Goal: Task Accomplishment & Management: Manage account settings

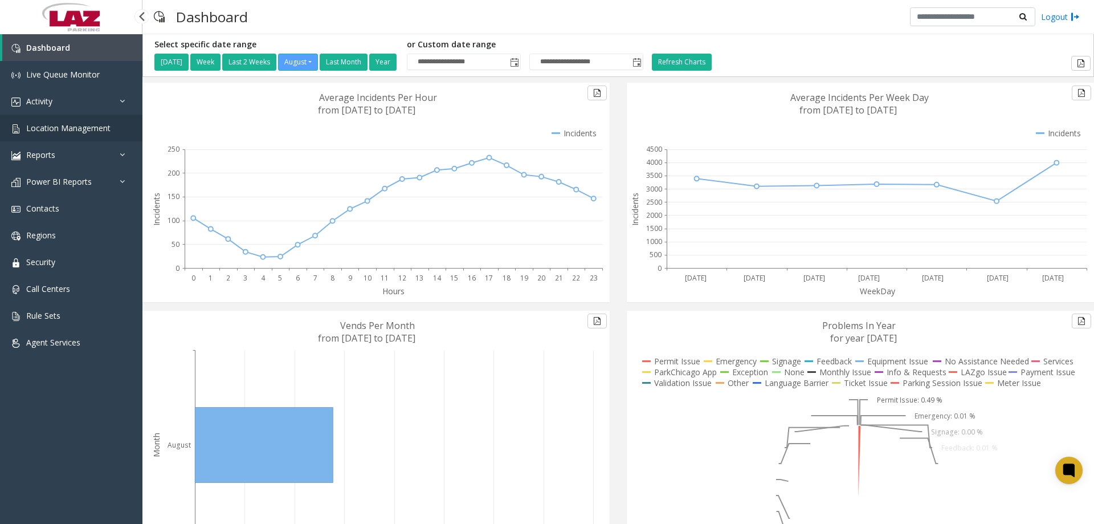
click at [69, 127] on span "Location Management" at bounding box center [68, 128] width 84 height 11
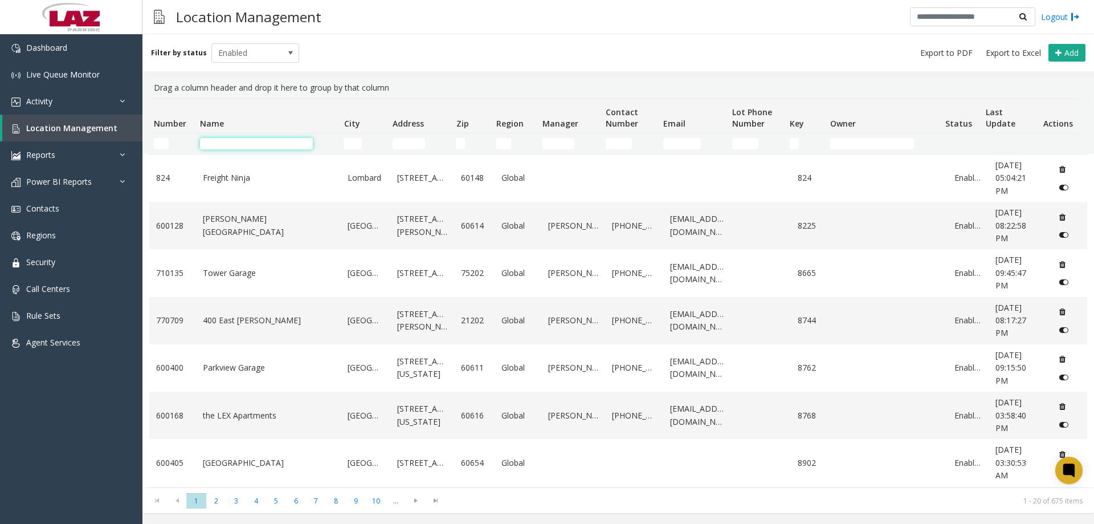
click at [244, 138] on input "Name Filter" at bounding box center [256, 143] width 113 height 11
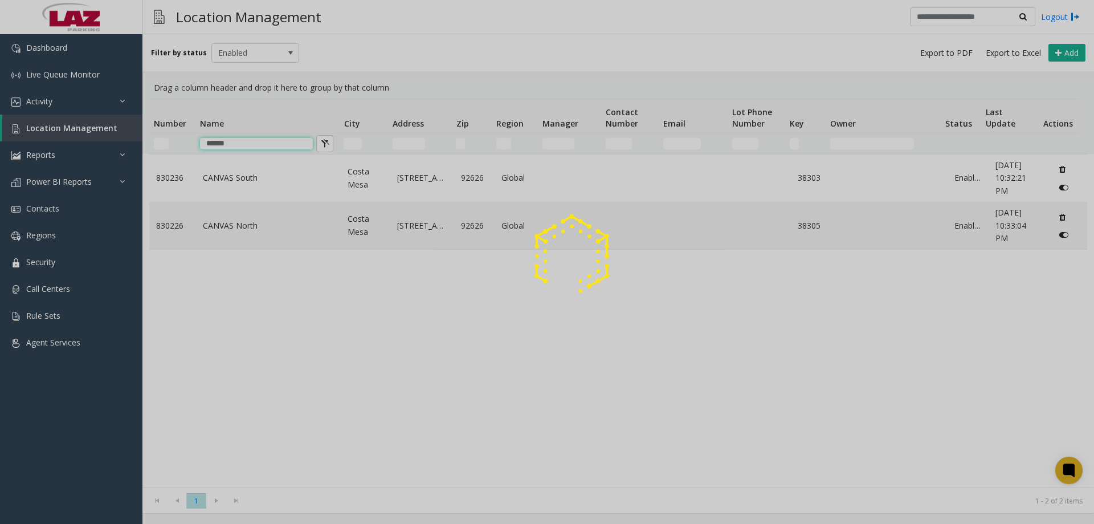
type input "******"
click at [245, 49] on span "Enabled" at bounding box center [247, 53] width 70 height 18
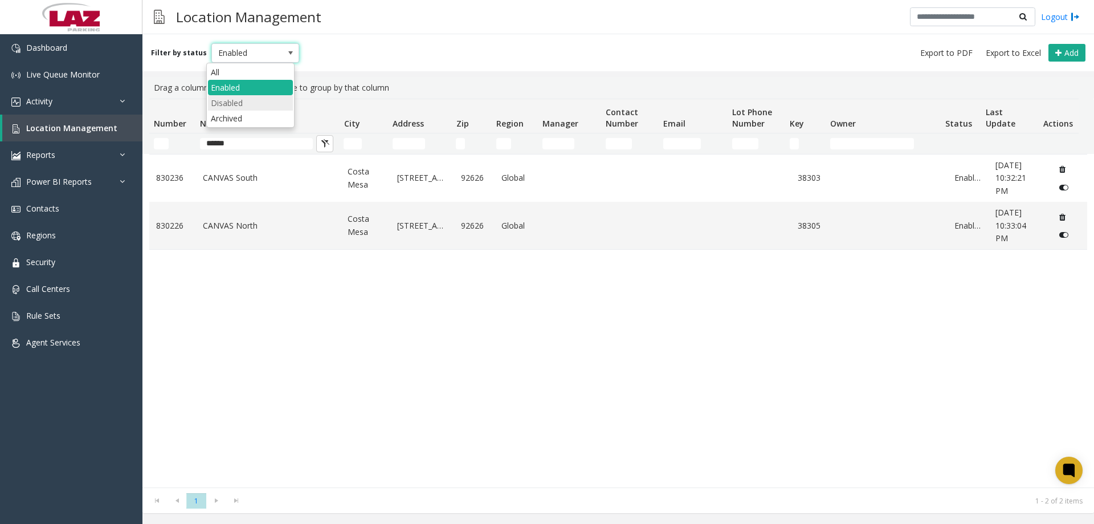
click at [233, 100] on li "Disabled" at bounding box center [250, 102] width 85 height 15
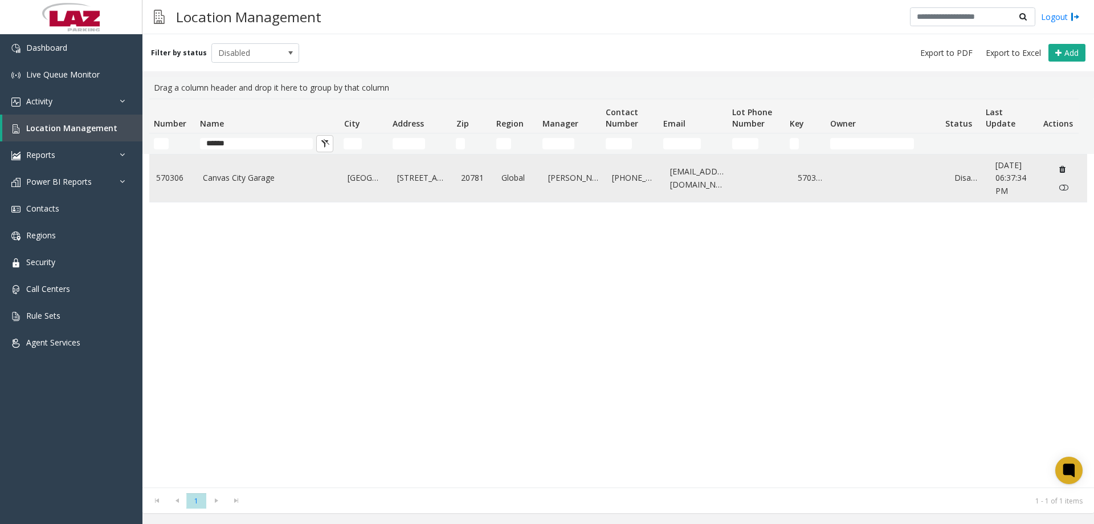
click at [254, 178] on link "Canvas City Garage" at bounding box center [269, 178] width 132 height 13
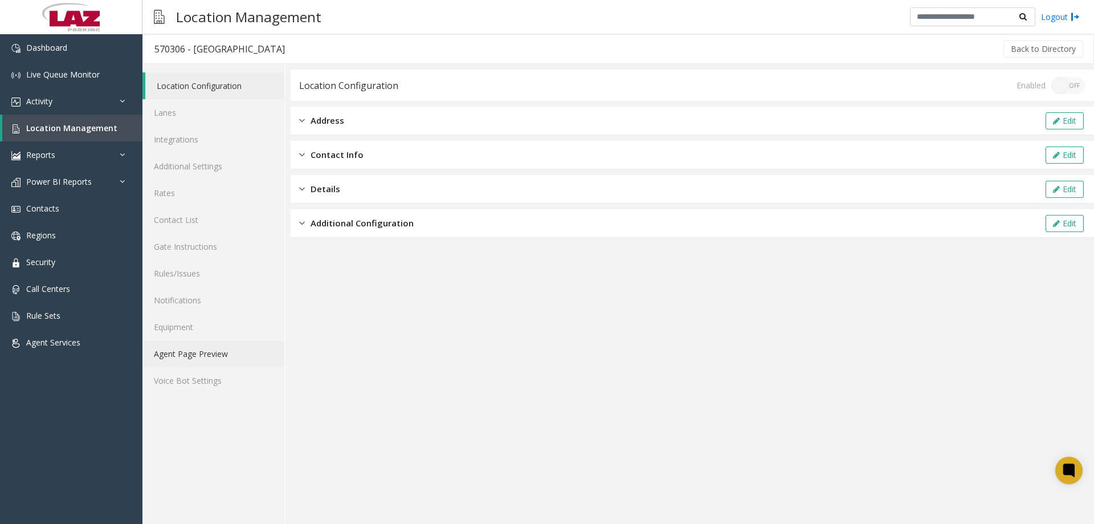
click at [206, 345] on link "Agent Page Preview" at bounding box center [213, 353] width 142 height 27
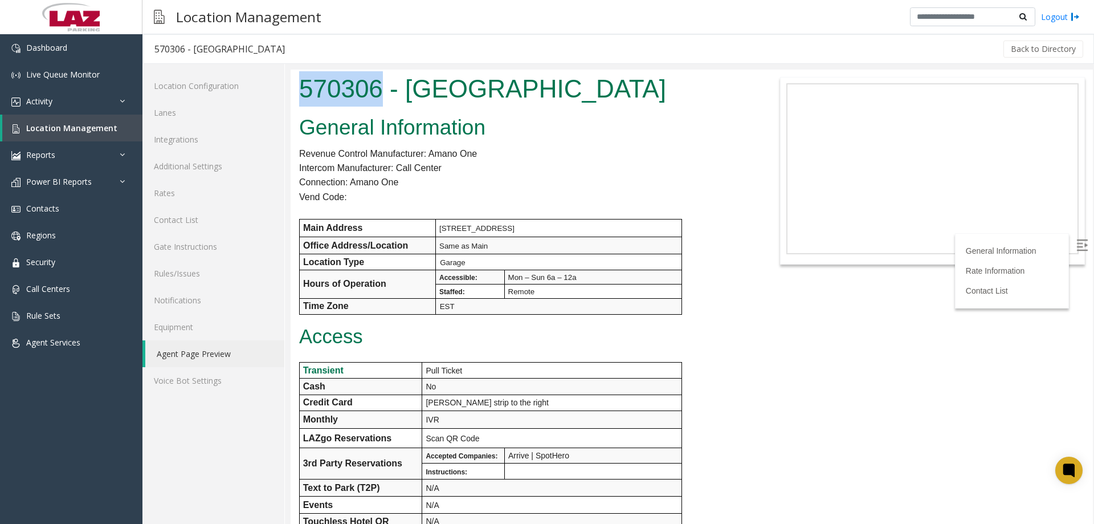
drag, startPoint x: 371, startPoint y: 83, endPoint x: 296, endPoint y: 84, distance: 74.7
click at [296, 84] on div "570306 - [GEOGRAPHIC_DATA]" at bounding box center [525, 91] width 468 height 42
copy h1 "570306"
drag, startPoint x: 594, startPoint y: 162, endPoint x: 522, endPoint y: 249, distance: 112.9
click at [594, 162] on p "Intercom Manufacturer: Call Center" at bounding box center [524, 168] width 451 height 15
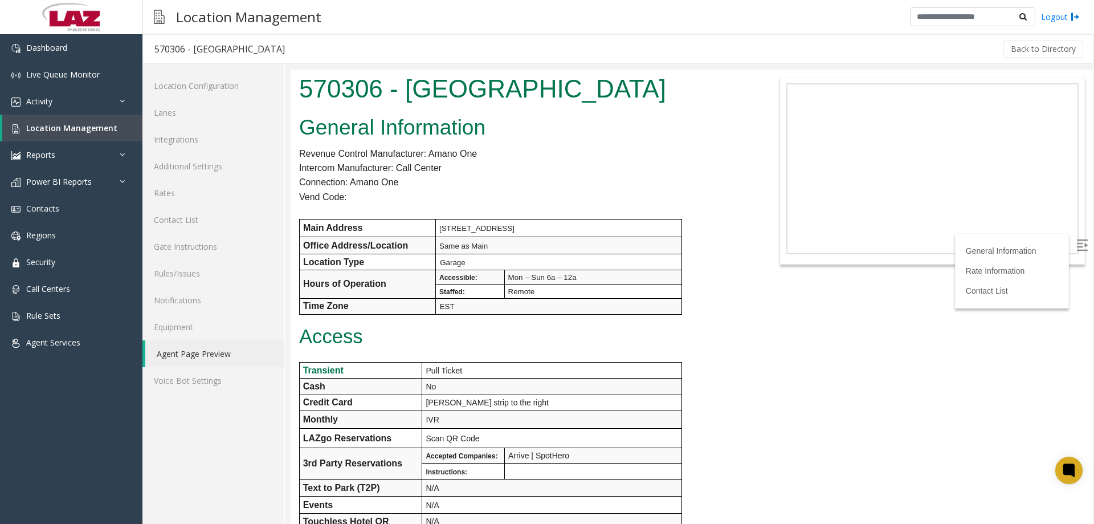
click at [600, 433] on body "570306 - [GEOGRAPHIC_DATA] General Information Revenue Control Manufacturer: Am…" at bounding box center [692, 297] width 802 height 454
click at [186, 108] on link "Lanes" at bounding box center [213, 112] width 142 height 27
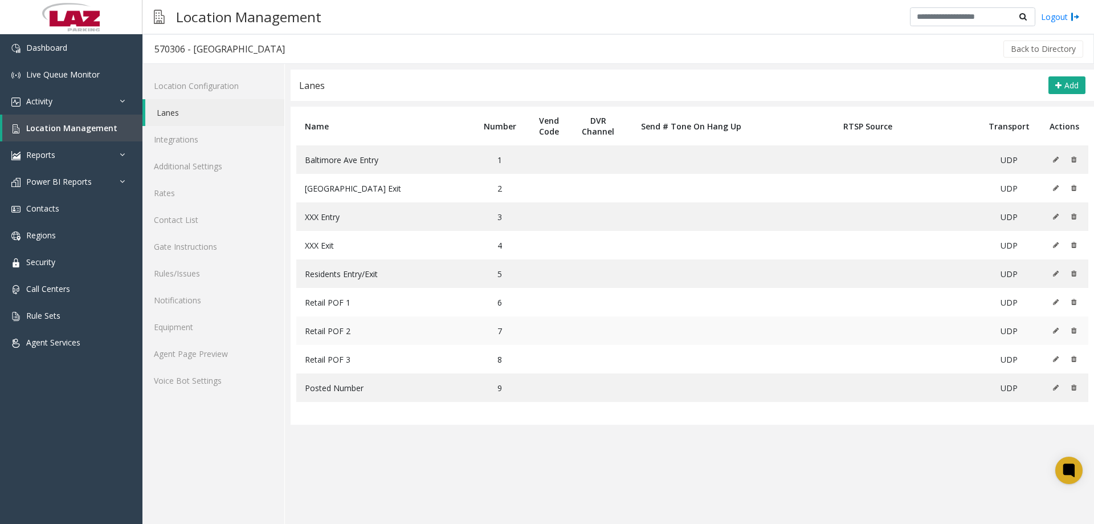
click at [600, 332] on icon at bounding box center [1056, 330] width 6 height 7
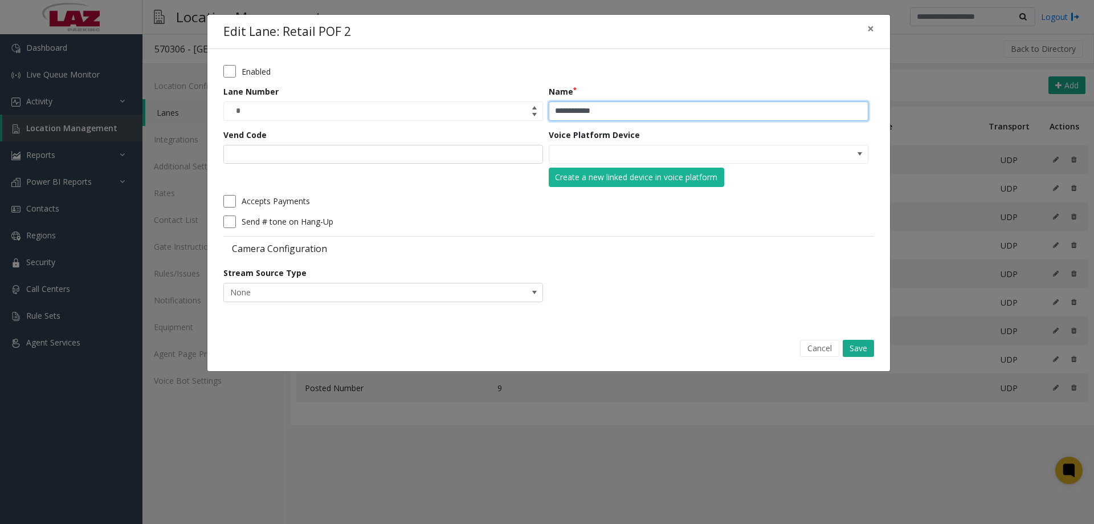
click at [597, 113] on input "**********" at bounding box center [709, 110] width 320 height 19
type input "**********"
click at [600, 349] on button "Save" at bounding box center [858, 348] width 31 height 17
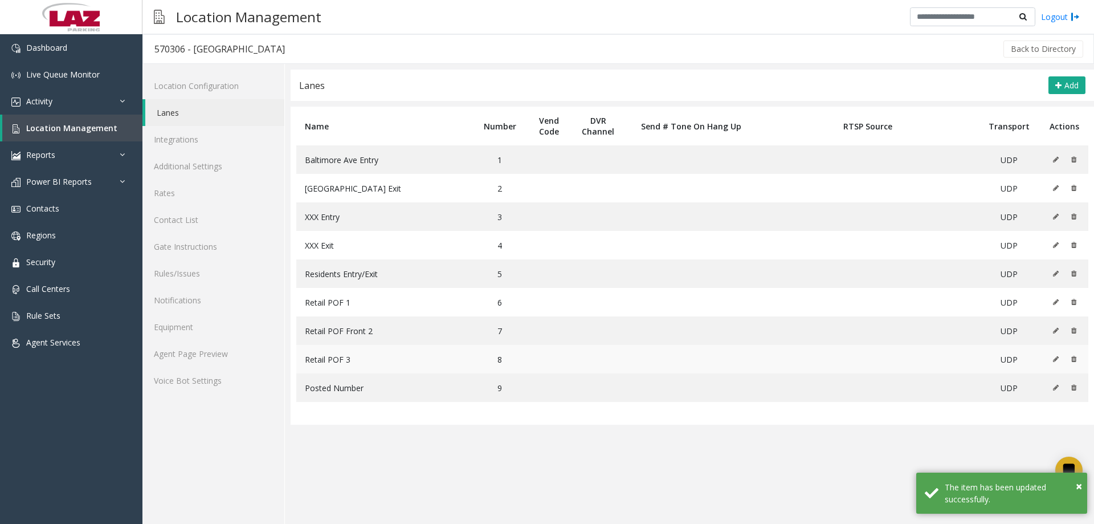
click at [600, 362] on icon at bounding box center [1056, 359] width 6 height 7
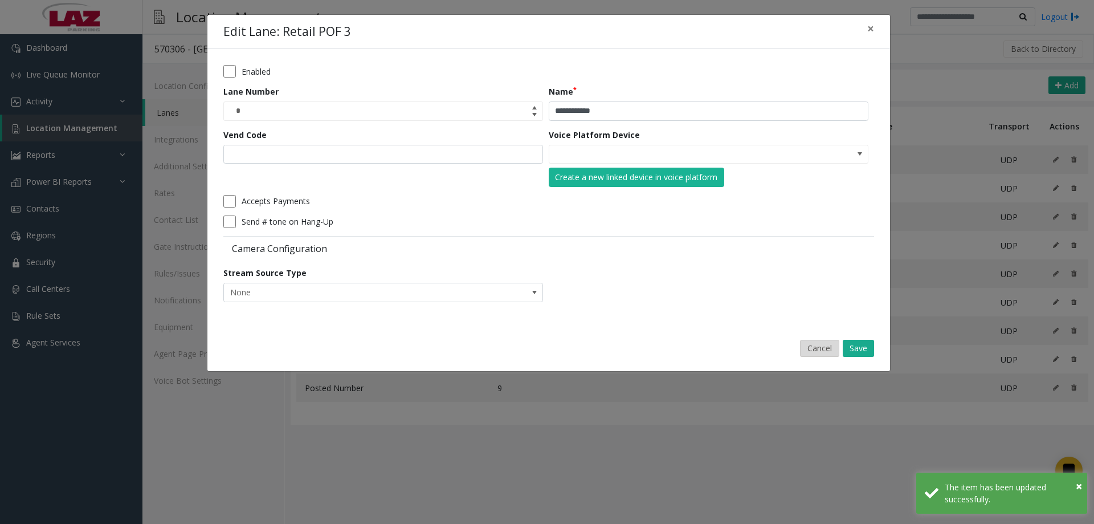
click at [600, 349] on button "Cancel" at bounding box center [819, 348] width 39 height 17
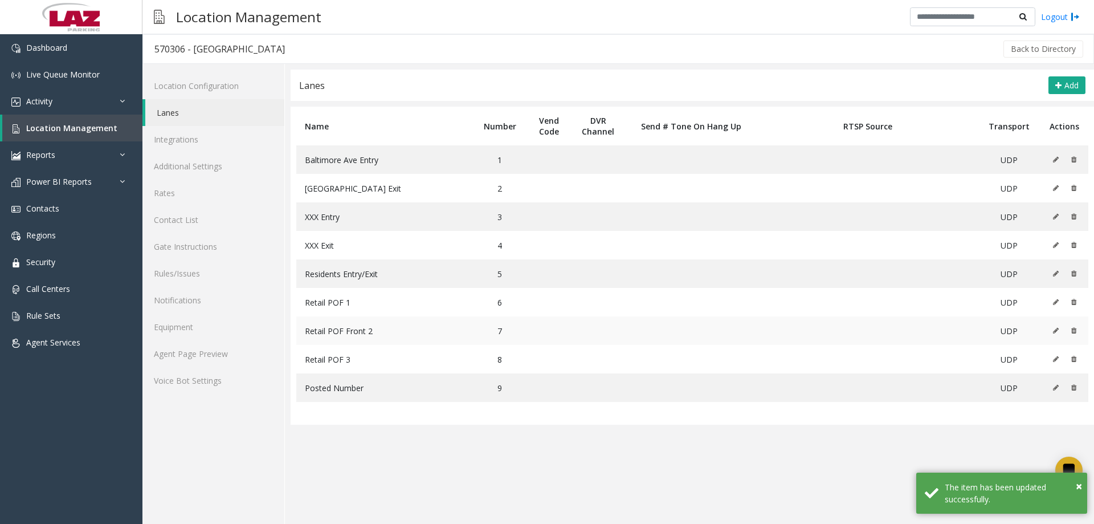
click at [600, 329] on icon at bounding box center [1056, 330] width 6 height 7
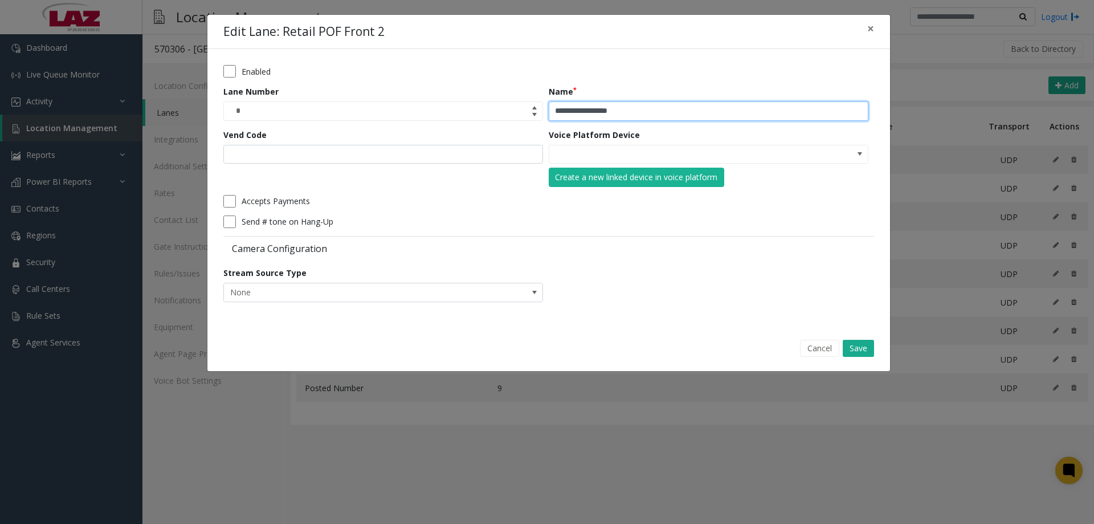
click at [600, 109] on input "**********" at bounding box center [709, 110] width 320 height 19
type input "**********"
click at [600, 354] on button "Save" at bounding box center [858, 348] width 31 height 17
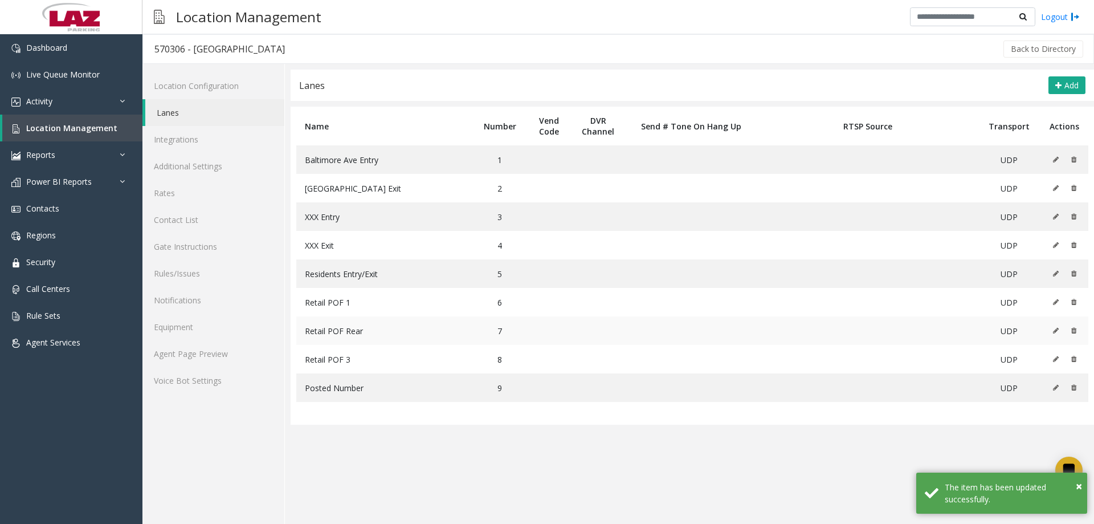
click at [600, 331] on td at bounding box center [1065, 330] width 48 height 28
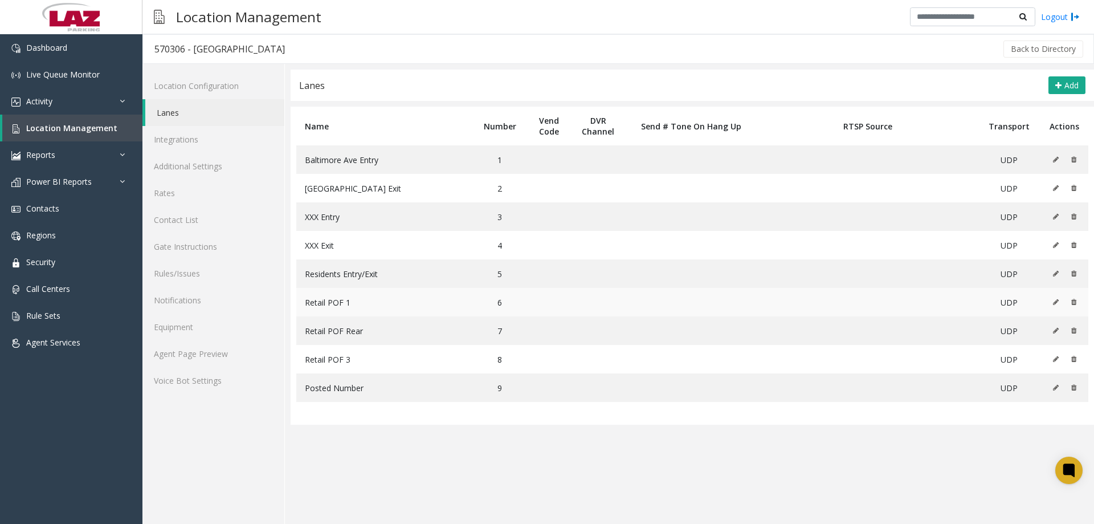
click at [600, 304] on icon at bounding box center [1056, 302] width 6 height 7
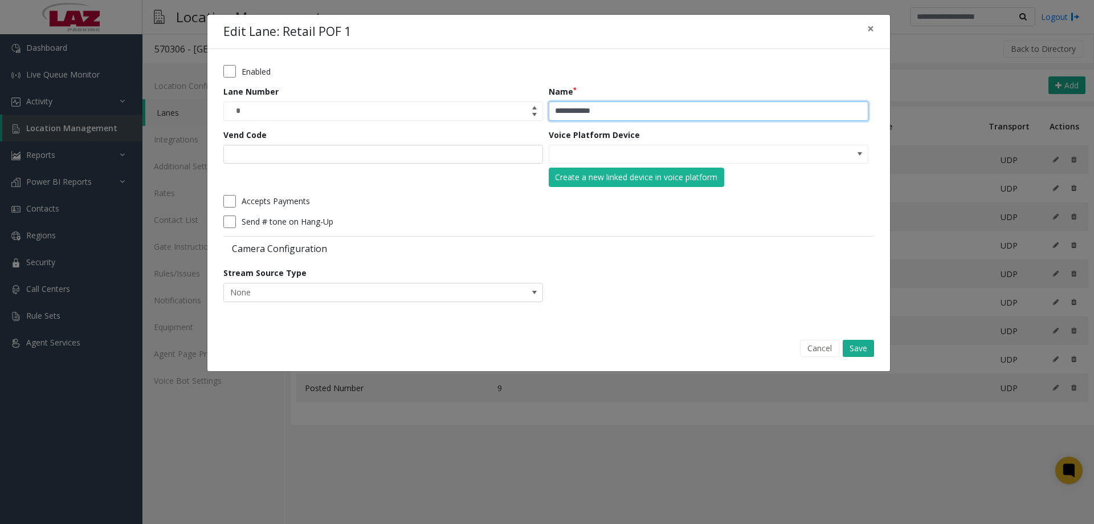
click at [600, 109] on input "**********" at bounding box center [709, 110] width 320 height 19
type input "**********"
click at [600, 71] on div "Enabled" at bounding box center [545, 71] width 645 height 13
click at [600, 349] on button "Save" at bounding box center [858, 348] width 31 height 17
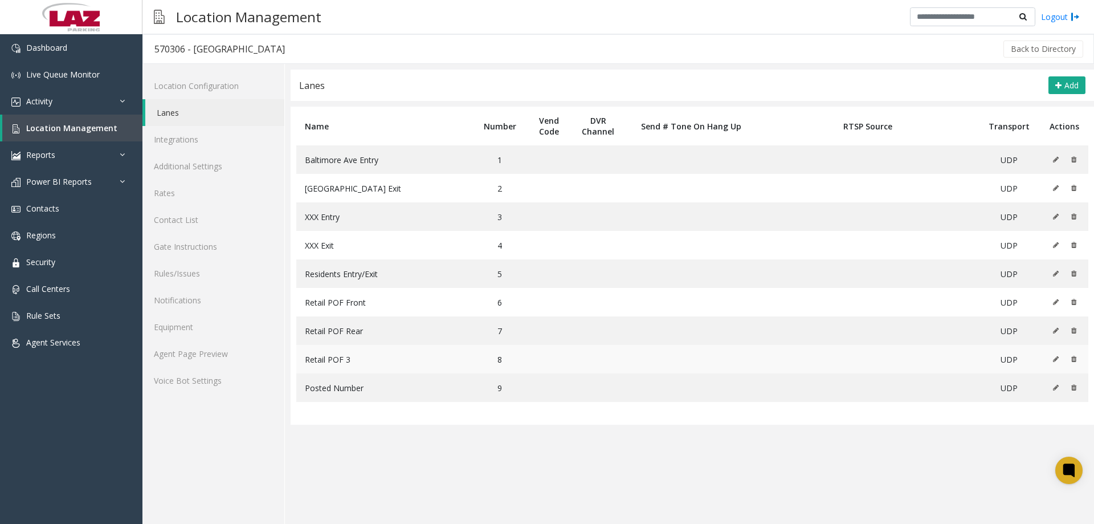
click at [600, 359] on icon at bounding box center [1056, 359] width 6 height 7
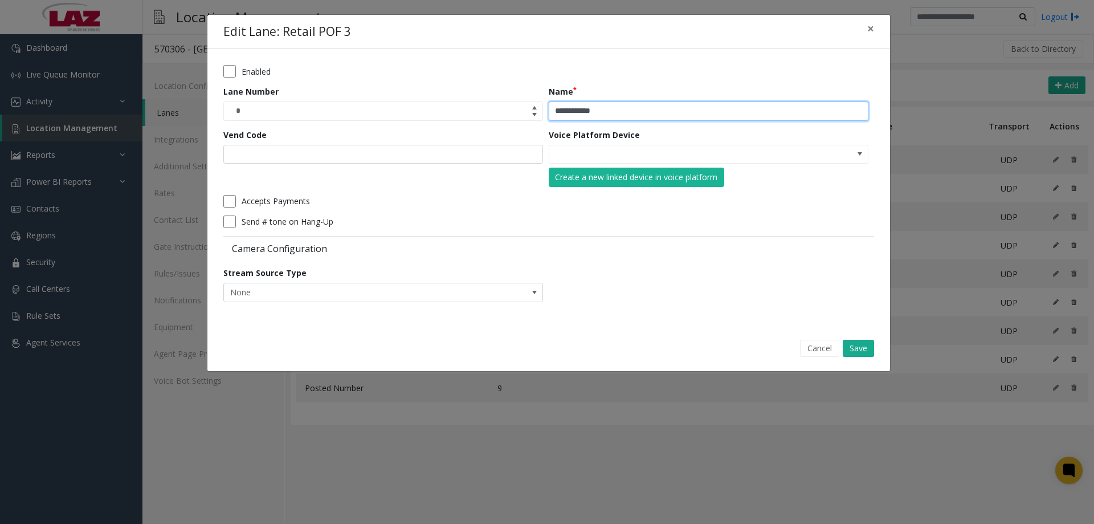
click at [600, 109] on input "**********" at bounding box center [709, 110] width 320 height 19
type input "**********"
click at [600, 345] on button "Save" at bounding box center [858, 348] width 31 height 17
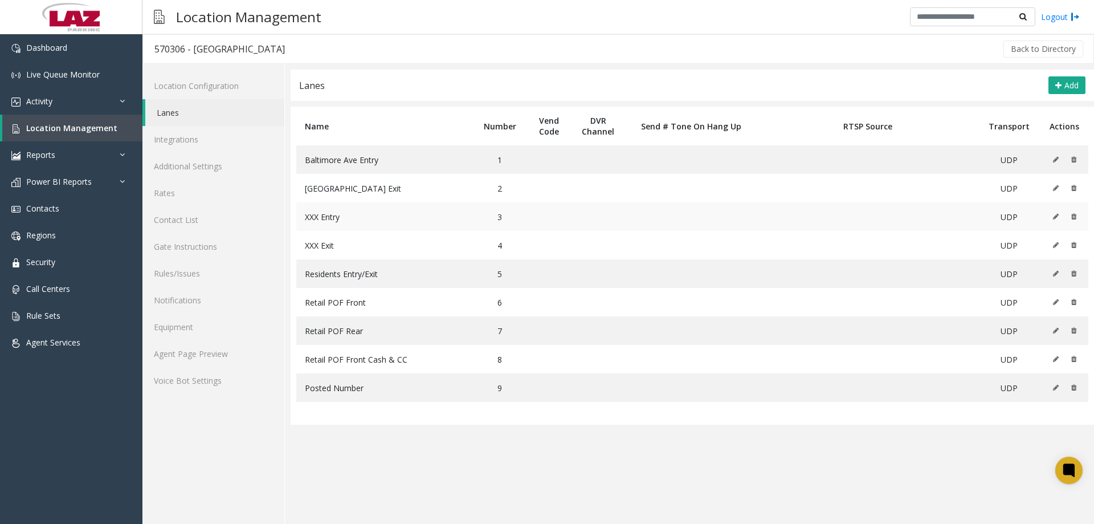
click at [600, 216] on icon at bounding box center [1056, 216] width 6 height 7
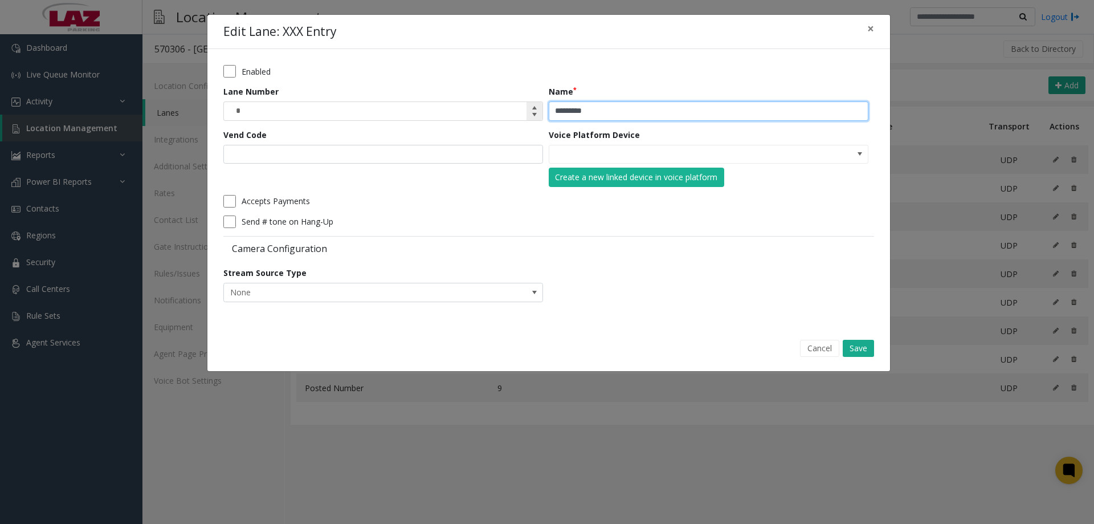
drag, startPoint x: 570, startPoint y: 111, endPoint x: 500, endPoint y: 117, distance: 70.3
click at [500, 117] on form "Enabled Lane Number * Name ********* Vend Code Voice Platform Device Create a n…" at bounding box center [548, 187] width 651 height 245
type input "**********"
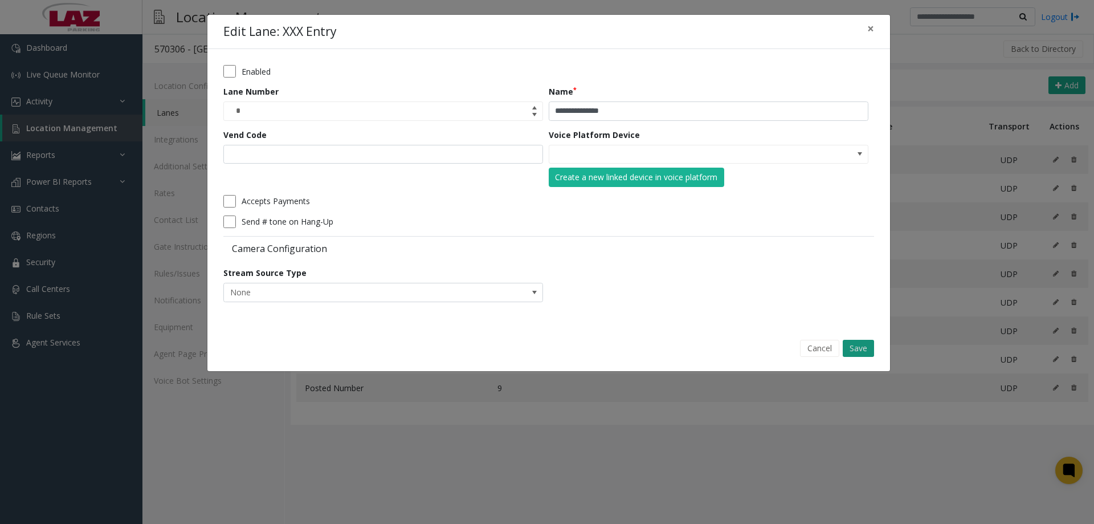
click at [600, 350] on button "Save" at bounding box center [858, 348] width 31 height 17
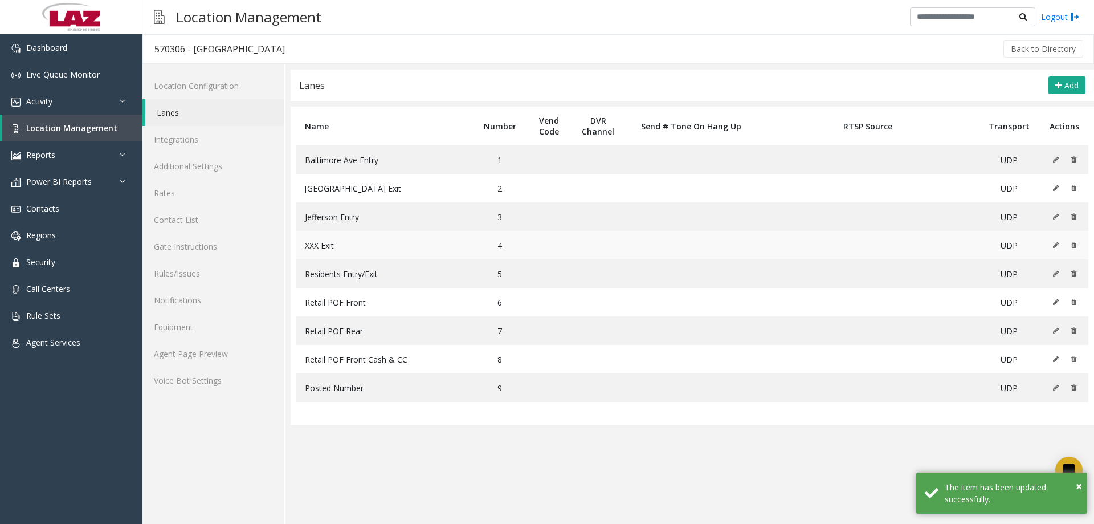
click at [600, 246] on icon at bounding box center [1056, 245] width 6 height 7
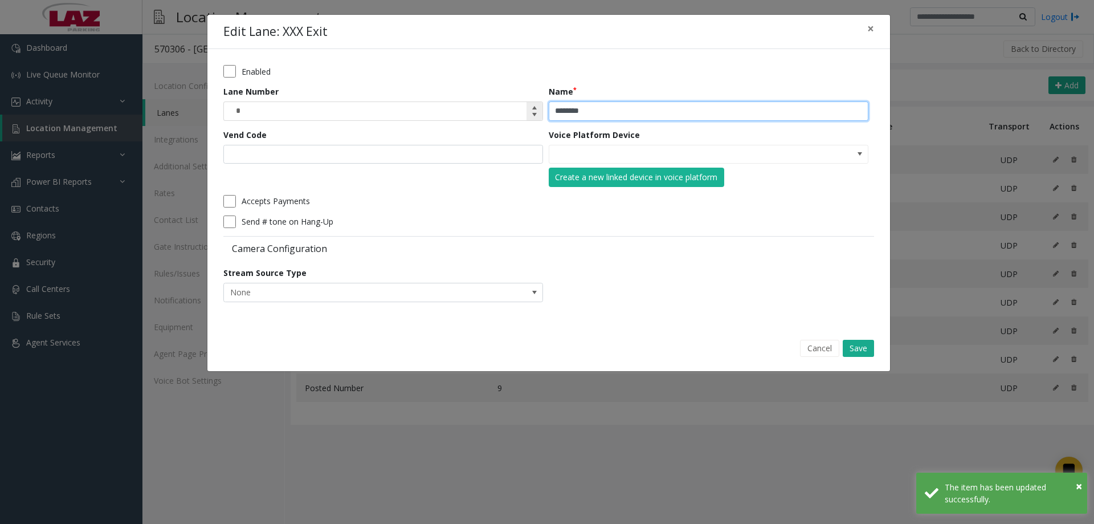
drag, startPoint x: 568, startPoint y: 114, endPoint x: 525, endPoint y: 113, distance: 43.3
click at [525, 113] on form "Enabled Lane Number * Name ******** Vend Code Voice Platform Device Create a ne…" at bounding box center [548, 187] width 651 height 245
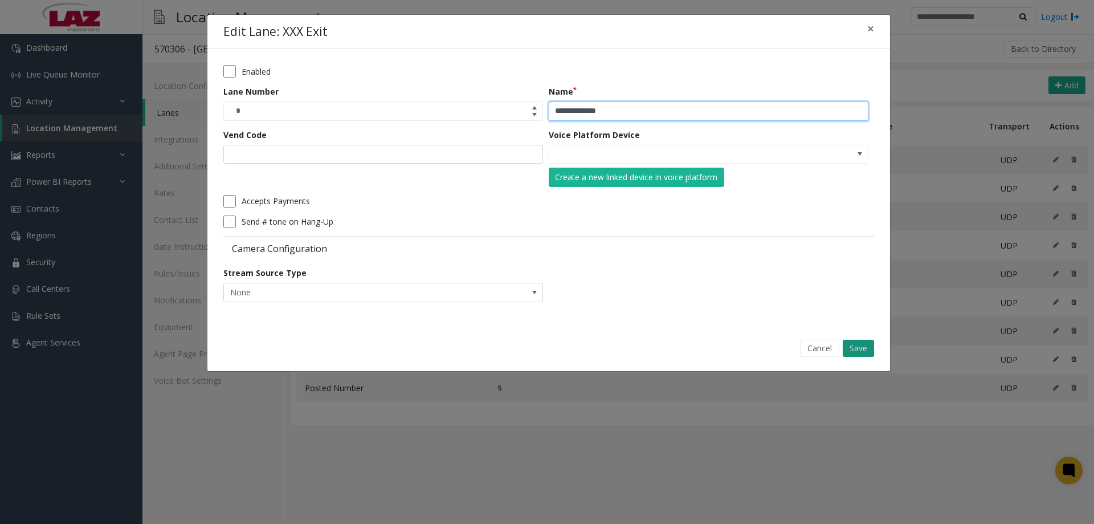
type input "**********"
drag, startPoint x: 857, startPoint y: 353, endPoint x: 851, endPoint y: 353, distance: 5.7
click at [600, 353] on button "Save" at bounding box center [858, 348] width 31 height 17
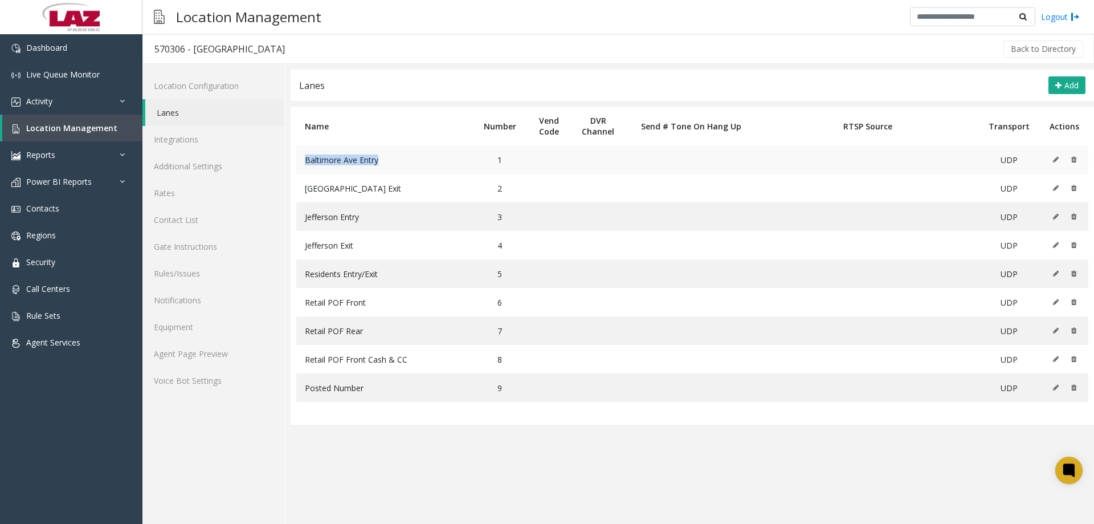
drag, startPoint x: 349, startPoint y: 170, endPoint x: 300, endPoint y: 165, distance: 48.7
click at [300, 165] on td "Baltimore Ave Entry" at bounding box center [384, 159] width 177 height 28
copy span "Baltimore Ave Entry"
click at [334, 181] on td "Baltimore Ave Exit" at bounding box center [384, 188] width 177 height 28
drag, startPoint x: 339, startPoint y: 189, endPoint x: 345, endPoint y: 190, distance: 5.8
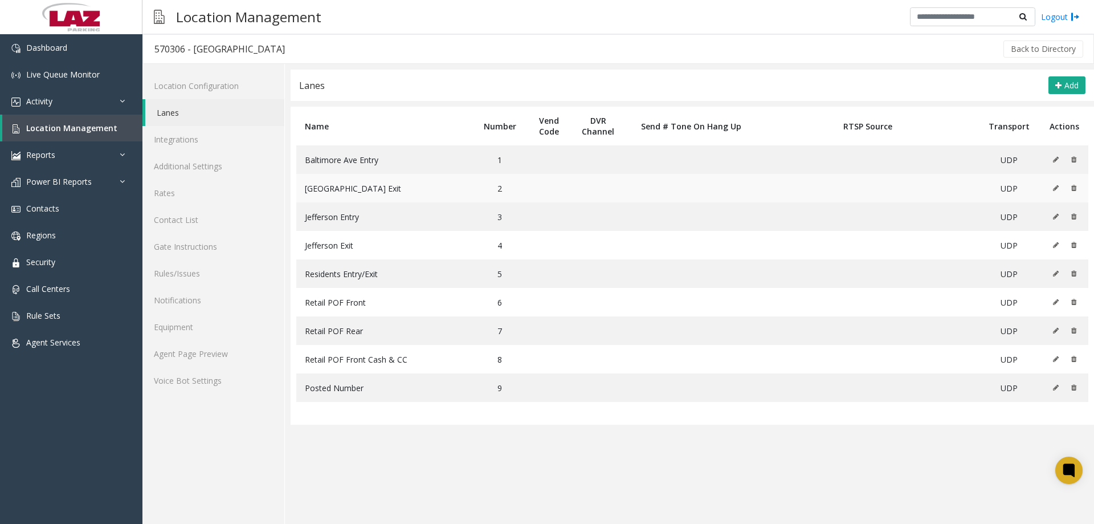
click at [342, 189] on span "Baltimore Ave Exit" at bounding box center [353, 188] width 96 height 11
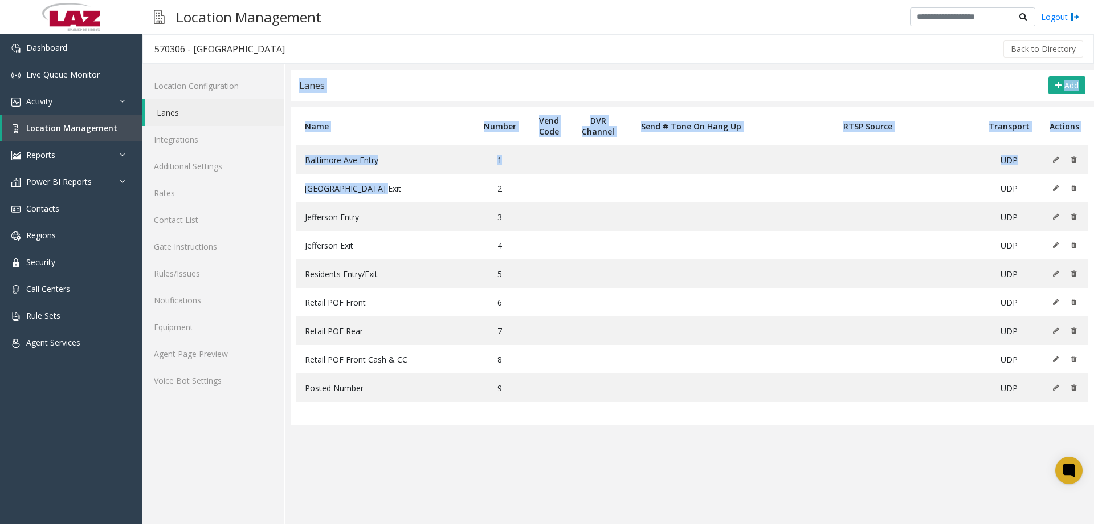
drag, startPoint x: 359, startPoint y: 189, endPoint x: 288, endPoint y: 194, distance: 71.4
click at [287, 194] on div "**********" at bounding box center [689, 294] width 809 height 460
click at [377, 186] on td "Baltimore Ave Exit" at bounding box center [384, 188] width 177 height 28
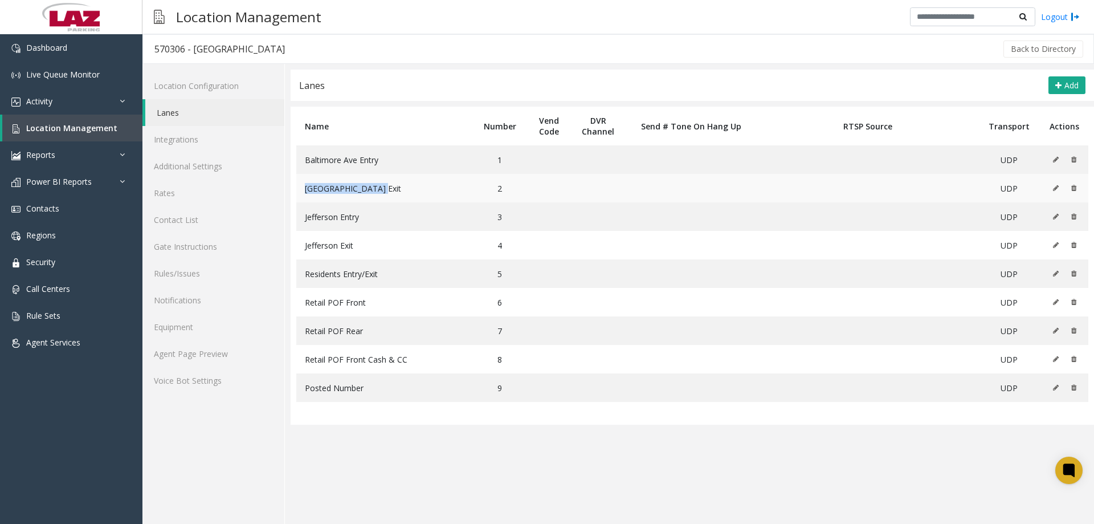
drag, startPoint x: 372, startPoint y: 189, endPoint x: 267, endPoint y: 190, distance: 104.9
click at [298, 189] on td "Baltimore Ave Exit" at bounding box center [384, 188] width 177 height 28
copy span "Baltimore Ave Exit"
drag, startPoint x: 344, startPoint y: 222, endPoint x: 360, endPoint y: 221, distance: 16.0
click at [344, 222] on span "Jefferson Entry" at bounding box center [332, 216] width 54 height 11
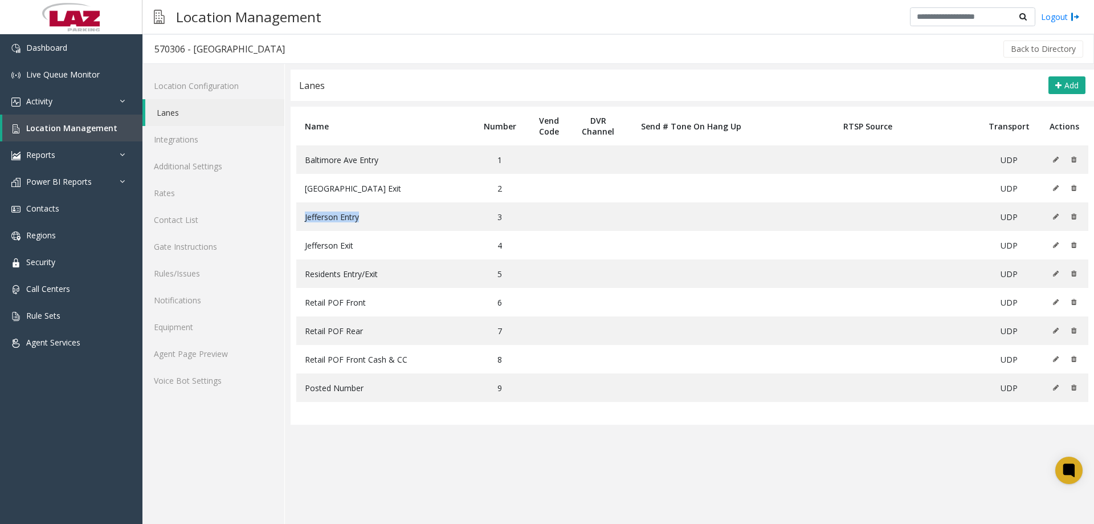
drag, startPoint x: 369, startPoint y: 220, endPoint x: 293, endPoint y: 222, distance: 75.8
click at [293, 222] on table "Name Number Vend Code DVR Channel Send # Tone On Hang Up RTSP Source Transport …" at bounding box center [693, 266] width 804 height 318
copy span "Jefferson Entry"
click at [377, 235] on td "Jefferson Exit" at bounding box center [384, 245] width 177 height 28
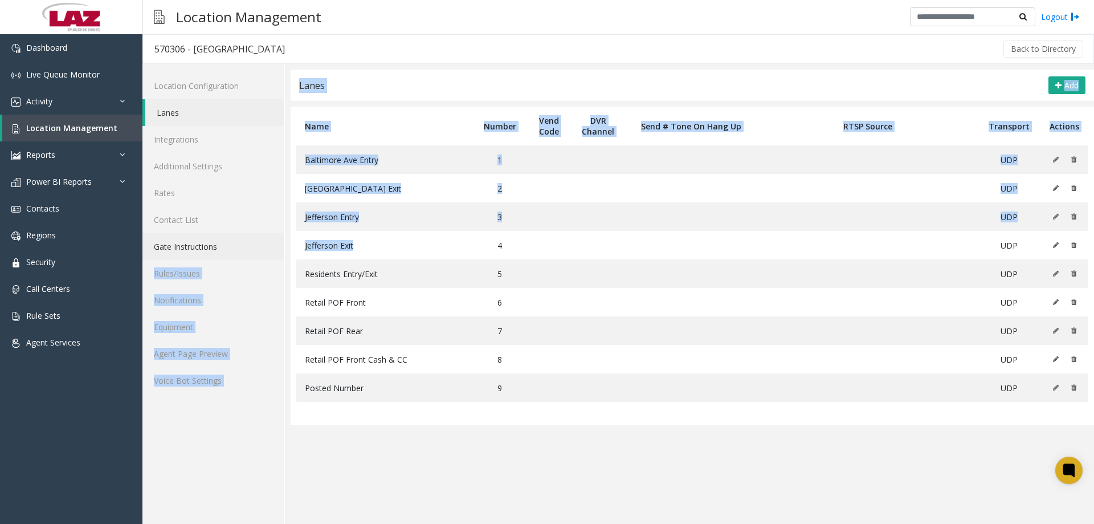
drag, startPoint x: 363, startPoint y: 247, endPoint x: 281, endPoint y: 250, distance: 82.1
click at [281, 250] on div "**********" at bounding box center [618, 294] width 952 height 460
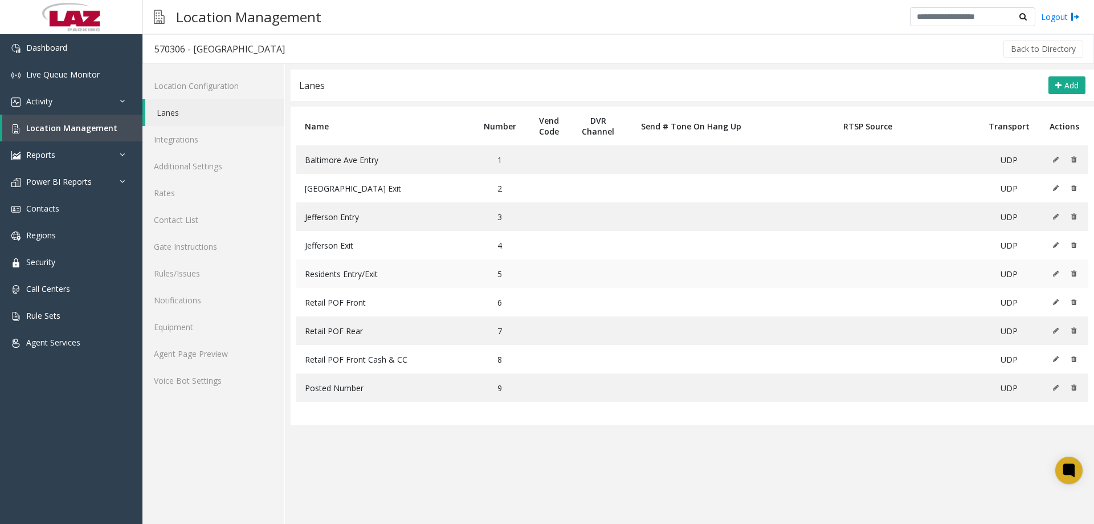
click at [357, 261] on td "Residents Entry/Exit" at bounding box center [384, 273] width 177 height 28
drag, startPoint x: 357, startPoint y: 251, endPoint x: 306, endPoint y: 250, distance: 50.7
click at [306, 250] on td "Jefferson Exit" at bounding box center [384, 245] width 177 height 28
click at [356, 247] on td "Jefferson Exit" at bounding box center [384, 245] width 177 height 28
drag, startPoint x: 360, startPoint y: 248, endPoint x: 304, endPoint y: 247, distance: 55.9
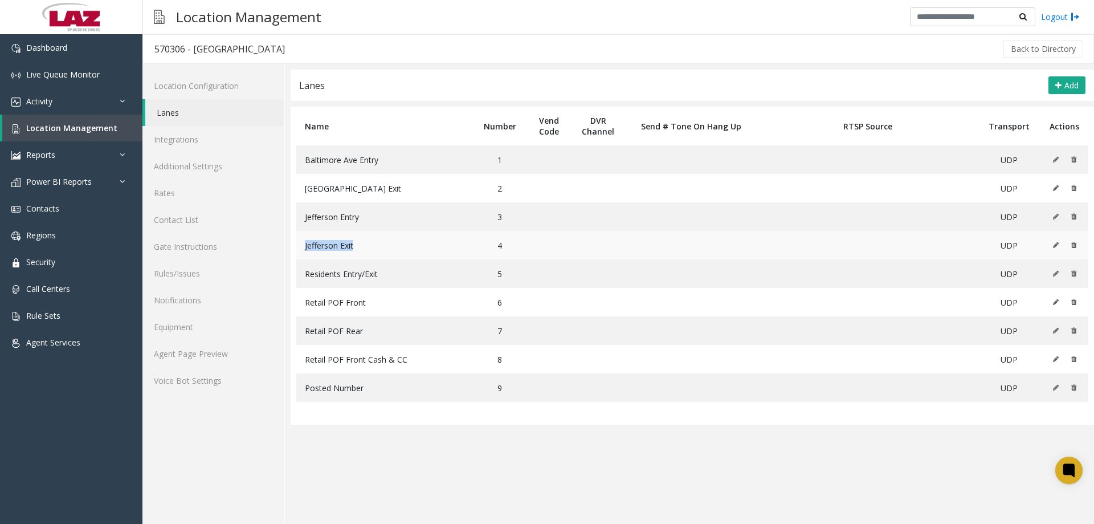
click at [304, 247] on td "Jefferson Exit" at bounding box center [384, 245] width 177 height 28
copy span "Jefferson Exit"
click at [392, 269] on td "Residents Entry/Exit" at bounding box center [384, 273] width 177 height 28
drag, startPoint x: 390, startPoint y: 271, endPoint x: 300, endPoint y: 273, distance: 90.1
click at [300, 273] on td "Residents Entry/Exit" at bounding box center [384, 273] width 177 height 28
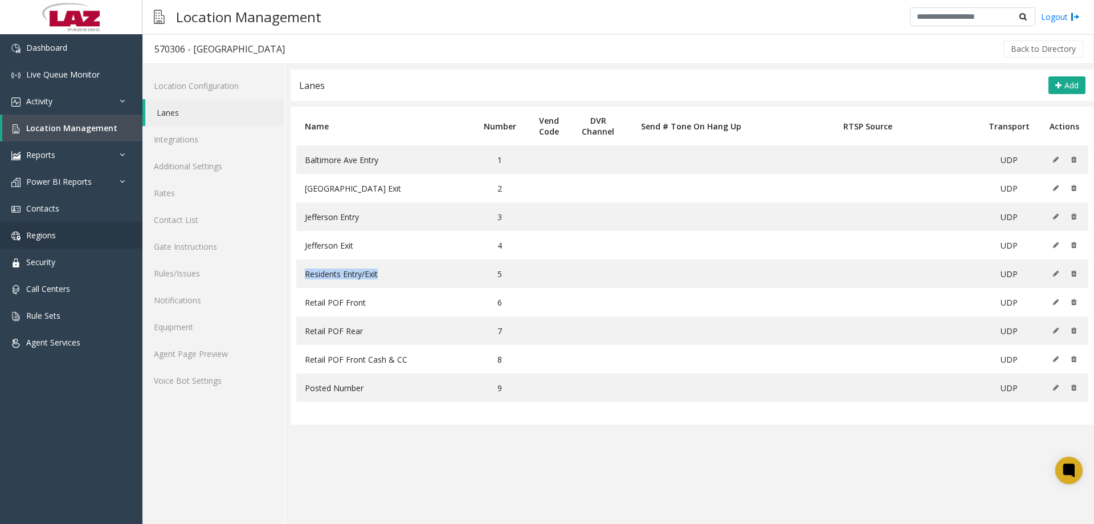
copy span "Residents Entry/Exit"
drag, startPoint x: 386, startPoint y: 308, endPoint x: 3, endPoint y: 255, distance: 386.7
click at [302, 305] on td "Retail POF Front" at bounding box center [384, 302] width 177 height 28
copy span "Retail POF Front"
drag, startPoint x: 342, startPoint y: 332, endPoint x: 296, endPoint y: 331, distance: 46.2
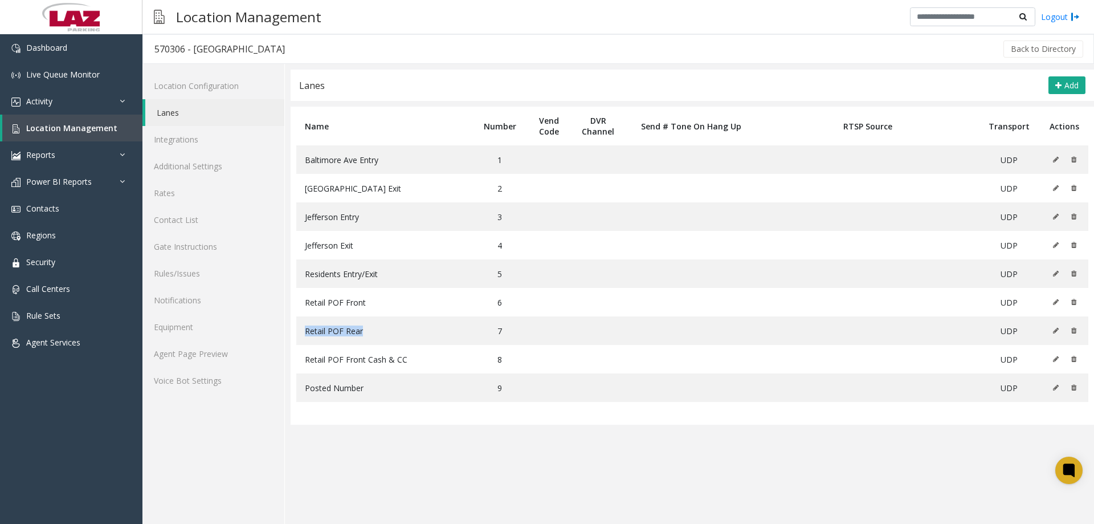
click at [296, 331] on table "Name Number Vend Code DVR Channel Send # Tone On Hang Up RTSP Source Transport …" at bounding box center [693, 266] width 804 height 318
copy span "Retail POF Rear"
drag, startPoint x: 420, startPoint y: 363, endPoint x: 292, endPoint y: 360, distance: 127.7
click at [292, 360] on table "Name Number Vend Code DVR Channel Send # Tone On Hang Up RTSP Source Transport …" at bounding box center [693, 266] width 804 height 318
copy span "Retail POF Front Cash & CC"
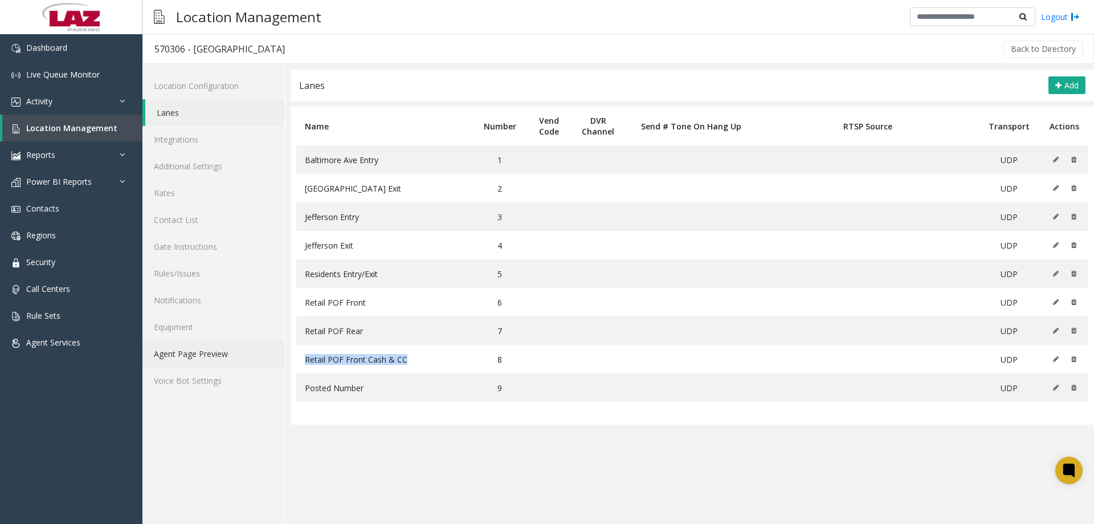
click at [205, 342] on link "Agent Page Preview" at bounding box center [213, 353] width 142 height 27
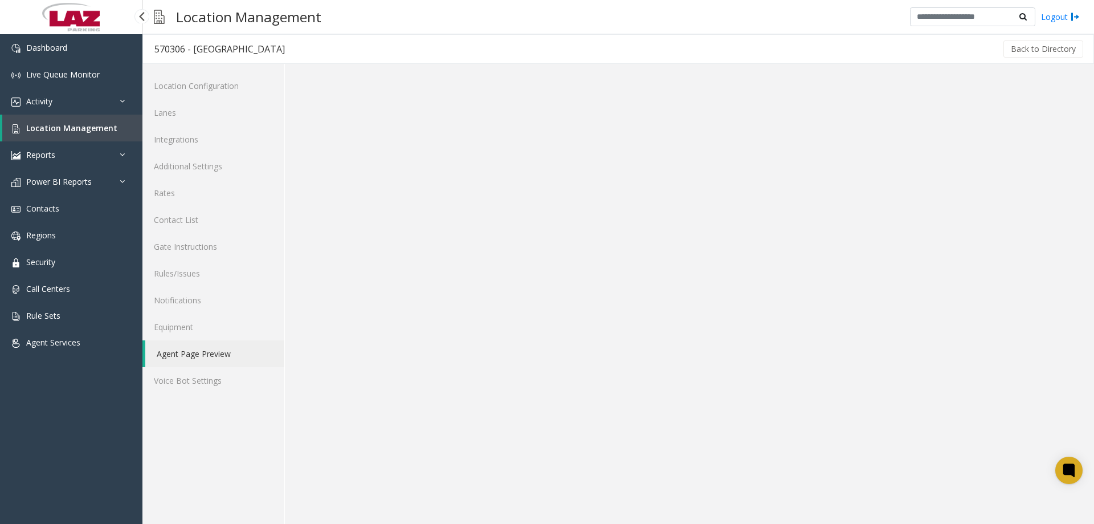
click at [71, 128] on span "Location Management" at bounding box center [71, 128] width 91 height 11
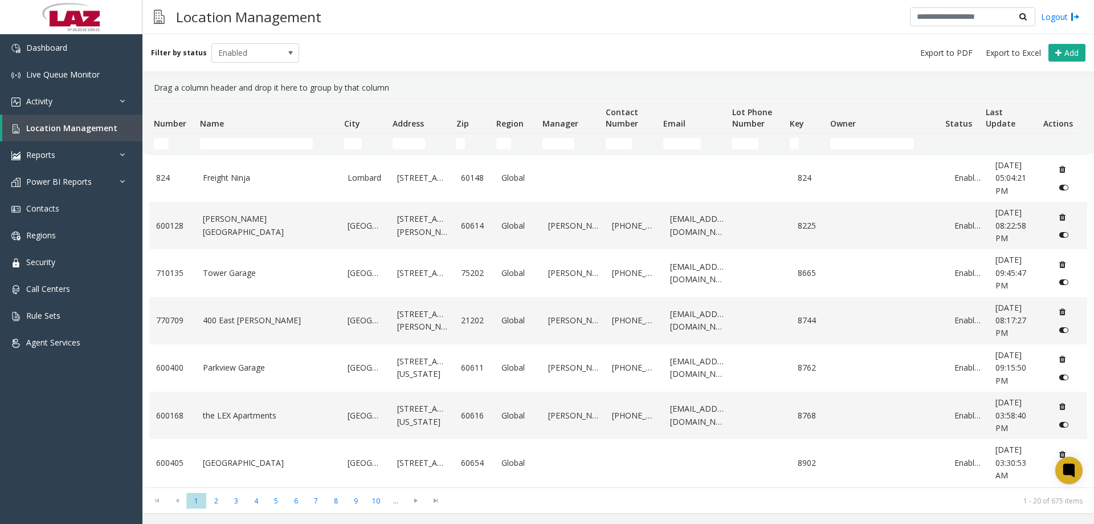
click at [224, 151] on td "Name Filter" at bounding box center [267, 143] width 144 height 21
click at [227, 142] on input "Name Filter" at bounding box center [256, 143] width 113 height 11
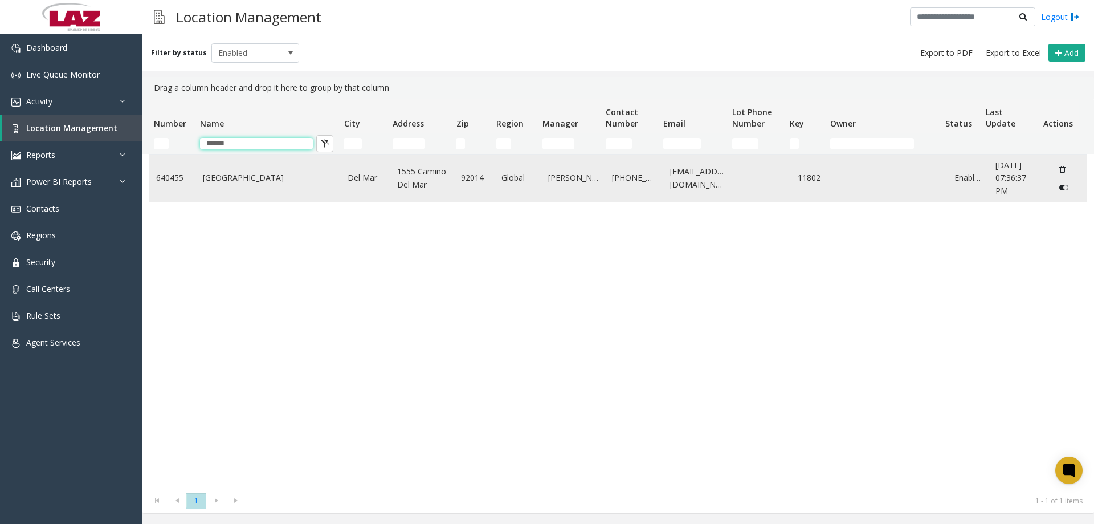
type input "******"
click at [237, 186] on td "Del Mar Plaza" at bounding box center [268, 177] width 145 height 47
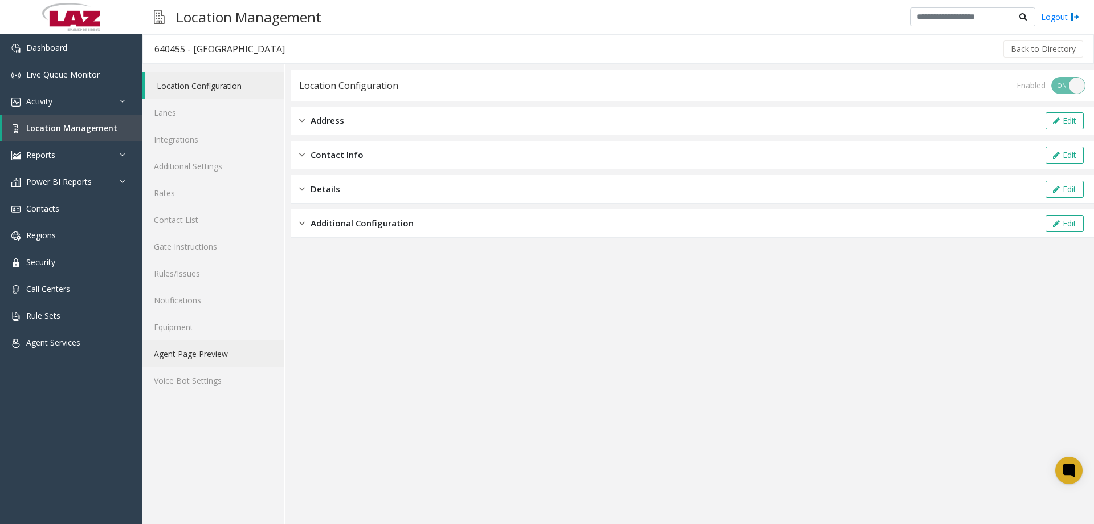
click at [217, 356] on link "Agent Page Preview" at bounding box center [213, 353] width 142 height 27
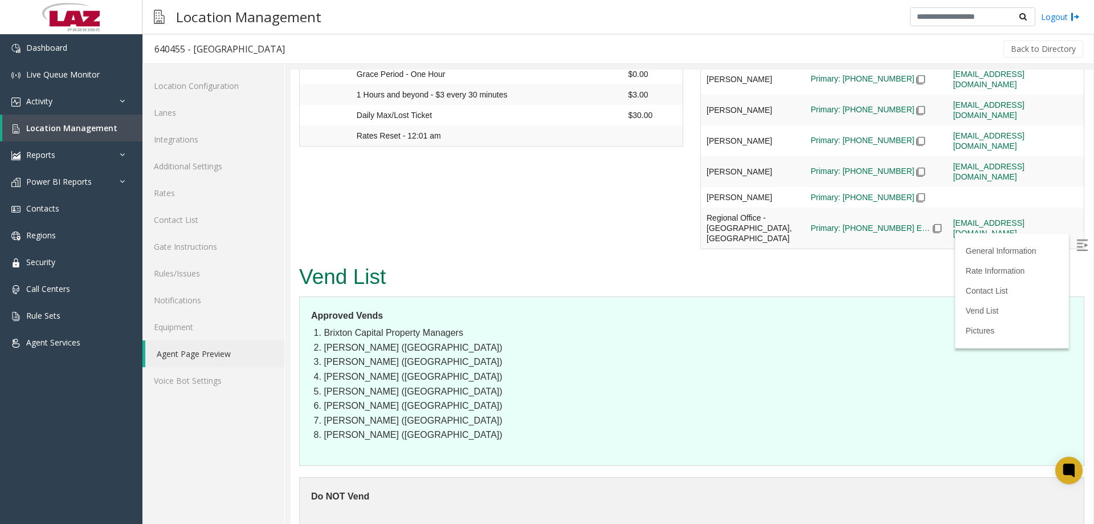
scroll to position [1311, 0]
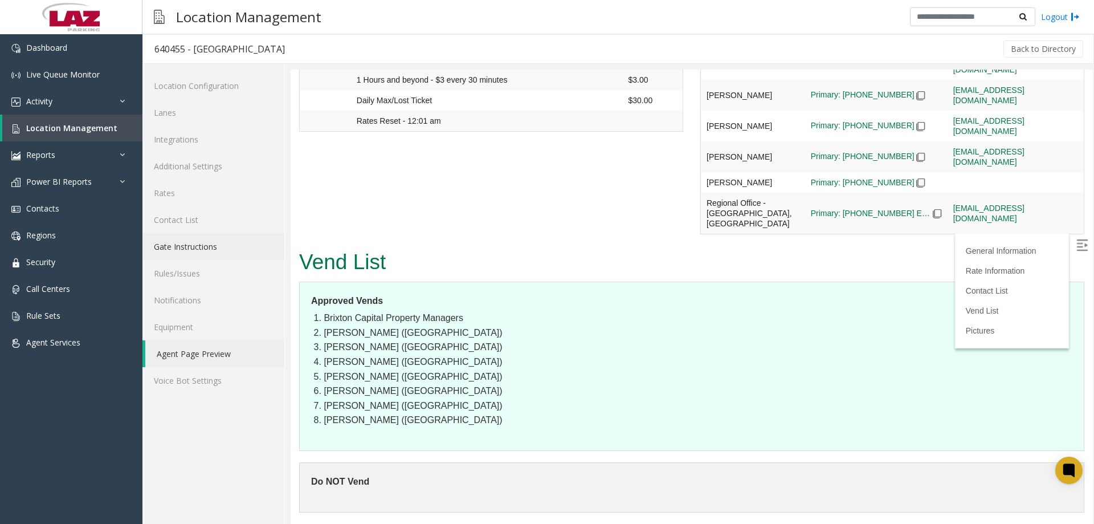
click at [191, 254] on link "Gate Instructions" at bounding box center [213, 246] width 142 height 27
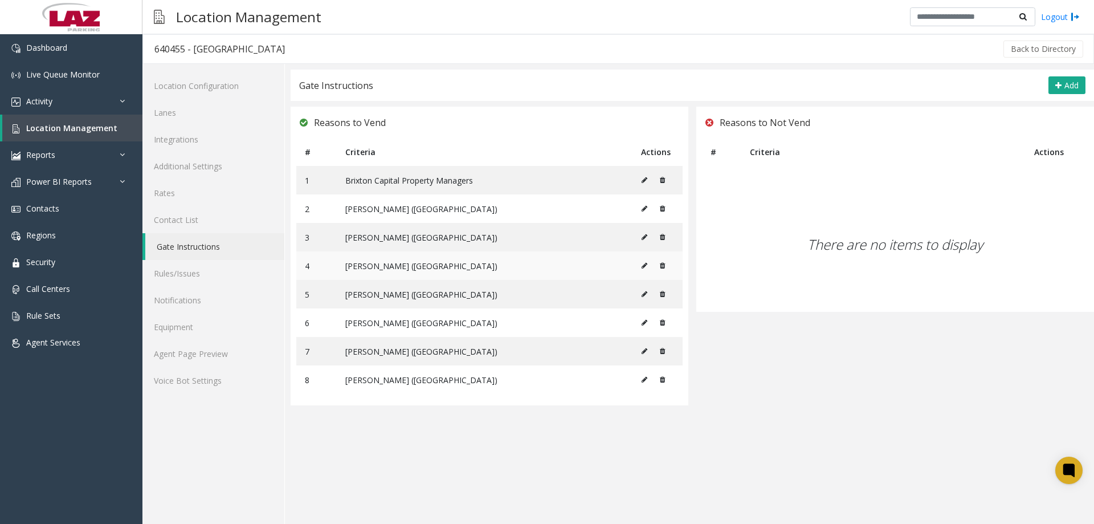
click at [600, 266] on icon at bounding box center [662, 265] width 5 height 7
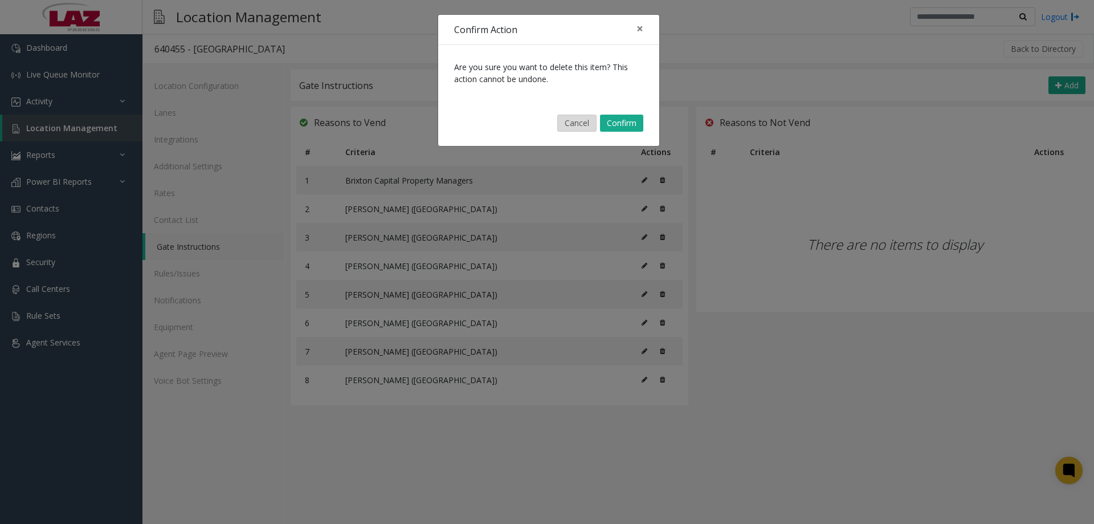
click at [582, 125] on button "Cancel" at bounding box center [576, 123] width 39 height 17
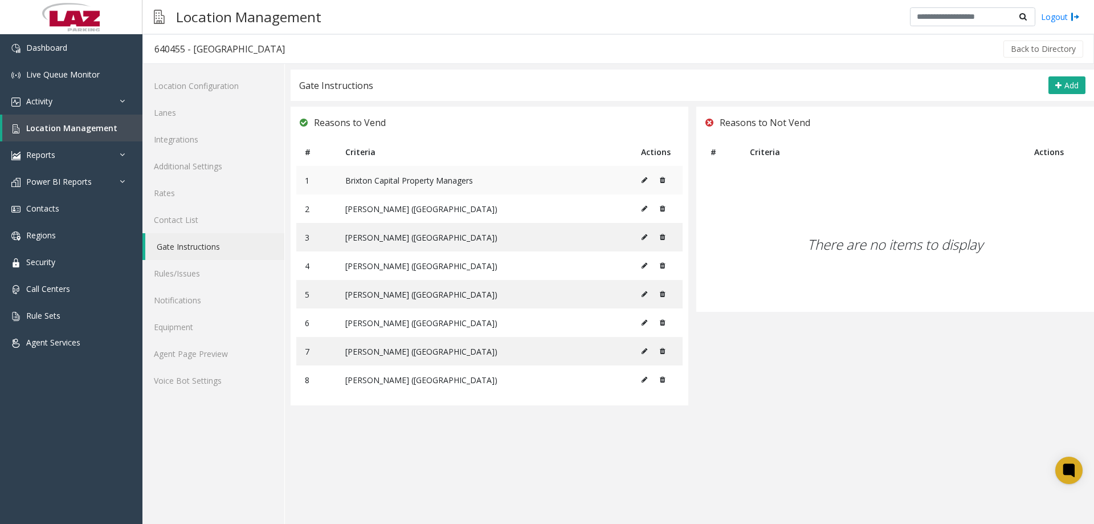
click at [600, 180] on icon at bounding box center [645, 180] width 6 height 7
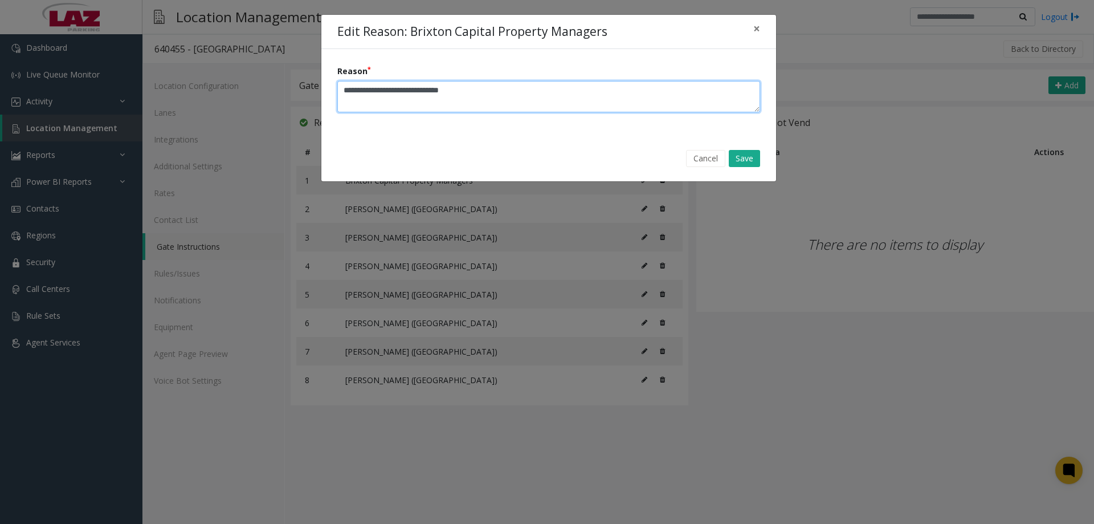
drag, startPoint x: 495, startPoint y: 98, endPoint x: 274, endPoint y: 101, distance: 221.7
click at [279, 104] on div "Edit Reason: Brixton Capital Property Managers × Reason Cancel Save" at bounding box center [547, 262] width 1094 height 524
type textarea "**********"
click at [600, 156] on button "Save" at bounding box center [744, 158] width 31 height 17
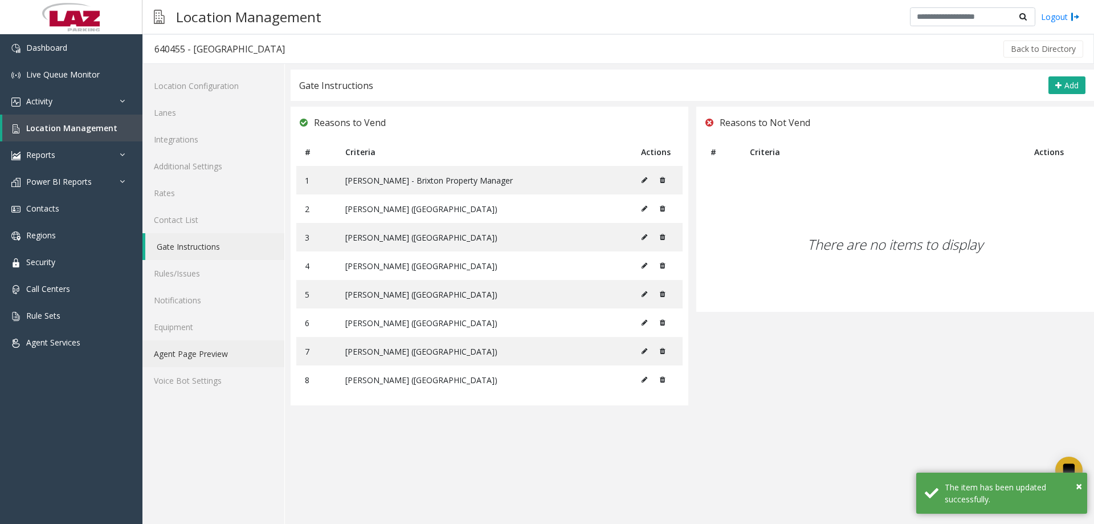
click at [203, 345] on link "Agent Page Preview" at bounding box center [213, 353] width 142 height 27
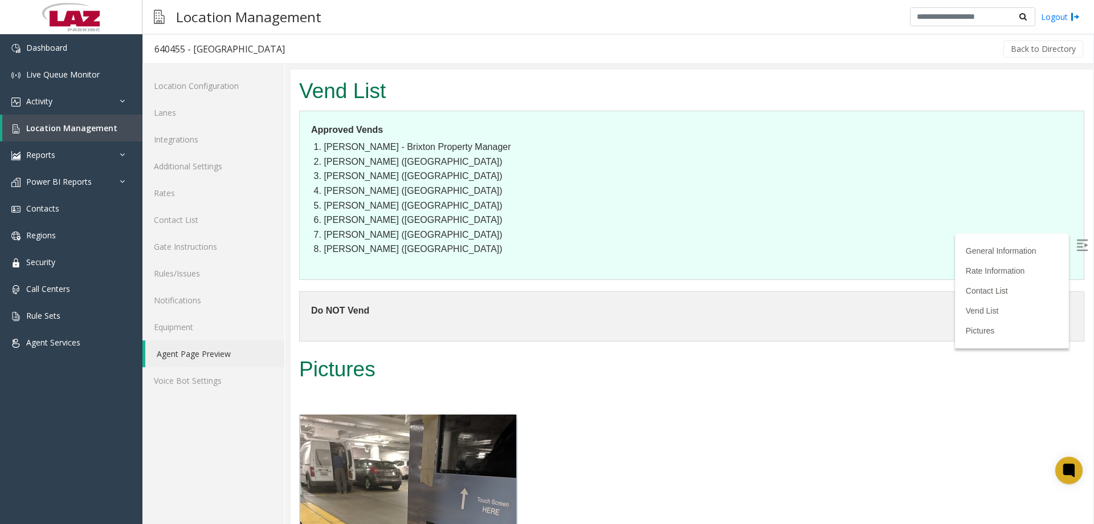
scroll to position [1601, 0]
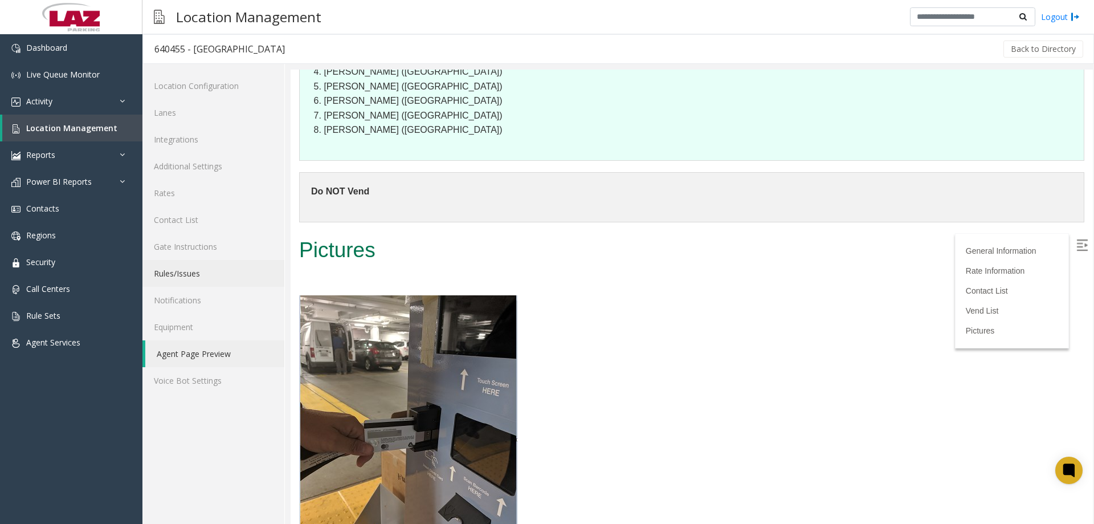
click at [198, 274] on link "Rules/Issues" at bounding box center [213, 273] width 142 height 27
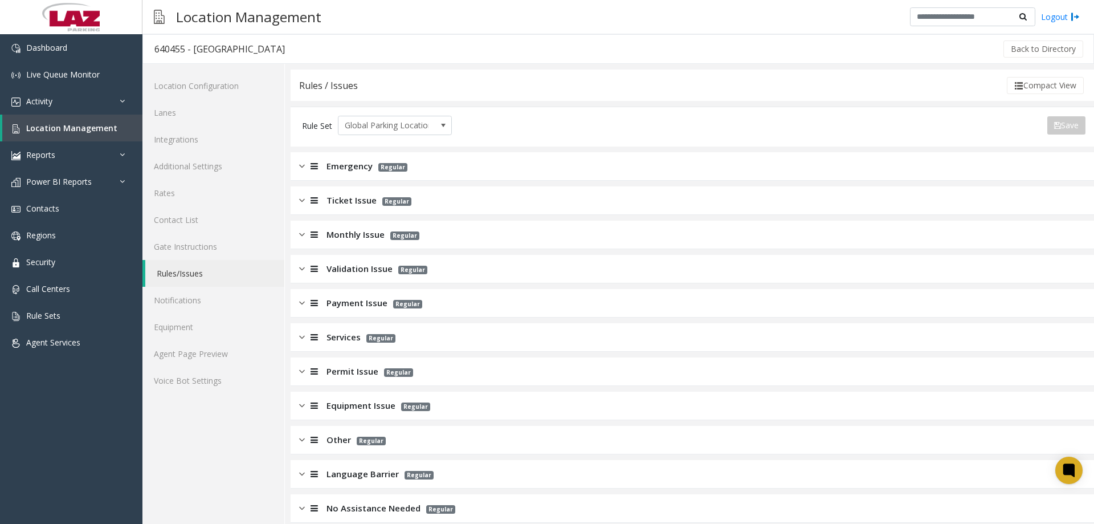
click at [292, 209] on div "Ticket Issue Regular" at bounding box center [693, 200] width 804 height 28
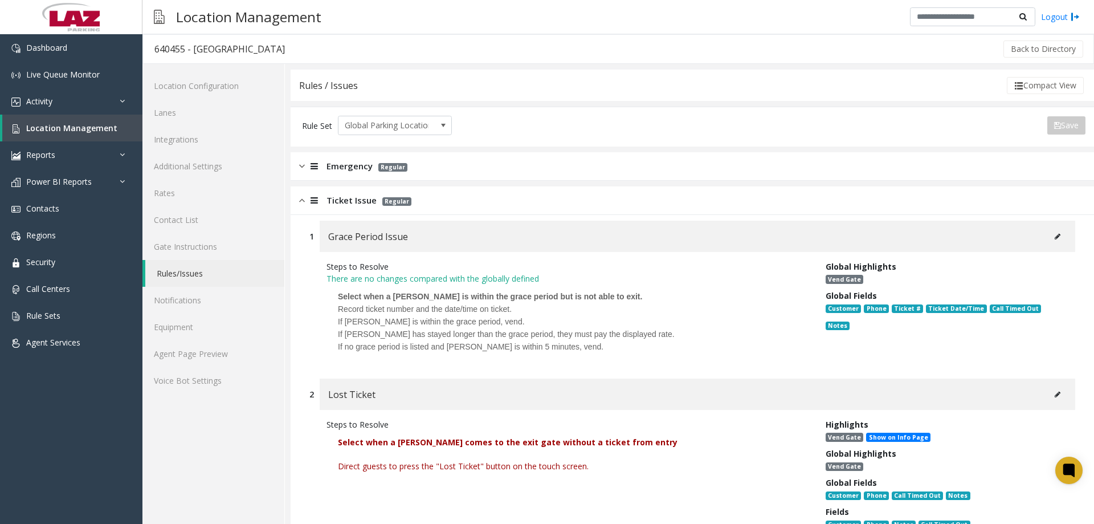
click at [302, 201] on img at bounding box center [302, 200] width 6 height 13
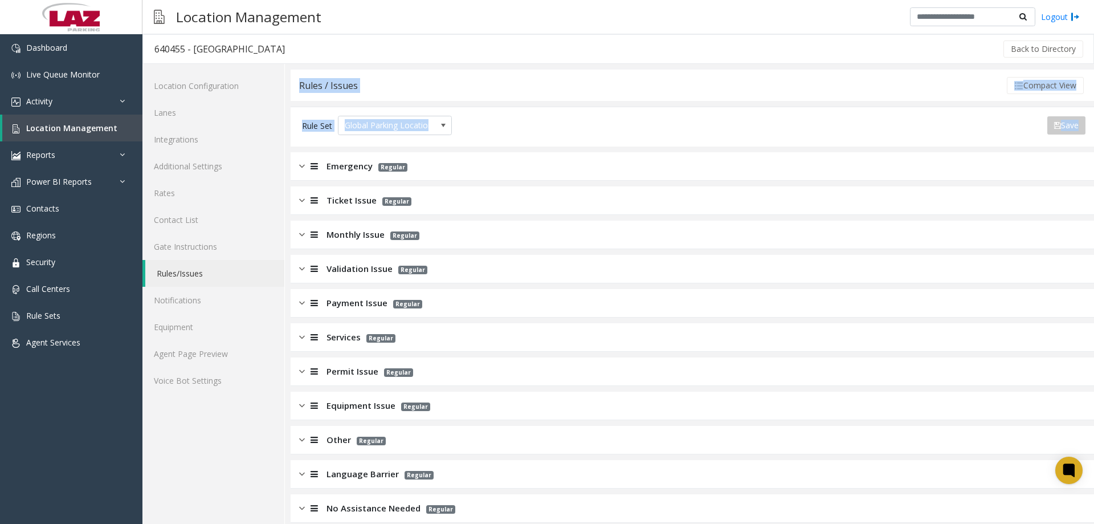
drag, startPoint x: 288, startPoint y: 164, endPoint x: 295, endPoint y: 164, distance: 6.3
click at [292, 164] on div "Rules / Issues Compact View Rule Set Global Parking Locations Save Export to PD…" at bounding box center [689, 300] width 809 height 473
click at [298, 164] on div "Emergency Regular" at bounding box center [693, 166] width 804 height 28
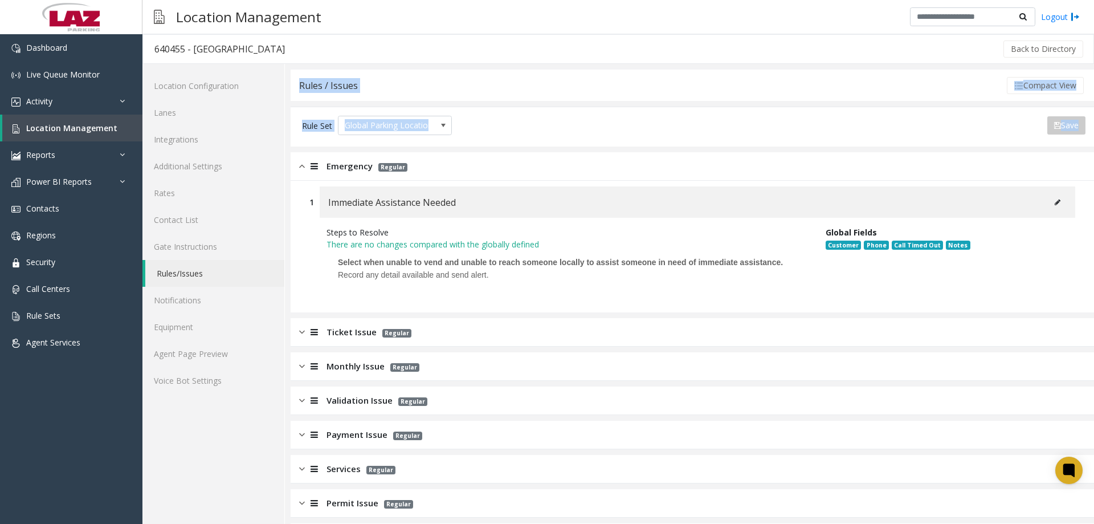
click at [299, 165] on img at bounding box center [302, 166] width 6 height 13
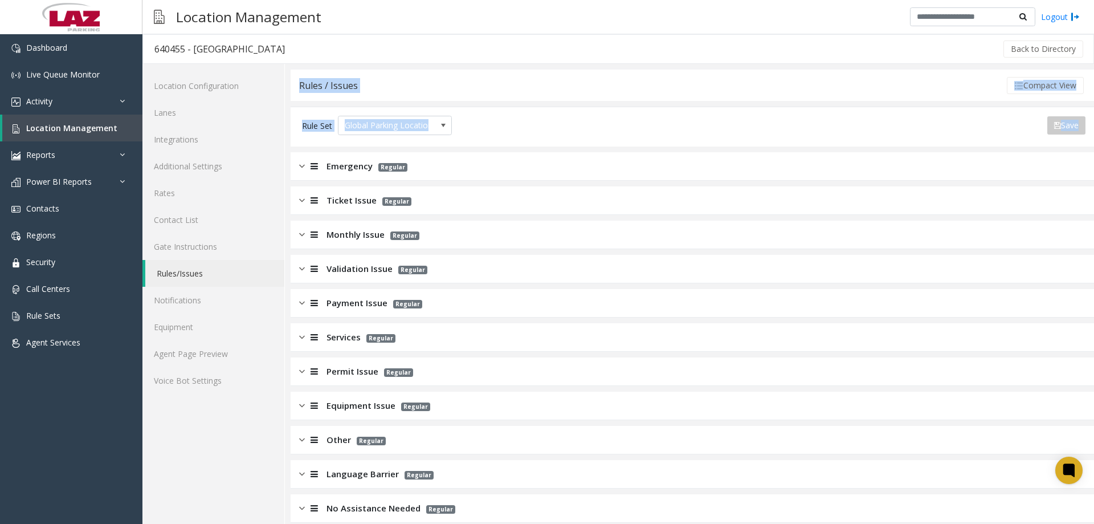
click at [600, 98] on div "Rules / Issues Compact View" at bounding box center [693, 85] width 804 height 31
click at [307, 301] on div at bounding box center [313, 302] width 16 height 13
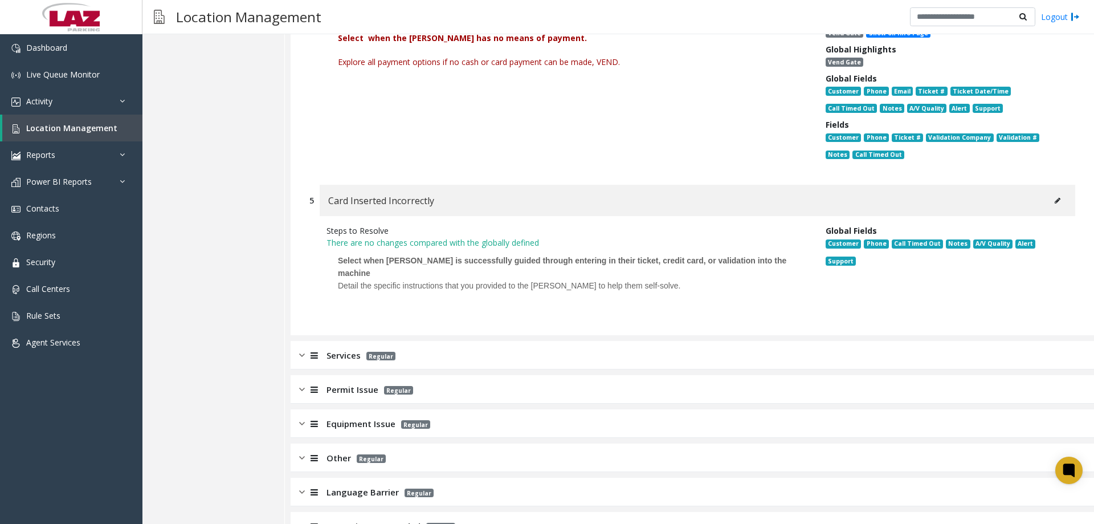
scroll to position [889, 0]
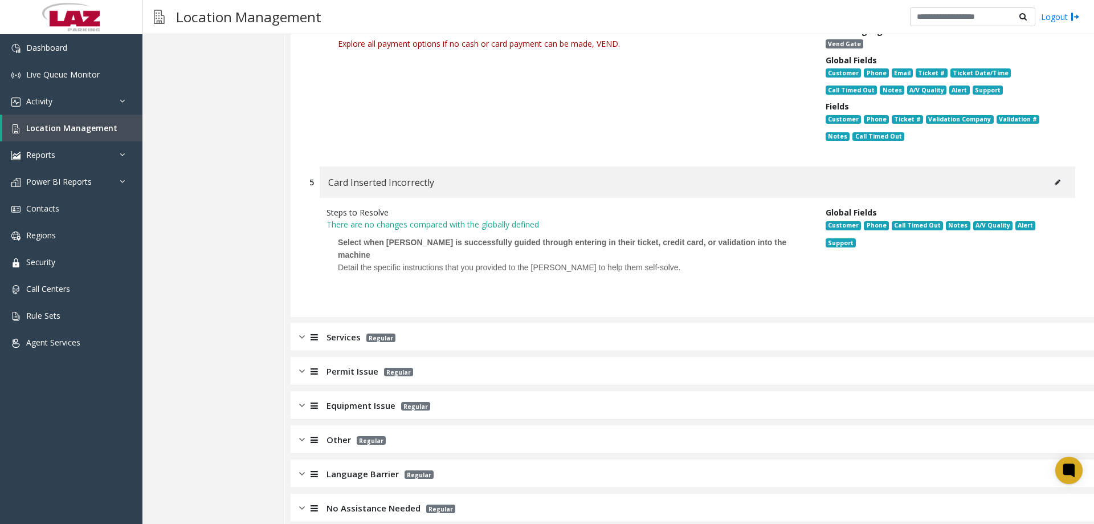
click at [301, 433] on img at bounding box center [302, 439] width 6 height 13
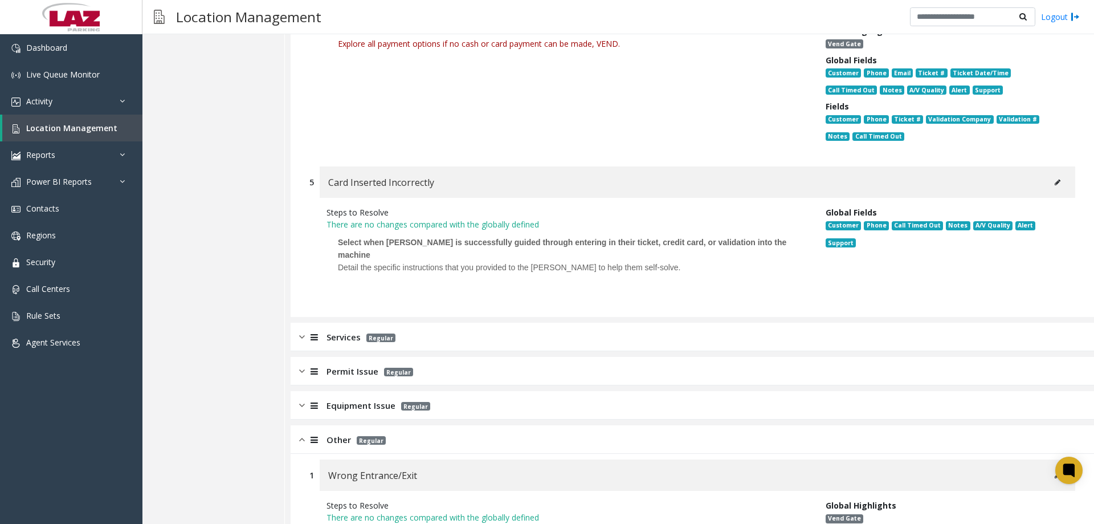
click at [301, 433] on img at bounding box center [302, 439] width 6 height 13
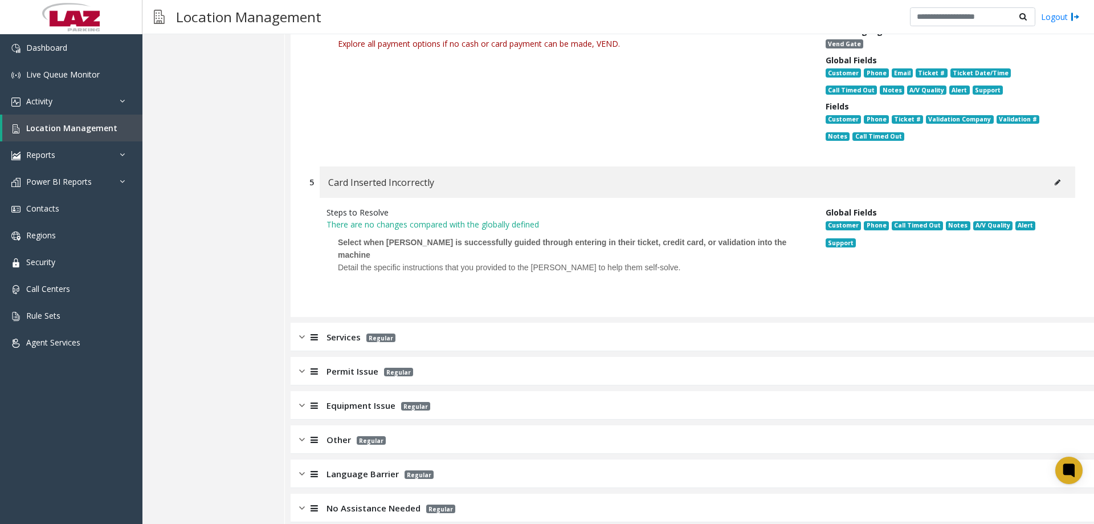
click at [301, 365] on img at bounding box center [302, 371] width 6 height 13
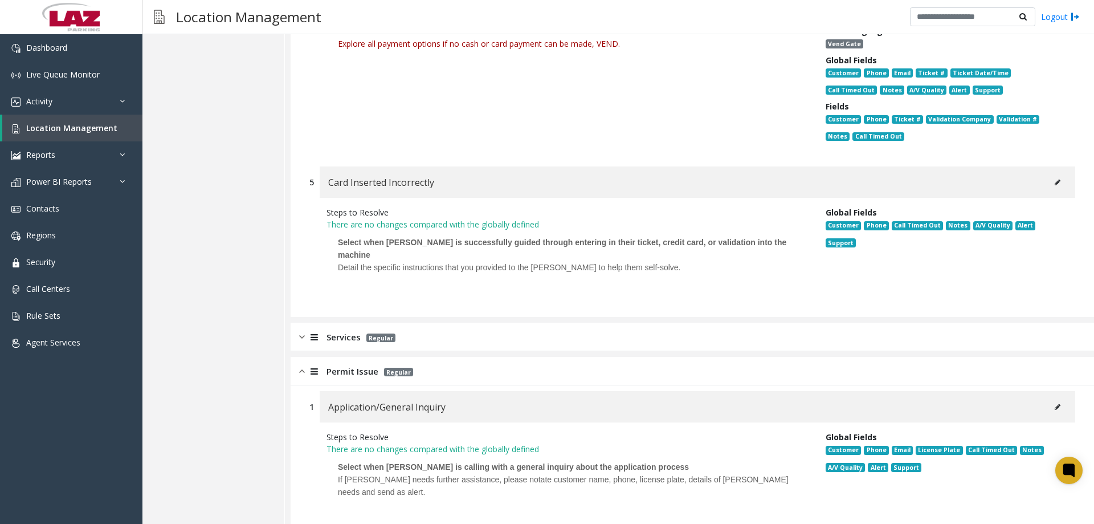
click at [300, 365] on img at bounding box center [302, 371] width 6 height 13
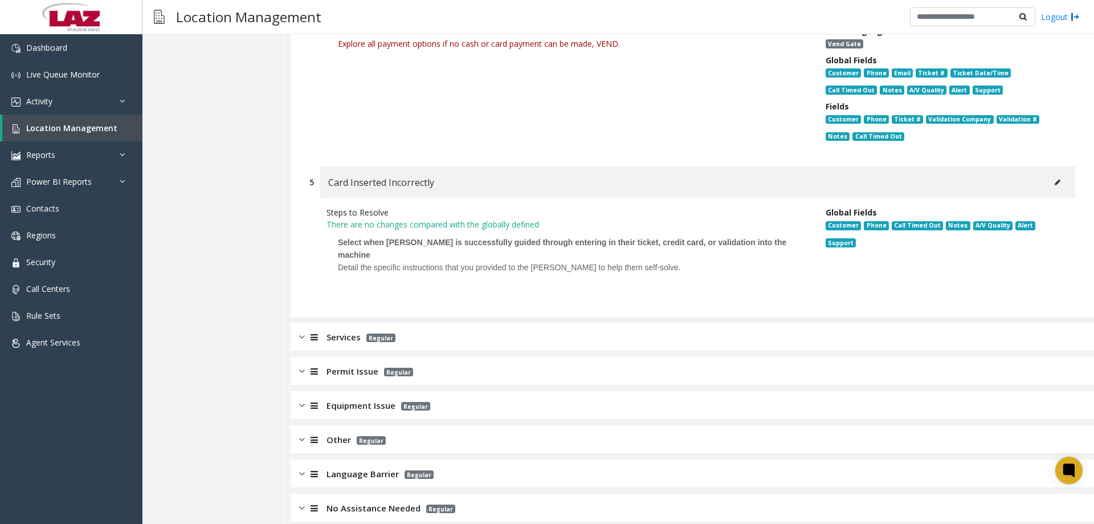
click at [302, 331] on img at bounding box center [302, 337] width 6 height 13
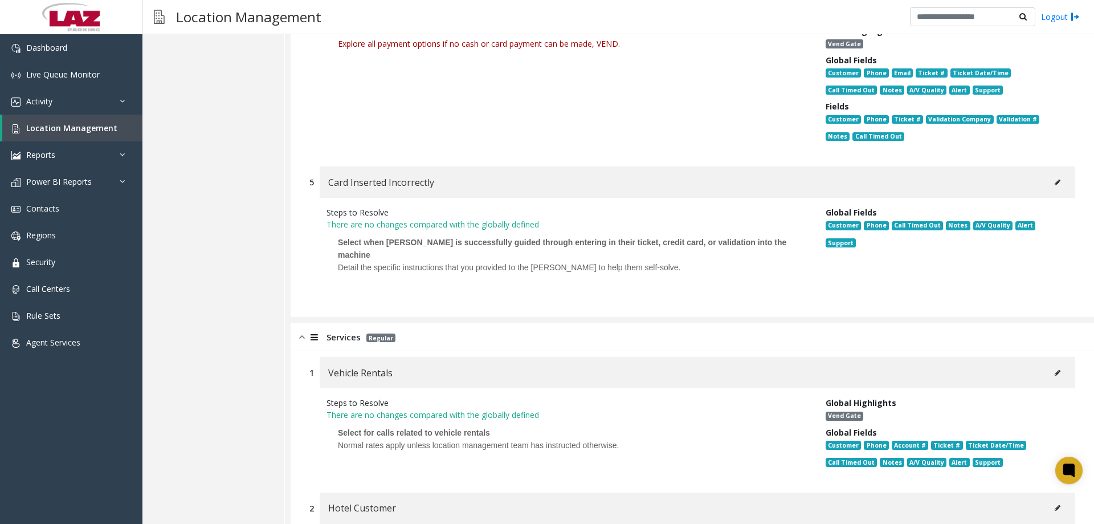
click at [302, 331] on img at bounding box center [302, 337] width 6 height 13
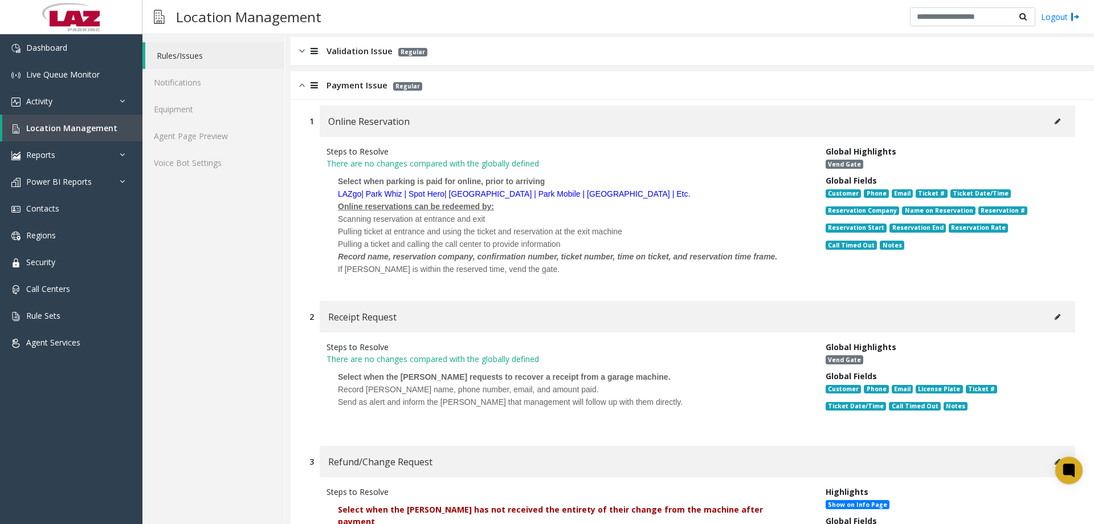
scroll to position [0, 0]
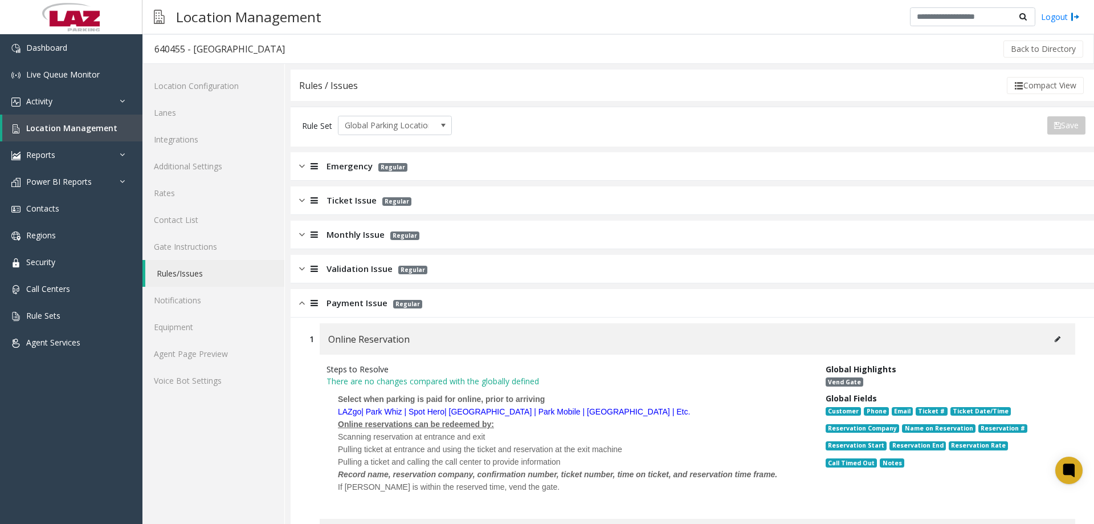
click at [302, 305] on img at bounding box center [302, 302] width 6 height 13
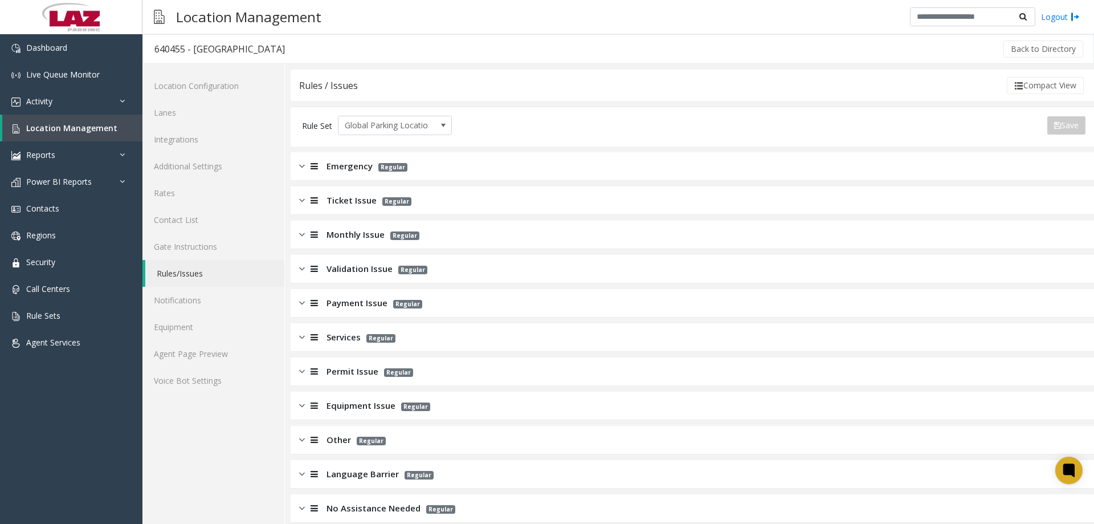
click at [305, 202] on div at bounding box center [313, 200] width 16 height 13
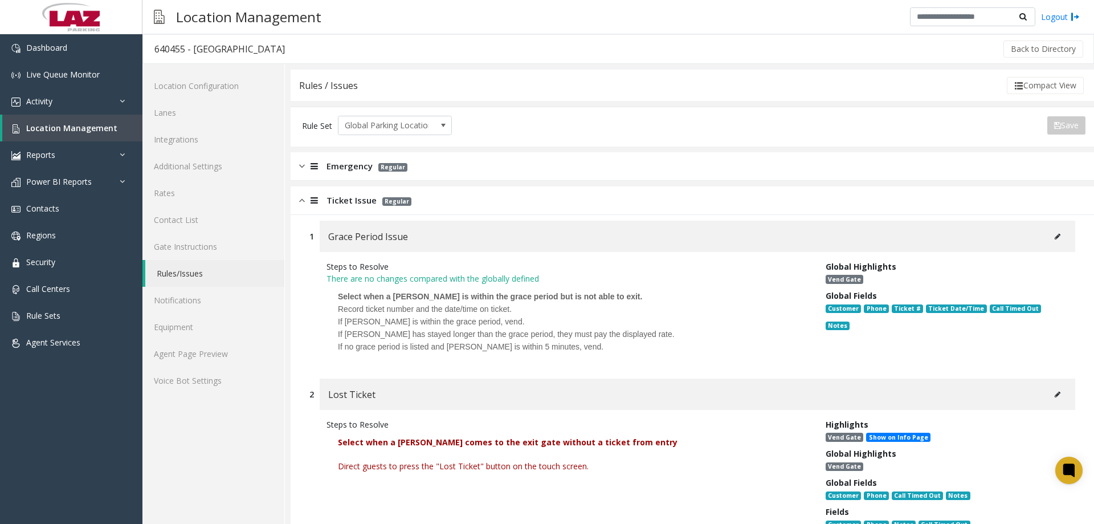
click at [303, 199] on img at bounding box center [302, 200] width 6 height 13
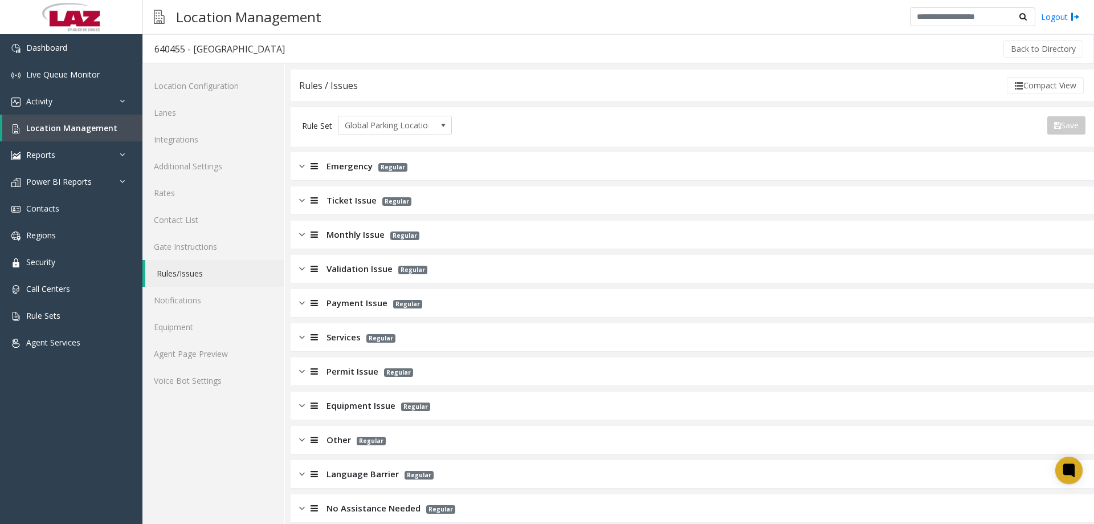
click at [296, 239] on div "Monthly Issue Regular" at bounding box center [693, 235] width 804 height 28
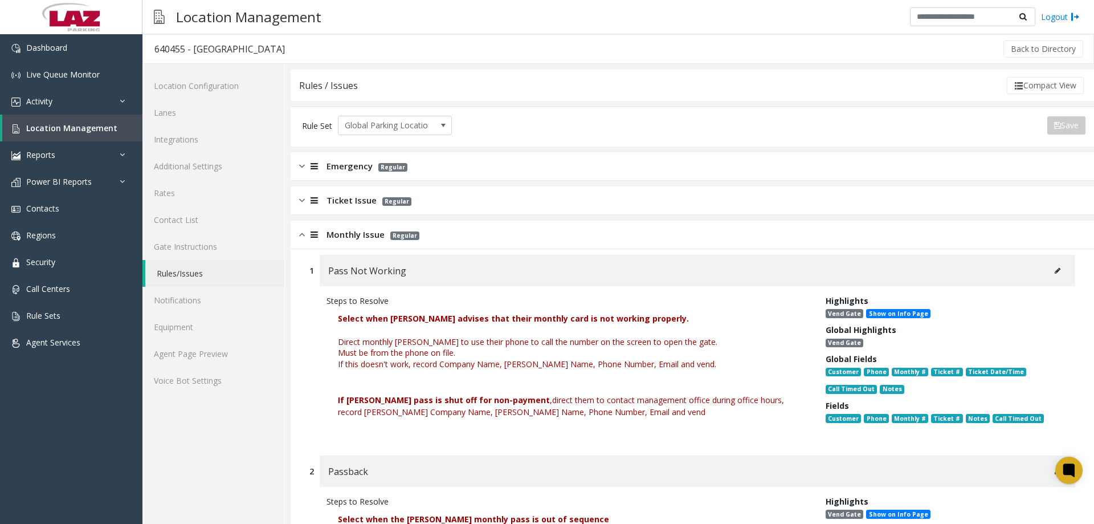
click at [297, 239] on div "Monthly Issue Regular" at bounding box center [693, 235] width 804 height 28
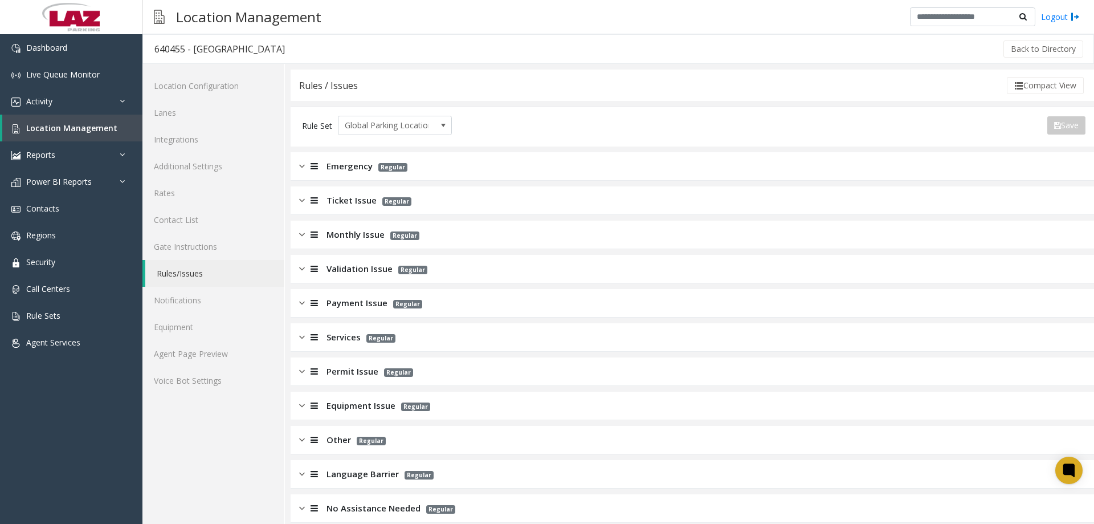
click at [303, 406] on img at bounding box center [302, 405] width 6 height 13
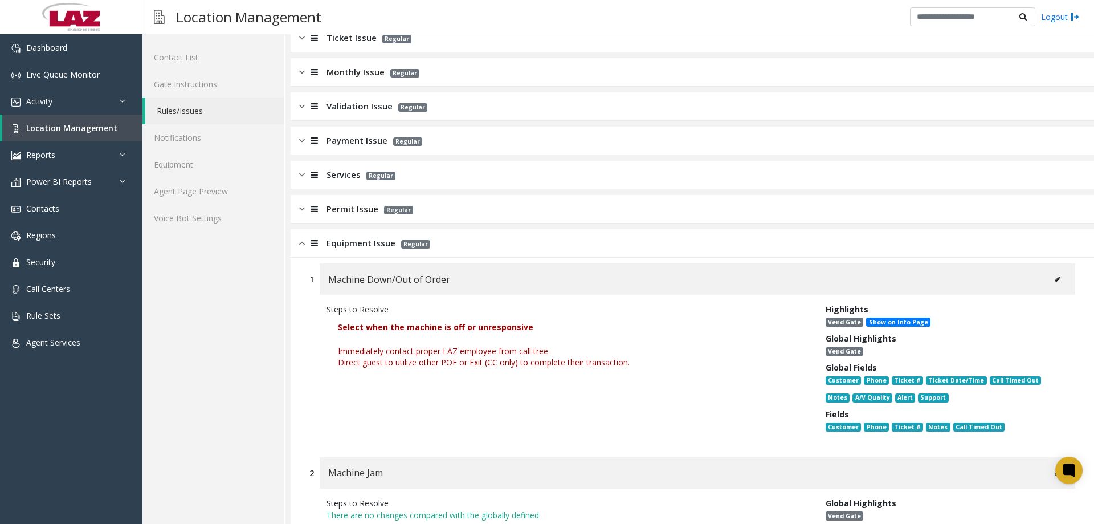
scroll to position [171, 0]
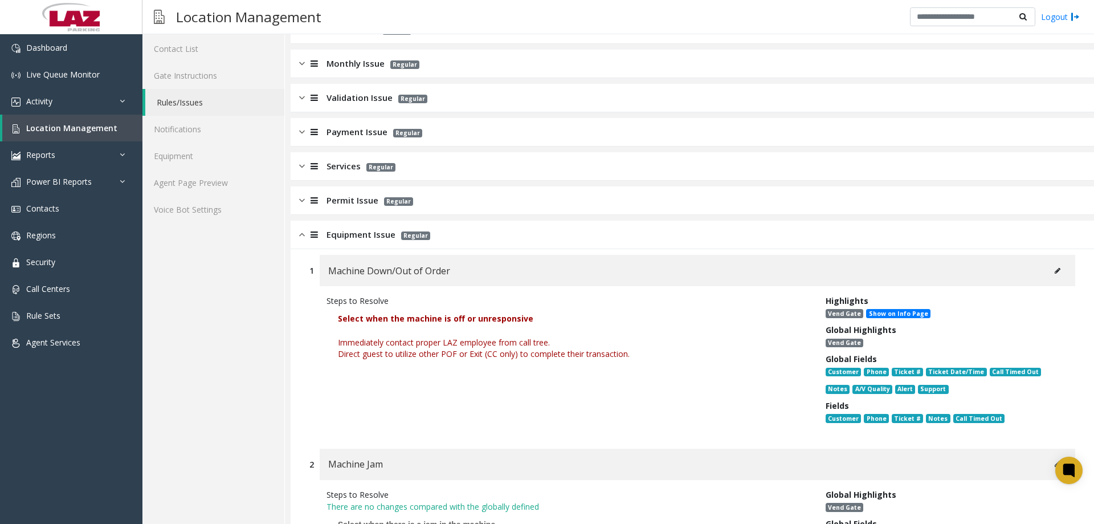
click at [362, 230] on span "Equipment Issue" at bounding box center [361, 234] width 69 height 13
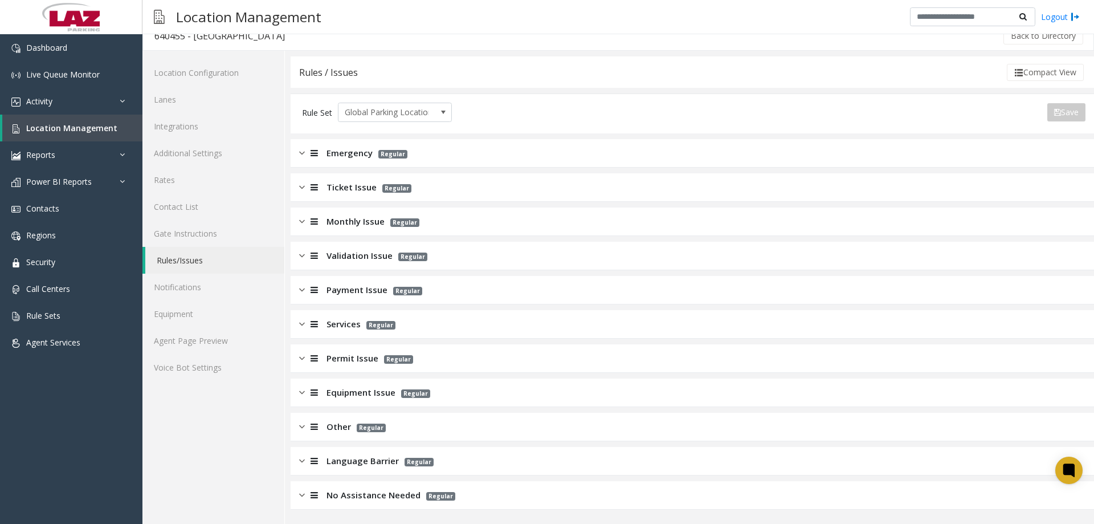
click at [312, 256] on icon at bounding box center [314, 255] width 7 height 9
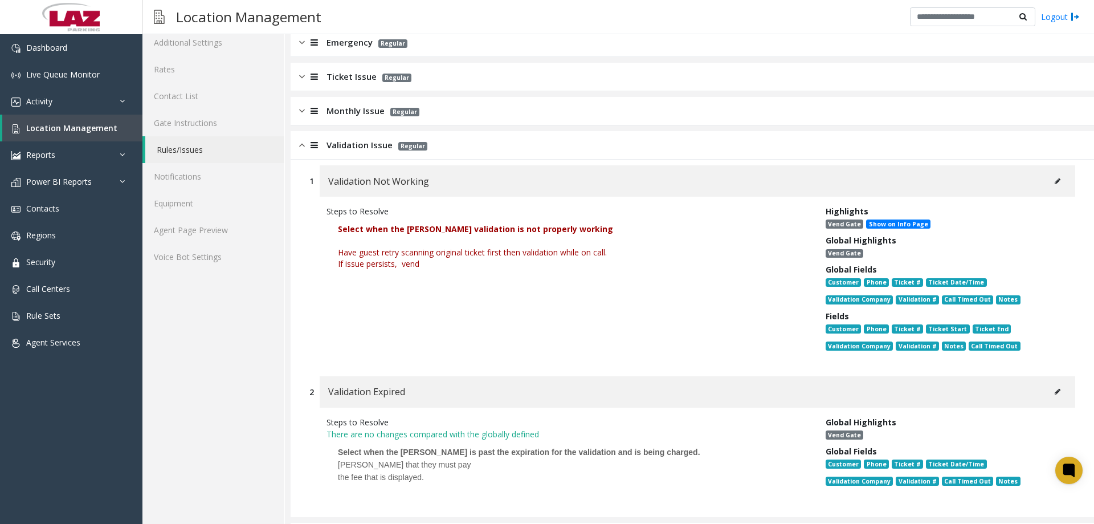
scroll to position [114, 0]
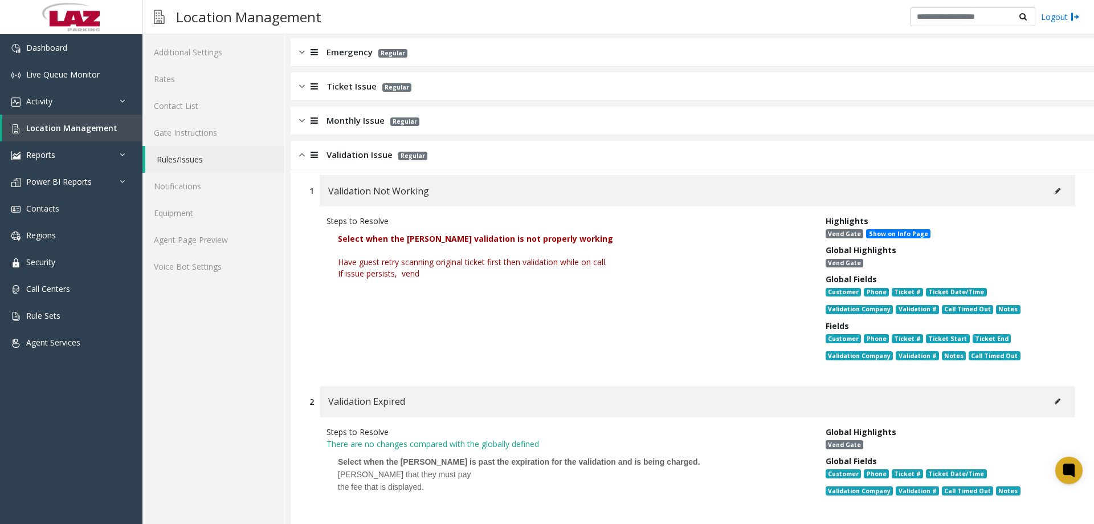
click at [307, 122] on div at bounding box center [313, 120] width 16 height 13
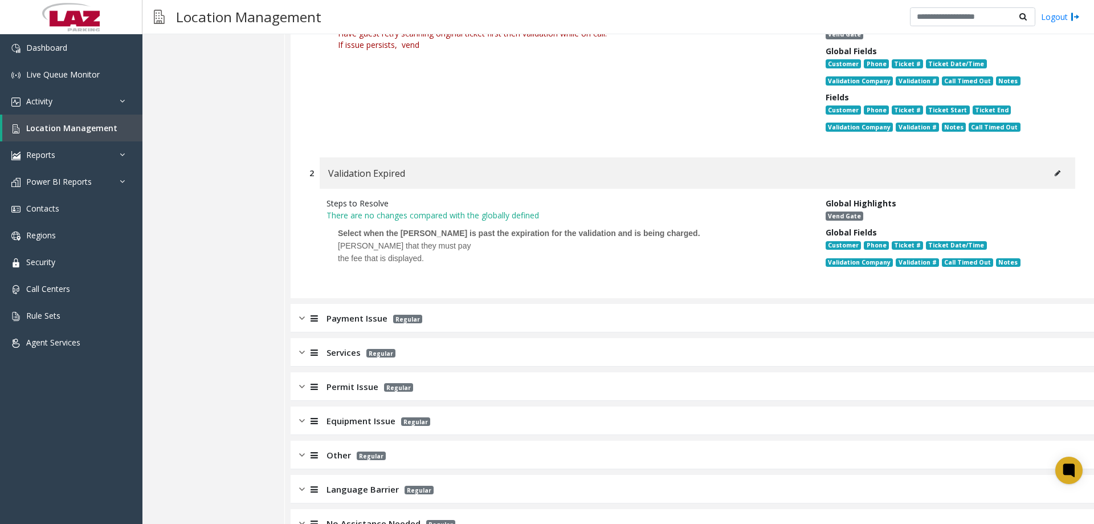
scroll to position [969, 0]
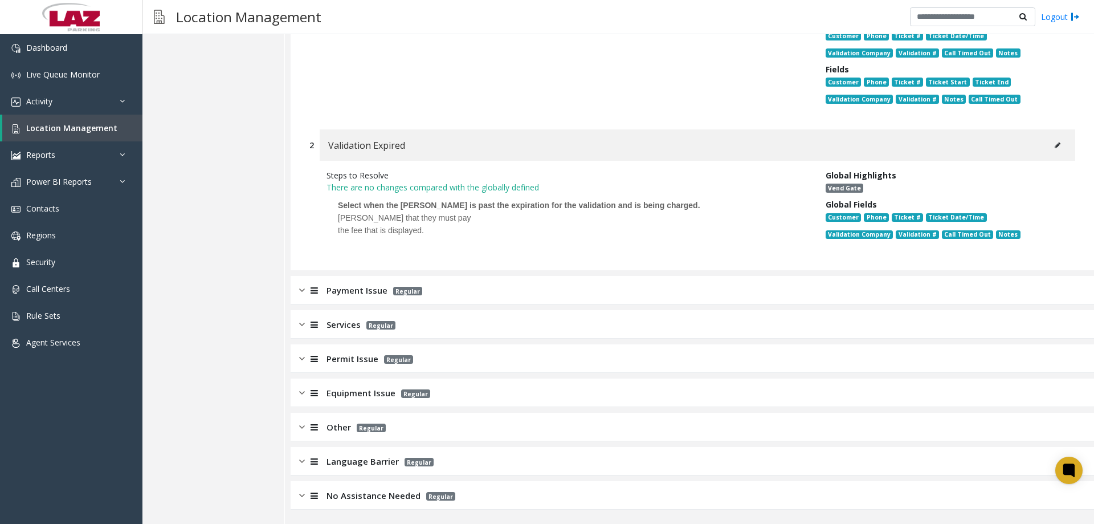
click at [307, 293] on div at bounding box center [313, 290] width 16 height 13
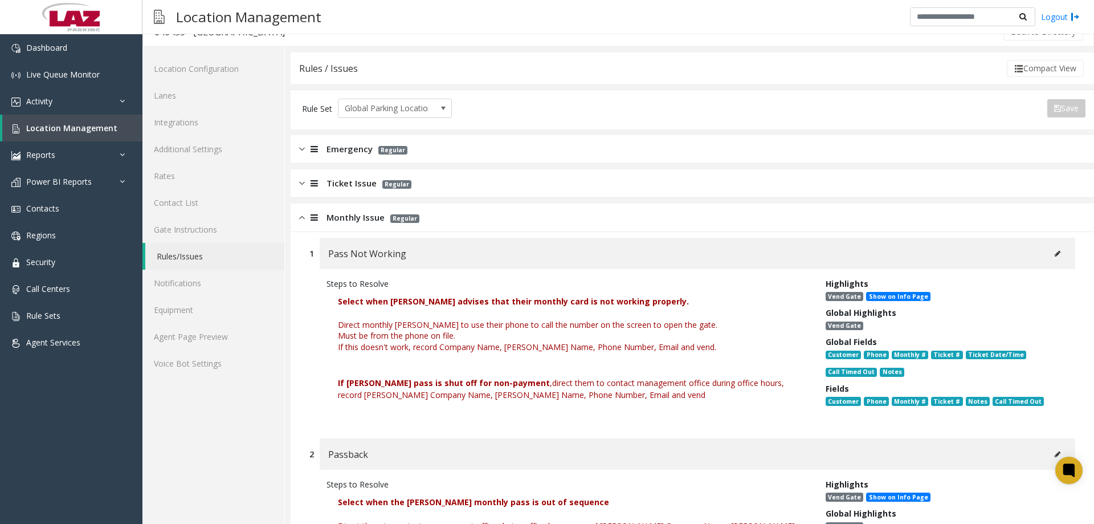
scroll to position [0, 0]
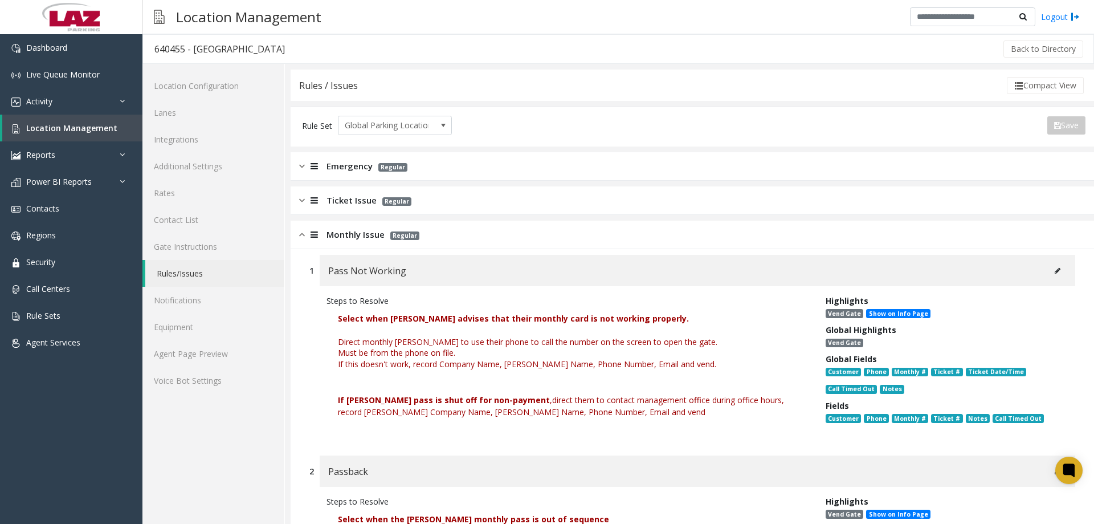
click at [308, 198] on div at bounding box center [313, 200] width 16 height 13
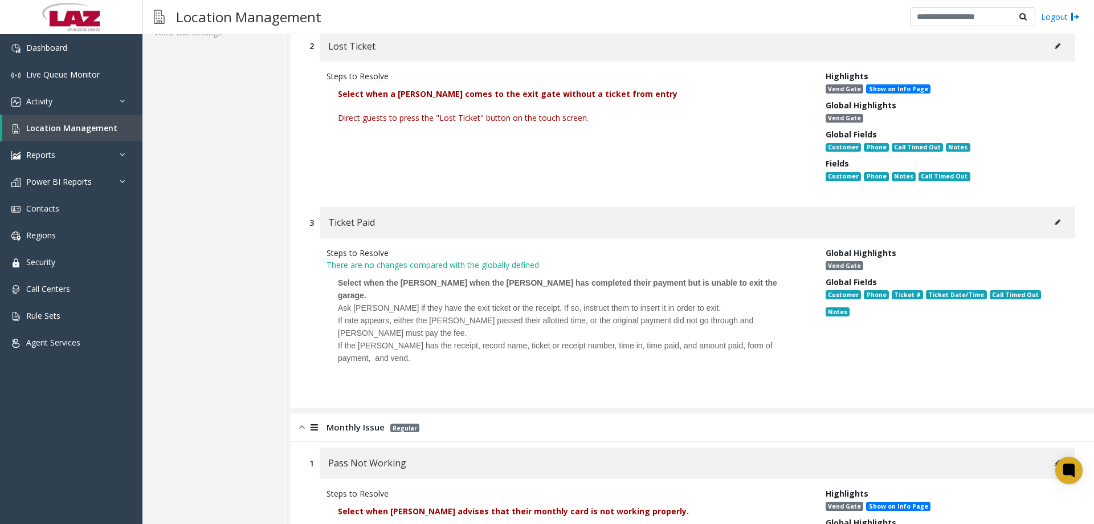
scroll to position [285, 0]
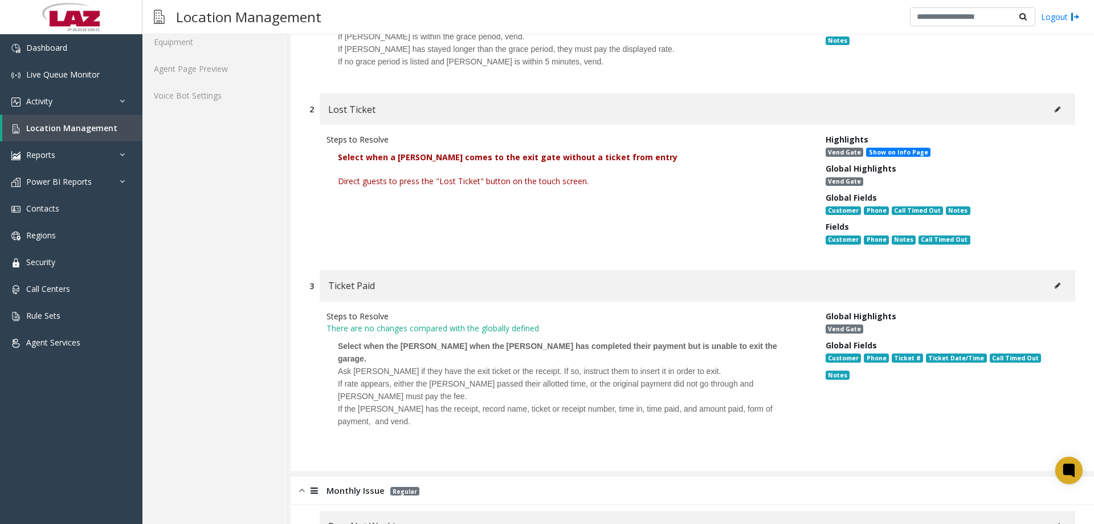
click at [600, 108] on button at bounding box center [1058, 109] width 18 height 17
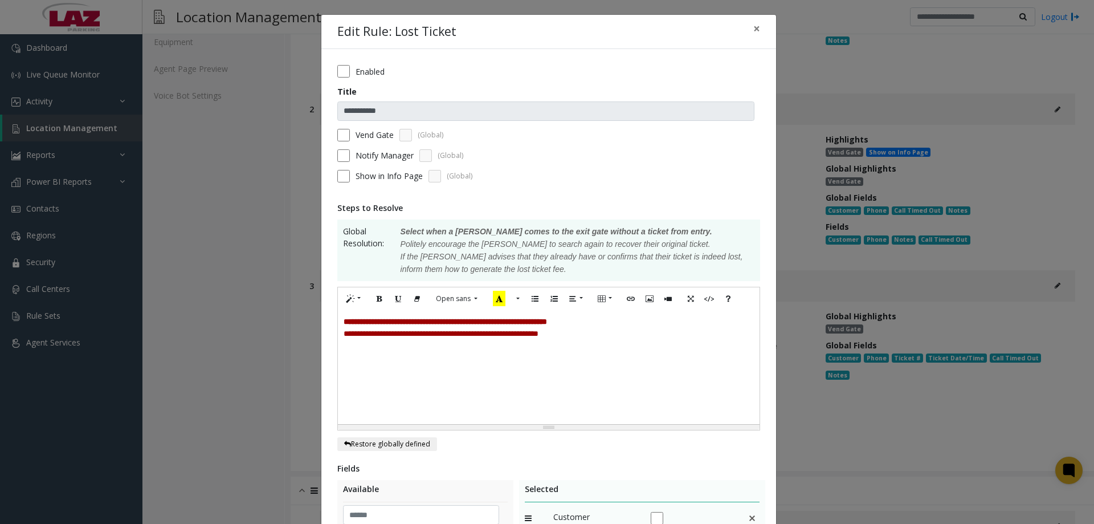
click at [600, 353] on div "**********" at bounding box center [549, 367] width 422 height 114
drag, startPoint x: 594, startPoint y: 343, endPoint x: 325, endPoint y: 339, distance: 269.0
click at [325, 339] on div "**********" at bounding box center [548, 410] width 455 height 723
paste div
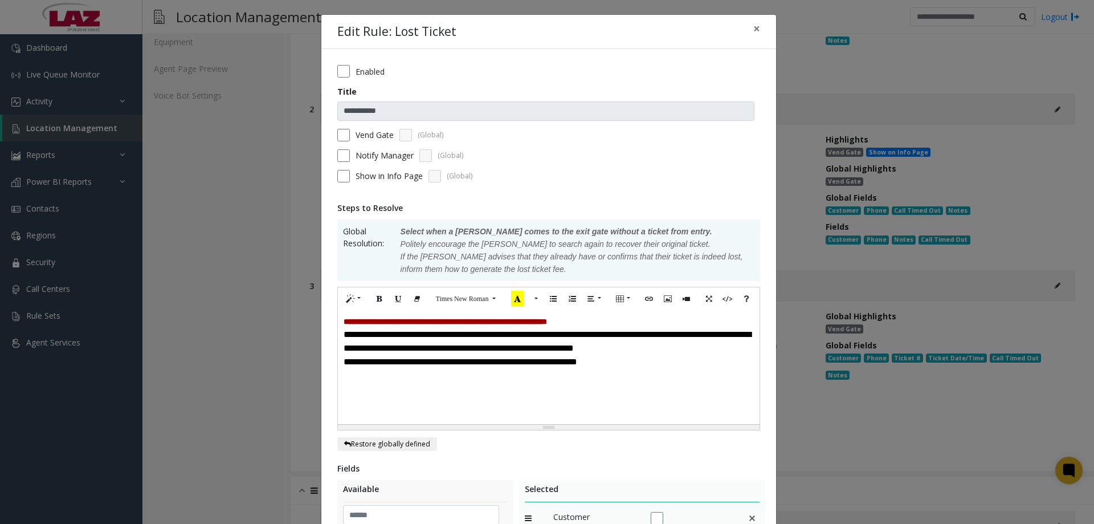
click at [346, 333] on p "**********" at bounding box center [549, 341] width 410 height 27
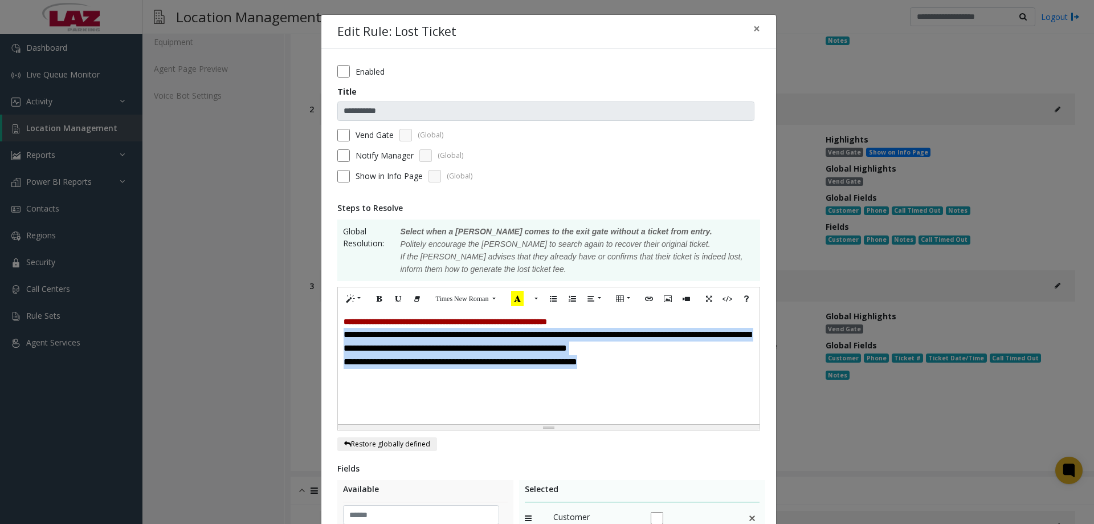
drag, startPoint x: 501, startPoint y: 374, endPoint x: 329, endPoint y: 336, distance: 176.4
click at [329, 336] on div "**********" at bounding box center [548, 410] width 455 height 723
click at [531, 293] on button "More Color" at bounding box center [534, 299] width 11 height 18
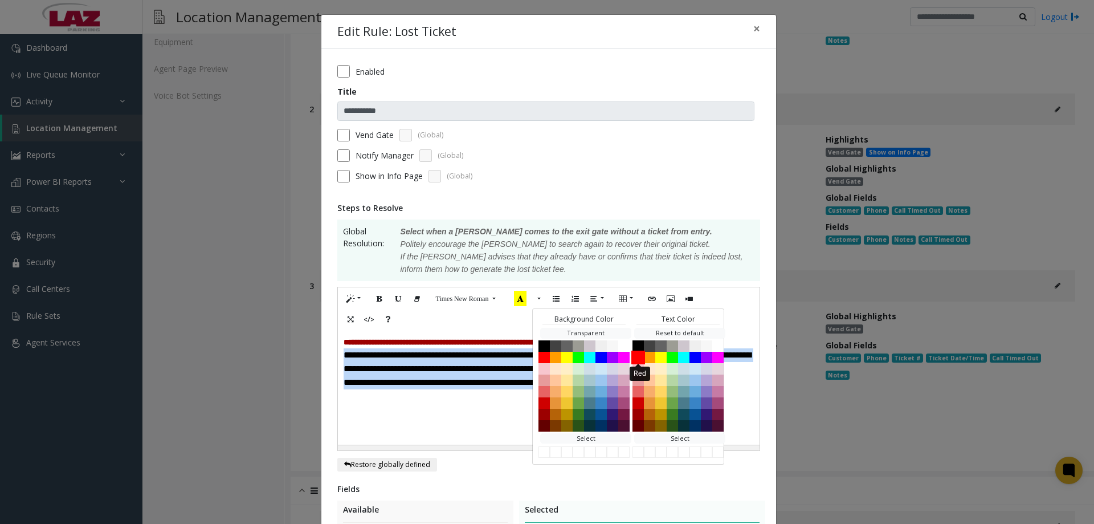
click at [600, 360] on button "Red" at bounding box center [638, 357] width 14 height 14
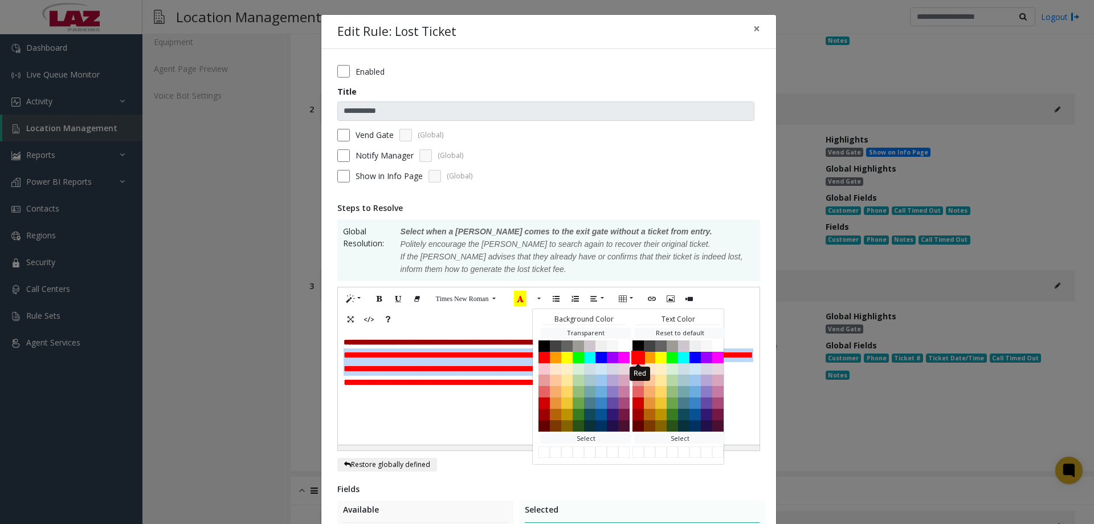
click at [600, 355] on button "Red" at bounding box center [638, 357] width 14 height 14
click at [391, 412] on div "**********" at bounding box center [549, 388] width 422 height 114
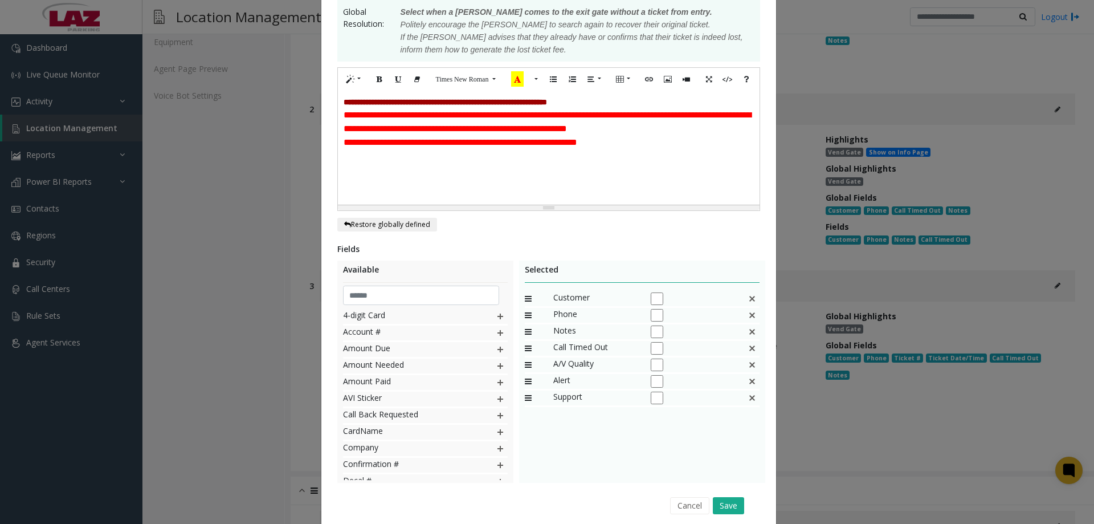
scroll to position [263, 0]
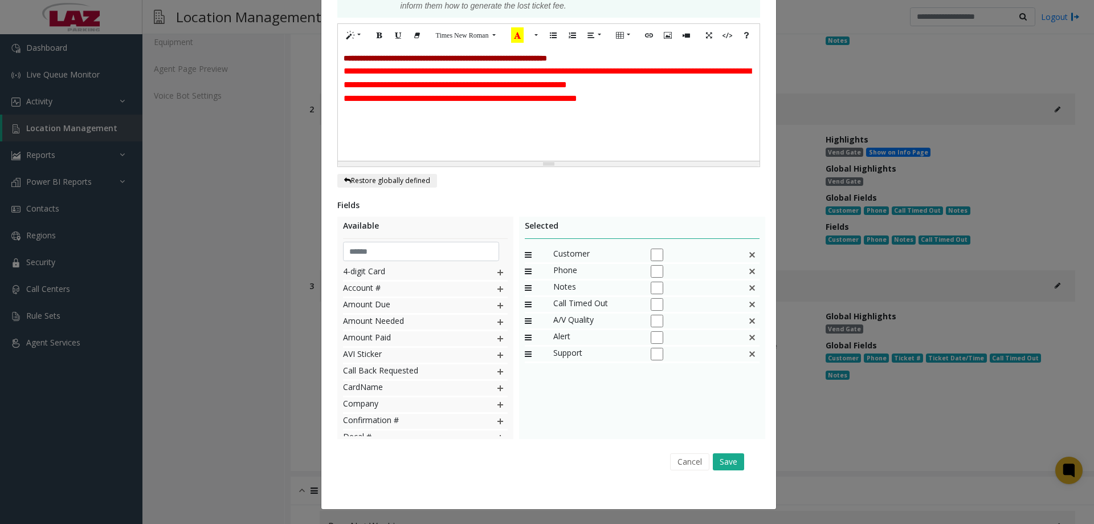
click at [600, 471] on div "Cancel Save" at bounding box center [548, 461] width 407 height 29
click at [600, 454] on button "Save" at bounding box center [728, 461] width 31 height 17
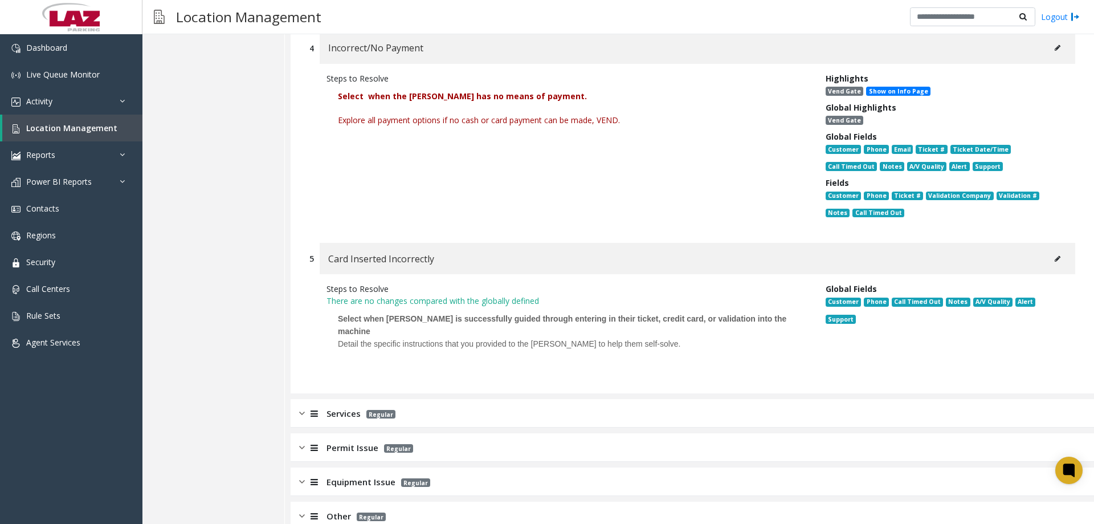
scroll to position [2391, 0]
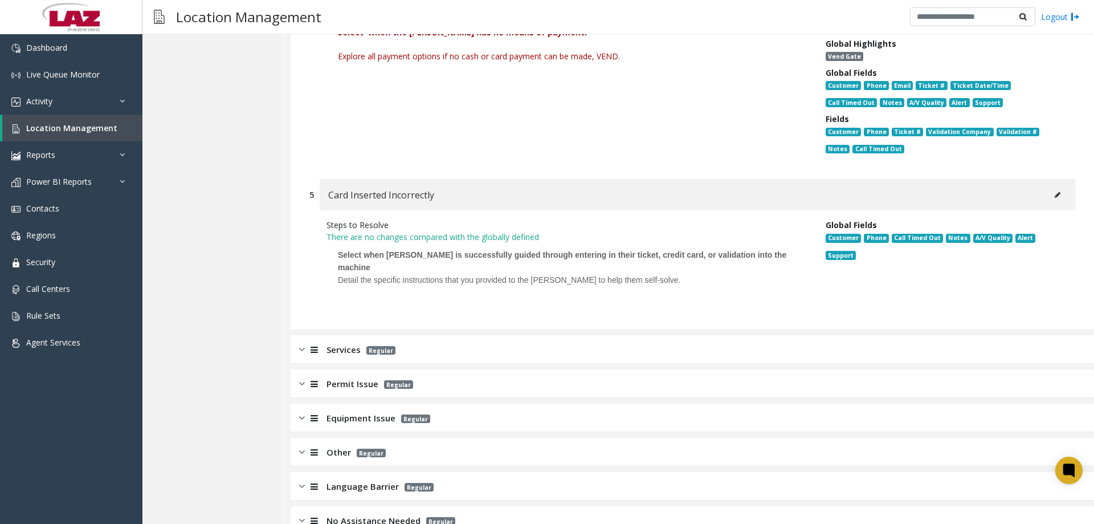
click at [309, 343] on div at bounding box center [313, 349] width 16 height 13
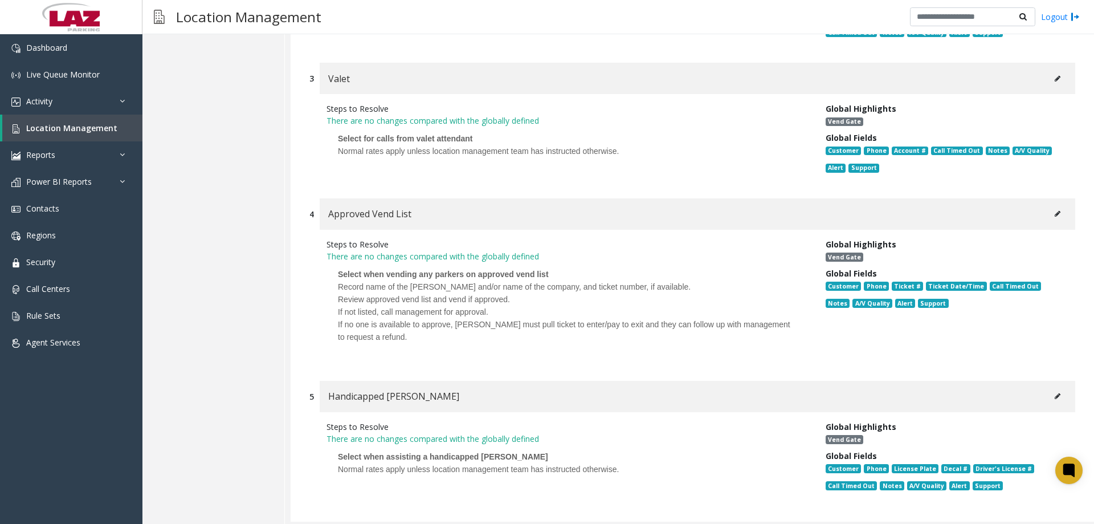
scroll to position [3126, 0]
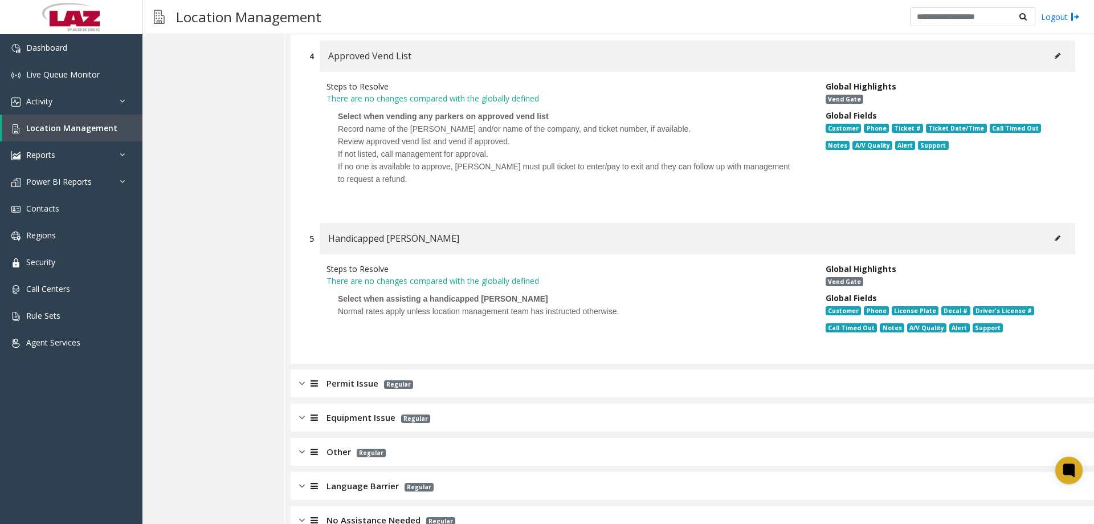
click at [299, 403] on div "Equipment Issue Regular" at bounding box center [693, 417] width 804 height 28
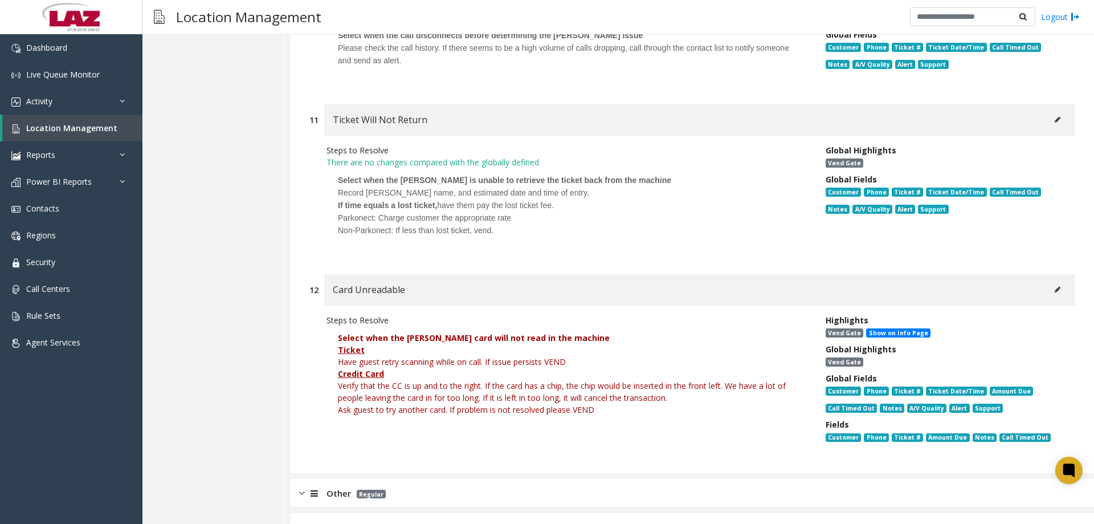
scroll to position [5717, 0]
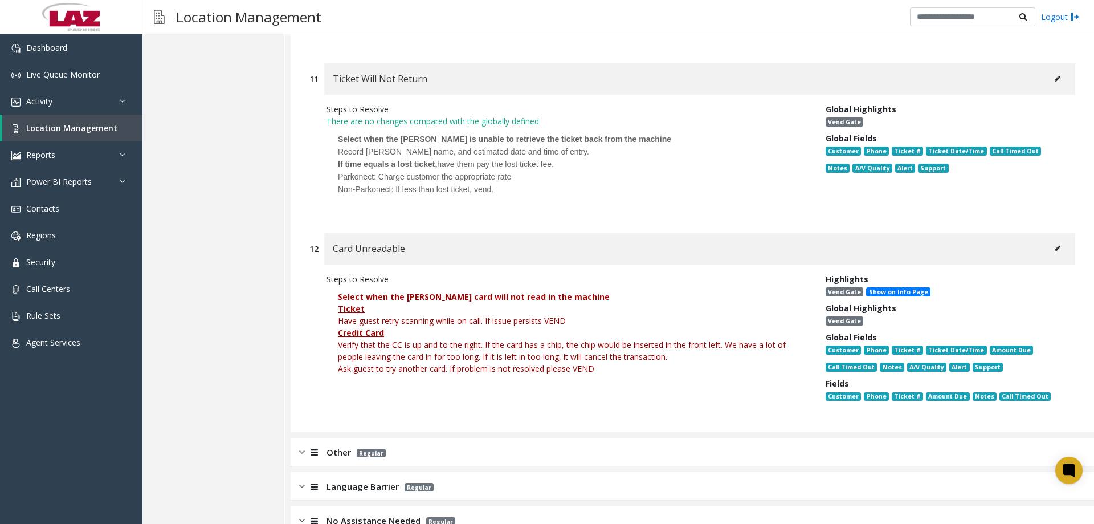
click at [600, 240] on button at bounding box center [1058, 248] width 18 height 17
type input "**********"
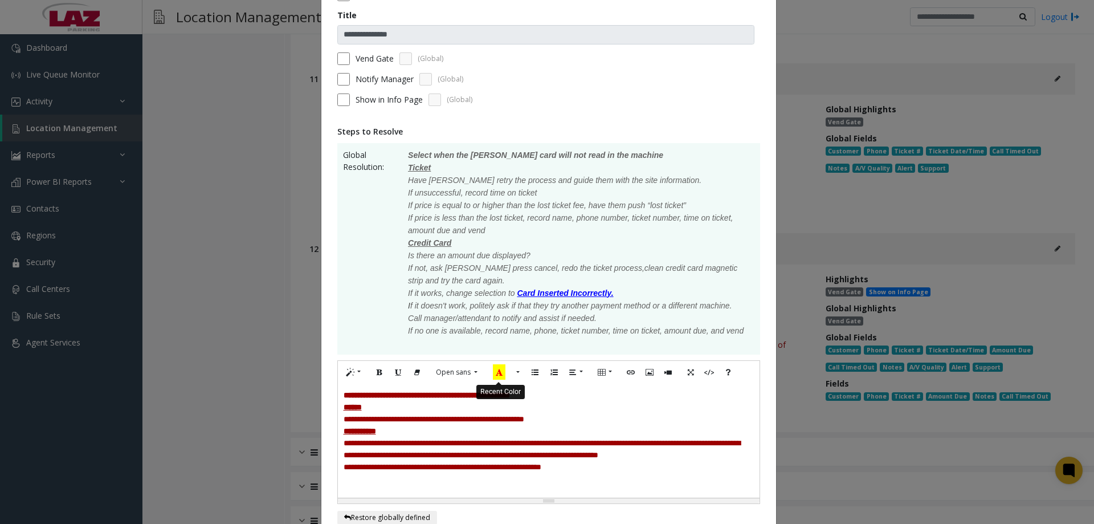
scroll to position [342, 0]
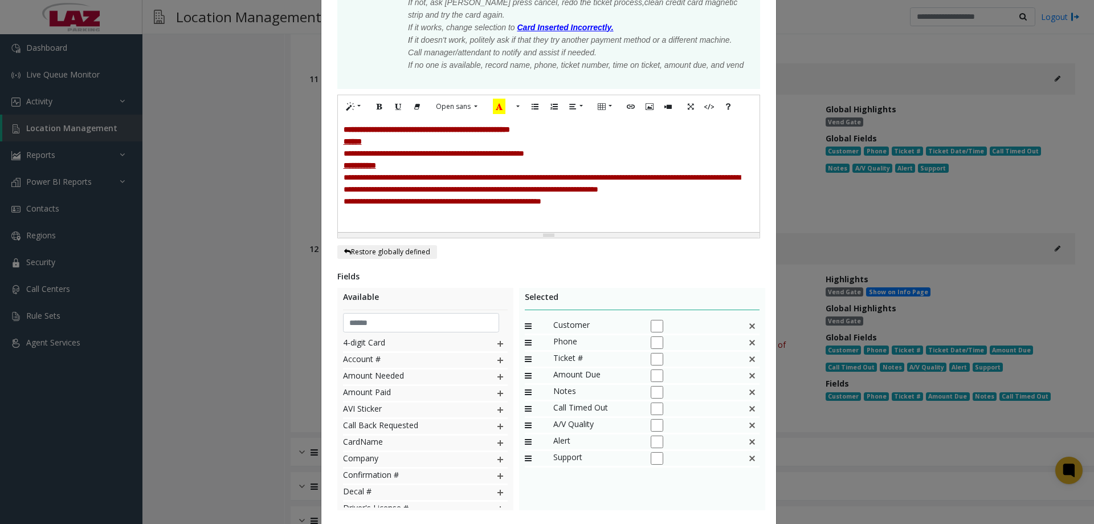
click at [394, 199] on span "**********" at bounding box center [443, 201] width 198 height 8
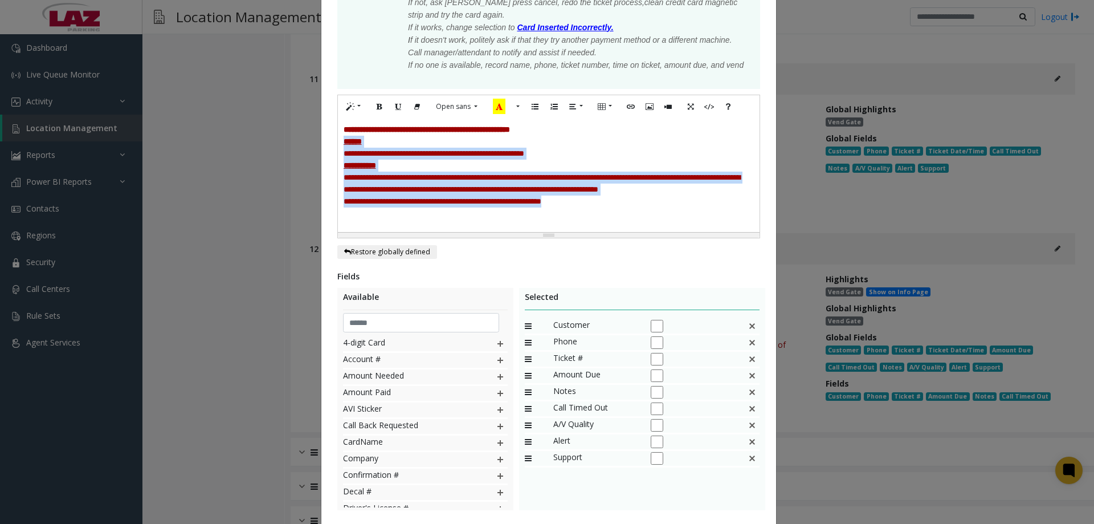
drag, startPoint x: 569, startPoint y: 207, endPoint x: 335, endPoint y: 143, distance: 242.8
click at [338, 143] on div "**********" at bounding box center [549, 175] width 422 height 114
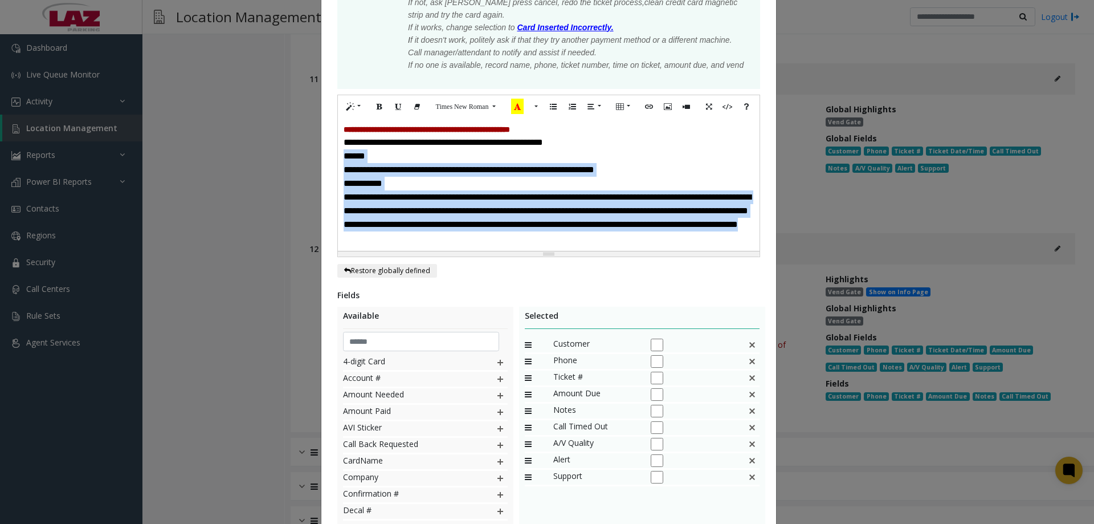
drag, startPoint x: 345, startPoint y: 227, endPoint x: 336, endPoint y: 159, distance: 69.0
click at [338, 159] on div "**********" at bounding box center [549, 184] width 422 height 133
click at [512, 106] on icon "Recent Color" at bounding box center [517, 106] width 13 height 15
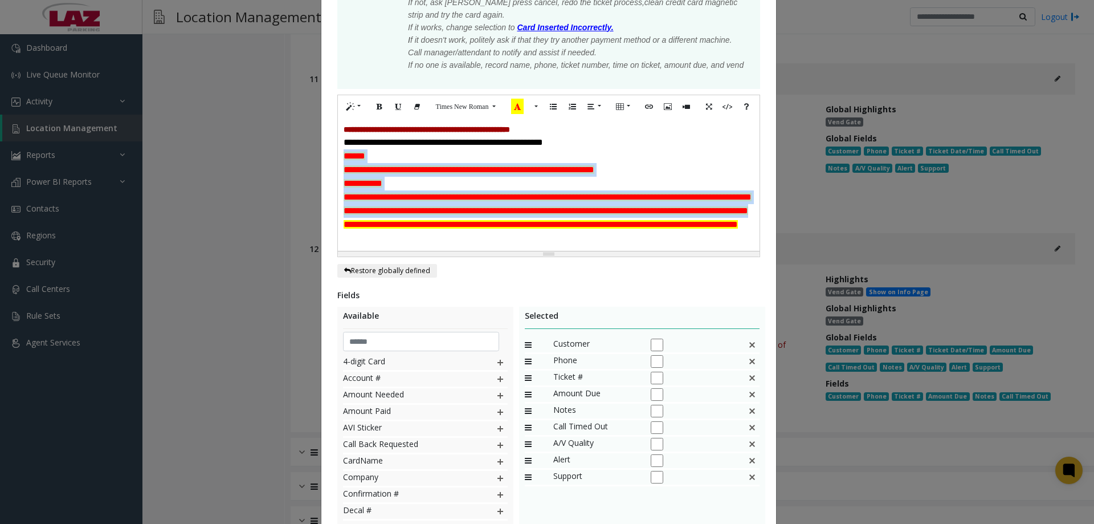
click at [406, 199] on font "**********" at bounding box center [548, 204] width 408 height 22
click at [378, 243] on p "**********" at bounding box center [549, 231] width 410 height 27
click at [353, 229] on font "**********" at bounding box center [541, 224] width 394 height 9
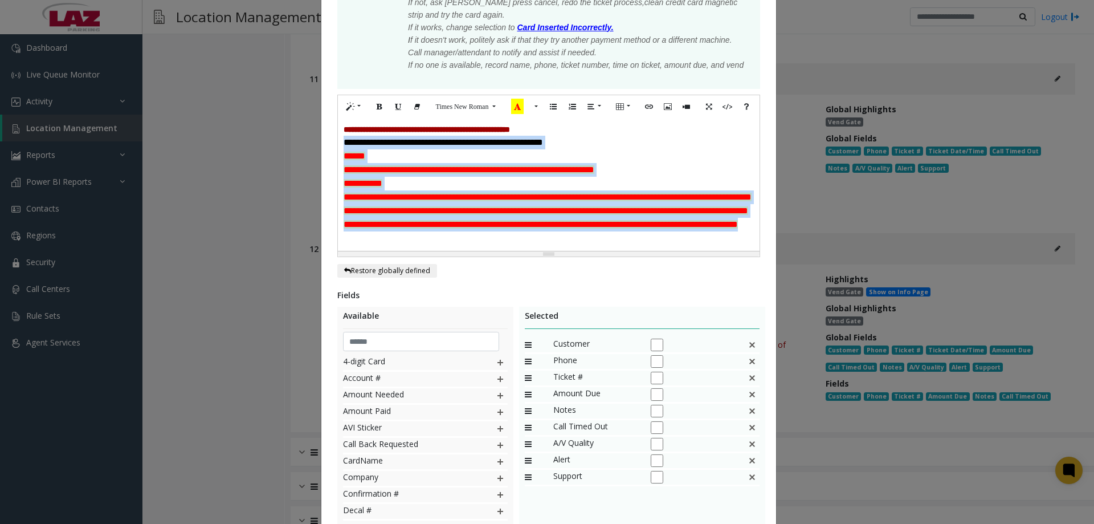
drag, startPoint x: 367, startPoint y: 240, endPoint x: 329, endPoint y: 136, distance: 110.3
click at [329, 136] on div "**********" at bounding box center [548, 153] width 455 height 892
click at [547, 137] on p "**********" at bounding box center [549, 143] width 410 height 14
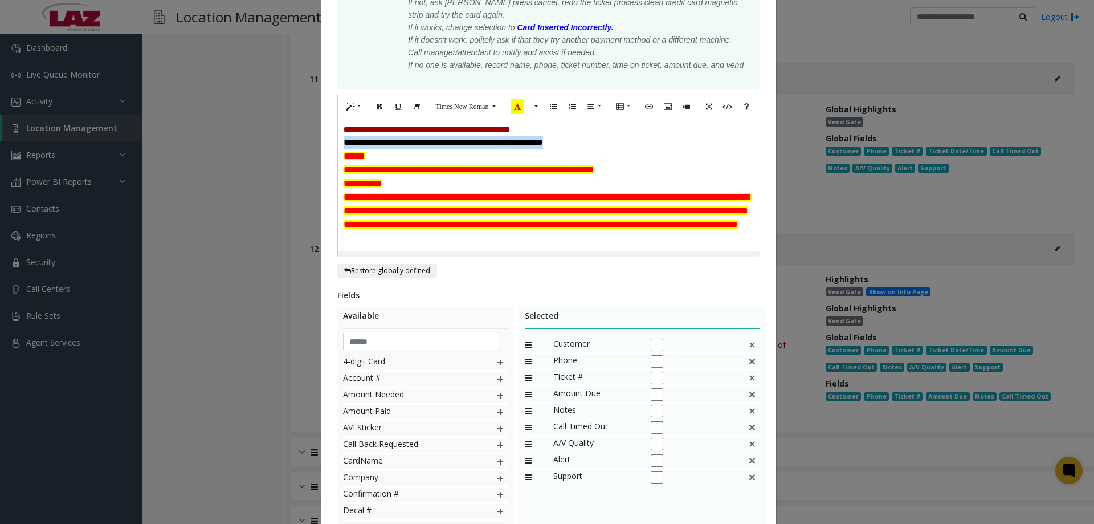
drag, startPoint x: 525, startPoint y: 141, endPoint x: 316, endPoint y: 144, distance: 209.7
click at [316, 144] on div "**********" at bounding box center [547, 262] width 1094 height 524
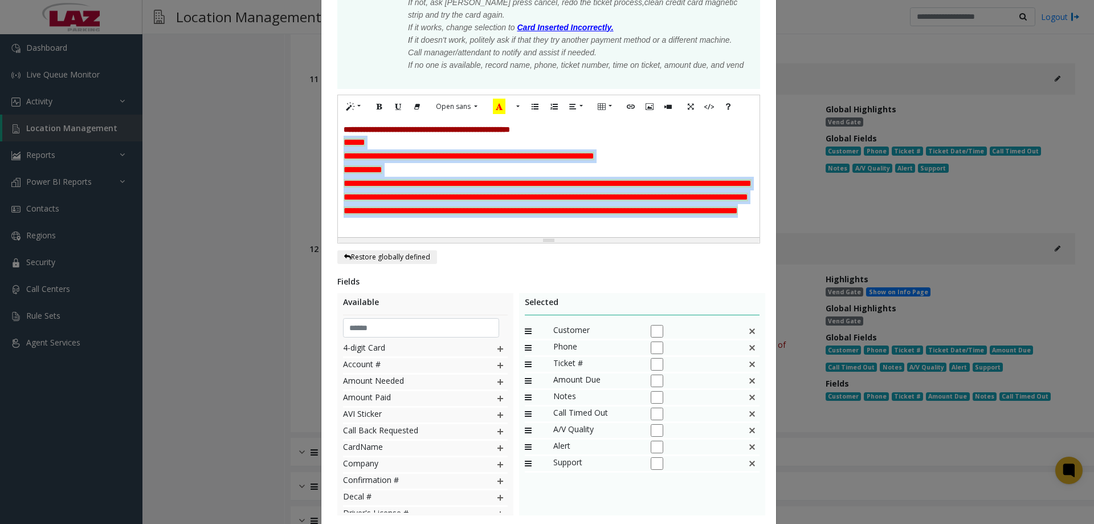
drag, startPoint x: 364, startPoint y: 224, endPoint x: 336, endPoint y: 144, distance: 84.5
click at [338, 144] on div "**********" at bounding box center [549, 177] width 422 height 119
click at [519, 104] on icon "Recent Color" at bounding box center [517, 106] width 13 height 15
click at [525, 104] on button "Recent Color" at bounding box center [517, 107] width 25 height 18
click at [530, 104] on button "More Color" at bounding box center [534, 107] width 11 height 18
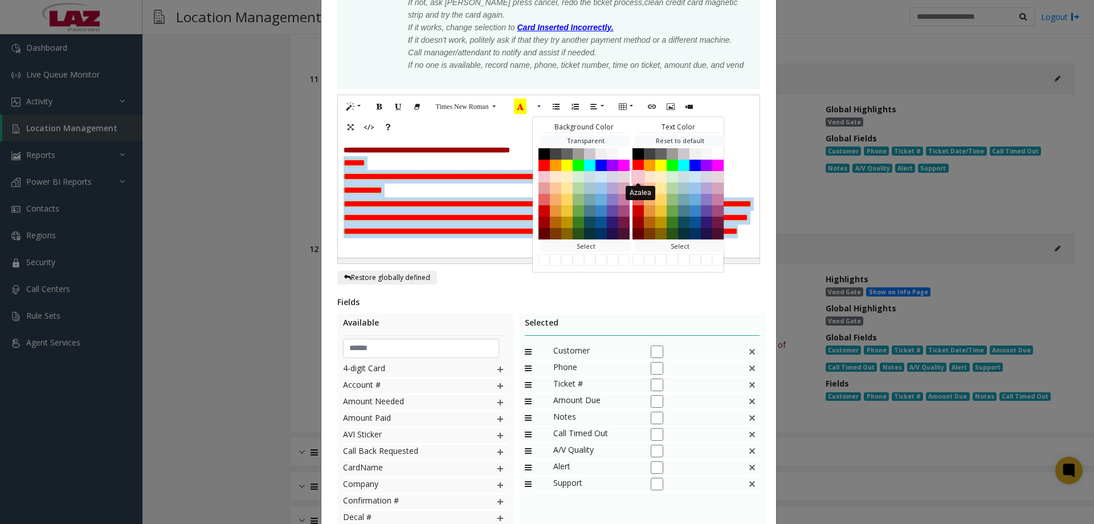
click at [600, 170] on button "Azalea" at bounding box center [638, 177] width 14 height 14
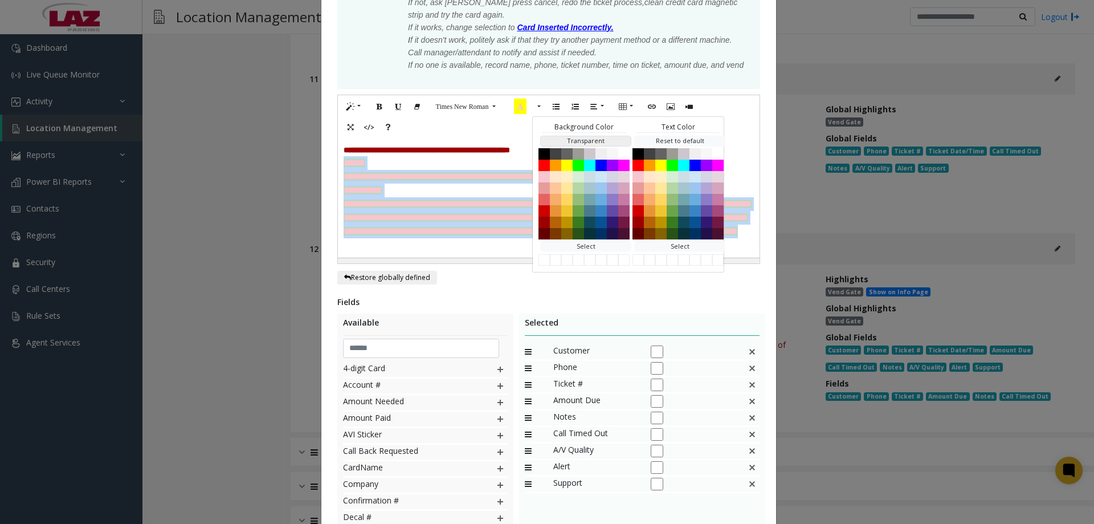
click at [581, 141] on button "Transparent" at bounding box center [585, 141] width 91 height 11
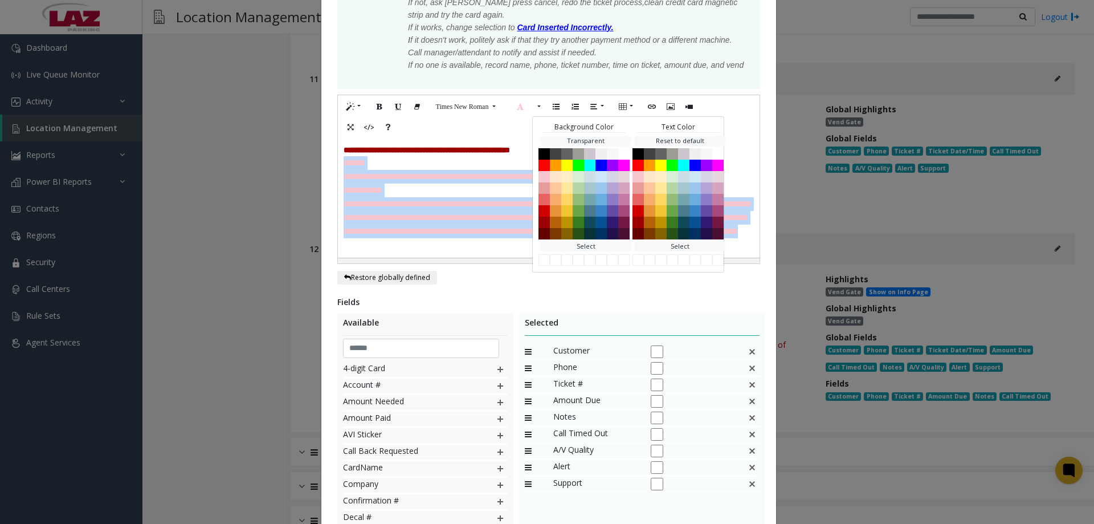
click at [431, 196] on p "**********" at bounding box center [549, 190] width 410 height 14
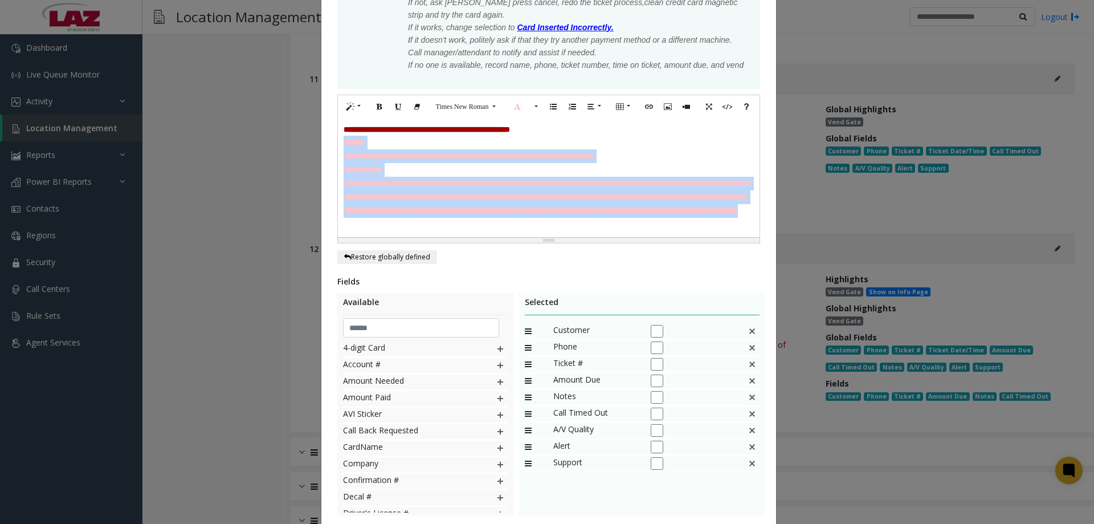
scroll to position [321, 0]
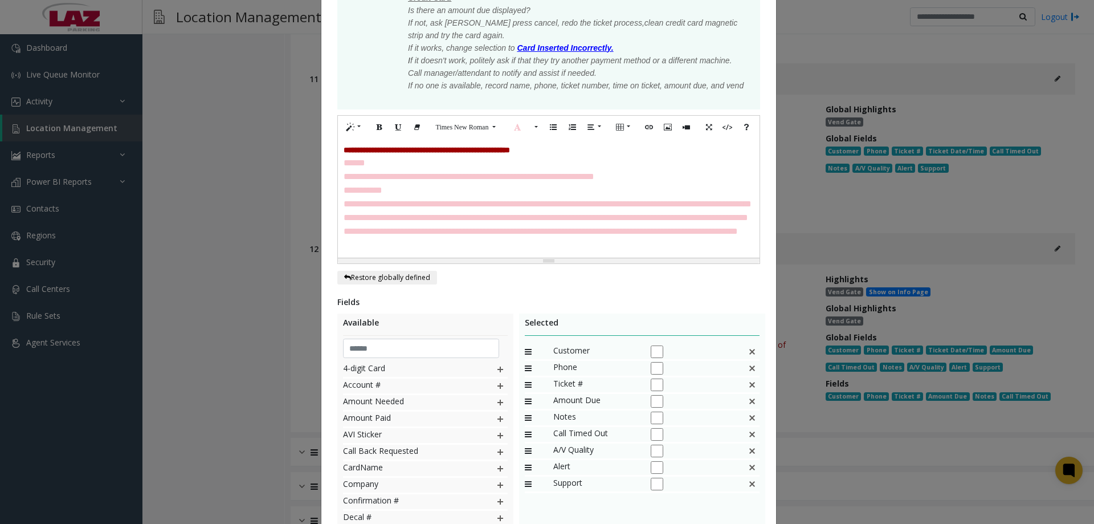
click at [378, 238] on p "**********" at bounding box center [549, 238] width 410 height 27
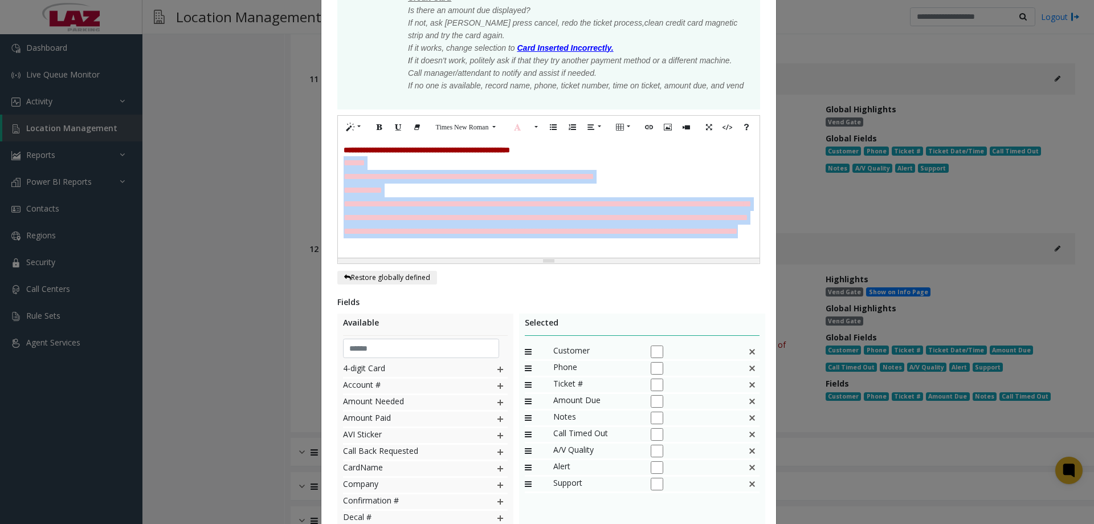
drag, startPoint x: 364, startPoint y: 244, endPoint x: 335, endPoint y: 161, distance: 87.8
click at [338, 161] on div "**********" at bounding box center [549, 197] width 422 height 119
click at [519, 121] on button "Recent Color" at bounding box center [517, 128] width 25 height 18
click at [524, 127] on button "Recent Color" at bounding box center [517, 128] width 25 height 18
click at [532, 125] on button "More Color" at bounding box center [534, 128] width 11 height 18
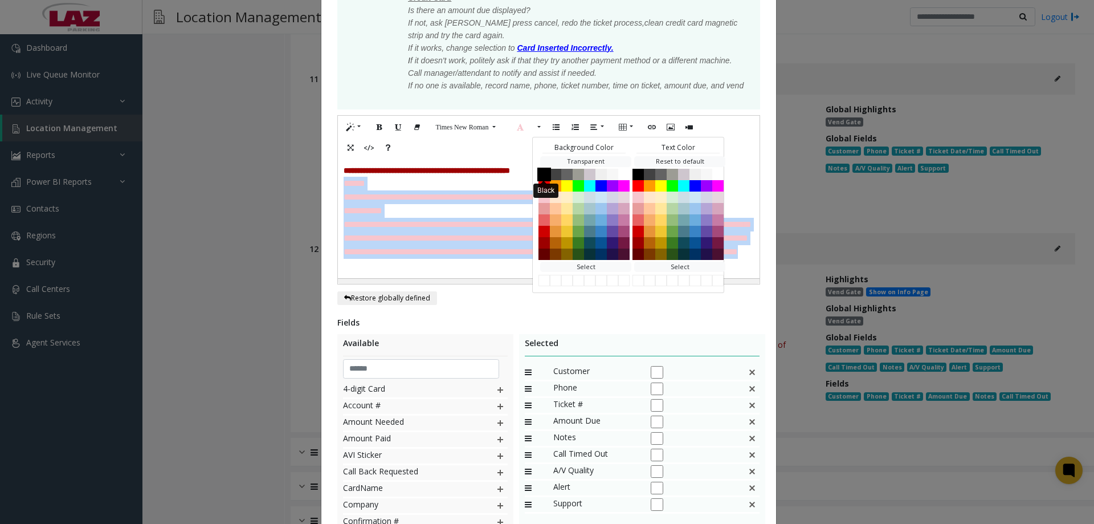
click at [541, 175] on button "Black" at bounding box center [544, 175] width 14 height 14
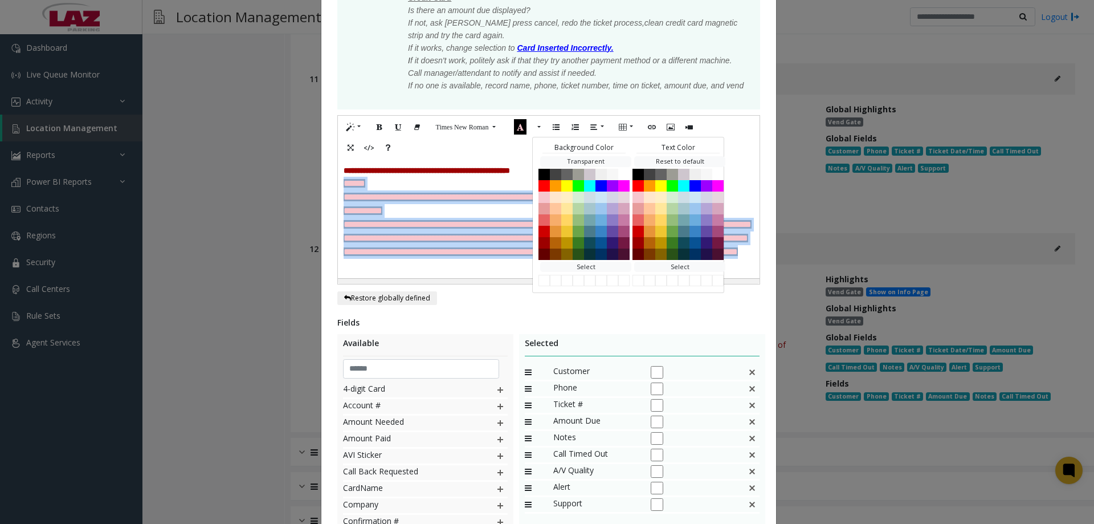
click at [442, 219] on p "**********" at bounding box center [549, 231] width 410 height 27
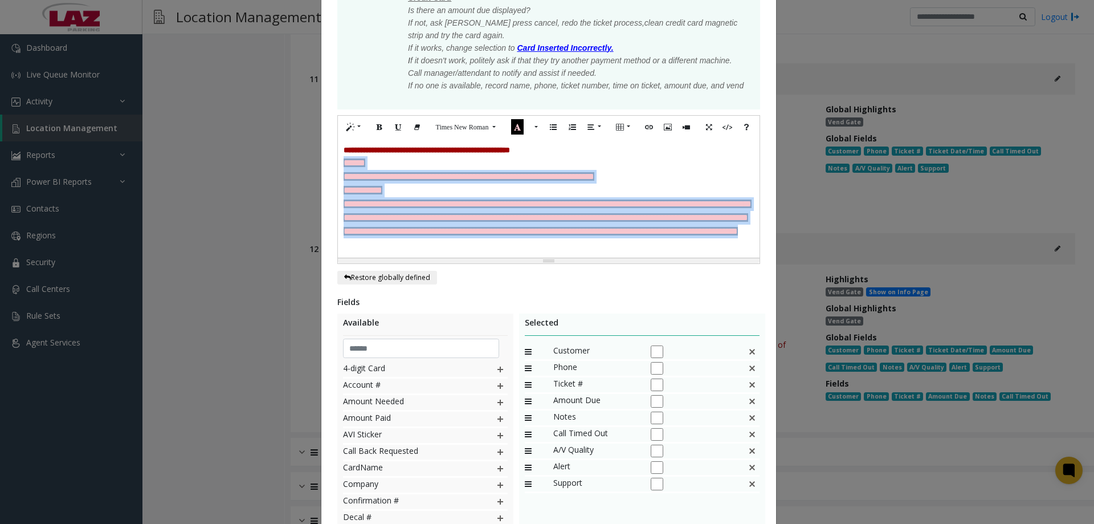
scroll to position [301, 0]
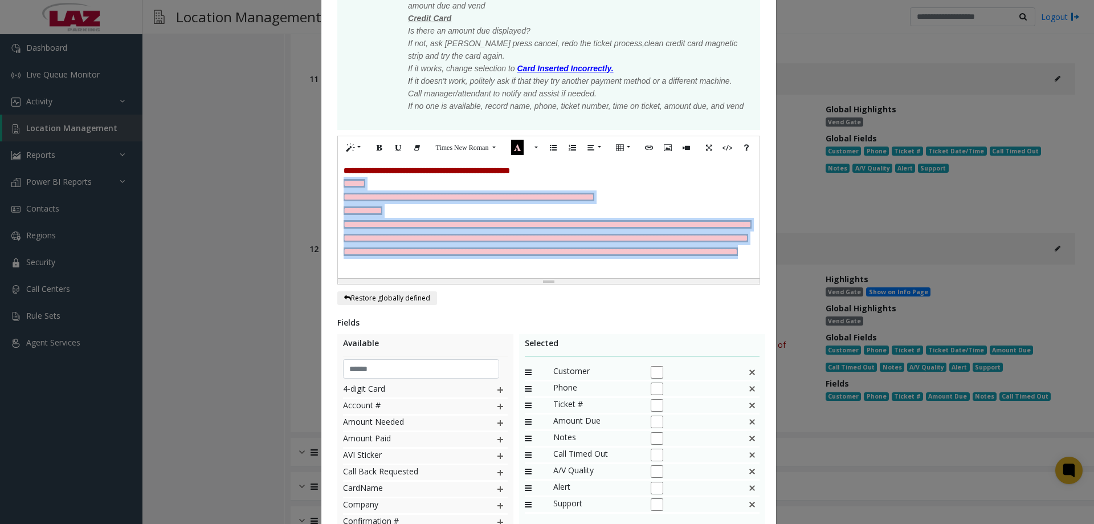
click at [409, 250] on font "**********" at bounding box center [541, 251] width 394 height 9
drag, startPoint x: 359, startPoint y: 268, endPoint x: 332, endPoint y: 180, distance: 92.3
click at [332, 180] on div "**********" at bounding box center [548, 187] width 455 height 878
click at [515, 149] on icon "Recent Color" at bounding box center [517, 147] width 13 height 15
click at [529, 146] on button "More Color" at bounding box center [534, 148] width 11 height 18
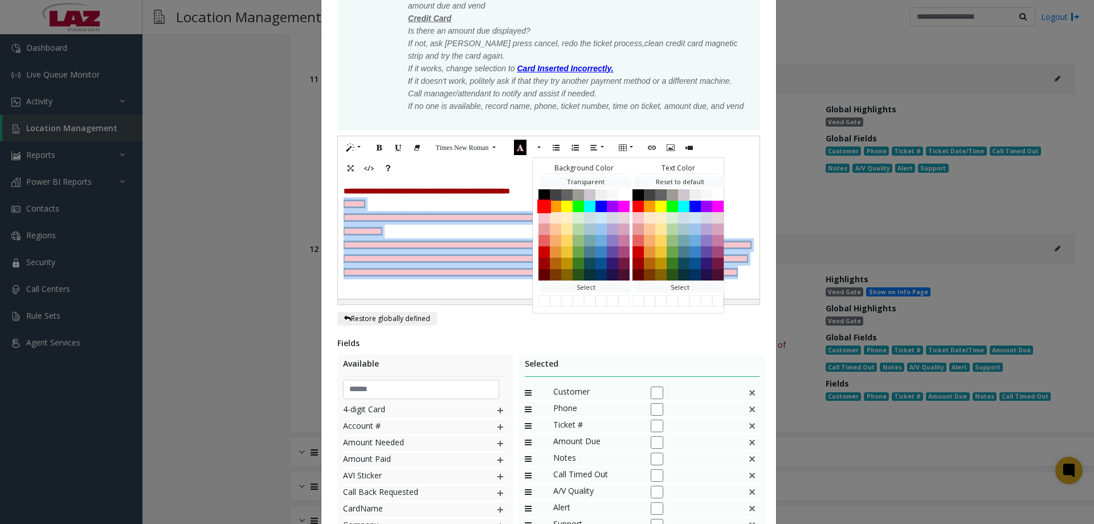
click at [537, 205] on button "Red" at bounding box center [544, 206] width 14 height 14
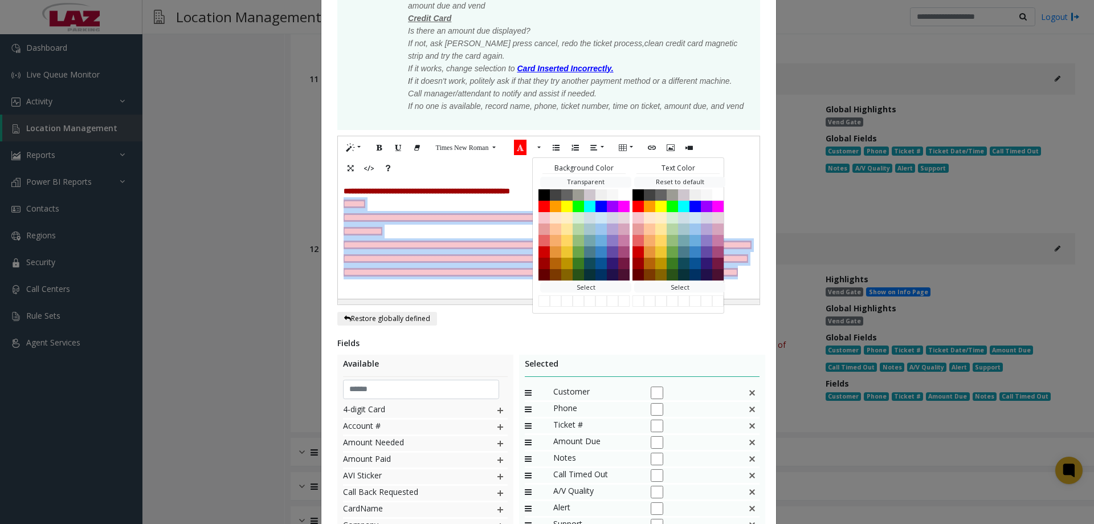
click at [441, 237] on p "**********" at bounding box center [549, 232] width 410 height 14
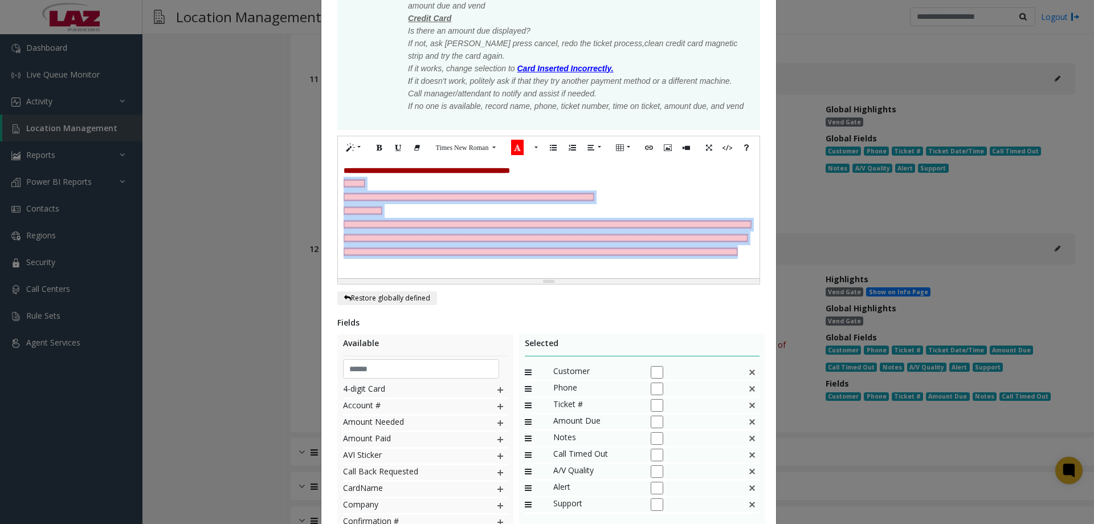
scroll to position [280, 0]
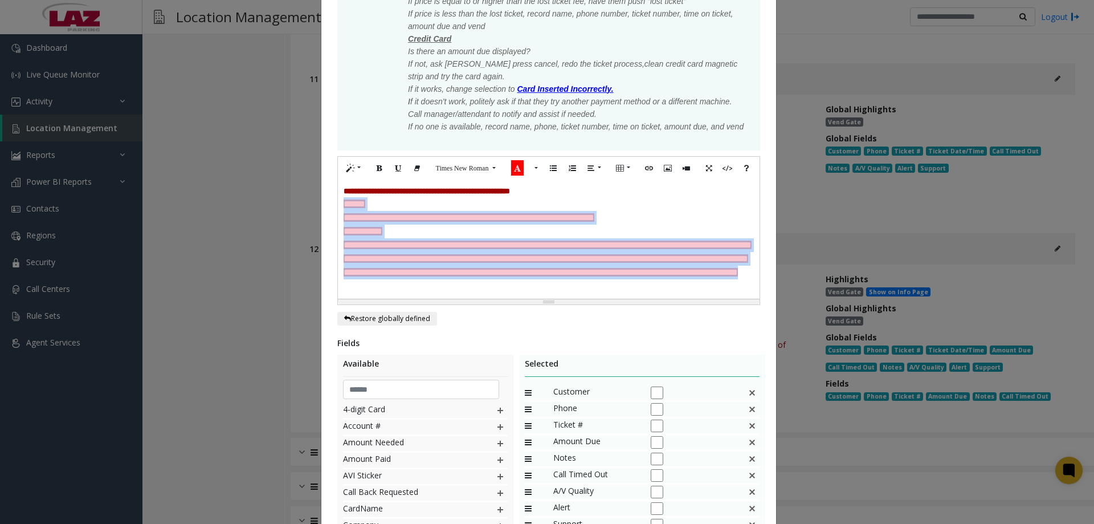
click at [393, 287] on p "**********" at bounding box center [549, 279] width 410 height 27
click at [364, 293] on div "**********" at bounding box center [549, 239] width 422 height 119
drag, startPoint x: 373, startPoint y: 287, endPoint x: 337, endPoint y: 201, distance: 93.5
click at [338, 201] on div "**********" at bounding box center [549, 239] width 422 height 119
click at [531, 162] on button "More Color" at bounding box center [534, 169] width 11 height 18
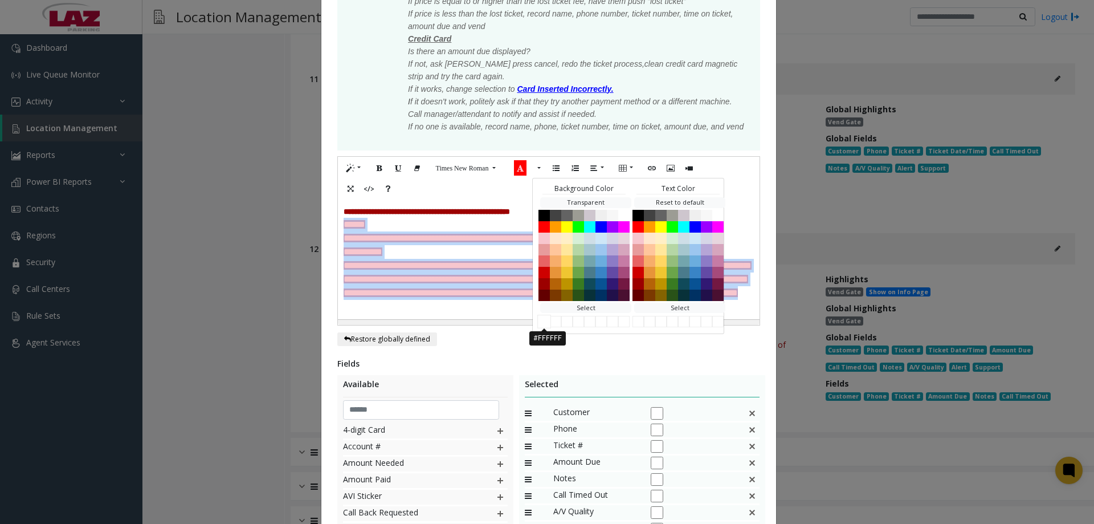
click at [541, 319] on button "#FFFFFF" at bounding box center [544, 322] width 14 height 14
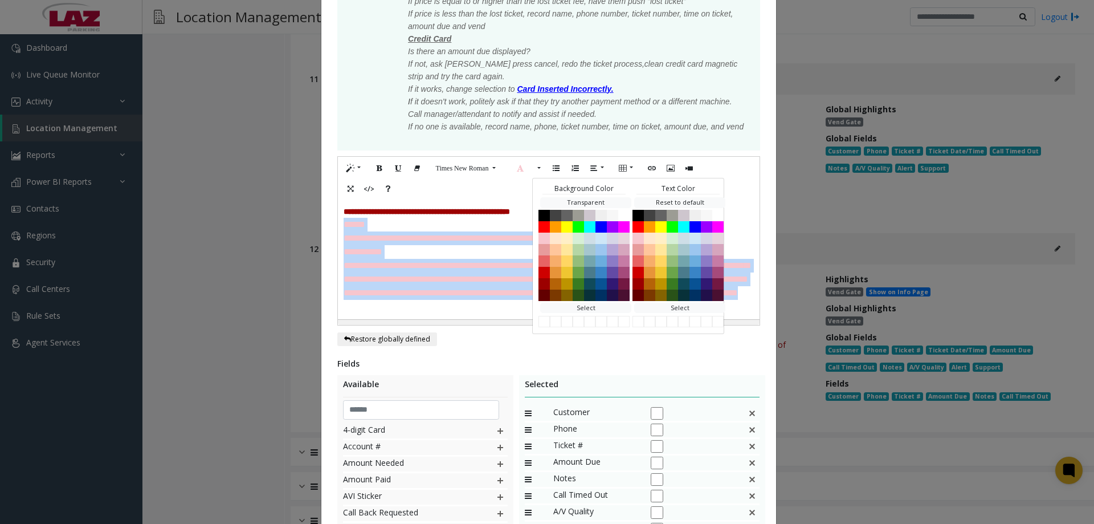
click at [431, 300] on p "**********" at bounding box center [549, 299] width 410 height 27
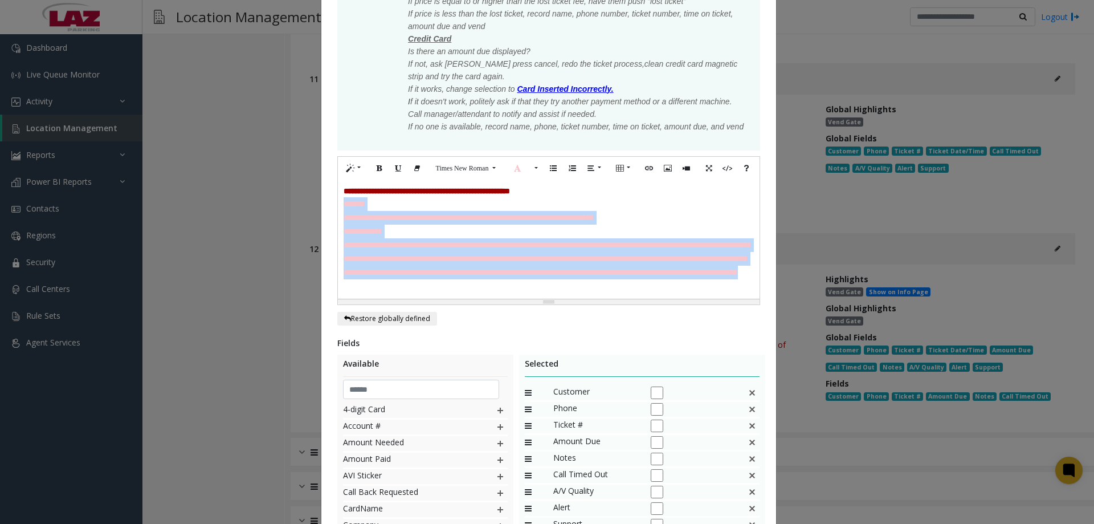
scroll to position [260, 0]
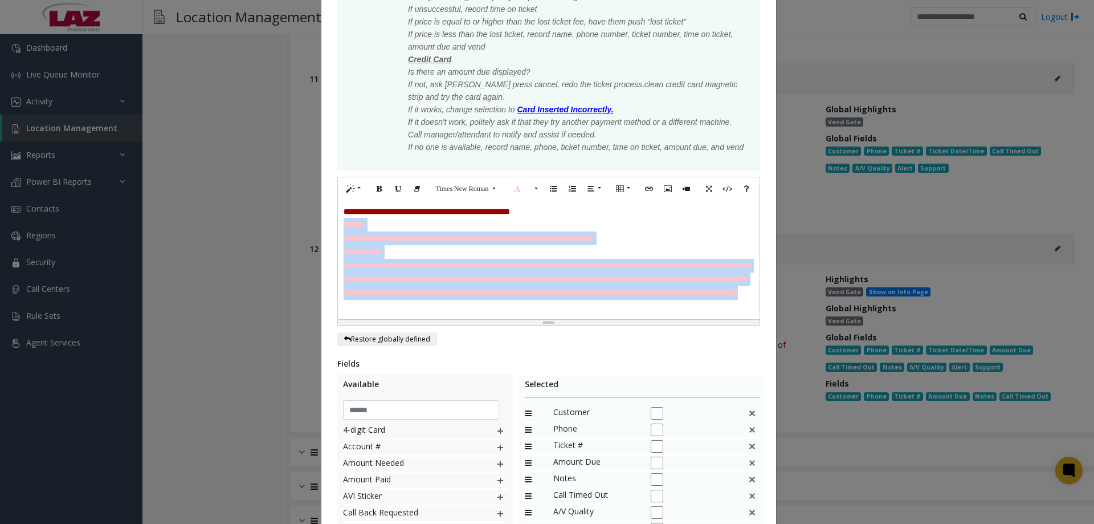
click at [351, 297] on font "**********" at bounding box center [541, 292] width 394 height 9
click at [434, 249] on p "**********" at bounding box center [549, 252] width 410 height 14
drag, startPoint x: 362, startPoint y: 305, endPoint x: 331, endPoint y: 221, distance: 89.6
click at [331, 221] on div "**********" at bounding box center [548, 228] width 455 height 878
click at [529, 192] on button "More Color" at bounding box center [534, 189] width 11 height 18
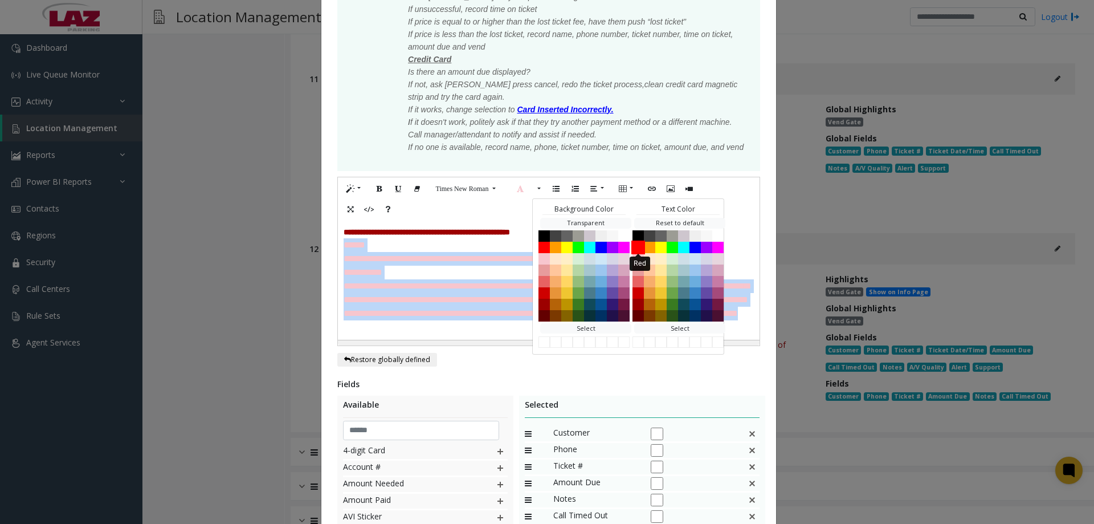
click at [600, 249] on button "Red" at bounding box center [638, 247] width 14 height 14
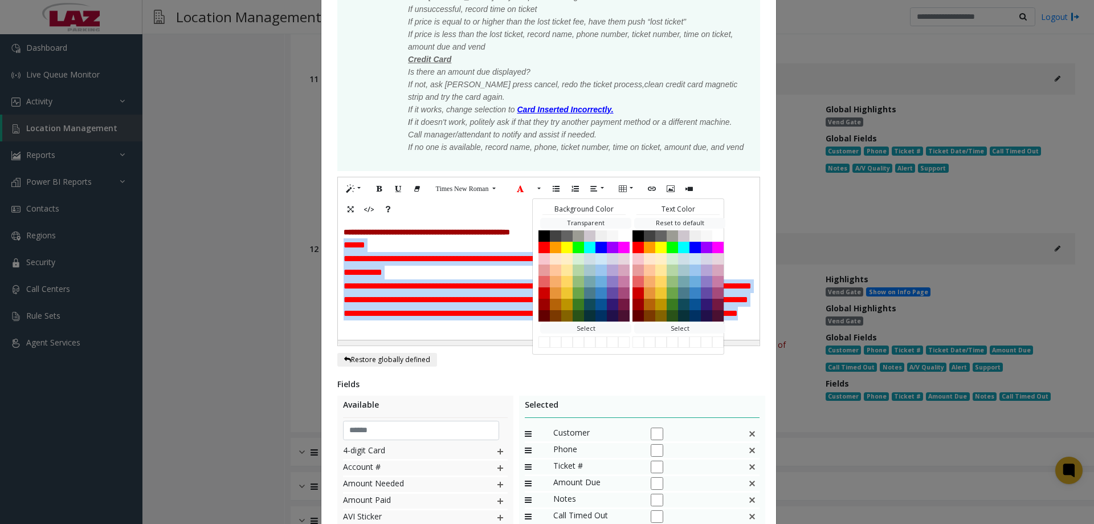
click at [382, 277] on p "**********" at bounding box center [549, 273] width 410 height 14
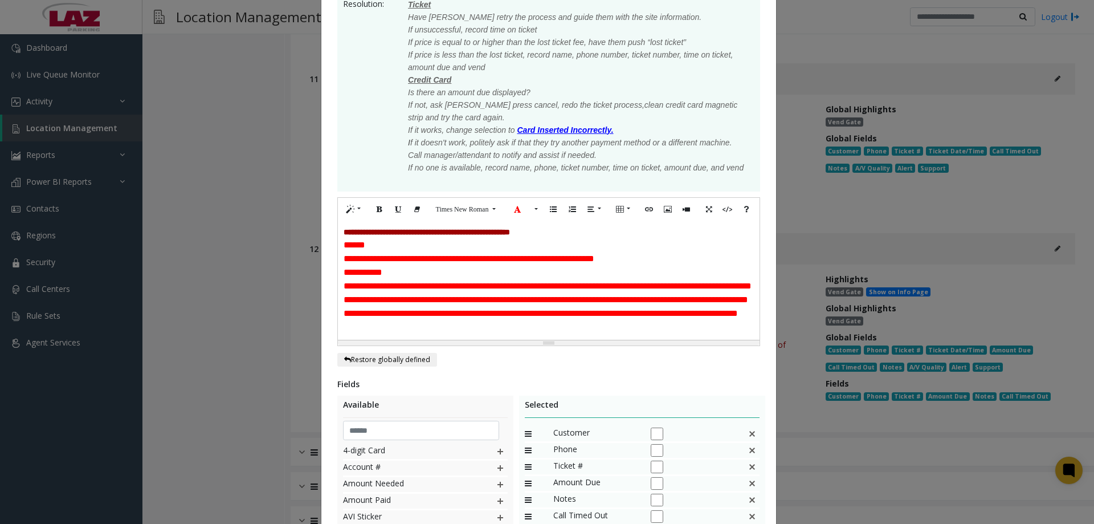
scroll to position [418, 0]
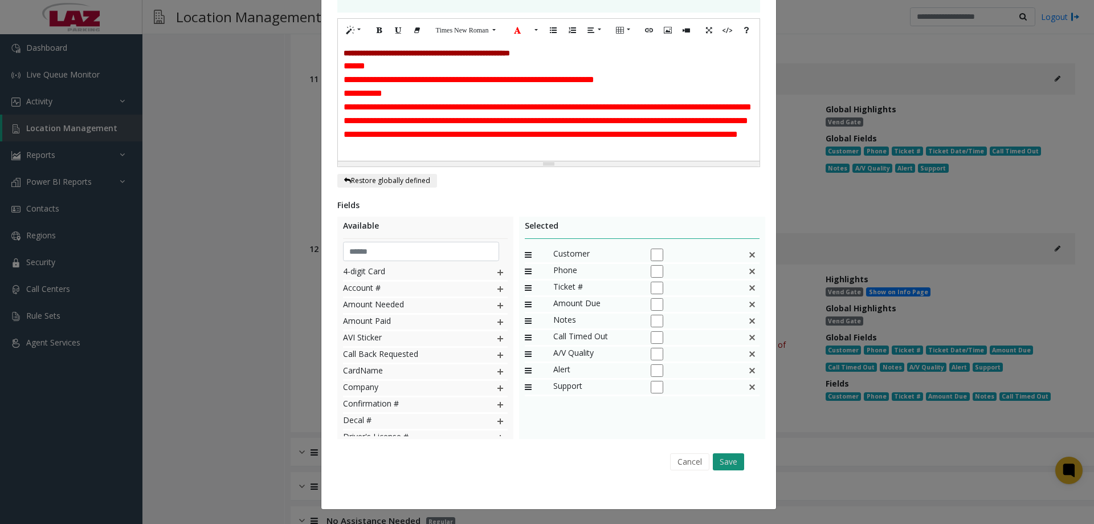
click at [600, 454] on button "Save" at bounding box center [728, 461] width 31 height 17
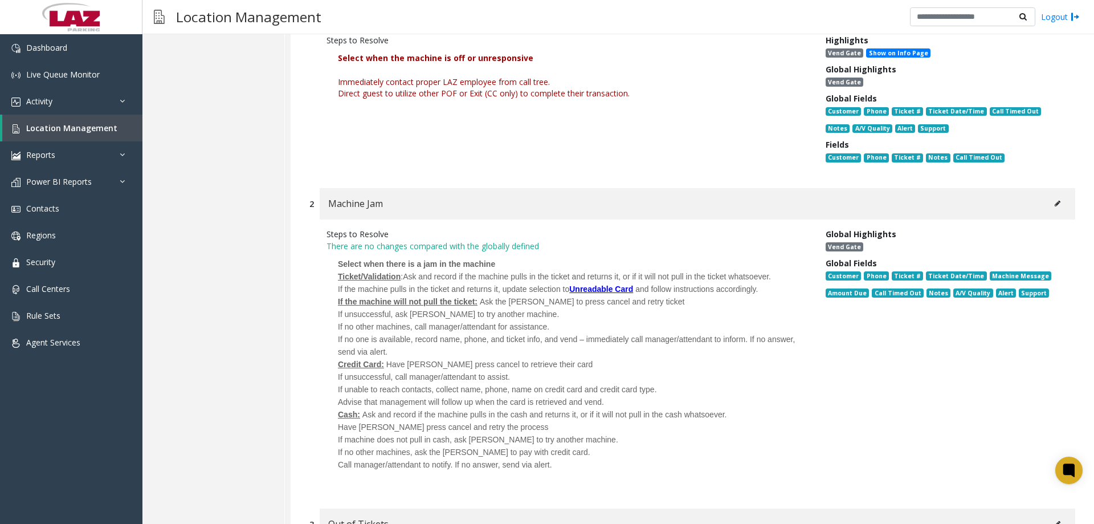
scroll to position [0, 0]
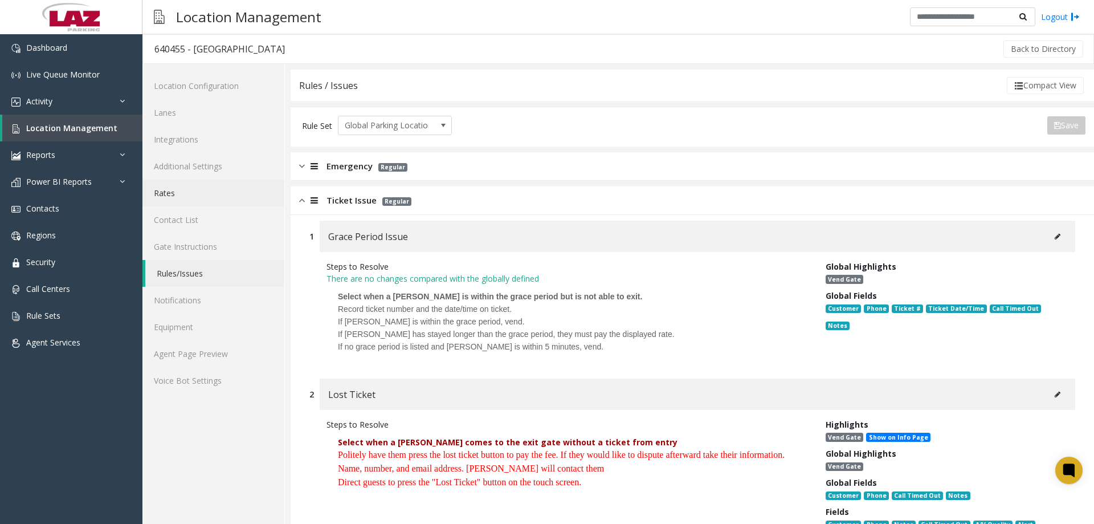
click at [199, 192] on link "Rates" at bounding box center [213, 193] width 142 height 27
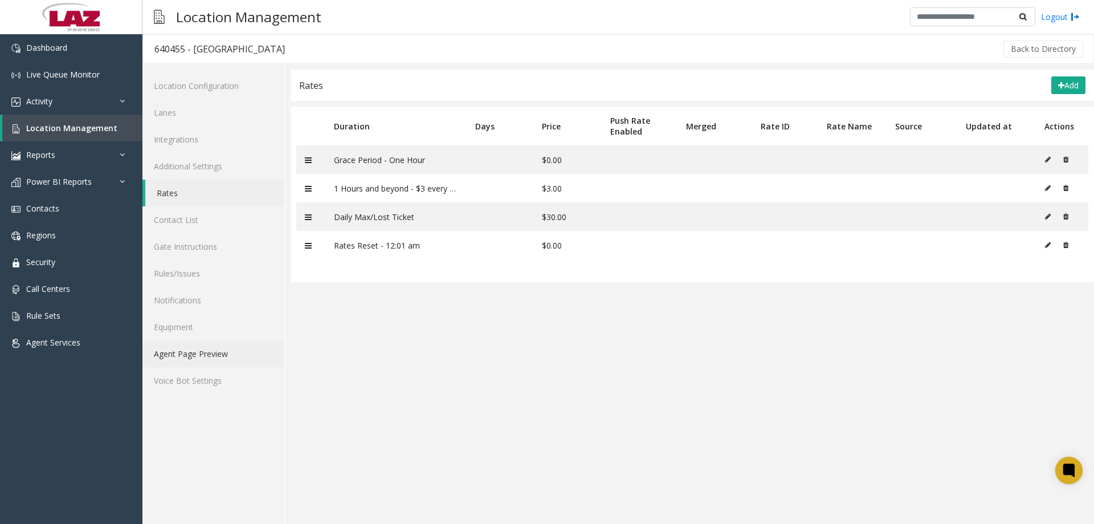
click at [182, 348] on link "Agent Page Preview" at bounding box center [213, 353] width 142 height 27
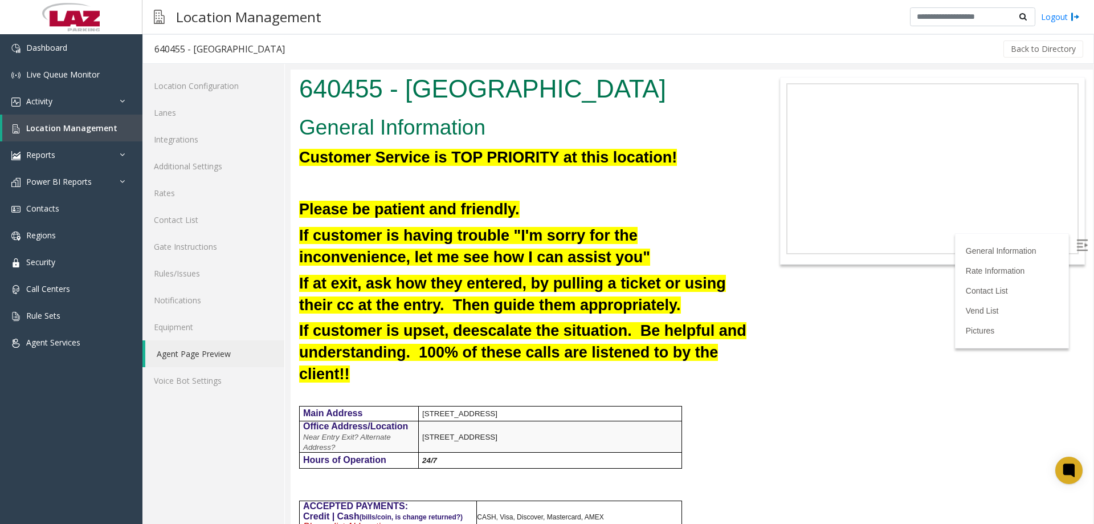
drag, startPoint x: 1090, startPoint y: 112, endPoint x: 1364, endPoint y: 136, distance: 274.6
click at [208, 170] on link "Additional Settings" at bounding box center [213, 166] width 142 height 27
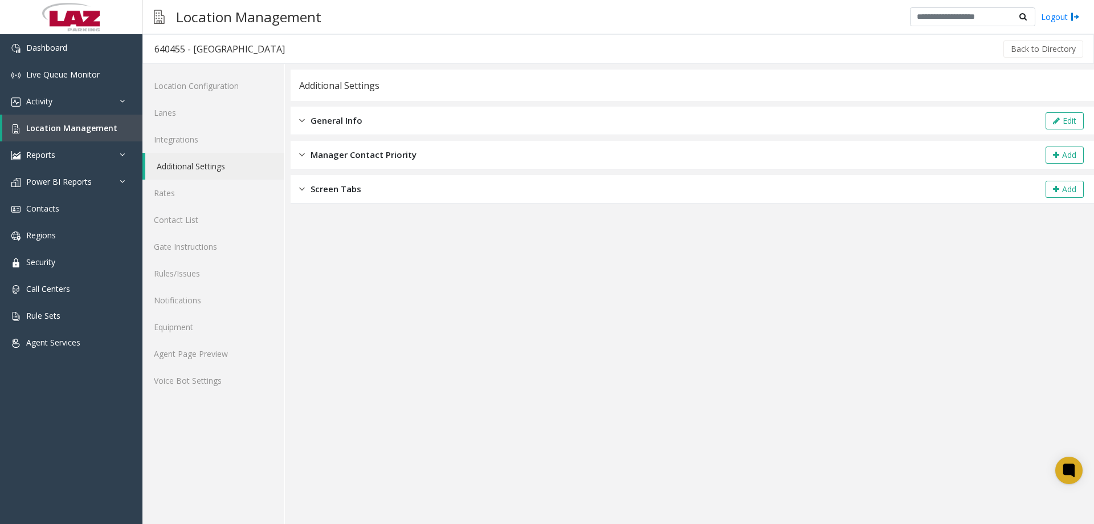
click at [380, 117] on div "General Info Edit" at bounding box center [693, 121] width 804 height 28
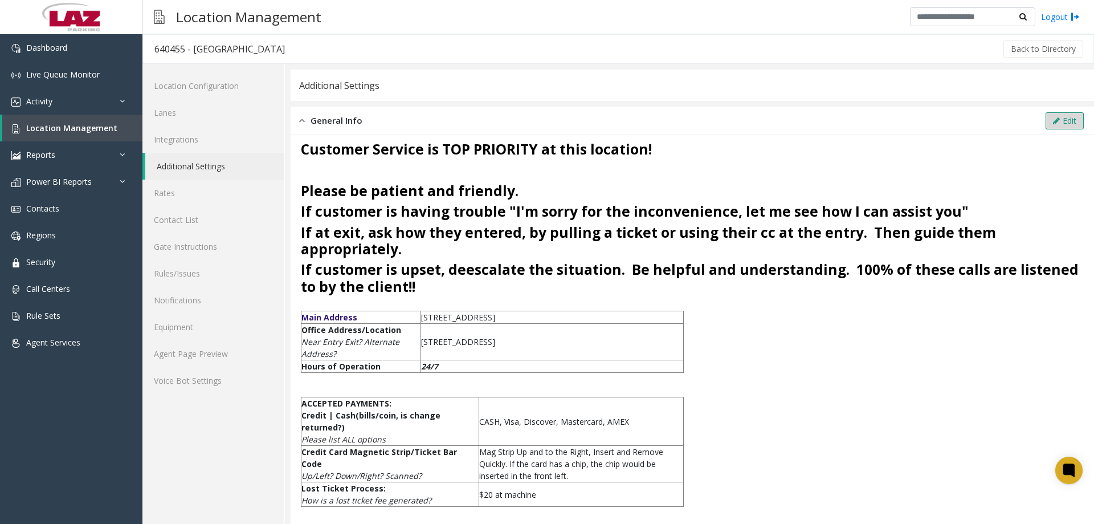
click at [600, 121] on button "Edit" at bounding box center [1065, 120] width 38 height 17
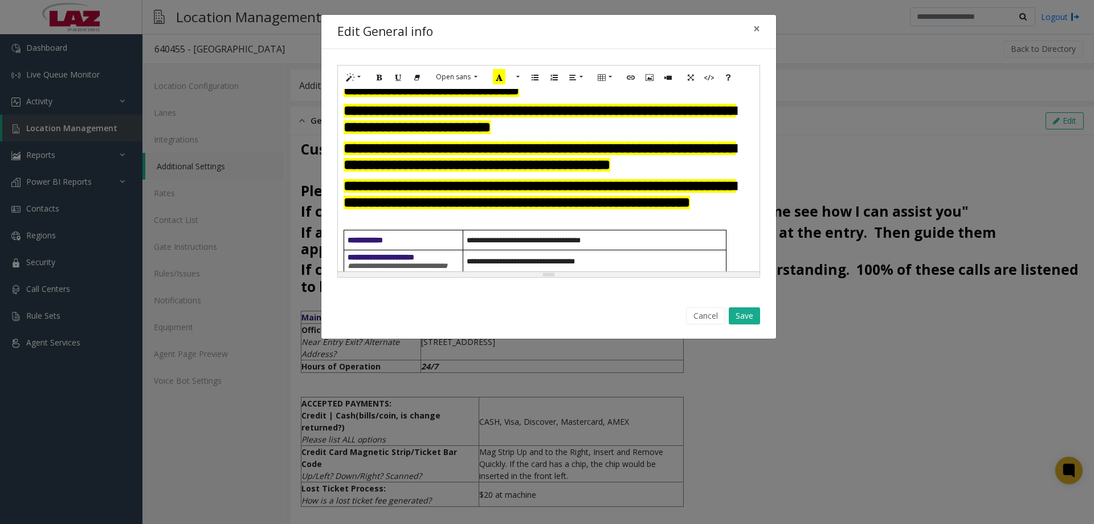
scroll to position [57, 0]
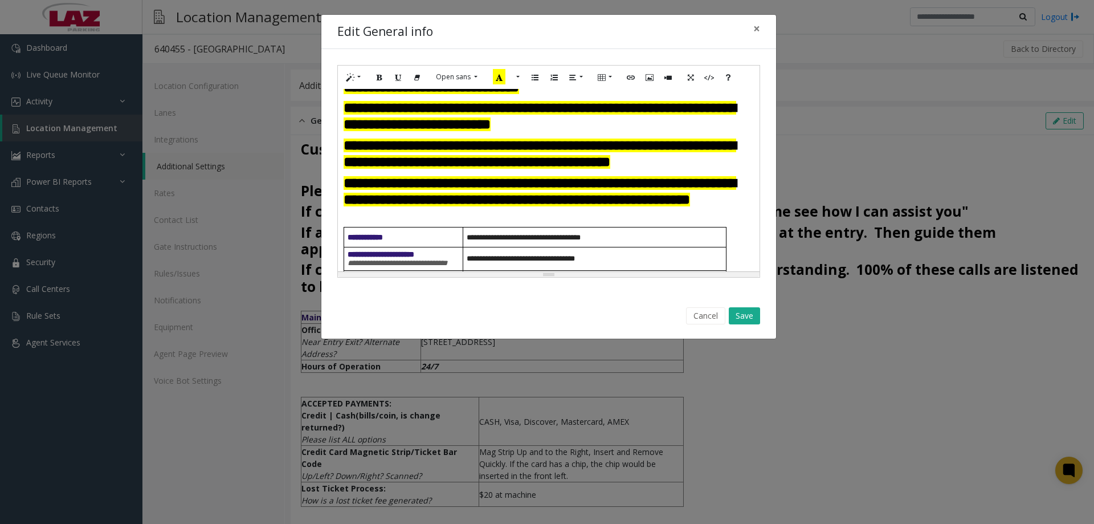
click at [600, 345] on div "**********" at bounding box center [547, 262] width 1094 height 524
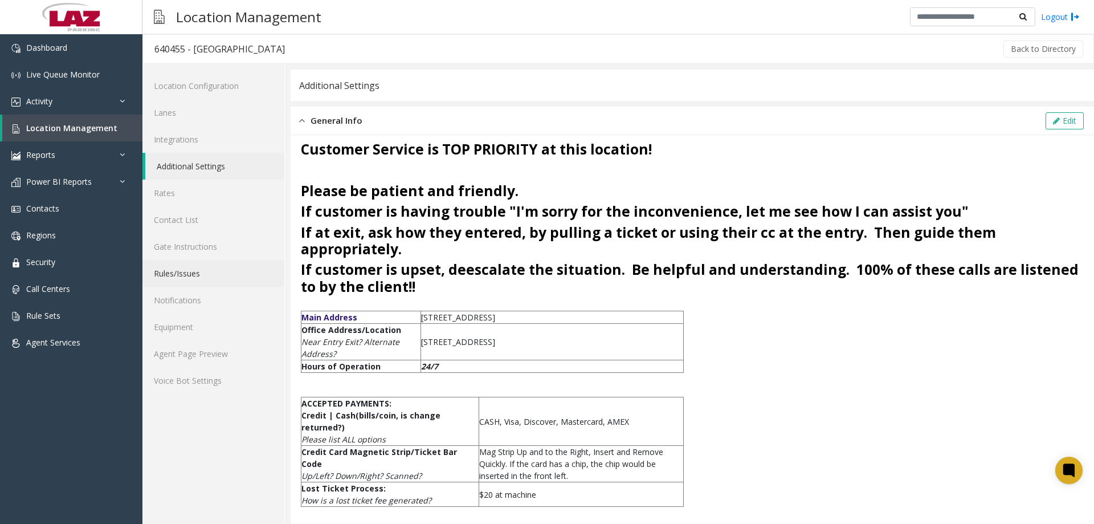
click at [220, 281] on link "Rules/Issues" at bounding box center [213, 273] width 142 height 27
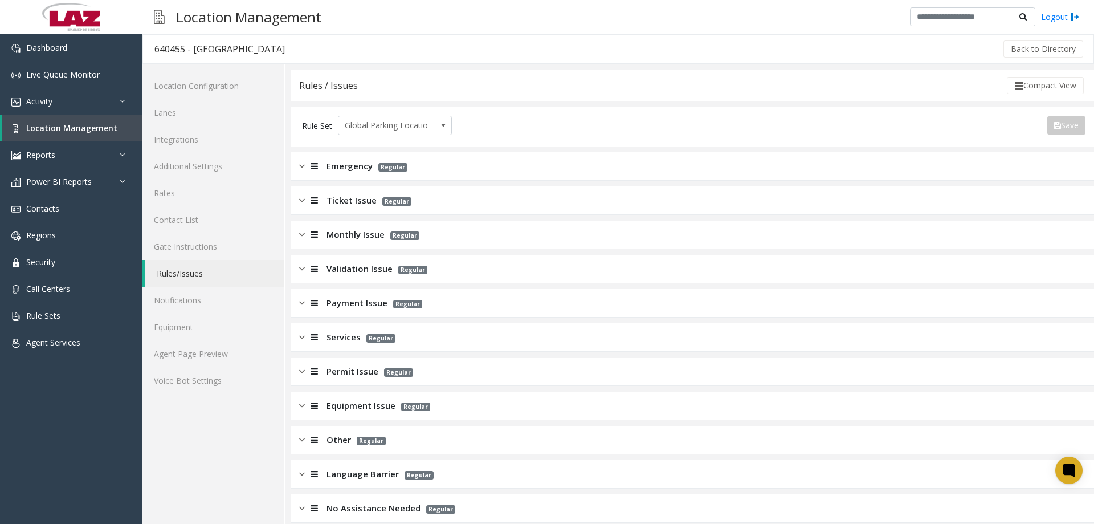
click at [309, 409] on div at bounding box center [313, 405] width 16 height 13
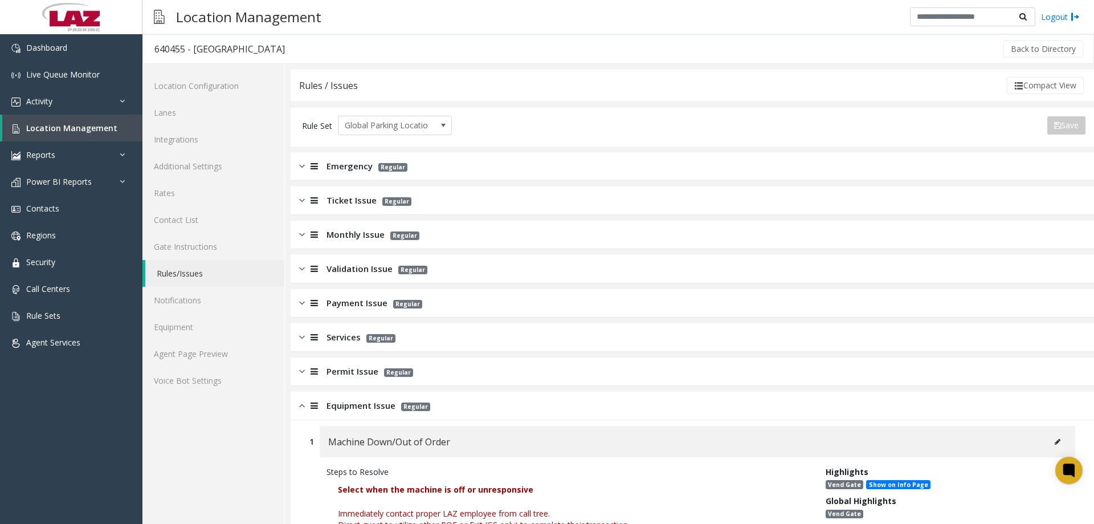
click at [306, 412] on div "Equipment Issue Regular" at bounding box center [693, 405] width 804 height 28
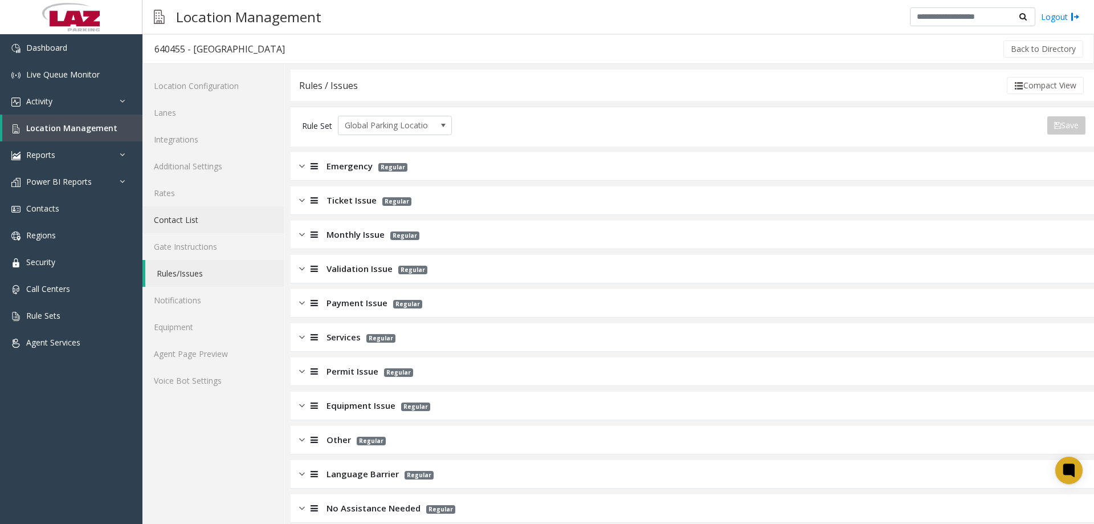
click at [166, 218] on link "Contact List" at bounding box center [213, 219] width 142 height 27
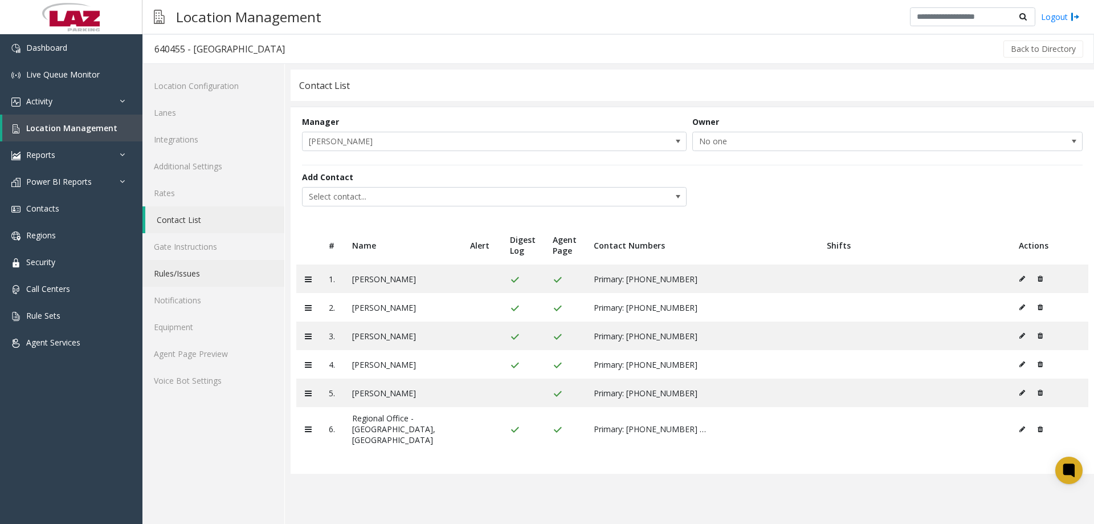
click at [207, 267] on link "Rules/Issues" at bounding box center [213, 273] width 142 height 27
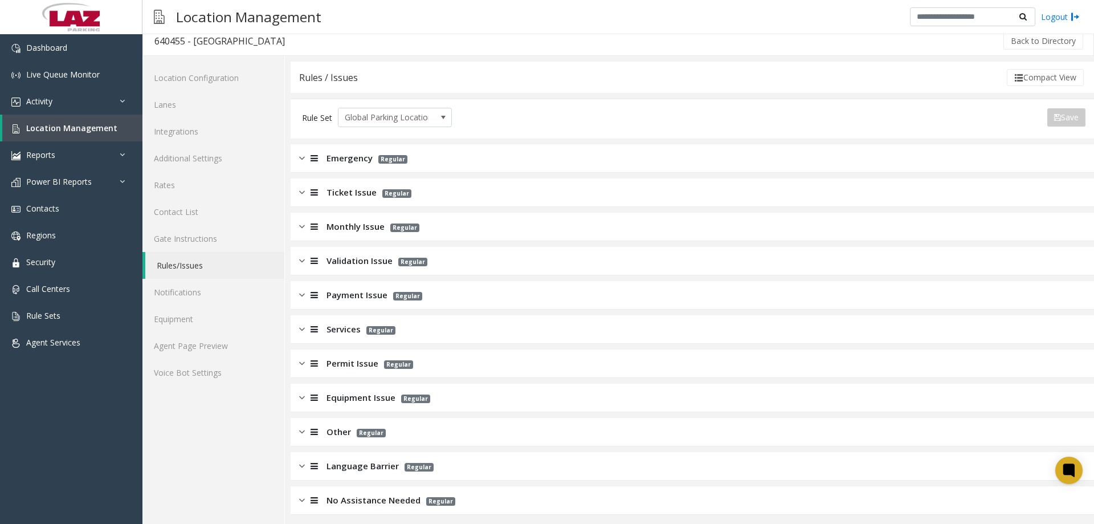
scroll to position [13, 0]
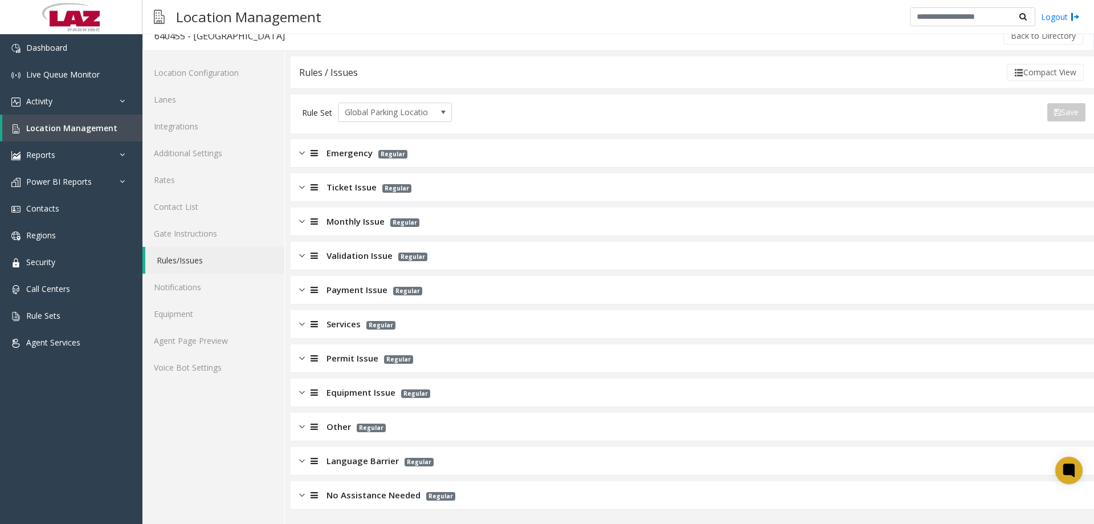
click at [300, 295] on img at bounding box center [302, 289] width 6 height 13
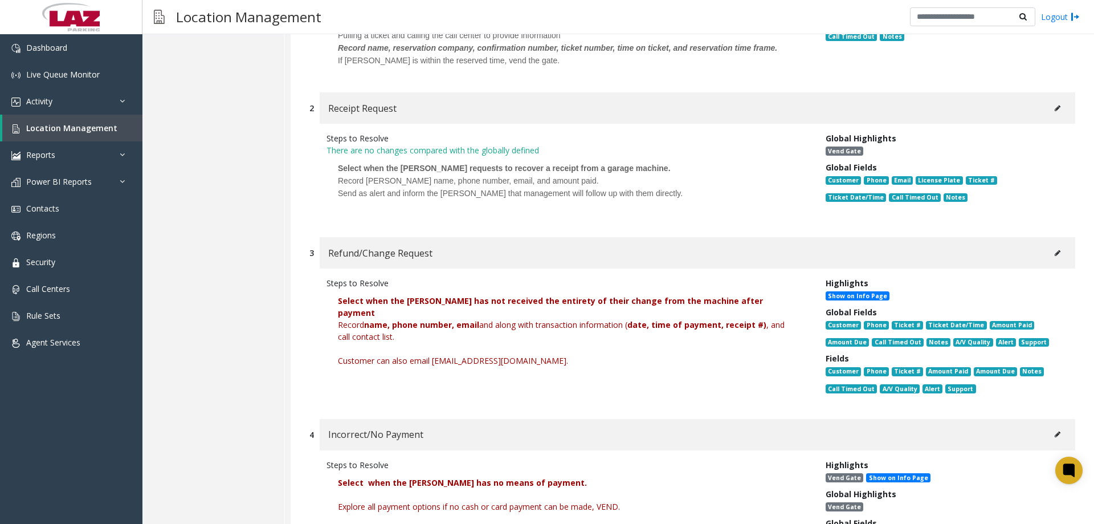
scroll to position [583, 0]
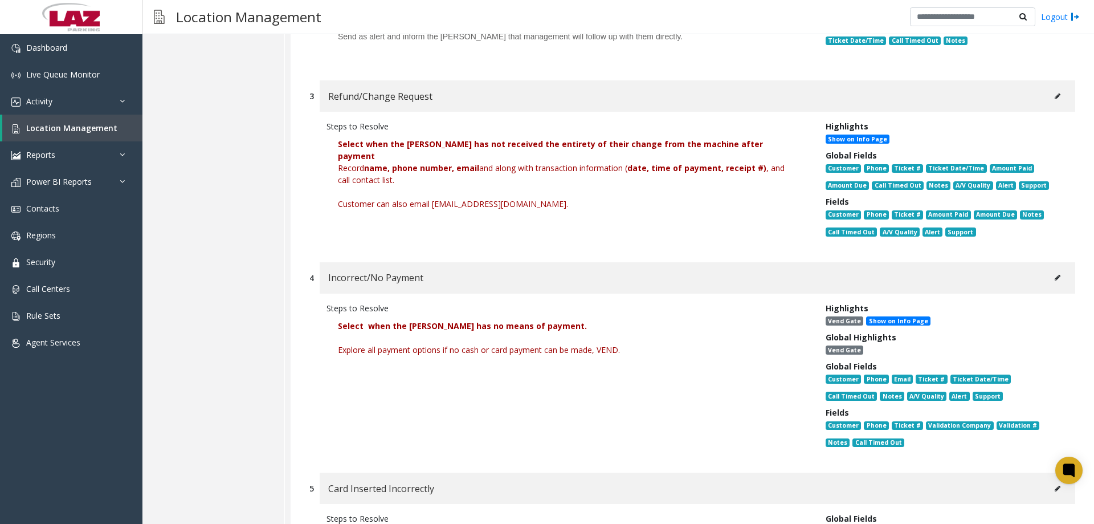
click at [600, 279] on icon at bounding box center [1058, 277] width 6 height 7
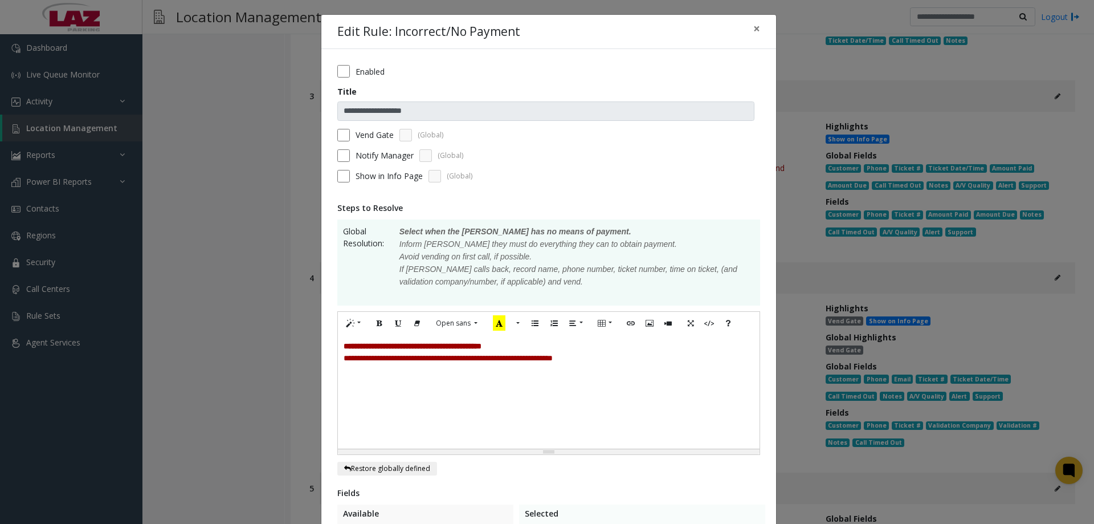
click at [600, 364] on p "**********" at bounding box center [549, 358] width 410 height 12
paste div
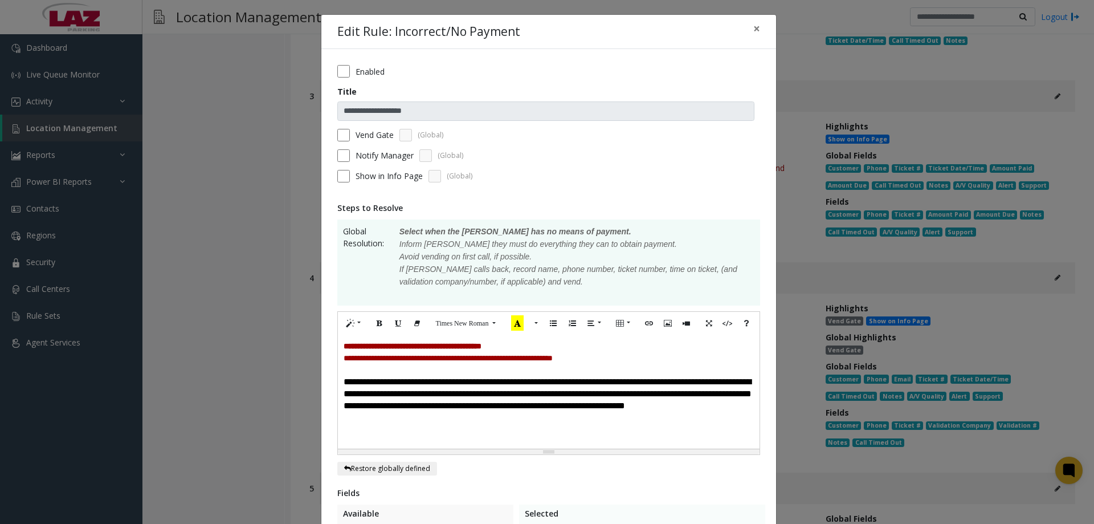
click at [346, 384] on span "**********" at bounding box center [548, 393] width 408 height 32
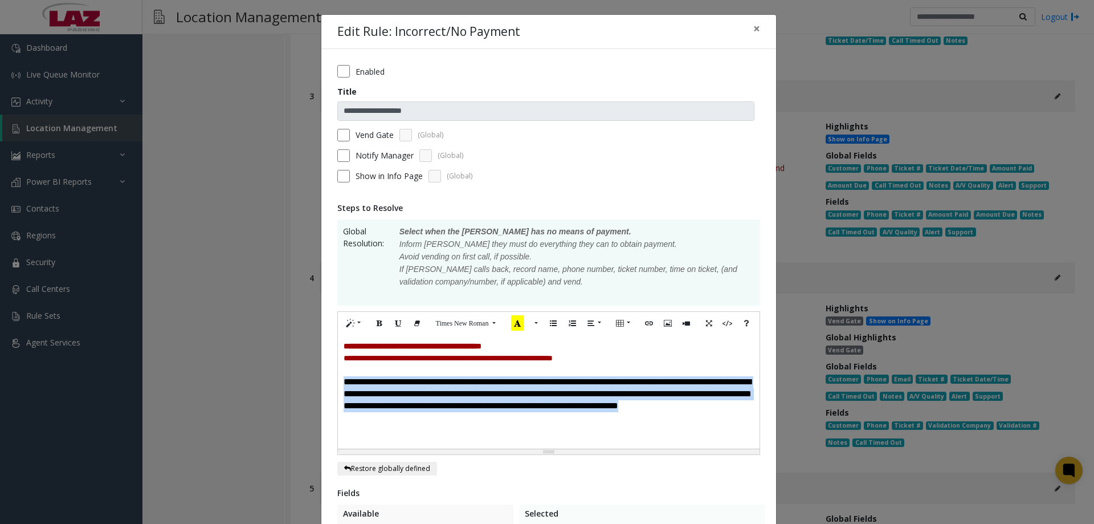
drag, startPoint x: 692, startPoint y: 406, endPoint x: 330, endPoint y: 378, distance: 363.0
click at [330, 378] on div "**********" at bounding box center [548, 423] width 455 height 748
drag, startPoint x: 374, startPoint y: 325, endPoint x: 397, endPoint y: 331, distance: 22.8
click at [376, 325] on icon "Bold (CTRL+B)" at bounding box center [379, 323] width 7 height 10
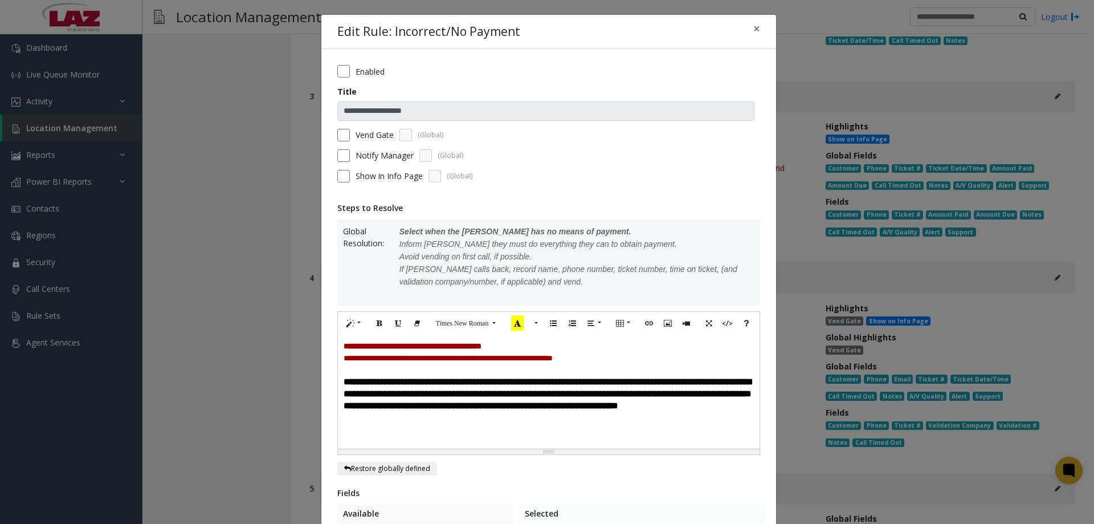
click at [600, 410] on b "**********" at bounding box center [548, 393] width 408 height 32
drag, startPoint x: 617, startPoint y: 403, endPoint x: 740, endPoint y: 416, distance: 123.8
click at [600, 412] on p "**********" at bounding box center [549, 394] width 410 height 36
click at [517, 328] on icon "Recent Color" at bounding box center [517, 322] width 13 height 15
click at [600, 412] on p "**********" at bounding box center [549, 394] width 410 height 36
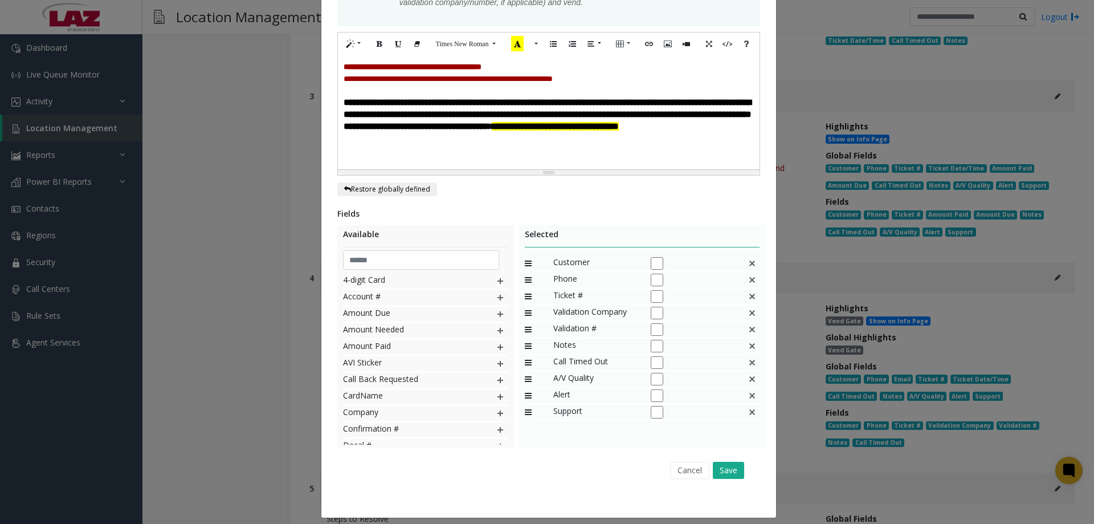
scroll to position [288, 0]
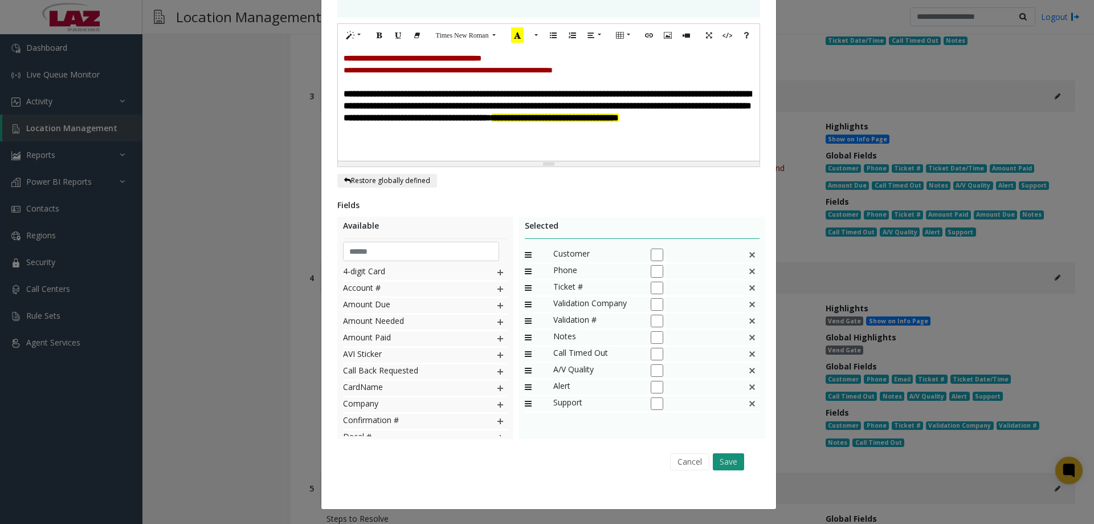
click at [600, 460] on button "Save" at bounding box center [728, 461] width 31 height 17
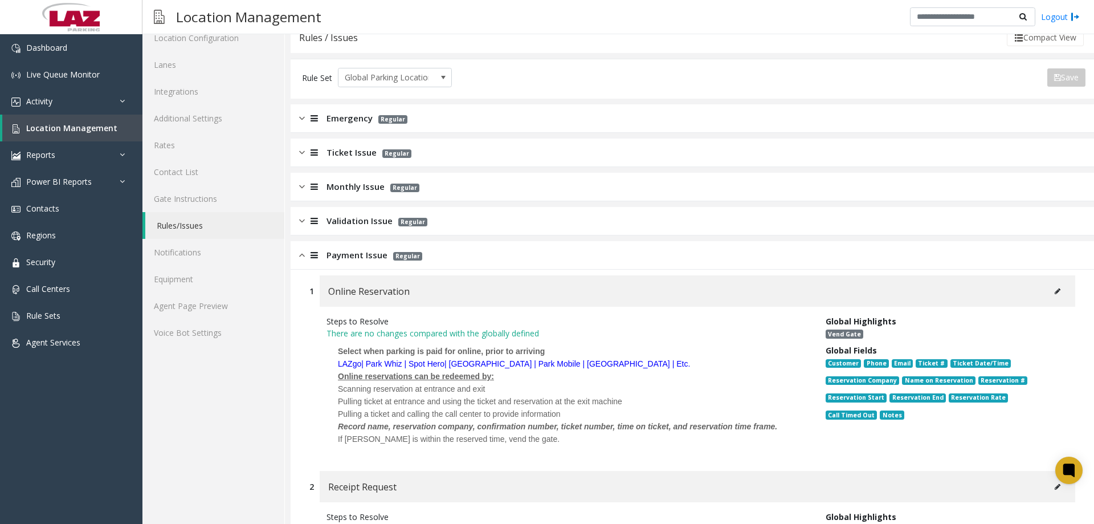
scroll to position [34, 0]
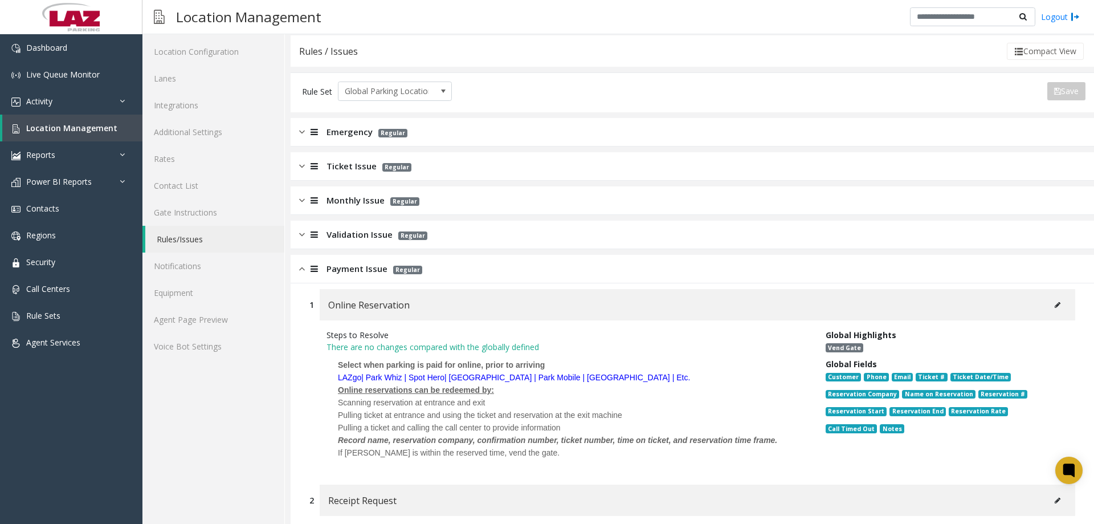
click at [307, 174] on div "Ticket Issue Regular" at bounding box center [693, 166] width 804 height 28
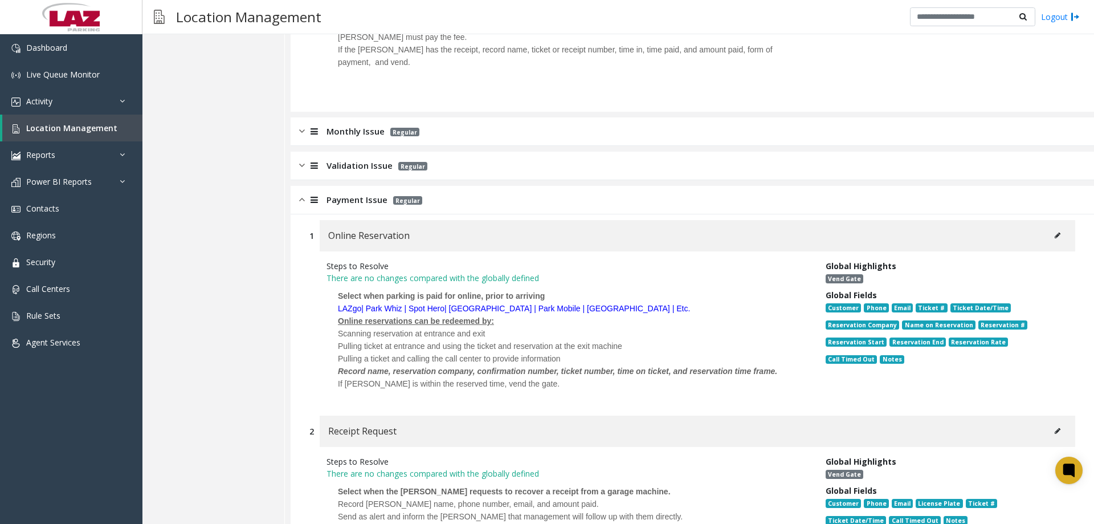
click at [299, 193] on img at bounding box center [302, 199] width 6 height 13
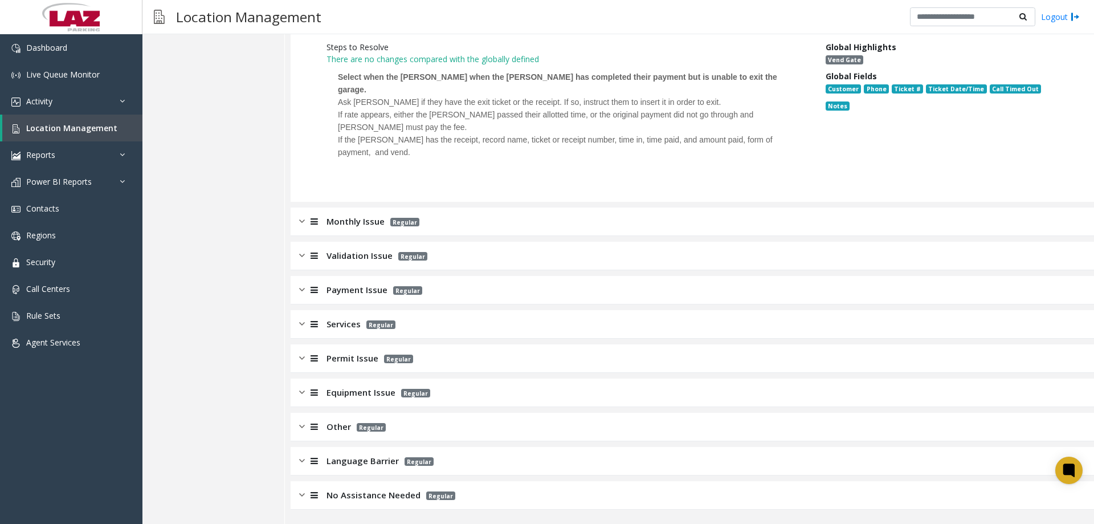
scroll to position [558, 0]
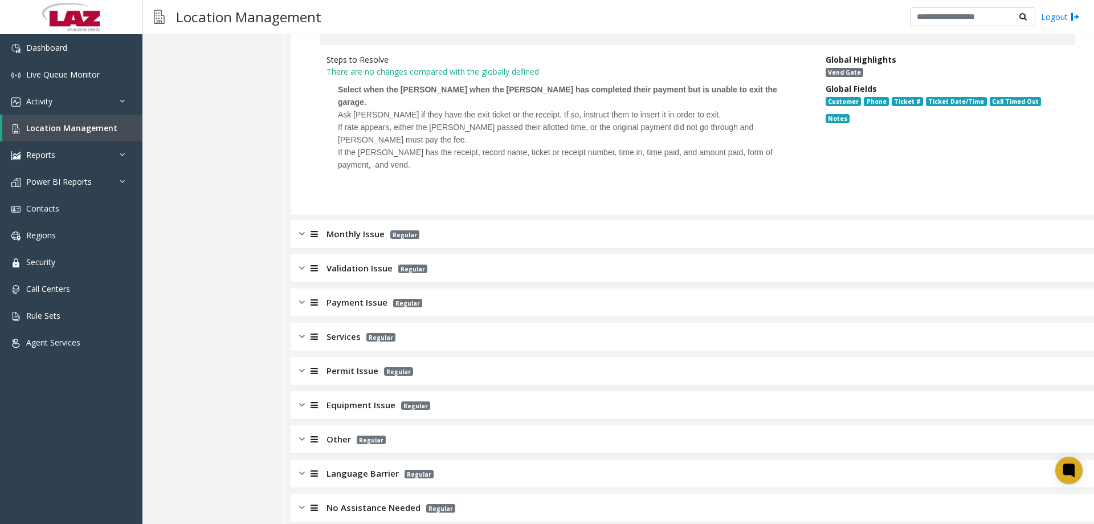
click at [300, 398] on img at bounding box center [302, 404] width 6 height 13
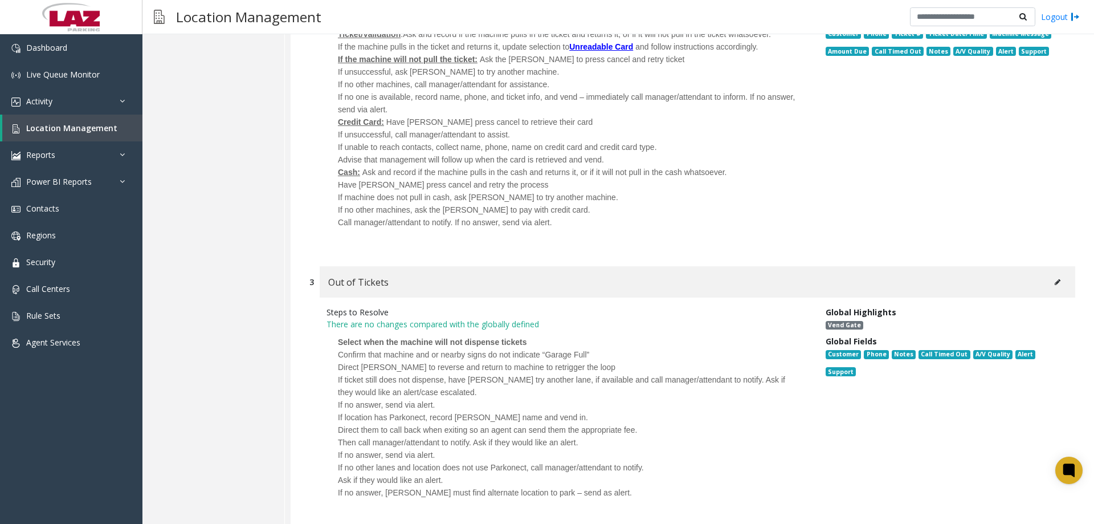
scroll to position [1402, 0]
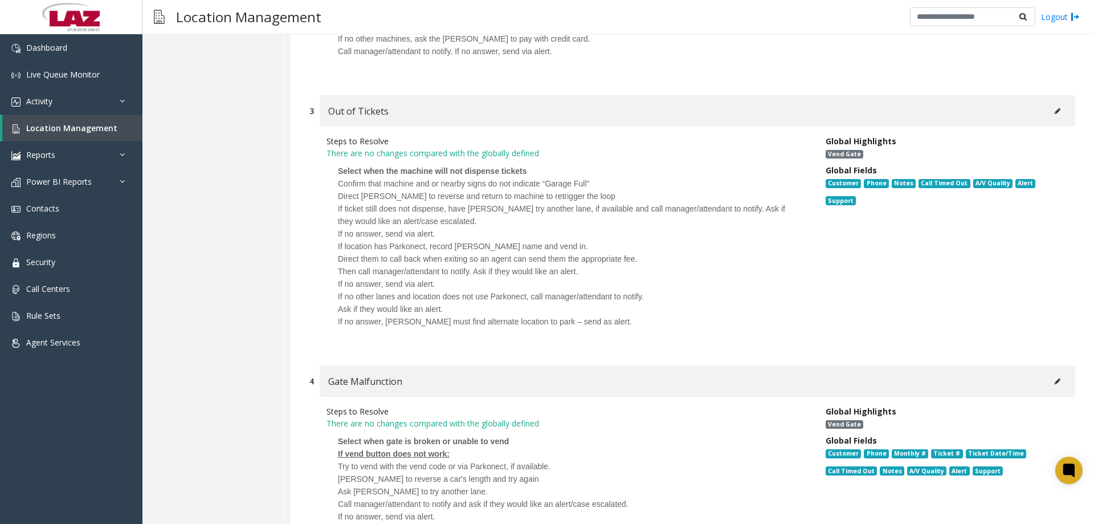
click at [600, 105] on button at bounding box center [1058, 111] width 18 height 17
type input "**********"
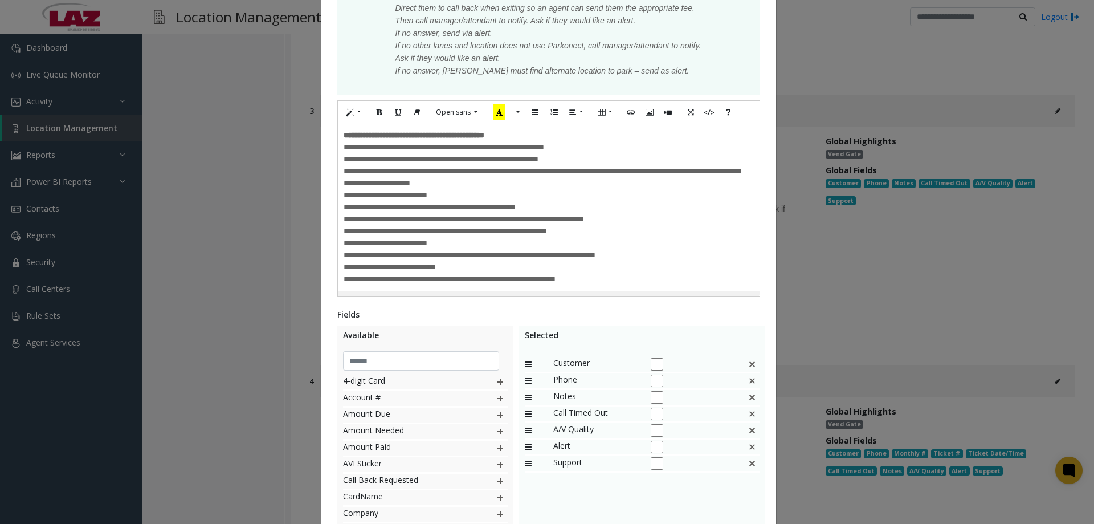
scroll to position [342, 0]
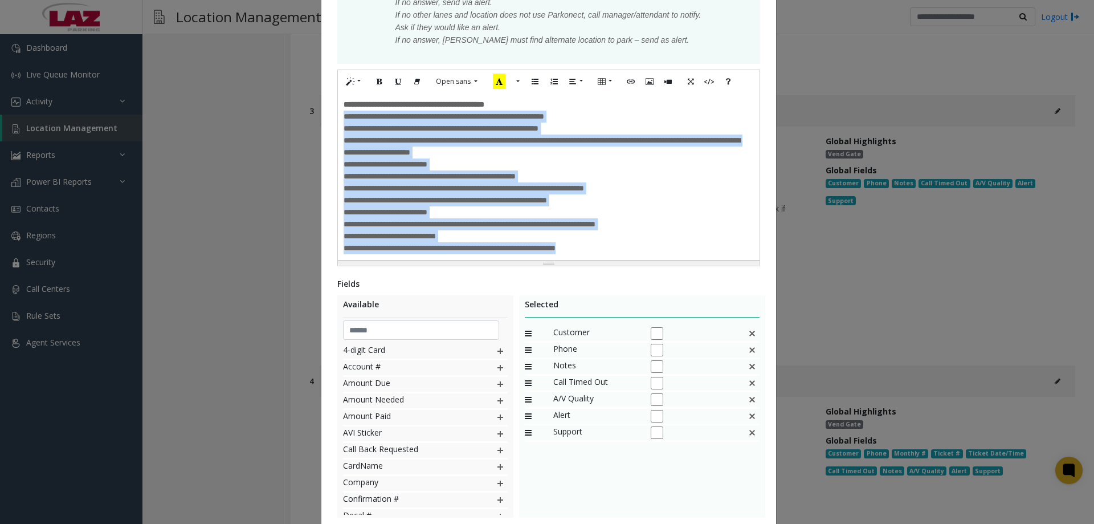
drag, startPoint x: 456, startPoint y: 225, endPoint x: 331, endPoint y: 116, distance: 165.7
click at [331, 116] on div "**********" at bounding box center [548, 147] width 455 height 880
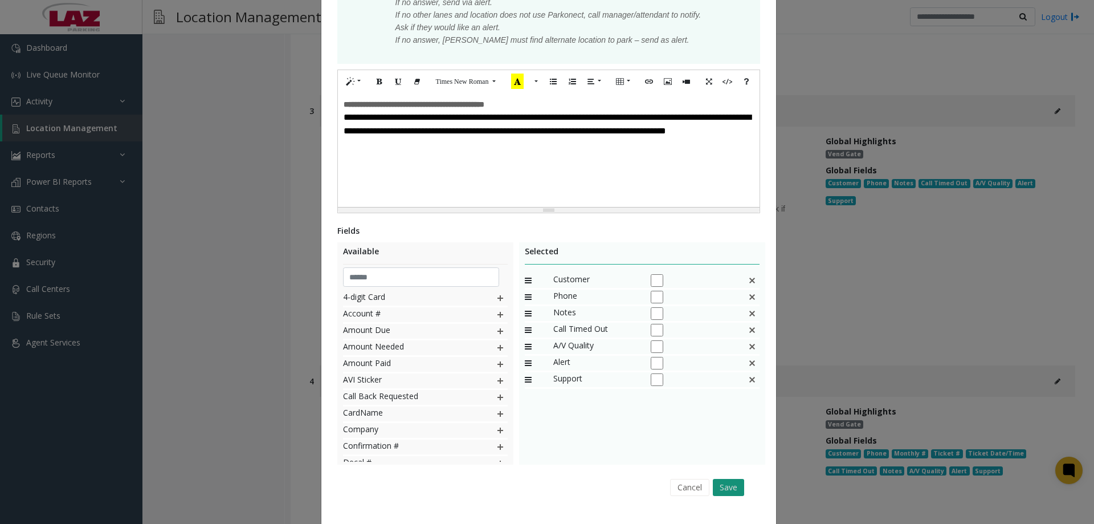
click at [600, 487] on button "Save" at bounding box center [728, 487] width 31 height 17
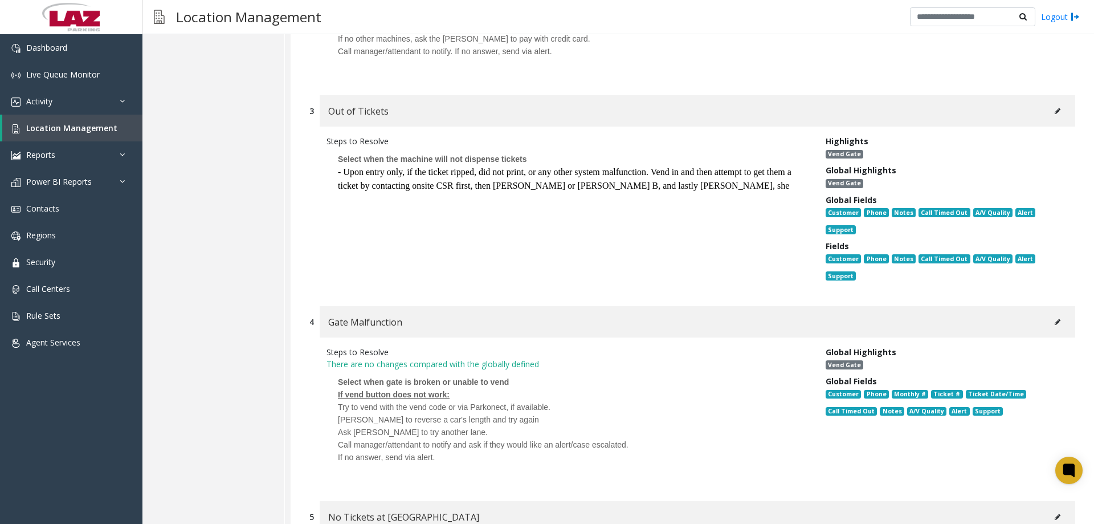
click at [600, 103] on button at bounding box center [1058, 111] width 18 height 17
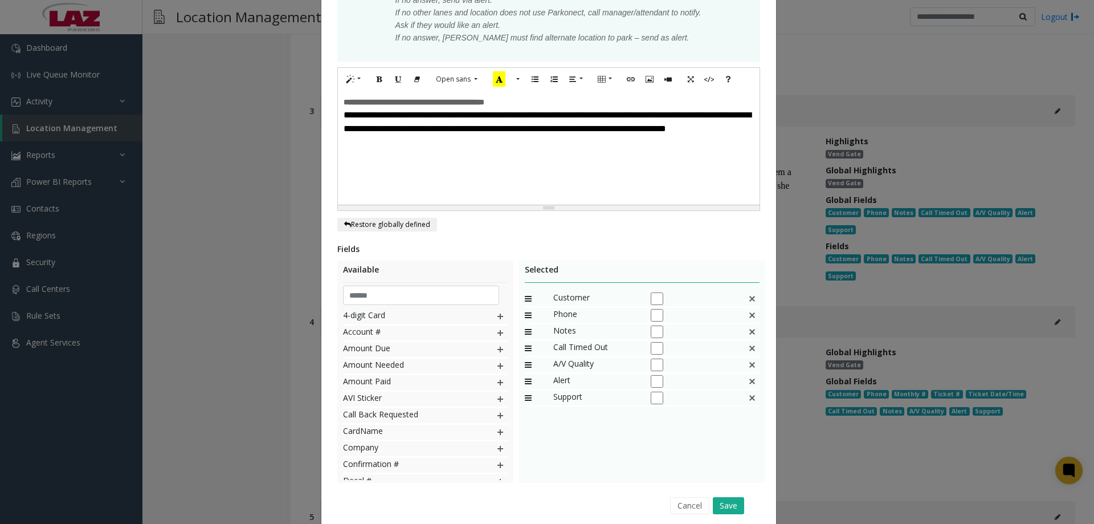
scroll to position [0, 0]
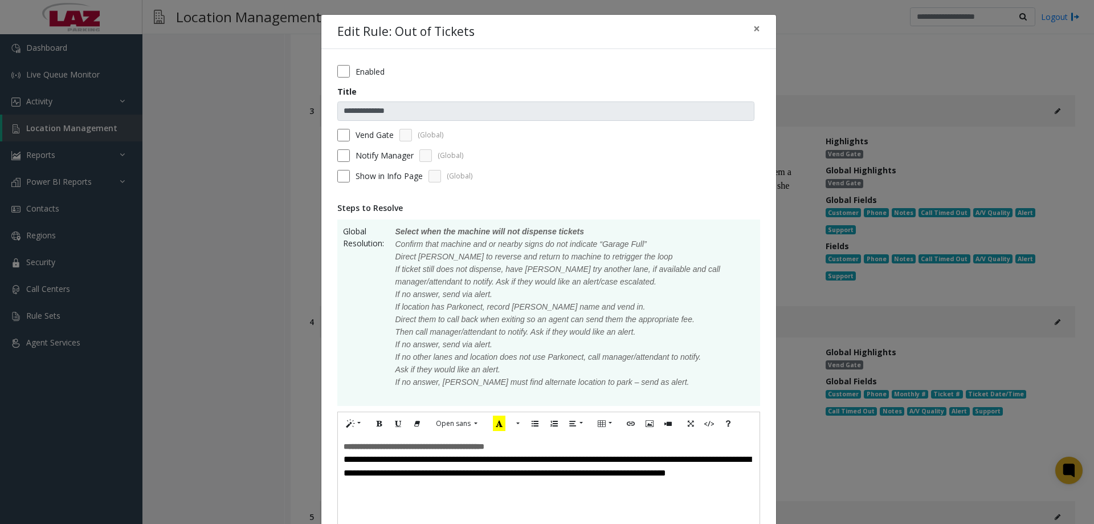
click at [600, 488] on div "**********" at bounding box center [549, 492] width 422 height 114
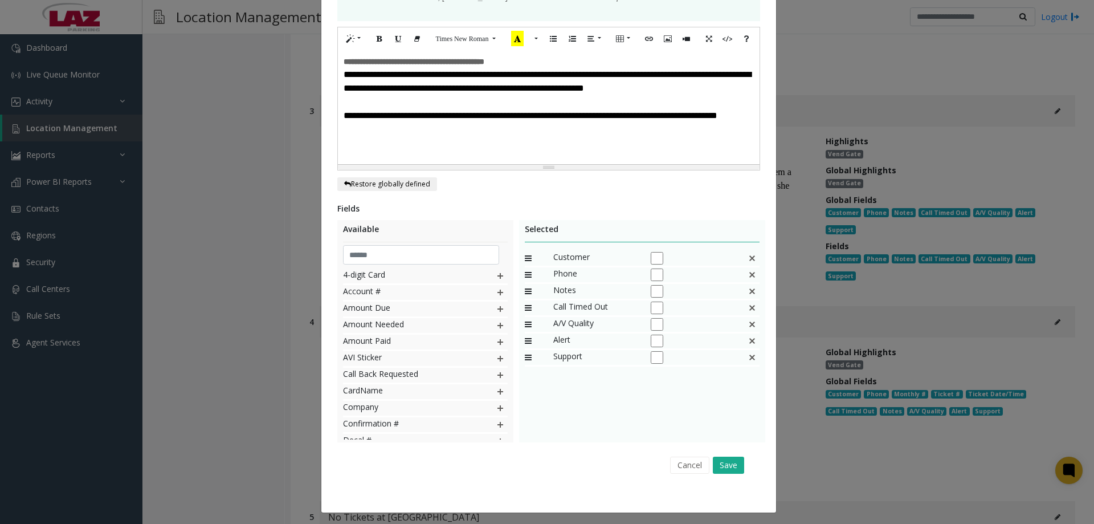
scroll to position [388, 0]
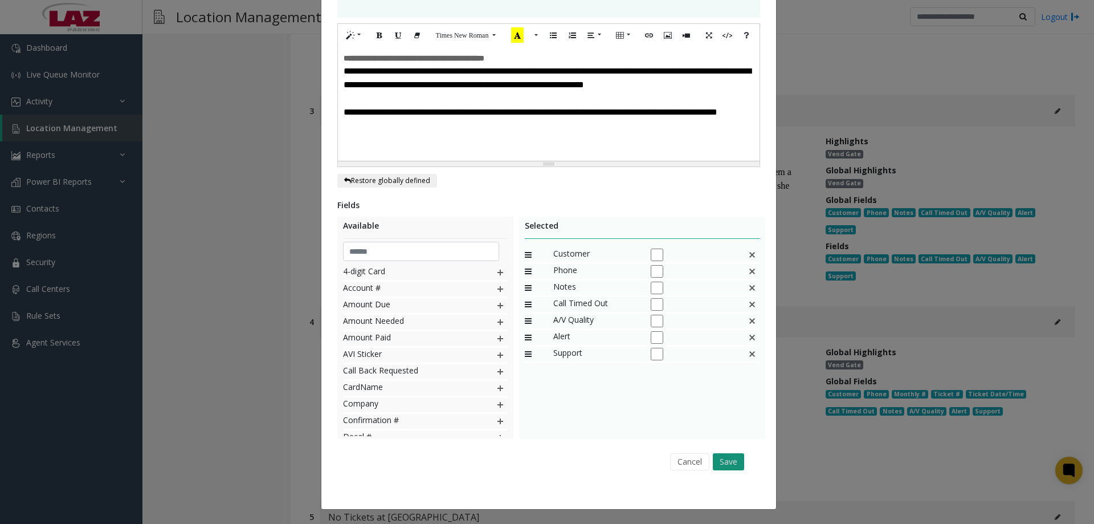
click at [600, 459] on button "Save" at bounding box center [728, 461] width 31 height 17
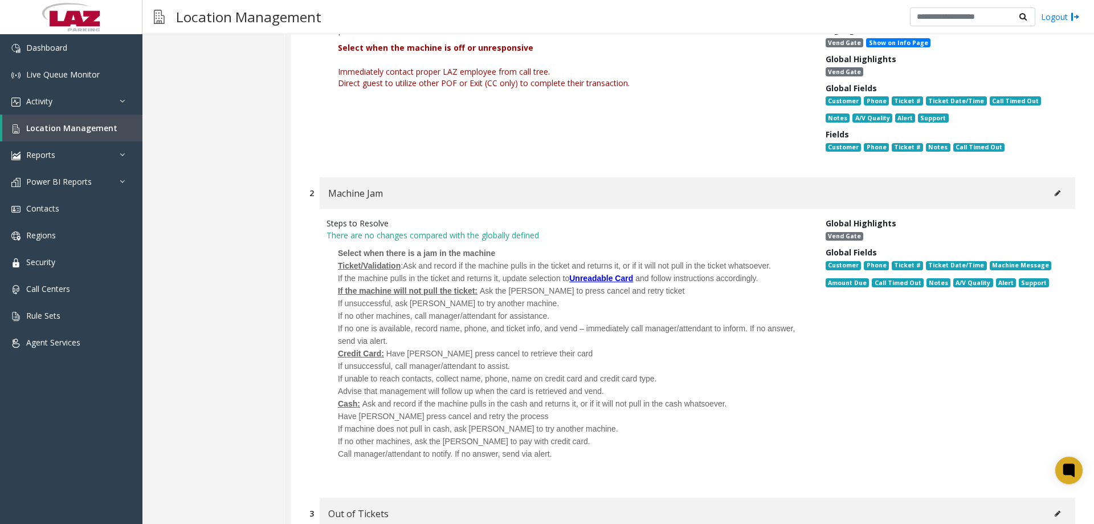
scroll to position [1341, 0]
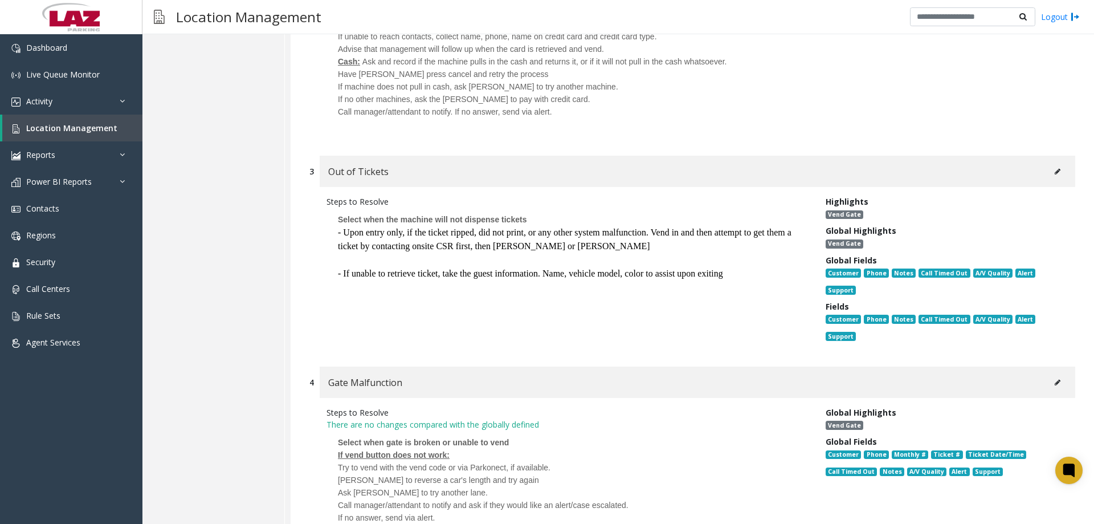
click at [600, 168] on icon at bounding box center [1058, 171] width 6 height 7
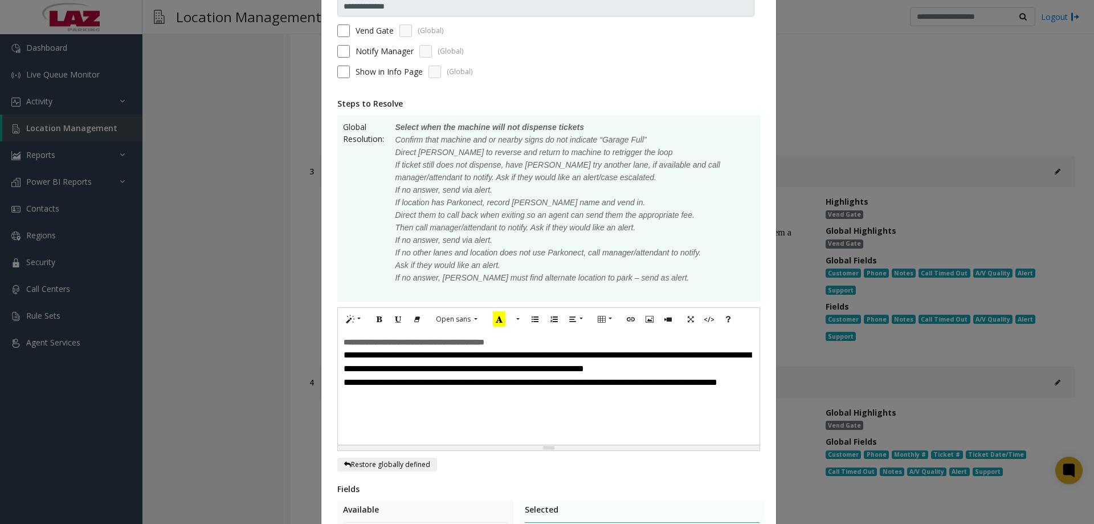
scroll to position [114, 0]
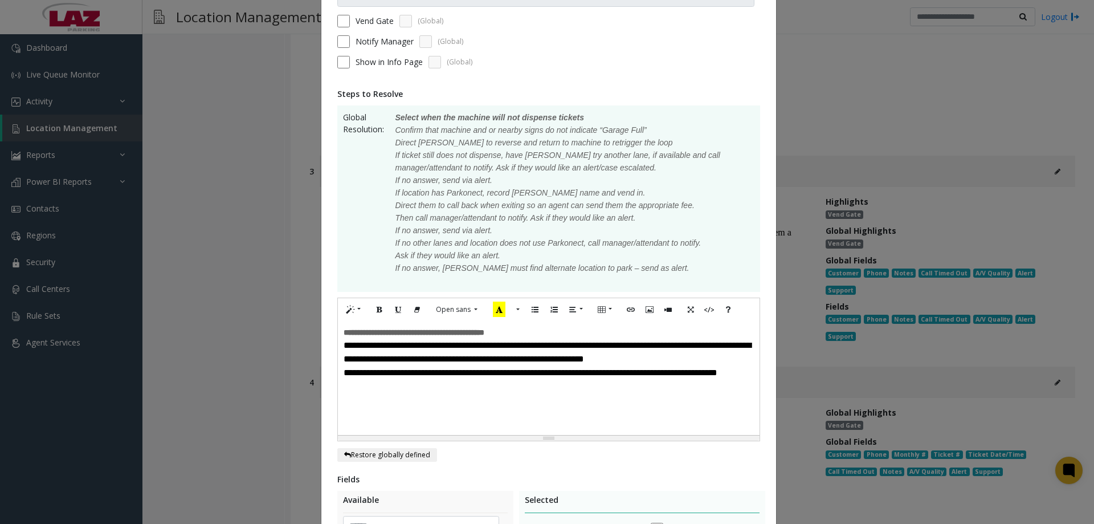
click at [600, 360] on div "**********" at bounding box center [549, 352] width 410 height 27
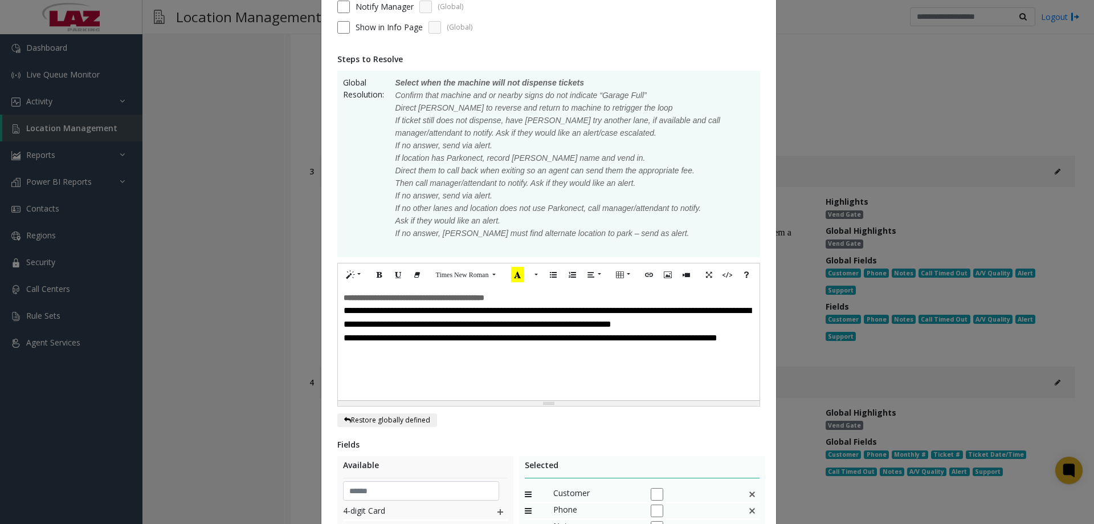
scroll to position [388, 0]
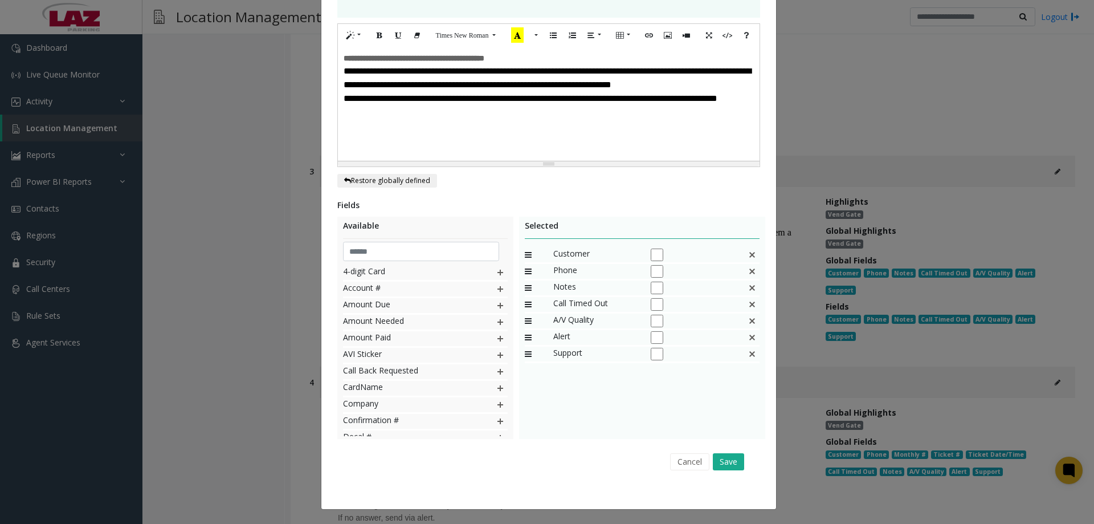
click at [600, 471] on div "Cancel Save" at bounding box center [548, 461] width 407 height 29
click at [600, 467] on button "Save" at bounding box center [728, 461] width 31 height 17
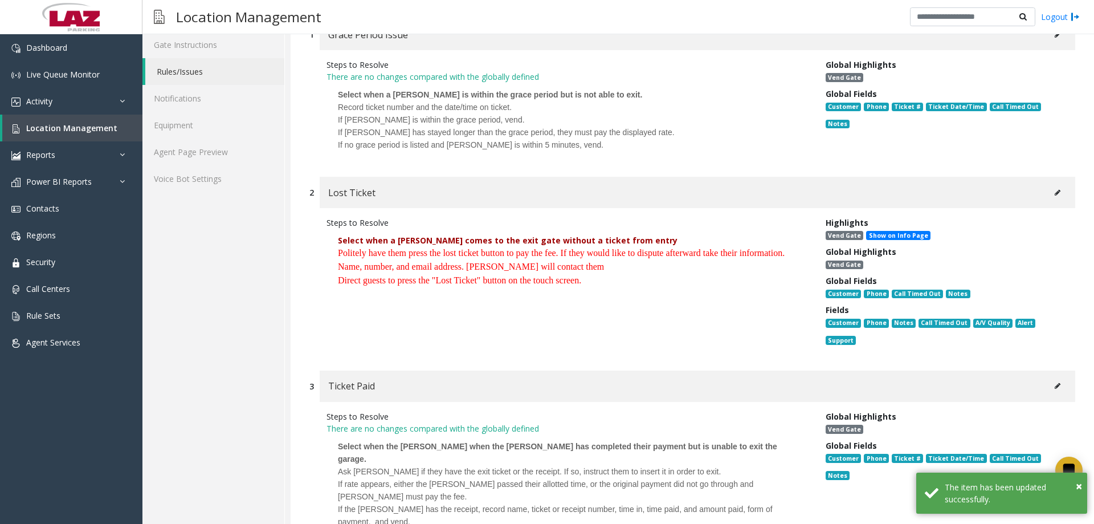
scroll to position [0, 0]
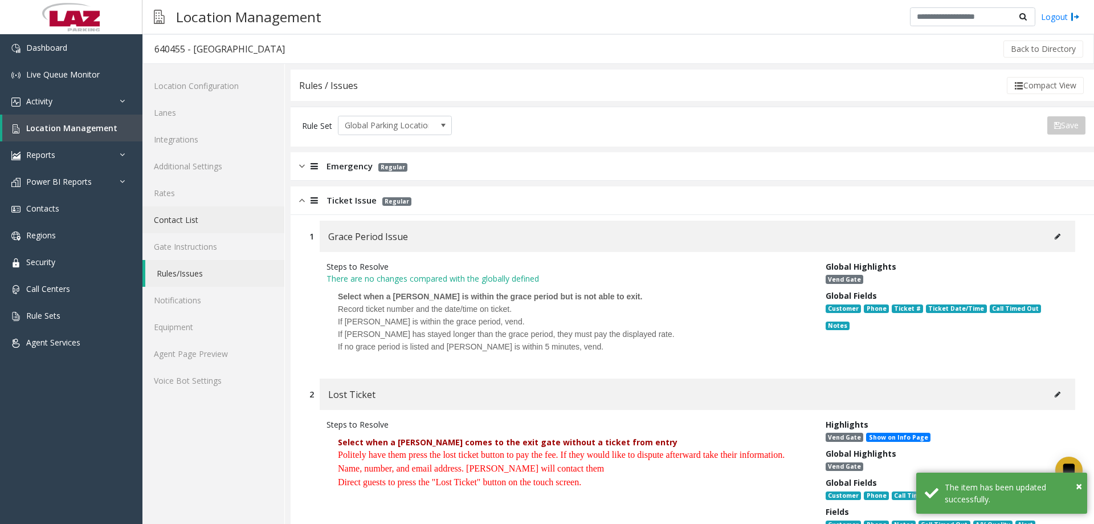
click at [201, 224] on link "Contact List" at bounding box center [213, 219] width 142 height 27
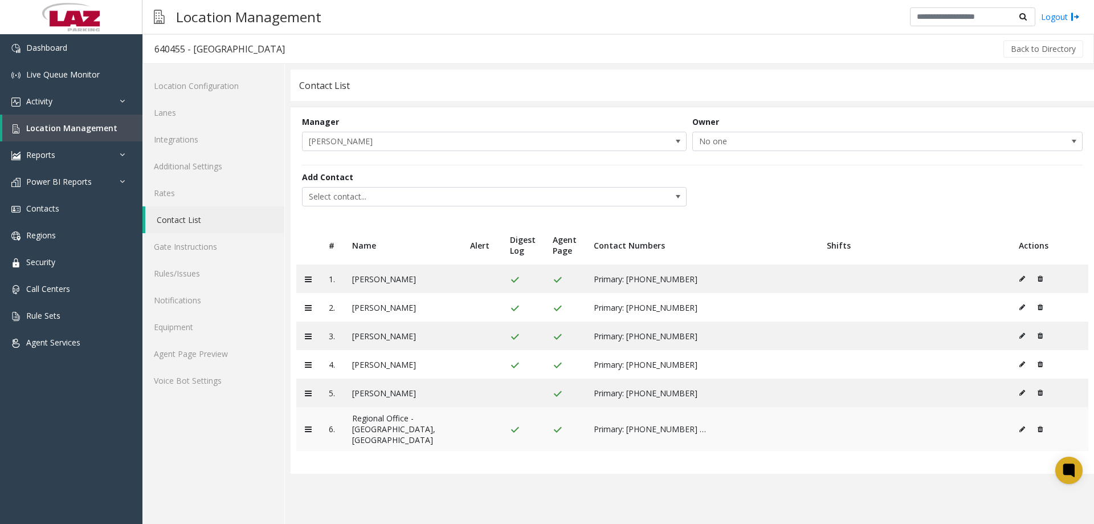
click at [600, 426] on icon at bounding box center [1022, 429] width 6 height 7
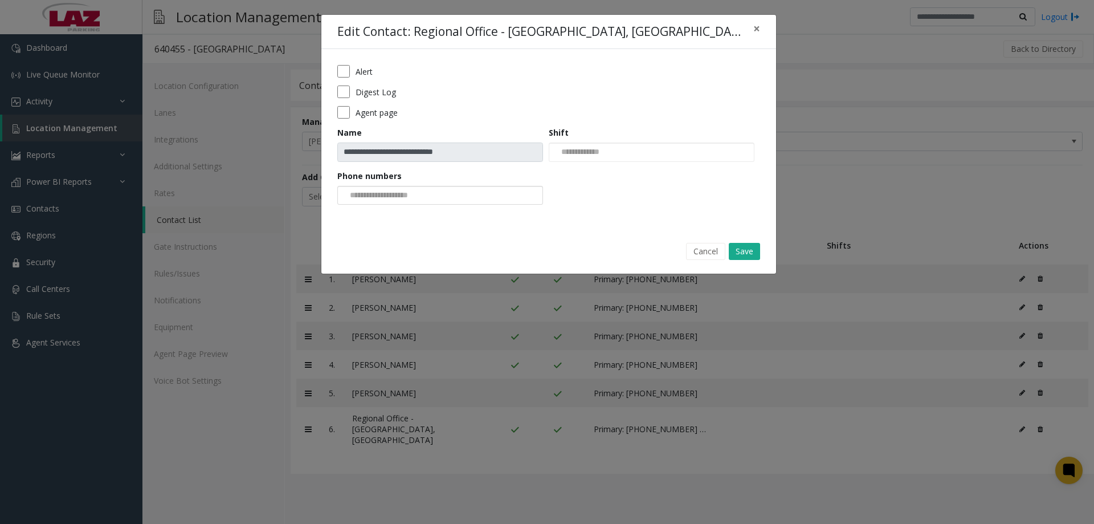
click at [458, 198] on div at bounding box center [440, 195] width 206 height 19
click at [451, 217] on li "Primary | 858-587-8888 EXT. 6" at bounding box center [440, 213] width 202 height 15
click at [600, 256] on button "Save" at bounding box center [744, 251] width 31 height 17
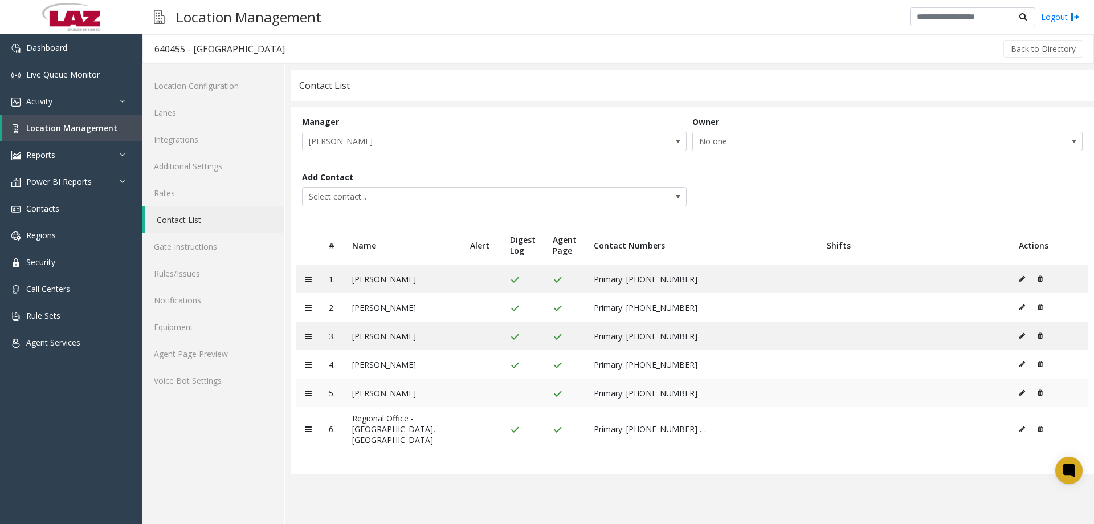
click at [600, 397] on button at bounding box center [1025, 392] width 13 height 17
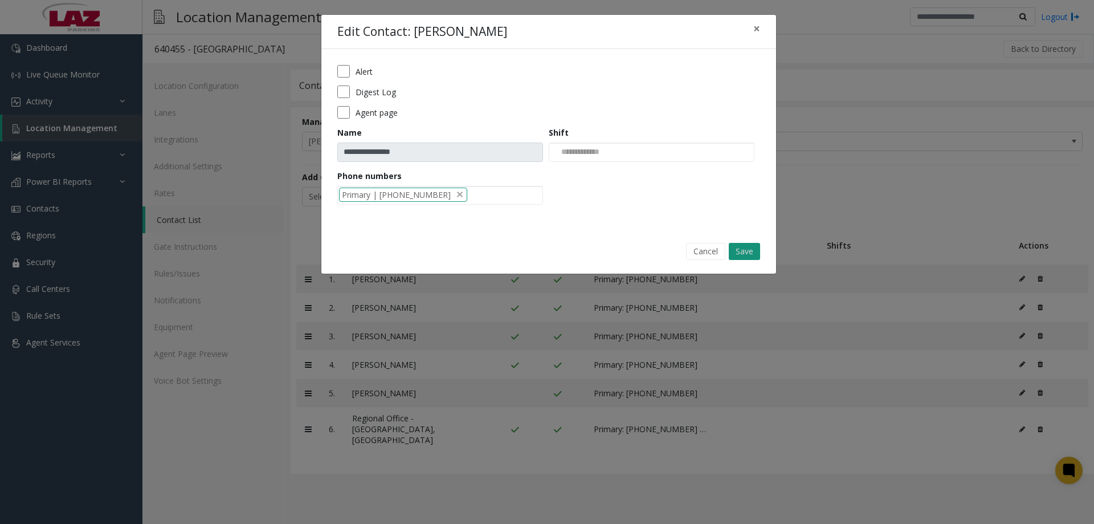
click at [600, 247] on button "Save" at bounding box center [744, 251] width 31 height 17
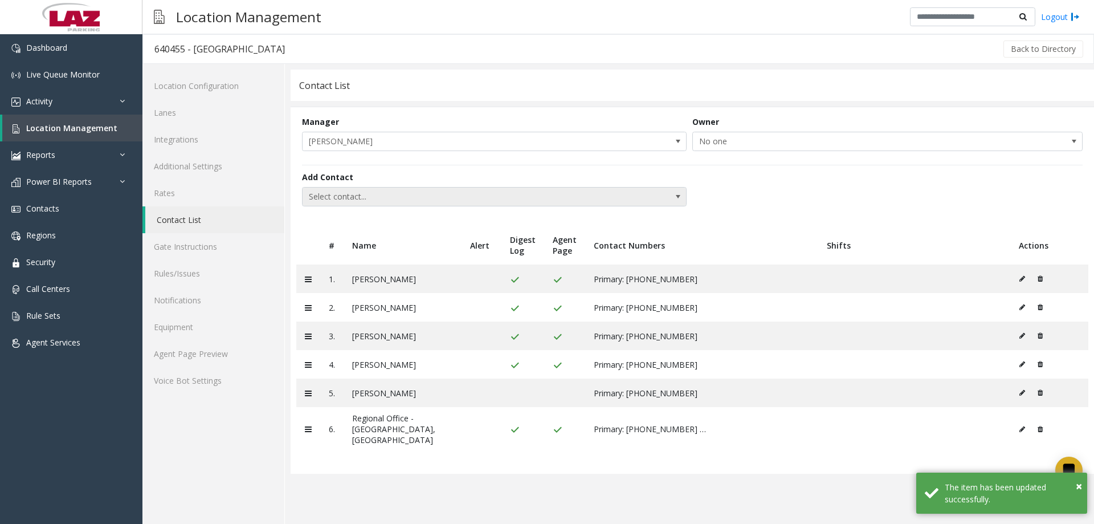
click at [500, 193] on span "Select contact..." at bounding box center [456, 196] width 307 height 18
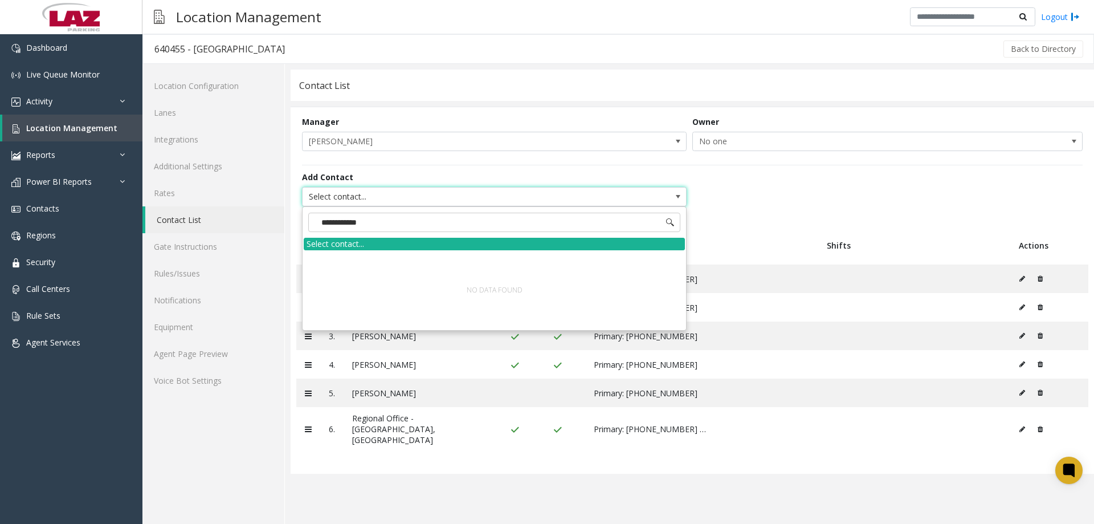
type input "**********"
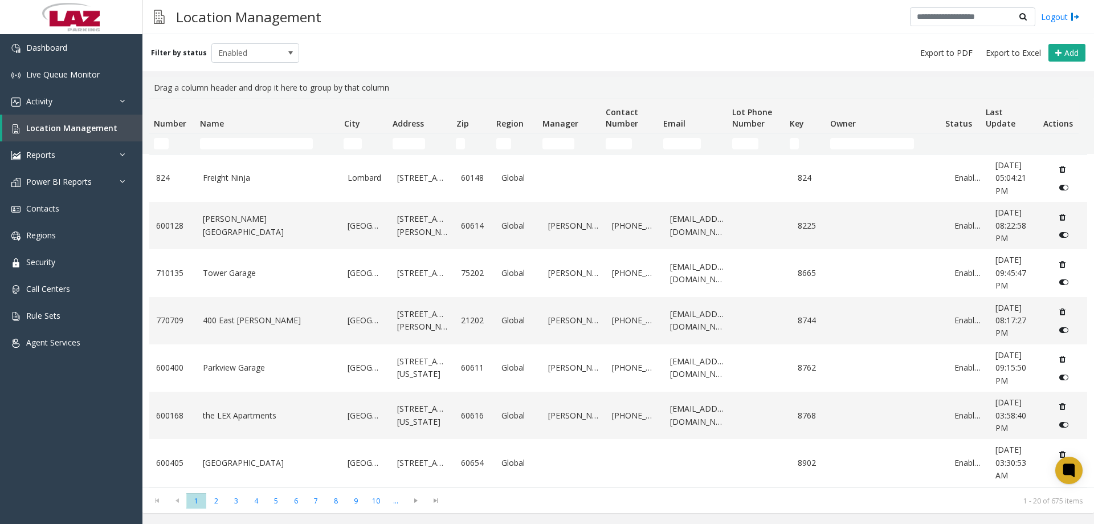
drag, startPoint x: 222, startPoint y: 152, endPoint x: 241, endPoint y: 136, distance: 24.7
click at [223, 152] on td "Name Filter" at bounding box center [267, 143] width 144 height 21
click at [241, 136] on td "Name Filter" at bounding box center [267, 143] width 144 height 21
click at [252, 141] on input "Name Filter" at bounding box center [256, 143] width 113 height 11
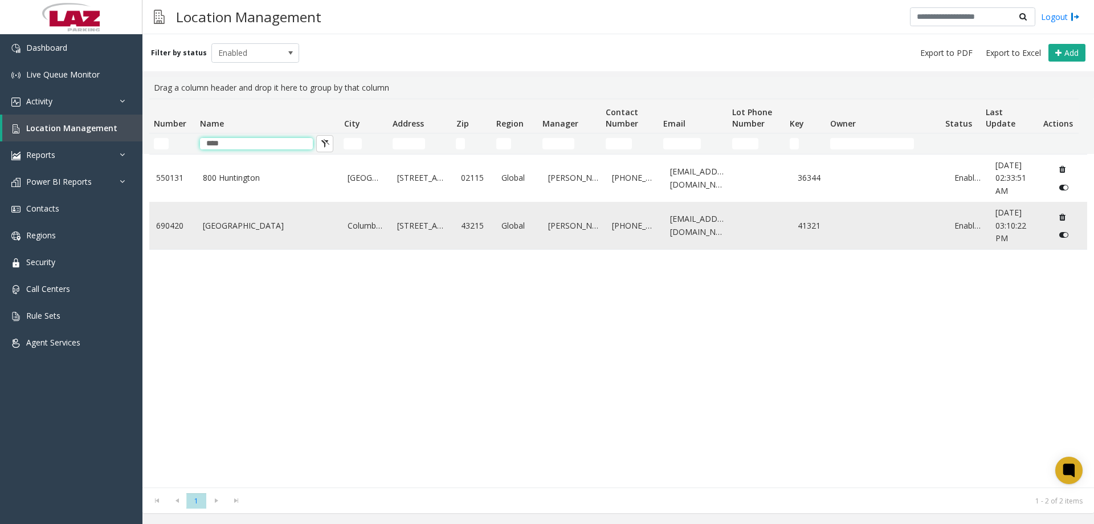
type input "****"
click at [262, 225] on link "Huntington Center Garage" at bounding box center [269, 225] width 132 height 13
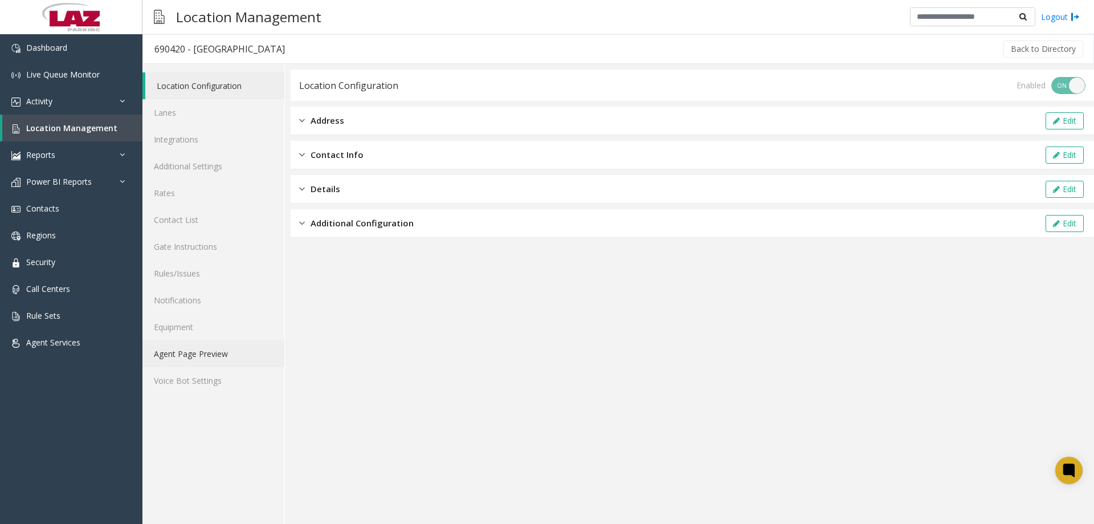
click at [214, 345] on link "Agent Page Preview" at bounding box center [213, 353] width 142 height 27
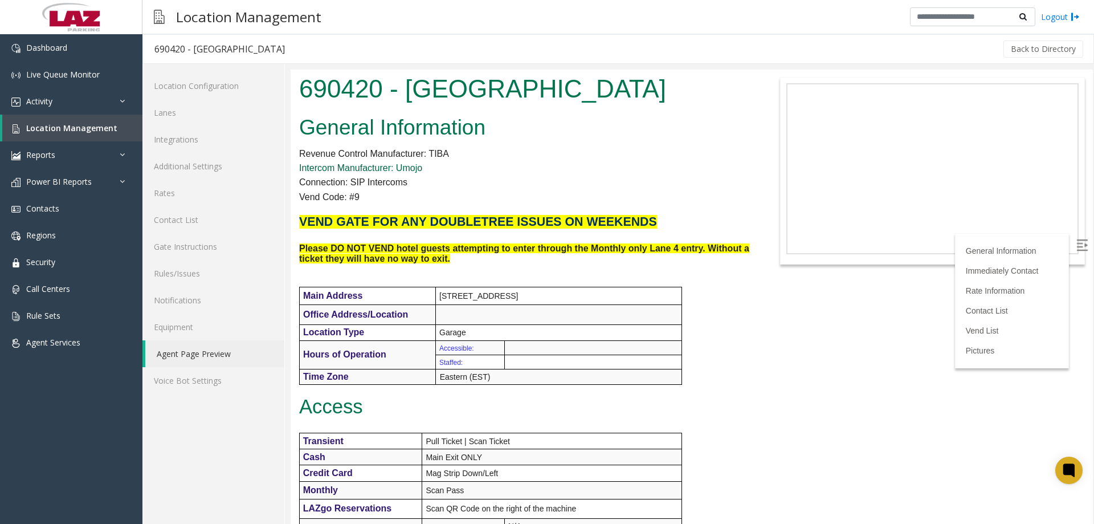
click at [384, 167] on link "Intercom Manufacturer: Umojo" at bounding box center [360, 168] width 123 height 10
click at [401, 168] on link "Intercom Manufacturer: Umojo" at bounding box center [360, 168] width 123 height 10
click at [198, 167] on link "Additional Settings" at bounding box center [213, 166] width 142 height 27
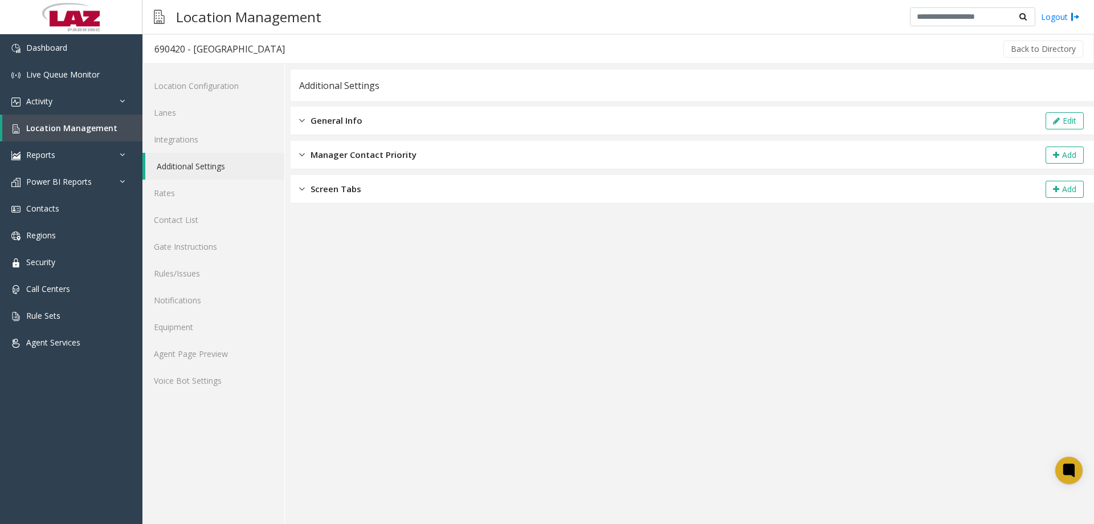
click at [449, 123] on div "General Info Edit" at bounding box center [693, 121] width 804 height 28
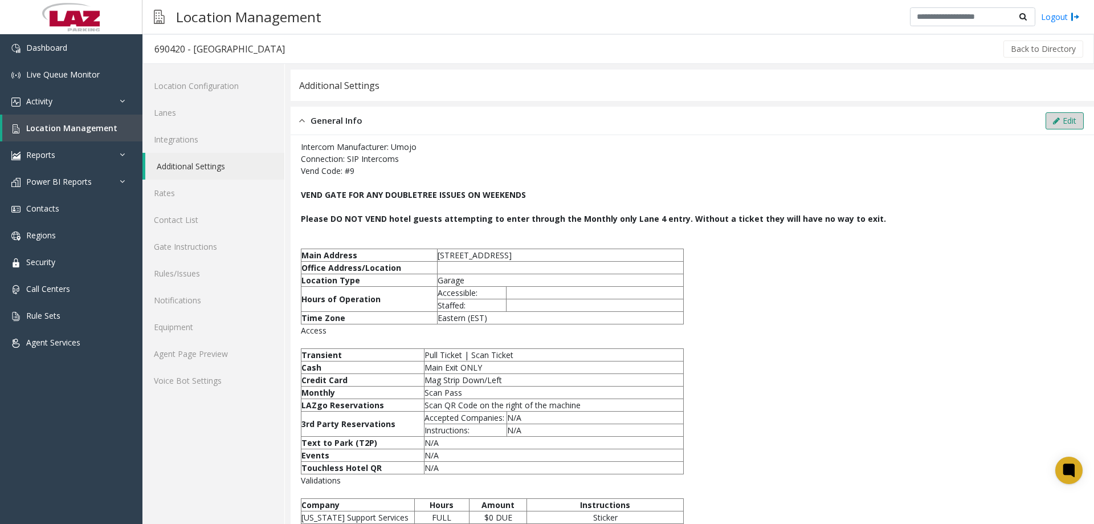
click at [1054, 120] on button "Edit" at bounding box center [1065, 120] width 38 height 17
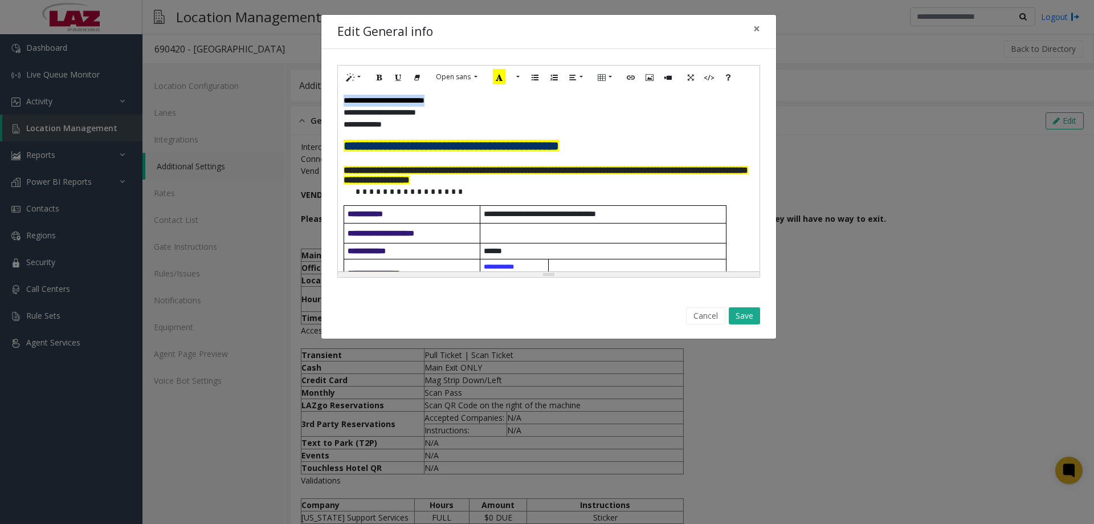
drag, startPoint x: 466, startPoint y: 96, endPoint x: 332, endPoint y: 97, distance: 133.4
click at [332, 97] on div "**********" at bounding box center [548, 171] width 455 height 244
drag, startPoint x: 440, startPoint y: 99, endPoint x: 404, endPoint y: 107, distance: 36.8
click at [404, 107] on p "**********" at bounding box center [545, 113] width 402 height 12
drag, startPoint x: 471, startPoint y: 97, endPoint x: 301, endPoint y: 97, distance: 169.8
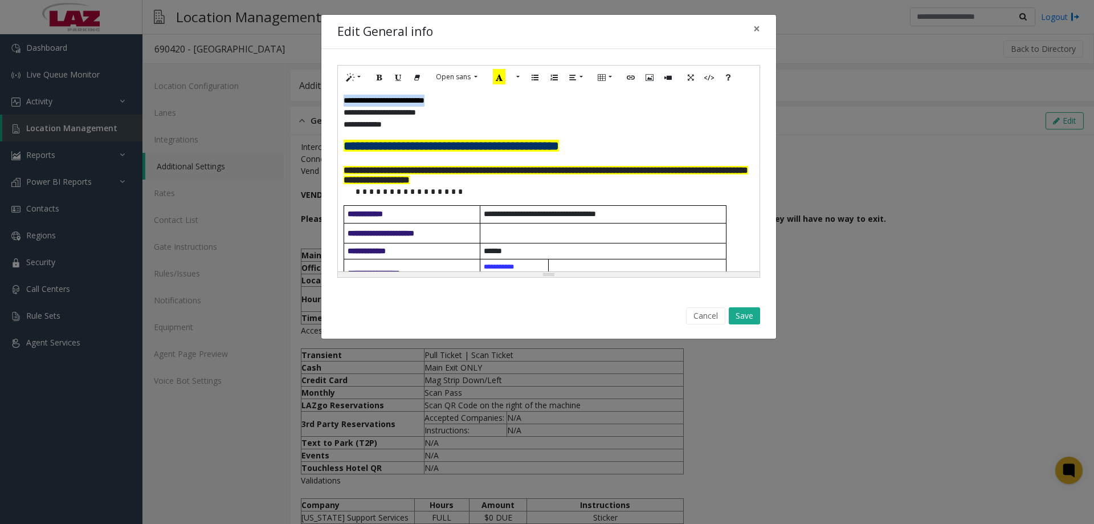
click at [301, 97] on div "**********" at bounding box center [547, 262] width 1094 height 524
click at [630, 75] on icon "Link (CTRL+K)" at bounding box center [630, 77] width 7 height 10
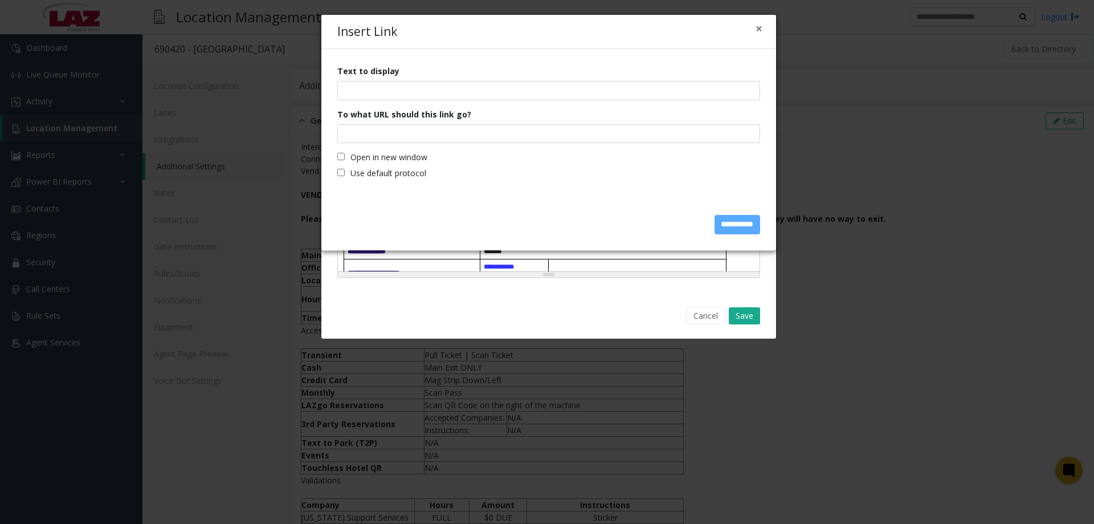
click at [753, 28] on div "× Insert Link" at bounding box center [548, 32] width 455 height 35
click at [756, 31] on button "×" at bounding box center [759, 29] width 7 height 12
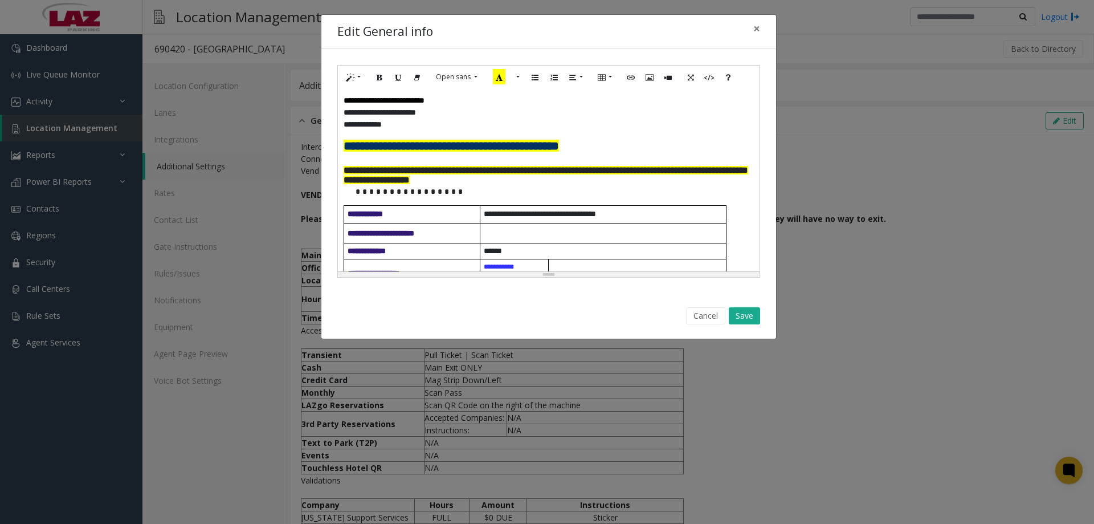
click at [475, 113] on p "**********" at bounding box center [545, 113] width 402 height 12
drag, startPoint x: 475, startPoint y: 103, endPoint x: 332, endPoint y: 103, distance: 143.0
click at [332, 103] on div "**********" at bounding box center [548, 171] width 455 height 244
click at [516, 79] on button "More Color" at bounding box center [516, 77] width 11 height 18
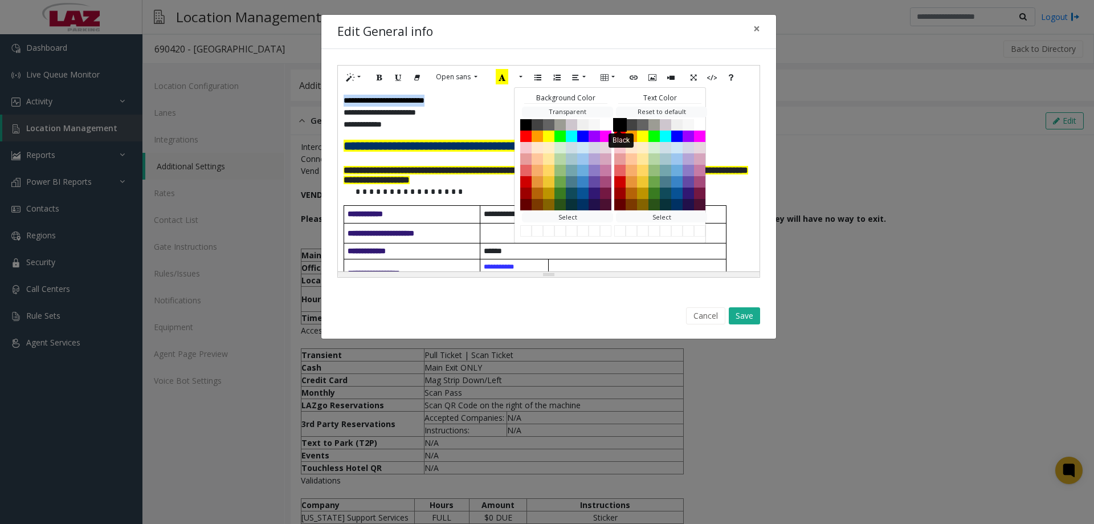
click at [620, 126] on button "Black" at bounding box center [620, 124] width 14 height 14
click at [446, 126] on p "**********" at bounding box center [545, 125] width 402 height 12
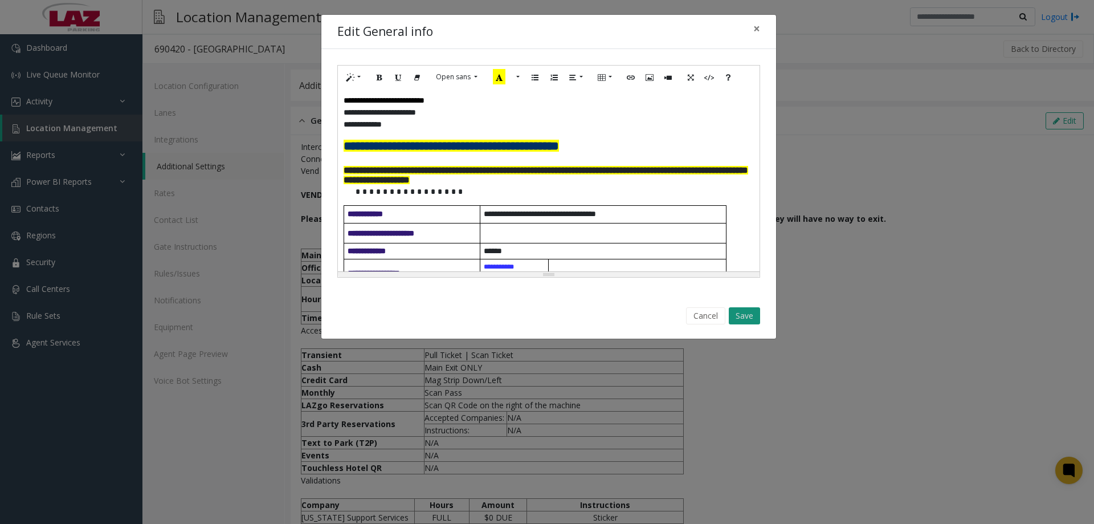
click at [735, 312] on button "Save" at bounding box center [744, 315] width 31 height 17
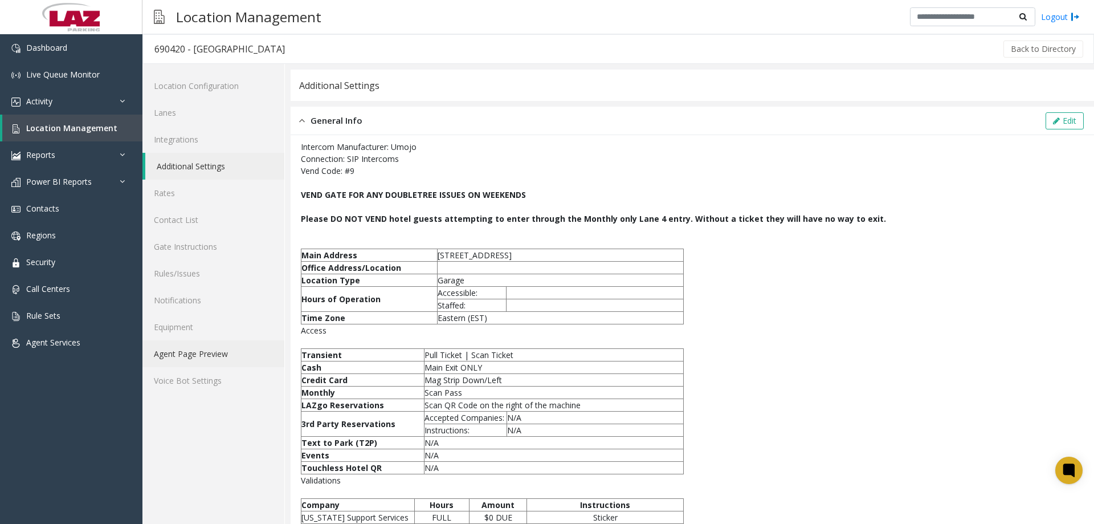
click at [205, 360] on link "Agent Page Preview" at bounding box center [213, 353] width 142 height 27
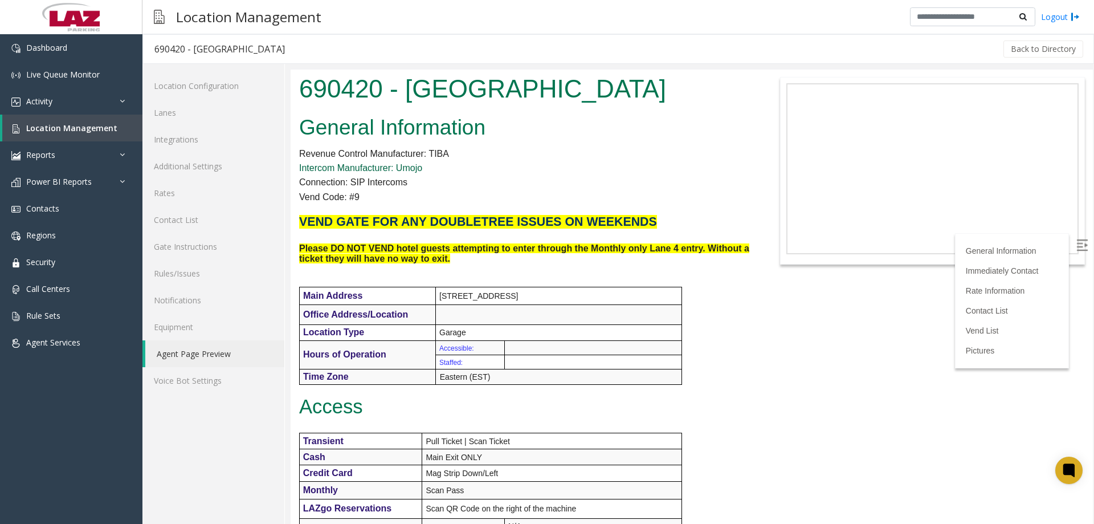
click at [399, 165] on link "Intercom Manufacturer: Umojo" at bounding box center [360, 168] width 123 height 10
click at [395, 180] on p "Connection: SIP Intercoms" at bounding box center [524, 182] width 451 height 15
drag, startPoint x: 412, startPoint y: 166, endPoint x: 376, endPoint y: 197, distance: 47.3
click at [376, 197] on p "Vend Code: #9" at bounding box center [524, 197] width 451 height 15
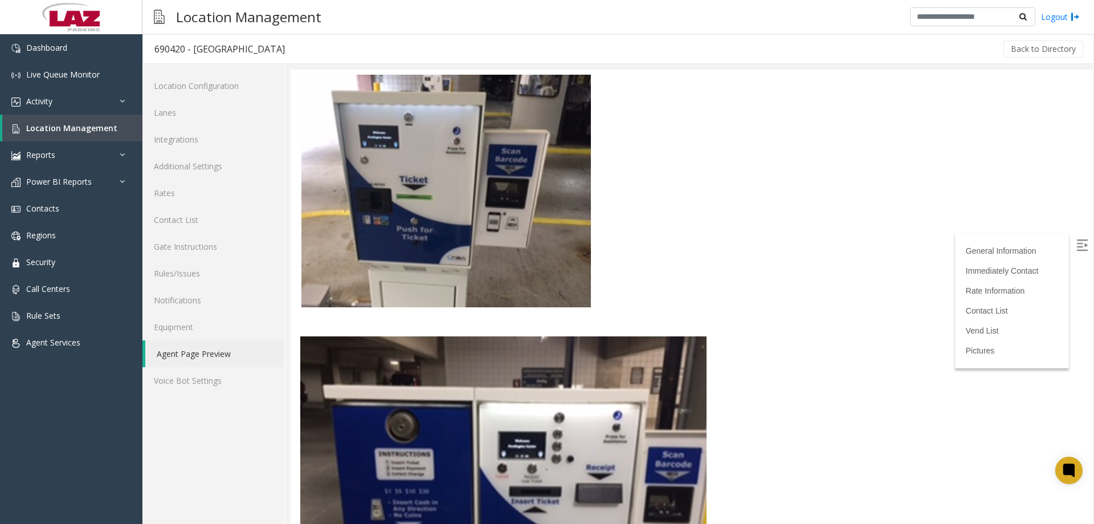
scroll to position [2208, 0]
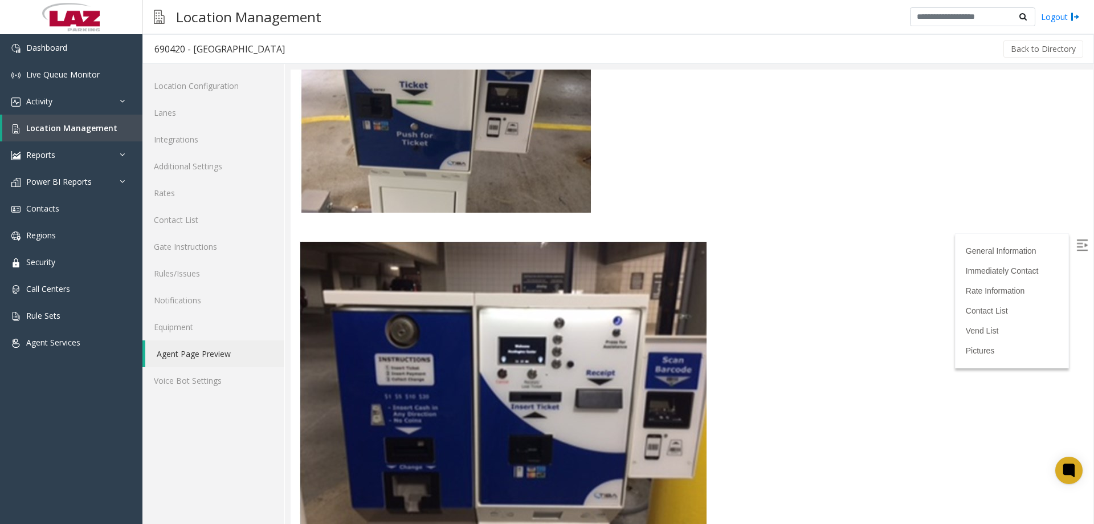
drag, startPoint x: 1090, startPoint y: 459, endPoint x: 1345, endPoint y: 540, distance: 268.0
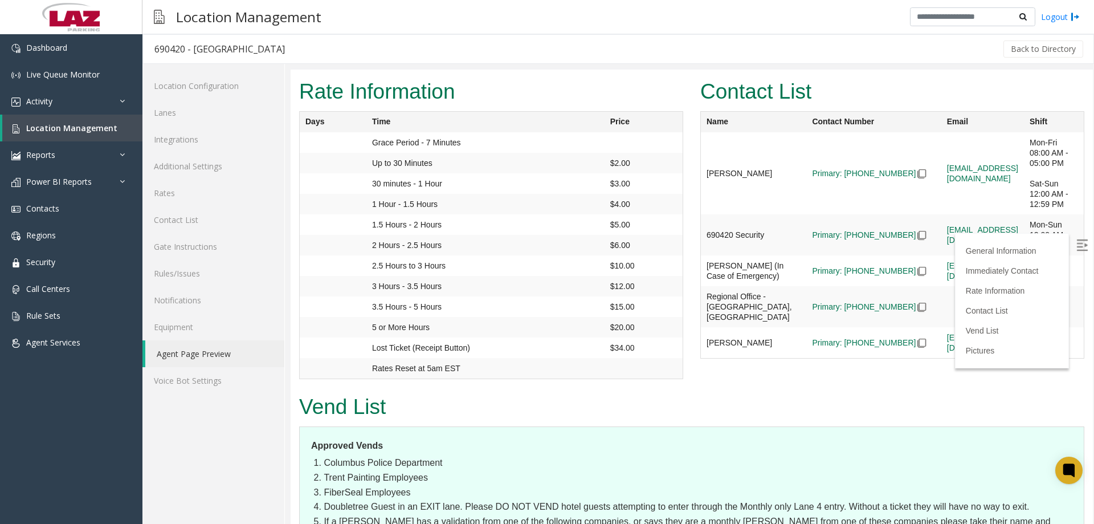
scroll to position [954, 0]
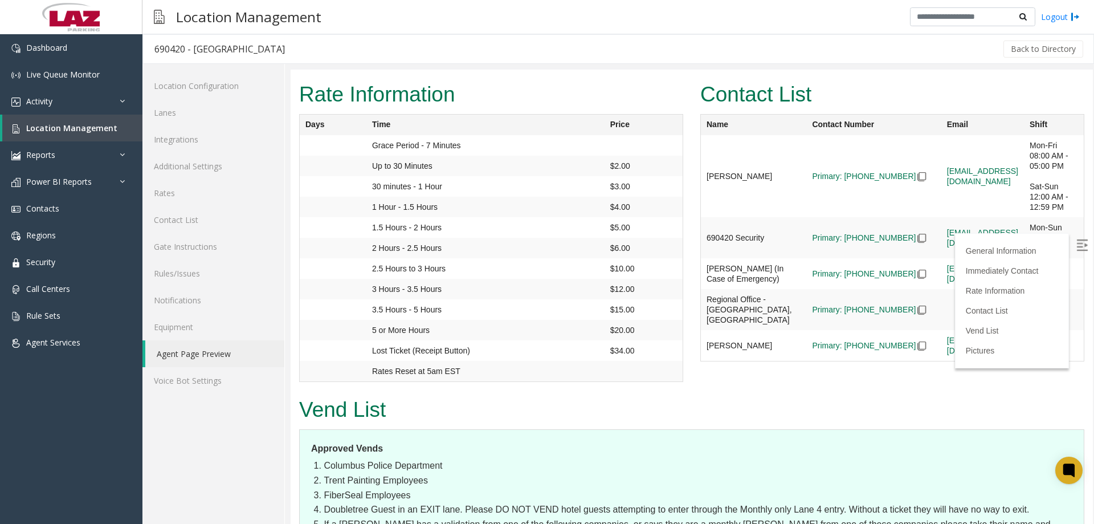
click at [593, 28] on div "Location Management Logout" at bounding box center [618, 17] width 952 height 34
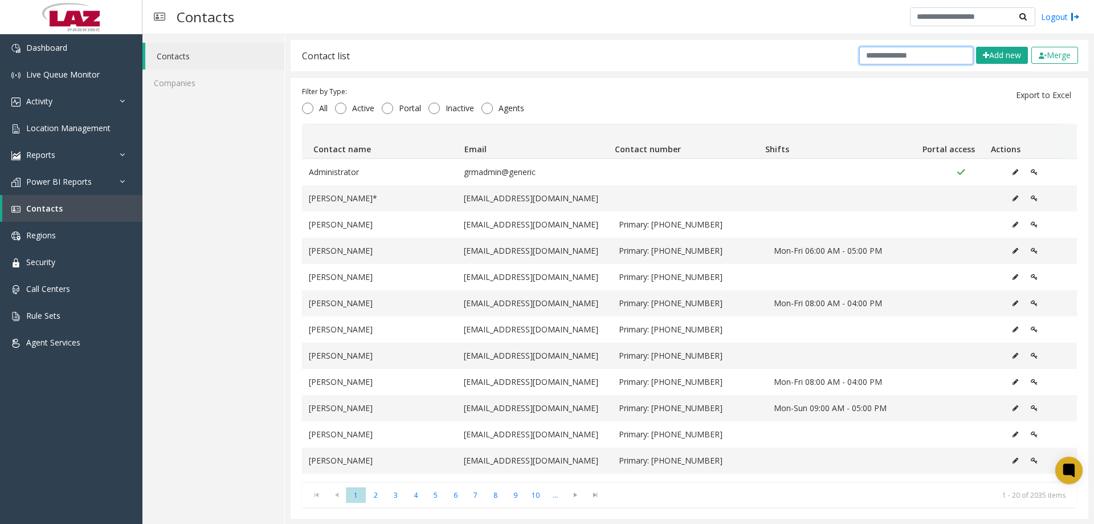
click at [882, 59] on input "text" at bounding box center [916, 56] width 114 height 18
click at [986, 61] on button "Add new" at bounding box center [1002, 55] width 52 height 17
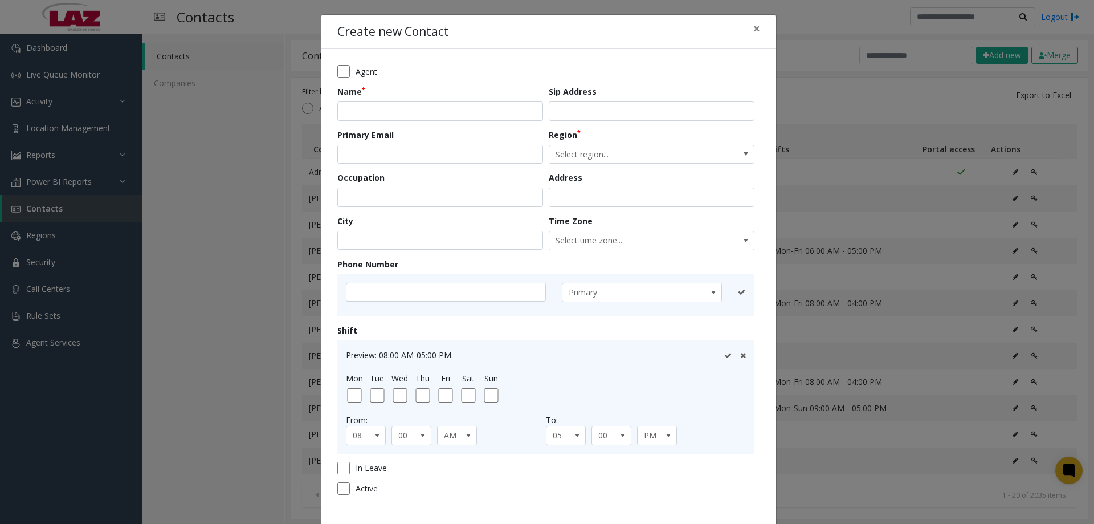
click at [434, 93] on div "Name" at bounding box center [442, 102] width 211 height 35
click at [432, 104] on input "text" at bounding box center [440, 110] width 206 height 19
type input "**********"
click at [397, 294] on input "text" at bounding box center [446, 292] width 200 height 19
type input "**********"
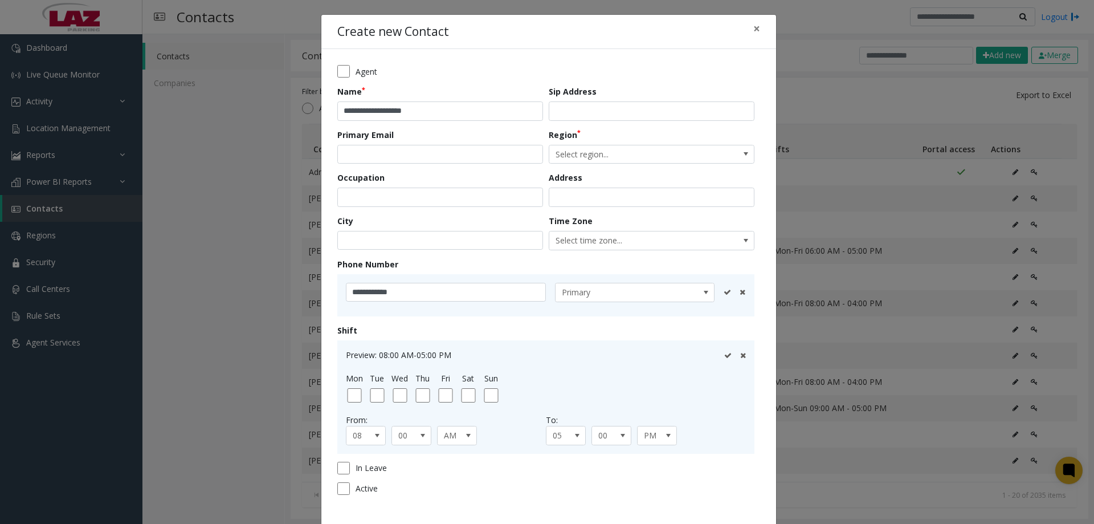
click at [725, 290] on icon at bounding box center [727, 291] width 7 height 7
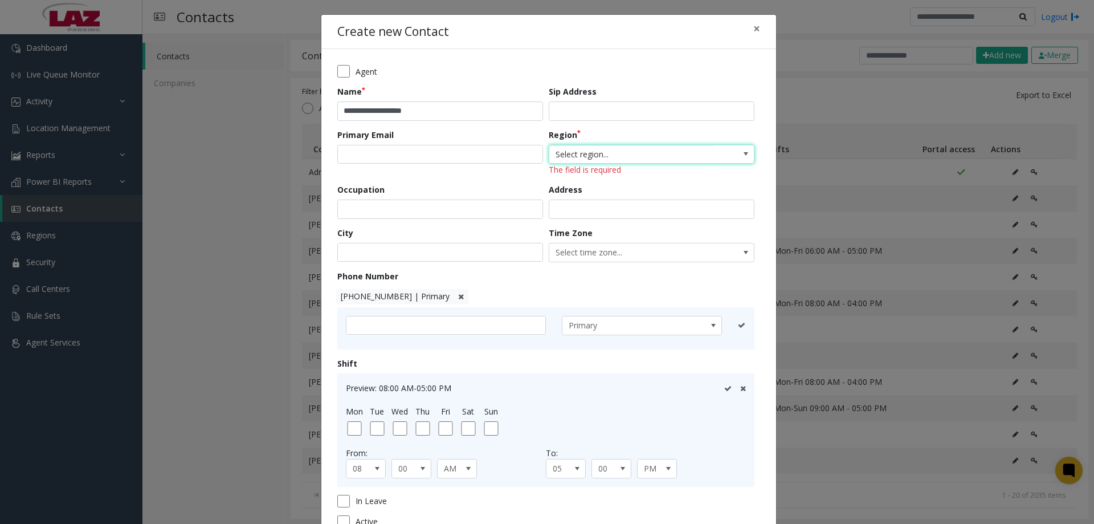
click at [583, 158] on span "Select region..." at bounding box center [631, 154] width 164 height 18
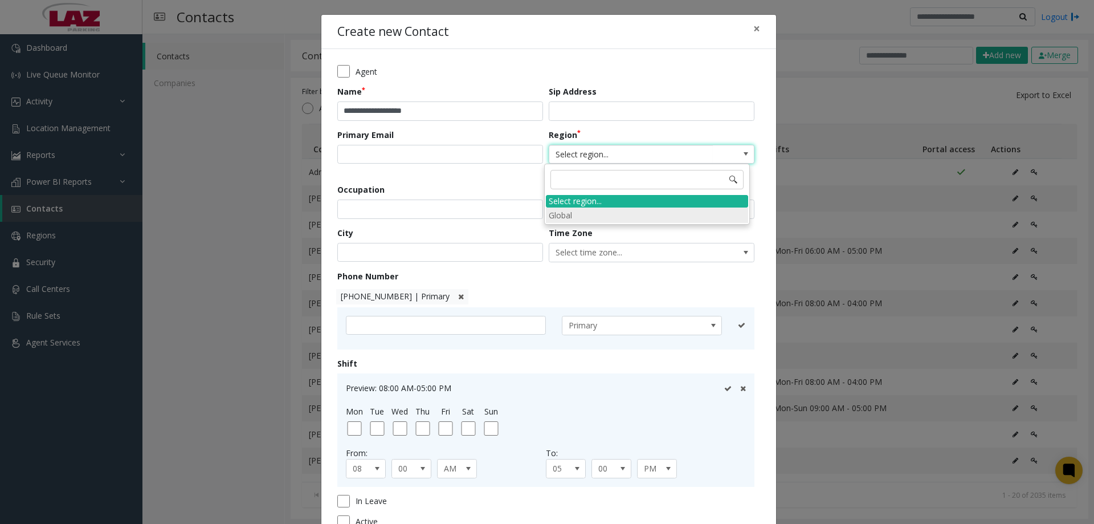
click at [589, 213] on li "Global" at bounding box center [647, 214] width 202 height 15
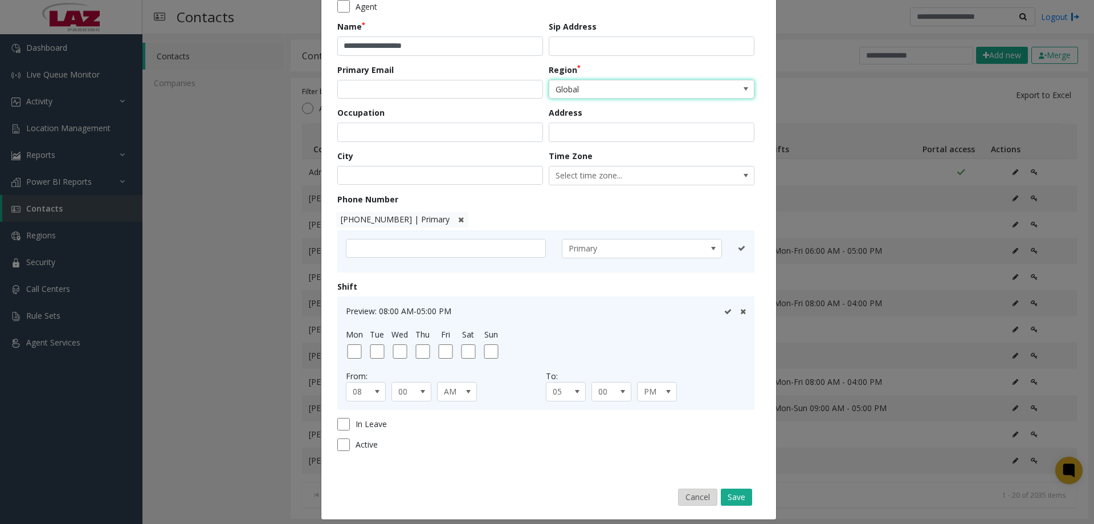
scroll to position [75, 0]
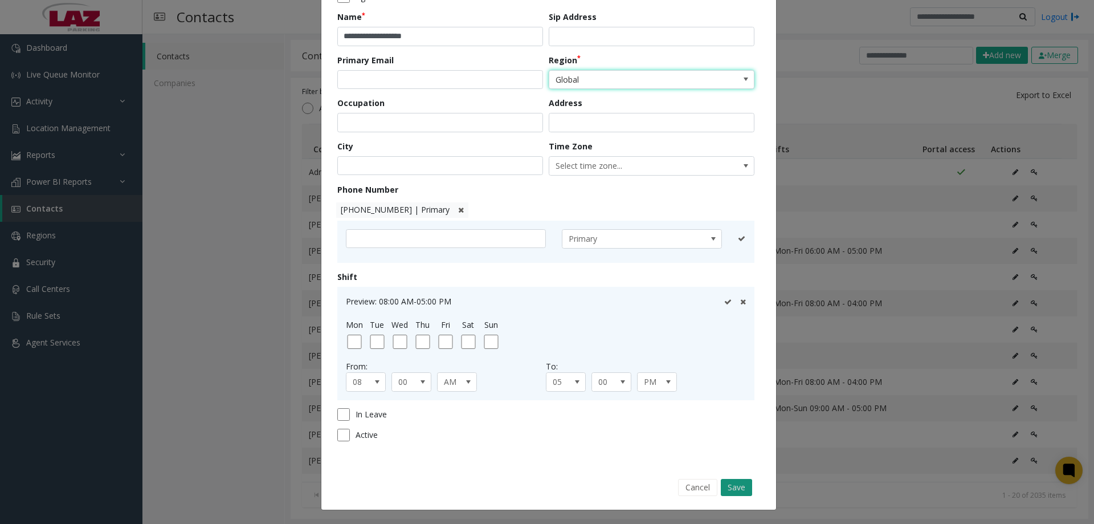
click at [724, 480] on button "Save" at bounding box center [736, 487] width 31 height 17
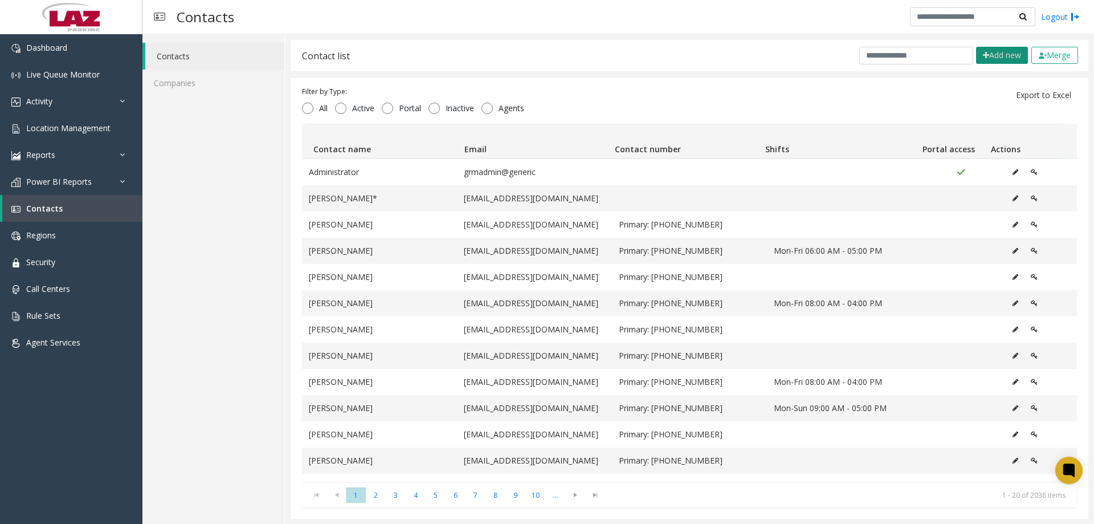
click at [983, 55] on icon at bounding box center [986, 55] width 6 height 8
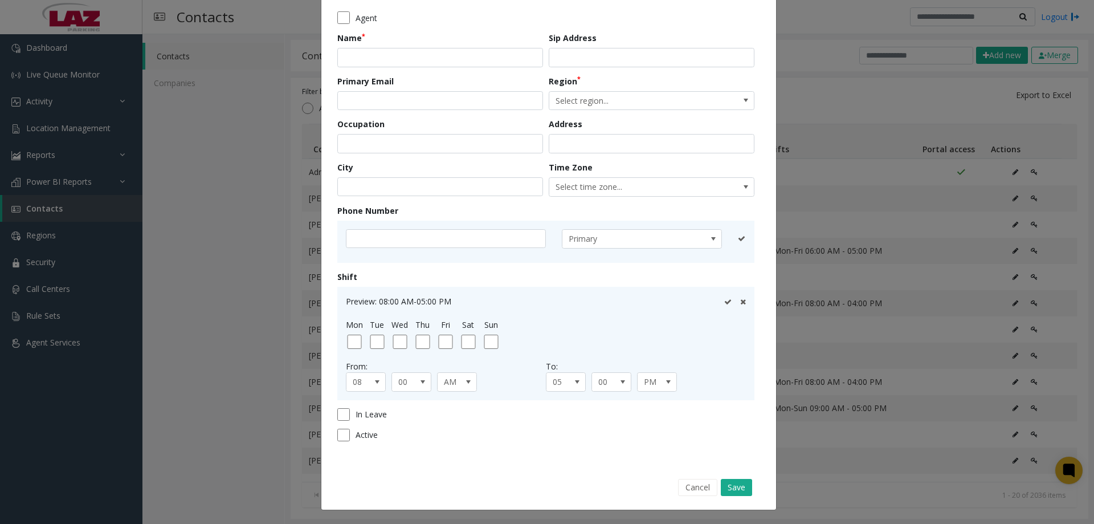
scroll to position [0, 0]
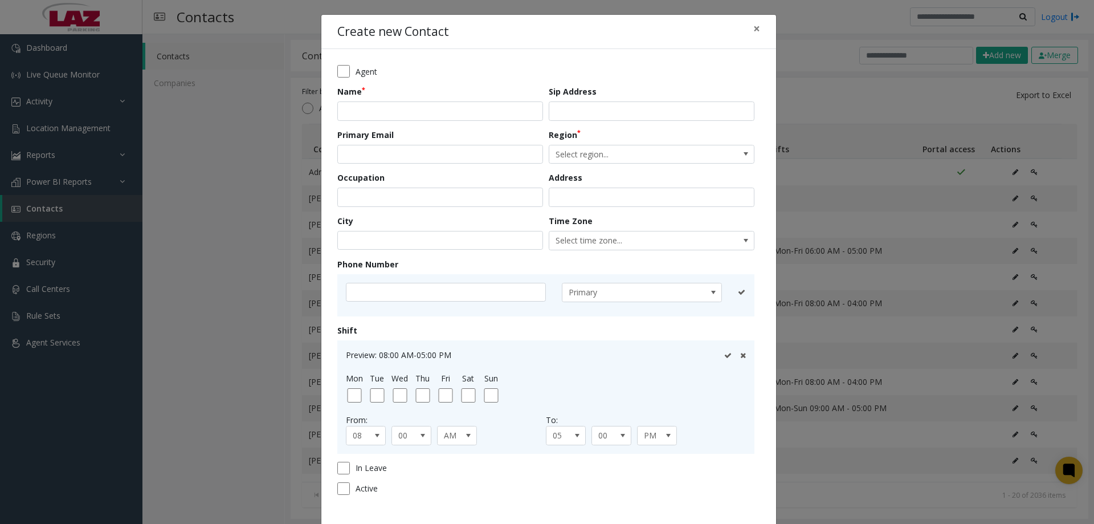
click at [450, 99] on div "Name" at bounding box center [442, 102] width 211 height 35
click at [450, 119] on input "text" at bounding box center [440, 110] width 206 height 19
type input "**********"
click at [603, 158] on span "Select region..." at bounding box center [631, 154] width 164 height 18
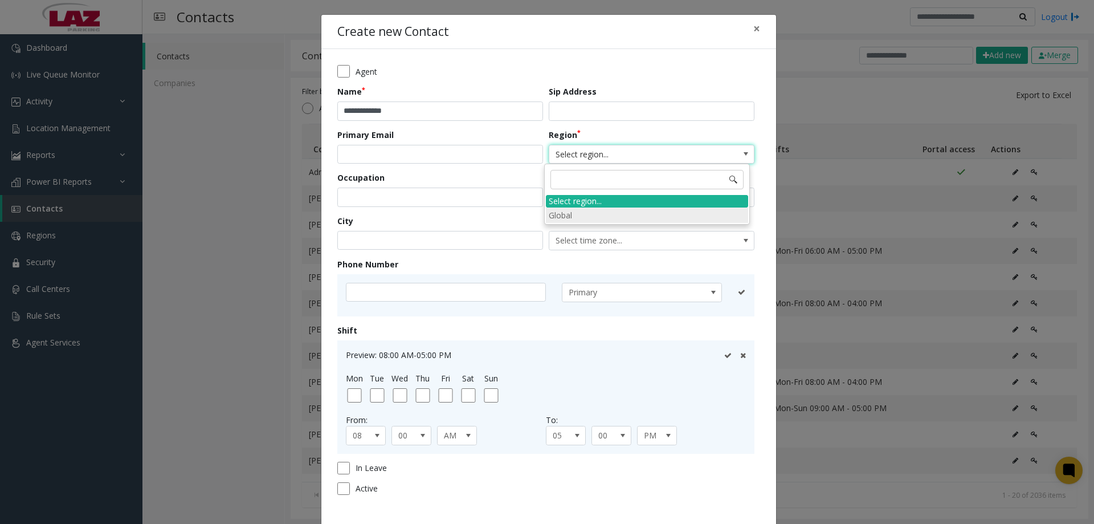
click at [600, 214] on li "Global" at bounding box center [647, 214] width 202 height 15
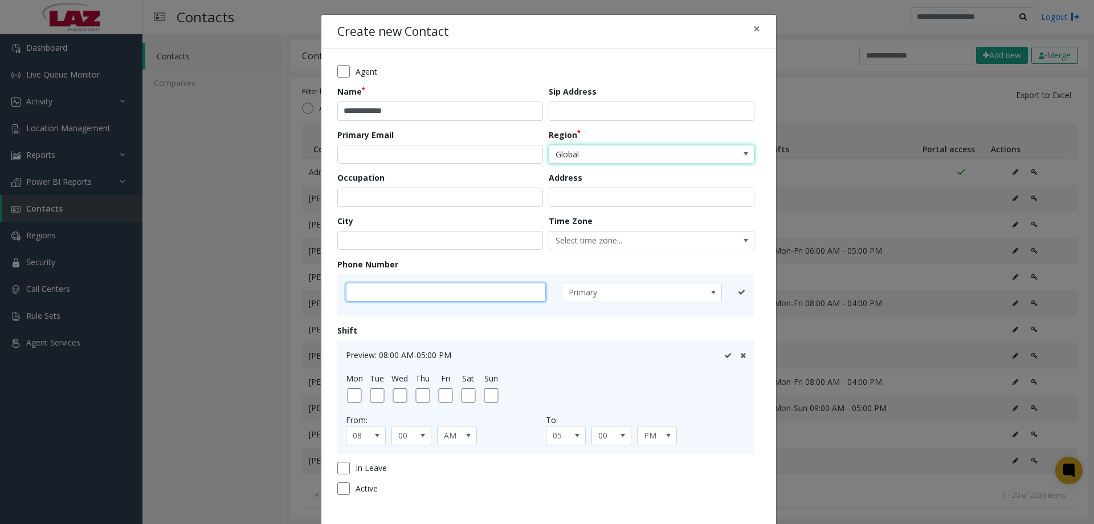
click at [452, 289] on input "text" at bounding box center [446, 292] width 200 height 19
type input "**********"
click at [727, 292] on icon at bounding box center [727, 291] width 7 height 7
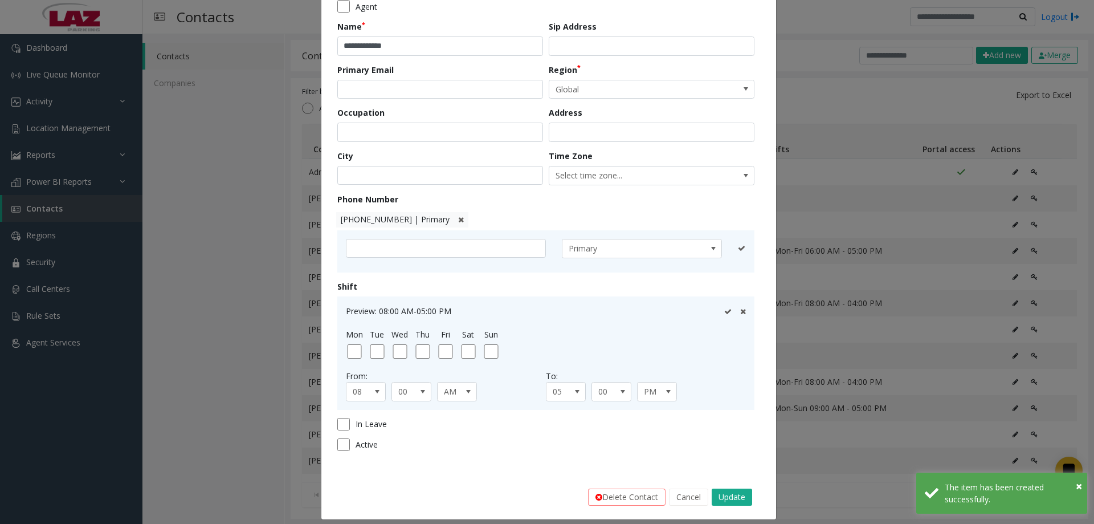
scroll to position [75, 0]
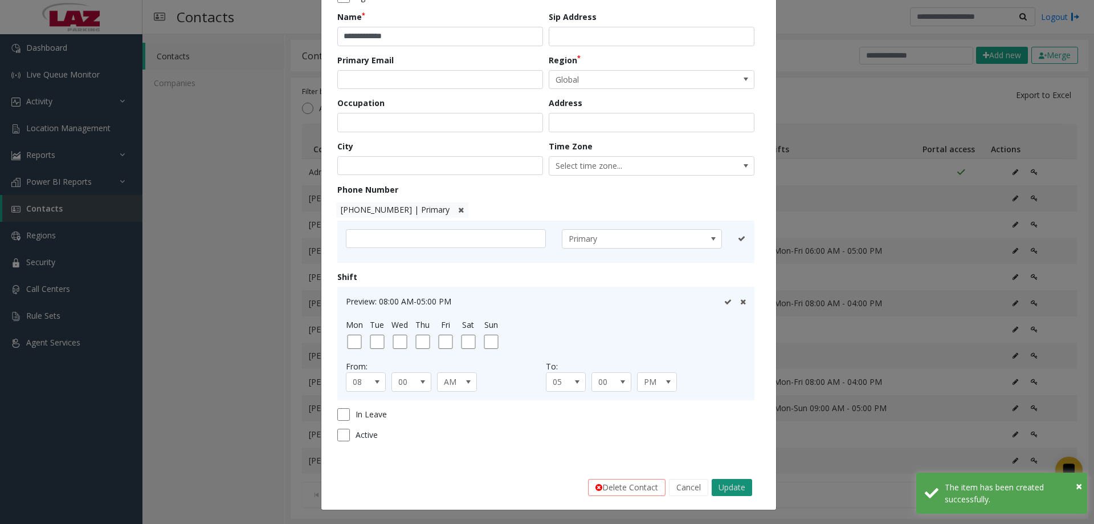
click at [730, 478] on div "Delete Contact Cancel Update" at bounding box center [548, 487] width 439 height 28
click at [729, 487] on button "Update" at bounding box center [732, 487] width 40 height 17
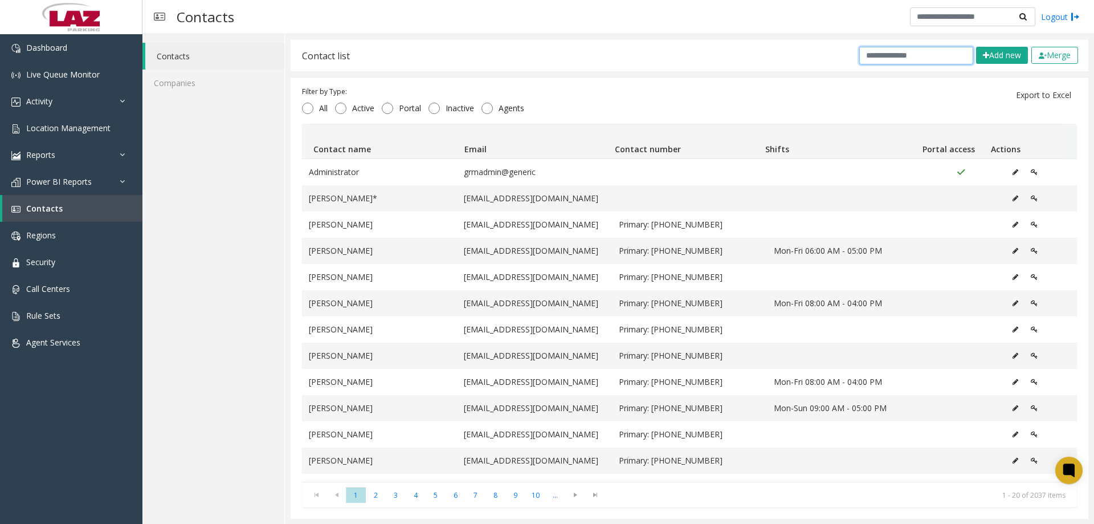
click at [892, 58] on input "text" at bounding box center [916, 56] width 114 height 18
click at [862, 56] on input "text" at bounding box center [916, 56] width 114 height 18
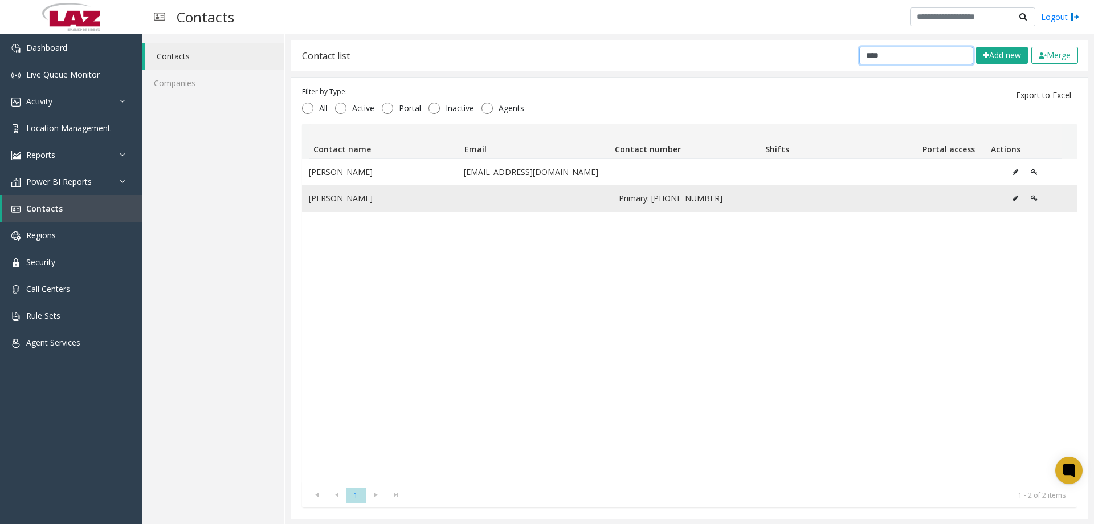
type input "****"
click at [1013, 201] on icon "Data table" at bounding box center [1016, 198] width 6 height 7
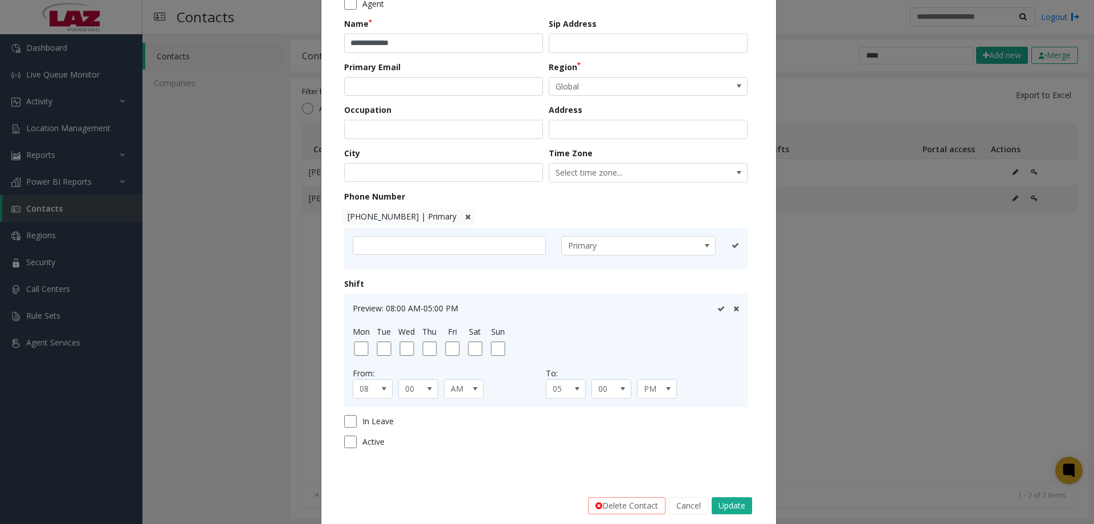
scroll to position [114, 0]
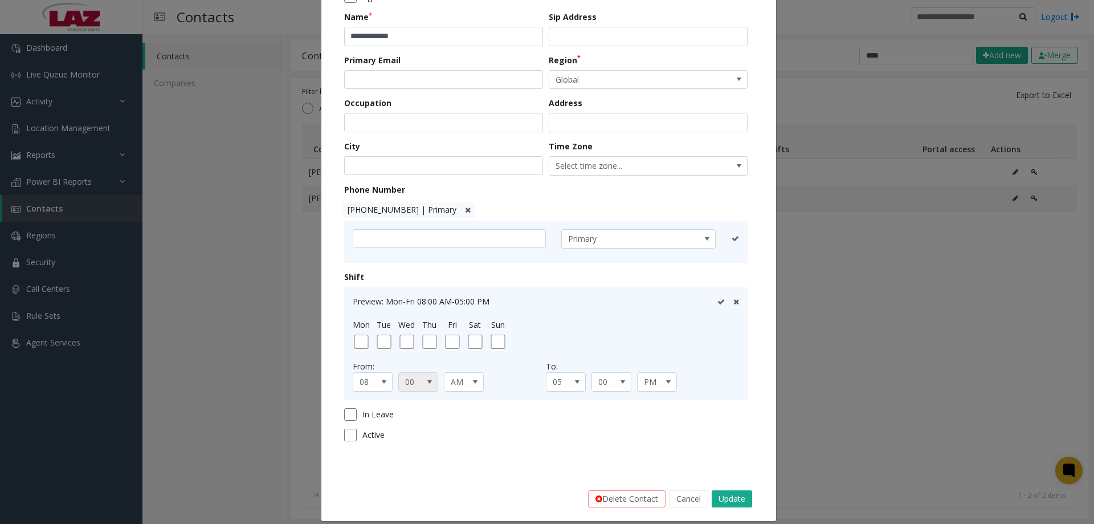
click at [415, 386] on span "00" at bounding box center [414, 382] width 31 height 18
click at [408, 468] on li "30" at bounding box center [413, 466] width 36 height 15
click at [717, 300] on icon at bounding box center [720, 301] width 7 height 7
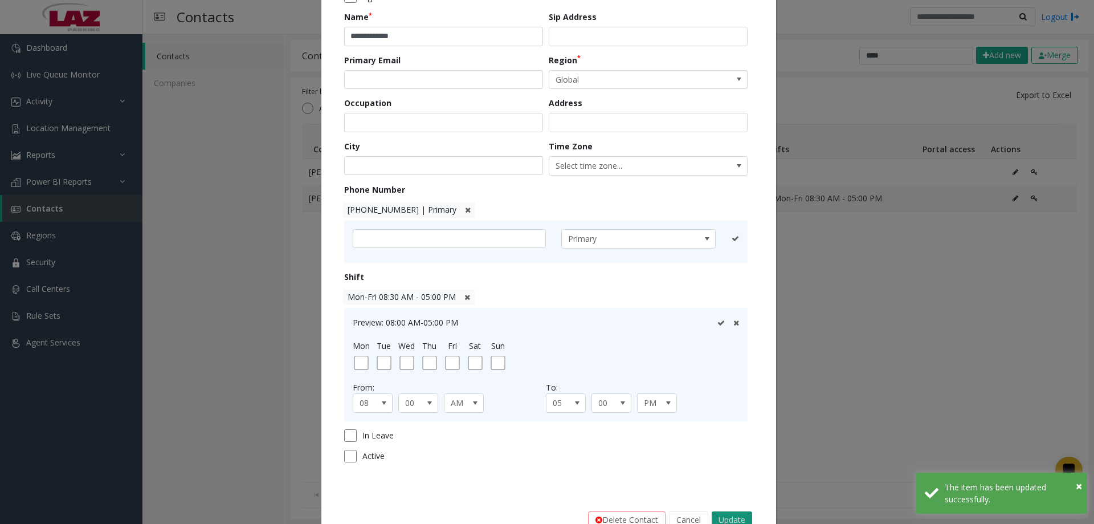
click at [733, 514] on button "Update" at bounding box center [732, 519] width 40 height 17
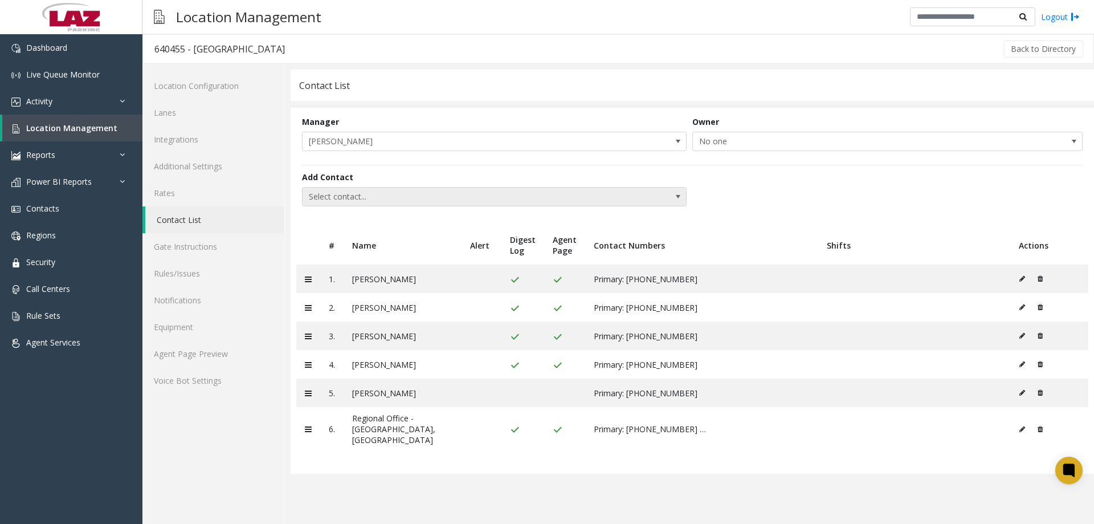
click at [397, 195] on span "Select contact..." at bounding box center [456, 196] width 307 height 18
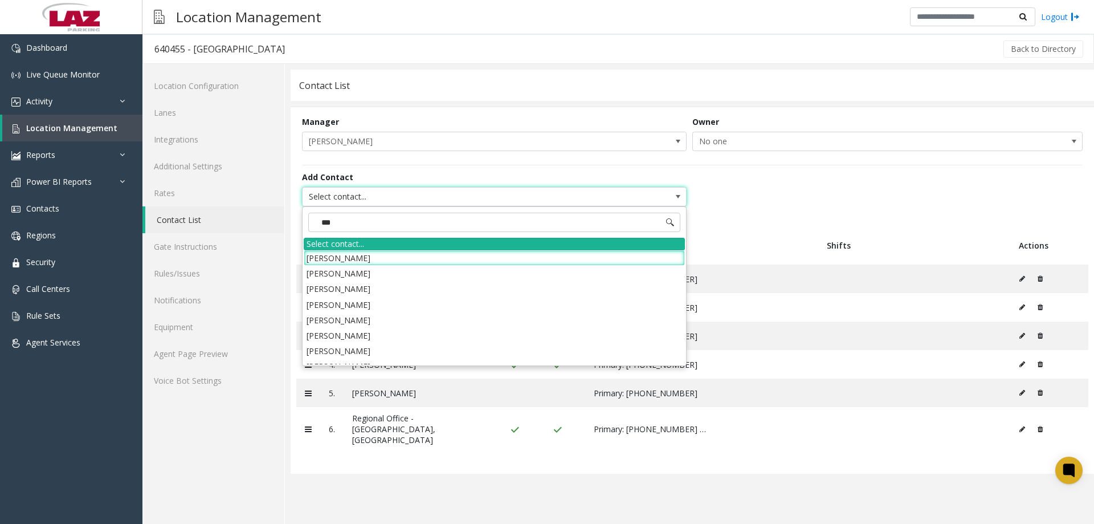
type input "***"
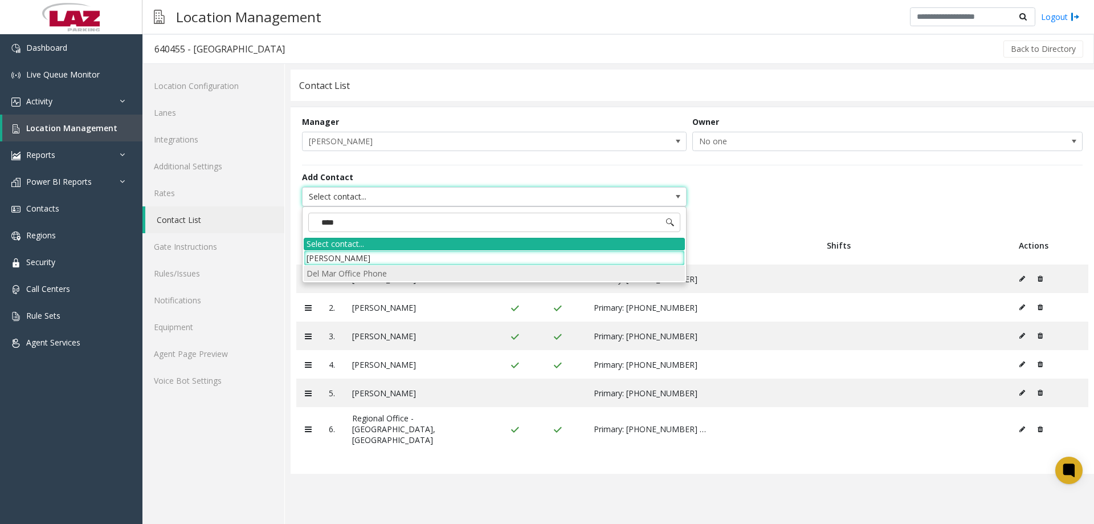
click at [359, 275] on li "Del Mar Office Phone" at bounding box center [494, 273] width 381 height 15
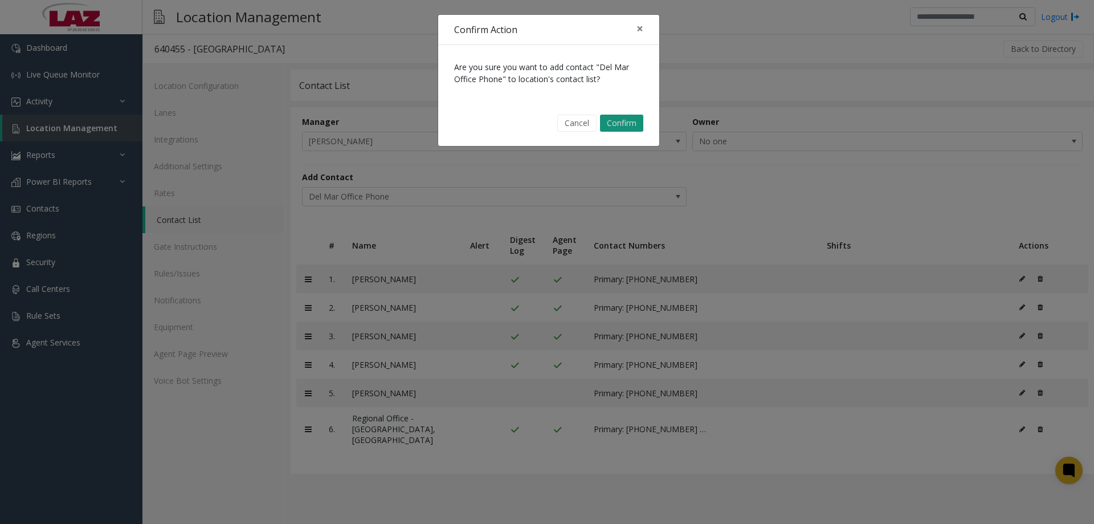
click at [626, 127] on button "Confirm" at bounding box center [621, 123] width 43 height 17
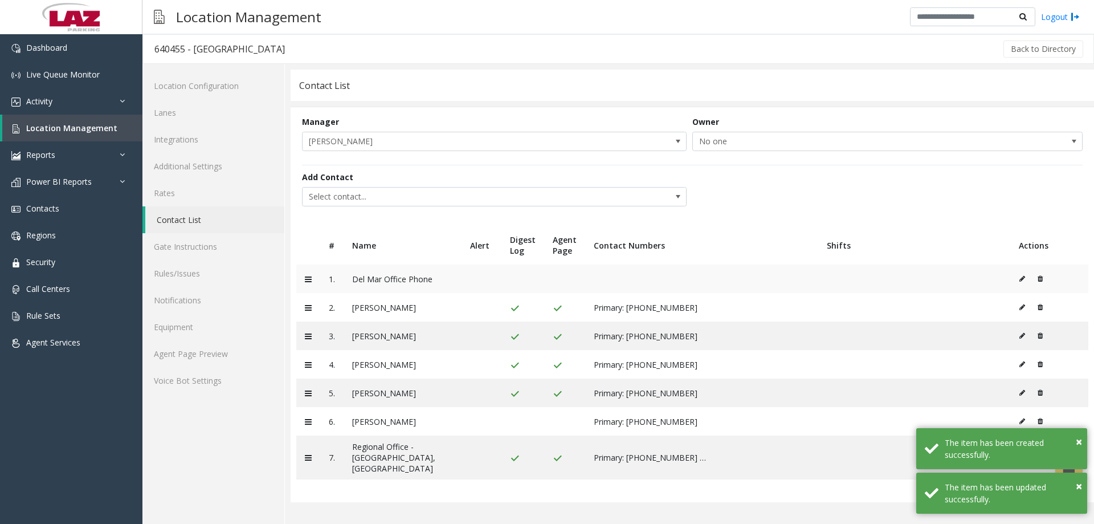
click at [1019, 279] on icon at bounding box center [1022, 278] width 6 height 7
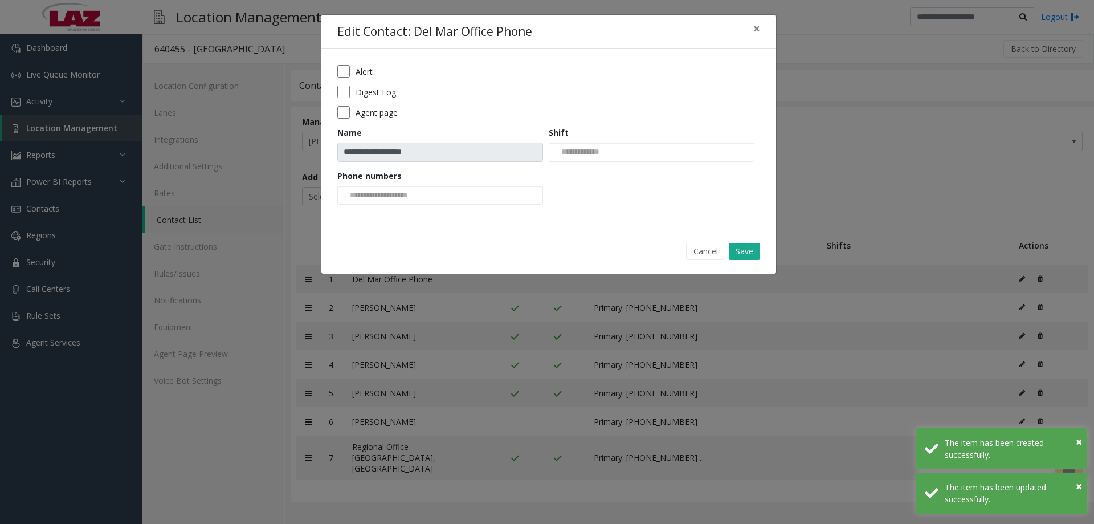
click at [384, 208] on form "**********" at bounding box center [548, 139] width 423 height 148
click at [386, 194] on input at bounding box center [381, 195] width 86 height 18
click at [393, 214] on li "858-695-4336" at bounding box center [440, 213] width 202 height 15
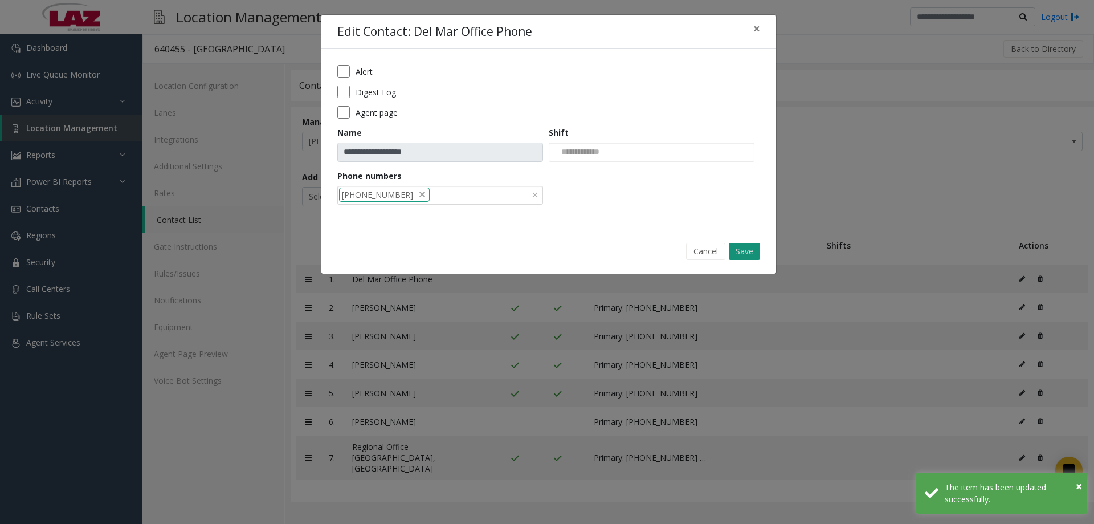
click at [750, 244] on button "Save" at bounding box center [744, 251] width 31 height 17
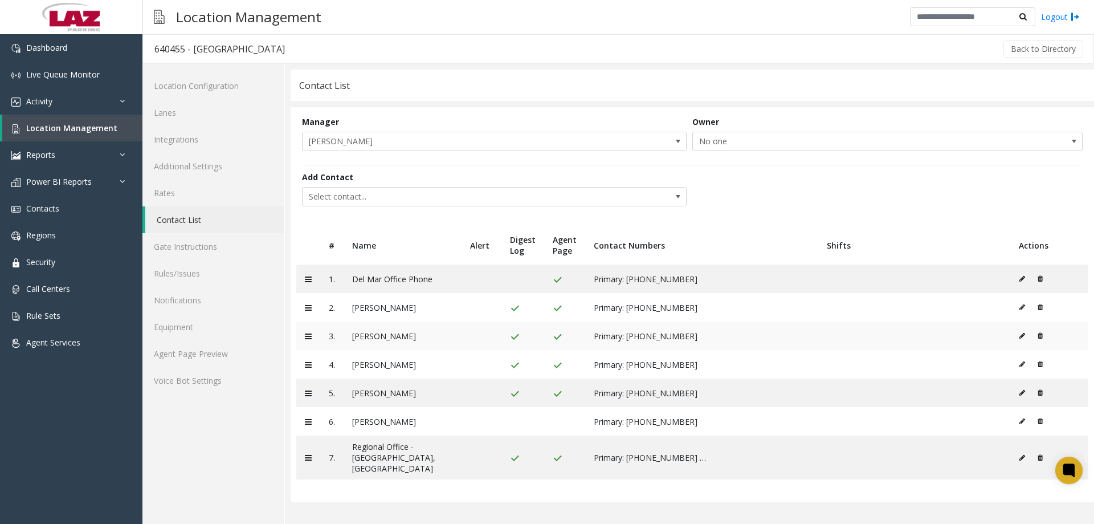
click at [1022, 339] on icon at bounding box center [1022, 335] width 6 height 7
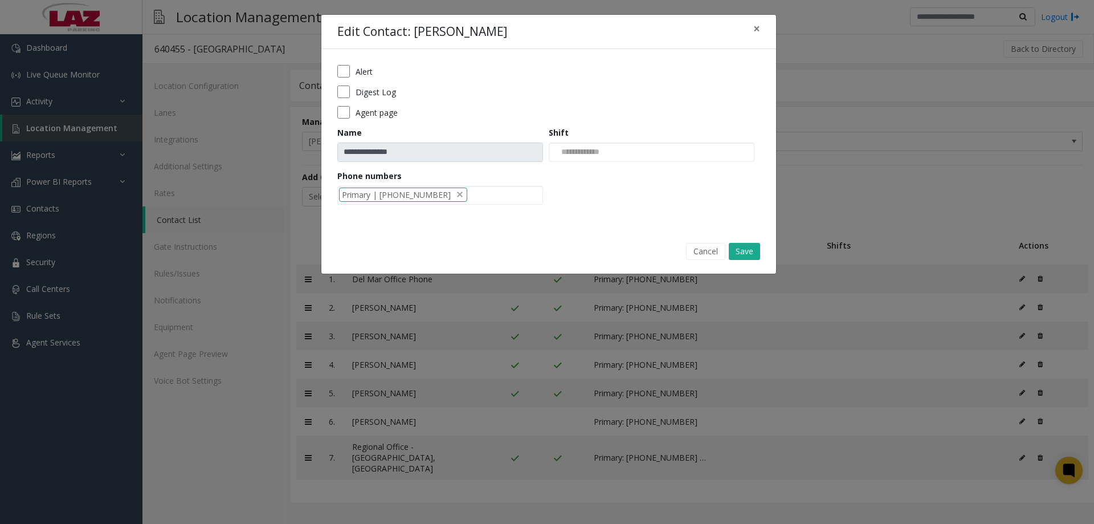
click at [344, 84] on form "**********" at bounding box center [548, 139] width 423 height 148
click at [347, 100] on form "**********" at bounding box center [548, 139] width 423 height 148
click at [743, 250] on button "Save" at bounding box center [744, 251] width 31 height 17
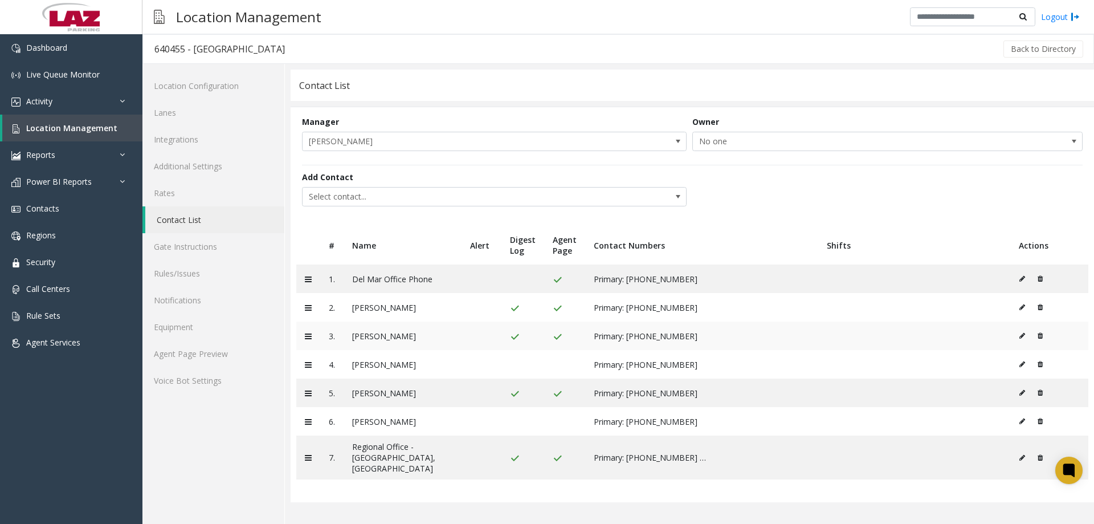
click at [1023, 332] on icon at bounding box center [1022, 335] width 6 height 7
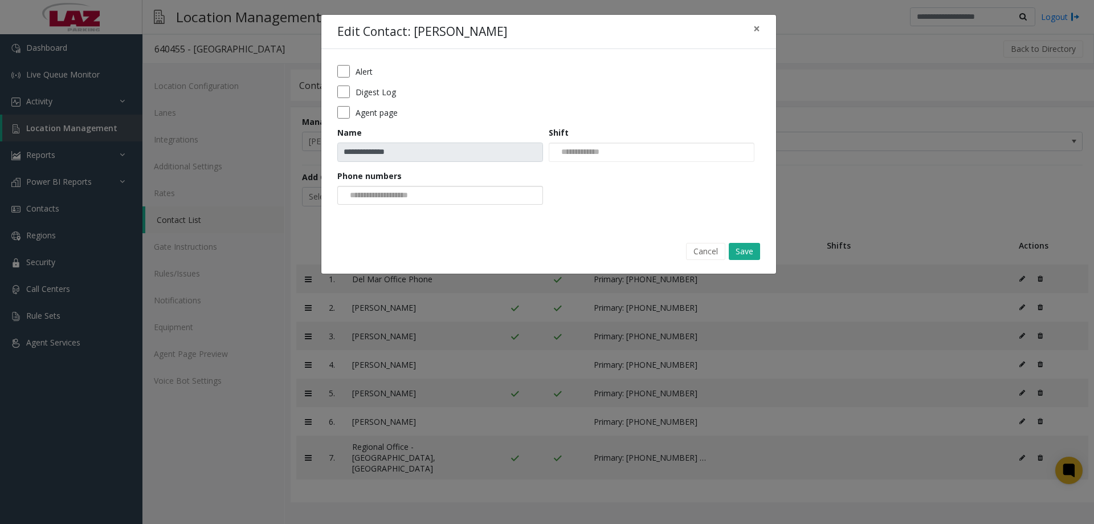
click at [436, 193] on div at bounding box center [440, 195] width 206 height 19
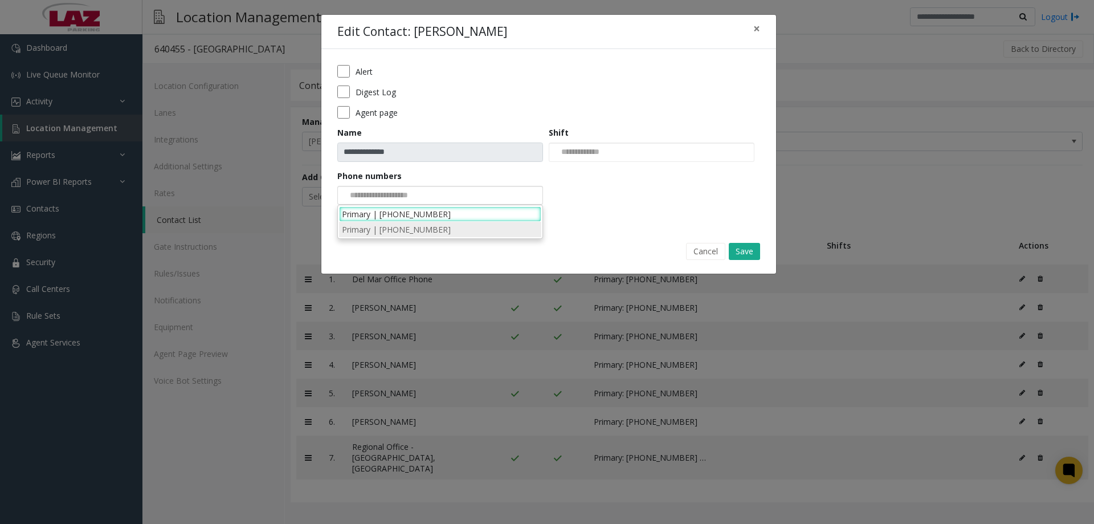
click at [443, 230] on li "Primary | 619-215-3692" at bounding box center [440, 229] width 202 height 15
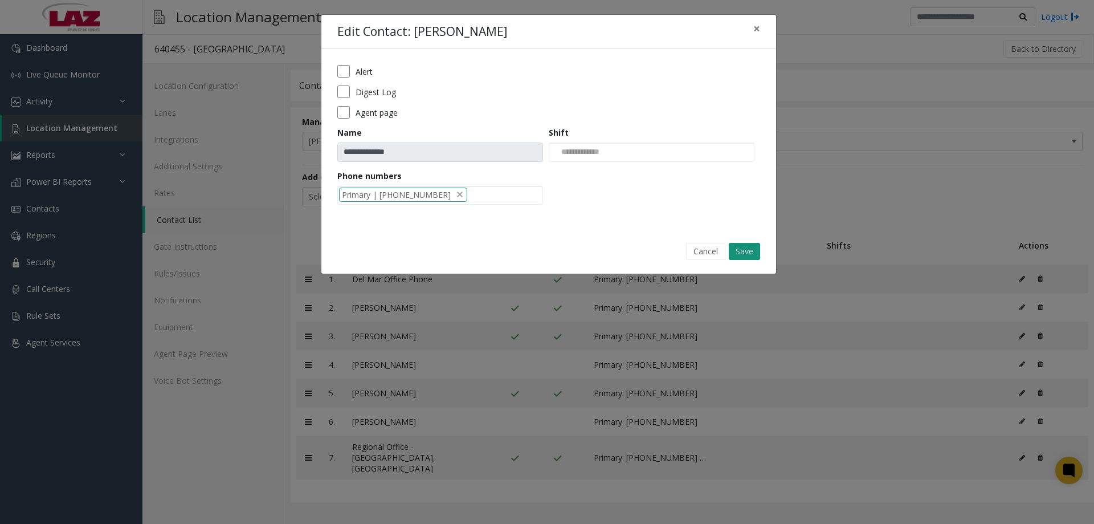
click at [749, 251] on button "Save" at bounding box center [744, 251] width 31 height 17
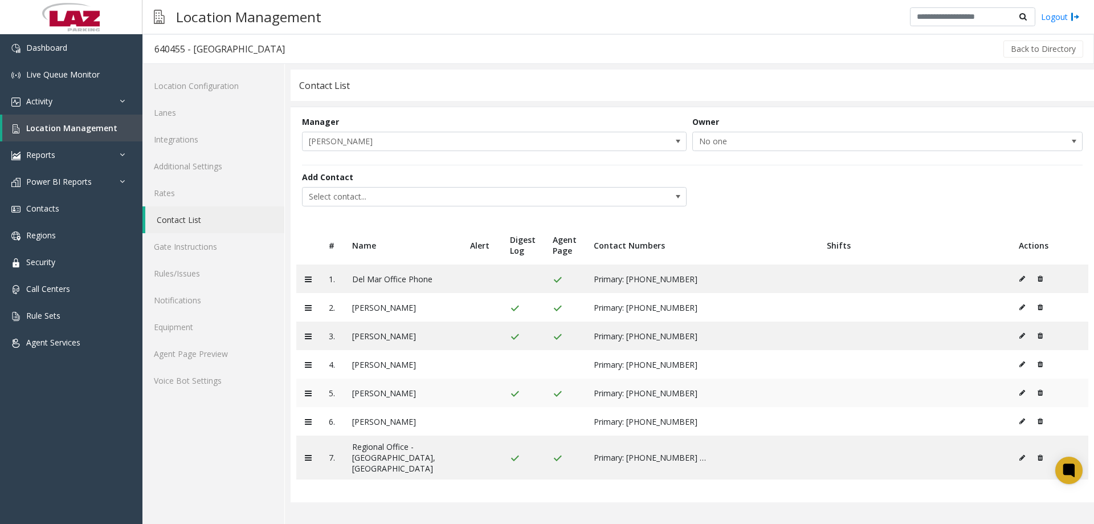
click at [1026, 395] on button at bounding box center [1025, 392] width 13 height 17
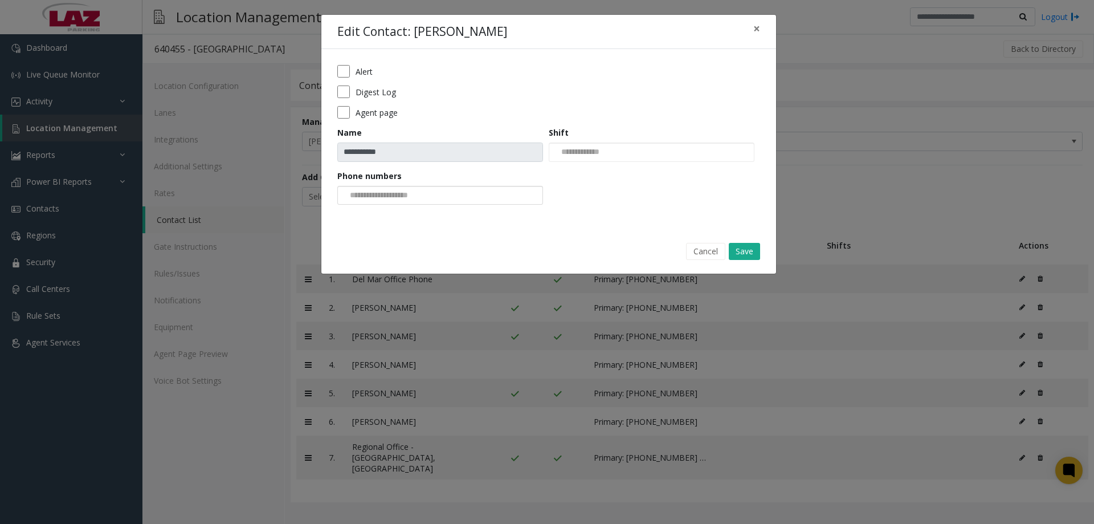
click at [447, 195] on div at bounding box center [440, 195] width 206 height 19
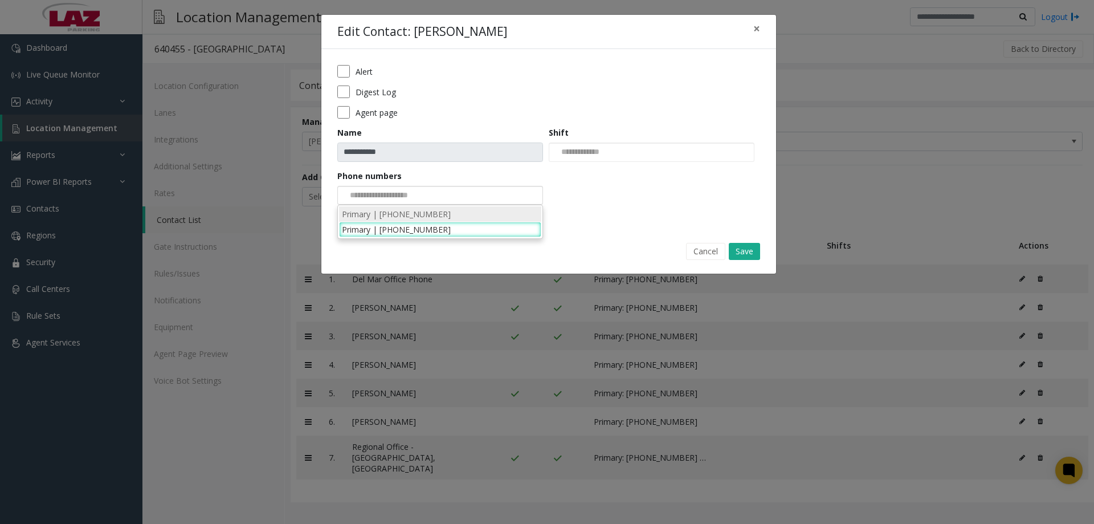
click at [444, 210] on li "Primary | 858-436-5388" at bounding box center [440, 213] width 202 height 15
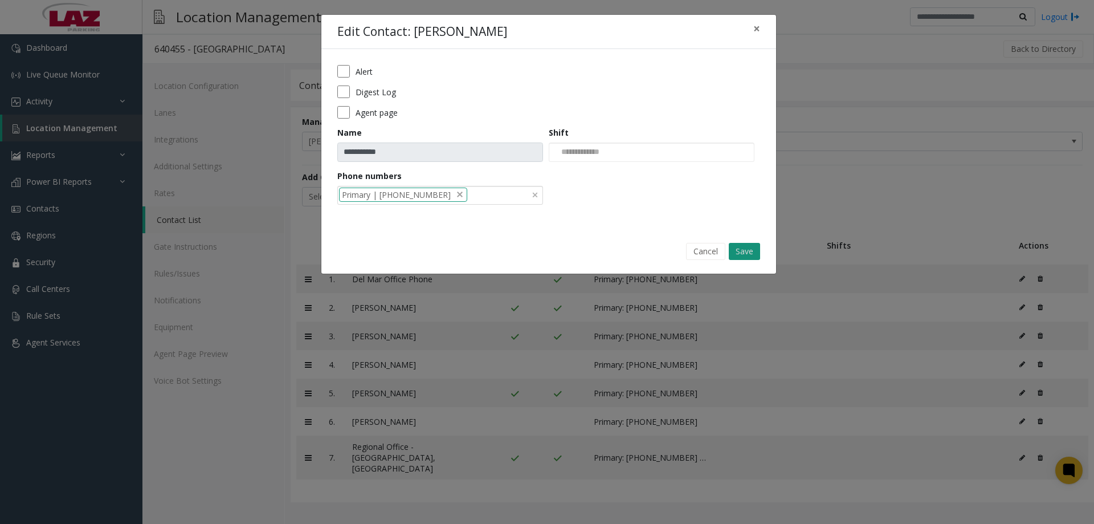
click at [747, 251] on button "Save" at bounding box center [744, 251] width 31 height 17
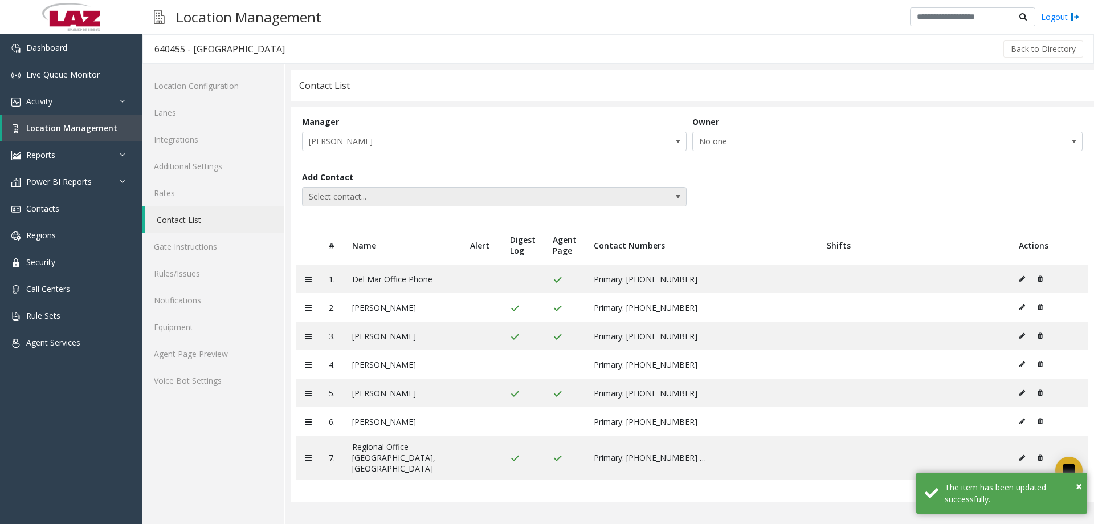
click at [362, 196] on span "Select contact..." at bounding box center [456, 196] width 307 height 18
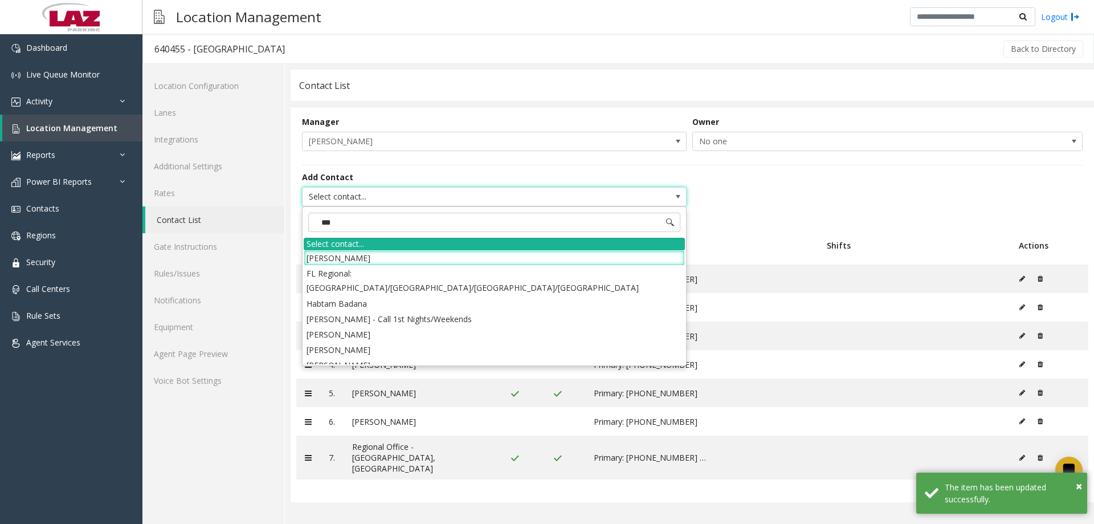
type input "****"
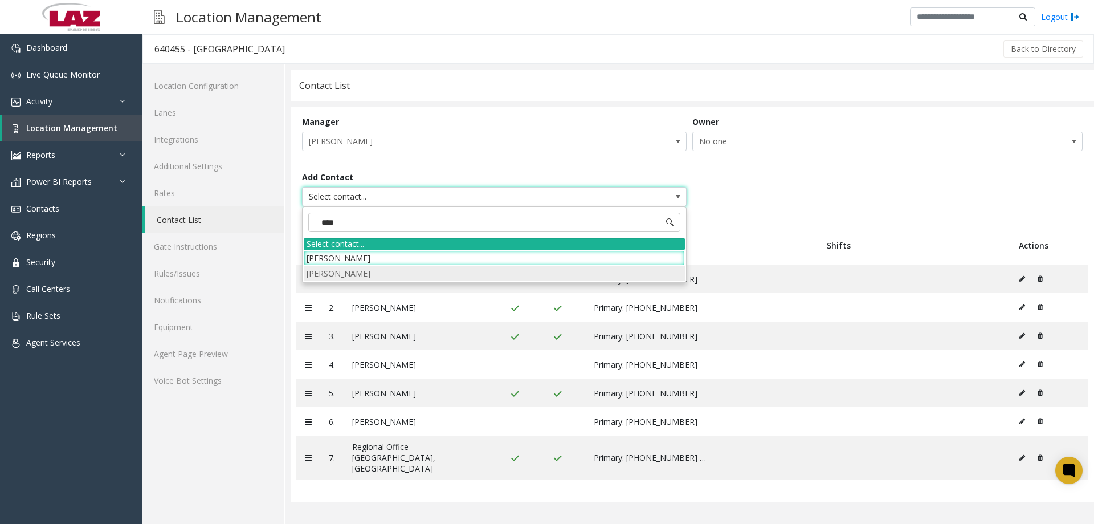
click at [354, 274] on li "Tamara Failla" at bounding box center [494, 273] width 381 height 15
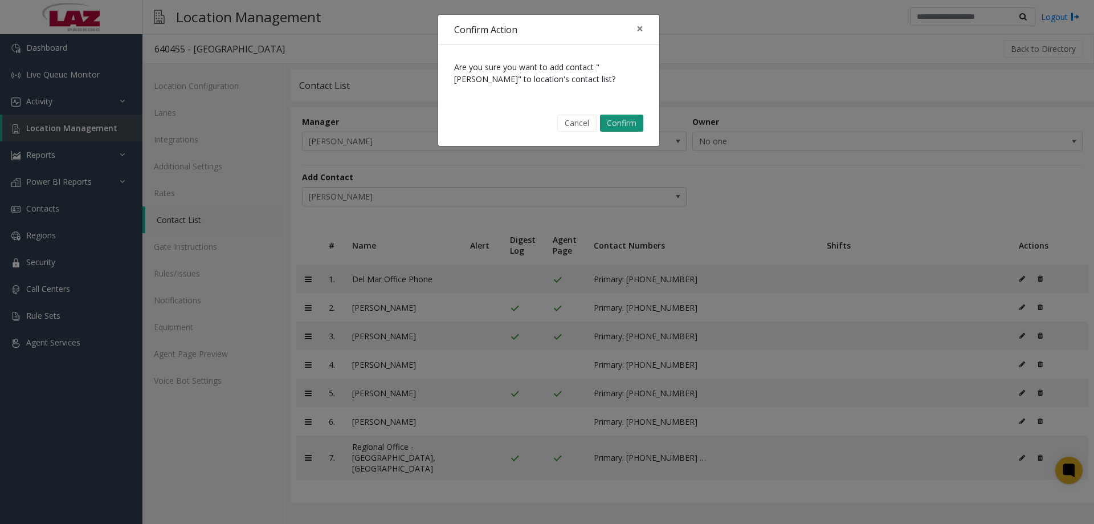
click at [624, 123] on button "Confirm" at bounding box center [621, 123] width 43 height 17
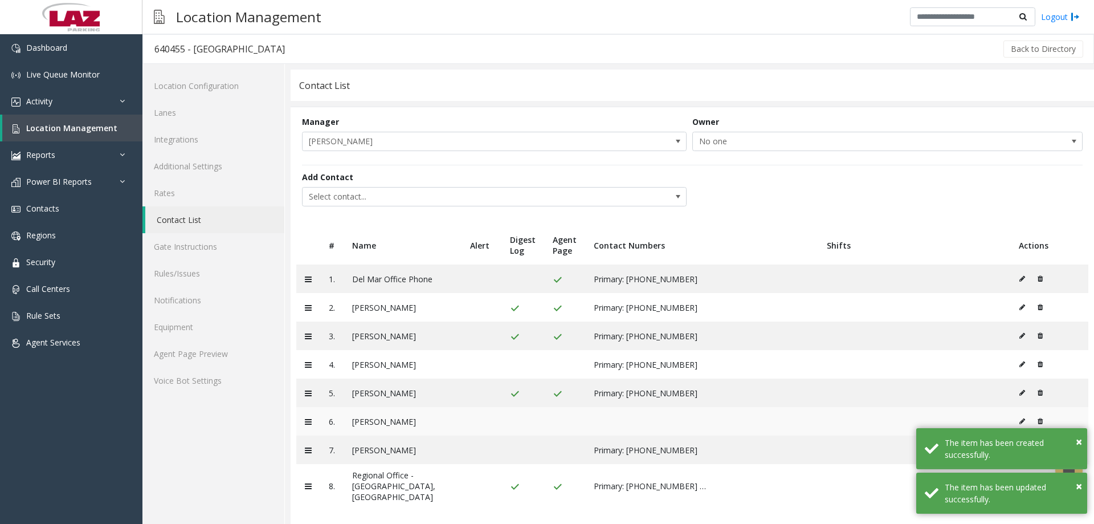
click at [1021, 419] on icon at bounding box center [1022, 421] width 6 height 7
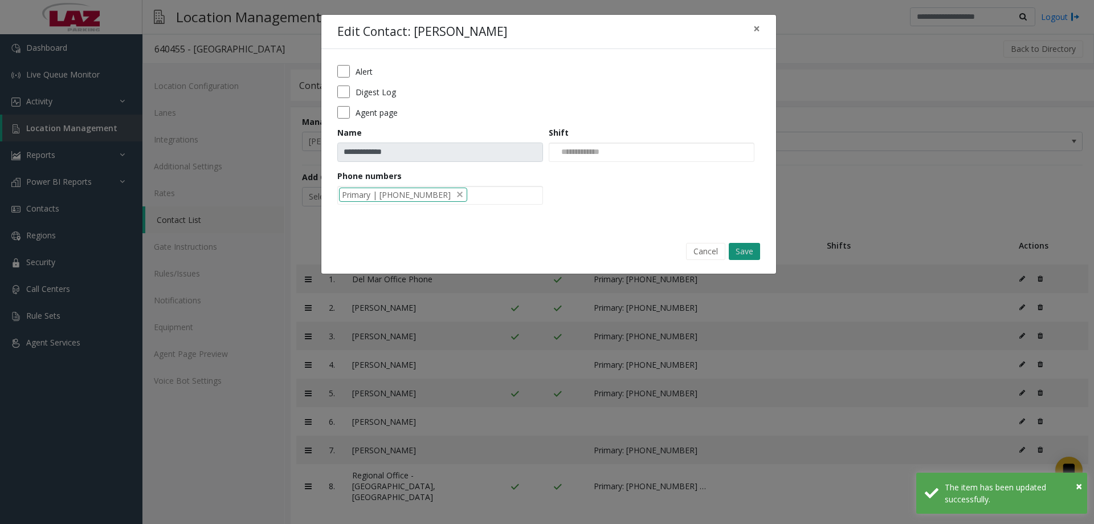
click at [745, 247] on button "Save" at bounding box center [744, 251] width 31 height 17
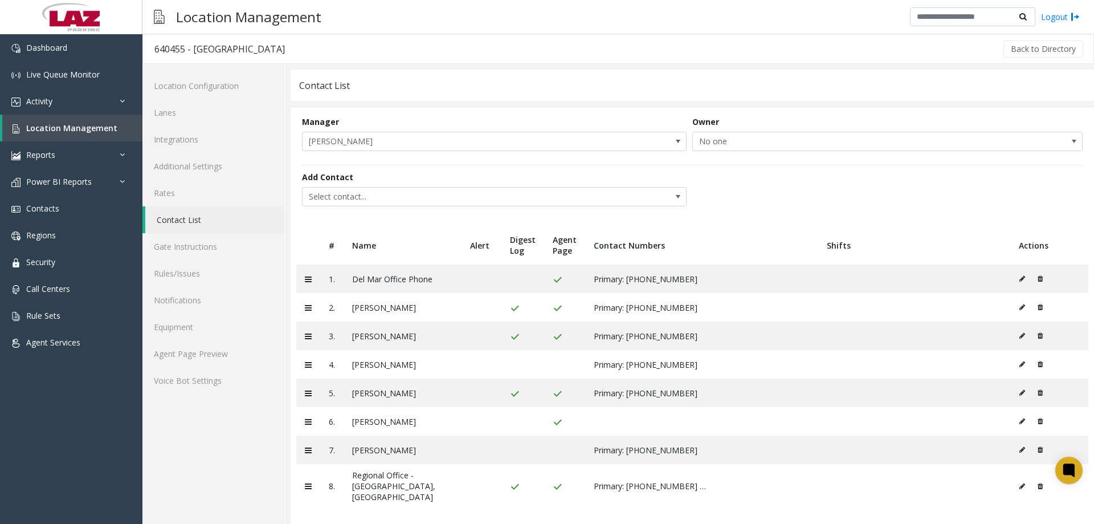
click at [1022, 423] on icon at bounding box center [1022, 421] width 6 height 7
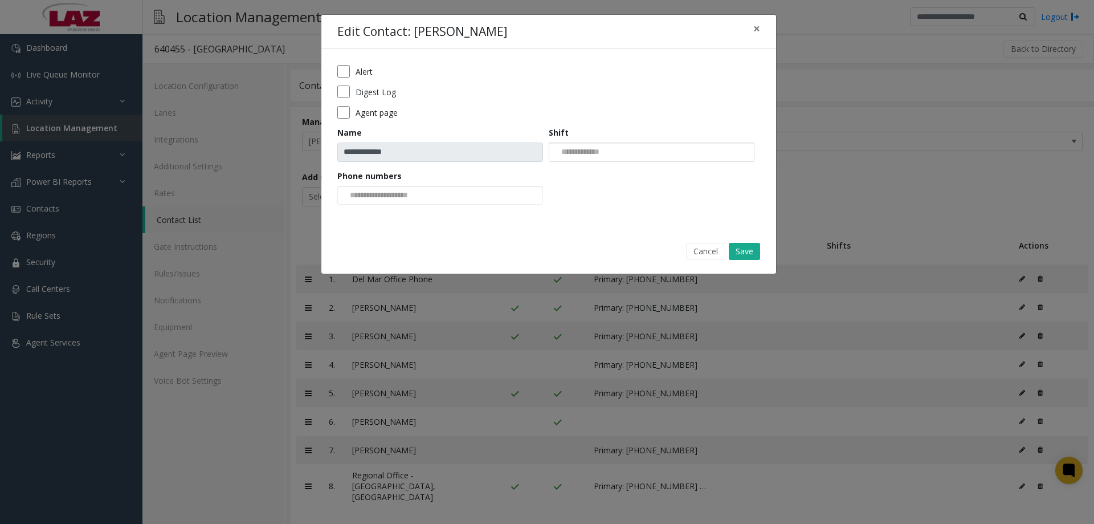
drag, startPoint x: 595, startPoint y: 144, endPoint x: 596, endPoint y: 154, distance: 10.3
click at [596, 144] on input at bounding box center [578, 152] width 58 height 18
click at [605, 177] on li "Mon-Fri 08:30 AM-05:00 PM" at bounding box center [651, 171] width 202 height 15
click at [738, 247] on button "Save" at bounding box center [744, 251] width 31 height 17
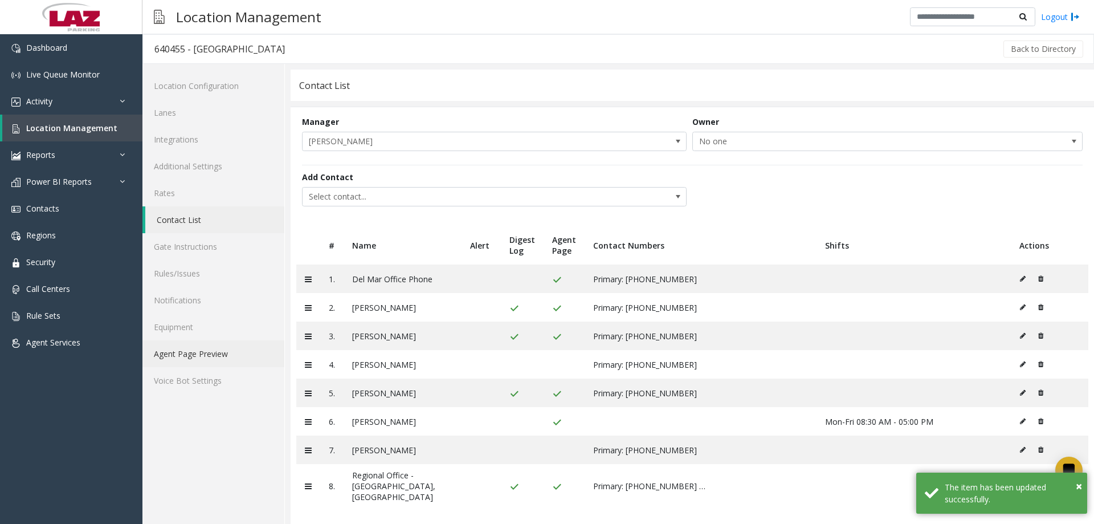
click at [180, 356] on link "Agent Page Preview" at bounding box center [213, 353] width 142 height 27
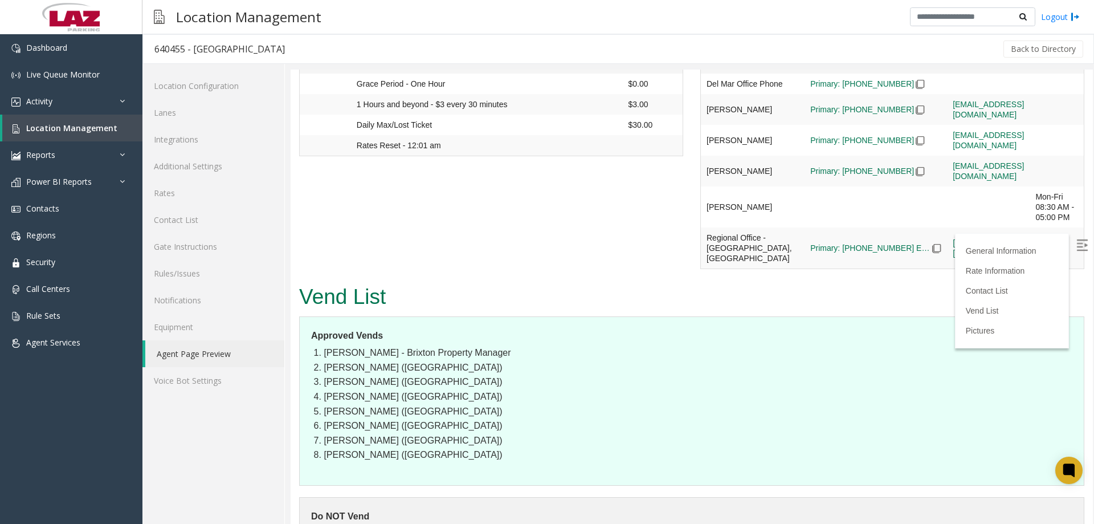
scroll to position [1284, 0]
click at [187, 222] on link "Contact List" at bounding box center [213, 219] width 142 height 27
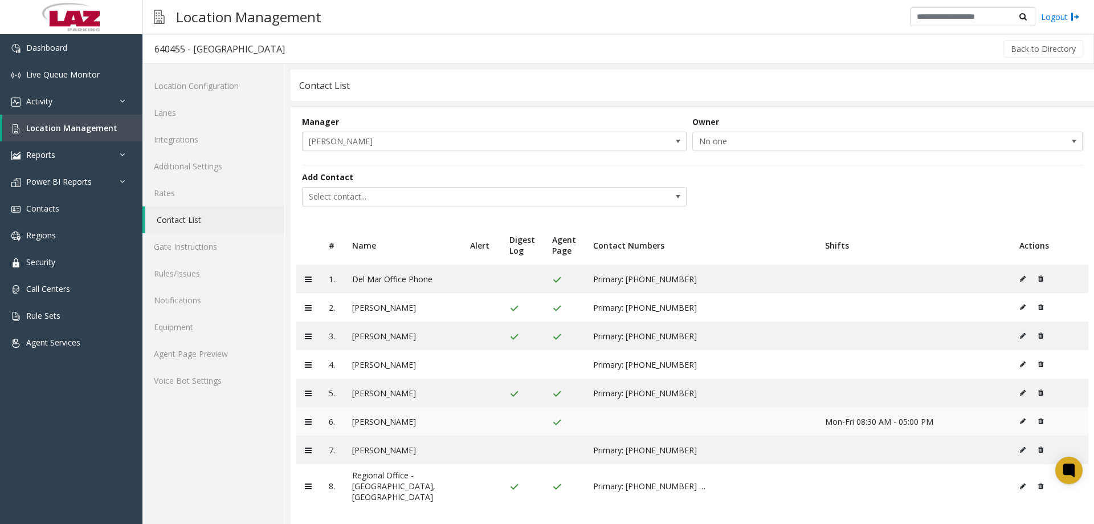
click at [1022, 422] on icon at bounding box center [1023, 421] width 6 height 7
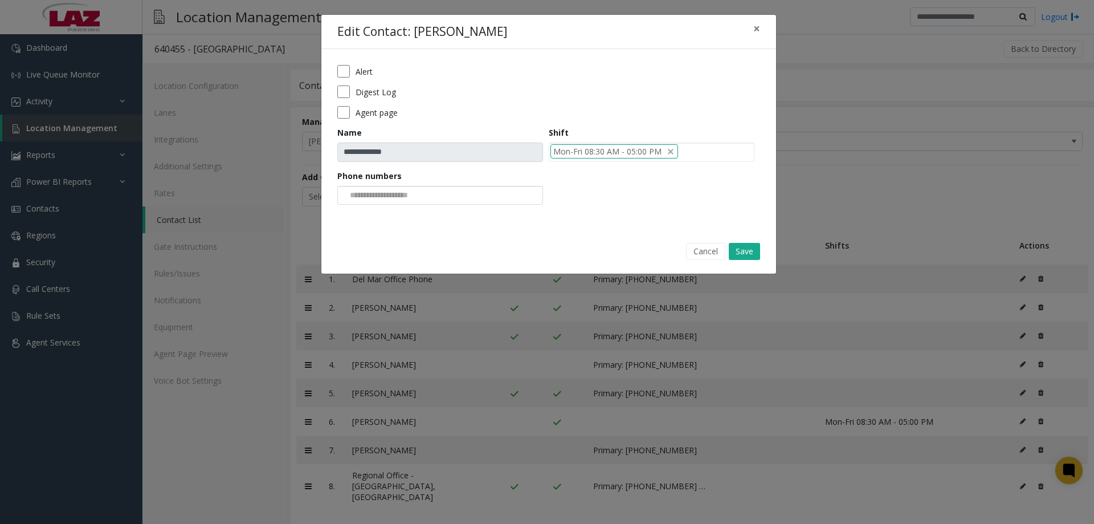
drag, startPoint x: 396, startPoint y: 214, endPoint x: 398, endPoint y: 199, distance: 14.4
click at [396, 209] on div "**********" at bounding box center [548, 139] width 455 height 180
click at [398, 199] on input at bounding box center [381, 195] width 86 height 18
click at [418, 216] on li "[PHONE_NUMBER]" at bounding box center [440, 213] width 202 height 15
drag, startPoint x: 418, startPoint y: 216, endPoint x: 497, endPoint y: 219, distance: 78.7
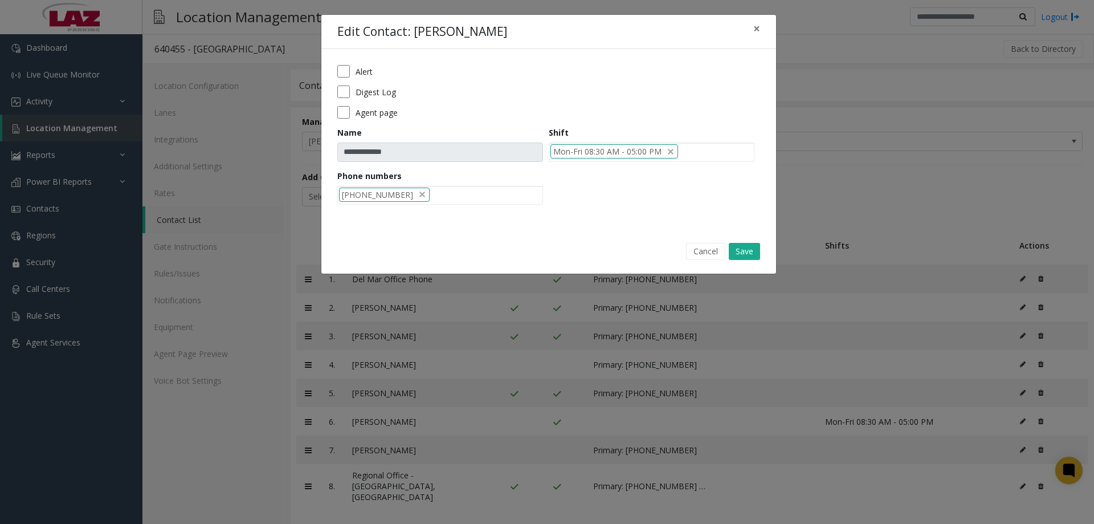
click at [419, 216] on div "**********" at bounding box center [548, 139] width 455 height 180
click at [739, 255] on button "Save" at bounding box center [744, 251] width 31 height 17
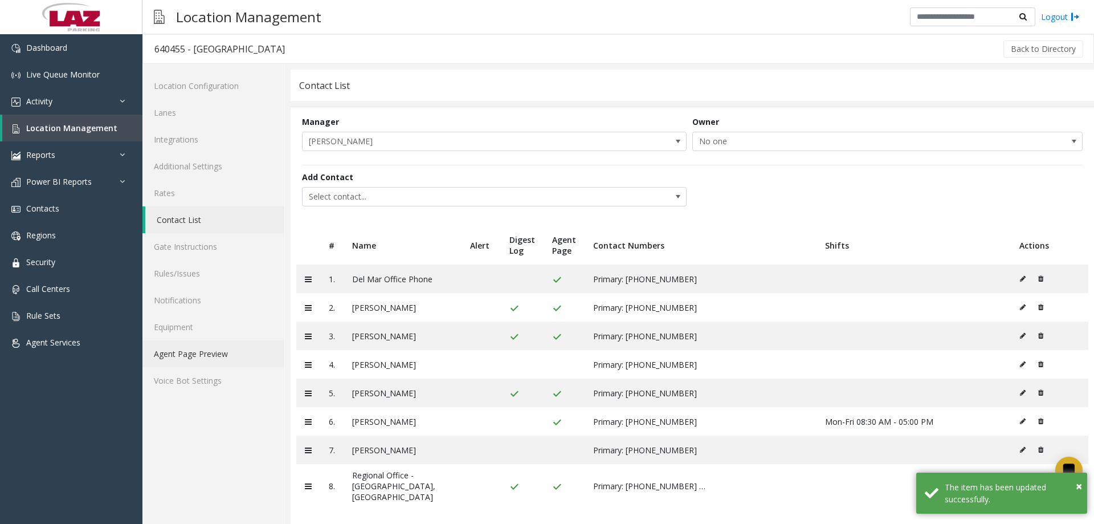
click at [197, 356] on link "Agent Page Preview" at bounding box center [213, 353] width 142 height 27
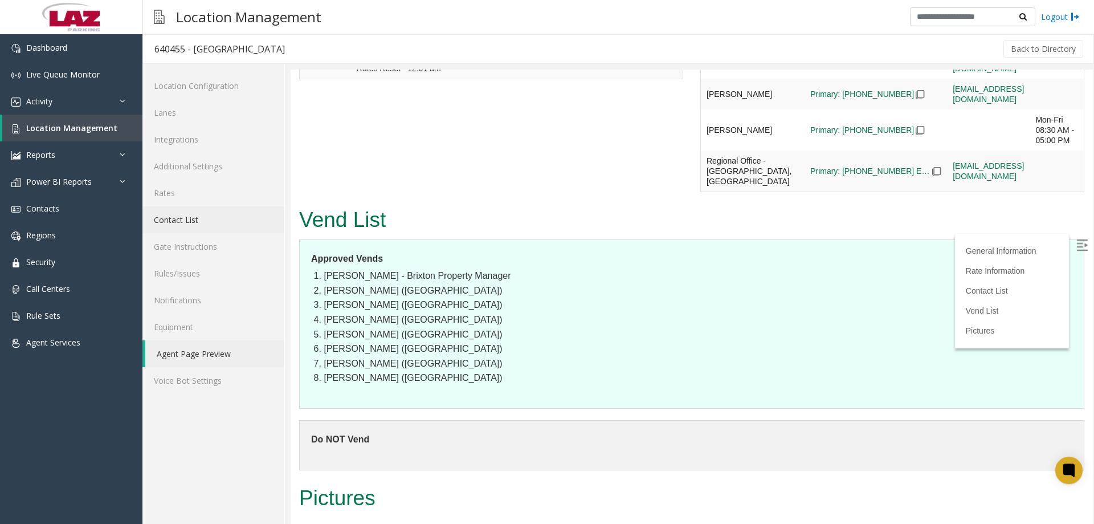
scroll to position [1631, 0]
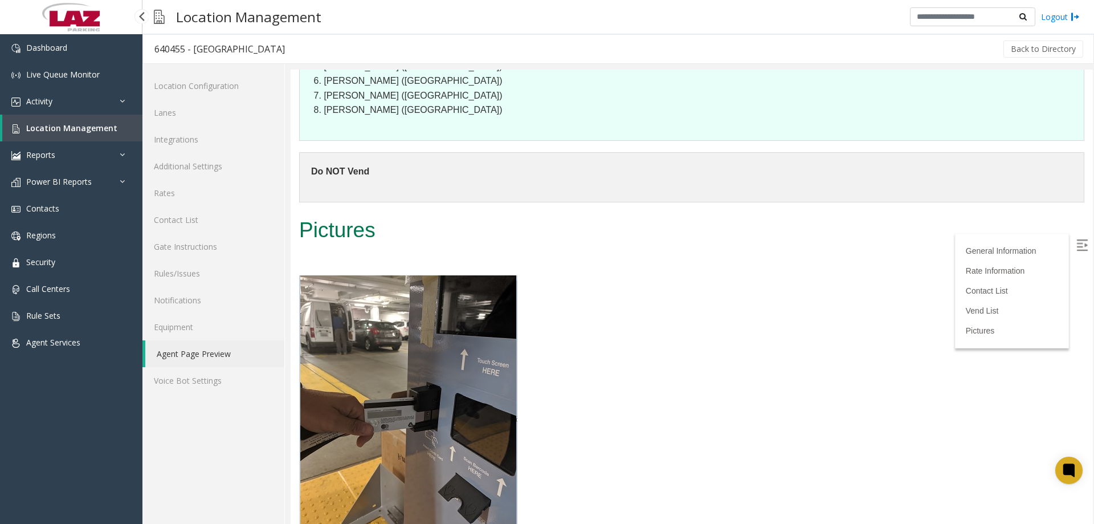
click at [60, 120] on link "Location Management" at bounding box center [72, 128] width 140 height 27
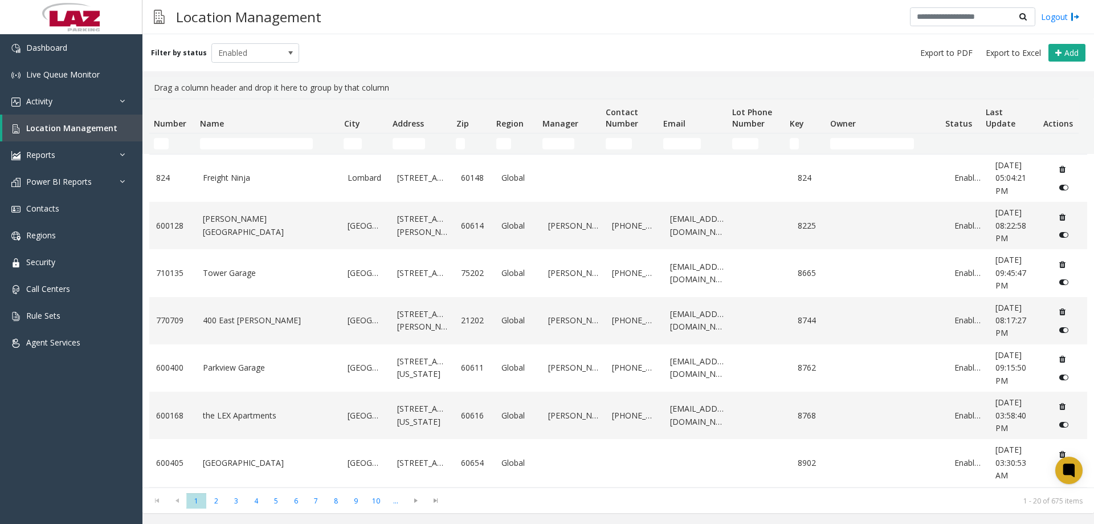
click at [163, 136] on td "Number Filter" at bounding box center [172, 143] width 46 height 21
click at [155, 144] on input "Number Filter" at bounding box center [161, 143] width 15 height 11
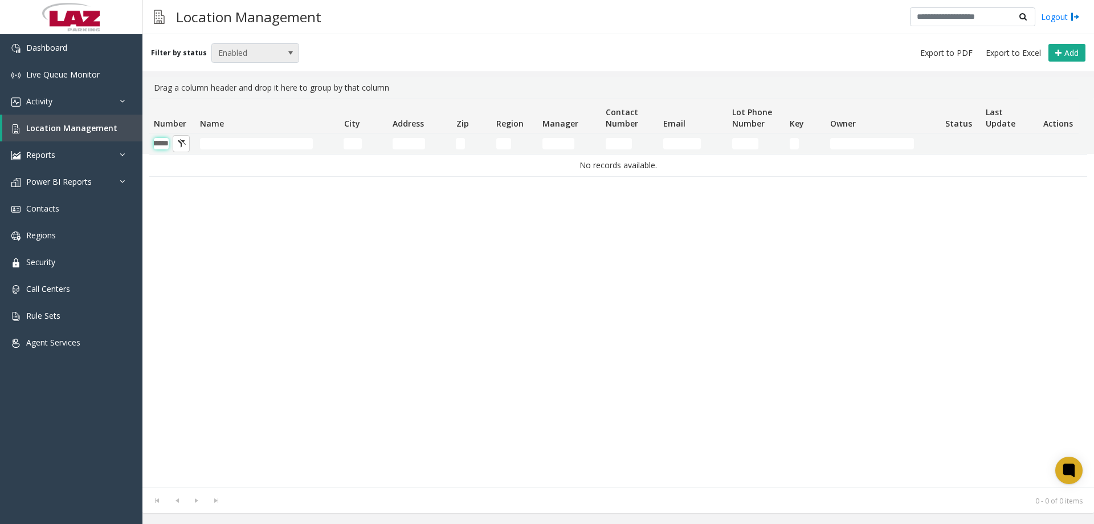
type input "******"
click at [236, 50] on span "Enabled" at bounding box center [247, 53] width 70 height 18
click at [241, 101] on li "Disabled" at bounding box center [250, 102] width 85 height 15
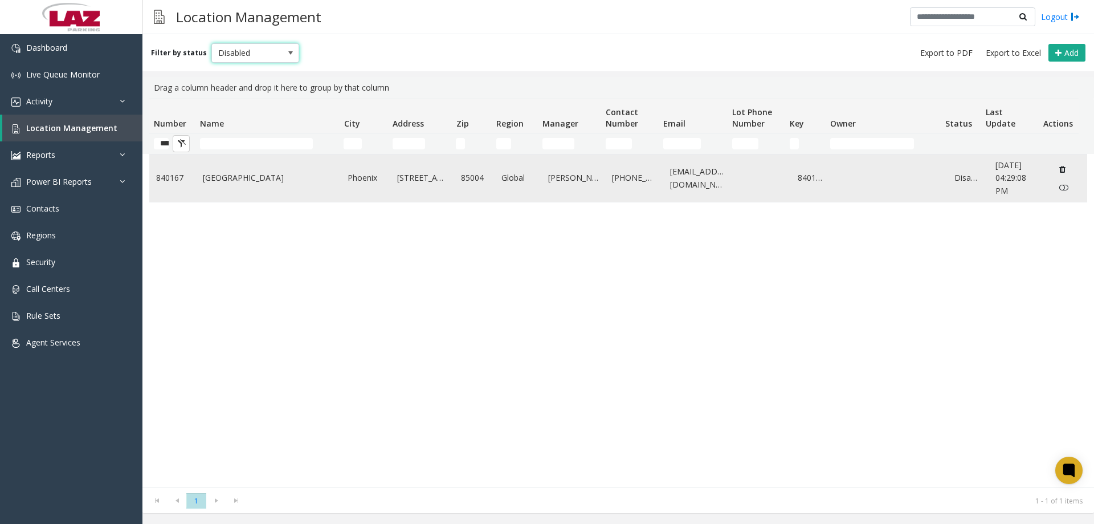
click at [1061, 183] on button "Data table" at bounding box center [1064, 187] width 21 height 18
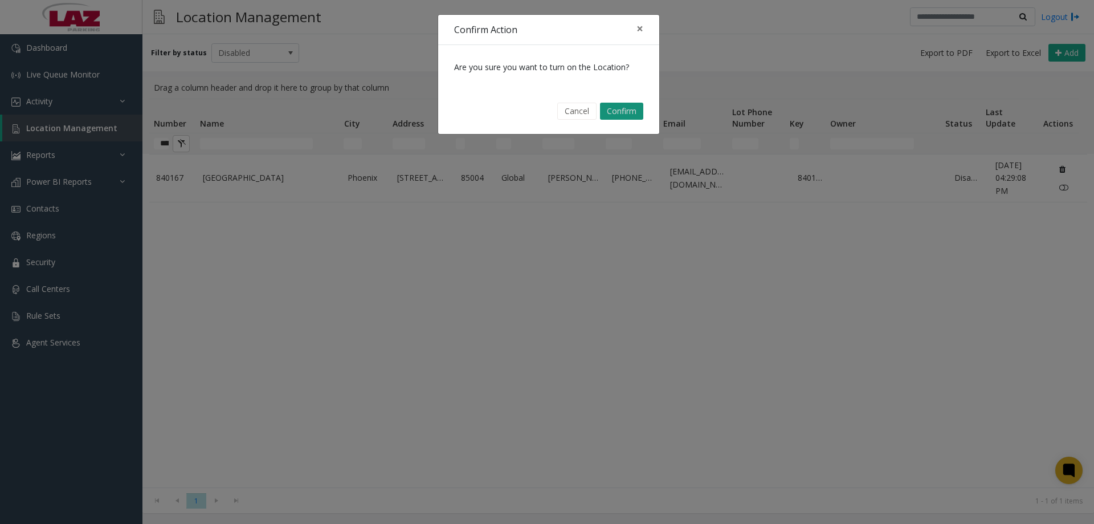
click at [633, 112] on button "Confirm" at bounding box center [621, 111] width 43 height 17
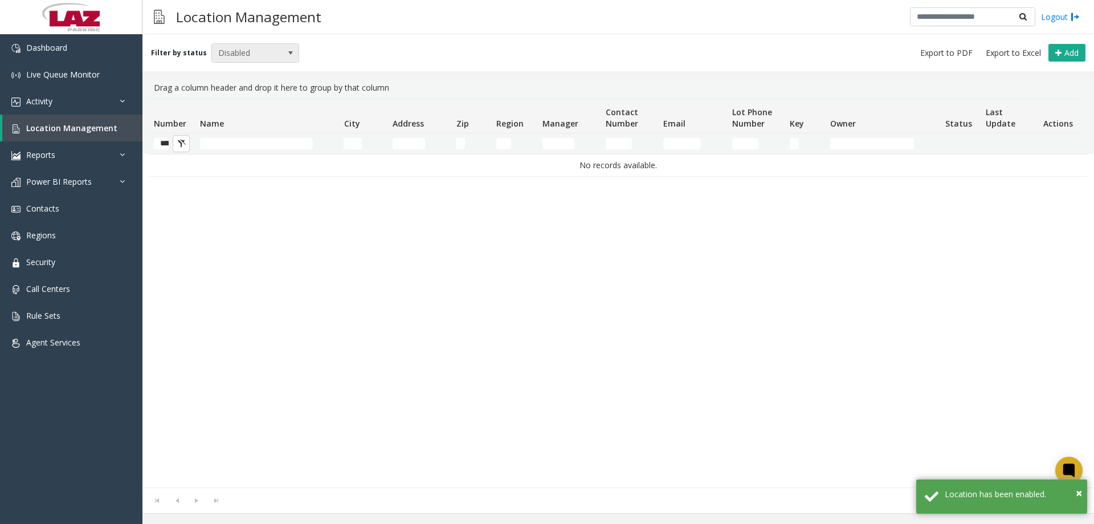
click at [236, 52] on span "Disabled" at bounding box center [247, 53] width 70 height 18
drag, startPoint x: 243, startPoint y: 86, endPoint x: 208, endPoint y: 130, distance: 56.3
click at [243, 86] on li "Enabled" at bounding box center [250, 87] width 85 height 15
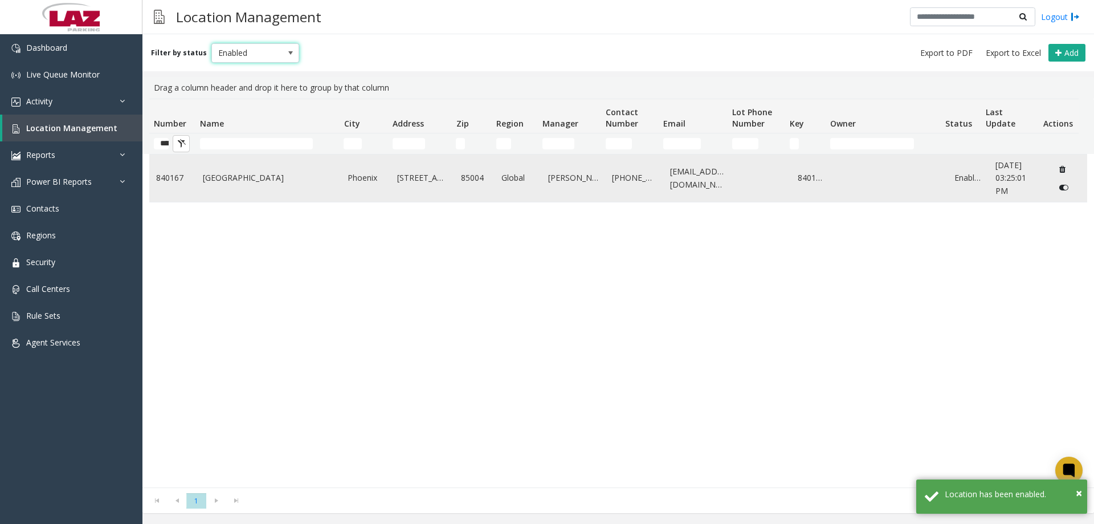
click at [196, 181] on td "Central Station" at bounding box center [268, 177] width 145 height 47
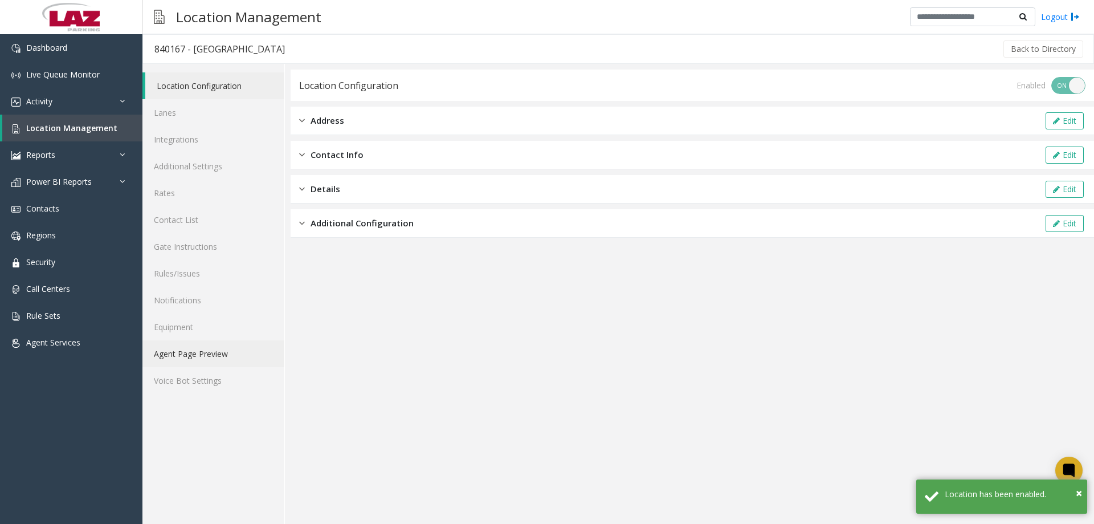
click at [204, 343] on link "Agent Page Preview" at bounding box center [213, 353] width 142 height 27
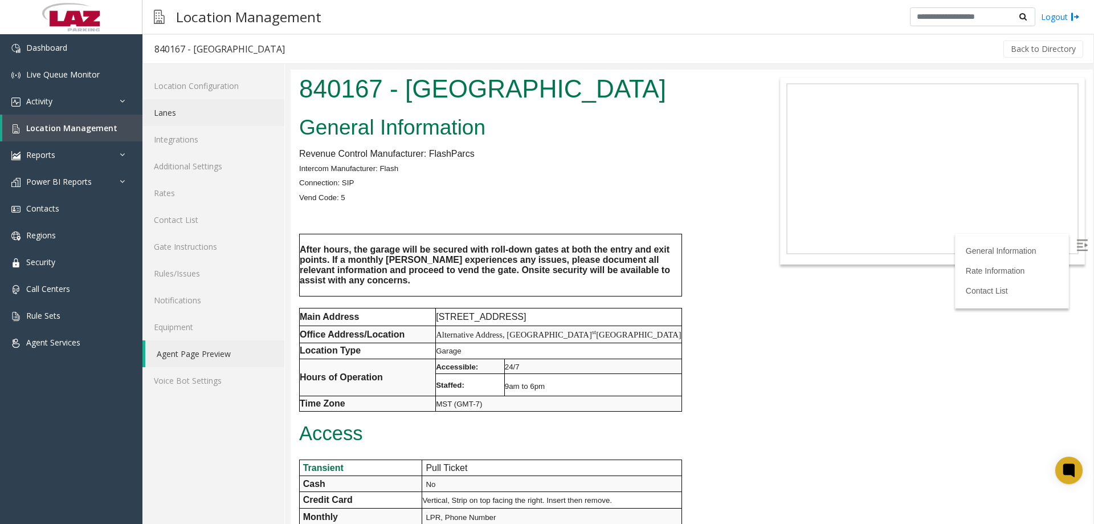
click at [211, 120] on link "Lanes" at bounding box center [213, 112] width 142 height 27
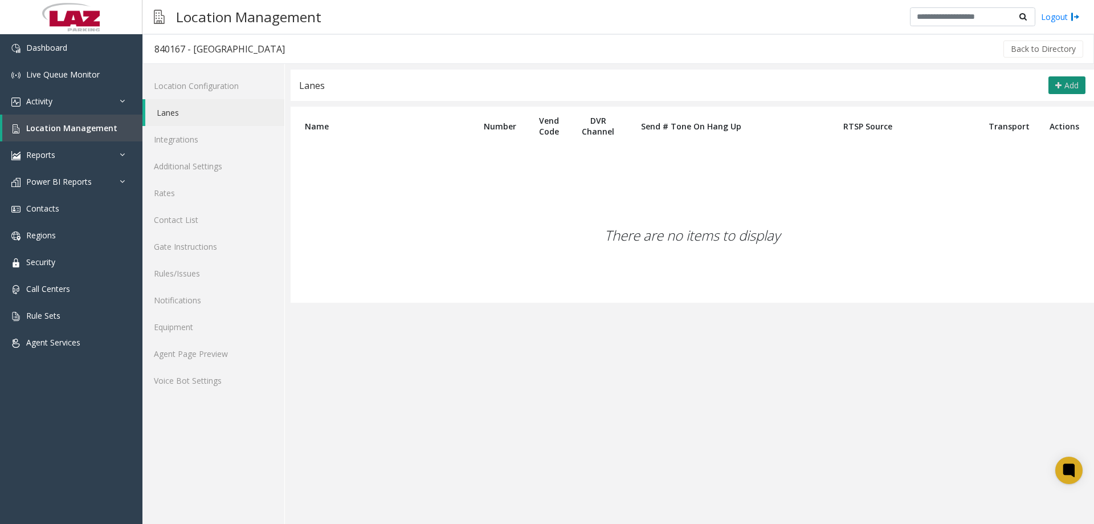
click at [1071, 81] on span "Add" at bounding box center [1072, 85] width 14 height 11
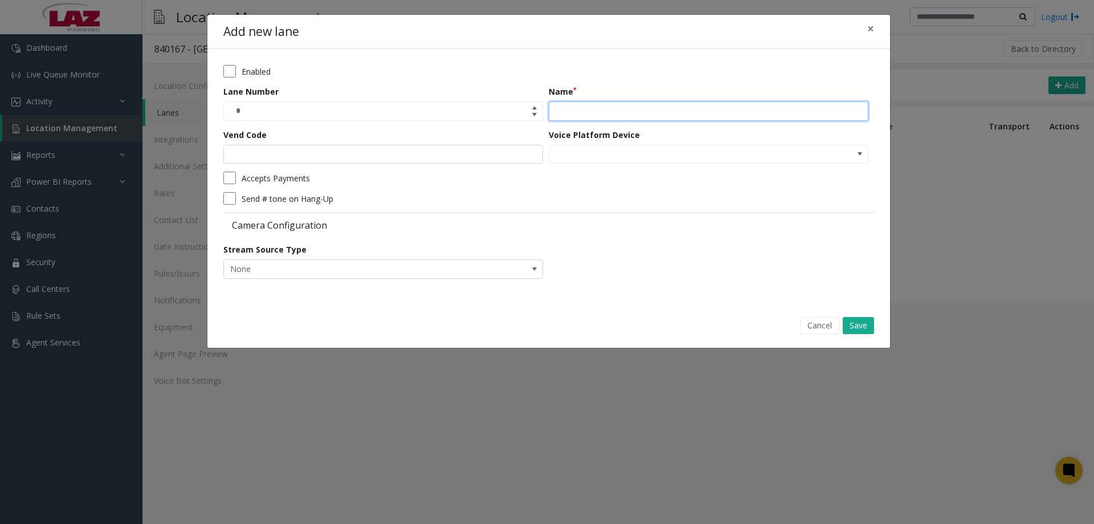
click at [594, 109] on input "Name" at bounding box center [709, 110] width 320 height 19
type input "*****"
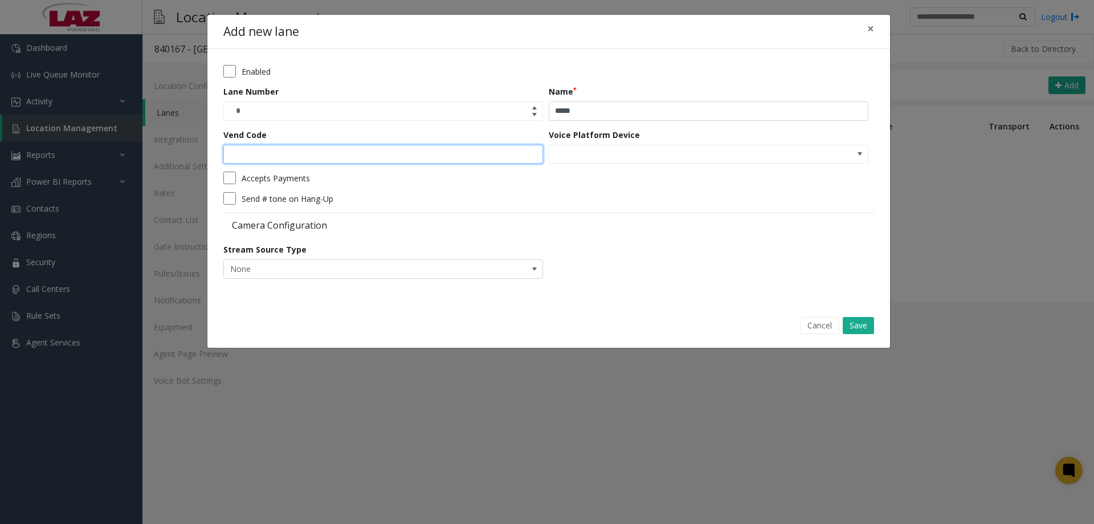
click at [448, 151] on input "Vend Code" at bounding box center [383, 154] width 320 height 19
type input "*"
click at [849, 321] on button "Save" at bounding box center [858, 325] width 31 height 17
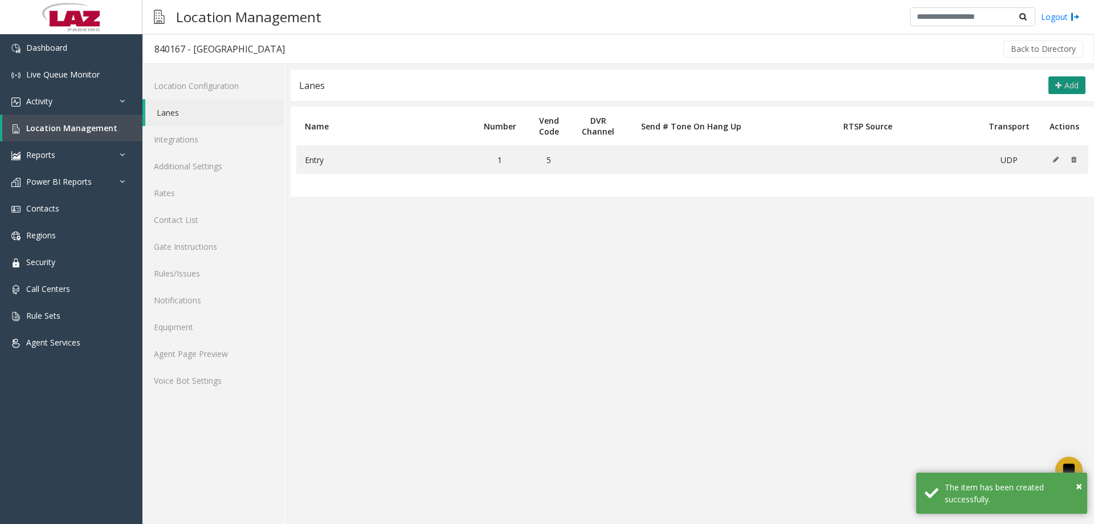
click at [1073, 89] on span "Add" at bounding box center [1072, 85] width 14 height 11
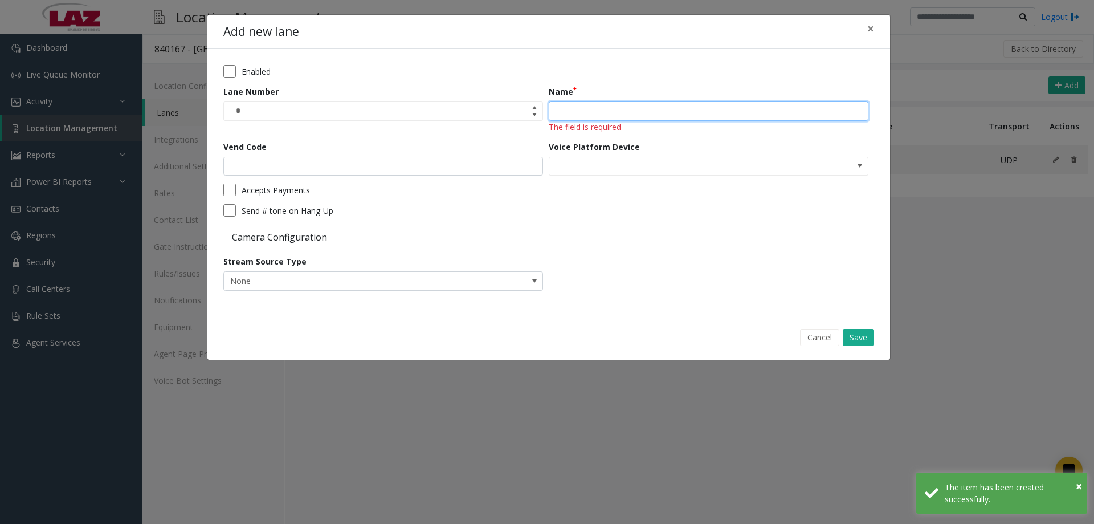
drag, startPoint x: 631, startPoint y: 101, endPoint x: 631, endPoint y: 108, distance: 6.9
click at [631, 101] on input "Name" at bounding box center [709, 110] width 320 height 19
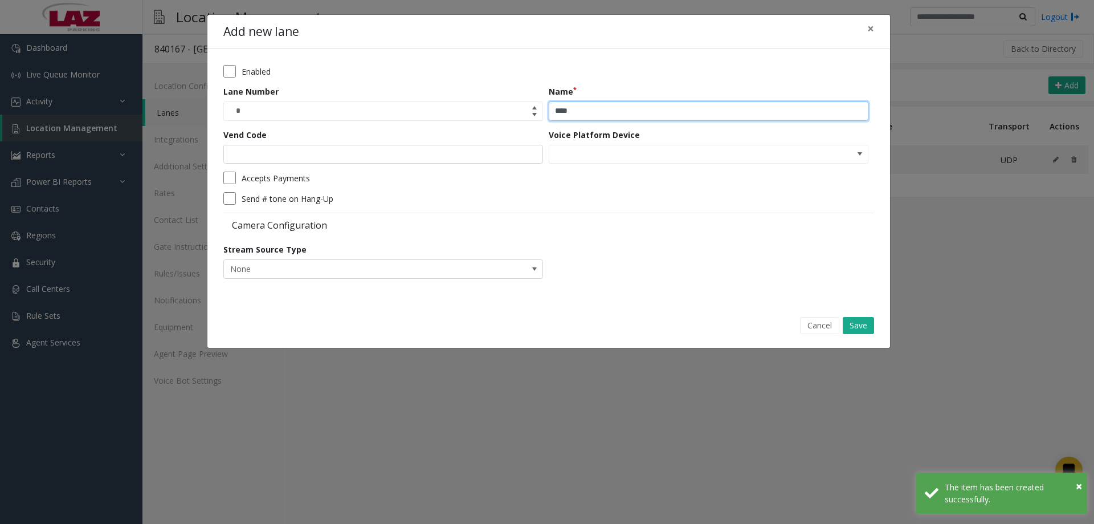
type input "****"
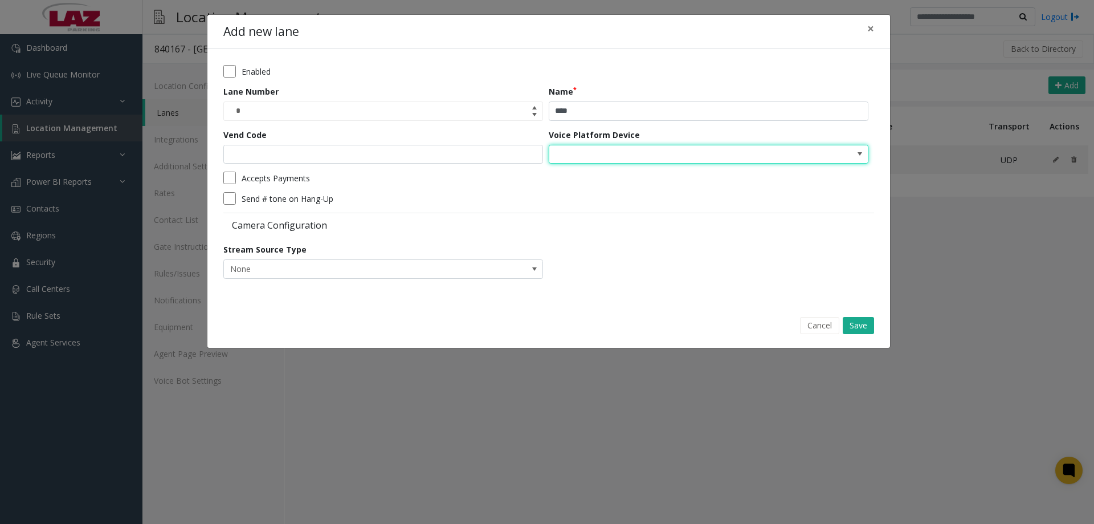
type input "*"
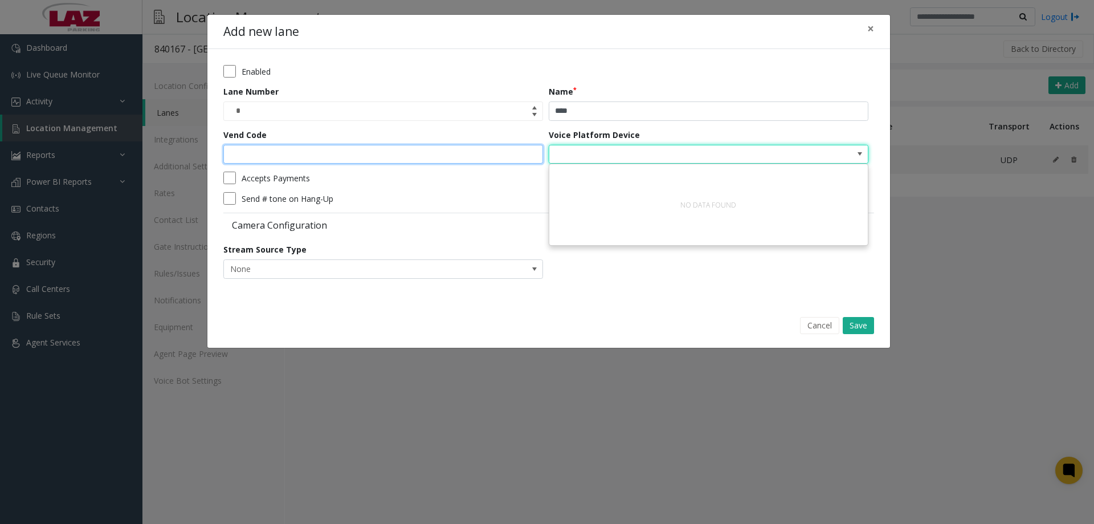
click at [505, 155] on input "Vend Code" at bounding box center [383, 154] width 320 height 19
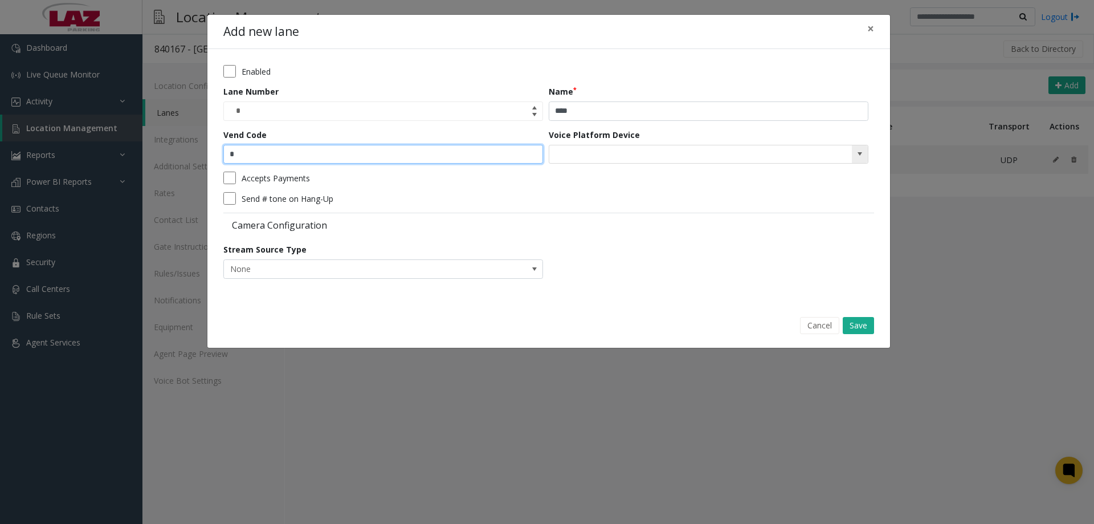
type input "*"
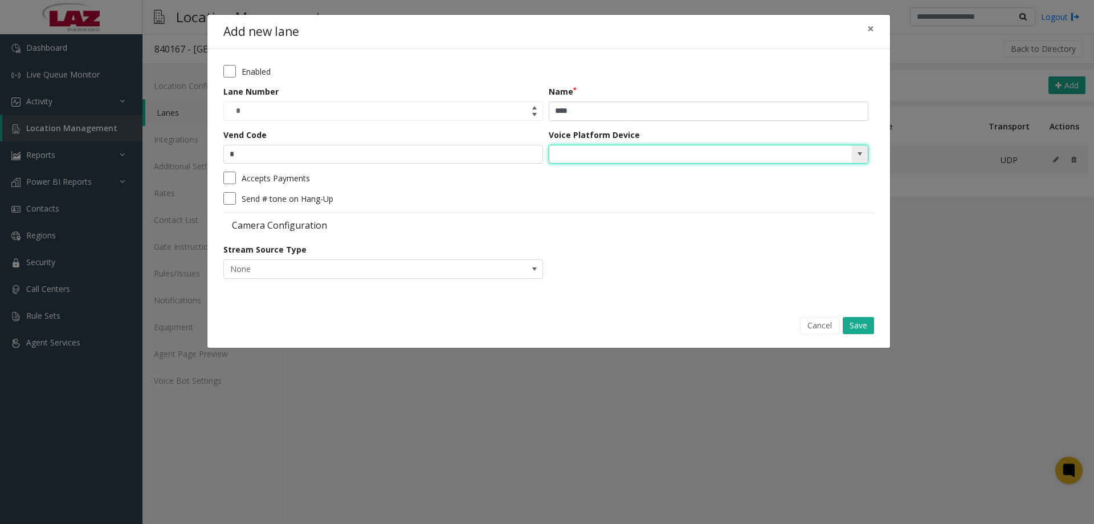
click at [658, 145] on input "NO DATA FOUND" at bounding box center [676, 154] width 255 height 18
click at [863, 153] on span at bounding box center [859, 153] width 9 height 9
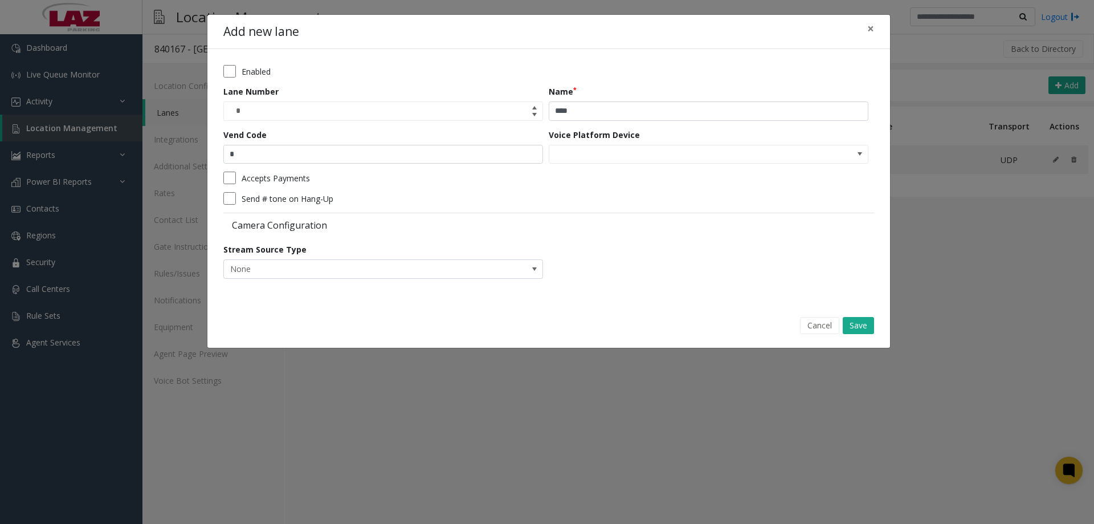
click at [475, 187] on form "Enabled Lane Number * Name **** Vend Code * Voice Platform Device Accepts Payme…" at bounding box center [548, 176] width 651 height 222
click at [860, 328] on button "Save" at bounding box center [858, 325] width 31 height 17
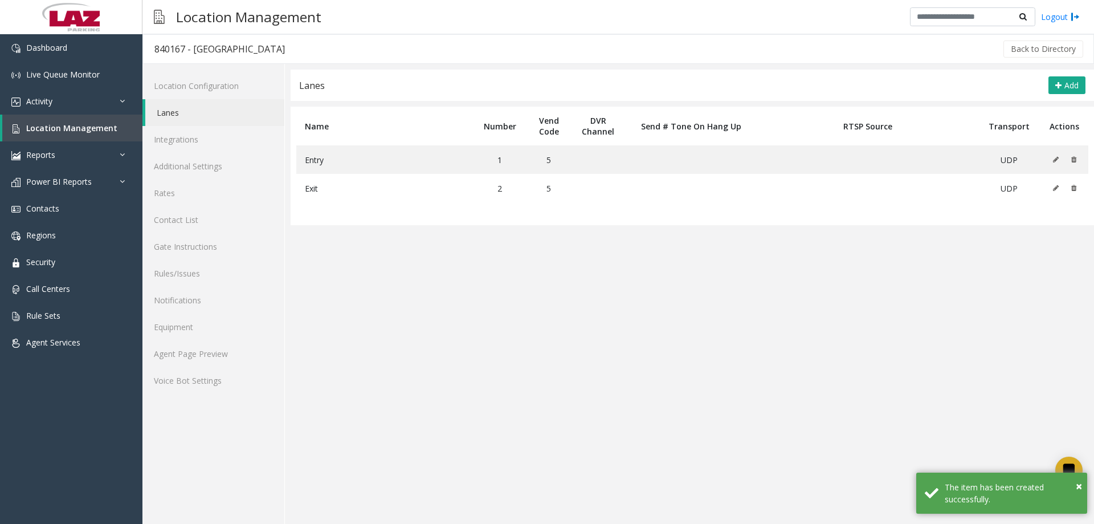
click at [643, 243] on app-lanes "Lanes Add Name Number Vend Code DVR Channel Send # Tone On Hang Up RTSP Source …" at bounding box center [693, 297] width 804 height 454
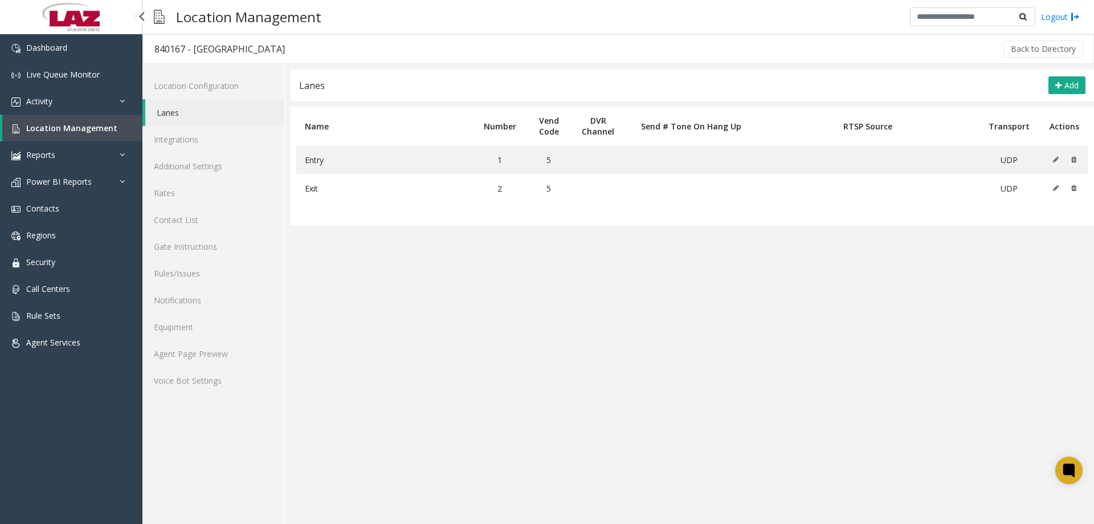
click at [44, 130] on span "Location Management" at bounding box center [71, 128] width 91 height 11
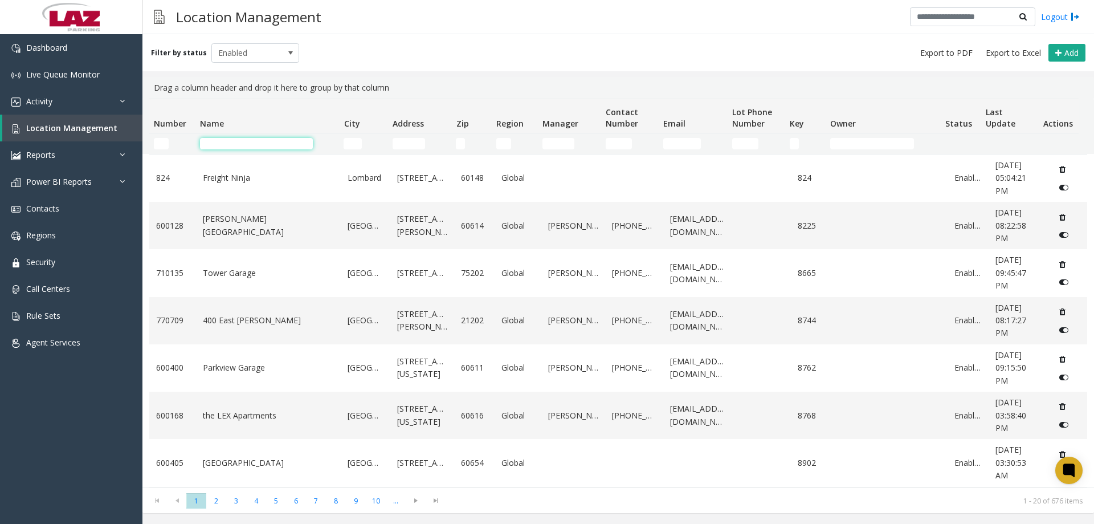
click at [215, 140] on input "Name Filter" at bounding box center [256, 143] width 113 height 11
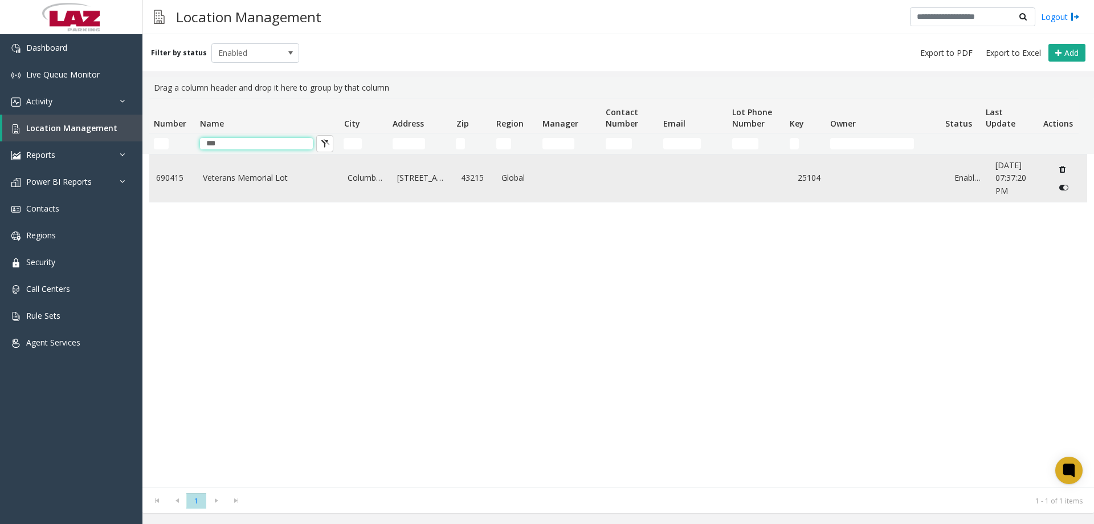
type input "***"
click at [227, 180] on link "Veterans Memorial Lot" at bounding box center [269, 178] width 132 height 13
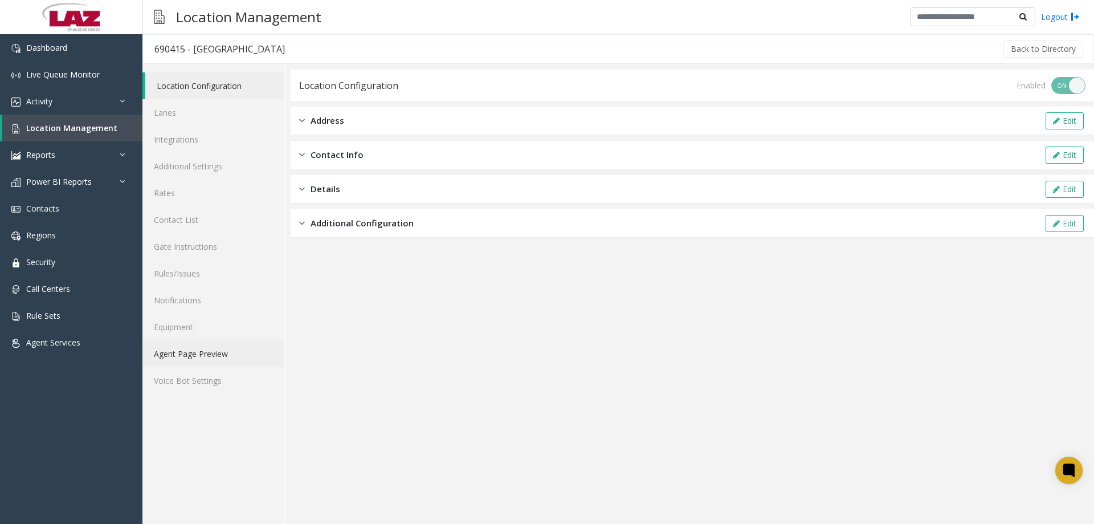
click at [202, 356] on link "Agent Page Preview" at bounding box center [213, 353] width 142 height 27
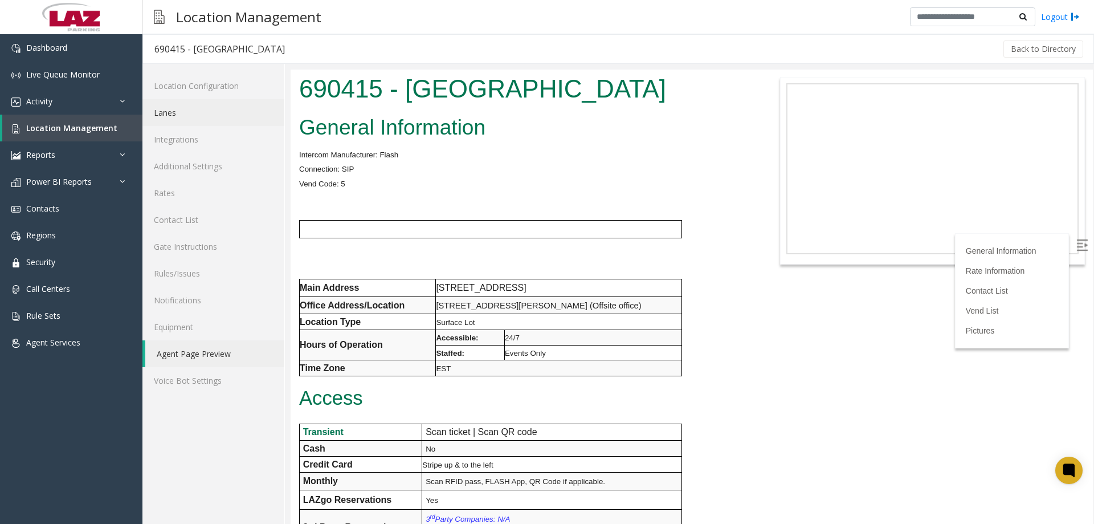
click at [186, 117] on link "Lanes" at bounding box center [213, 112] width 142 height 27
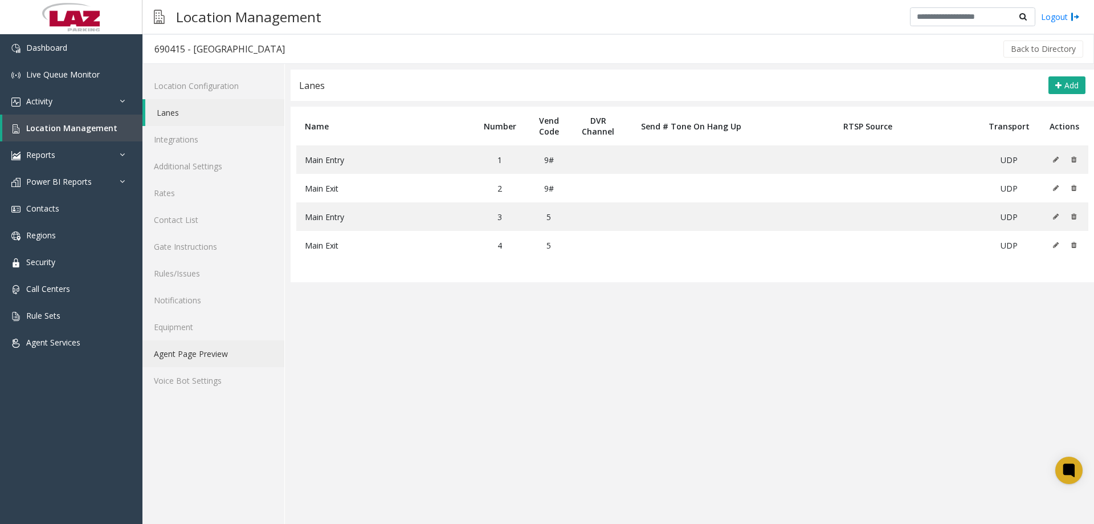
click at [197, 358] on link "Agent Page Preview" at bounding box center [213, 353] width 142 height 27
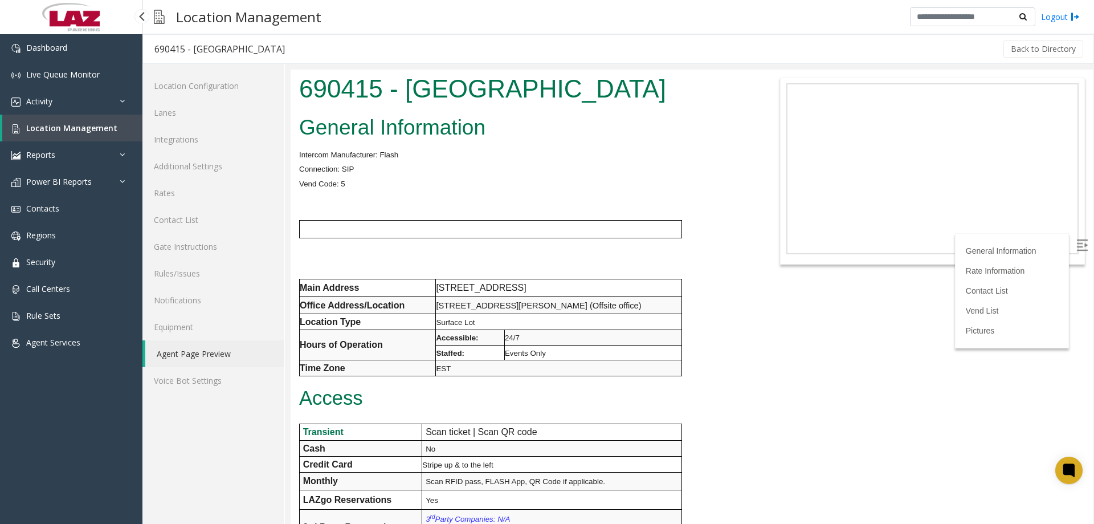
click at [38, 128] on span "Location Management" at bounding box center [71, 128] width 91 height 11
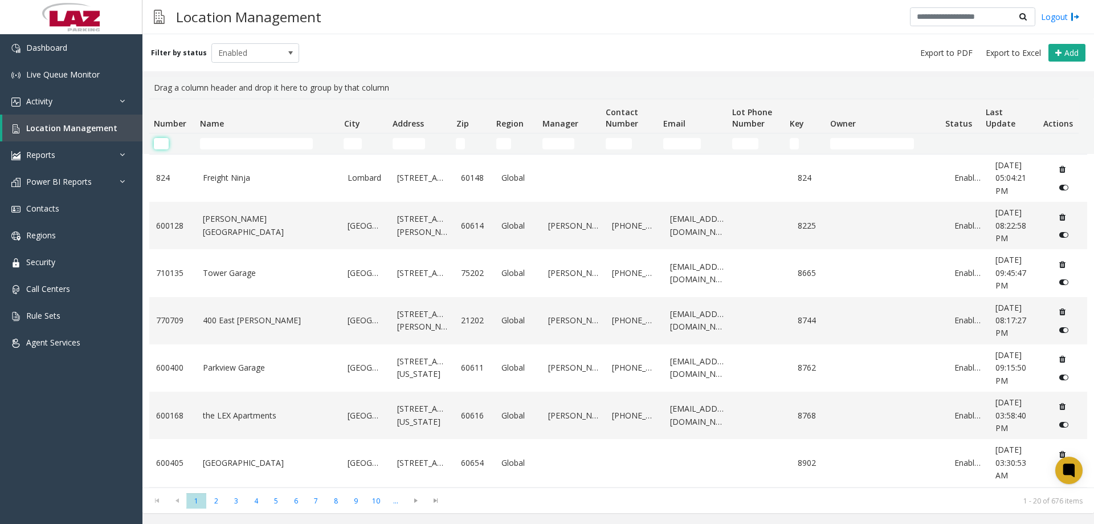
click at [165, 142] on input "Number Filter" at bounding box center [161, 143] width 15 height 11
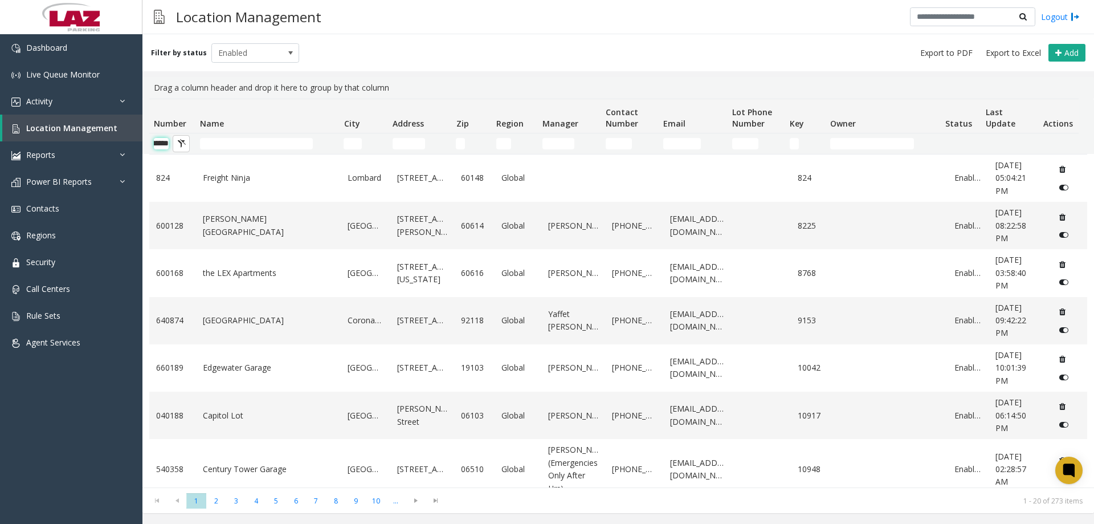
scroll to position [0, 19]
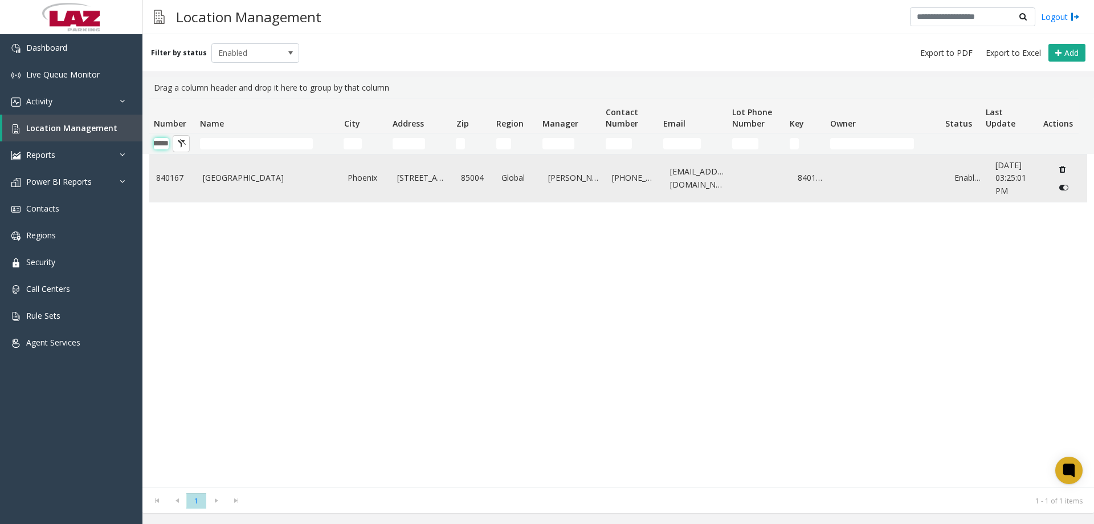
type input "******"
click at [210, 176] on link "Central Station" at bounding box center [269, 178] width 132 height 13
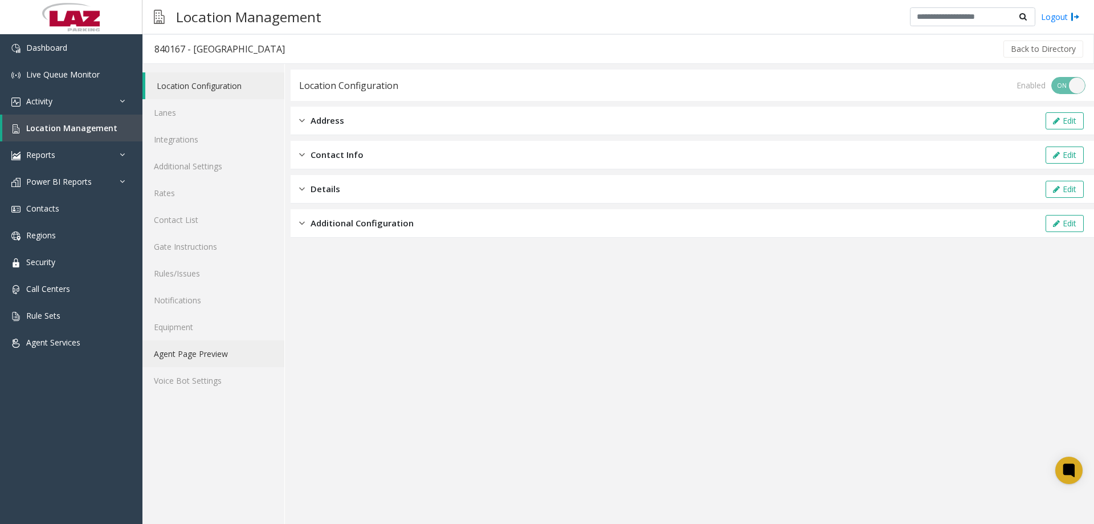
click at [203, 357] on link "Agent Page Preview" at bounding box center [213, 353] width 142 height 27
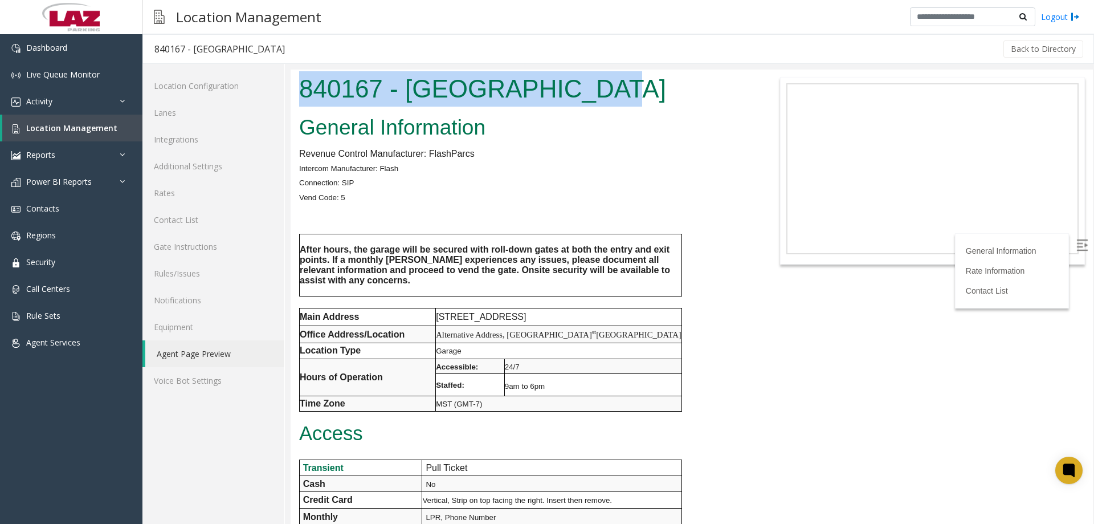
drag, startPoint x: 578, startPoint y: 91, endPoint x: 298, endPoint y: 87, distance: 280.4
click at [298, 87] on div "840167 - Central Station" at bounding box center [525, 91] width 468 height 42
copy h1 "840167 - Central Station"
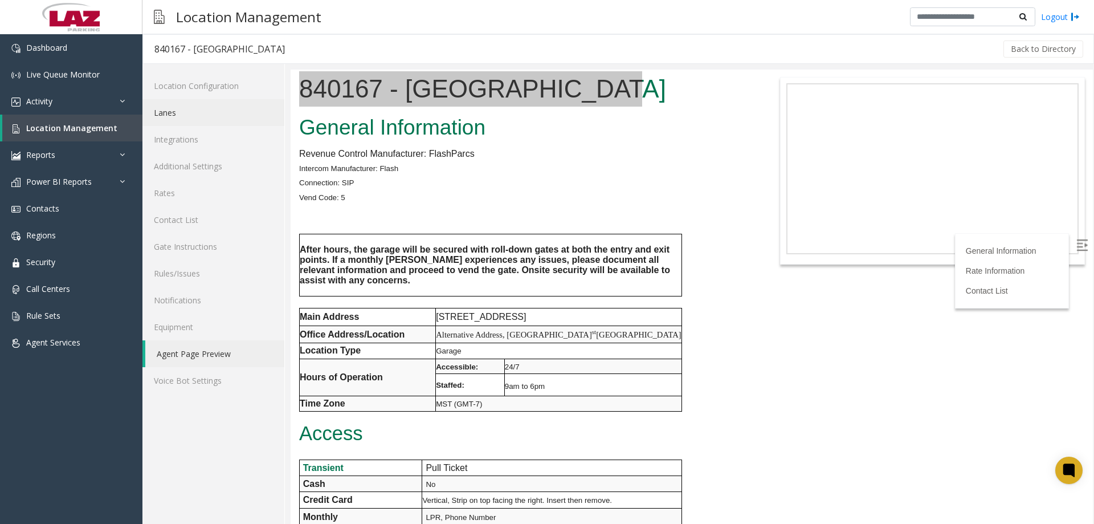
click at [177, 110] on link "Lanes" at bounding box center [213, 112] width 142 height 27
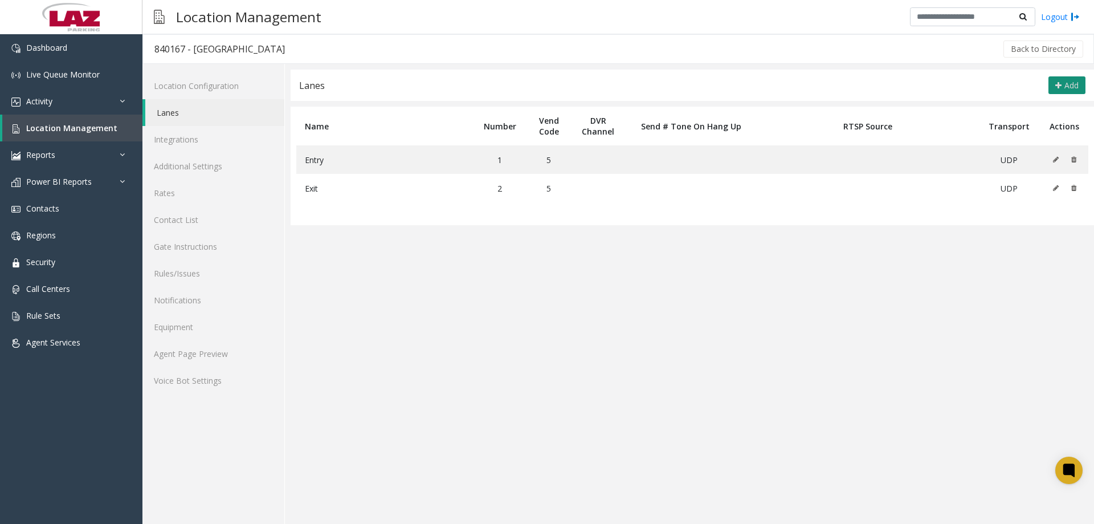
click at [1066, 87] on span "Add" at bounding box center [1072, 85] width 14 height 11
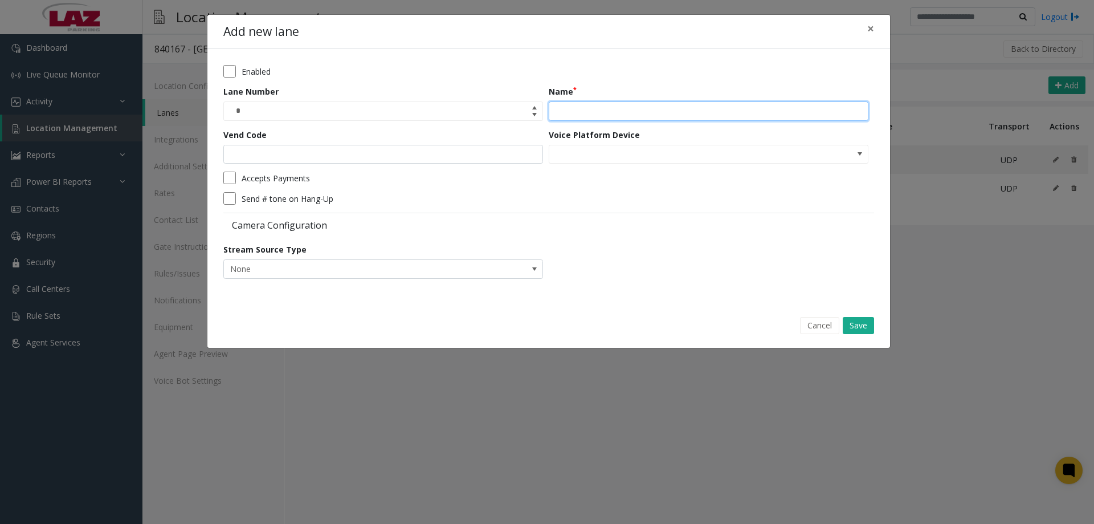
click at [622, 115] on input "Name" at bounding box center [709, 110] width 320 height 19
type input "**********"
click at [864, 322] on button "Save" at bounding box center [858, 325] width 31 height 17
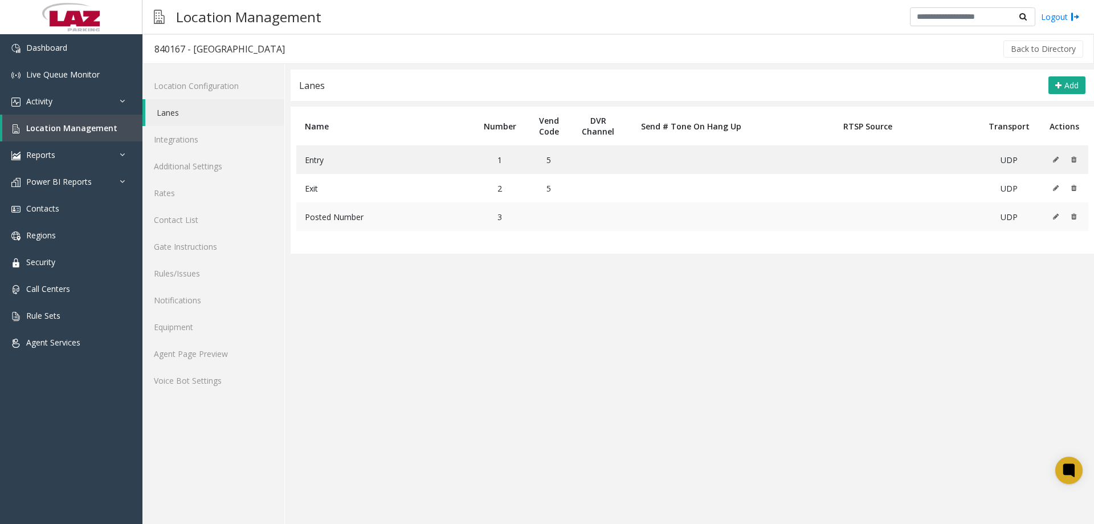
click at [1053, 214] on icon at bounding box center [1056, 216] width 6 height 7
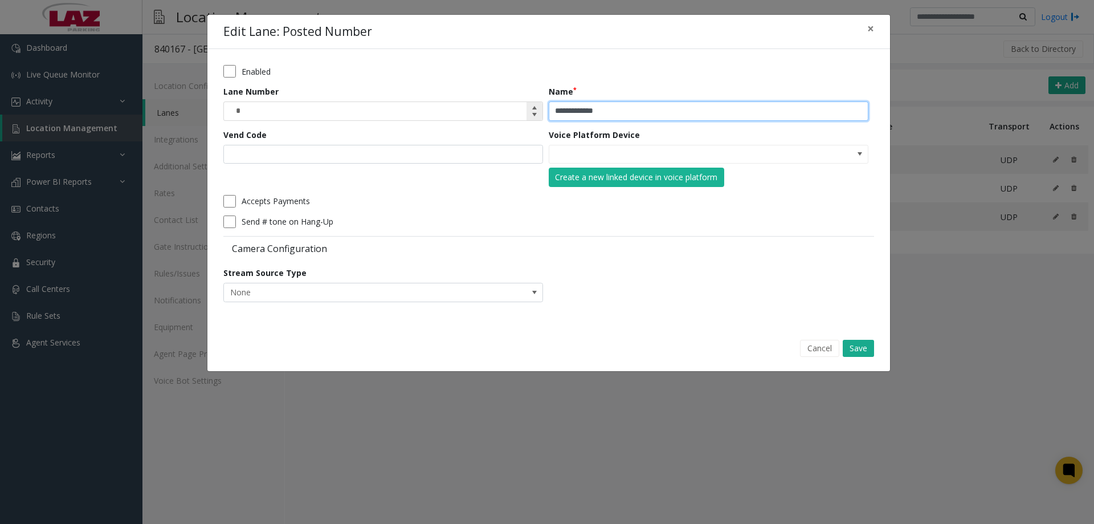
drag, startPoint x: 625, startPoint y: 113, endPoint x: 506, endPoint y: 108, distance: 119.2
click at [506, 108] on form "**********" at bounding box center [548, 187] width 651 height 245
type input "********"
click at [876, 347] on div "Cancel Save" at bounding box center [548, 348] width 667 height 29
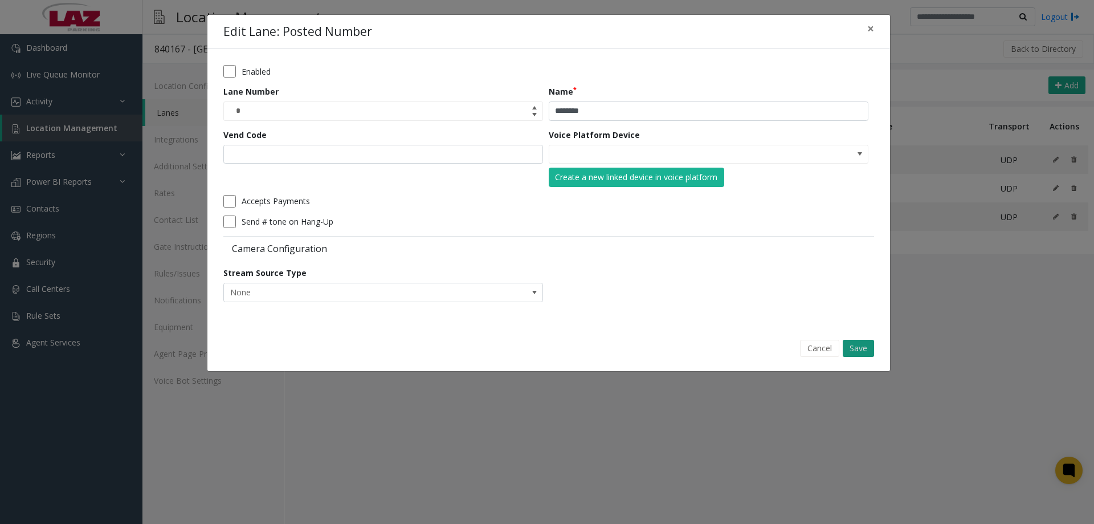
click at [870, 347] on button "Save" at bounding box center [858, 348] width 31 height 17
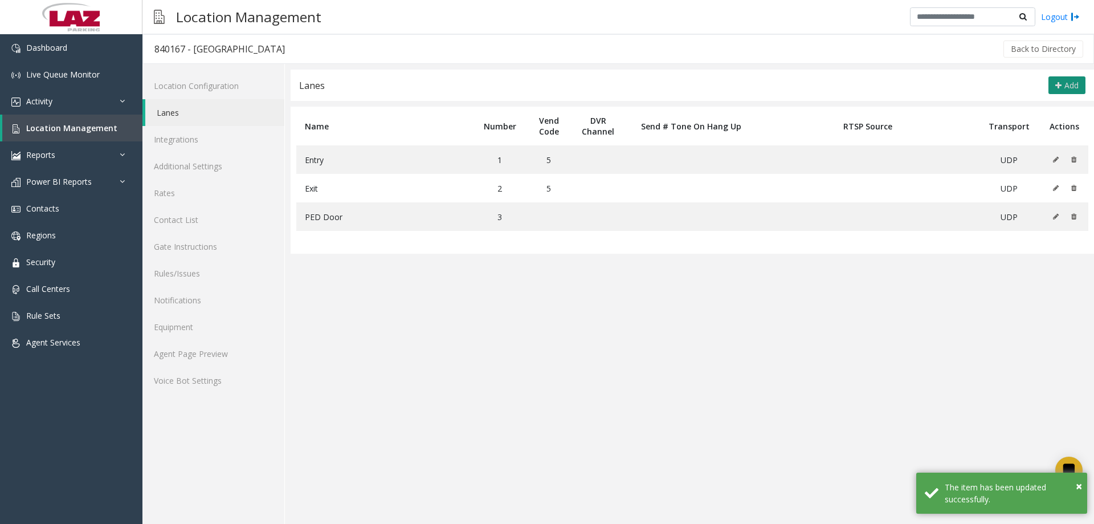
click at [1074, 80] on span "Add" at bounding box center [1072, 85] width 14 height 11
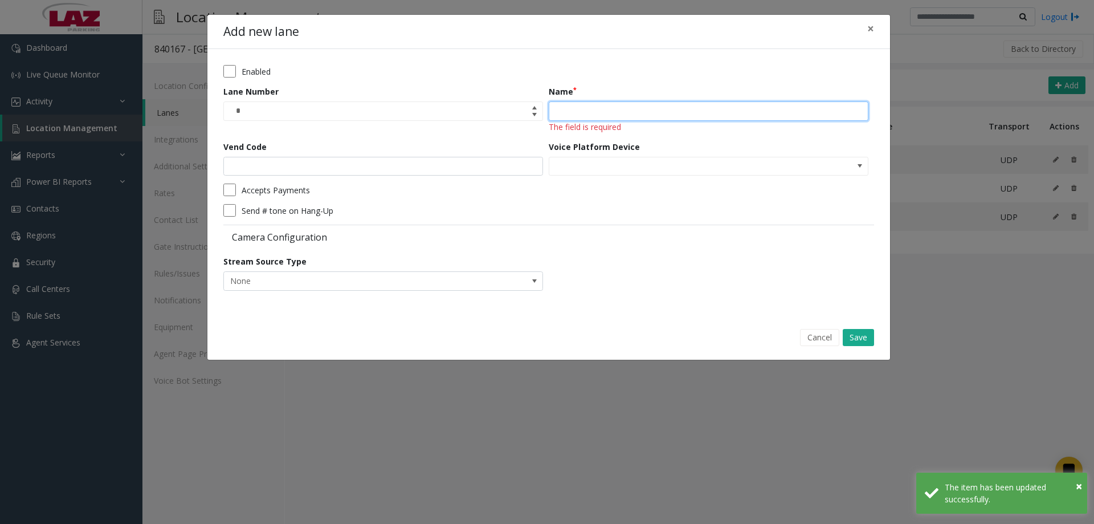
click at [645, 113] on input "Name" at bounding box center [709, 110] width 320 height 19
type input "**********"
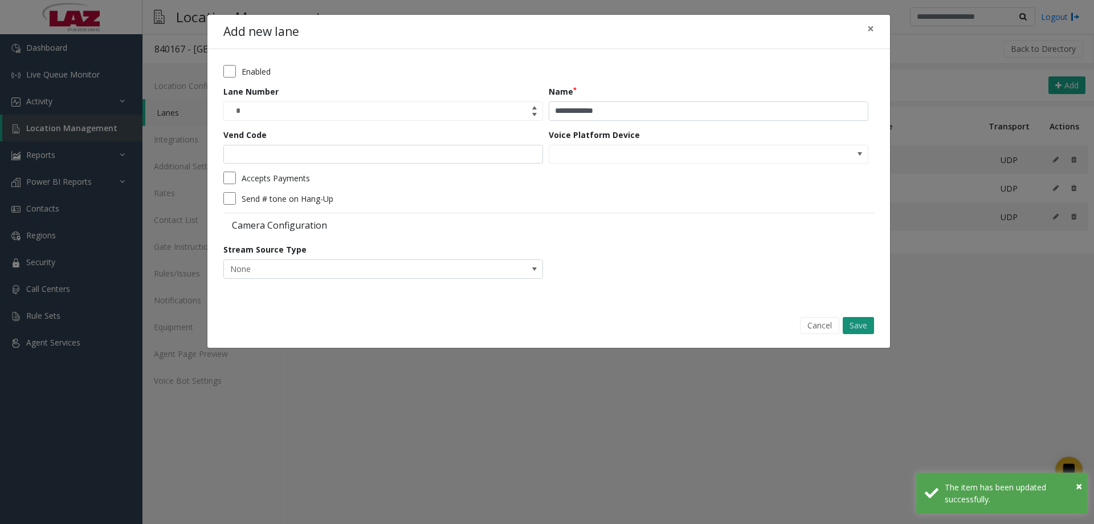
click at [847, 320] on button "Save" at bounding box center [858, 325] width 31 height 17
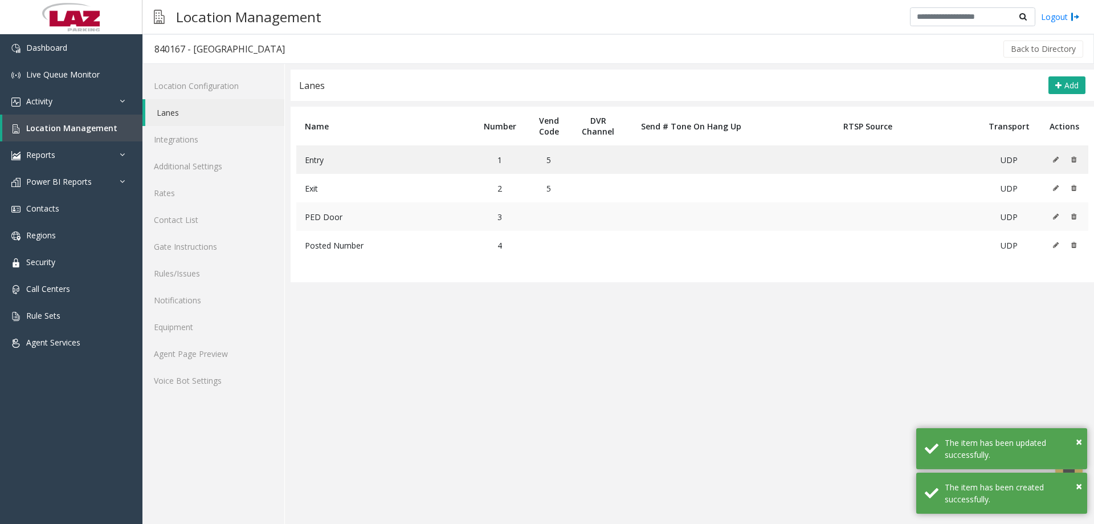
click at [1055, 215] on icon at bounding box center [1056, 216] width 6 height 7
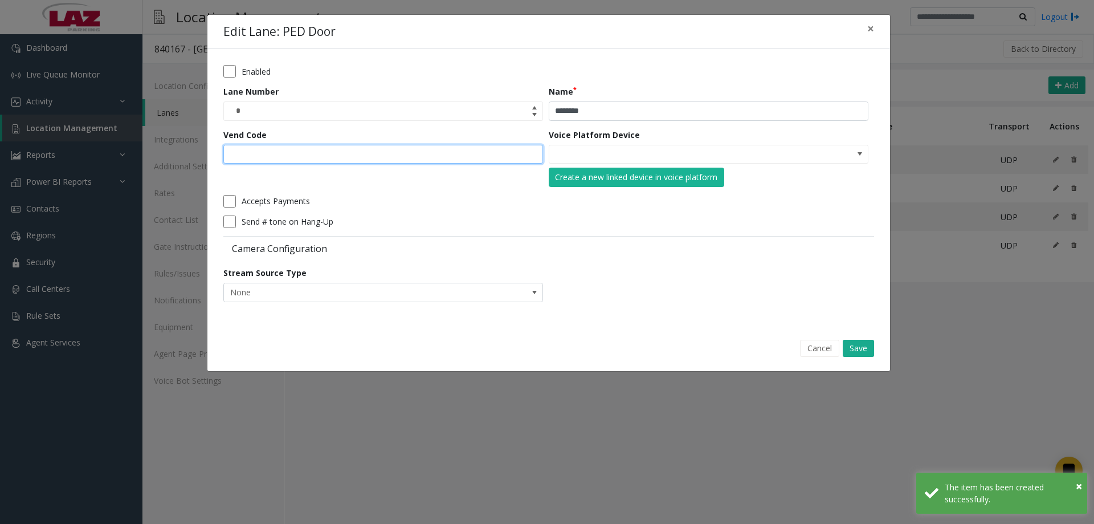
click at [441, 158] on input "Vend Code" at bounding box center [383, 154] width 320 height 19
type input "*"
click at [862, 354] on button "Save" at bounding box center [858, 348] width 31 height 17
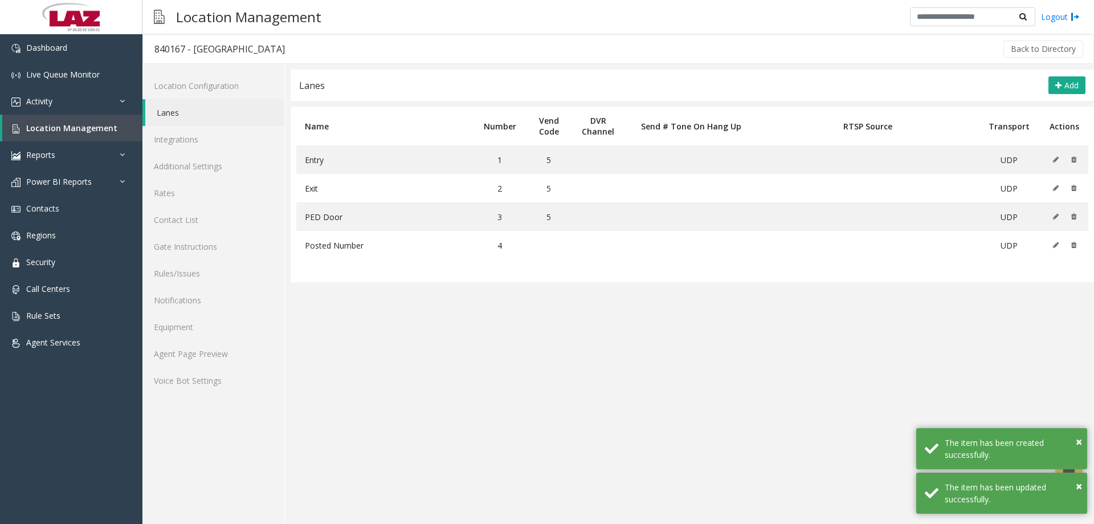
click at [642, 366] on app-lanes "Lanes Add Name Number Vend Code DVR Channel Send # Tone On Hang Up RTSP Source …" at bounding box center [693, 297] width 804 height 454
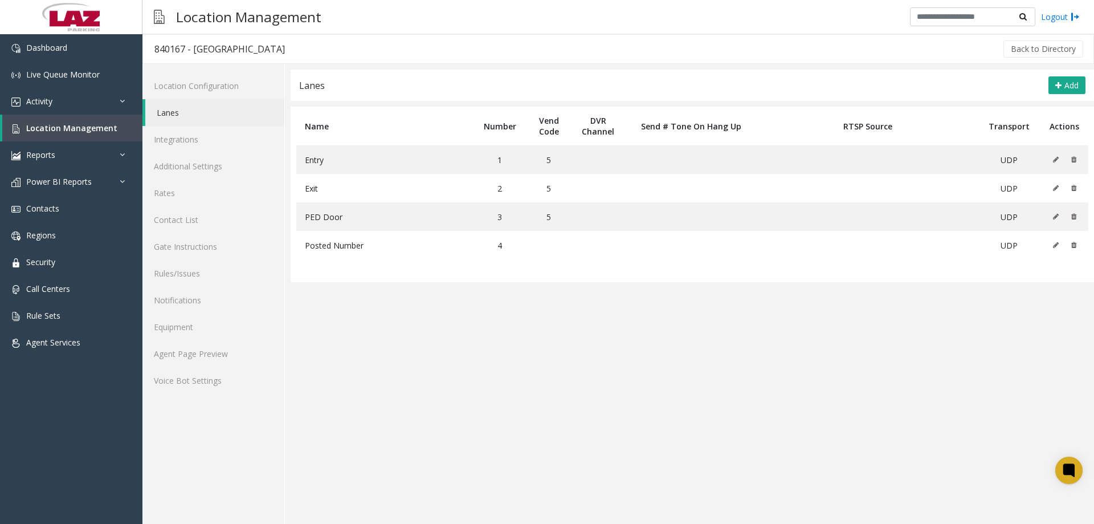
click at [465, 27] on div "Location Management Logout" at bounding box center [618, 17] width 952 height 34
click at [187, 346] on link "Agent Page Preview" at bounding box center [213, 353] width 142 height 27
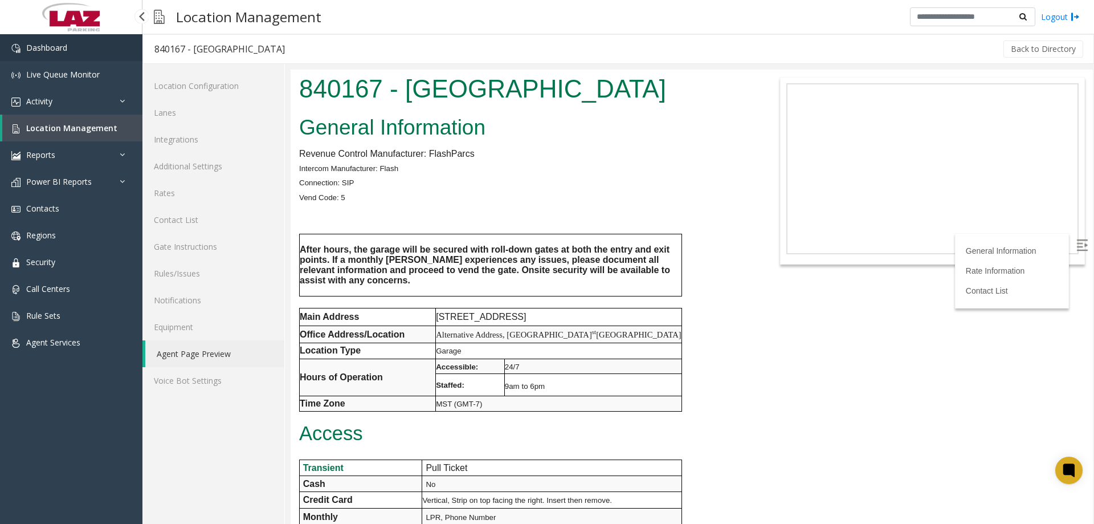
click at [67, 44] on span "Dashboard" at bounding box center [46, 47] width 41 height 11
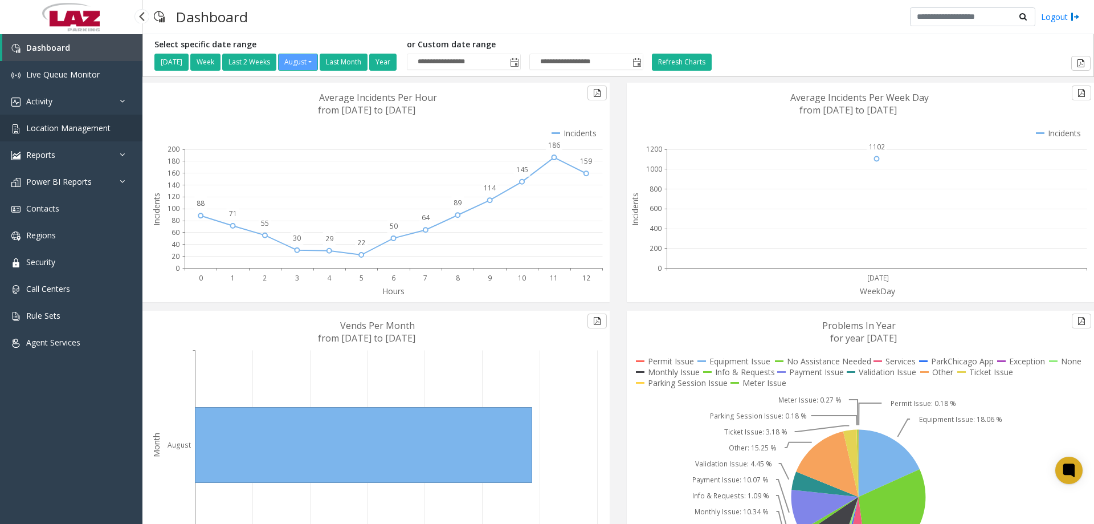
click at [84, 135] on link "Location Management" at bounding box center [71, 128] width 142 height 27
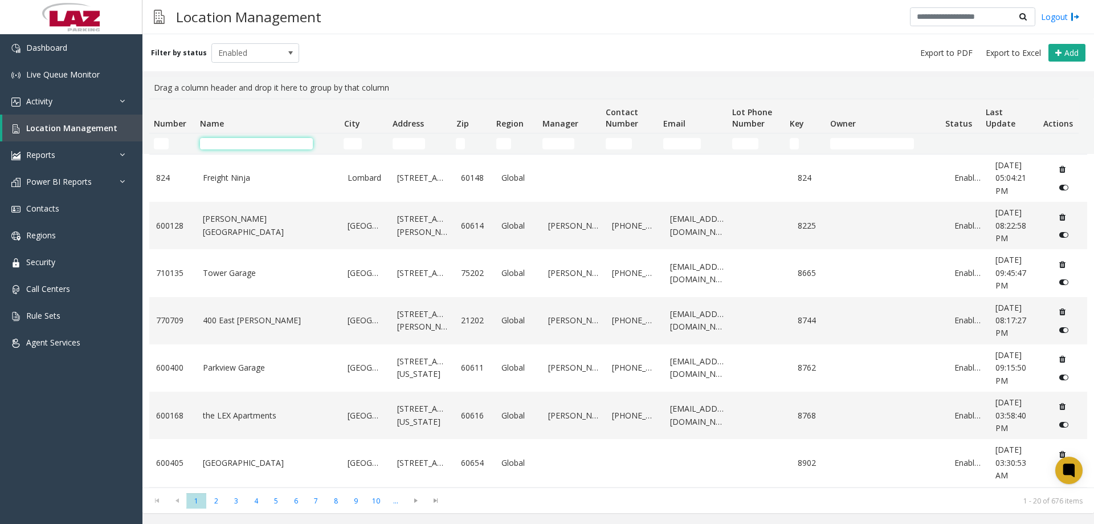
click at [213, 144] on input "Name Filter" at bounding box center [256, 143] width 113 height 11
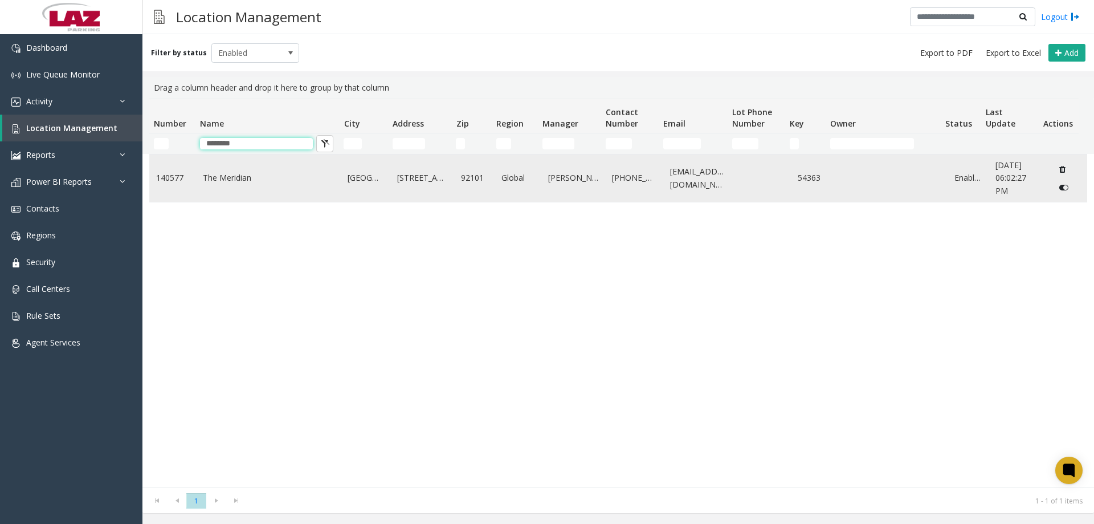
type input "********"
click at [217, 176] on link "The Meridian" at bounding box center [269, 178] width 132 height 13
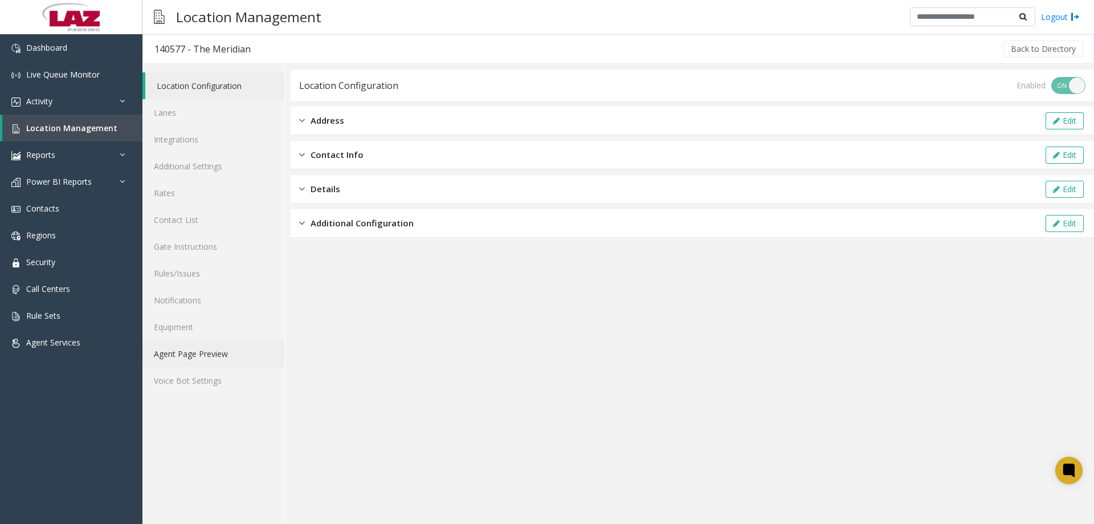
click at [193, 360] on link "Agent Page Preview" at bounding box center [213, 353] width 142 height 27
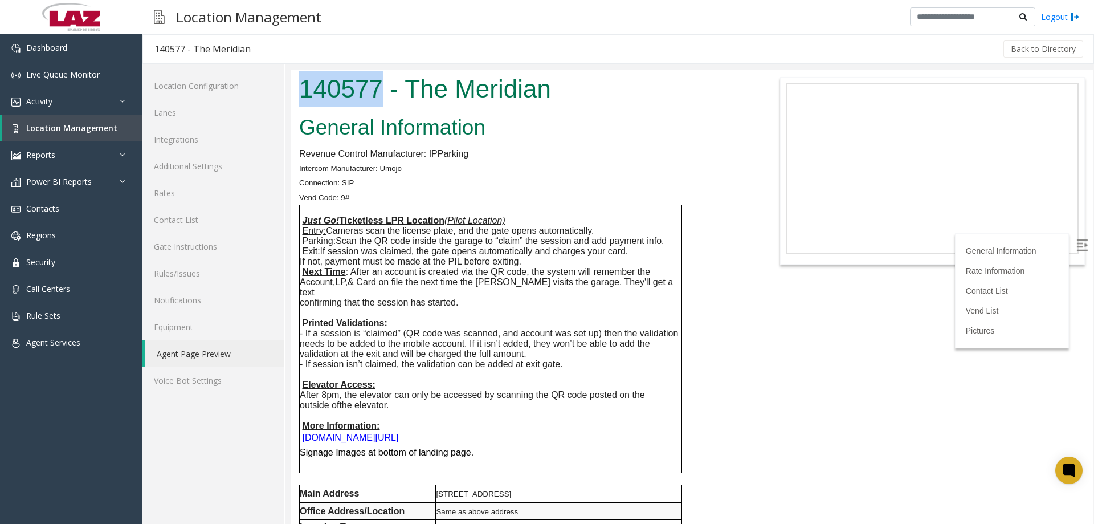
drag, startPoint x: 380, startPoint y: 89, endPoint x: 302, endPoint y: 100, distance: 78.3
click at [302, 100] on h1 "140577 - The Meridian" at bounding box center [524, 88] width 451 height 35
copy h1 "140577"
click at [868, 399] on body "140577 - The Meridian General Information Revenue Control Manufacturer: IPParki…" at bounding box center [692, 297] width 802 height 454
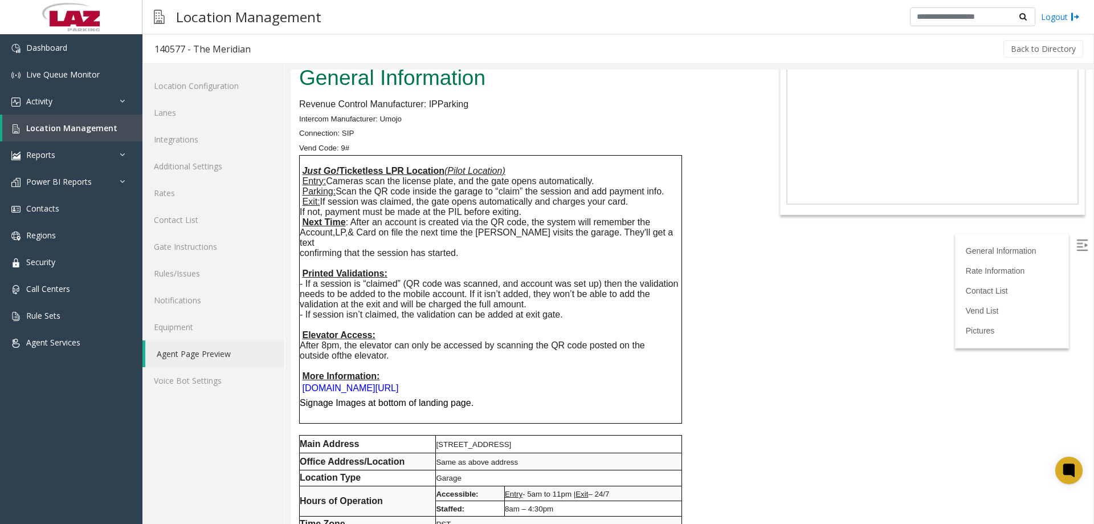
scroll to position [57, 0]
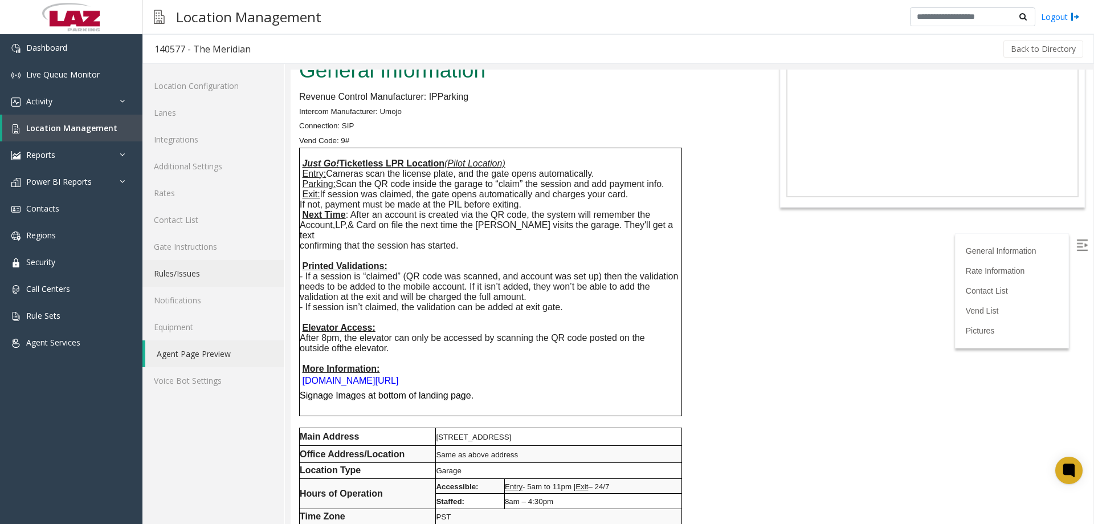
click at [199, 280] on link "Rules/Issues" at bounding box center [213, 273] width 142 height 27
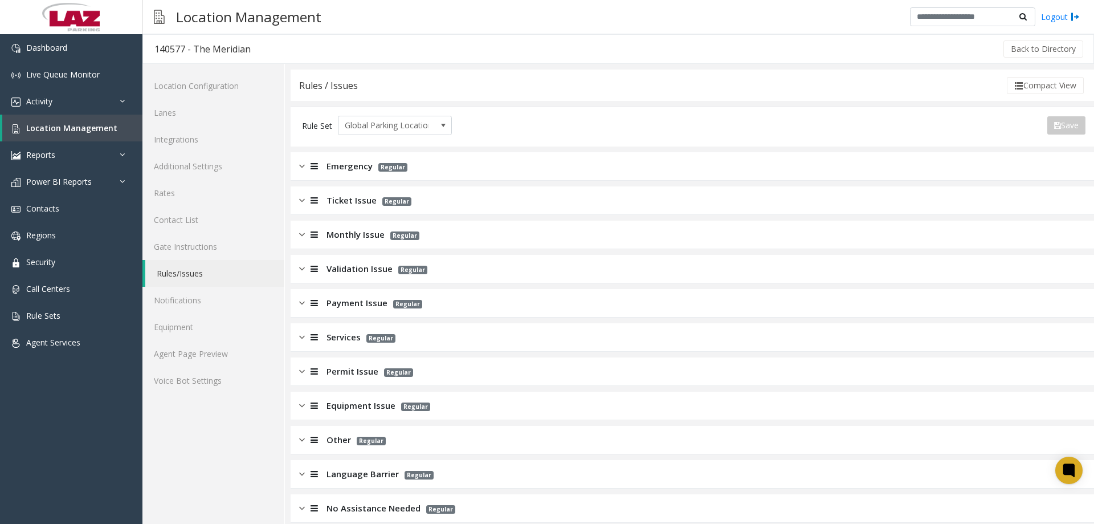
click at [303, 202] on img at bounding box center [302, 200] width 6 height 13
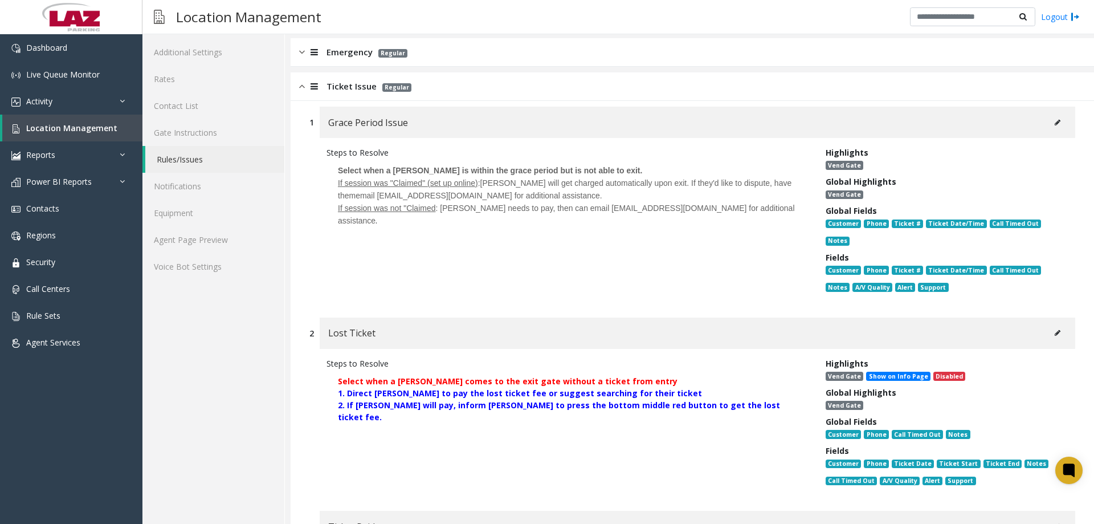
click at [306, 92] on div at bounding box center [313, 86] width 16 height 13
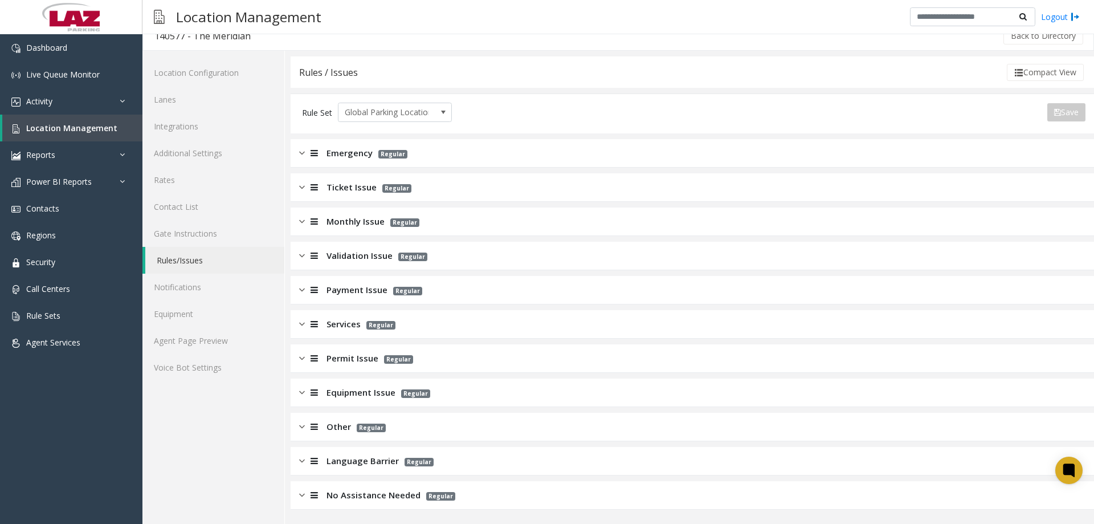
click at [306, 389] on div at bounding box center [313, 392] width 16 height 13
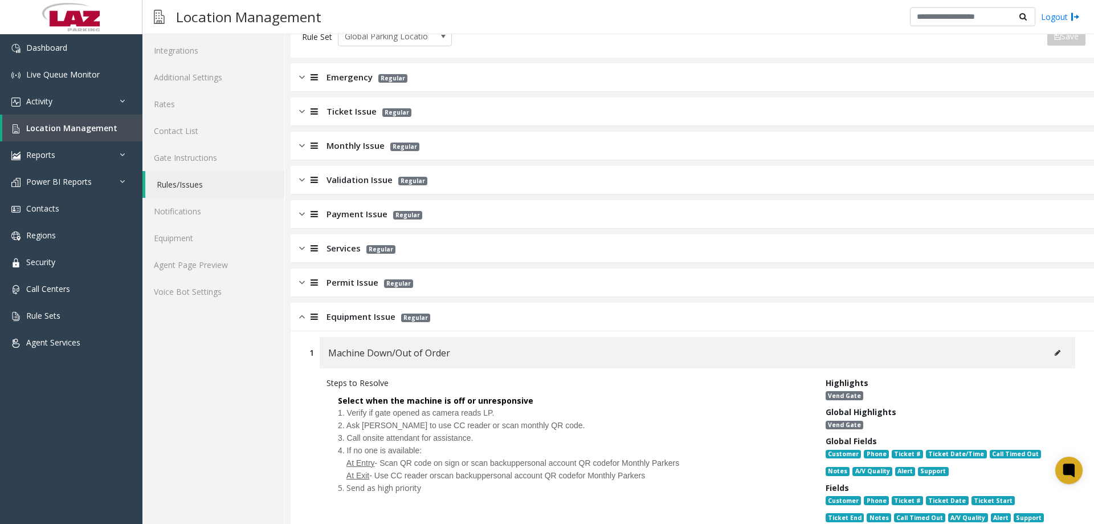
scroll to position [0, 0]
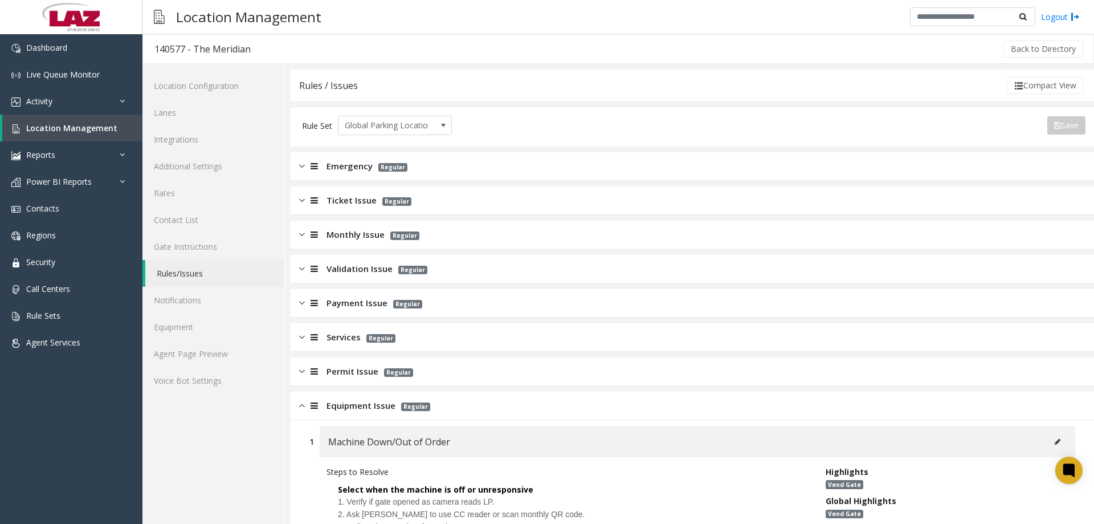
click at [302, 404] on img at bounding box center [302, 405] width 6 height 13
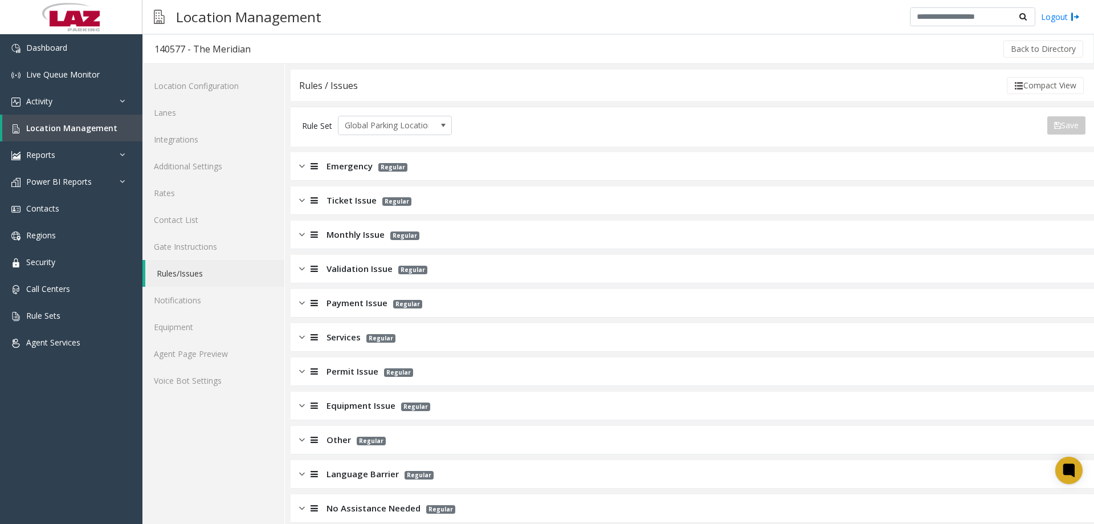
click at [304, 372] on img at bounding box center [302, 371] width 6 height 13
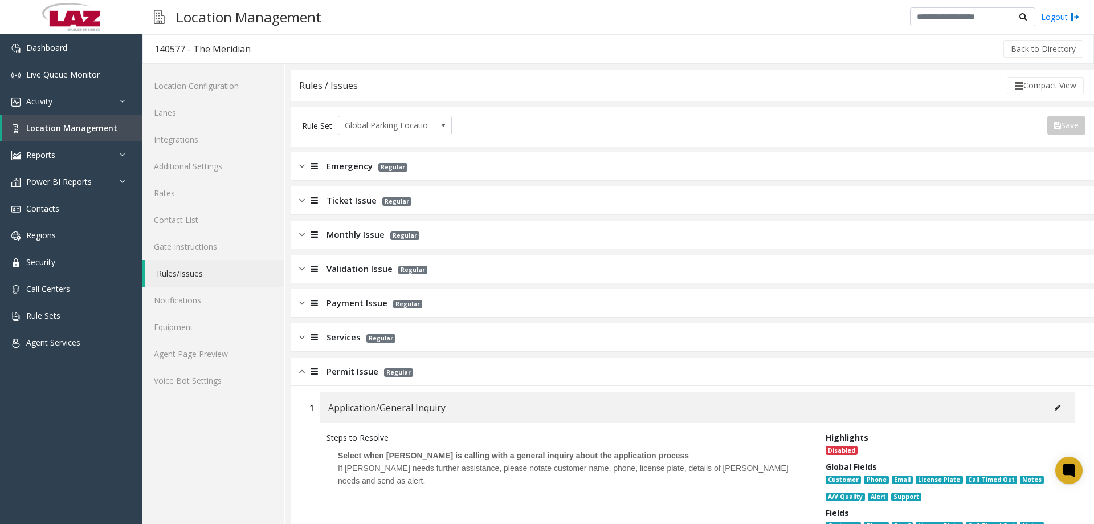
click at [297, 370] on div "Permit Issue Regular" at bounding box center [693, 371] width 804 height 28
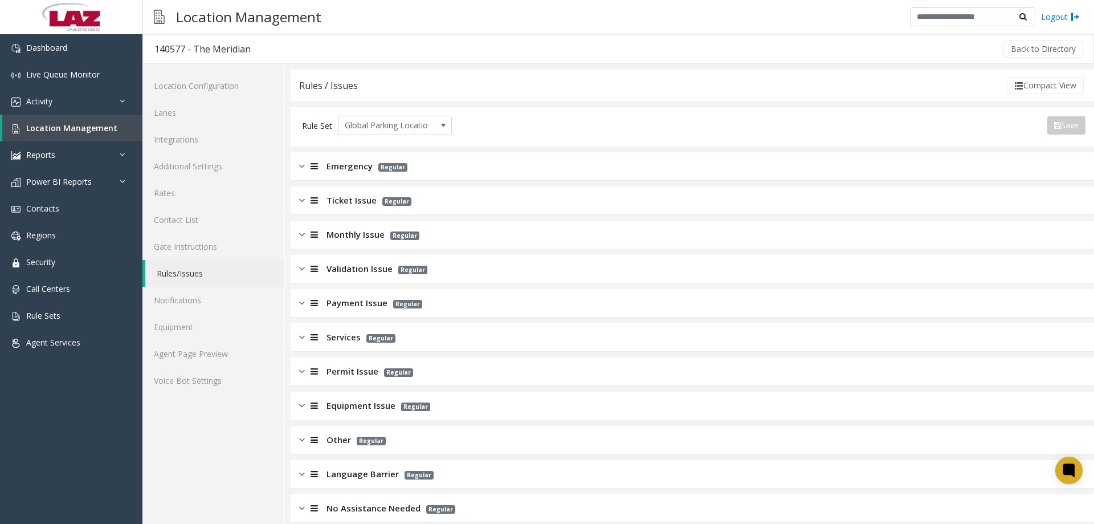
click at [296, 233] on div "Monthly Issue Regular" at bounding box center [693, 235] width 804 height 28
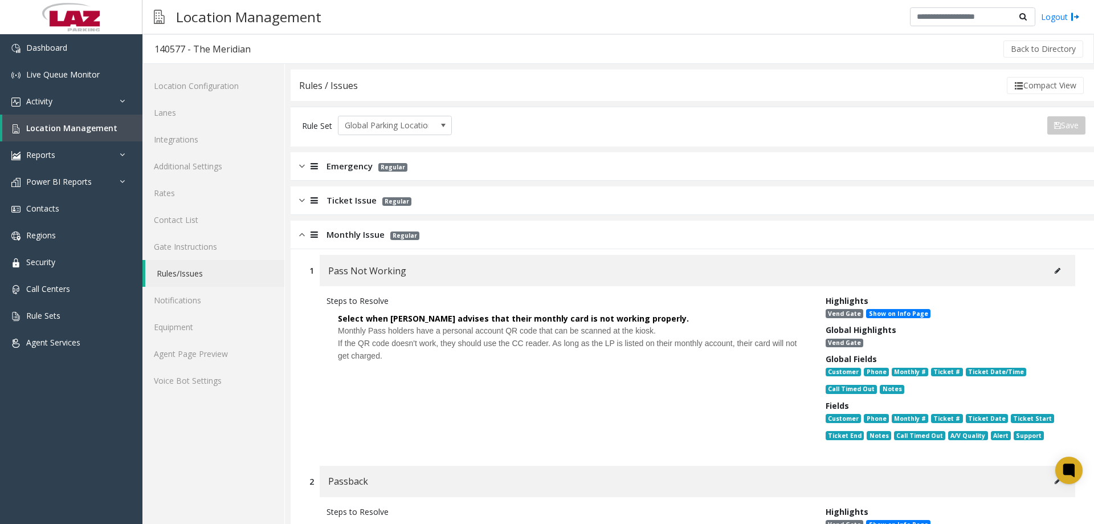
click at [296, 233] on div "Monthly Issue Regular" at bounding box center [693, 235] width 804 height 28
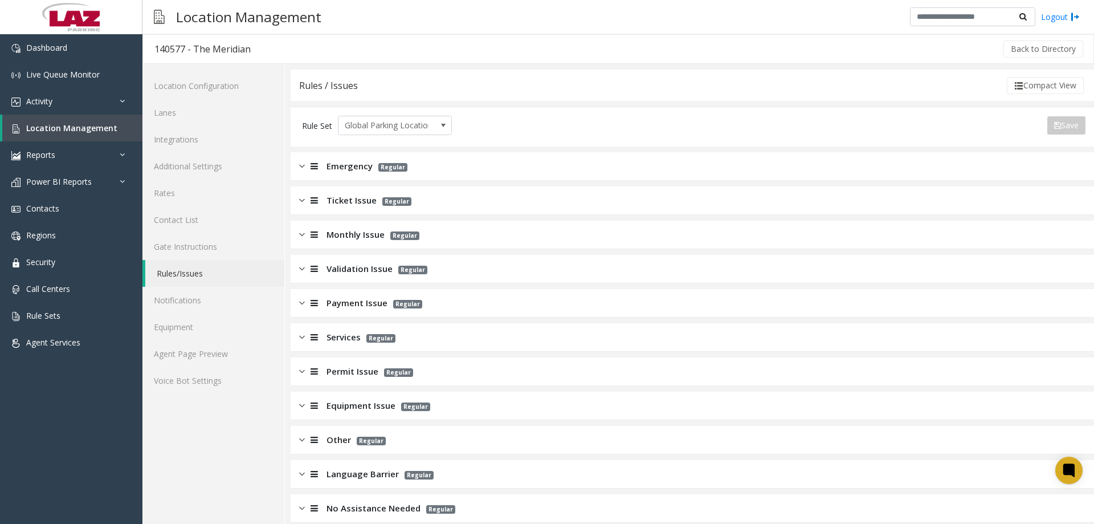
click at [299, 279] on div "Validation Issue Regular" at bounding box center [693, 269] width 804 height 28
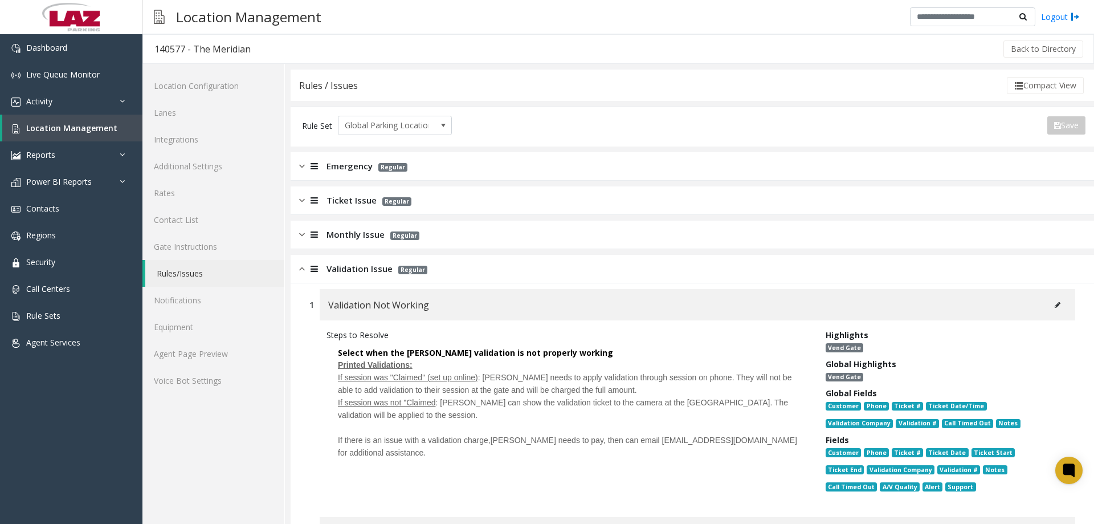
click at [301, 275] on img at bounding box center [302, 268] width 6 height 13
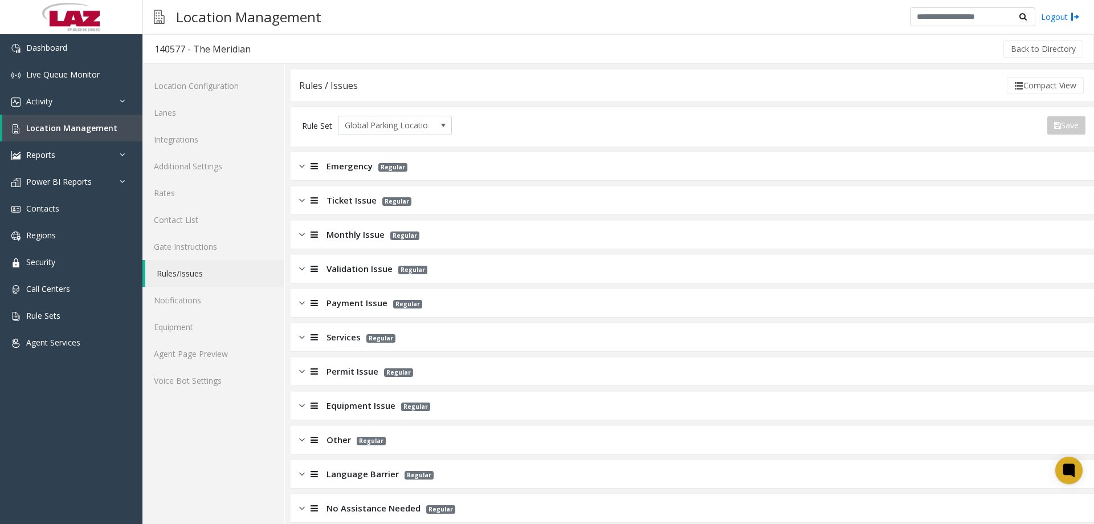
click at [302, 199] on img at bounding box center [302, 200] width 6 height 13
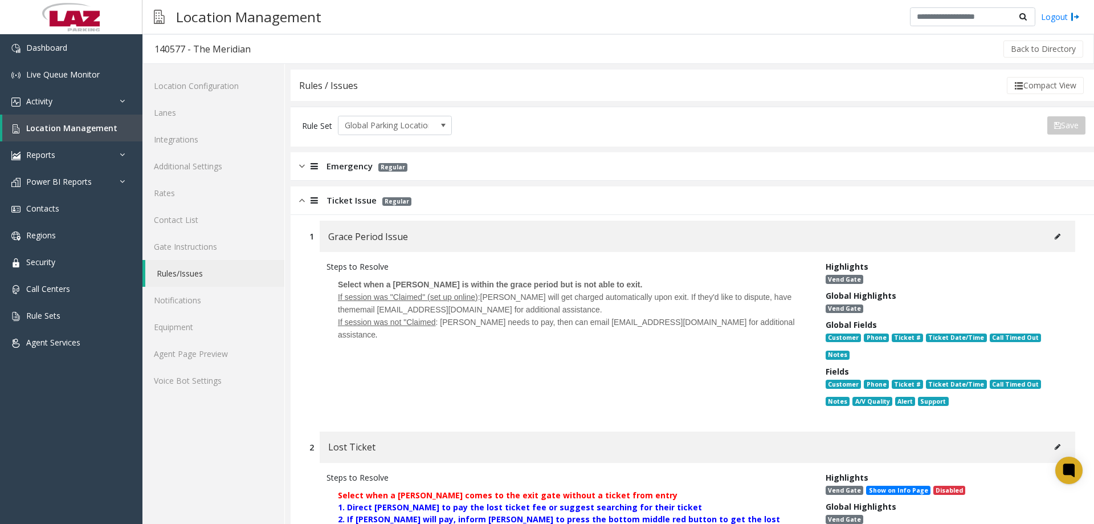
click at [302, 199] on img at bounding box center [302, 200] width 6 height 13
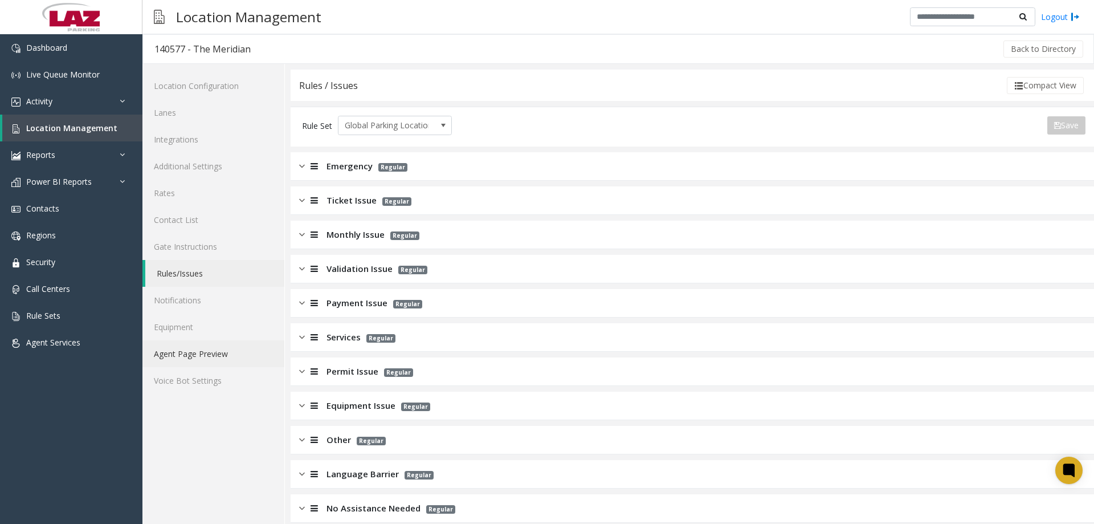
click at [177, 360] on link "Agent Page Preview" at bounding box center [213, 353] width 142 height 27
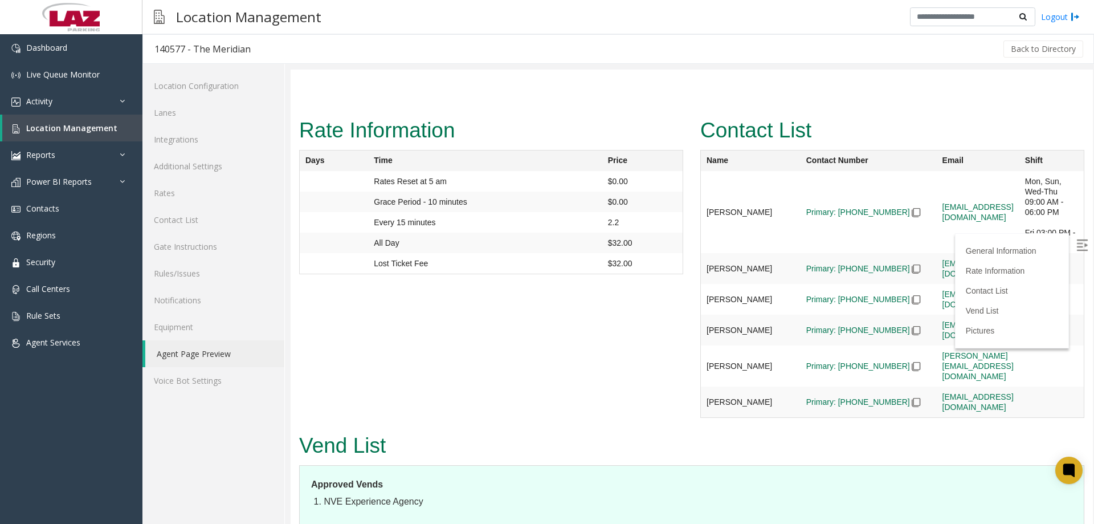
scroll to position [1254, 0]
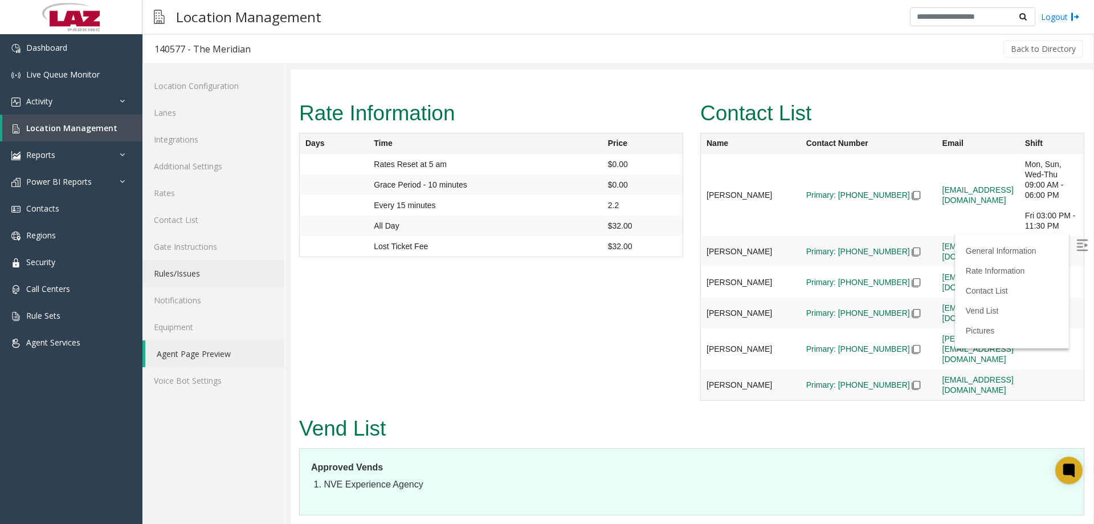
click at [206, 271] on link "Rules/Issues" at bounding box center [213, 273] width 142 height 27
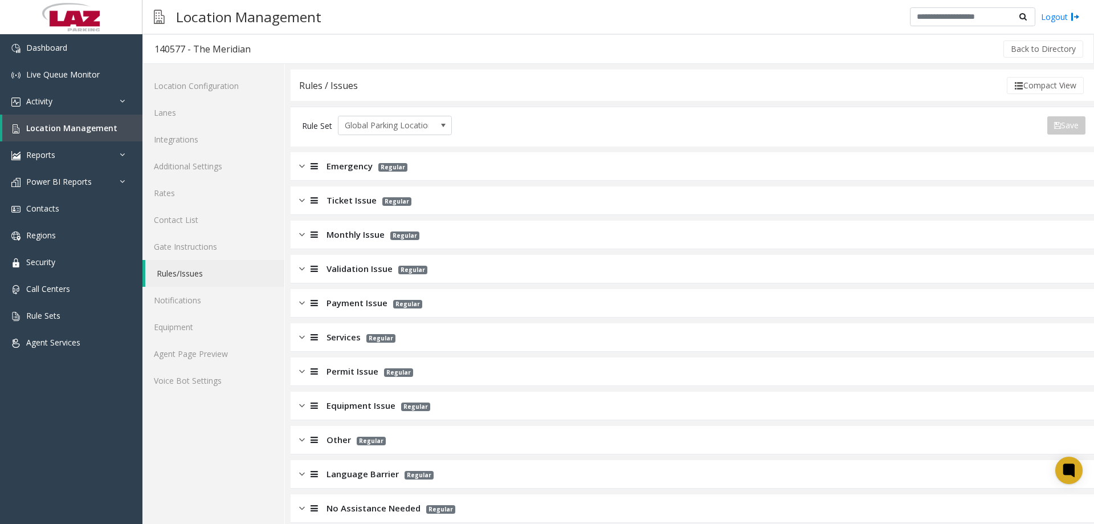
click at [303, 164] on img at bounding box center [302, 166] width 6 height 13
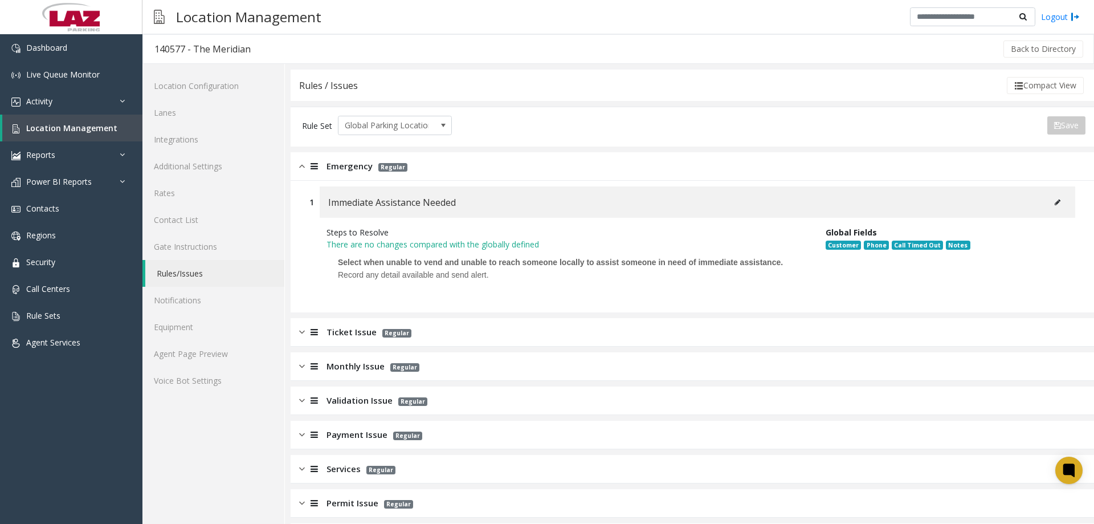
click at [303, 164] on img at bounding box center [302, 166] width 6 height 13
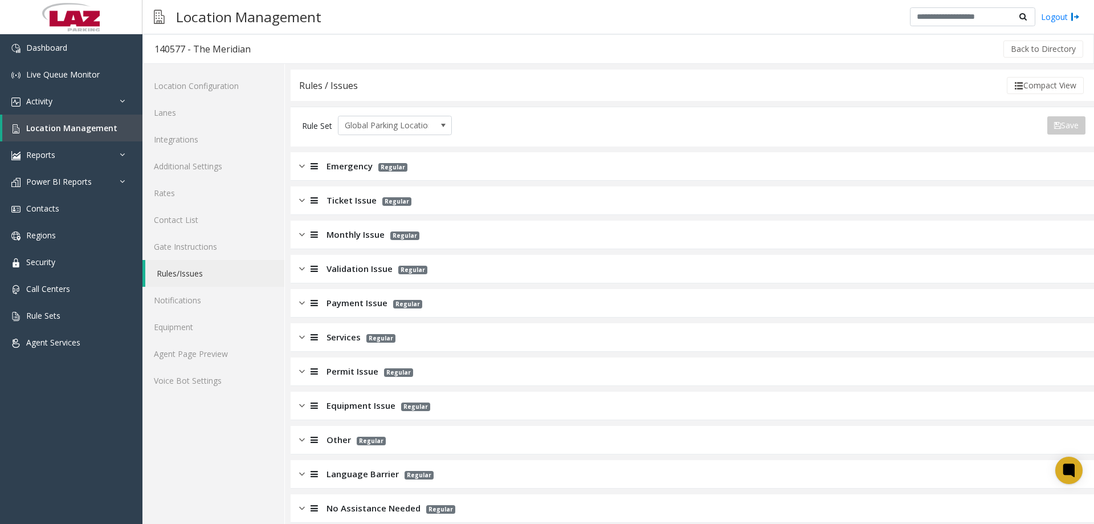
click at [301, 202] on img at bounding box center [302, 200] width 6 height 13
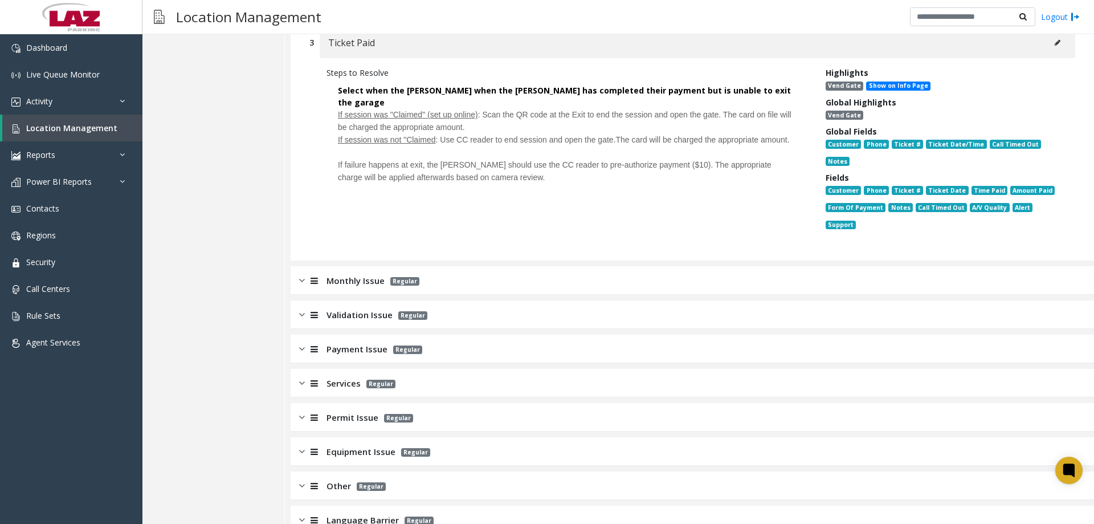
scroll to position [429, 0]
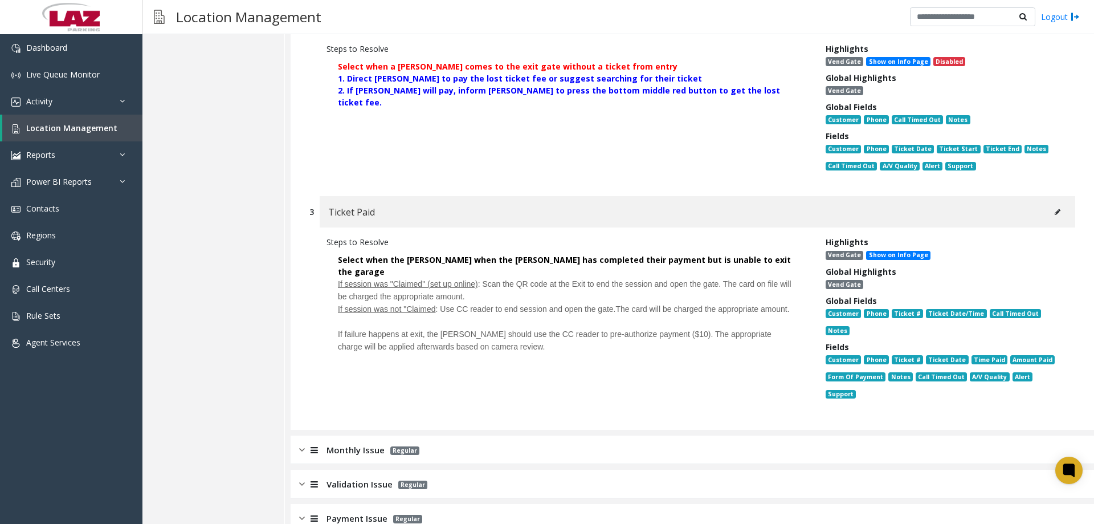
click at [297, 454] on div "Monthly Issue Regular" at bounding box center [693, 449] width 804 height 28
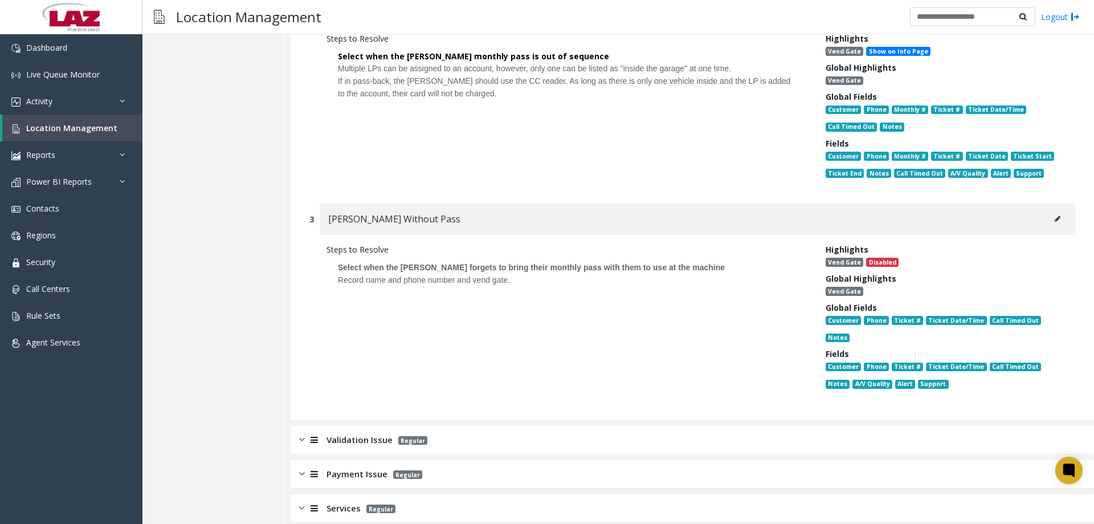
scroll to position [1300, 0]
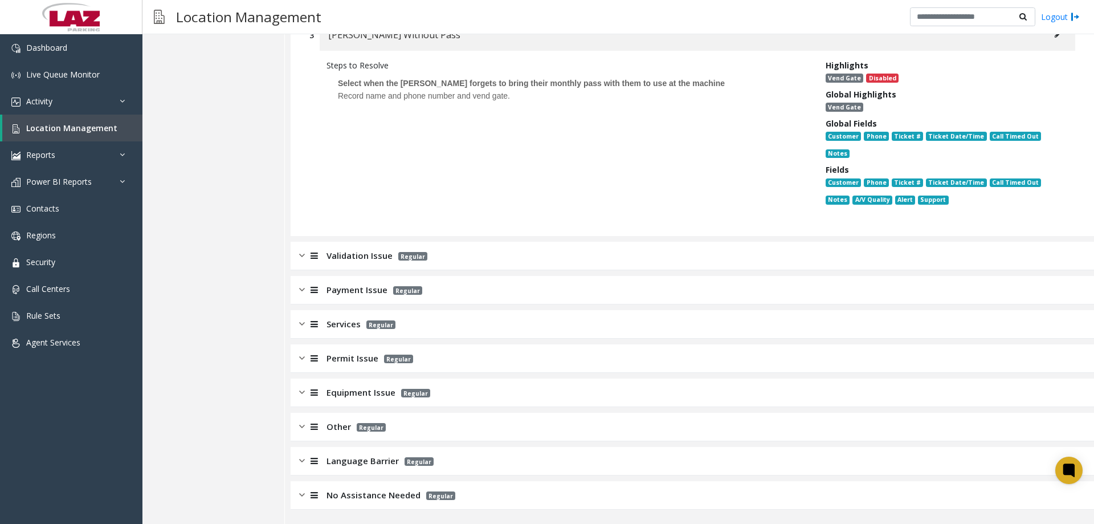
click at [300, 259] on img at bounding box center [302, 255] width 6 height 13
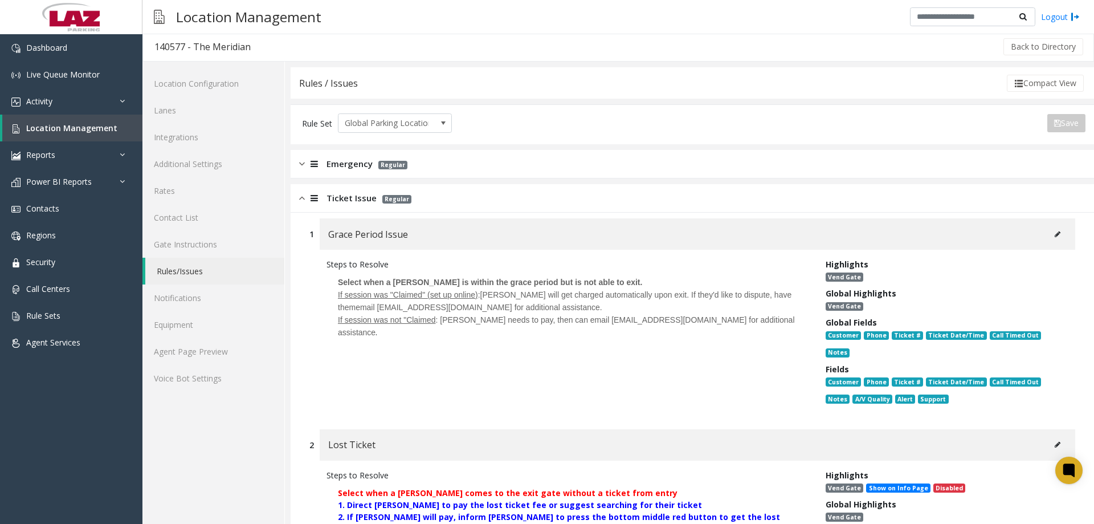
scroll to position [0, 0]
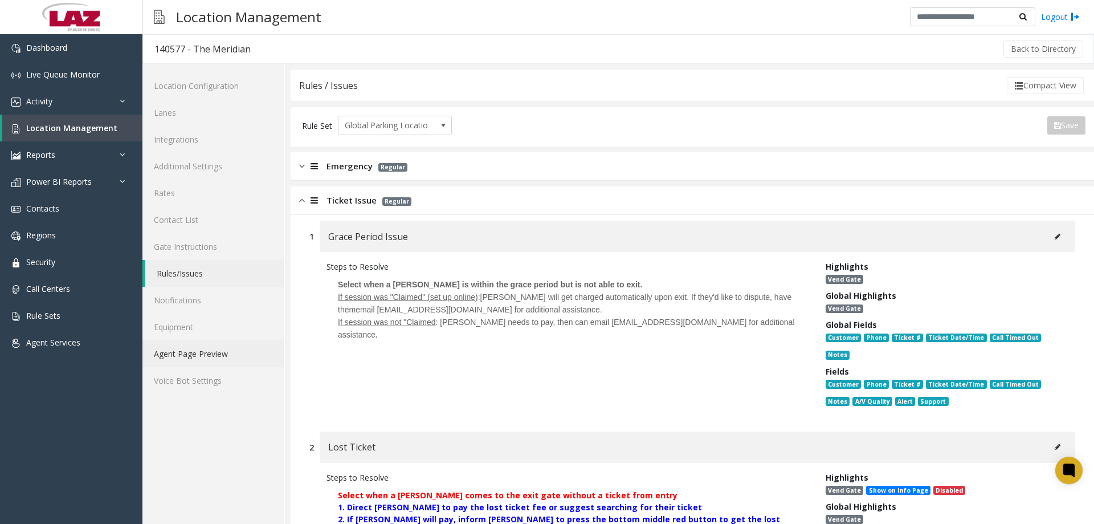
click at [177, 349] on link "Agent Page Preview" at bounding box center [213, 353] width 142 height 27
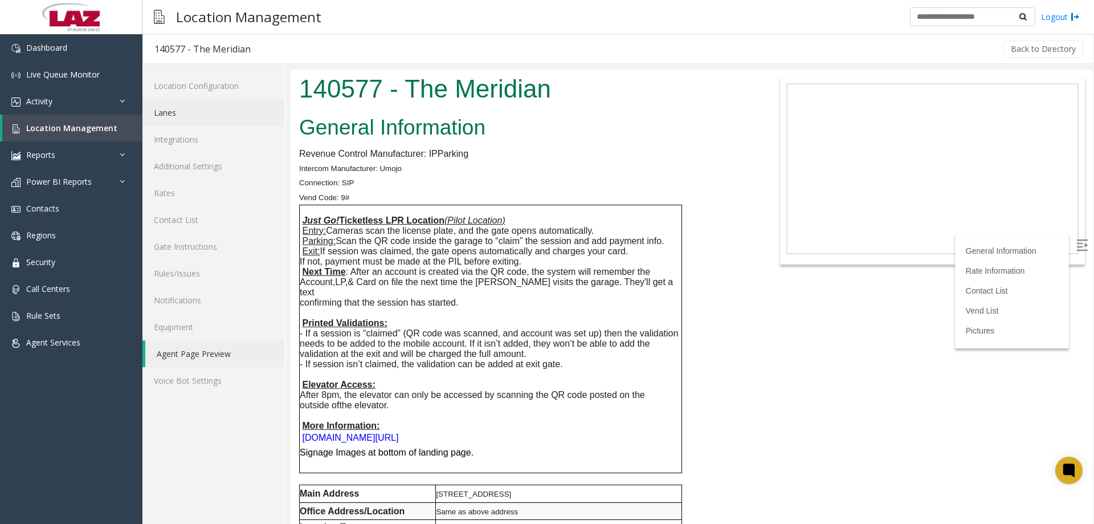
click at [191, 123] on link "Lanes" at bounding box center [213, 112] width 142 height 27
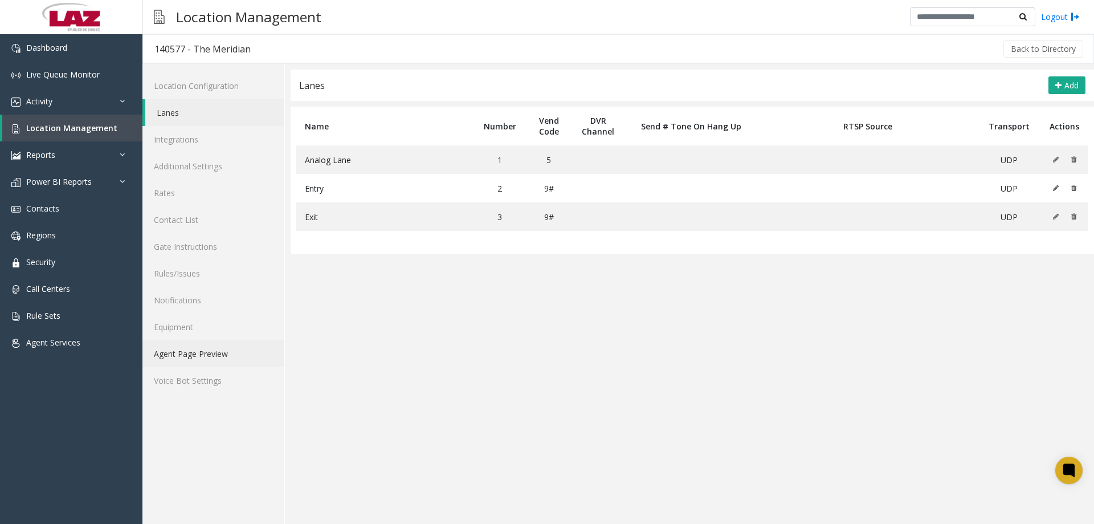
click at [222, 349] on link "Agent Page Preview" at bounding box center [213, 353] width 142 height 27
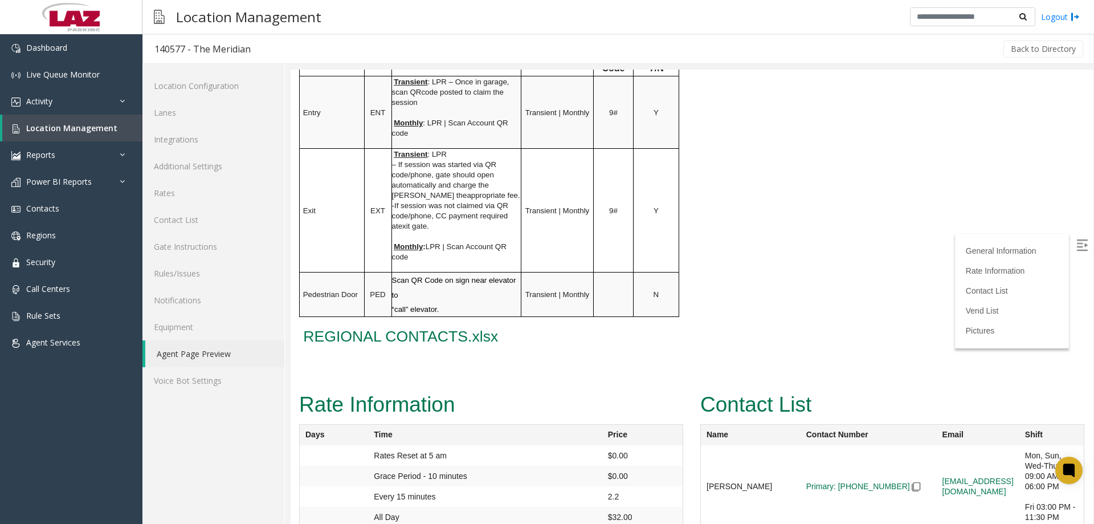
scroll to position [969, 0]
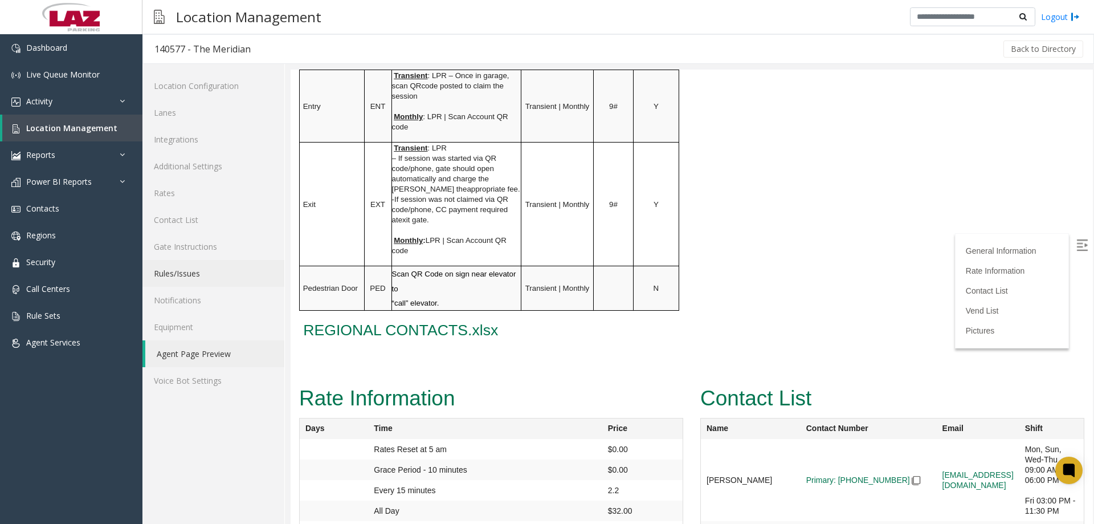
click at [187, 279] on link "Rules/Issues" at bounding box center [213, 273] width 142 height 27
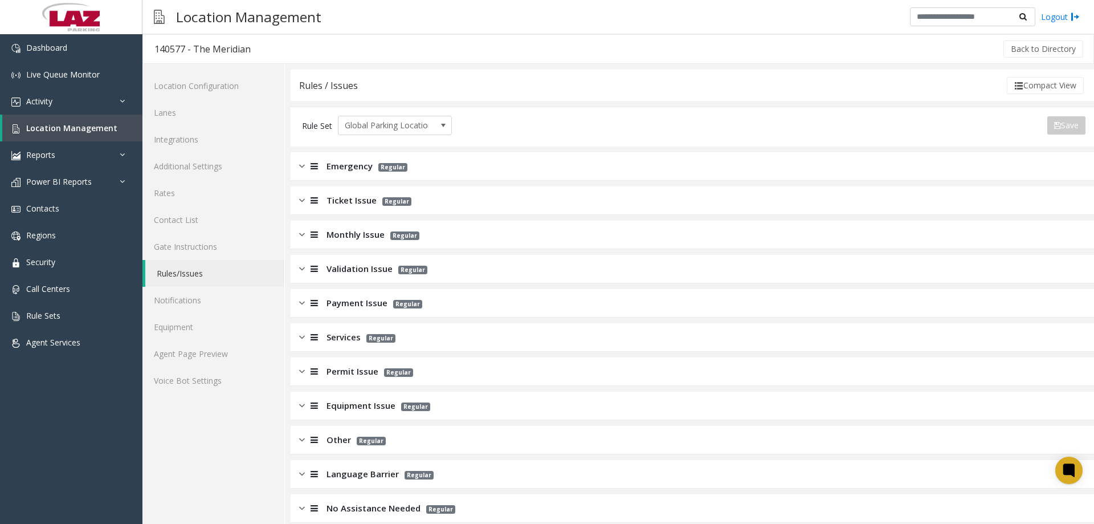
click at [303, 195] on img at bounding box center [302, 200] width 6 height 13
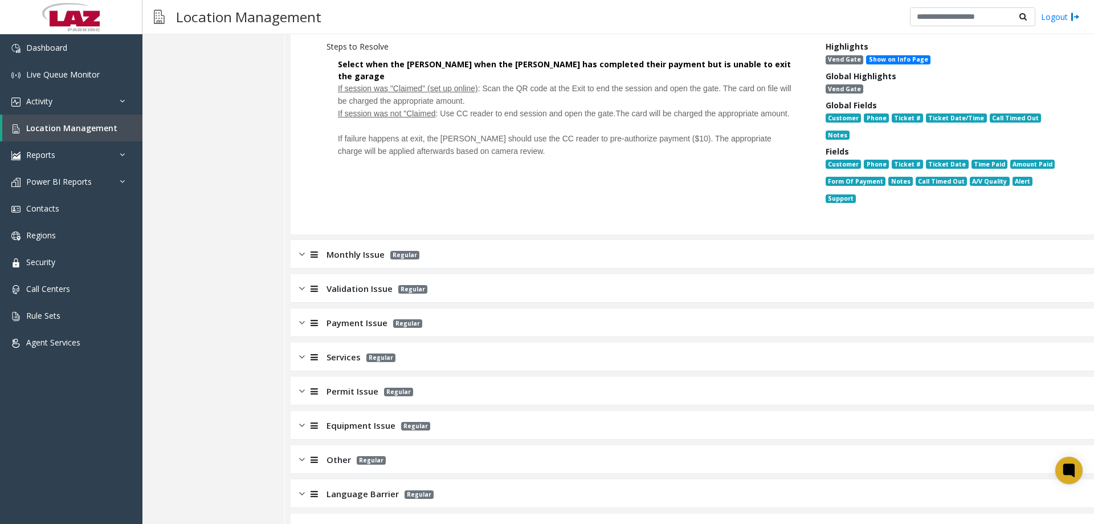
scroll to position [656, 0]
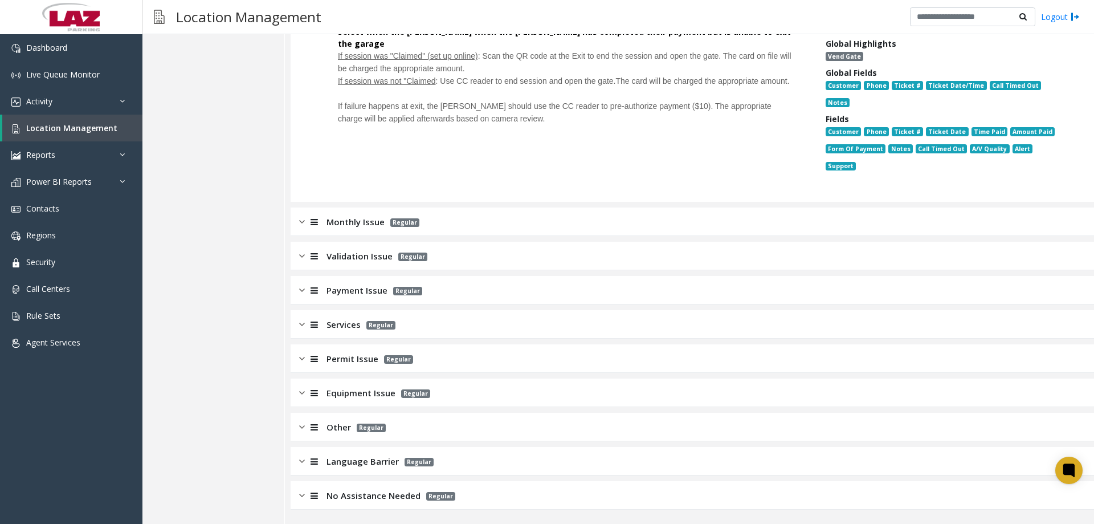
click at [293, 257] on div "Validation Issue Regular" at bounding box center [693, 256] width 804 height 28
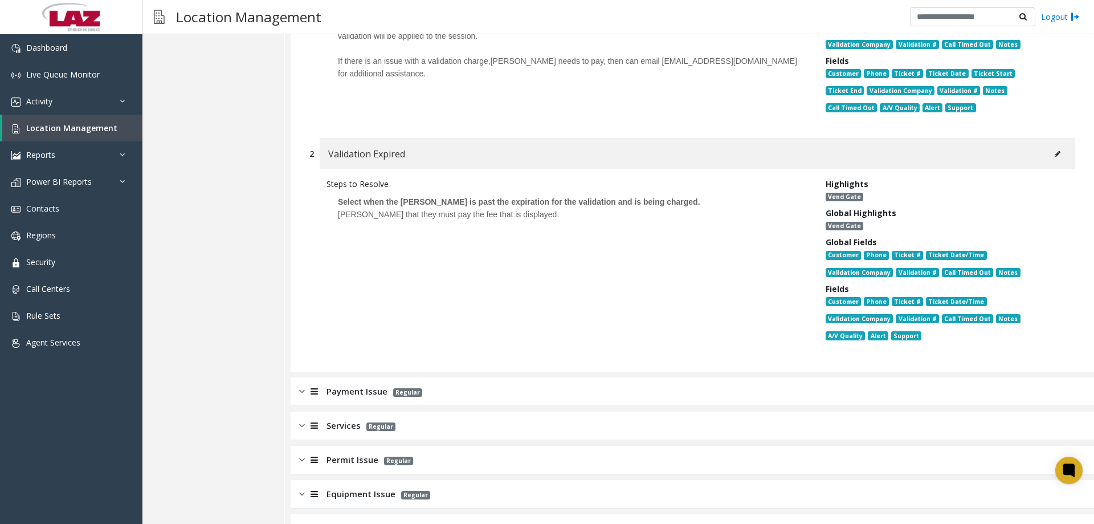
scroll to position [1107, 0]
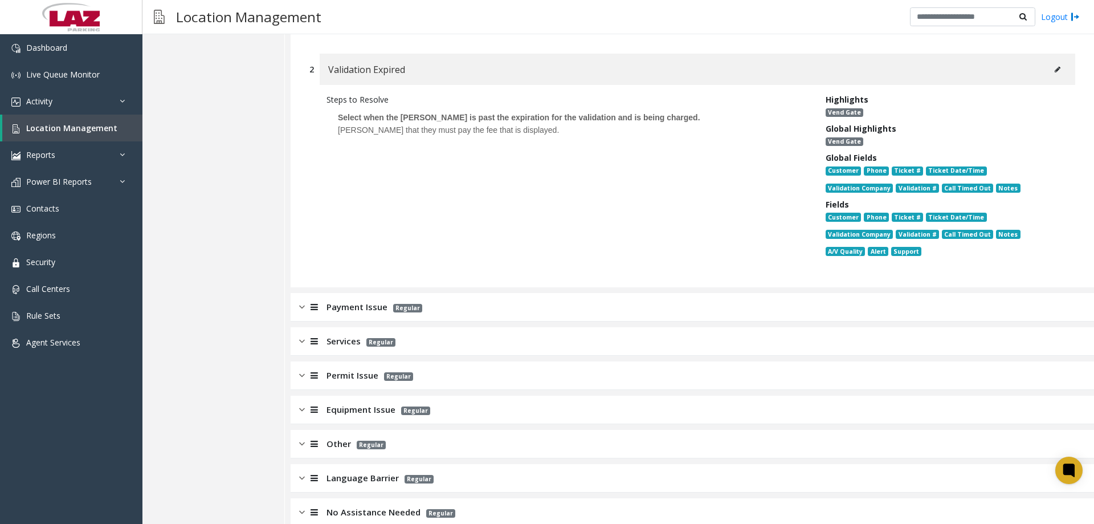
click at [307, 403] on div at bounding box center [313, 409] width 16 height 13
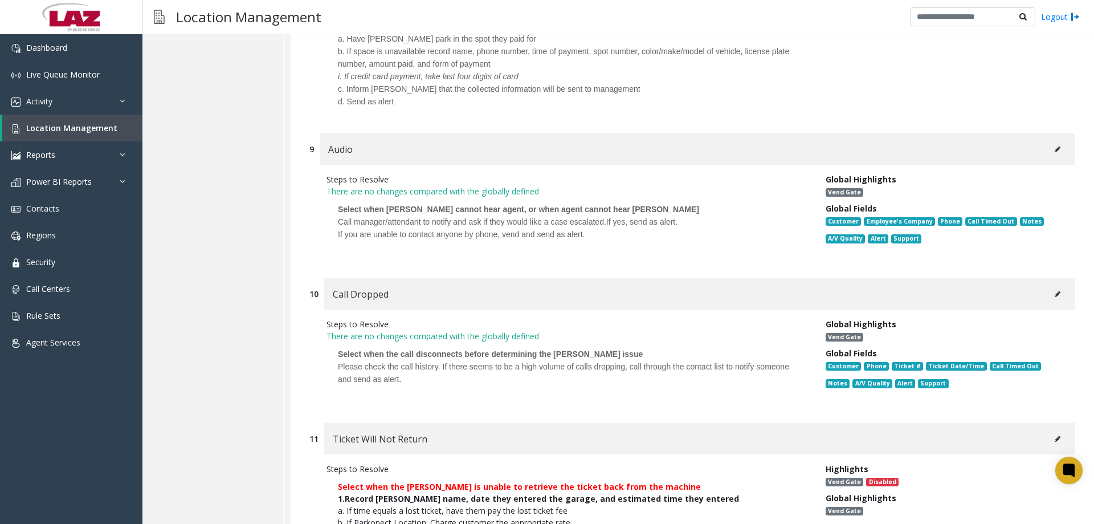
scroll to position [3698, 0]
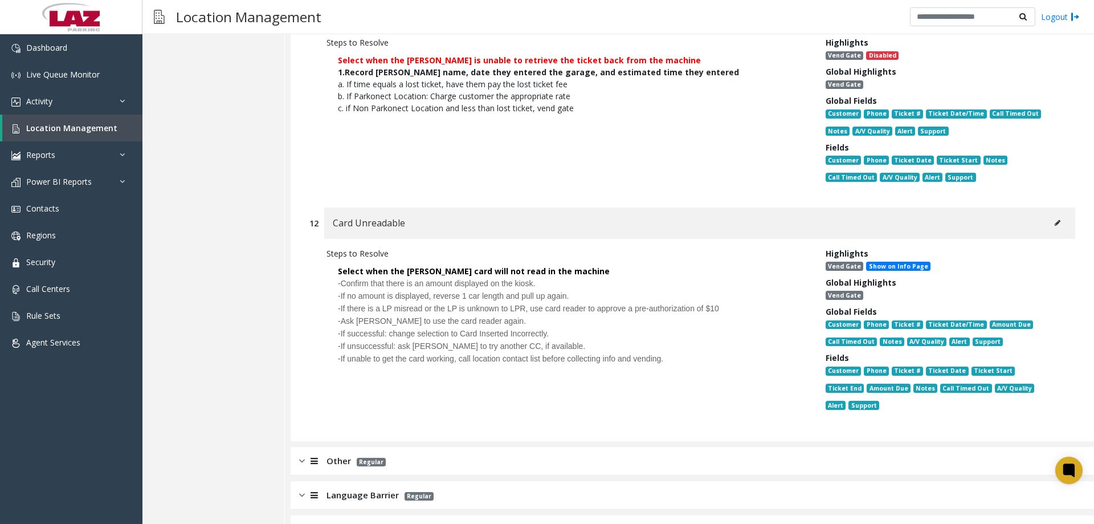
click at [308, 454] on div at bounding box center [313, 460] width 16 height 13
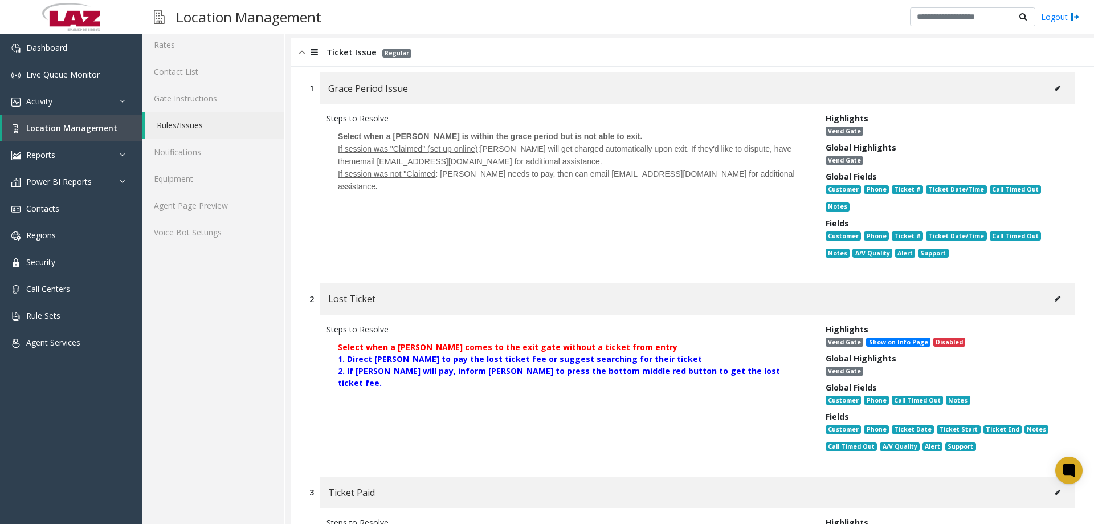
scroll to position [0, 0]
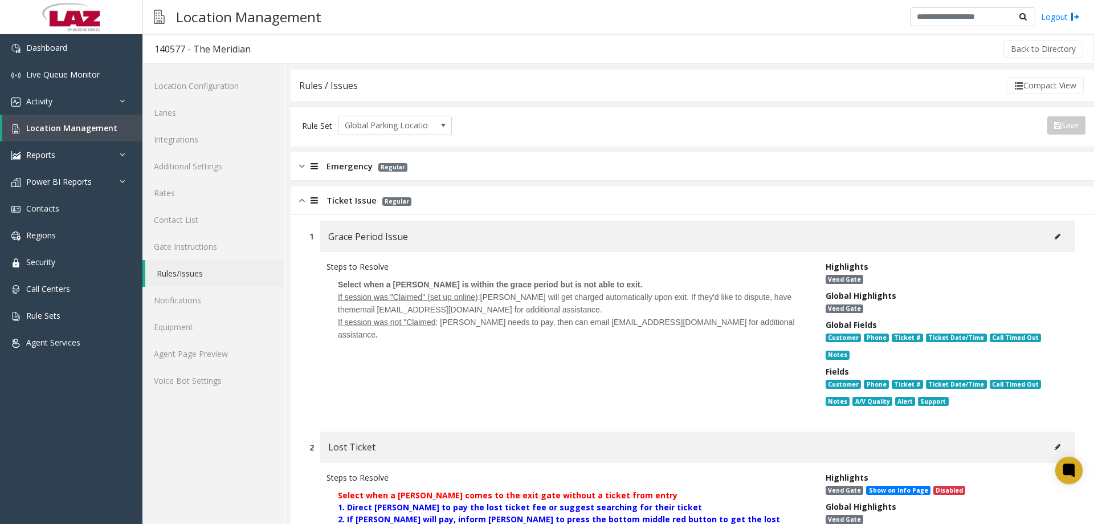
click at [291, 197] on div "Ticket Issue Regular" at bounding box center [693, 200] width 804 height 28
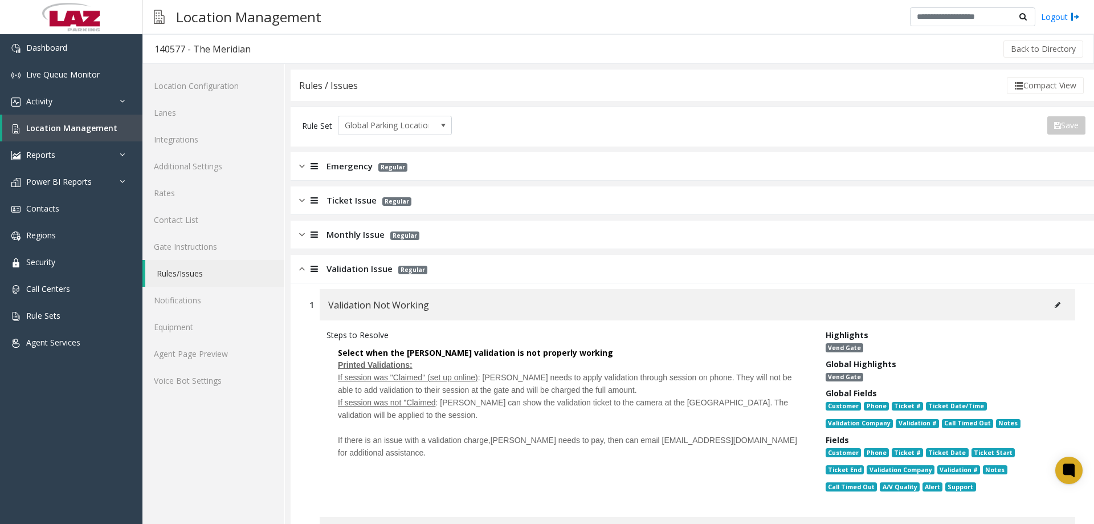
click at [307, 230] on div at bounding box center [313, 234] width 16 height 13
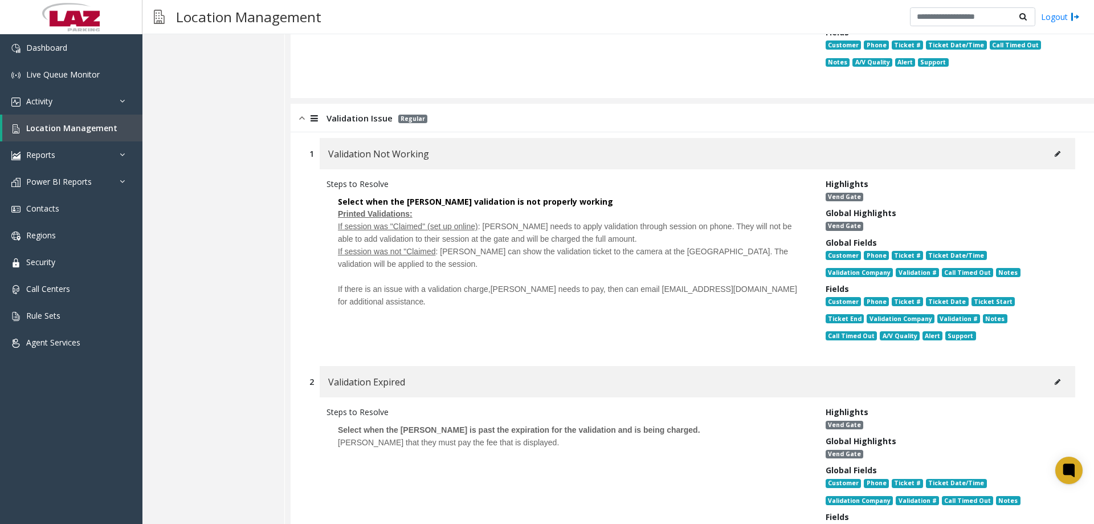
scroll to position [798, 0]
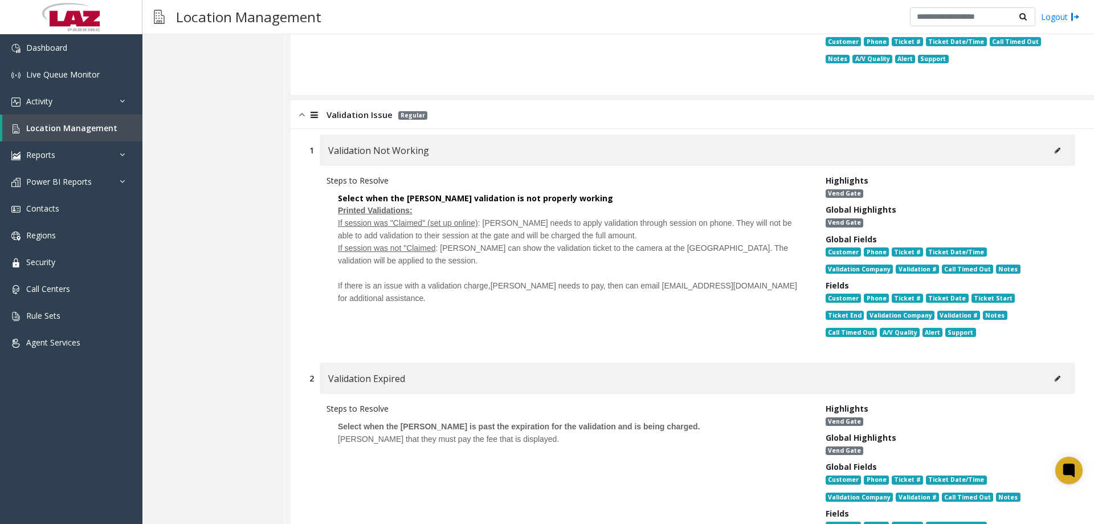
click at [307, 112] on div at bounding box center [313, 114] width 16 height 13
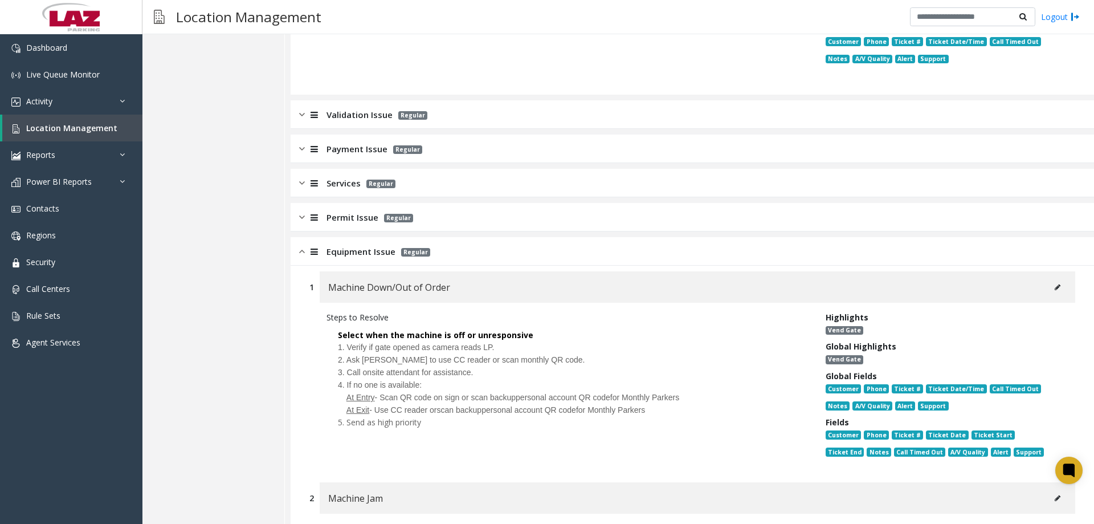
click at [299, 142] on div "Payment Issue Regular" at bounding box center [693, 148] width 804 height 28
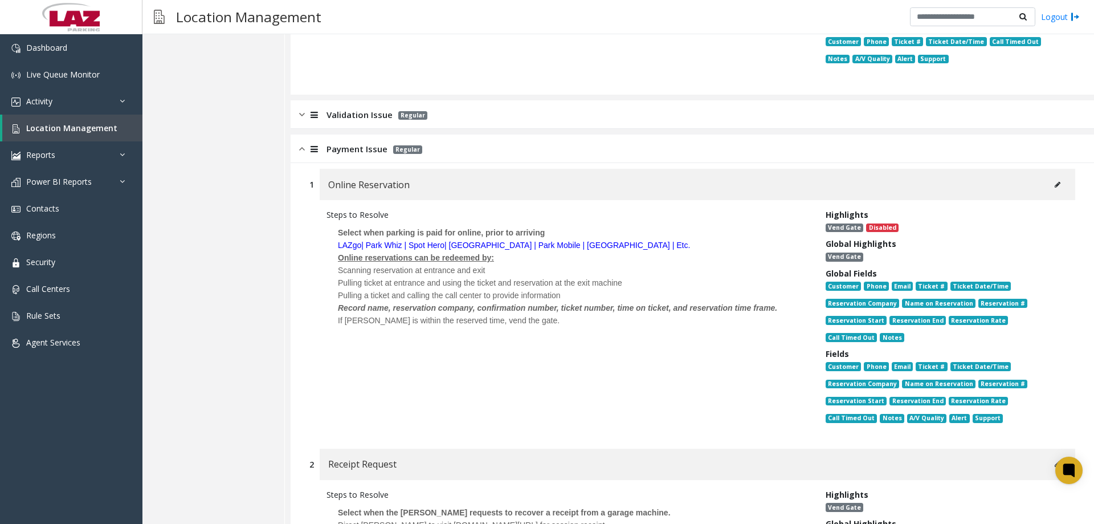
click at [299, 142] on div "Payment Issue Regular" at bounding box center [693, 148] width 804 height 28
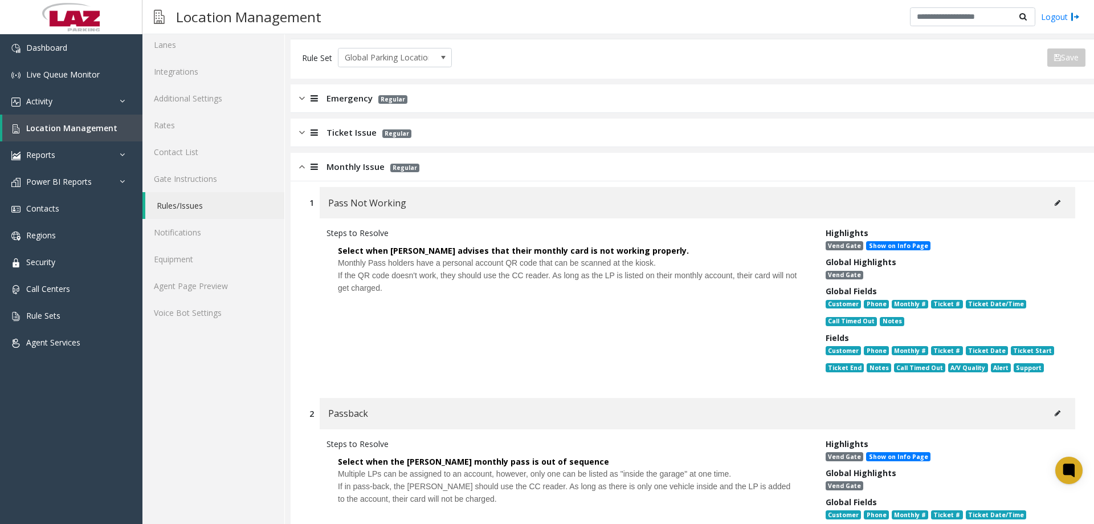
scroll to position [0, 0]
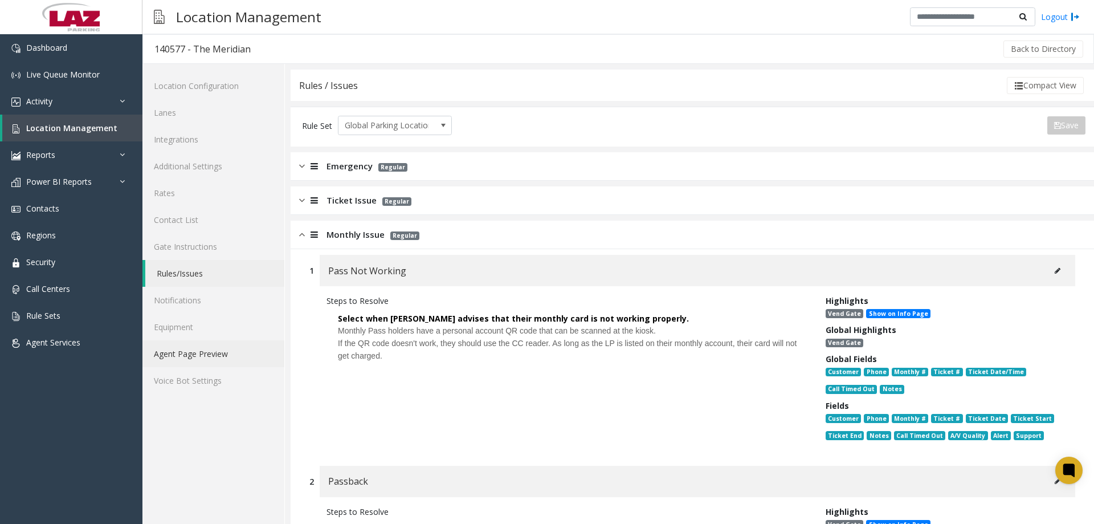
click at [238, 347] on link "Agent Page Preview" at bounding box center [213, 353] width 142 height 27
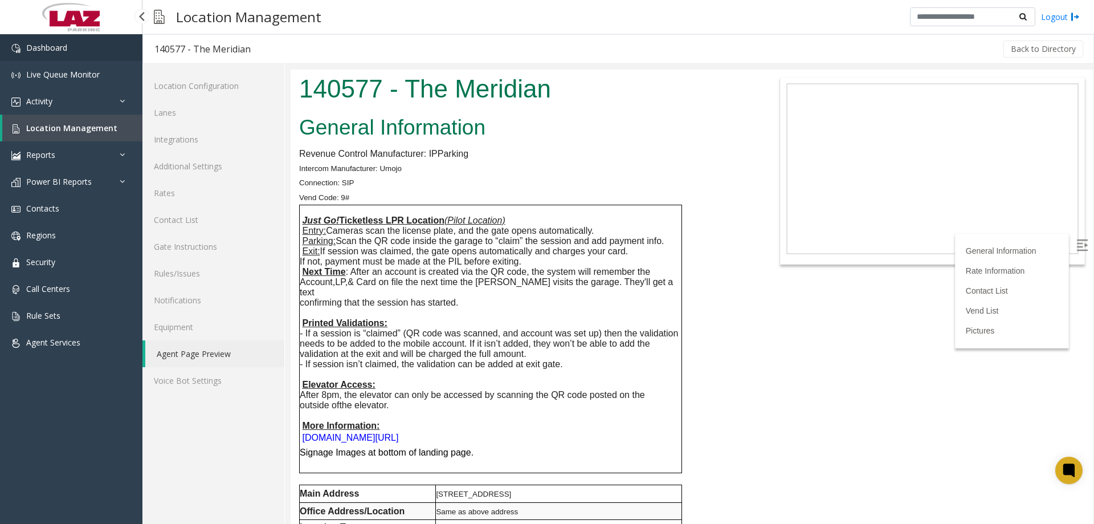
click at [54, 43] on span "Dashboard" at bounding box center [46, 47] width 41 height 11
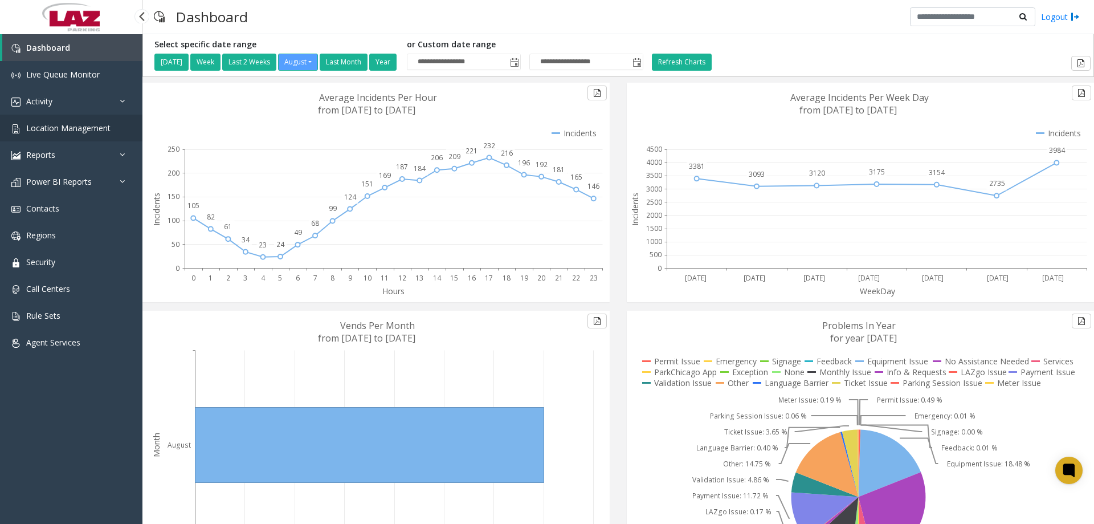
click at [95, 125] on span "Location Management" at bounding box center [68, 128] width 84 height 11
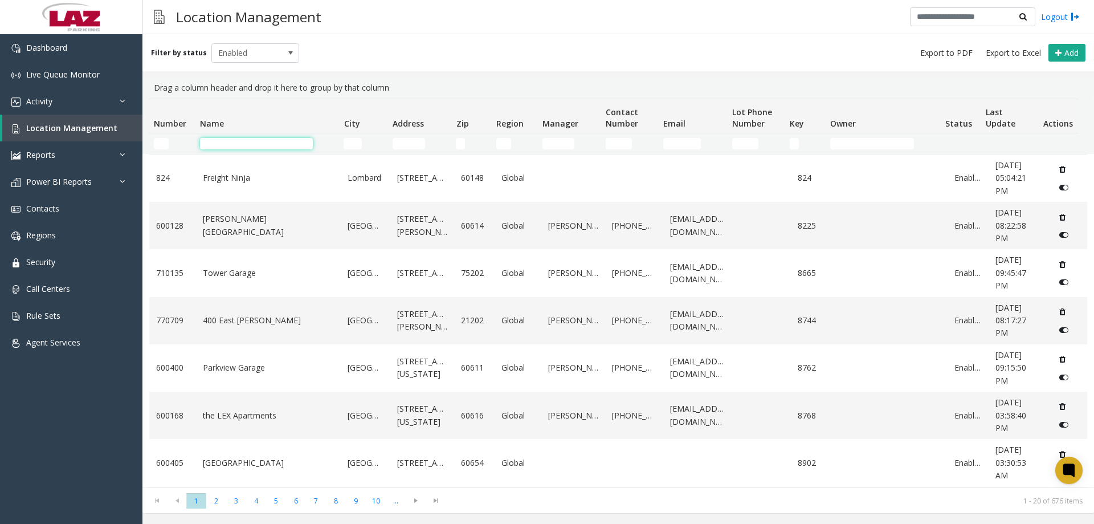
click at [226, 144] on input "Name Filter" at bounding box center [256, 143] width 113 height 11
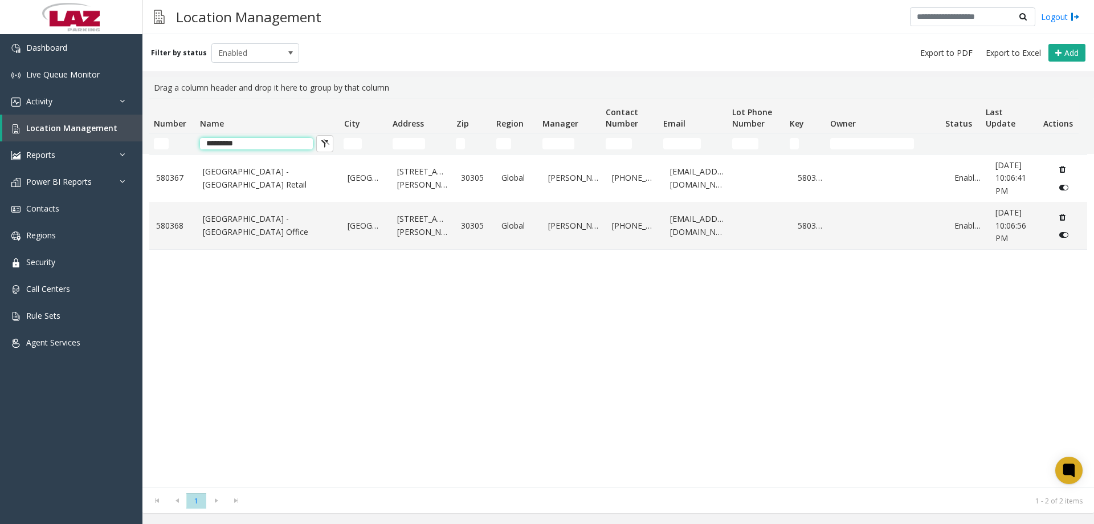
type input "********"
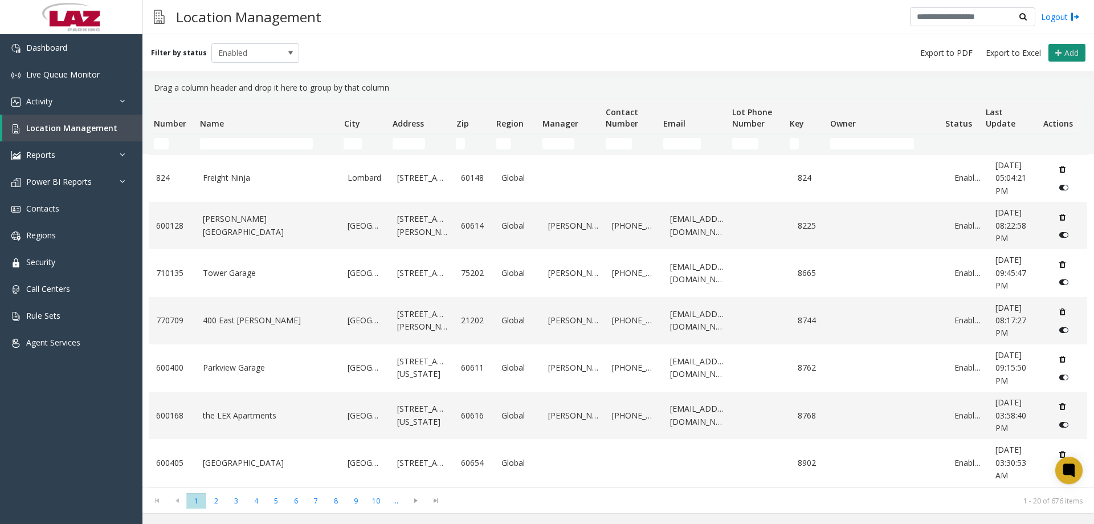
click at [1066, 46] on button "Add" at bounding box center [1067, 53] width 37 height 18
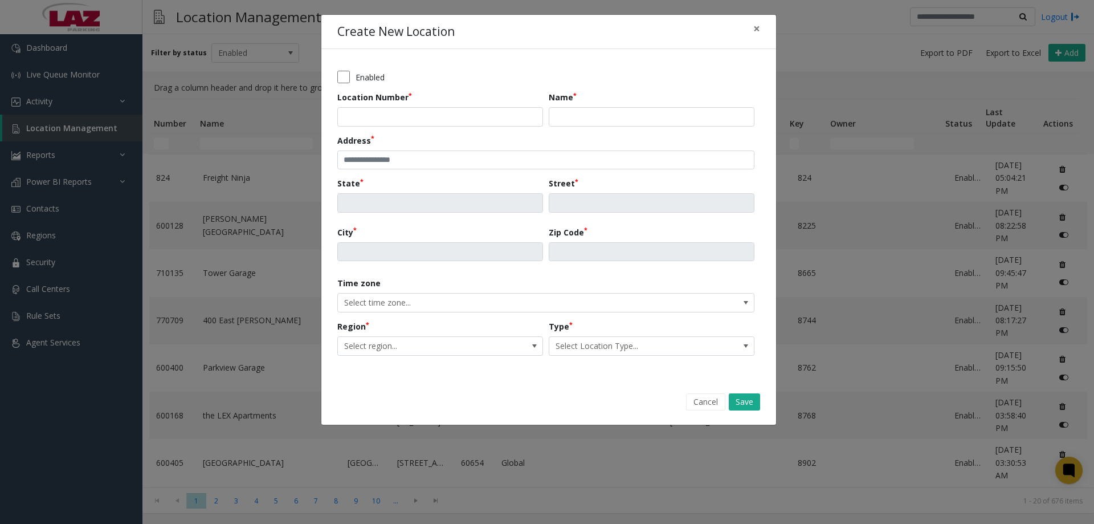
click at [353, 75] on div "Enabled" at bounding box center [548, 77] width 423 height 13
click at [357, 120] on input "Location Number" at bounding box center [440, 116] width 206 height 19
type input "******"
type input "**********"
click at [414, 162] on input "text" at bounding box center [545, 159] width 417 height 19
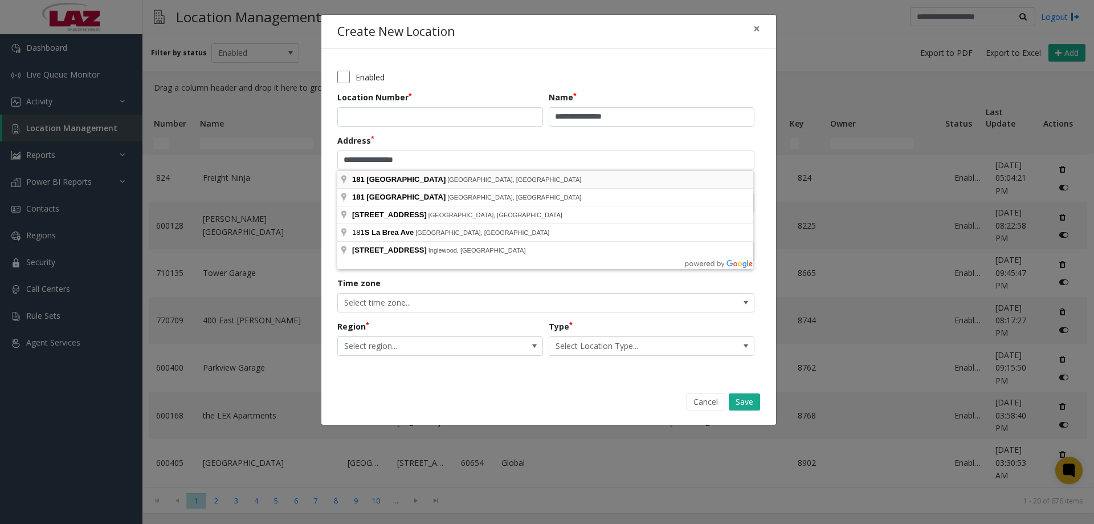
type input "**********"
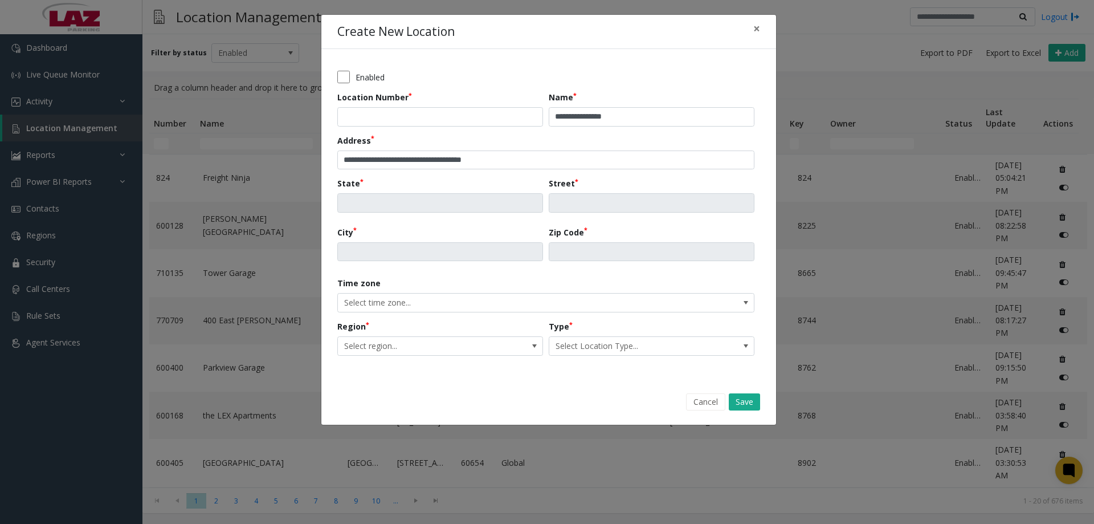
type input "**"
type input "**********"
type input "*****"
click at [416, 344] on span "Select region..." at bounding box center [420, 346] width 164 height 18
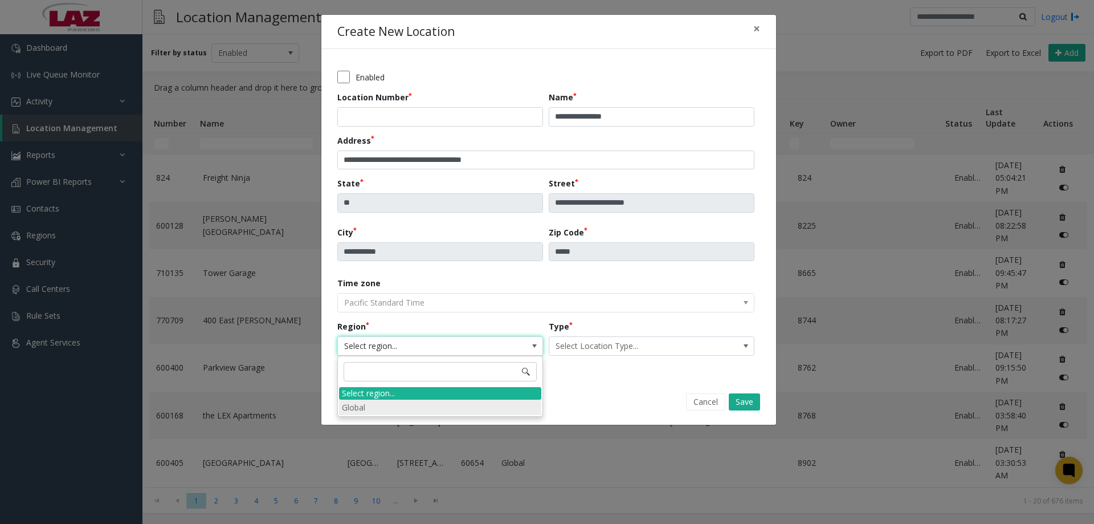
click at [386, 403] on li "Global" at bounding box center [440, 406] width 202 height 15
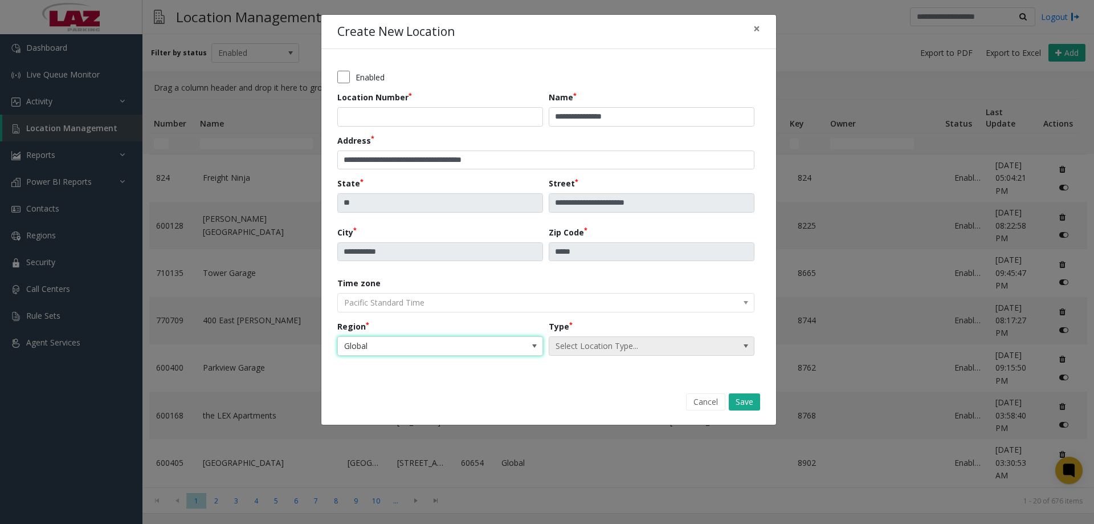
click at [606, 337] on span "Select Location Type..." at bounding box center [631, 346] width 164 height 18
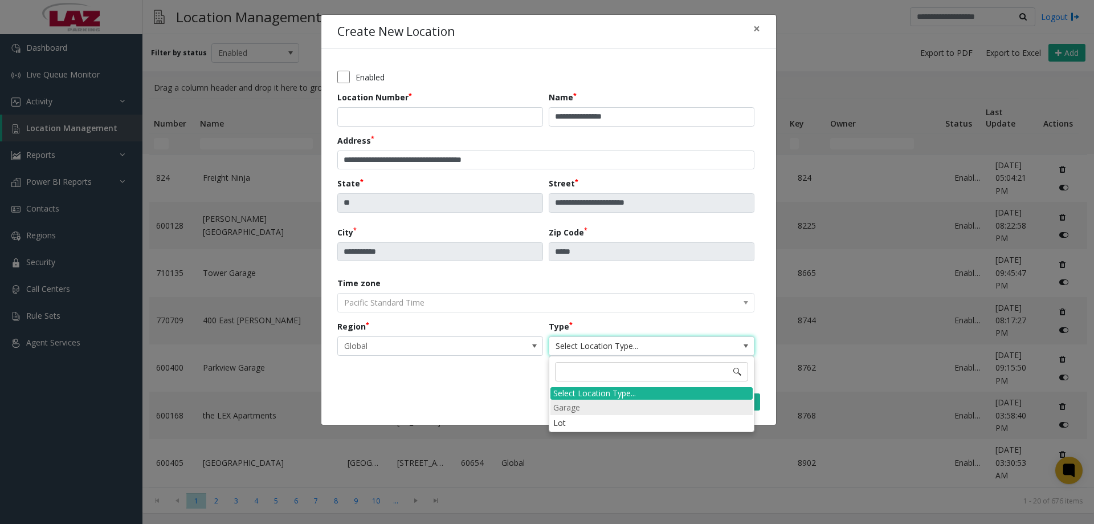
click at [589, 409] on li "Garage" at bounding box center [651, 406] width 202 height 15
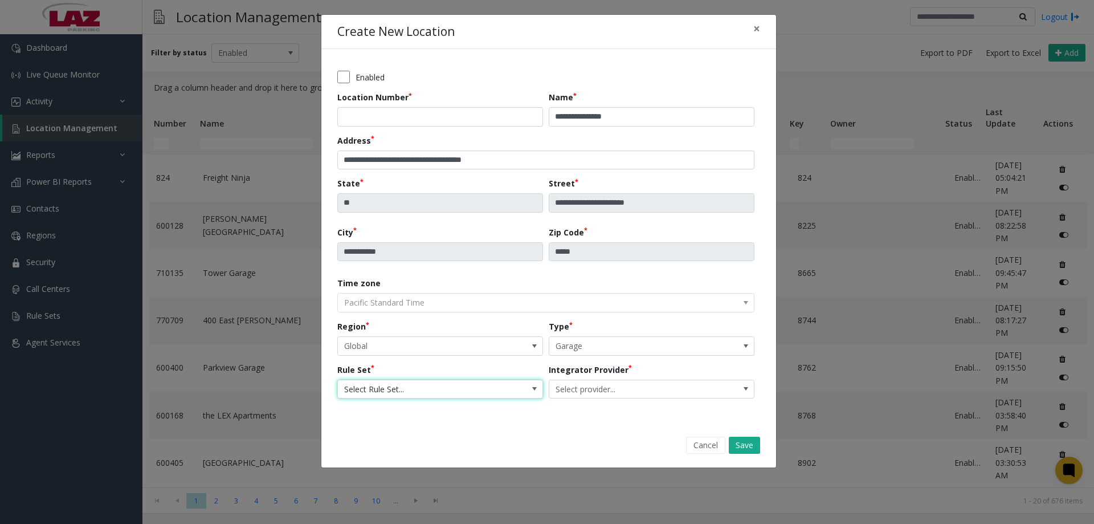
click at [440, 395] on span "Select Rule Set..." at bounding box center [420, 389] width 164 height 18
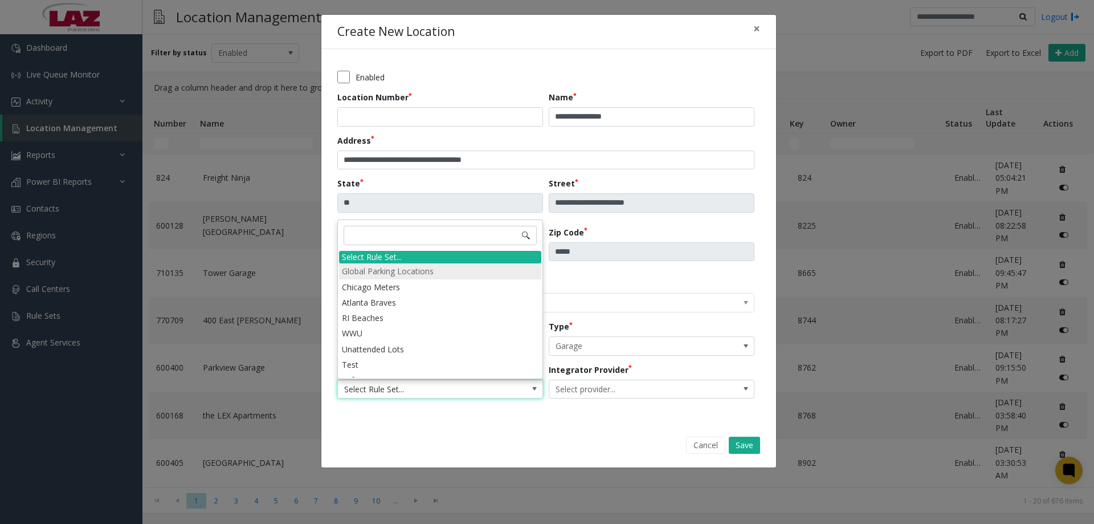
click at [434, 269] on li "Global Parking Locations" at bounding box center [440, 270] width 202 height 15
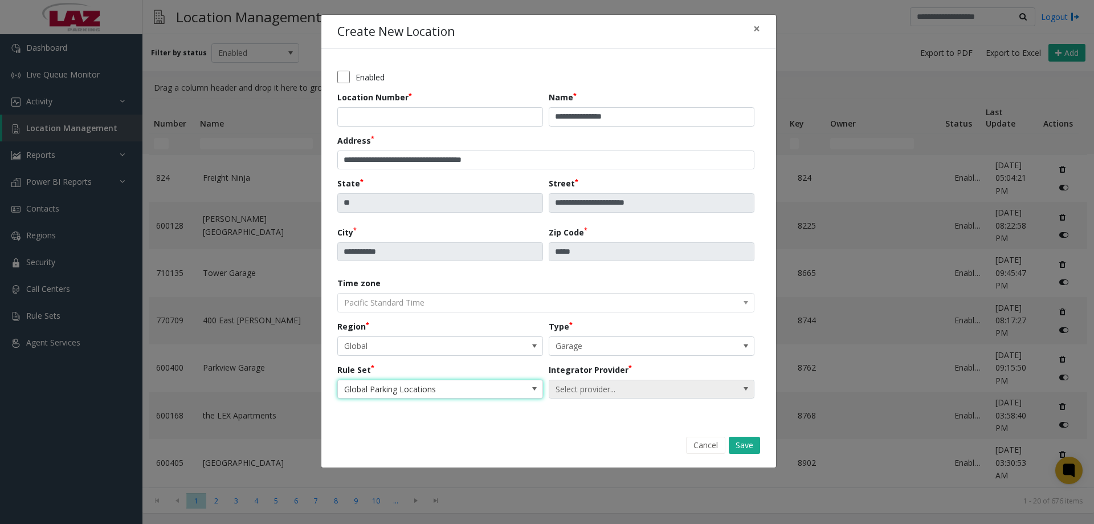
click at [597, 393] on span "Select provider..." at bounding box center [631, 389] width 164 height 18
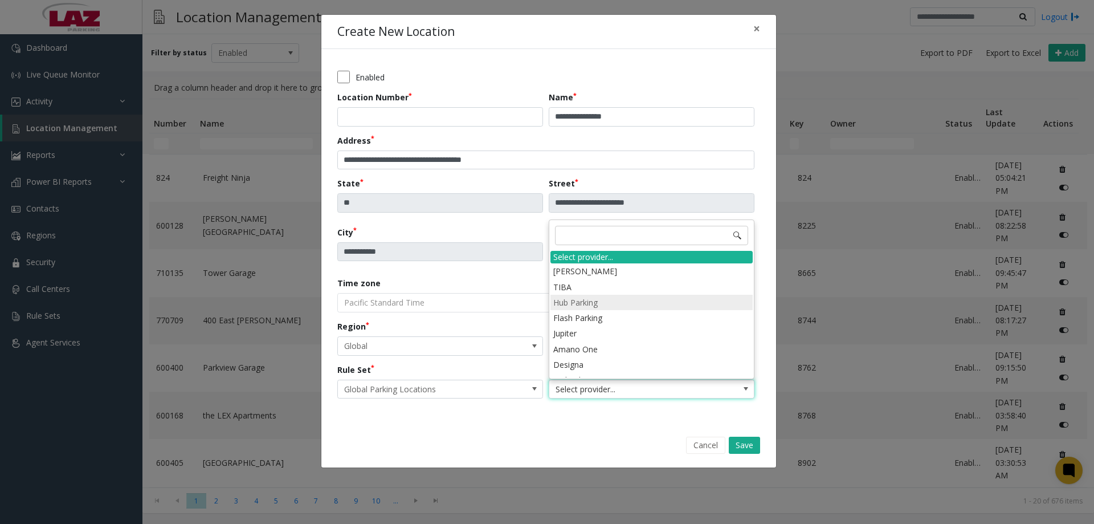
click at [610, 302] on li "Hub Parking" at bounding box center [651, 302] width 202 height 15
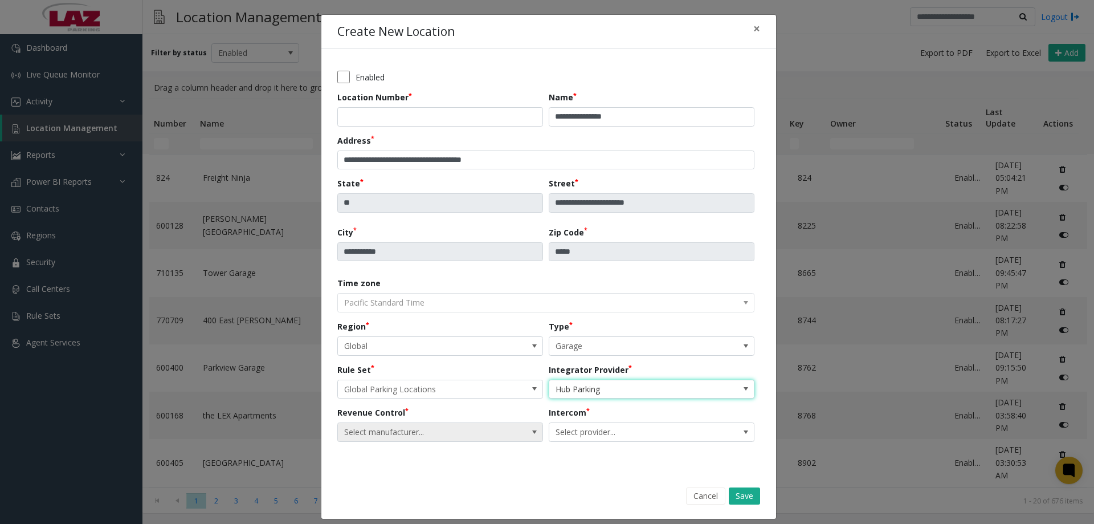
click at [459, 429] on span "Select manufacturer..." at bounding box center [420, 432] width 164 height 18
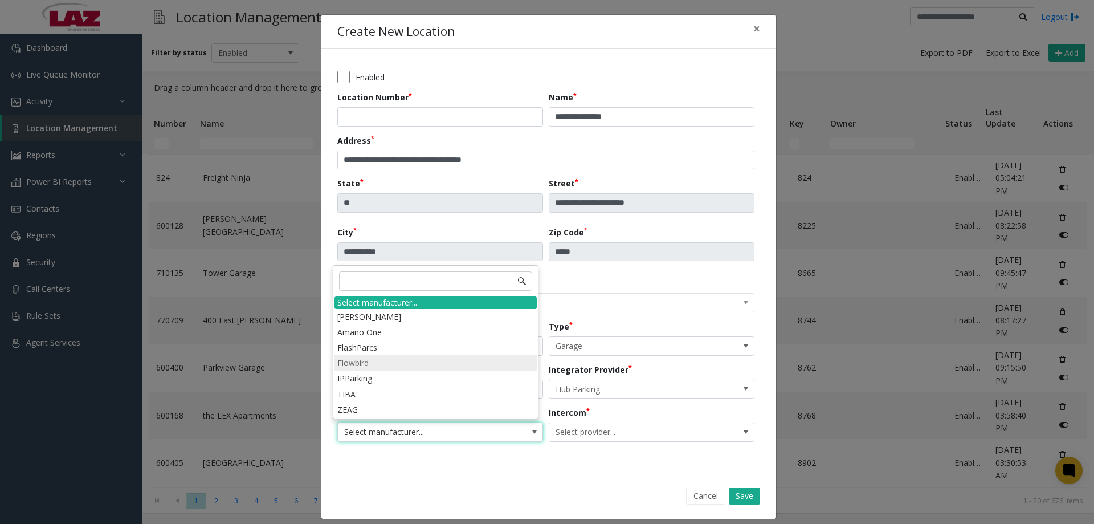
scroll to position [9, 0]
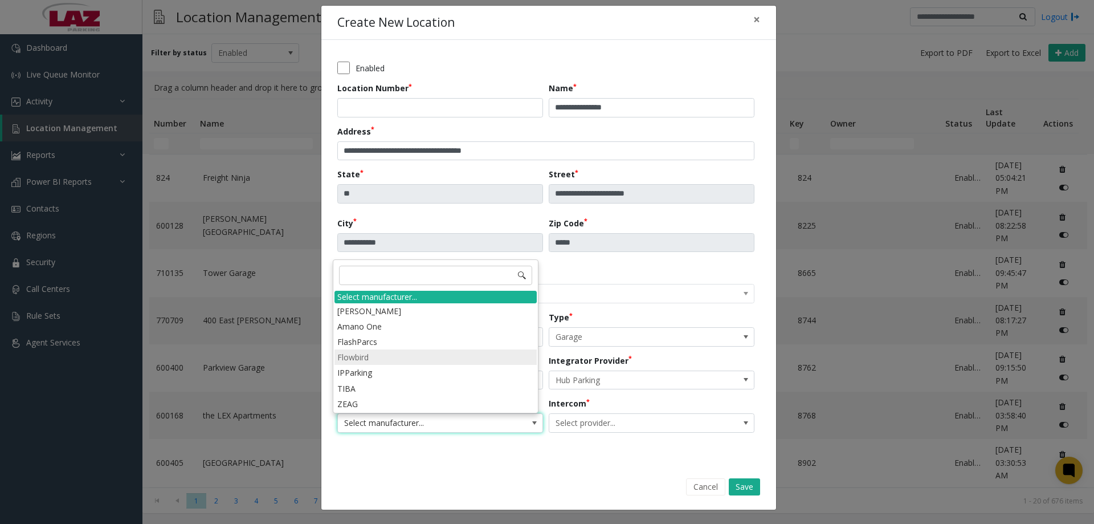
click at [398, 354] on li "Flowbird" at bounding box center [436, 356] width 202 height 15
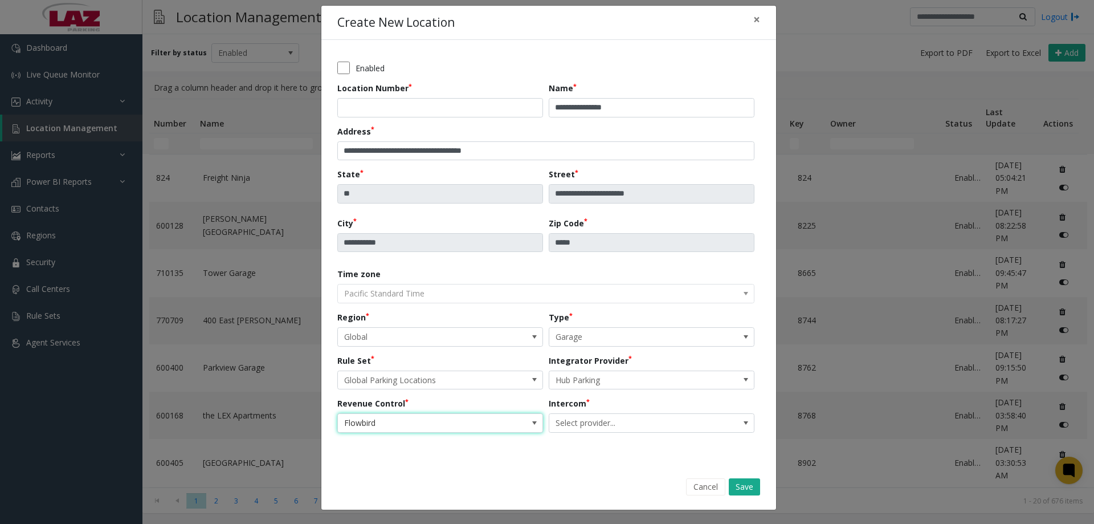
click at [403, 418] on span "Flowbird" at bounding box center [420, 423] width 164 height 18
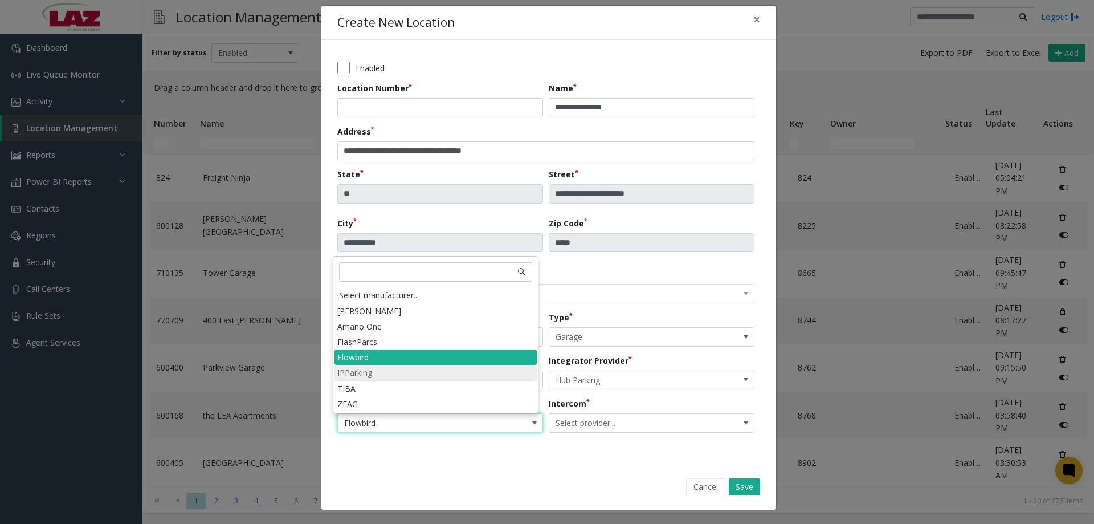
click at [397, 377] on li "IPParking" at bounding box center [436, 372] width 202 height 15
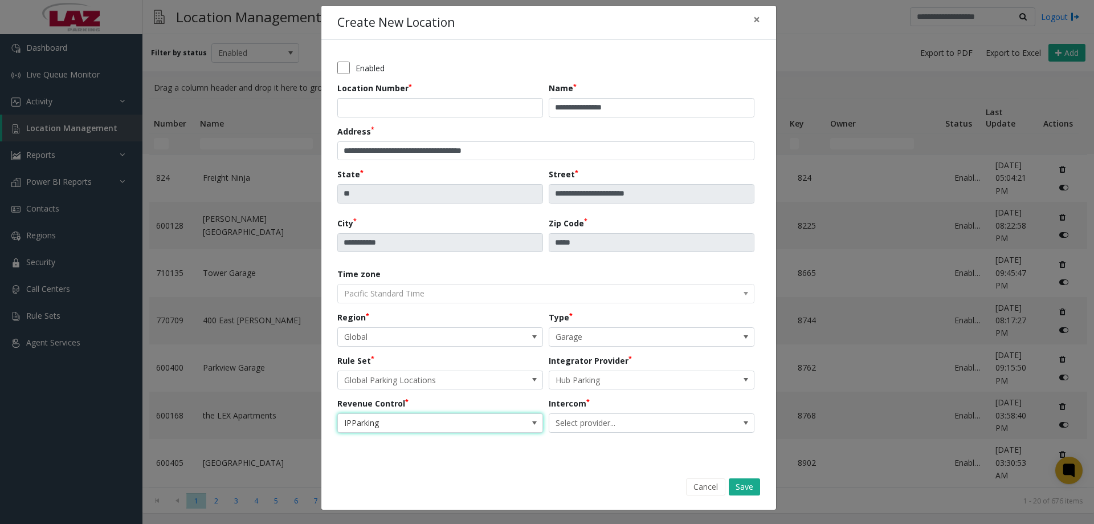
click at [426, 455] on div "**********" at bounding box center [548, 252] width 455 height 425
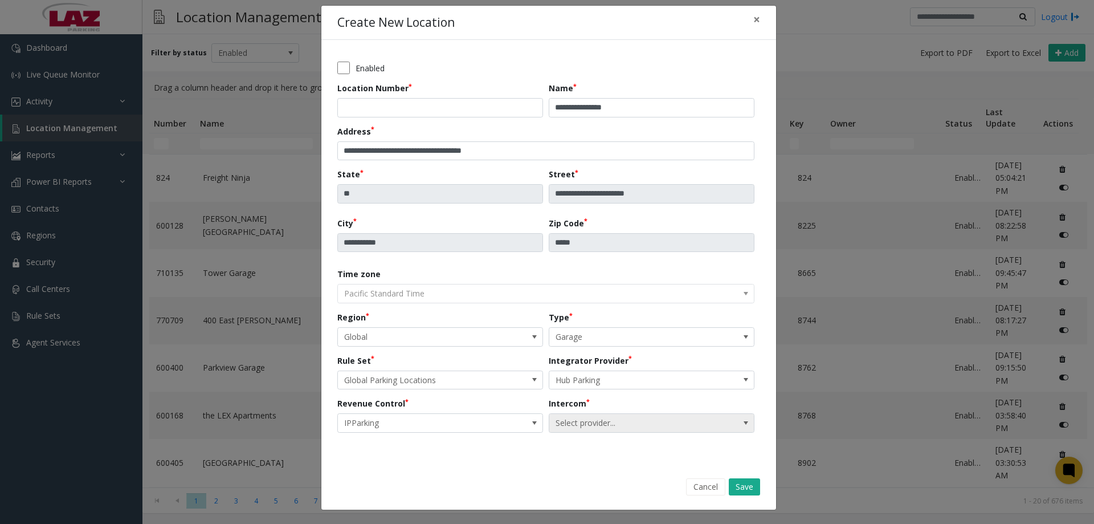
click at [565, 414] on span "Select provider..." at bounding box center [631, 423] width 164 height 18
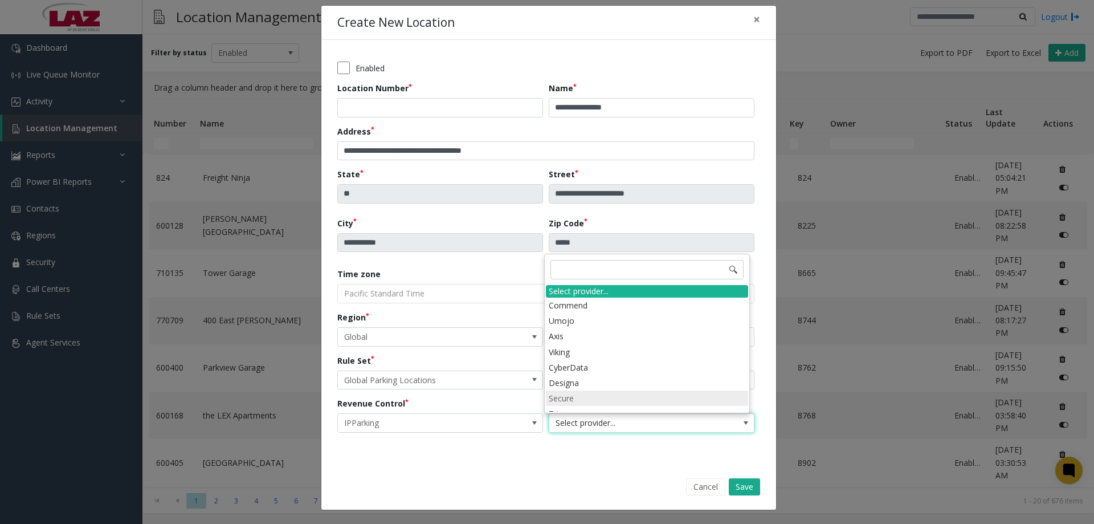
click at [583, 393] on li "Secure" at bounding box center [647, 397] width 202 height 15
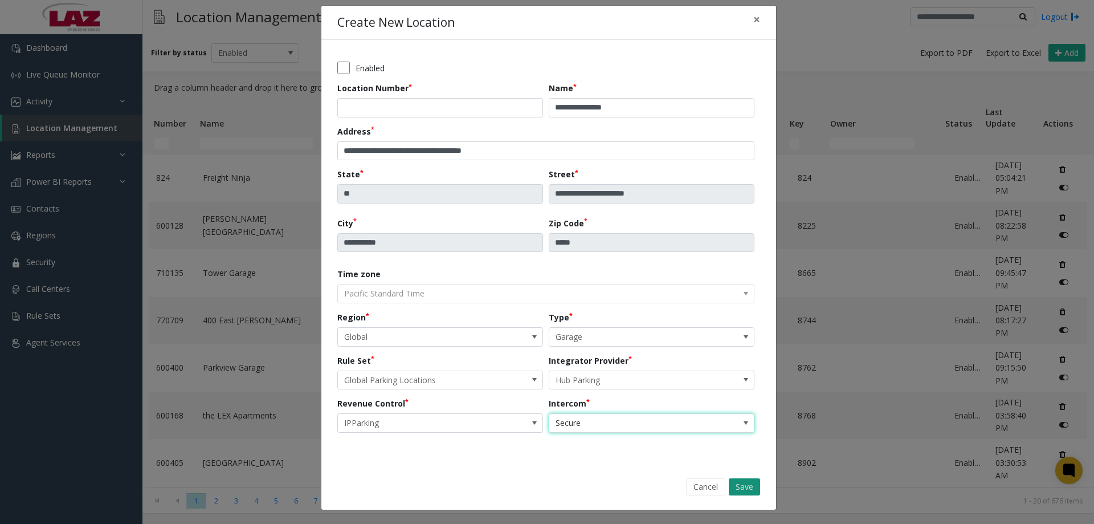
click at [749, 489] on button "Save" at bounding box center [744, 486] width 31 height 17
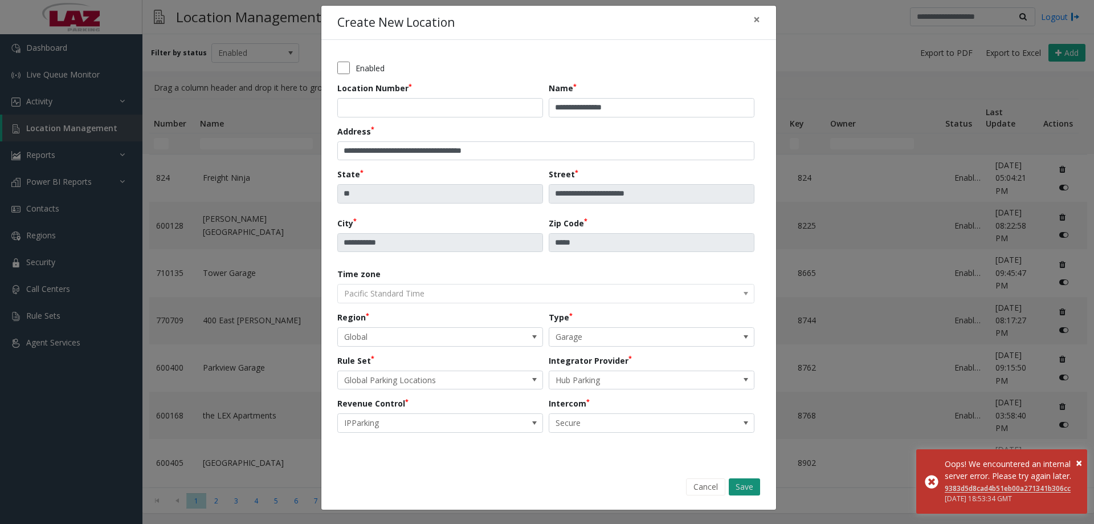
click at [748, 483] on button "Save" at bounding box center [744, 486] width 31 height 17
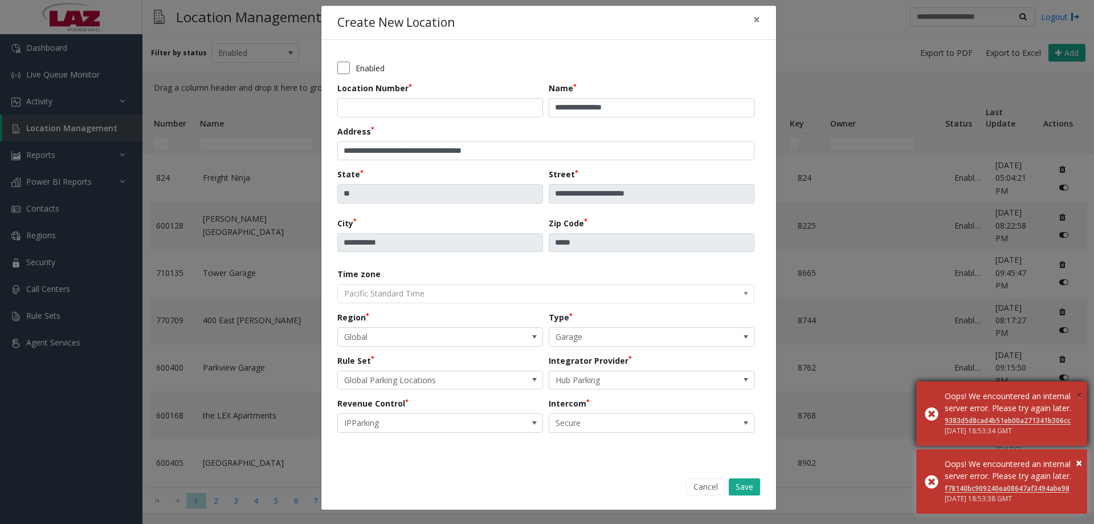
click at [1078, 387] on span "×" at bounding box center [1079, 394] width 6 height 15
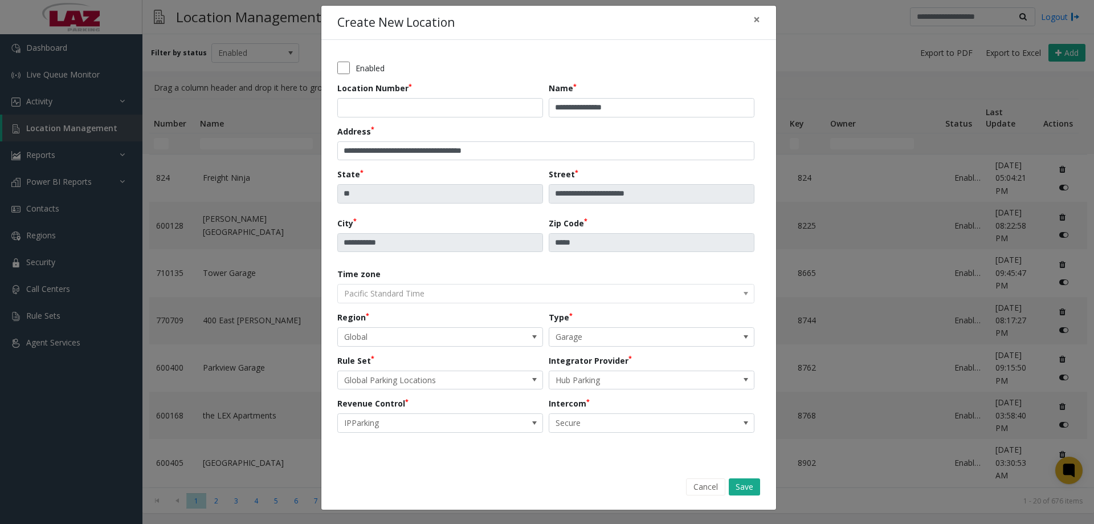
click at [1075, 452] on div "**********" at bounding box center [547, 262] width 1094 height 524
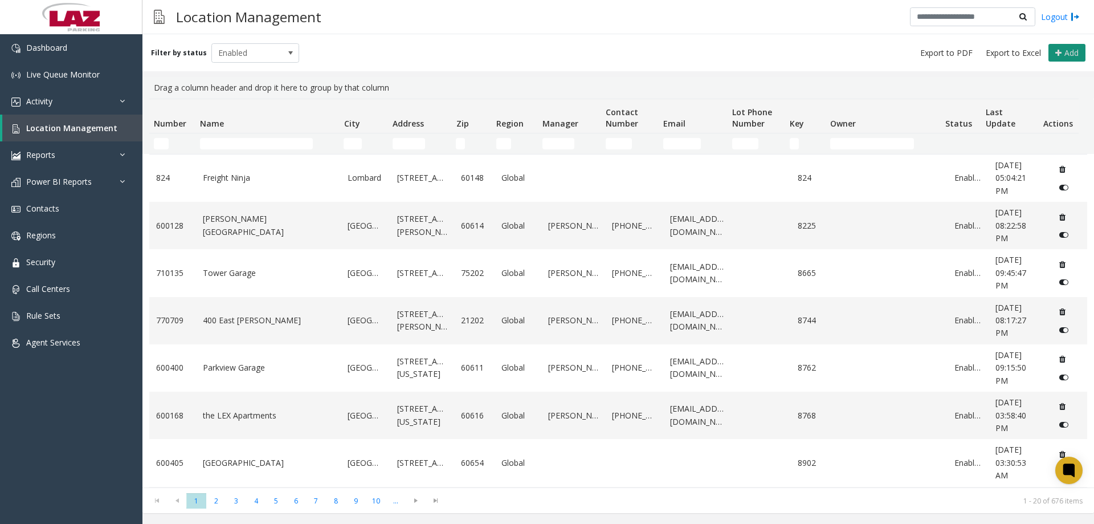
click at [1067, 54] on span "Add" at bounding box center [1072, 52] width 14 height 11
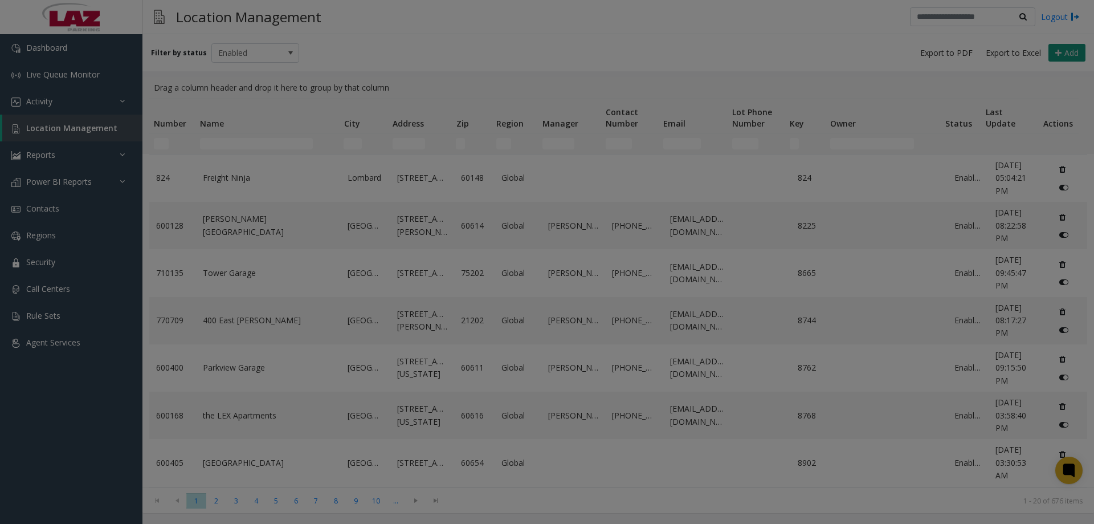
scroll to position [0, 0]
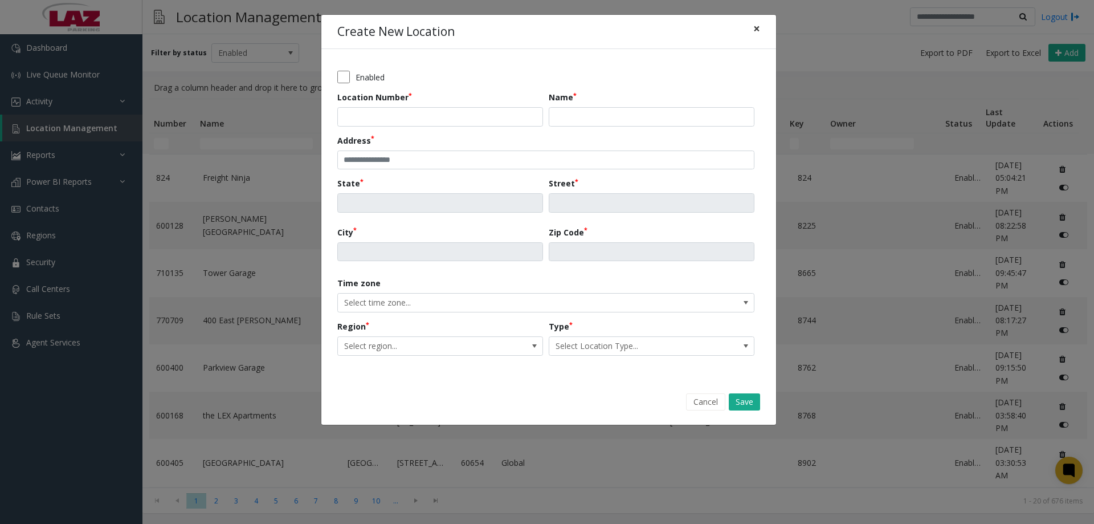
click at [757, 31] on span "×" at bounding box center [756, 29] width 7 height 16
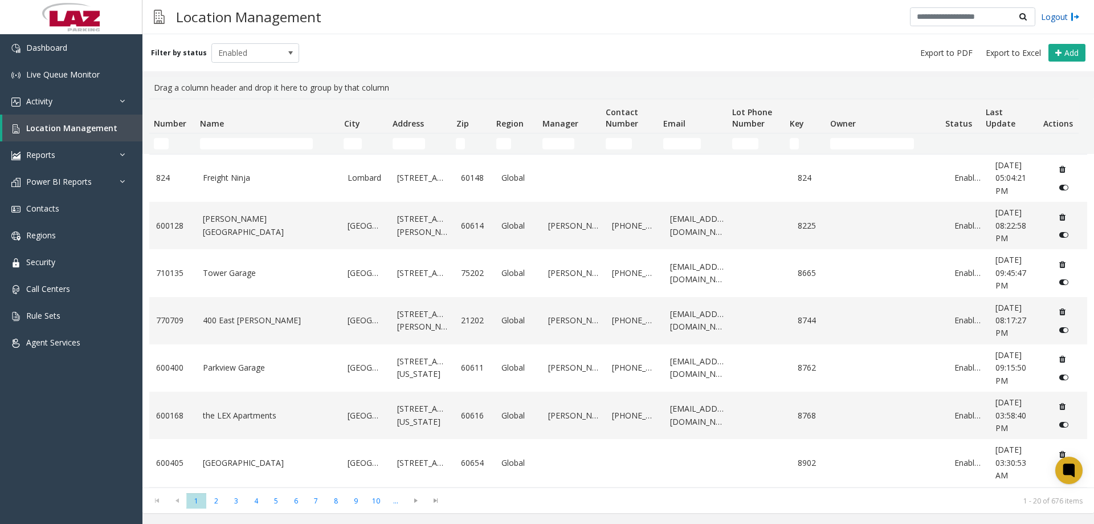
click at [1060, 12] on link "Logout" at bounding box center [1060, 17] width 39 height 12
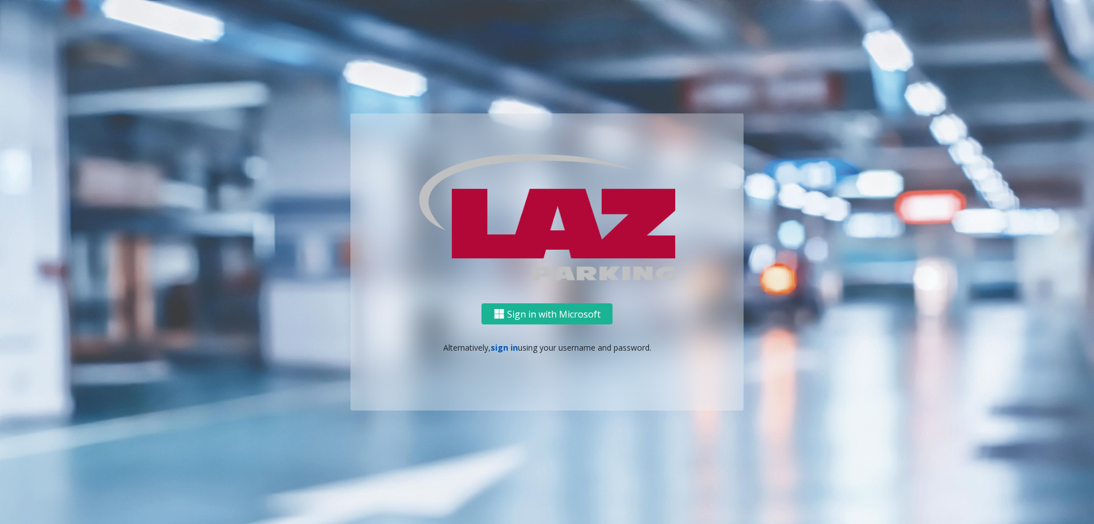
click at [503, 352] on link "sign in" at bounding box center [504, 347] width 27 height 11
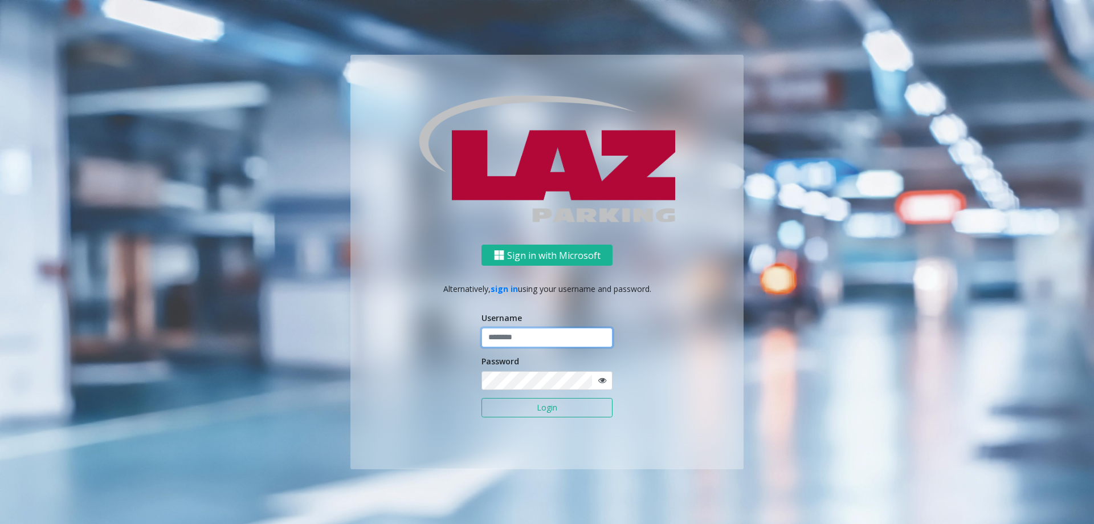
type input "*******"
click at [548, 403] on button "Login" at bounding box center [547, 407] width 131 height 19
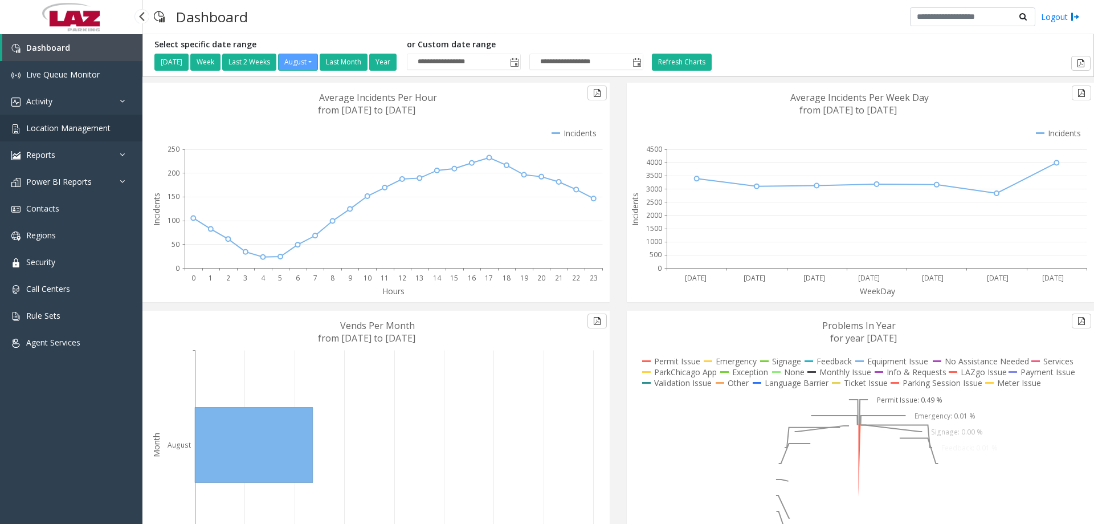
click at [72, 130] on span "Location Management" at bounding box center [68, 128] width 84 height 11
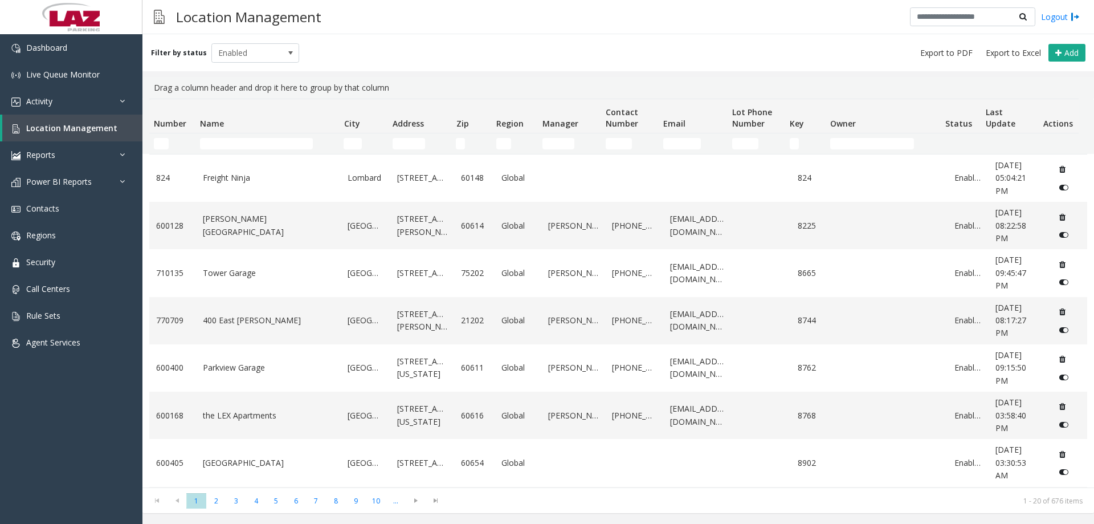
click at [173, 129] on span "Number" at bounding box center [170, 123] width 32 height 11
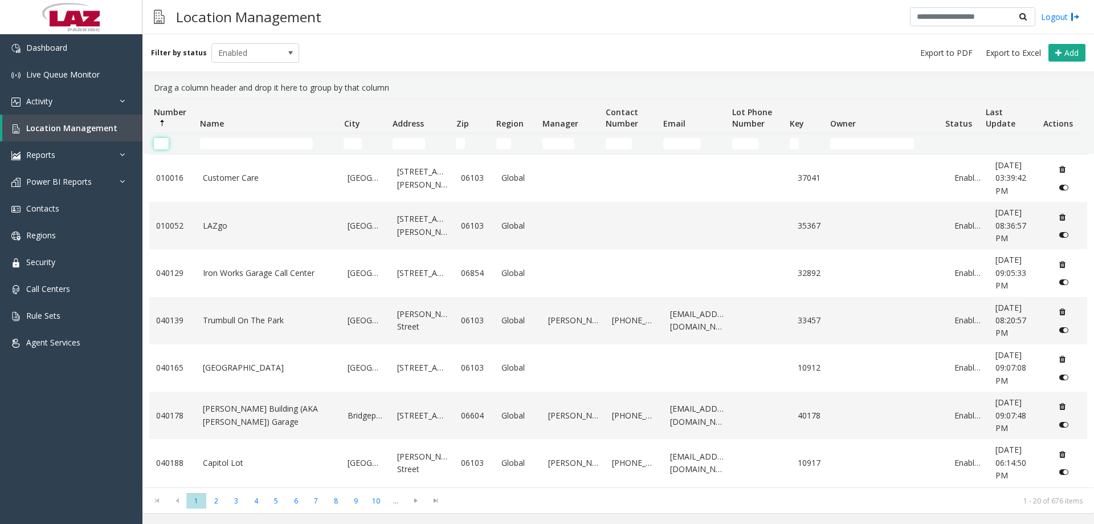
click at [163, 140] on input "Number Filter" at bounding box center [161, 143] width 15 height 11
click at [164, 122] on span "Sortable" at bounding box center [162, 123] width 9 height 9
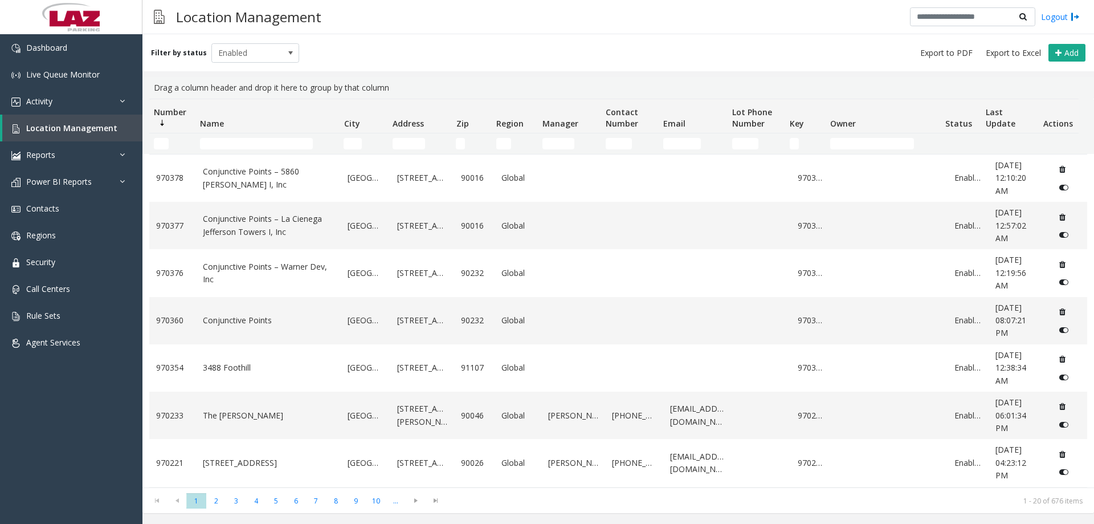
click at [165, 124] on span "Sortable" at bounding box center [162, 123] width 9 height 9
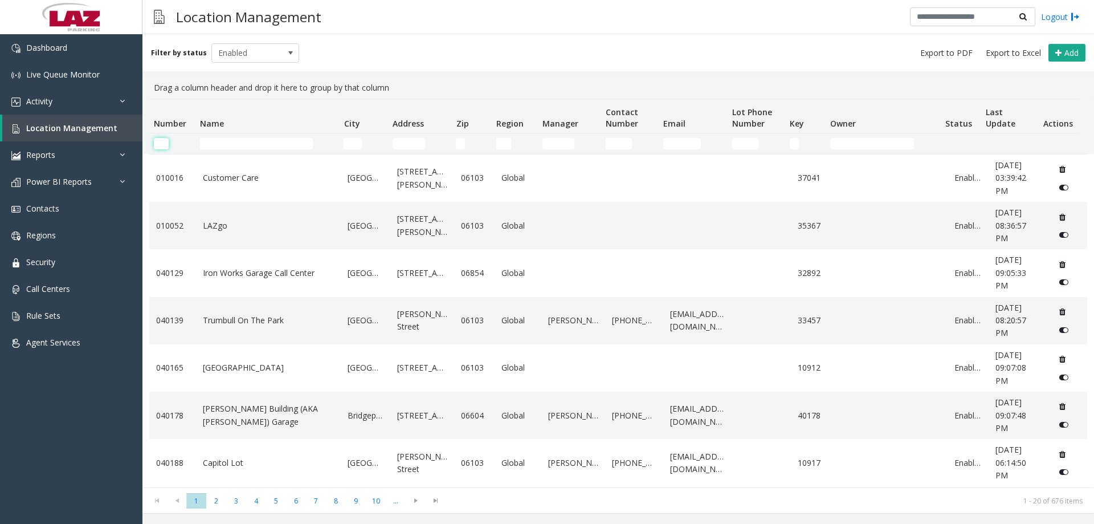
click at [167, 148] on input "Number Filter" at bounding box center [161, 143] width 15 height 11
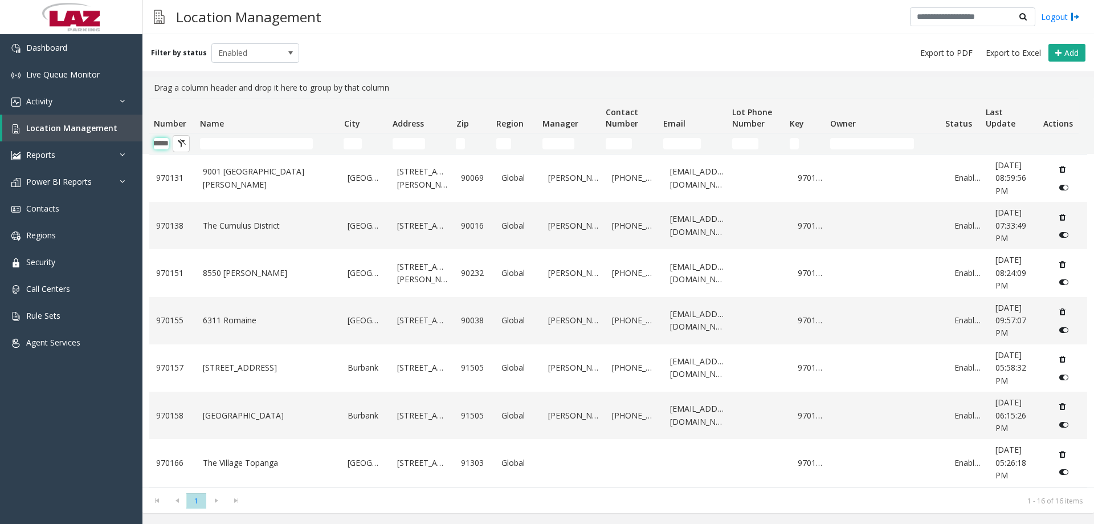
scroll to position [0, 19]
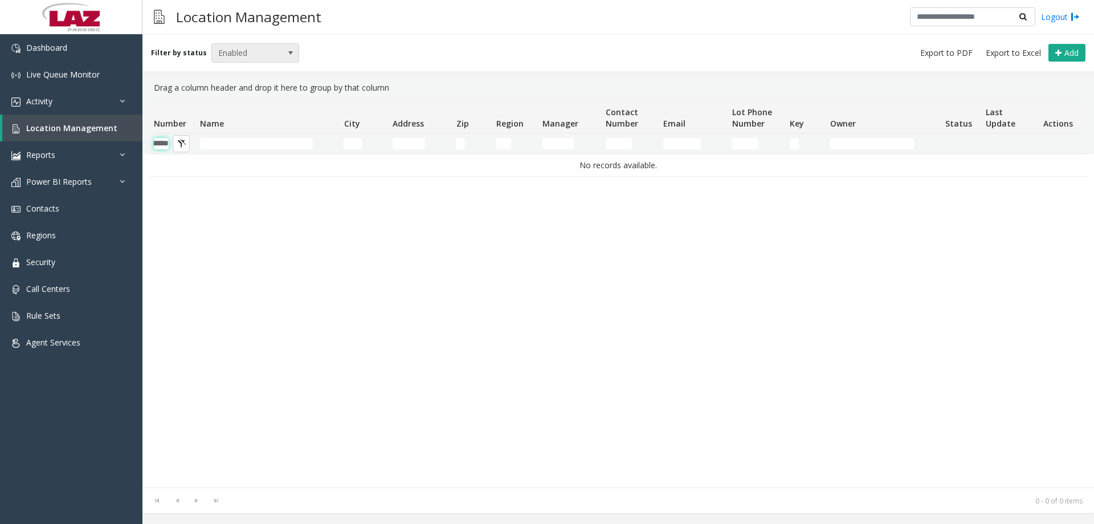
type input "******"
click at [248, 48] on span "Enabled" at bounding box center [247, 53] width 70 height 18
click at [242, 103] on li "Disabled" at bounding box center [250, 102] width 85 height 15
click at [267, 58] on span "Disabled" at bounding box center [247, 53] width 70 height 18
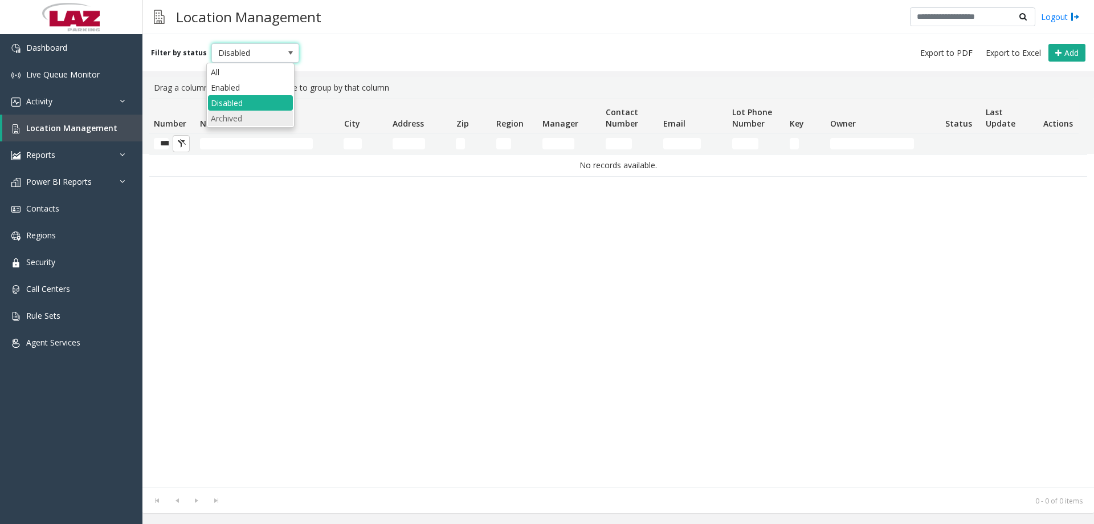
click at [240, 114] on li "Archived" at bounding box center [250, 118] width 85 height 15
click at [247, 53] on span "Archived" at bounding box center [247, 53] width 70 height 18
click at [231, 83] on li "Enabled" at bounding box center [250, 87] width 85 height 15
click at [243, 55] on span "Enabled" at bounding box center [247, 53] width 70 height 18
click at [225, 80] on li "Enabled" at bounding box center [250, 87] width 85 height 15
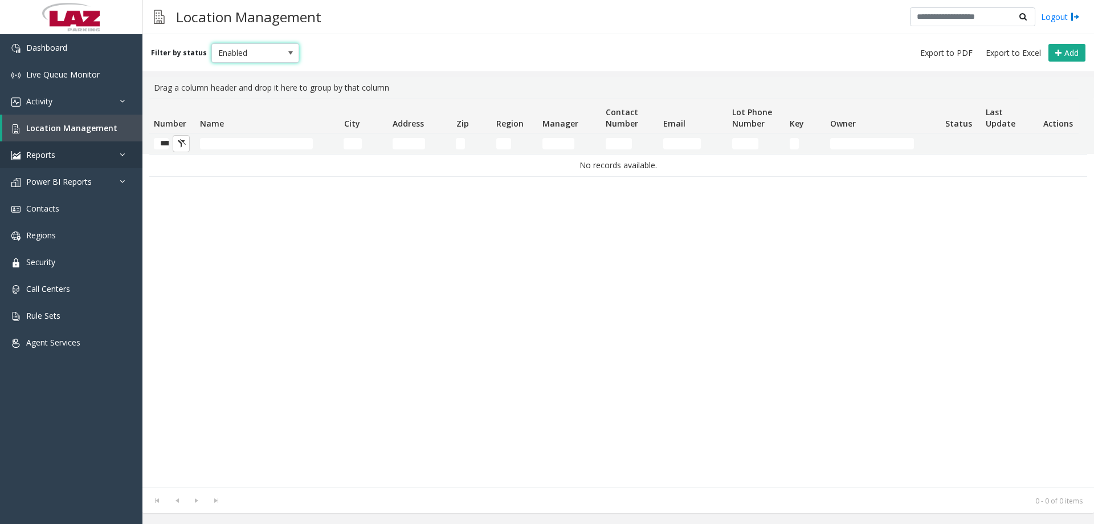
click at [135, 145] on link "Reports" at bounding box center [71, 154] width 142 height 27
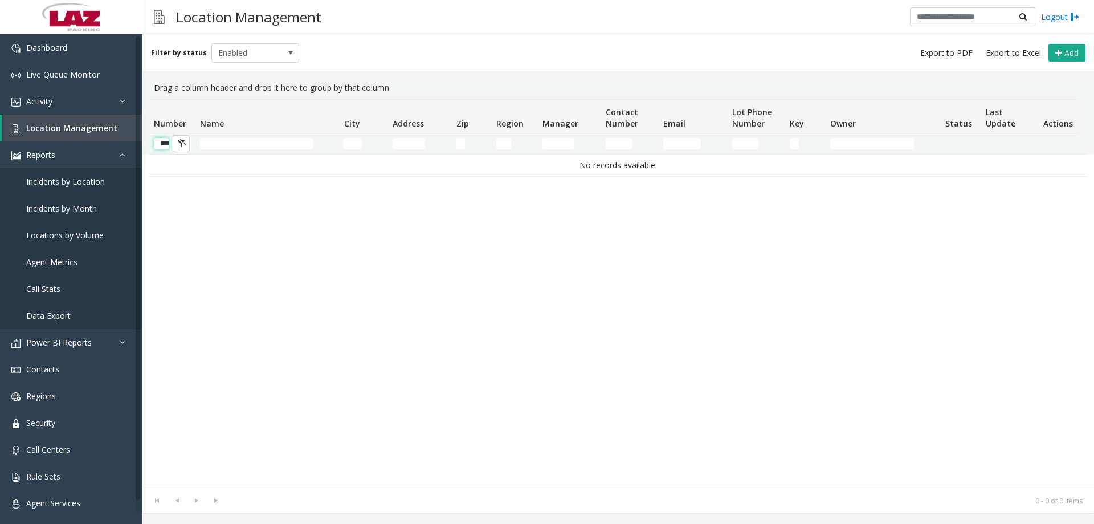
click at [159, 145] on input "******" at bounding box center [161, 143] width 15 height 11
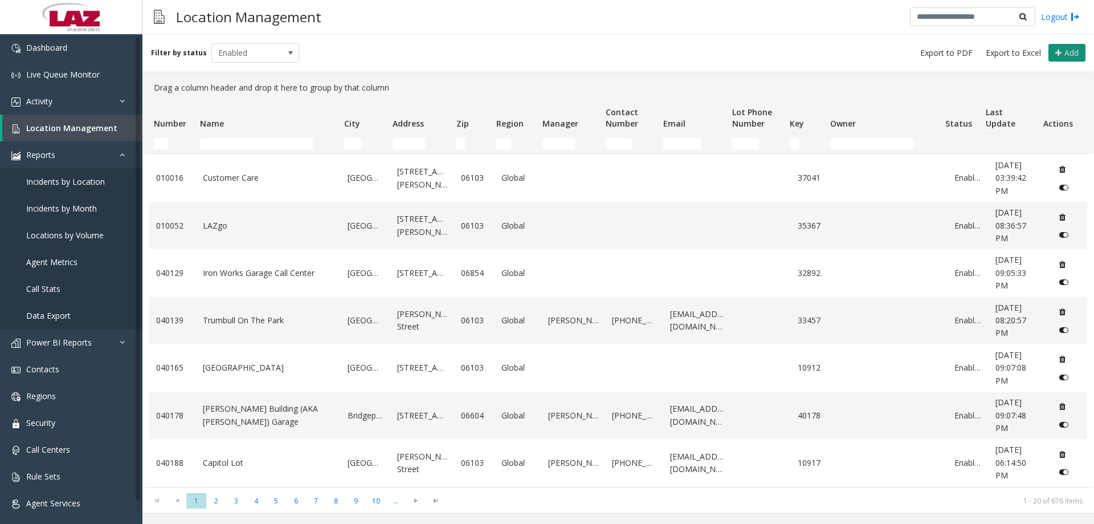
click at [1074, 45] on button "Add" at bounding box center [1067, 53] width 37 height 18
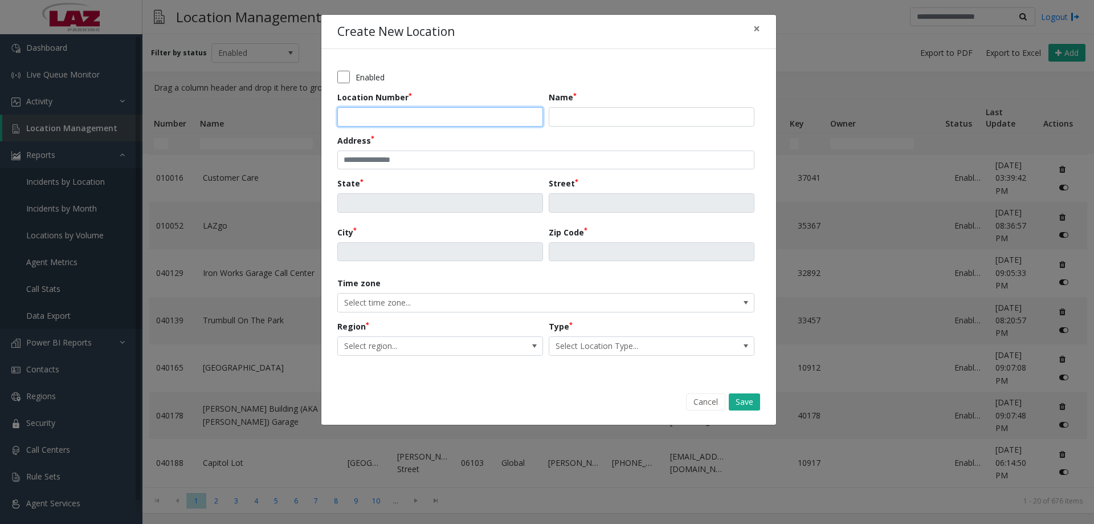
click at [405, 108] on input "Location Number" at bounding box center [440, 116] width 206 height 19
type input "******"
type input "**********"
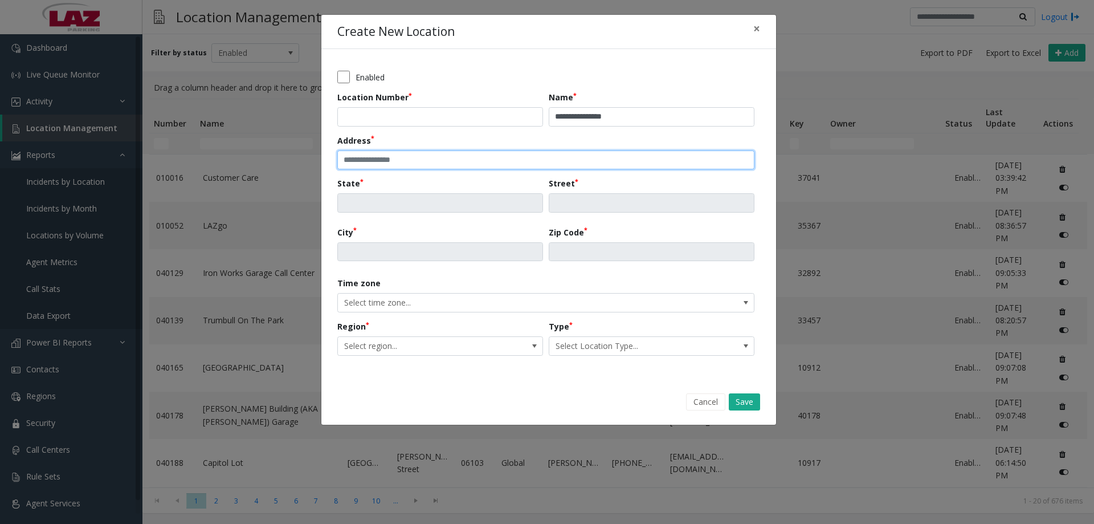
click at [576, 162] on input "text" at bounding box center [545, 159] width 417 height 19
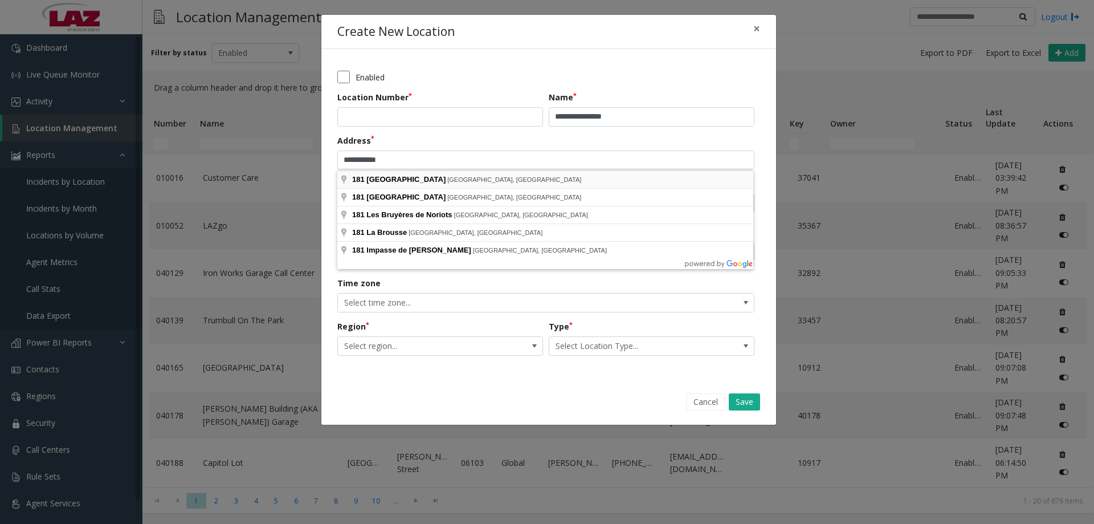
type input "**********"
type input "**"
type input "**********"
type input "*****"
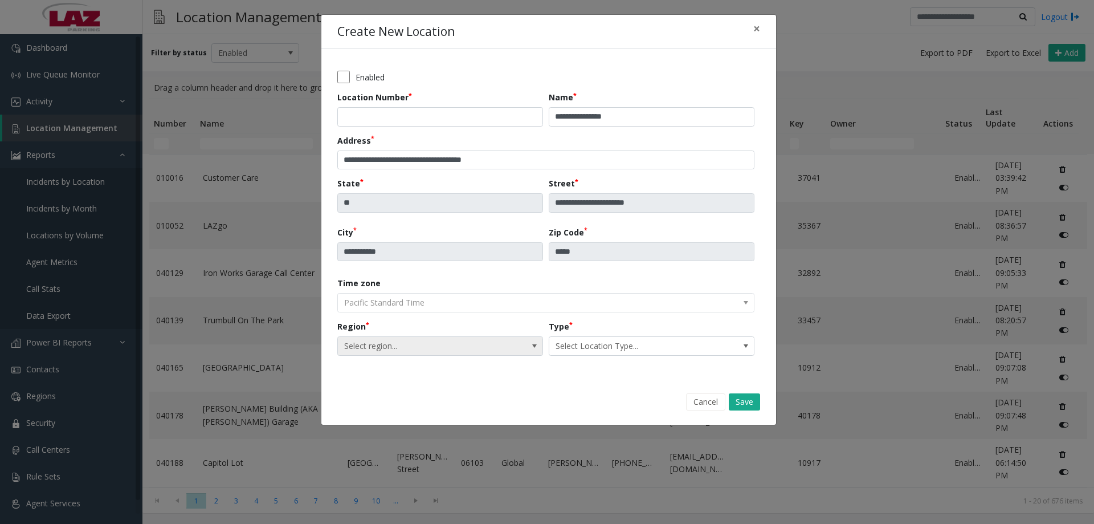
click at [392, 341] on span "Select region..." at bounding box center [420, 346] width 164 height 18
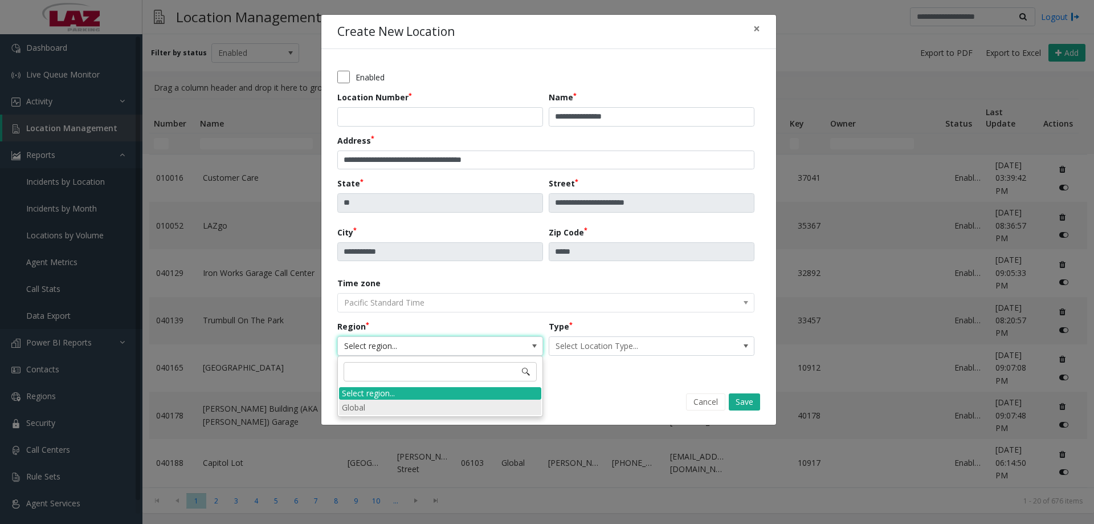
click at [380, 404] on li "Global" at bounding box center [440, 406] width 202 height 15
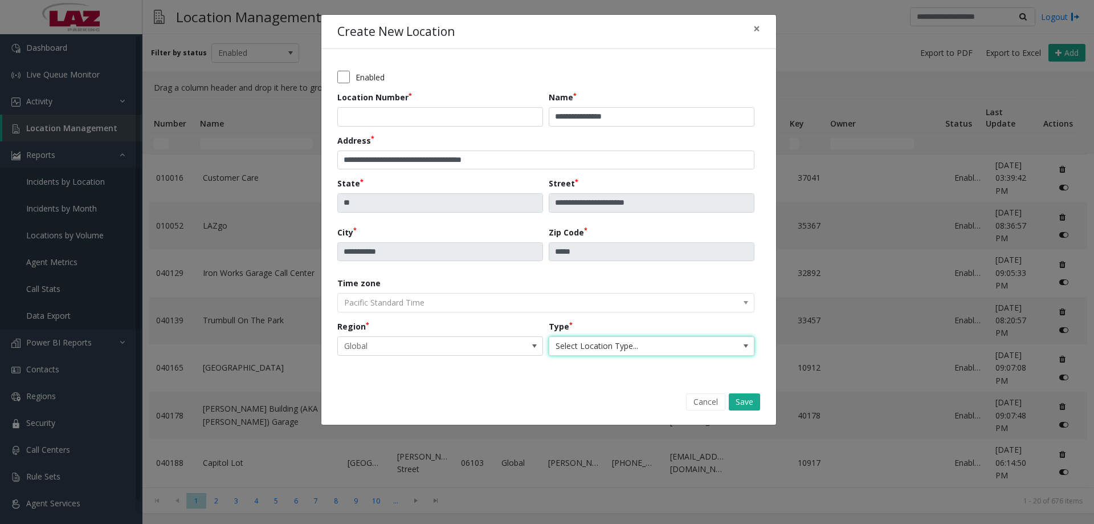
click at [597, 341] on span "Select Location Type..." at bounding box center [631, 346] width 164 height 18
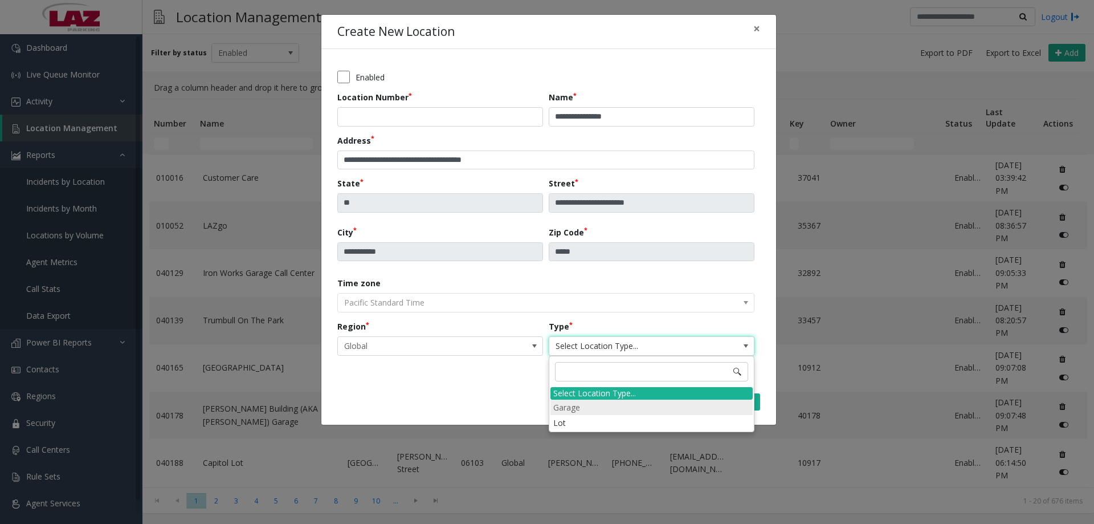
click at [571, 408] on li "Garage" at bounding box center [651, 406] width 202 height 15
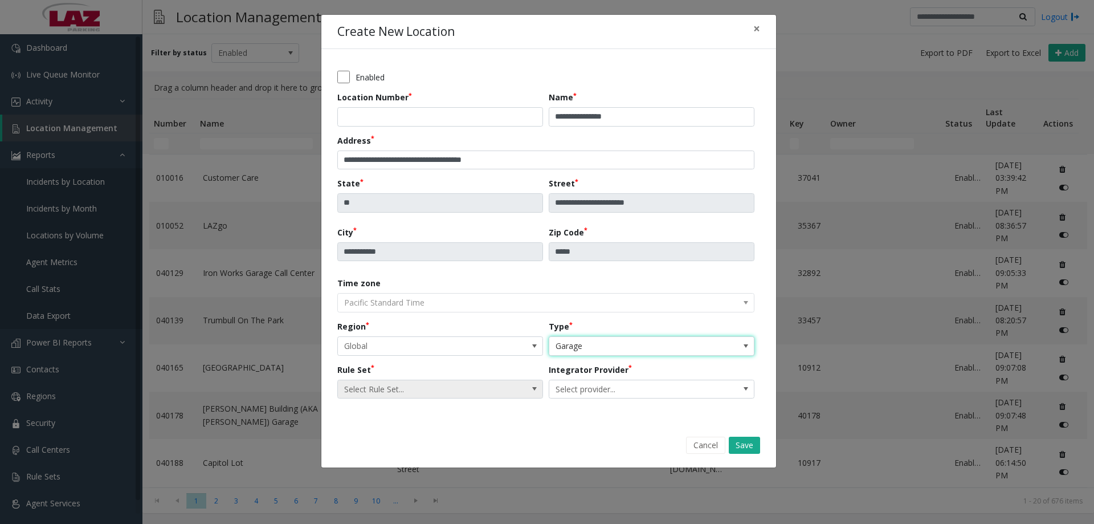
click at [402, 388] on span "Select Rule Set..." at bounding box center [420, 389] width 164 height 18
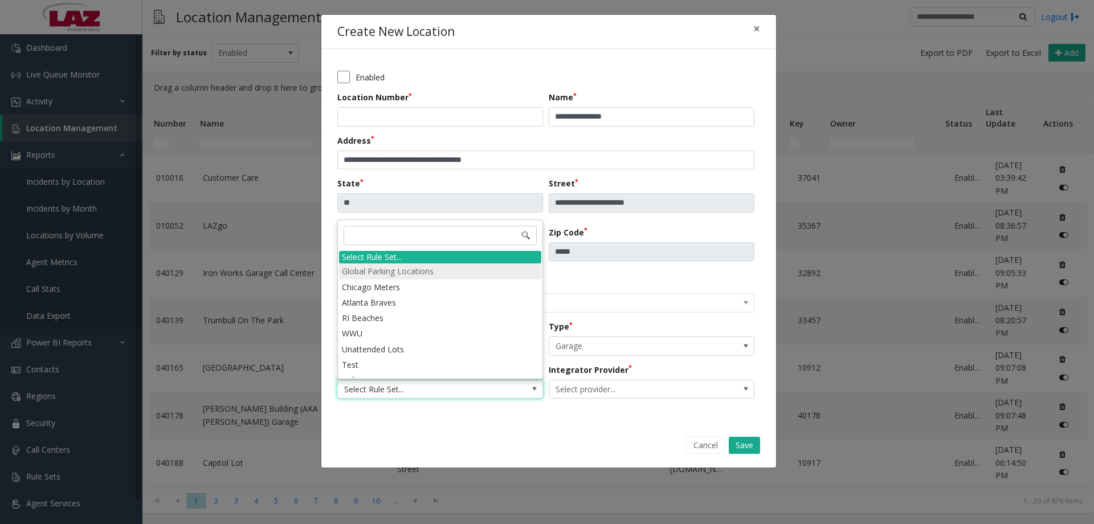
click at [391, 270] on li "Global Parking Locations" at bounding box center [440, 270] width 202 height 15
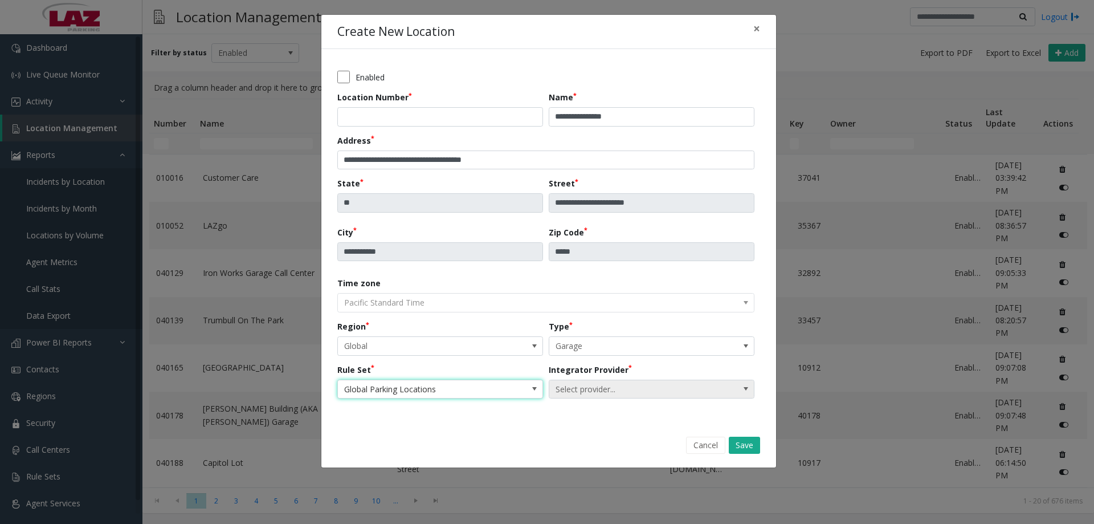
click at [575, 380] on span "Select provider..." at bounding box center [631, 389] width 164 height 18
click at [576, 382] on span "Select provider..." at bounding box center [631, 389] width 164 height 18
click at [577, 382] on span "Select provider..." at bounding box center [631, 389] width 164 height 18
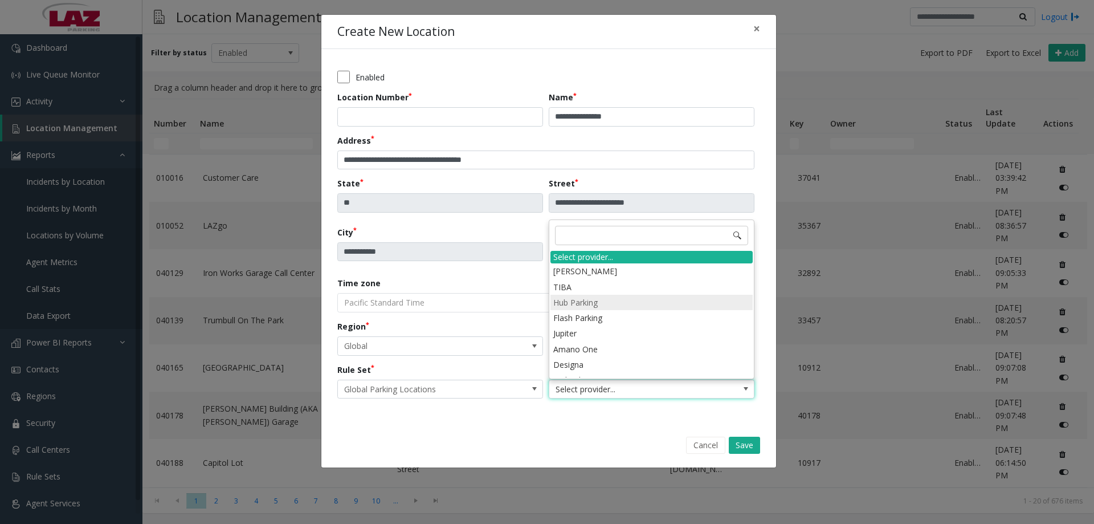
click at [593, 304] on li "Hub Parking" at bounding box center [651, 302] width 202 height 15
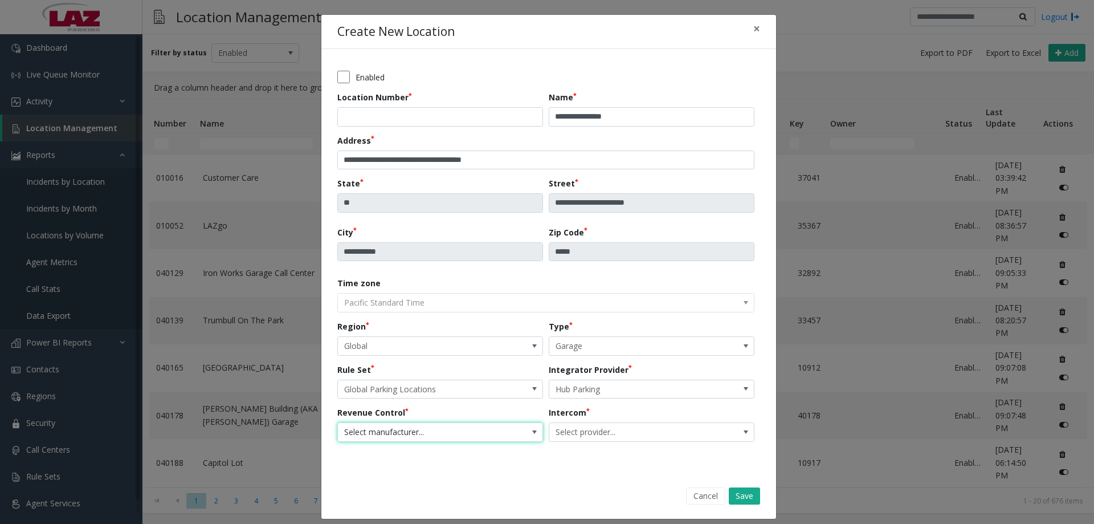
drag, startPoint x: 435, startPoint y: 434, endPoint x: 428, endPoint y: 429, distance: 8.2
click at [434, 434] on span "Select manufacturer..." at bounding box center [420, 432] width 164 height 18
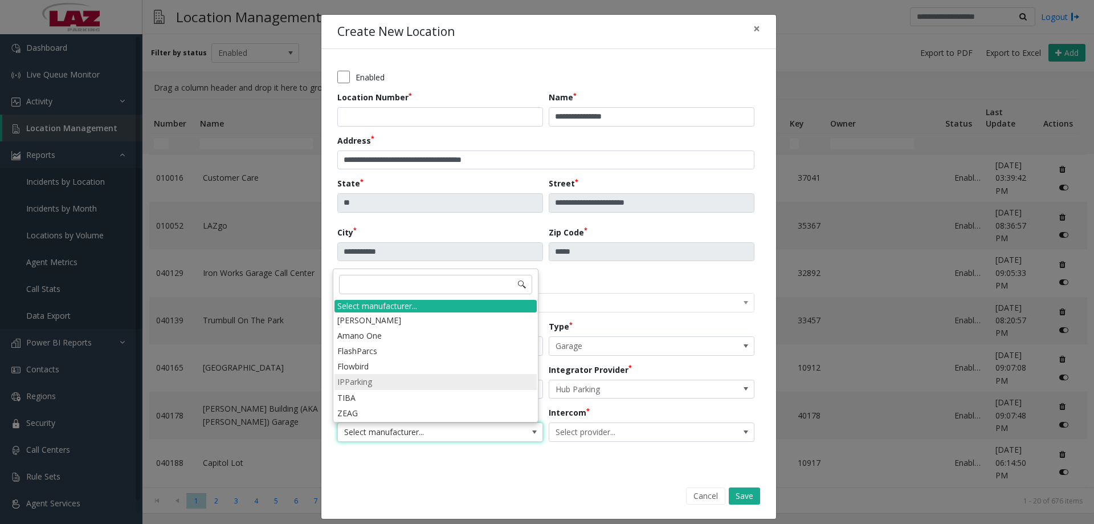
scroll to position [9, 0]
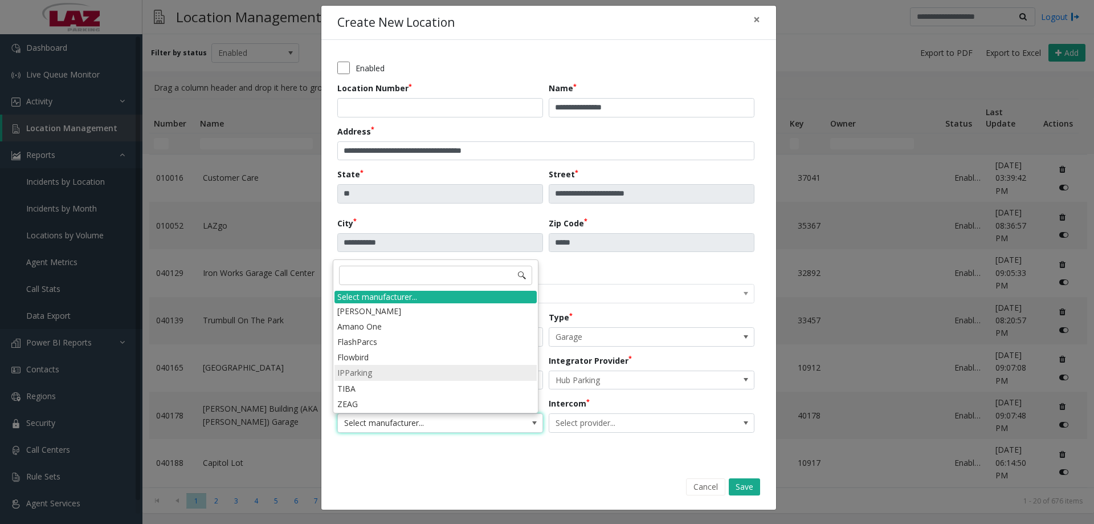
click at [373, 372] on li "IPParking" at bounding box center [436, 372] width 202 height 15
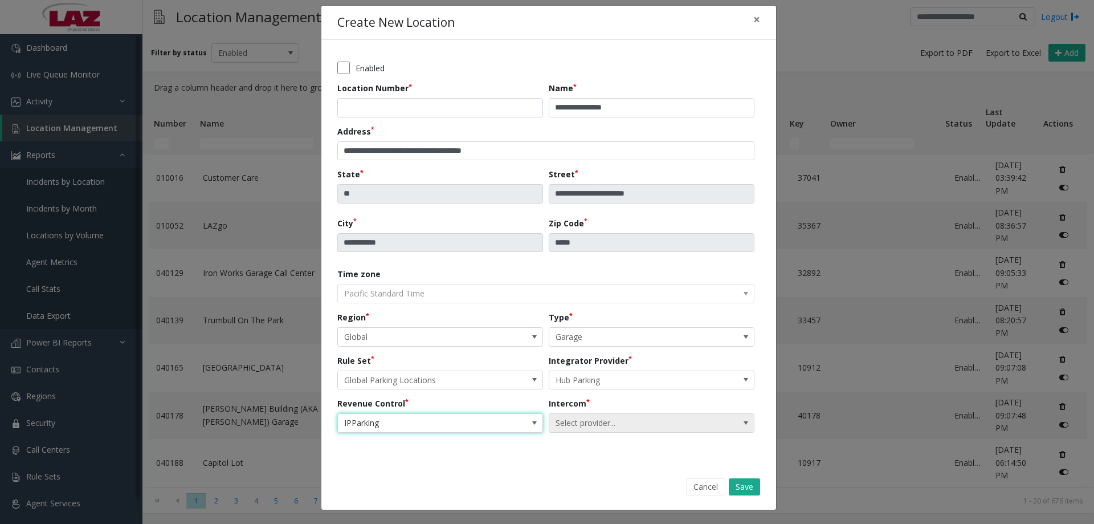
click at [585, 431] on span "Select provider..." at bounding box center [631, 423] width 164 height 18
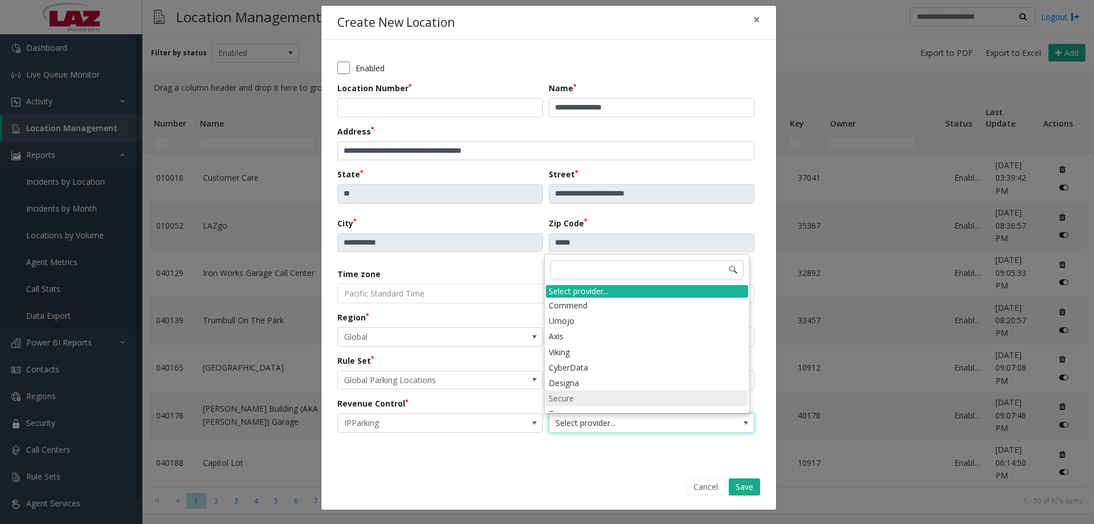
click at [582, 397] on li "Secure" at bounding box center [647, 397] width 202 height 15
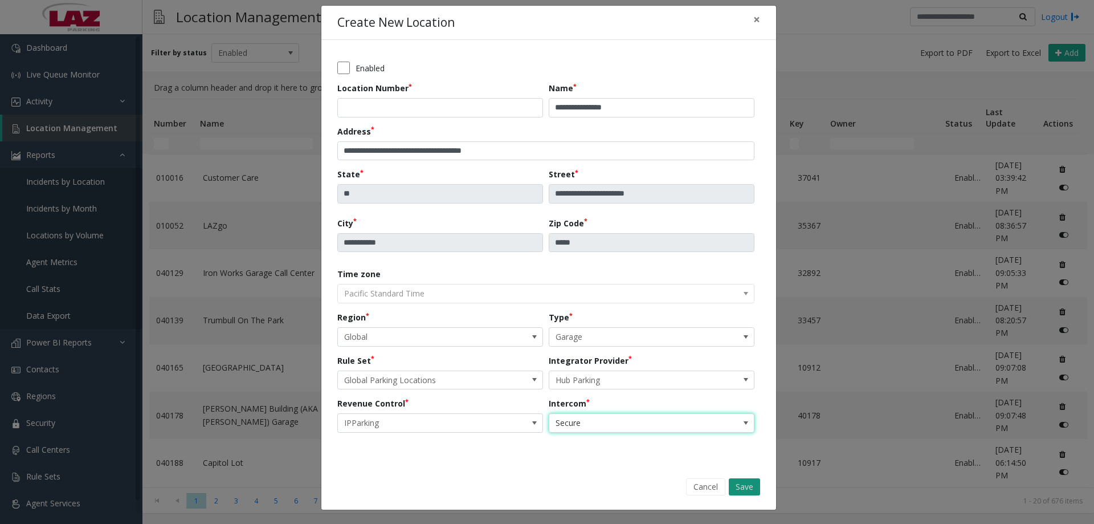
click at [746, 487] on button "Save" at bounding box center [744, 486] width 31 height 17
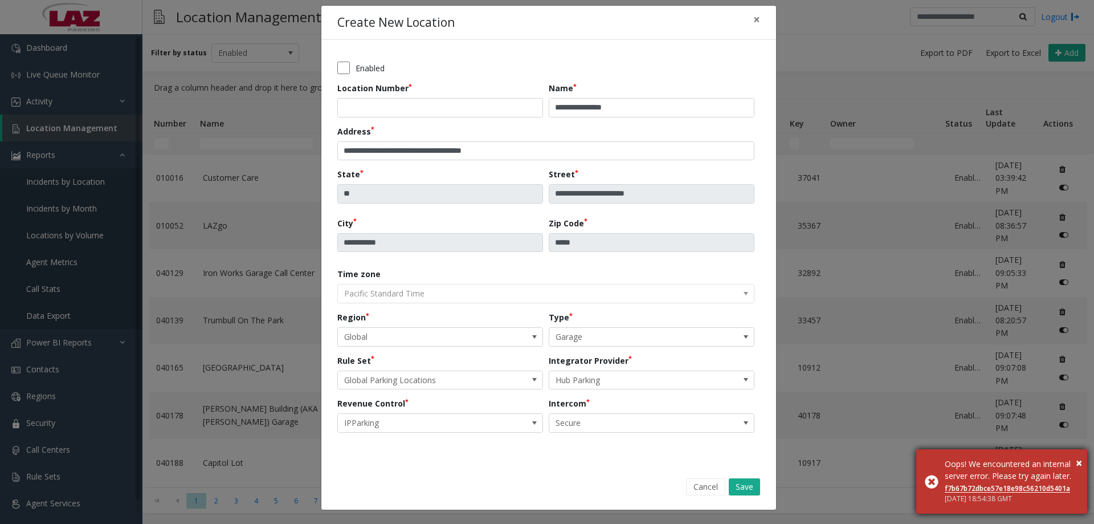
click at [984, 487] on link "f7b67b72dbce57e18e98c56210d5401a" at bounding box center [1007, 488] width 125 height 10
click at [1076, 455] on span "×" at bounding box center [1079, 462] width 6 height 15
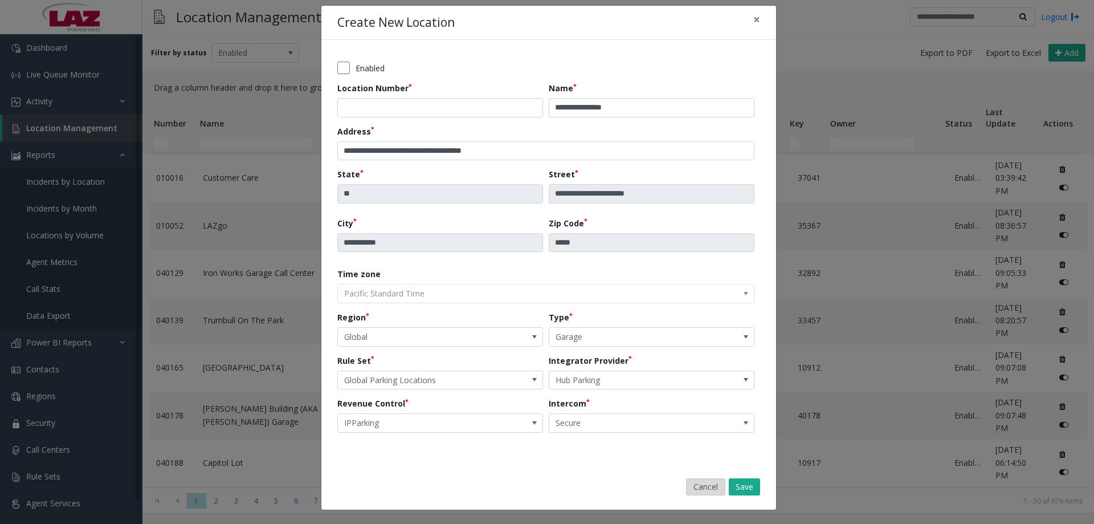
click at [694, 488] on button "Cancel" at bounding box center [705, 486] width 39 height 17
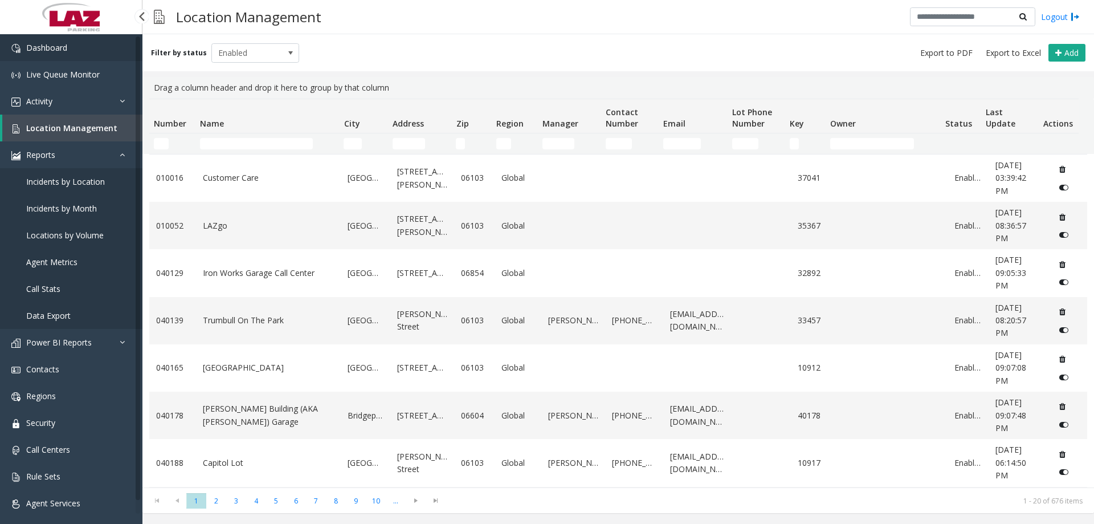
click at [57, 51] on span "Dashboard" at bounding box center [46, 47] width 41 height 11
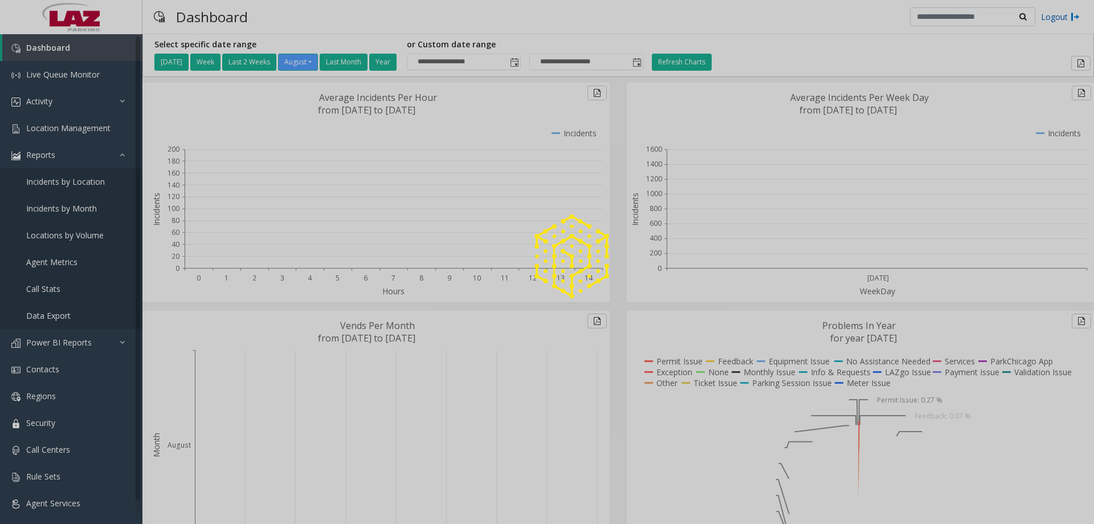
click at [1065, 21] on link "Logout" at bounding box center [1060, 17] width 39 height 12
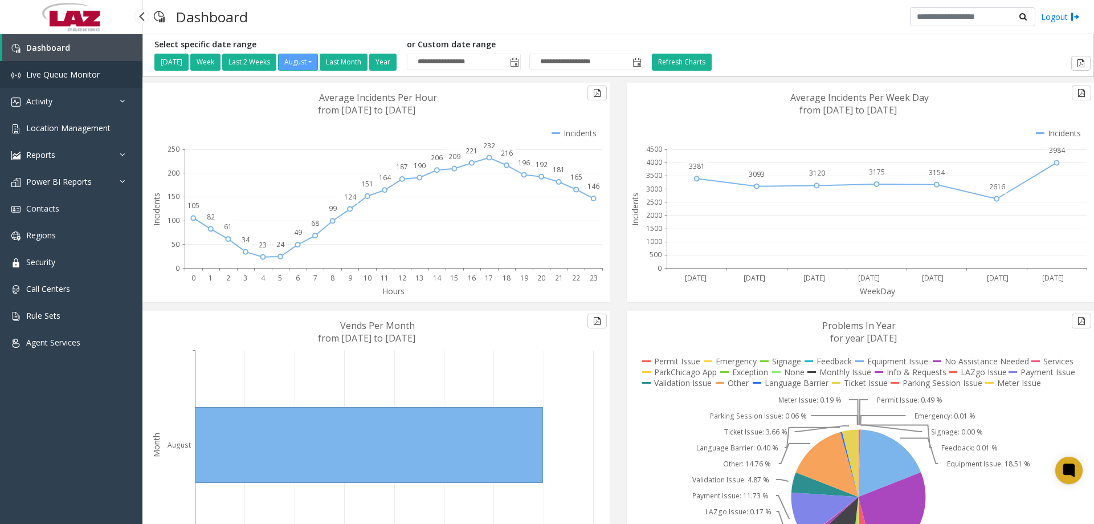
click at [64, 78] on span "Live Queue Monitor" at bounding box center [63, 74] width 74 height 11
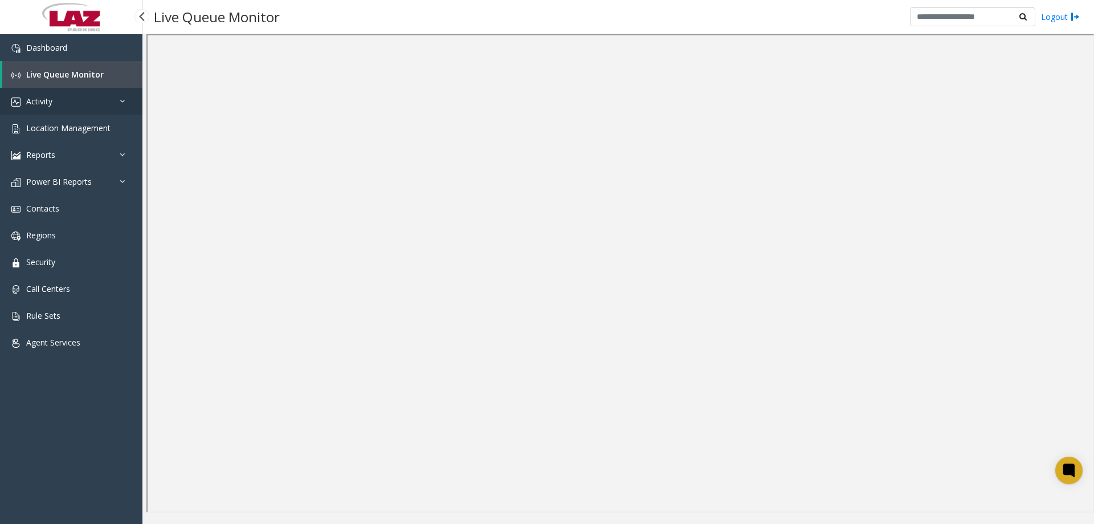
click at [117, 103] on link "Activity" at bounding box center [71, 101] width 142 height 27
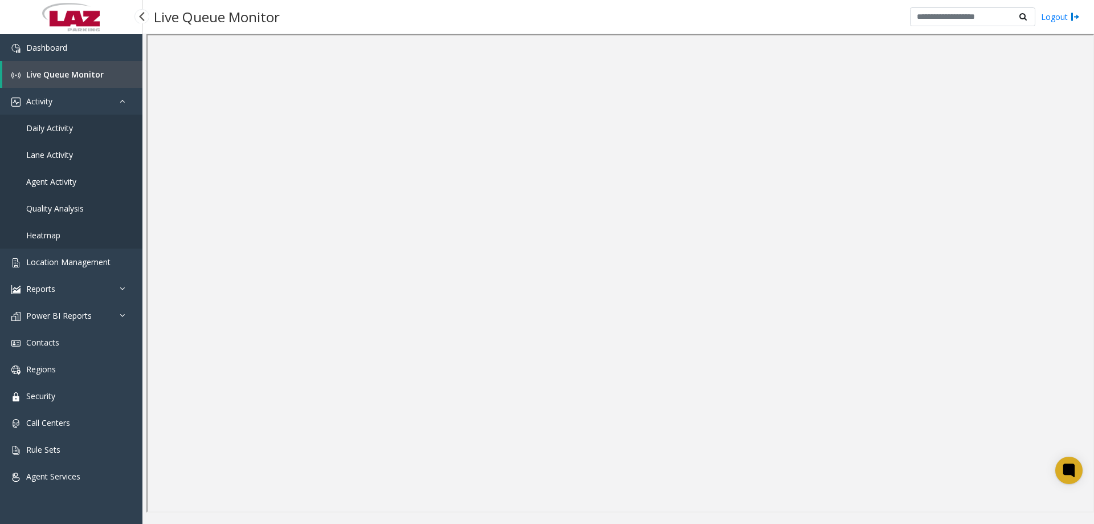
click at [51, 125] on span "Daily Activity" at bounding box center [49, 128] width 47 height 11
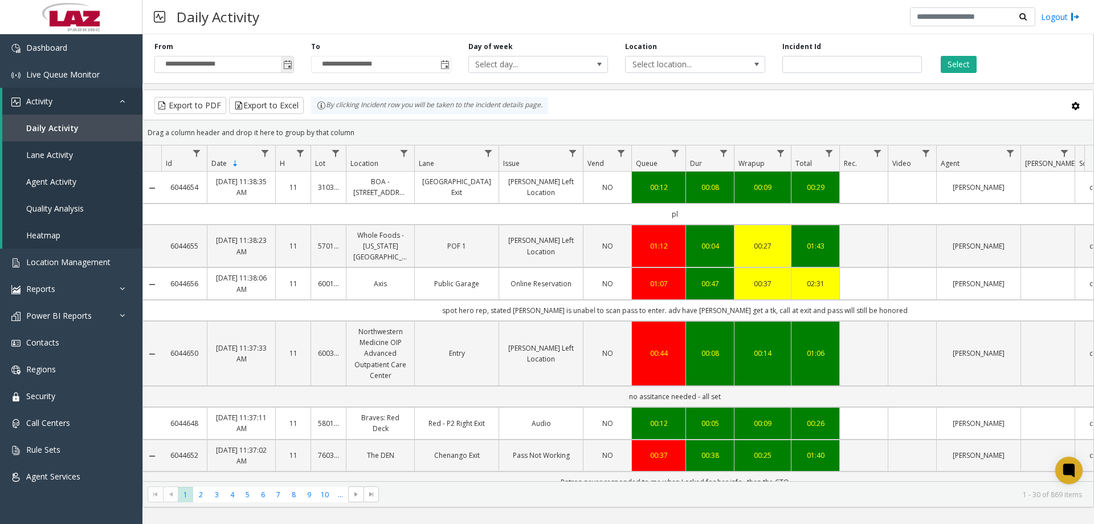
click at [290, 65] on span "Toggle popup" at bounding box center [287, 64] width 9 height 9
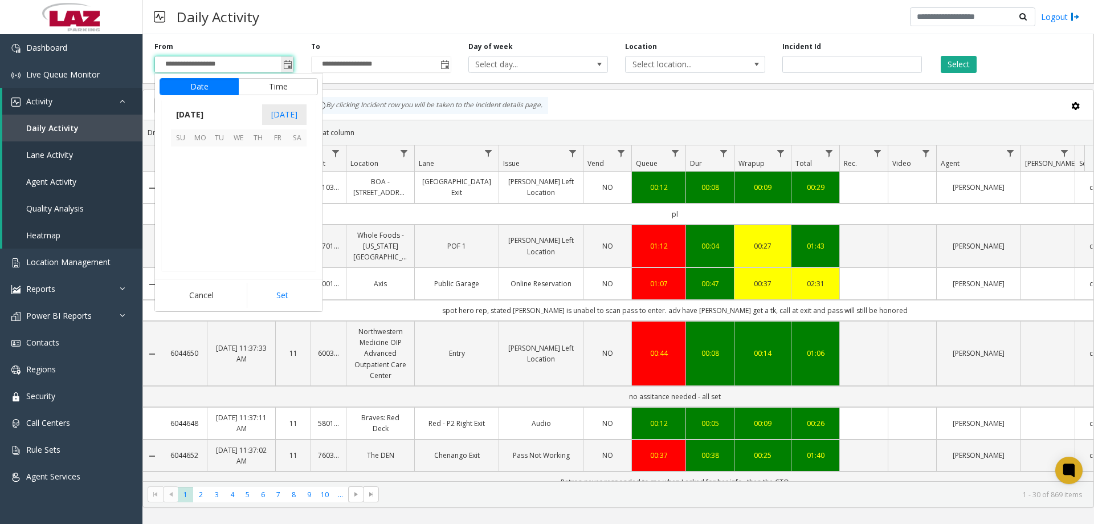
scroll to position [204392, 0]
click at [275, 148] on span "1" at bounding box center [277, 155] width 19 height 19
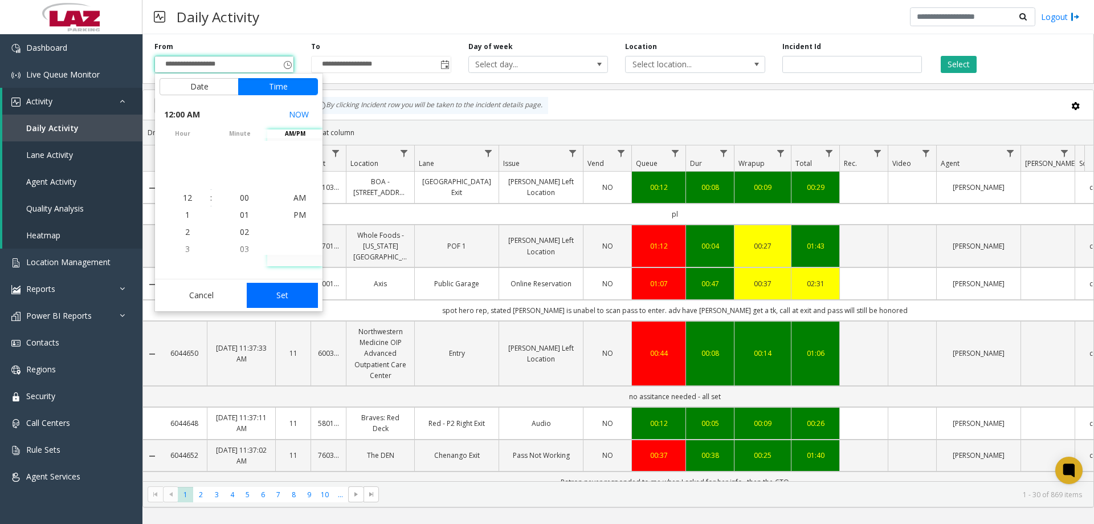
click at [295, 296] on button "Set" at bounding box center [283, 295] width 72 height 25
type input "**********"
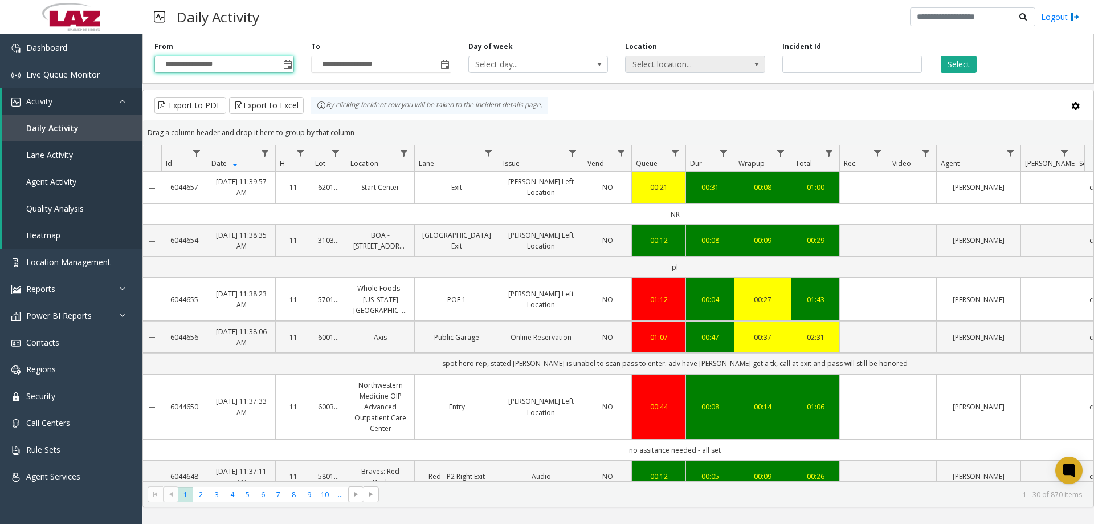
click at [696, 64] on span "Select location..." at bounding box center [681, 64] width 111 height 16
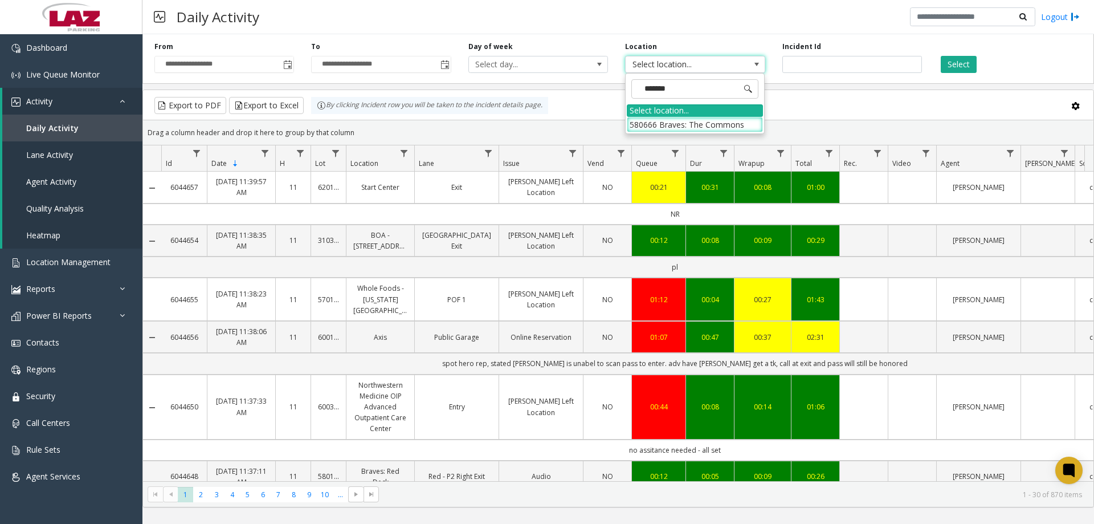
type input "********"
click at [735, 127] on li "580666 Braves: The Commons" at bounding box center [695, 124] width 136 height 15
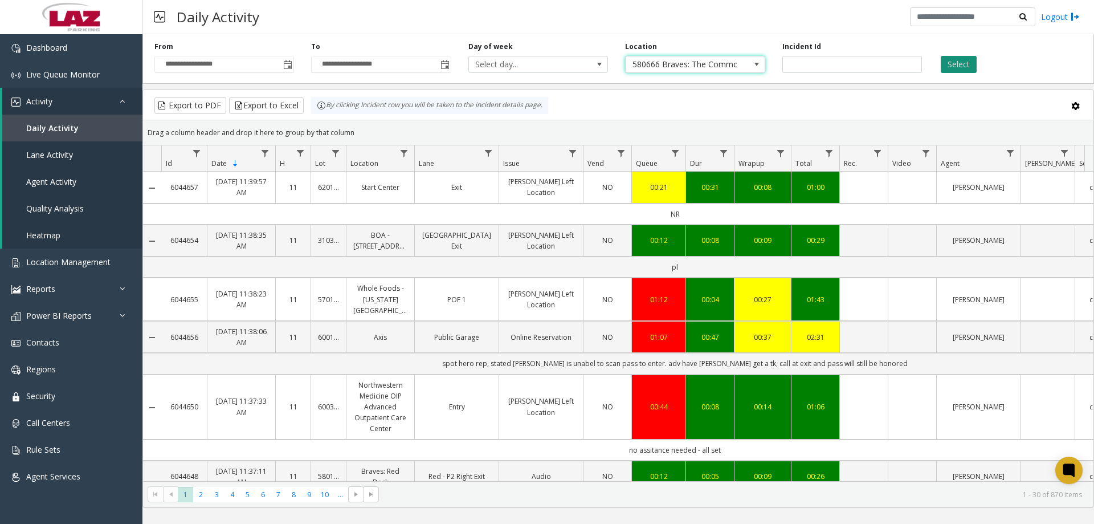
click at [950, 62] on button "Select" at bounding box center [959, 64] width 36 height 17
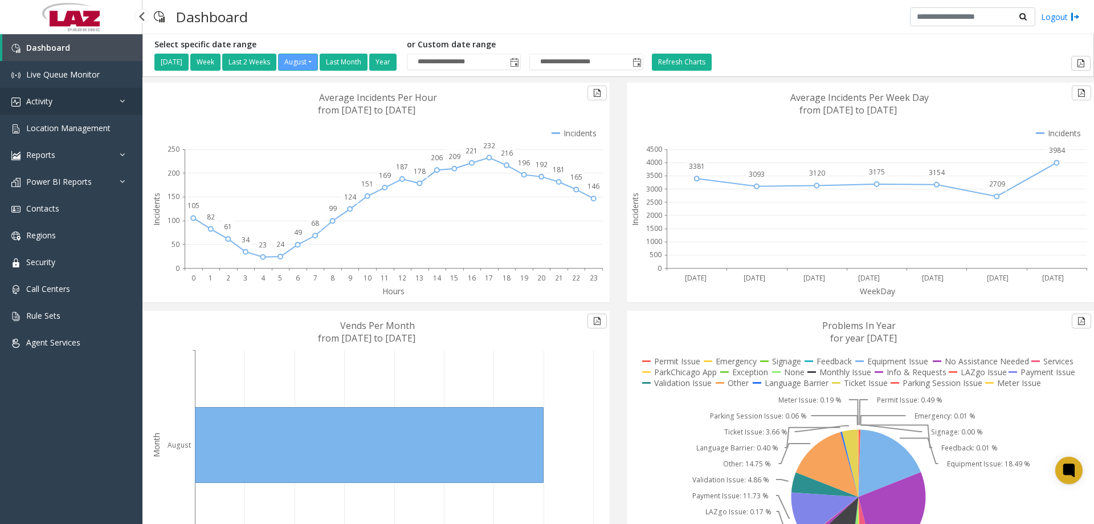
click at [60, 89] on link "Activity" at bounding box center [71, 101] width 142 height 27
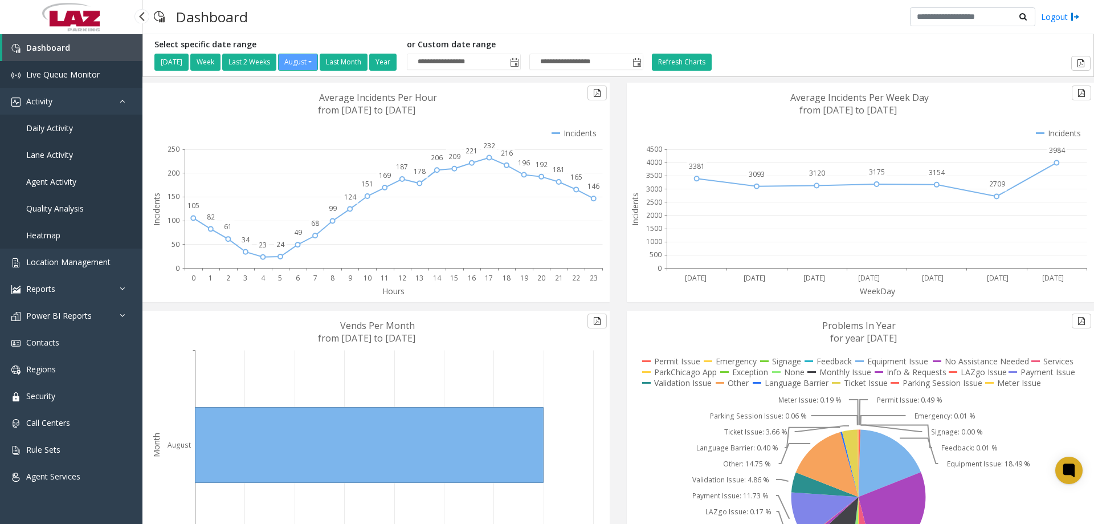
click at [66, 68] on link "Live Queue Monitor" at bounding box center [71, 74] width 142 height 27
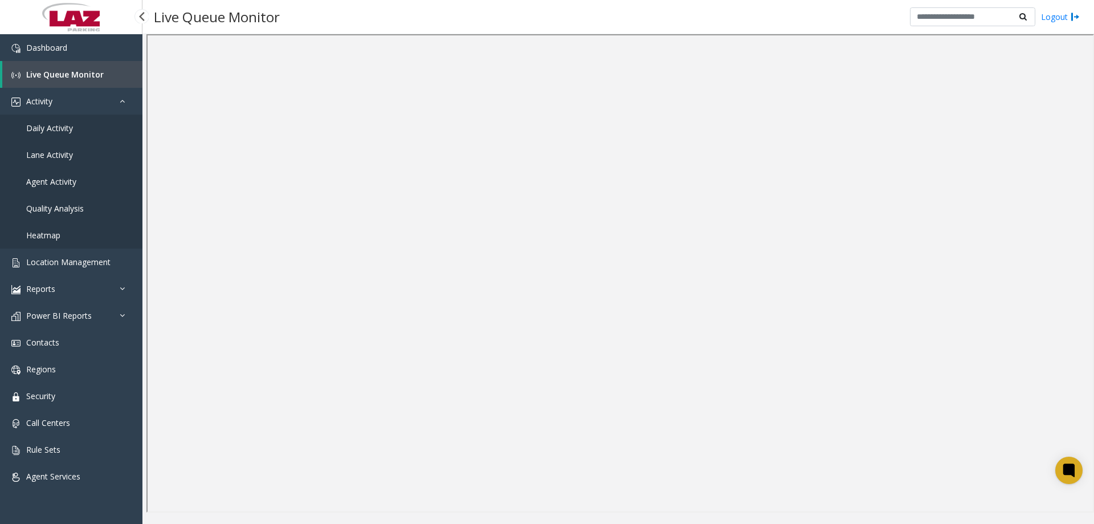
click at [57, 137] on link "Daily Activity" at bounding box center [71, 128] width 142 height 27
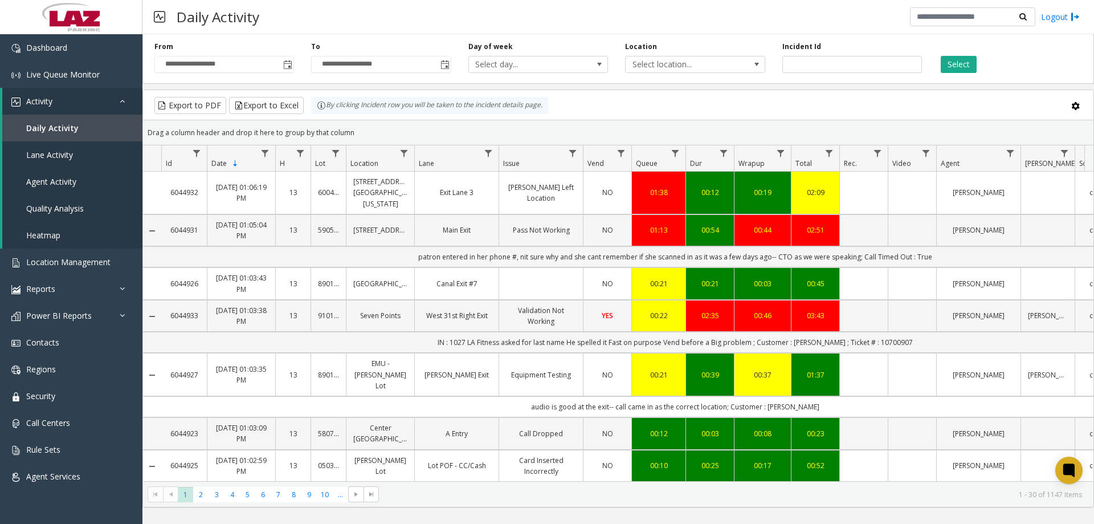
click at [288, 64] on span "Toggle popup" at bounding box center [287, 64] width 9 height 9
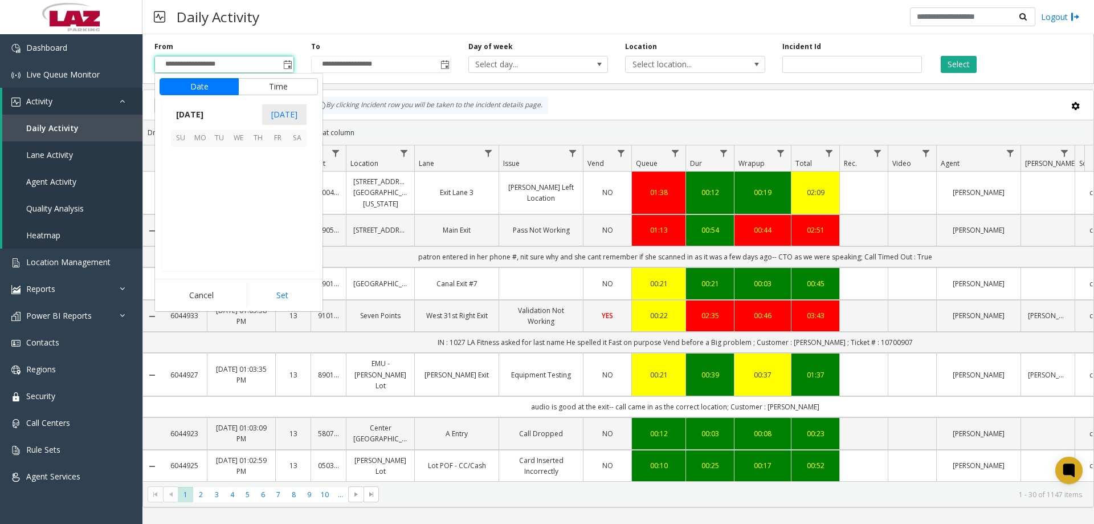
scroll to position [204392, 0]
click at [204, 190] on span "11" at bounding box center [199, 194] width 19 height 19
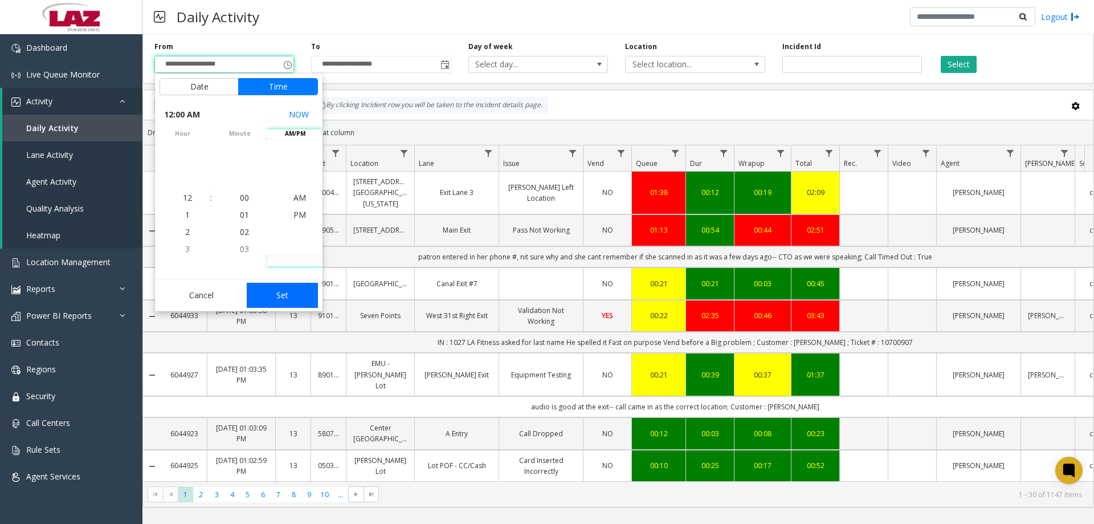
click at [269, 289] on button "Set" at bounding box center [283, 295] width 72 height 25
type input "**********"
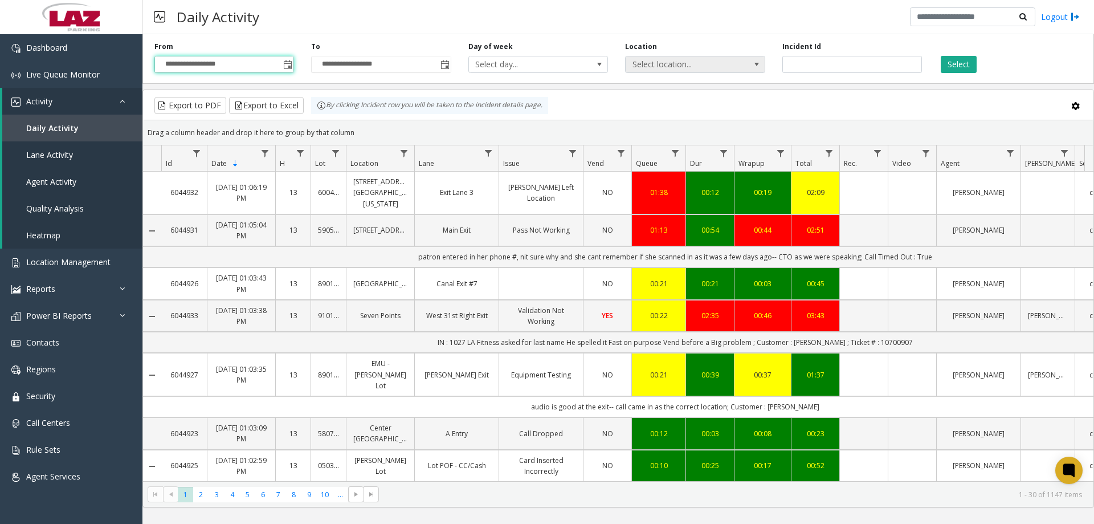
click at [696, 68] on span "Select location..." at bounding box center [681, 64] width 111 height 16
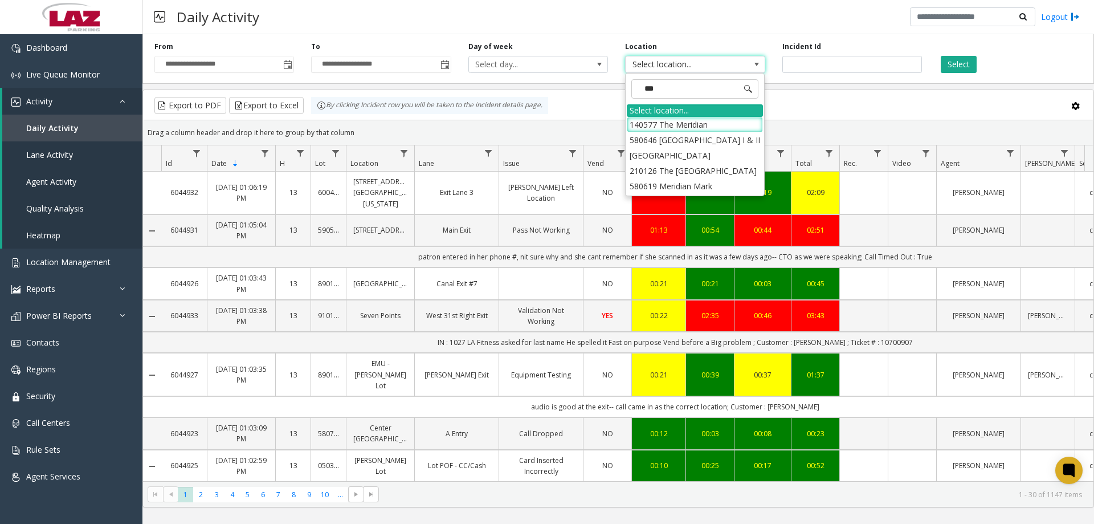
type input "****"
click at [704, 120] on li "140577 The Meridian" at bounding box center [695, 124] width 136 height 15
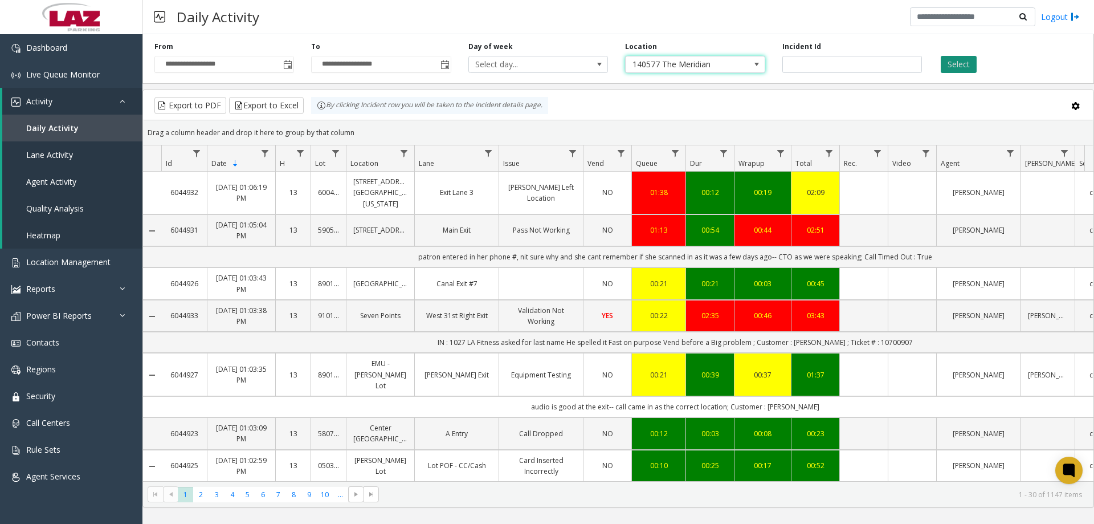
click at [961, 66] on button "Select" at bounding box center [959, 64] width 36 height 17
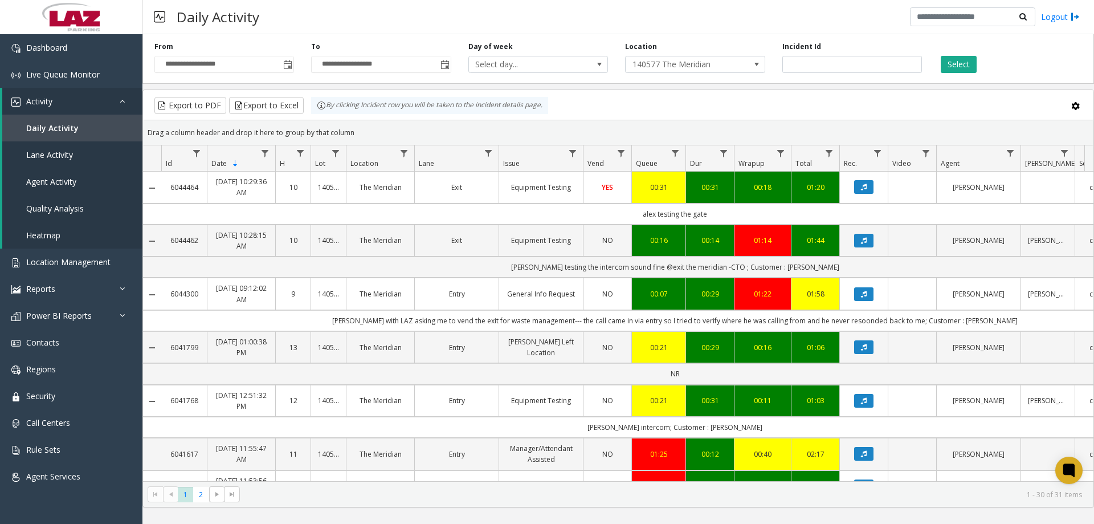
click at [701, 16] on div "Daily Activity Logout" at bounding box center [618, 17] width 952 height 34
click at [867, 183] on button "Data table" at bounding box center [863, 187] width 19 height 14
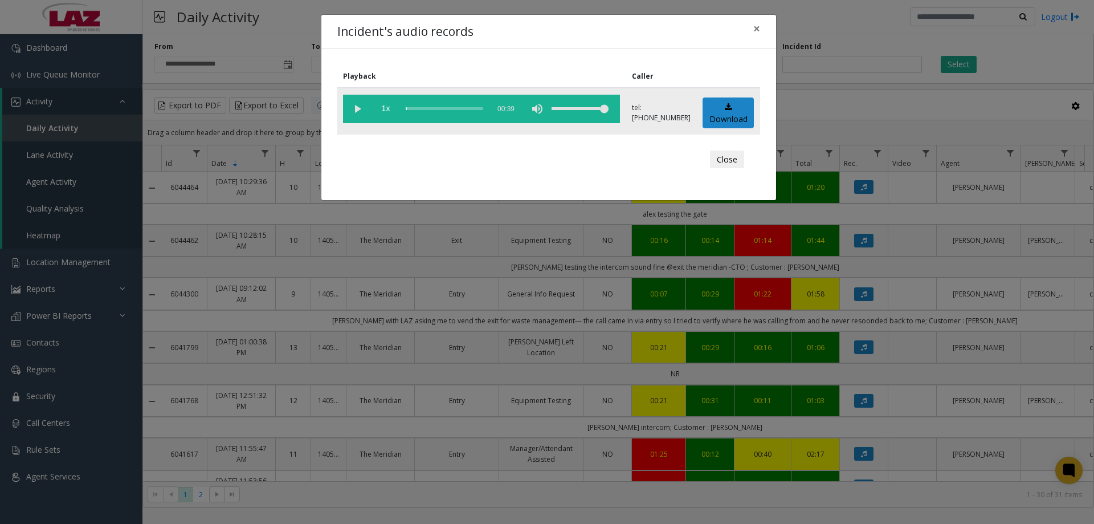
click at [357, 108] on vg-play-pause at bounding box center [357, 109] width 28 height 28
click at [356, 103] on vg-play-pause at bounding box center [357, 109] width 28 height 28
drag, startPoint x: 416, startPoint y: 109, endPoint x: 391, endPoint y: 112, distance: 24.7
click at [391, 112] on vg-controls "1x 00:39" at bounding box center [481, 109] width 277 height 28
drag, startPoint x: 423, startPoint y: 108, endPoint x: 311, endPoint y: 113, distance: 112.4
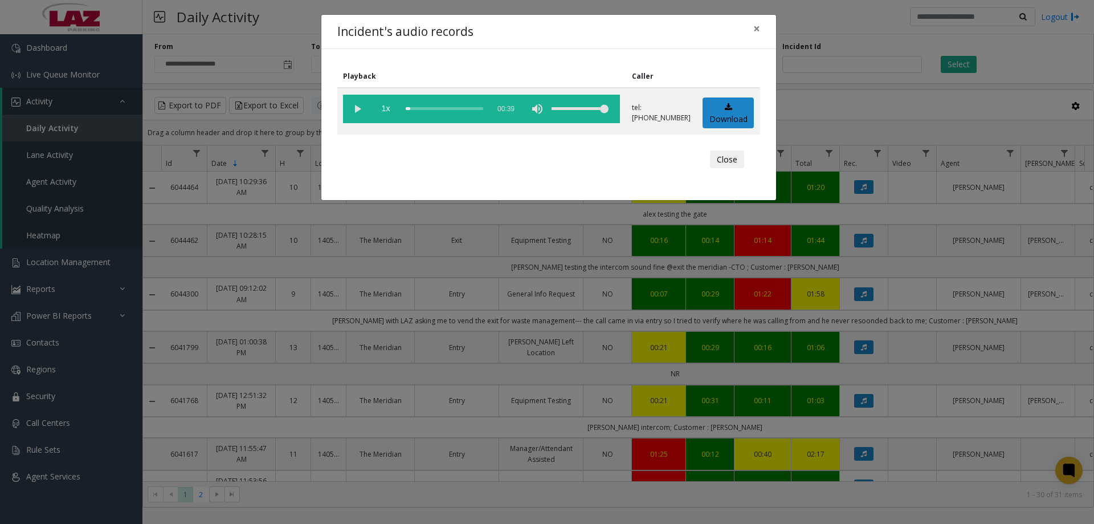
click at [312, 113] on div "Incident's audio records × Playback Caller 1x 00:39 tel:[PHONE_NUMBER] Download…" at bounding box center [547, 262] width 1094 height 524
click at [405, 108] on vg-controls "1x 00:39" at bounding box center [481, 109] width 277 height 28
click at [407, 110] on div "scrub bar" at bounding box center [445, 109] width 78 height 28
click at [353, 113] on vg-play-pause at bounding box center [357, 109] width 28 height 28
click at [755, 29] on span "×" at bounding box center [756, 29] width 7 height 16
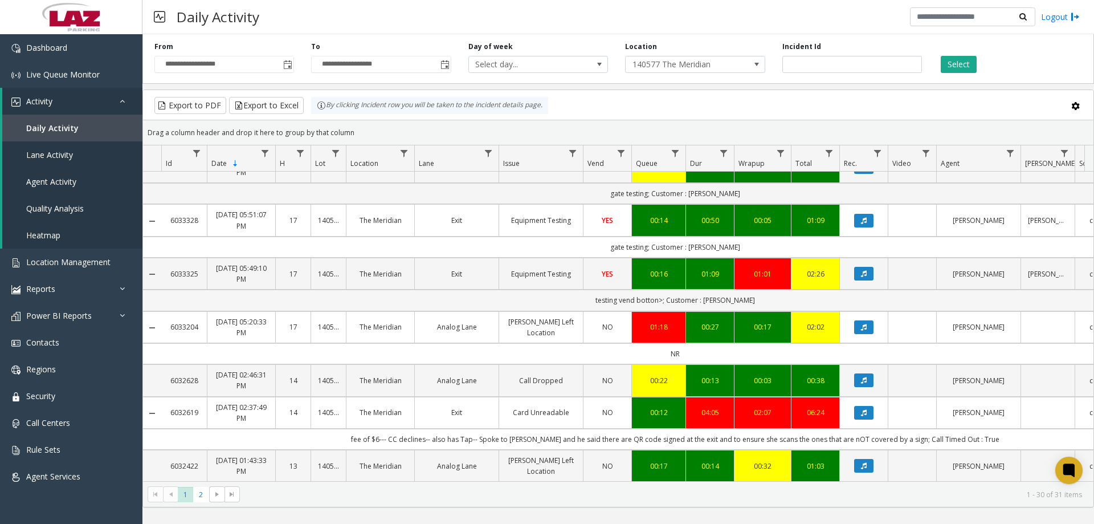
scroll to position [1213, 0]
click at [284, 68] on span "Toggle popup" at bounding box center [287, 64] width 9 height 9
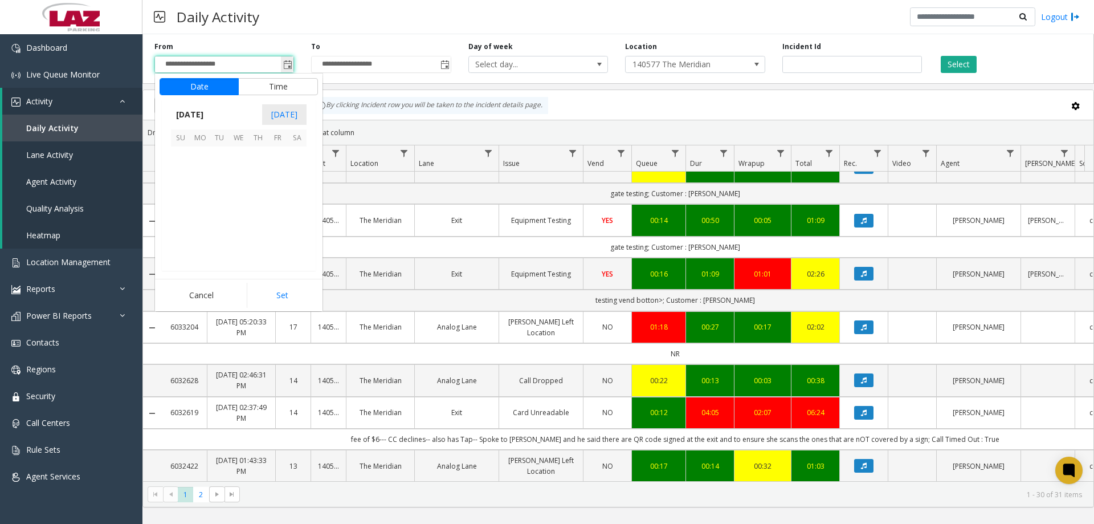
scroll to position [204392, 0]
click at [220, 187] on span "12" at bounding box center [219, 194] width 19 height 19
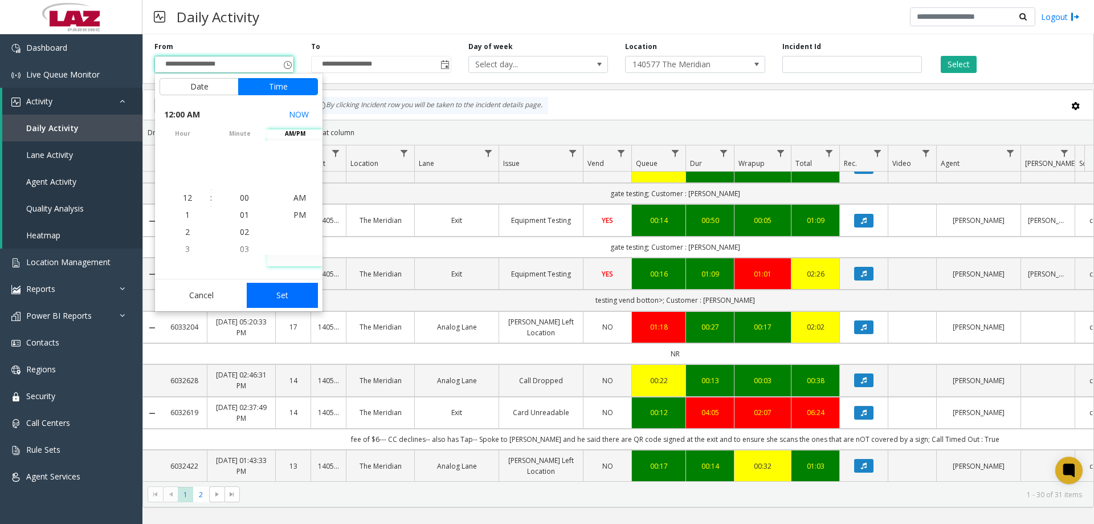
click at [295, 291] on button "Set" at bounding box center [283, 295] width 72 height 25
type input "**********"
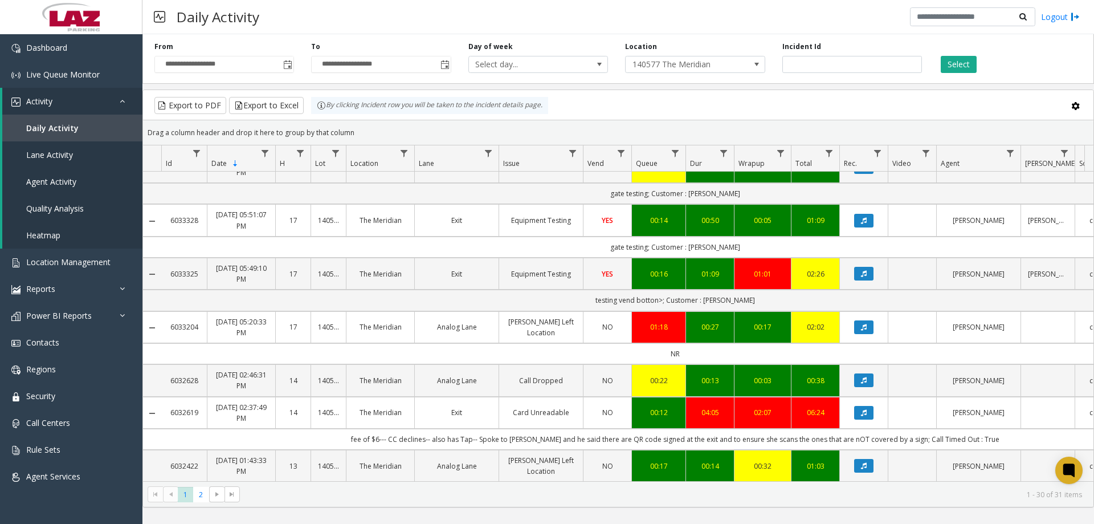
click at [967, 73] on div "**********" at bounding box center [618, 57] width 952 height 54
click at [964, 66] on button "Select" at bounding box center [959, 64] width 36 height 17
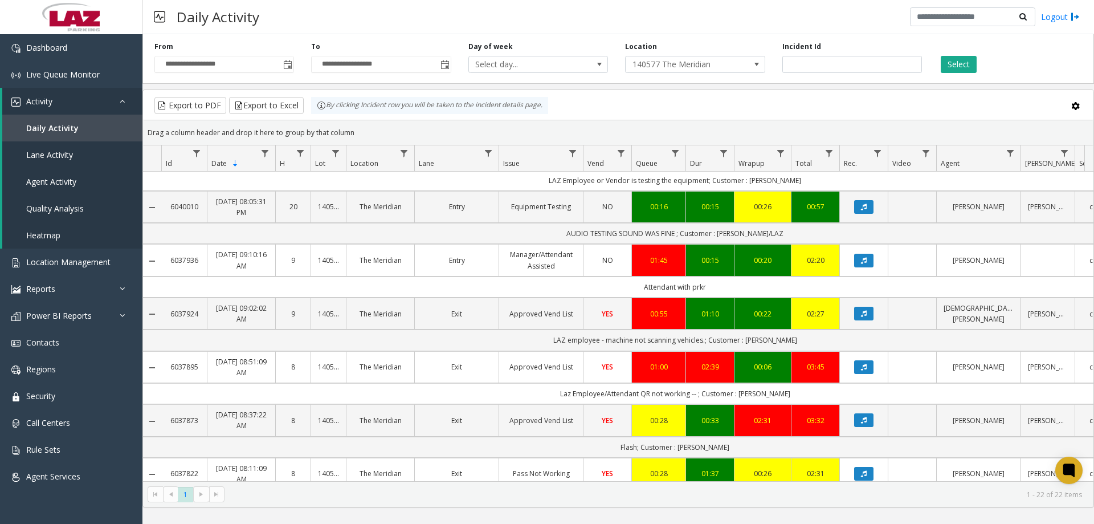
scroll to position [829, 0]
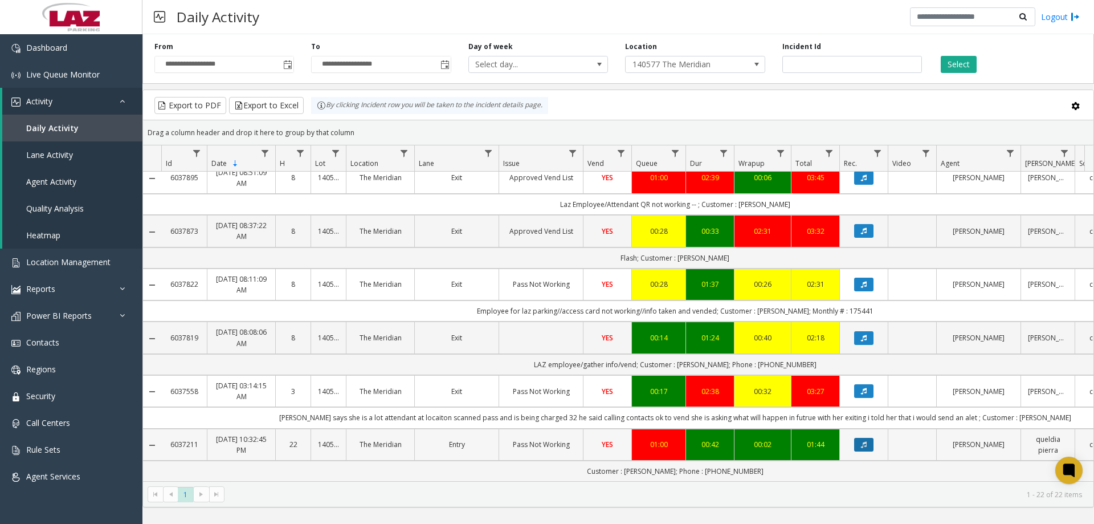
click at [866, 441] on icon "Data table" at bounding box center [864, 444] width 6 height 7
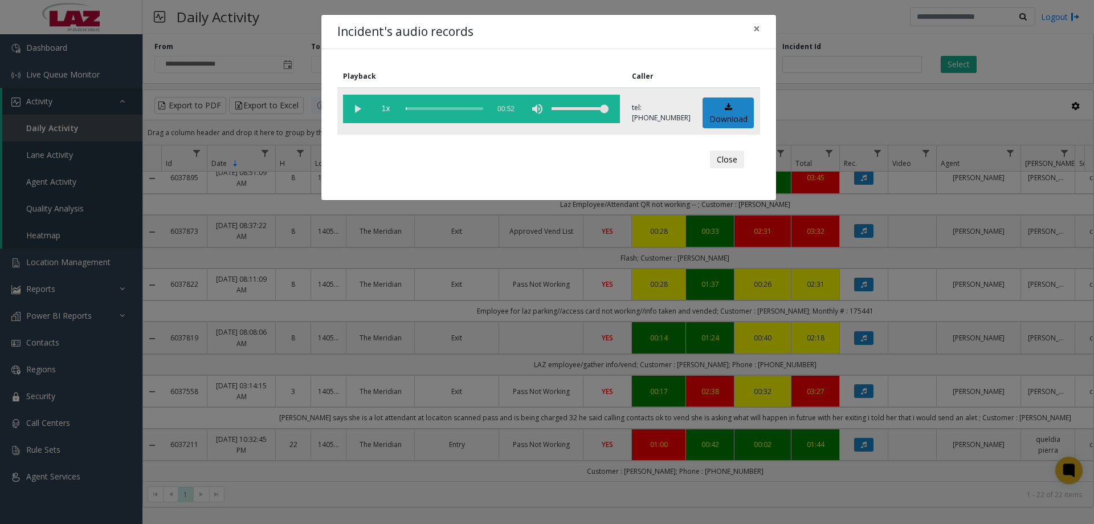
click at [364, 105] on app-root "**********" at bounding box center [547, 262] width 1094 height 524
click at [359, 111] on vg-play-pause at bounding box center [357, 109] width 28 height 28
drag, startPoint x: 599, startPoint y: 103, endPoint x: 586, endPoint y: 106, distance: 13.4
click at [586, 106] on div "volume level" at bounding box center [580, 109] width 57 height 28
drag, startPoint x: 586, startPoint y: 110, endPoint x: 593, endPoint y: 111, distance: 6.4
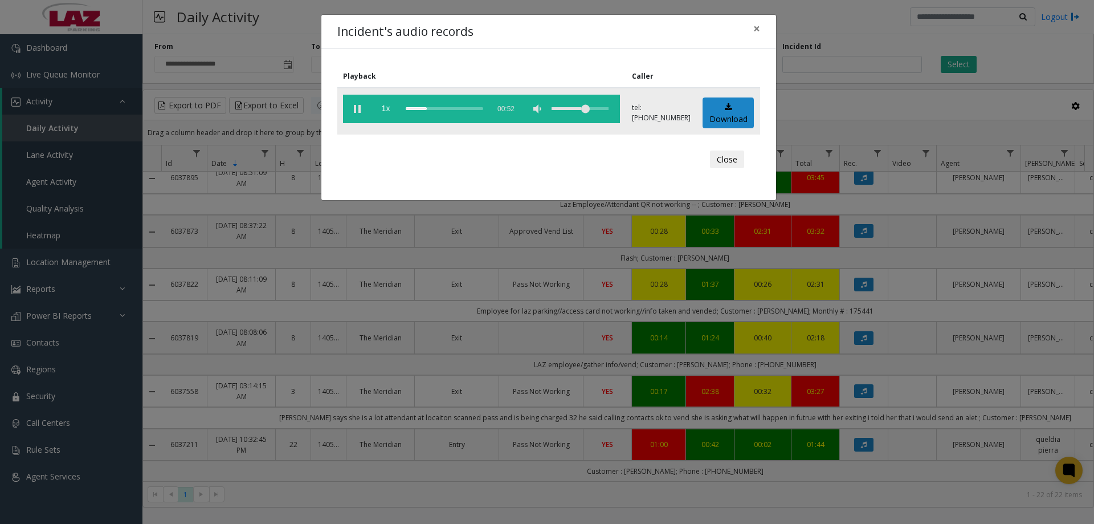
click at [593, 111] on div "volume level" at bounding box center [580, 109] width 57 height 28
click at [602, 105] on div "volume level" at bounding box center [580, 109] width 57 height 28
click at [755, 31] on span "×" at bounding box center [756, 29] width 7 height 16
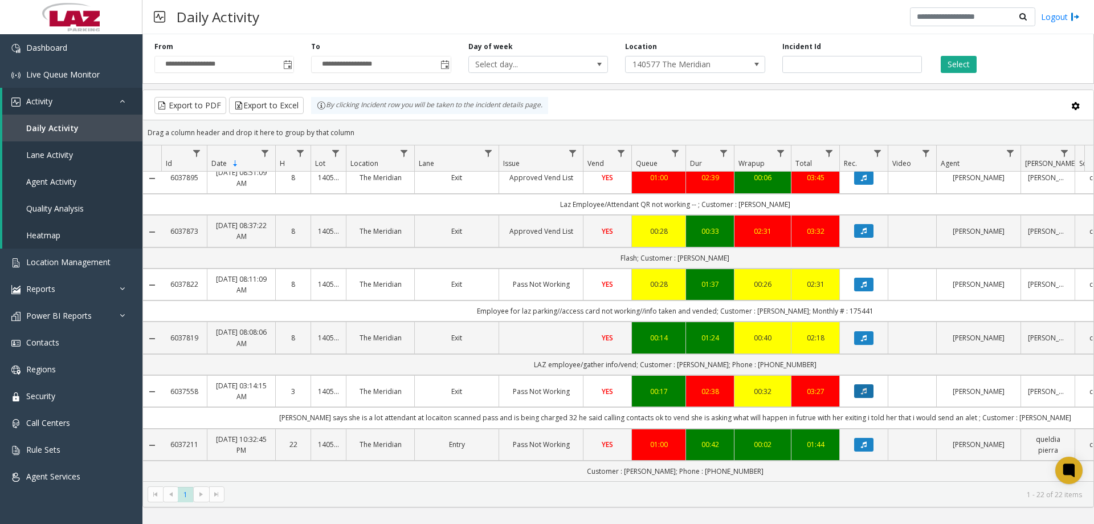
click at [861, 384] on button "Data table" at bounding box center [863, 391] width 19 height 14
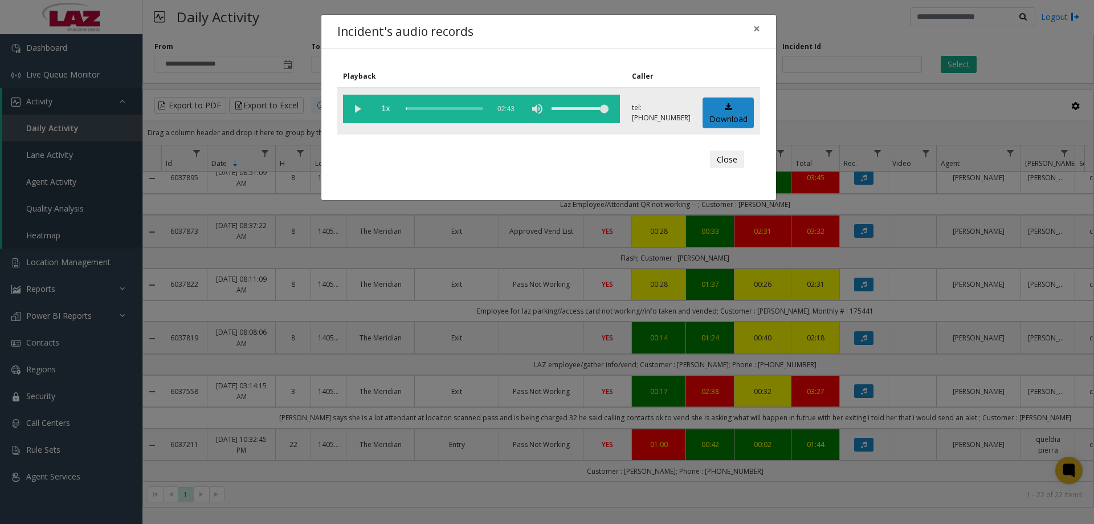
click at [352, 111] on vg-play-pause at bounding box center [357, 109] width 28 height 28
click at [591, 112] on div "volume level" at bounding box center [580, 109] width 57 height 28
click at [435, 105] on div "scrub bar" at bounding box center [445, 109] width 78 height 28
click at [442, 107] on div "scrub bar" at bounding box center [445, 109] width 78 height 28
click at [450, 106] on div "scrub bar" at bounding box center [445, 109] width 78 height 28
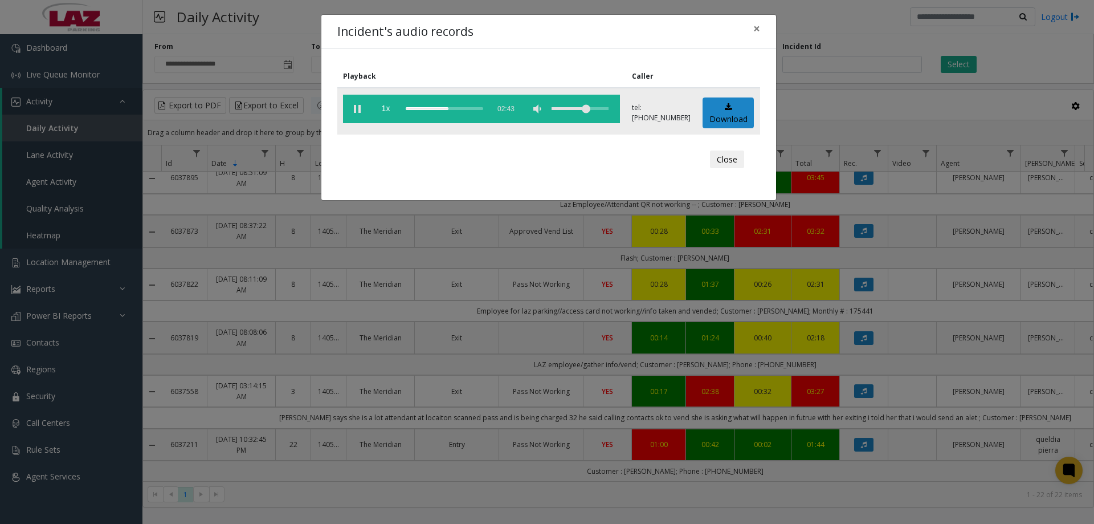
click at [458, 105] on div "scrub bar" at bounding box center [445, 109] width 78 height 28
click at [464, 107] on div "scrub bar" at bounding box center [445, 109] width 78 height 28
click at [470, 109] on div "scrub bar" at bounding box center [445, 109] width 78 height 28
click at [475, 109] on div "scrub bar" at bounding box center [445, 109] width 78 height 28
click at [463, 106] on div "scrub bar" at bounding box center [445, 109] width 78 height 28
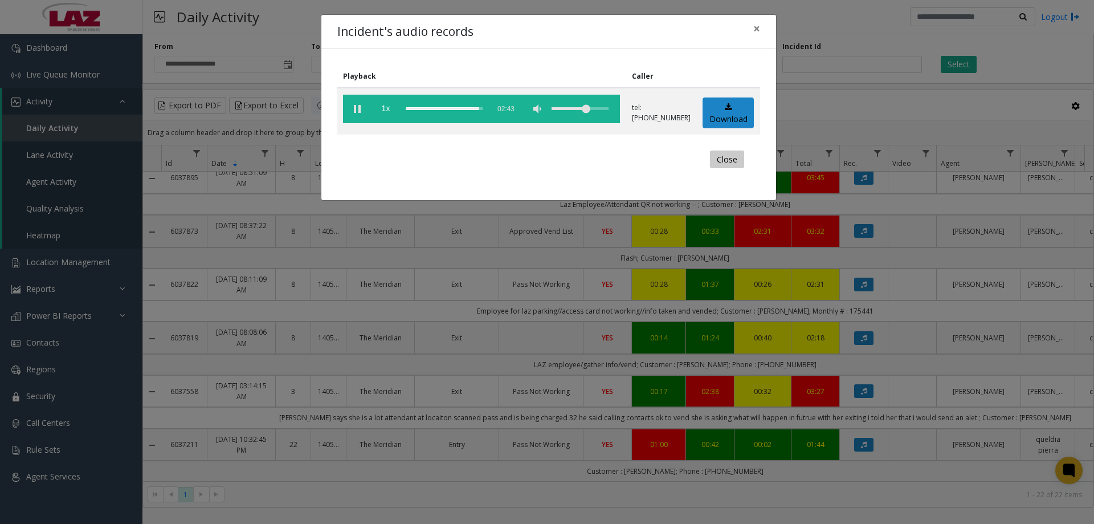
click at [729, 163] on button "Close" at bounding box center [727, 159] width 34 height 18
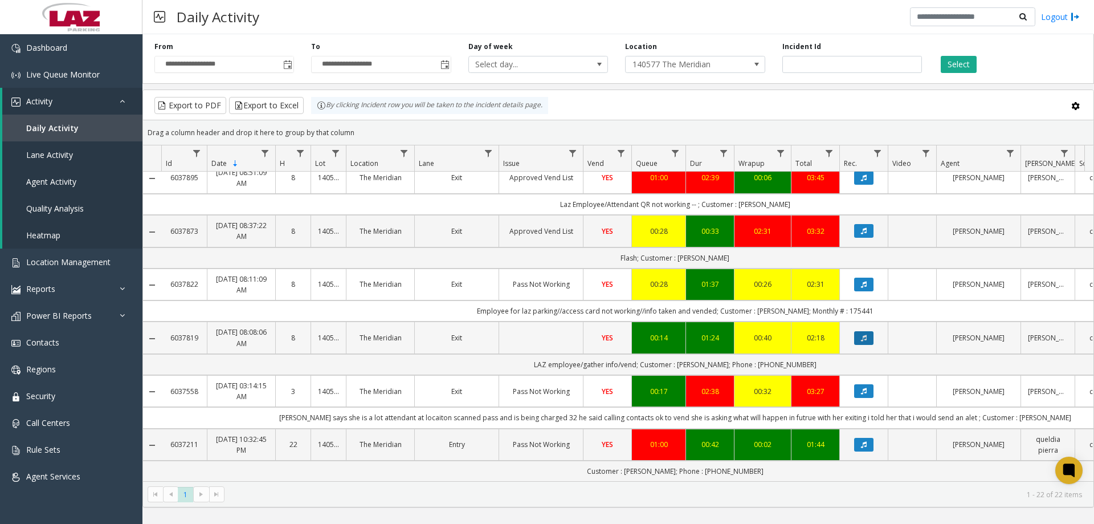
click at [854, 331] on button "Data table" at bounding box center [863, 338] width 19 height 14
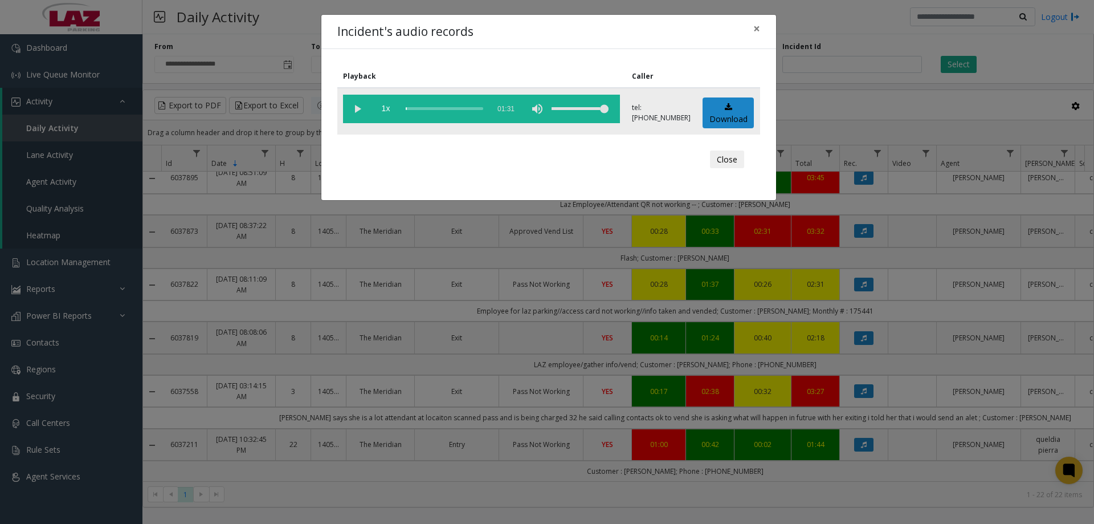
click at [354, 108] on vg-play-pause at bounding box center [357, 109] width 28 height 28
click at [409, 109] on div "scrub bar" at bounding box center [445, 109] width 78 height 28
click at [414, 109] on div "scrub bar" at bounding box center [445, 109] width 78 height 28
click at [447, 105] on div "scrub bar" at bounding box center [445, 109] width 78 height 28
click at [466, 108] on div "scrub bar" at bounding box center [445, 109] width 78 height 28
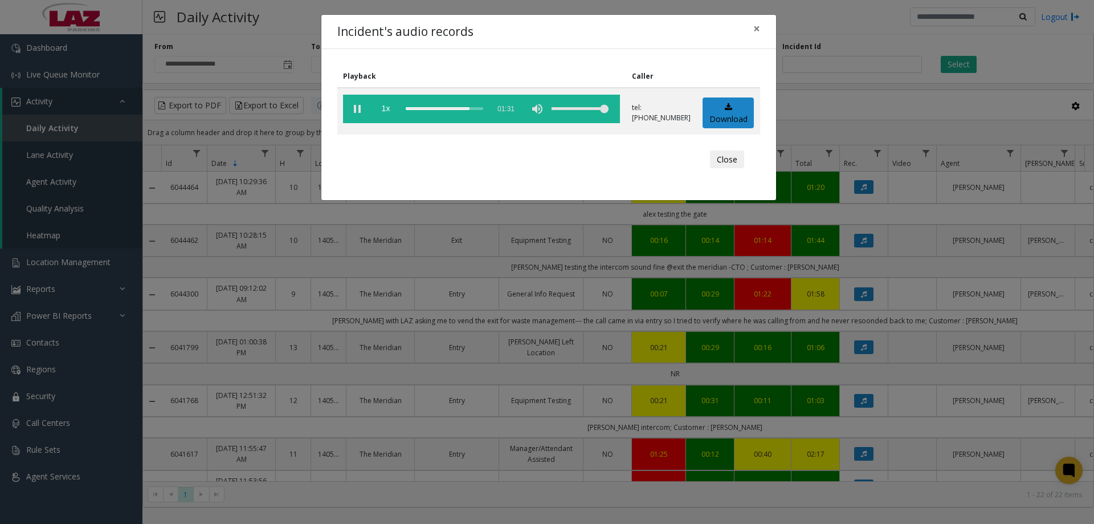
scroll to position [829, 0]
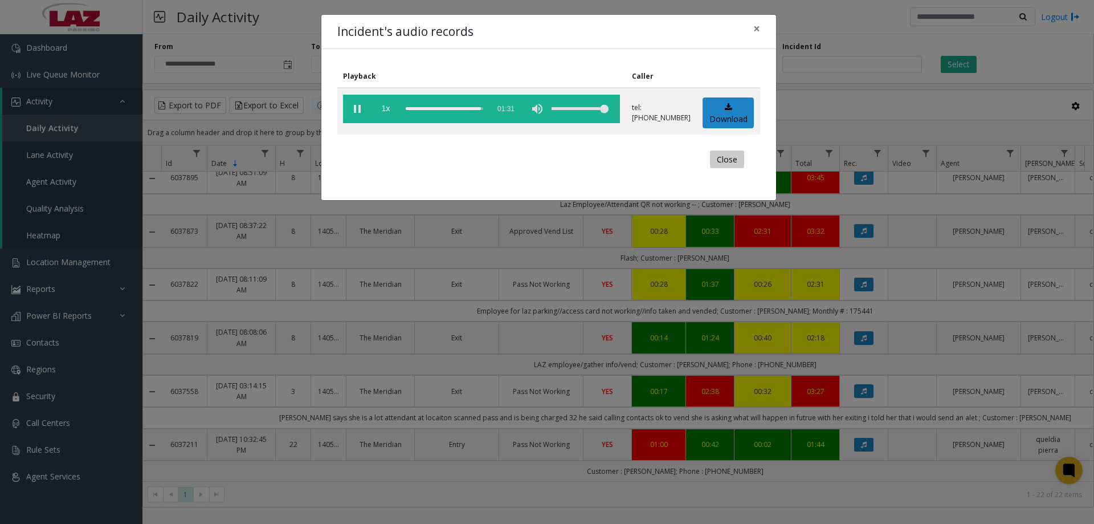
click at [739, 159] on button "Close" at bounding box center [727, 159] width 34 height 18
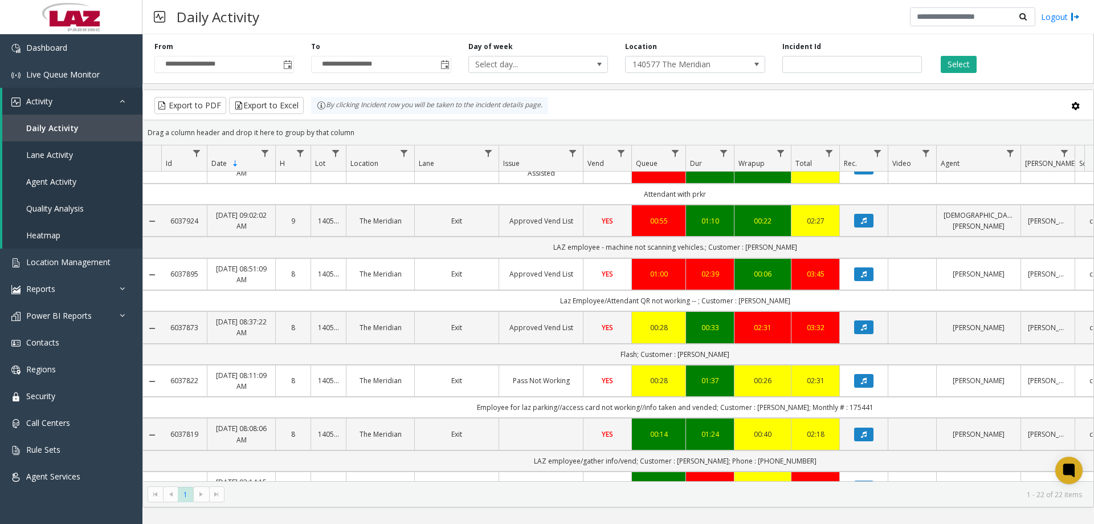
scroll to position [715, 0]
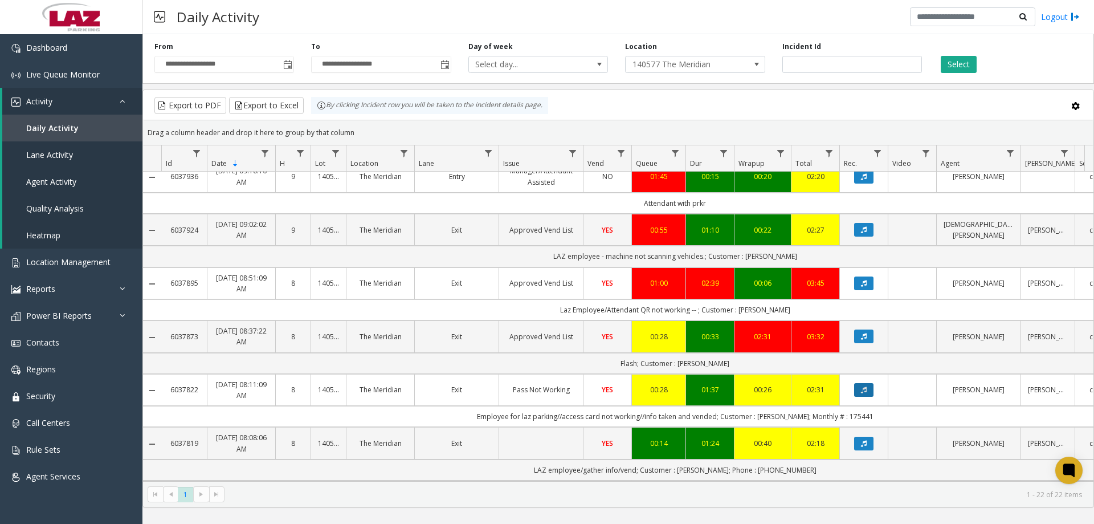
click at [859, 385] on button "Data table" at bounding box center [863, 390] width 19 height 14
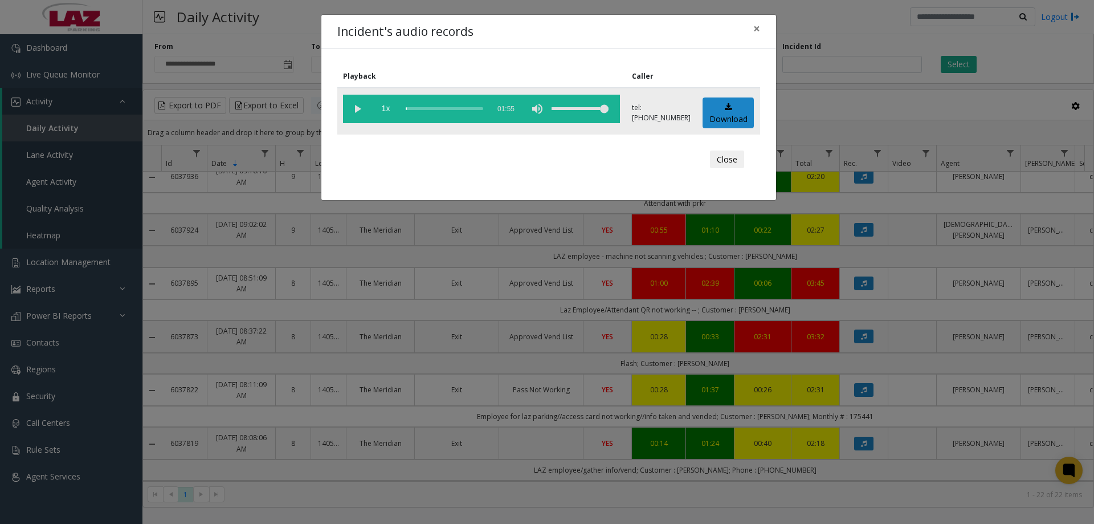
click at [358, 103] on vg-play-pause at bounding box center [357, 109] width 28 height 28
click at [442, 107] on div "scrub bar" at bounding box center [445, 109] width 78 height 28
click at [451, 107] on div "scrub bar" at bounding box center [445, 109] width 78 height 28
click at [468, 106] on div "scrub bar" at bounding box center [445, 109] width 78 height 28
click at [474, 107] on div "scrub bar" at bounding box center [445, 109] width 78 height 28
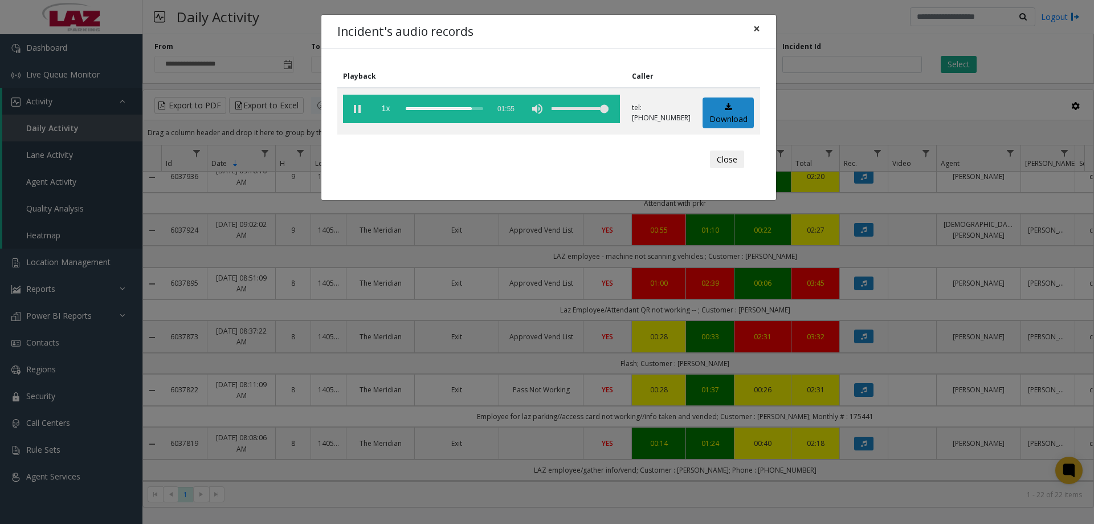
click at [752, 33] on button "×" at bounding box center [756, 29] width 23 height 28
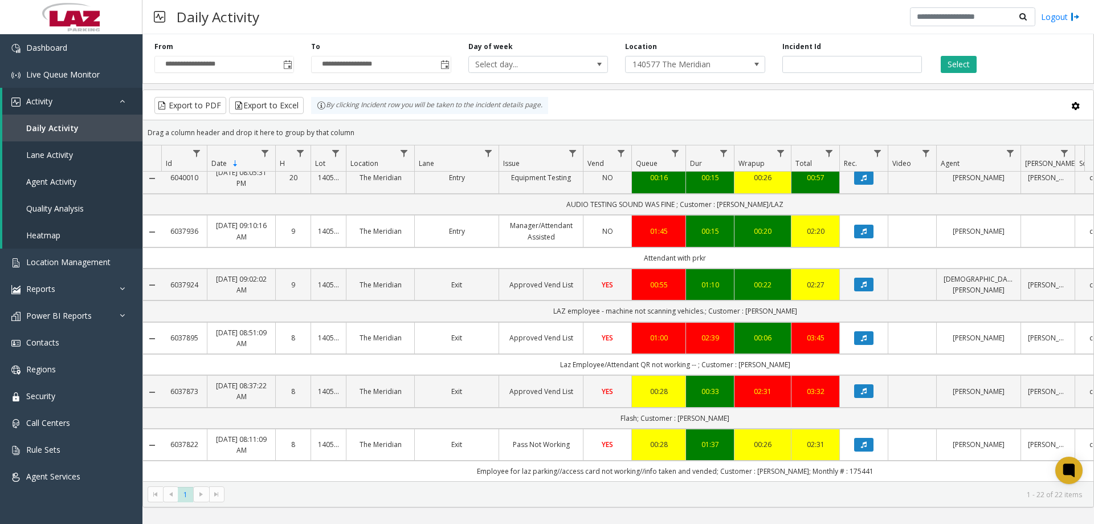
scroll to position [658, 0]
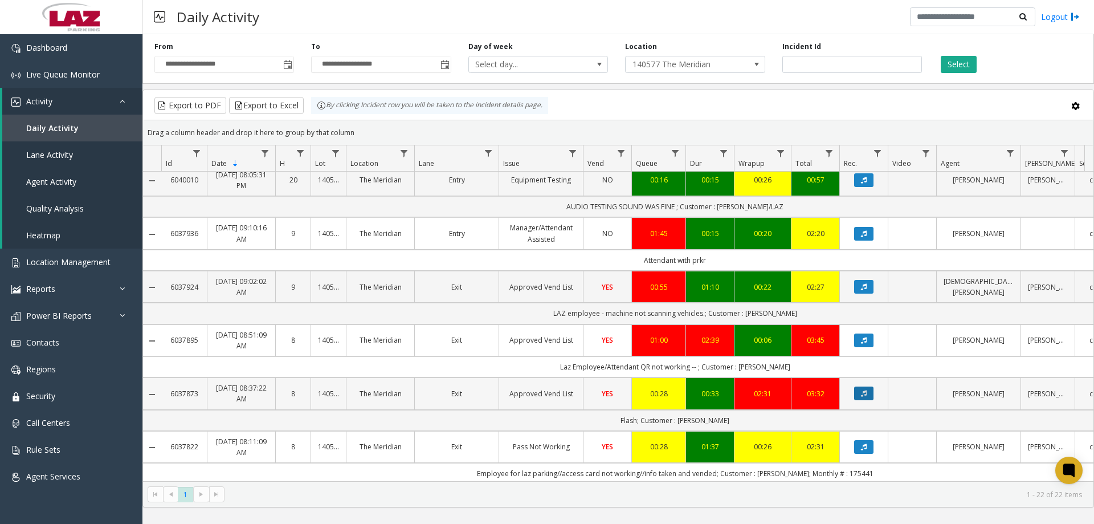
click at [863, 395] on icon "Data table" at bounding box center [864, 393] width 6 height 7
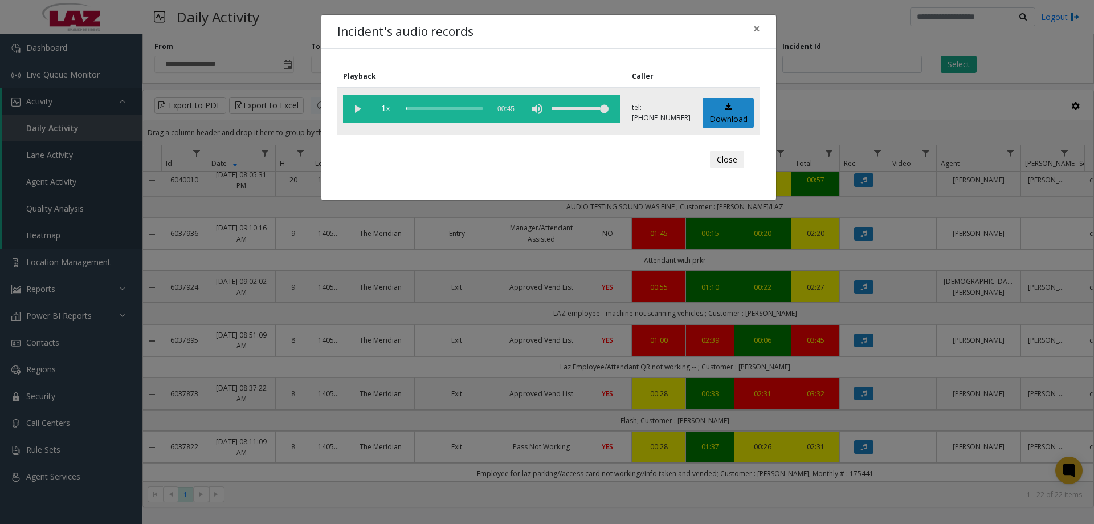
click at [355, 111] on vg-play-pause at bounding box center [357, 109] width 28 height 28
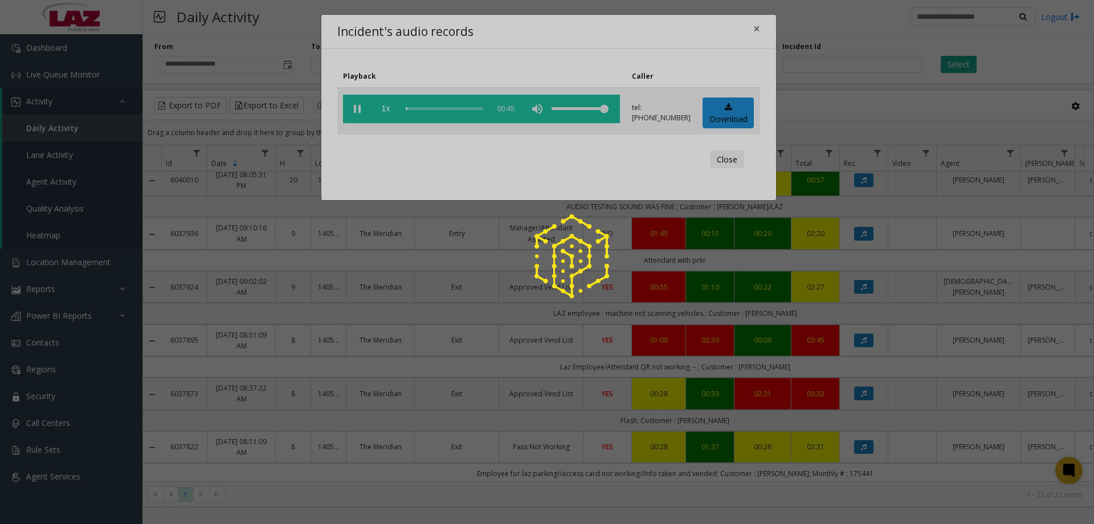
click at [418, 109] on div "scrub bar" at bounding box center [445, 109] width 78 height 28
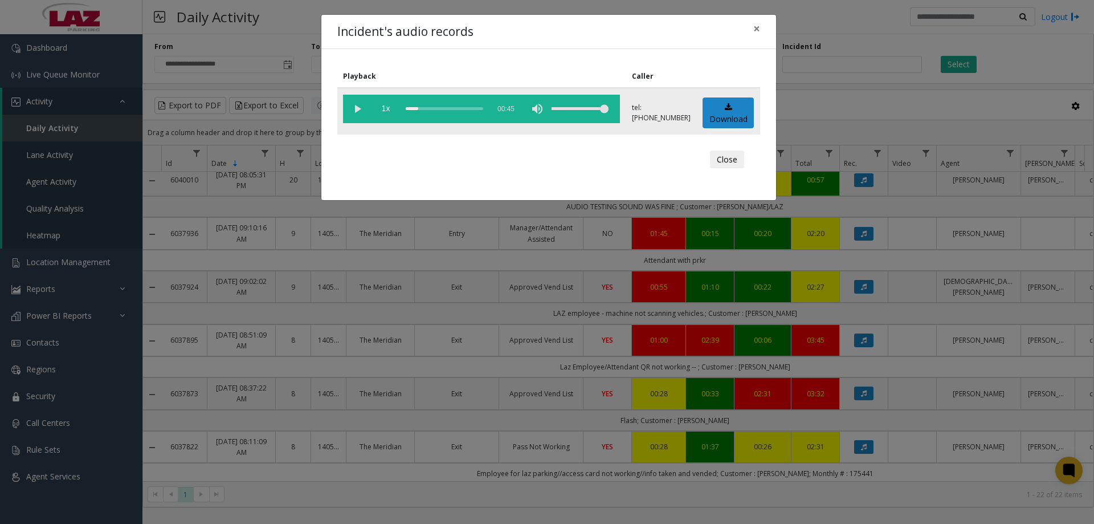
click at [430, 109] on div "scrub bar" at bounding box center [445, 109] width 78 height 28
click at [759, 28] on span "×" at bounding box center [756, 29] width 7 height 16
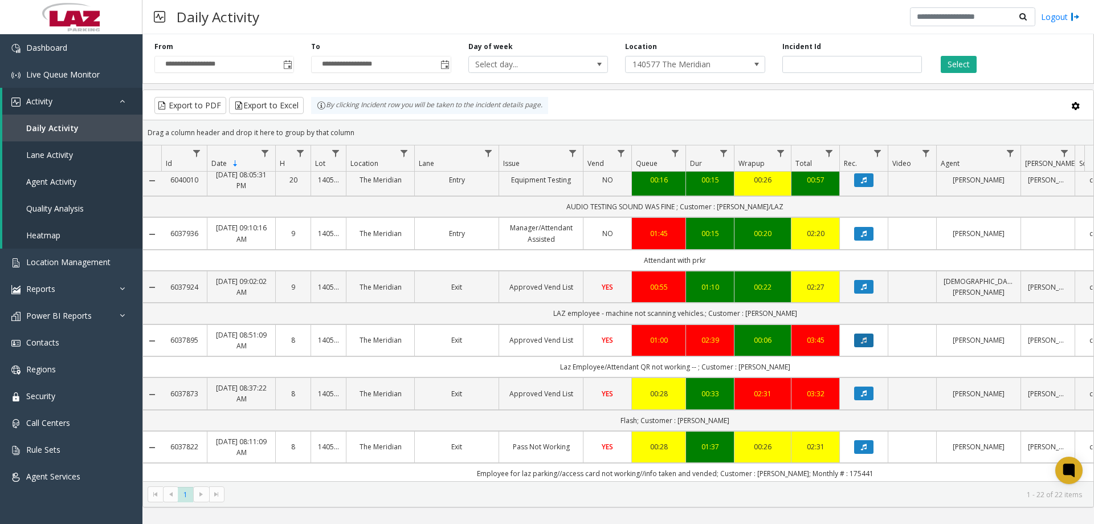
click at [868, 341] on button "Data table" at bounding box center [863, 340] width 19 height 14
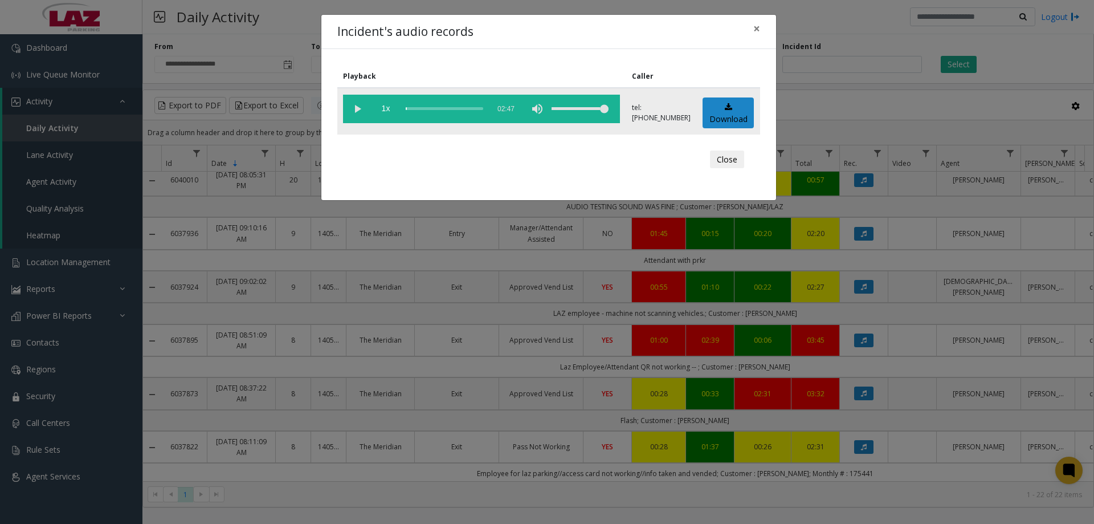
click at [358, 104] on vg-play-pause at bounding box center [357, 109] width 28 height 28
drag, startPoint x: 607, startPoint y: 111, endPoint x: 600, endPoint y: 111, distance: 8.0
click at [600, 111] on div "volume level" at bounding box center [580, 109] width 57 height 28
click at [602, 111] on div "volume level" at bounding box center [580, 109] width 57 height 28
click at [601, 108] on div "volume level" at bounding box center [580, 109] width 57 height 28
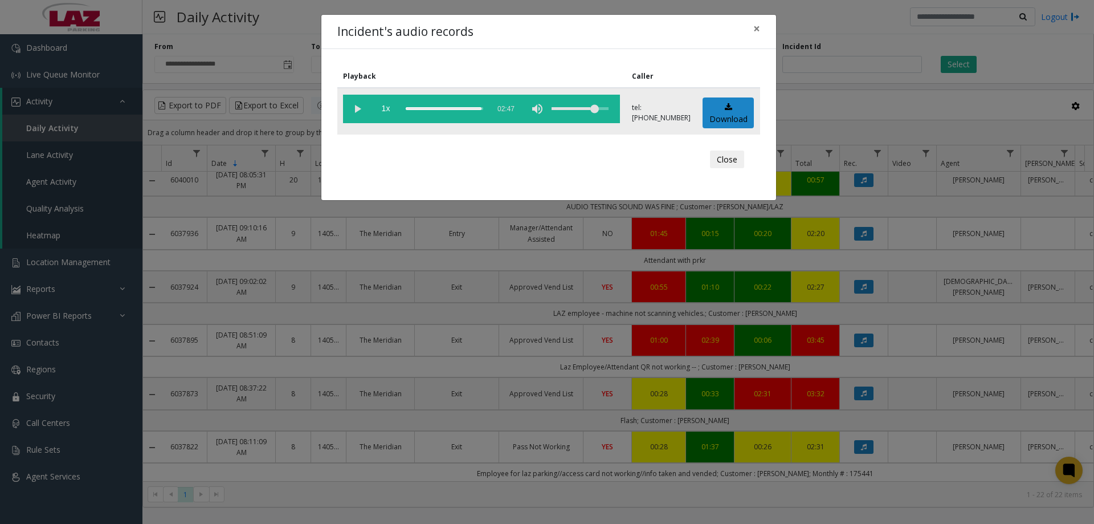
click at [483, 107] on div "scrub bar" at bounding box center [445, 109] width 78 height 28
click at [732, 157] on button "Close" at bounding box center [727, 159] width 34 height 18
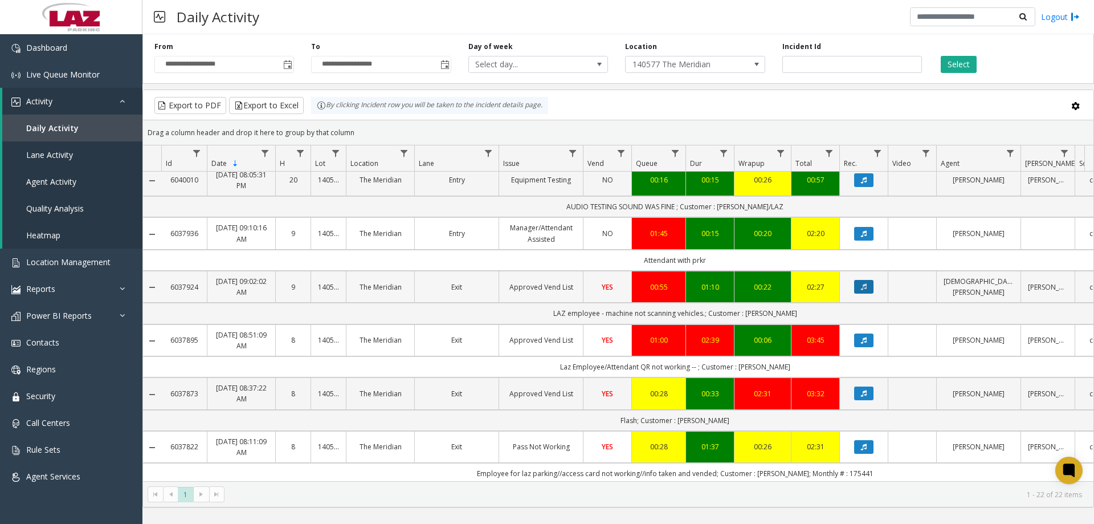
click at [861, 282] on button "Data table" at bounding box center [863, 287] width 19 height 14
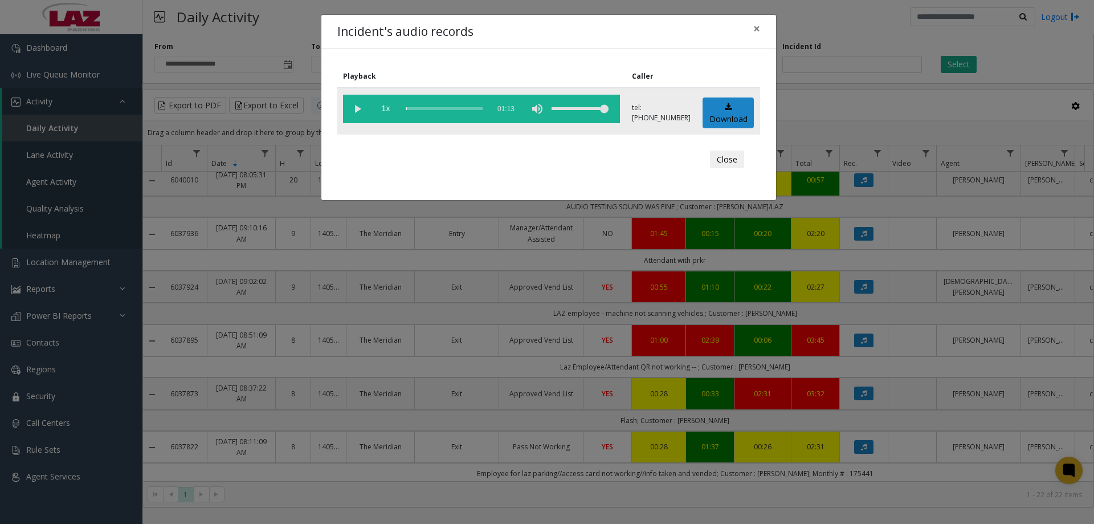
click at [355, 108] on vg-play-pause at bounding box center [357, 109] width 28 height 28
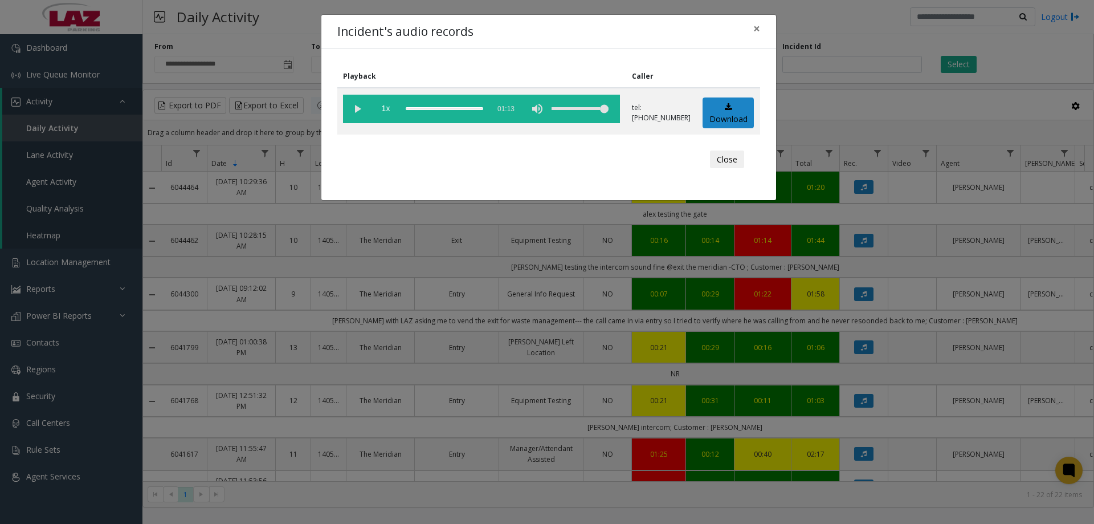
scroll to position [658, 0]
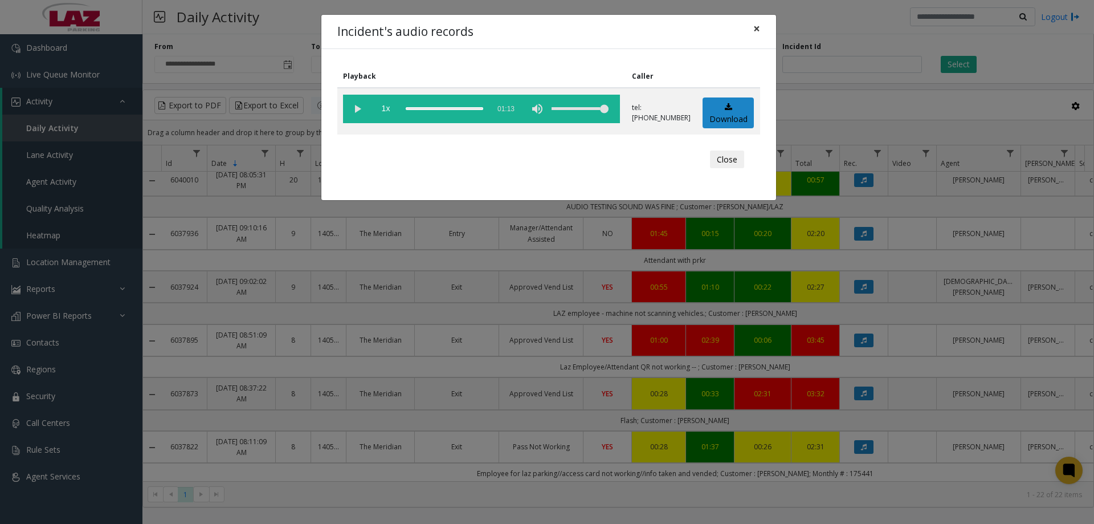
click at [752, 32] on button "×" at bounding box center [756, 29] width 23 height 28
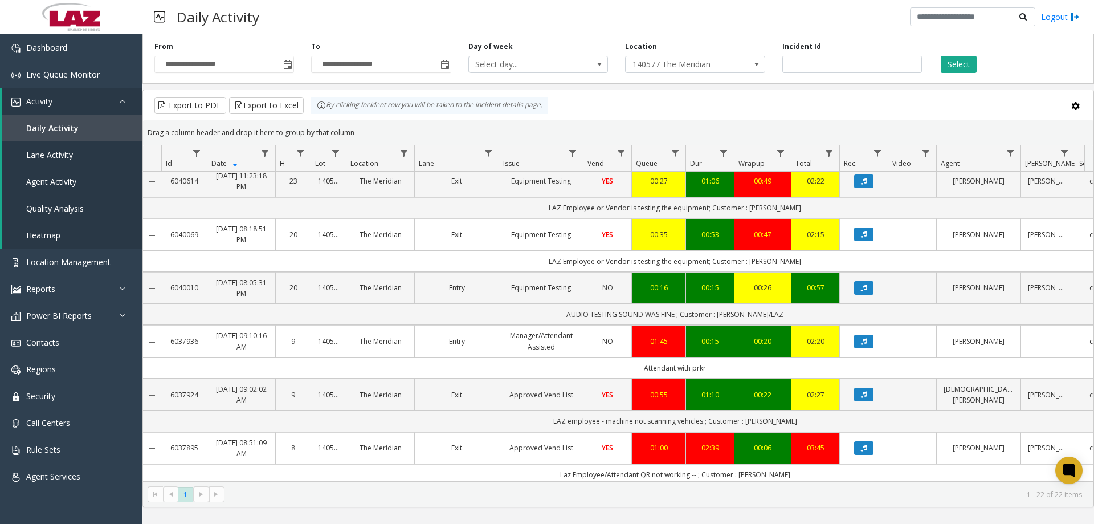
scroll to position [544, 0]
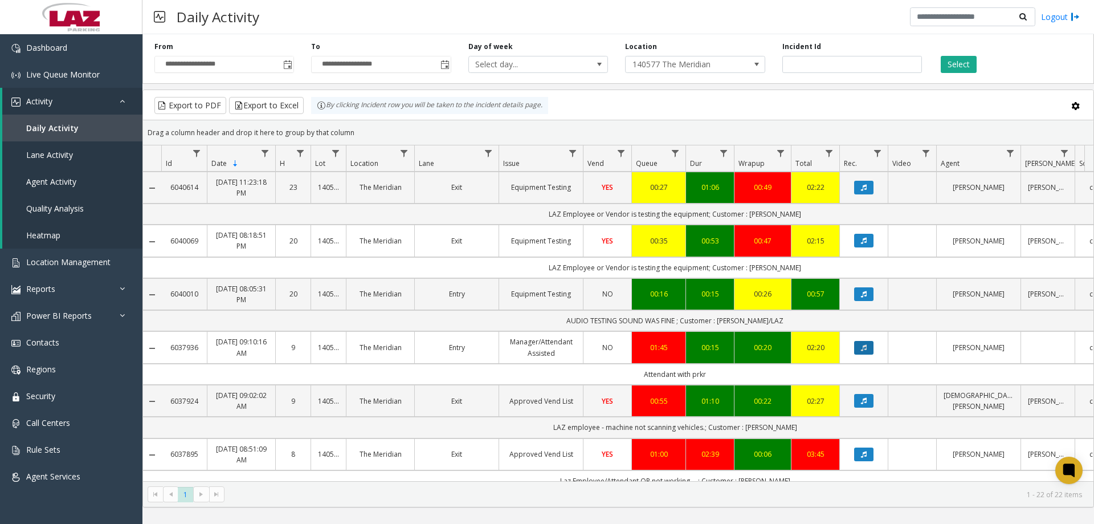
click at [871, 350] on button "Data table" at bounding box center [863, 348] width 19 height 14
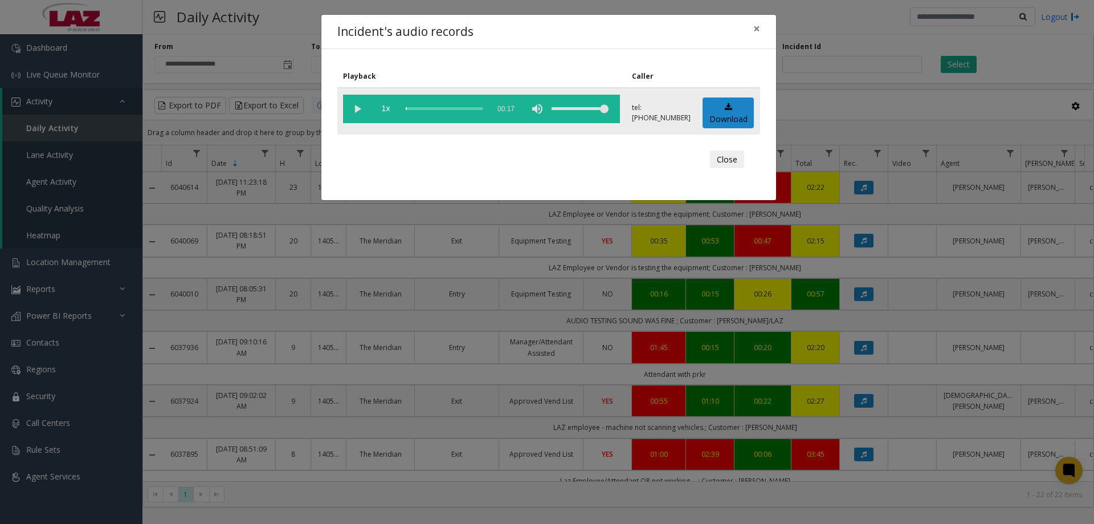
click at [360, 105] on vg-play-pause at bounding box center [357, 109] width 28 height 28
click at [414, 106] on div "scrub bar" at bounding box center [445, 109] width 78 height 28
click at [419, 108] on div "scrub bar" at bounding box center [445, 109] width 78 height 28
click at [422, 108] on div "scrub bar" at bounding box center [445, 109] width 78 height 28
click at [427, 109] on div "scrub bar" at bounding box center [445, 109] width 78 height 28
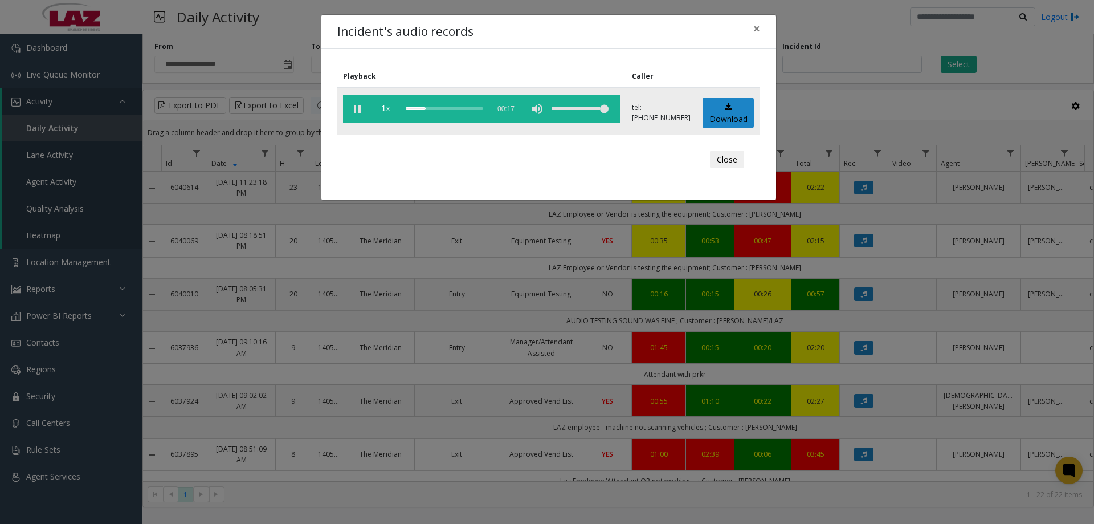
click at [433, 110] on div "scrub bar" at bounding box center [445, 109] width 78 height 28
click at [713, 162] on button "Close" at bounding box center [727, 159] width 34 height 18
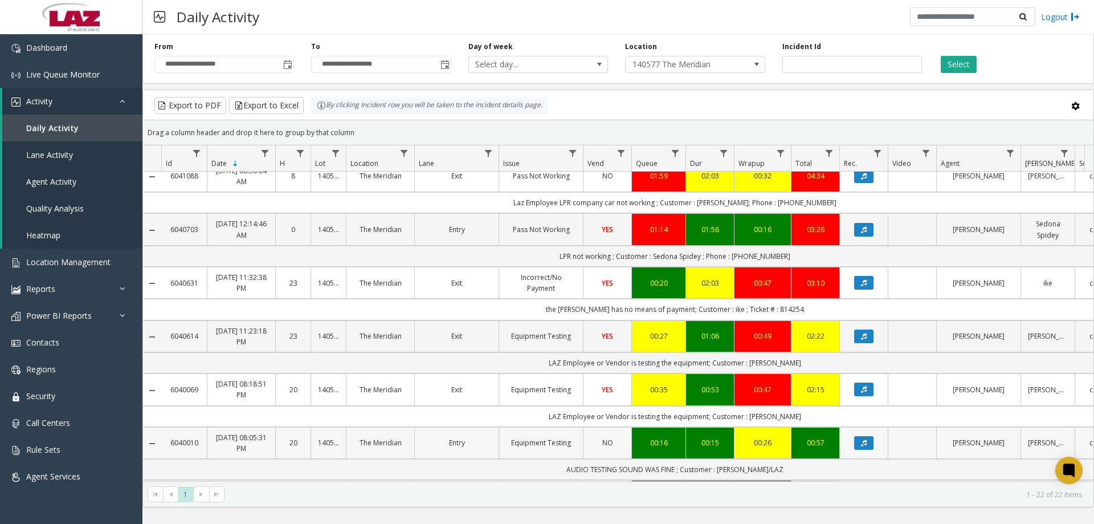
scroll to position [373, 0]
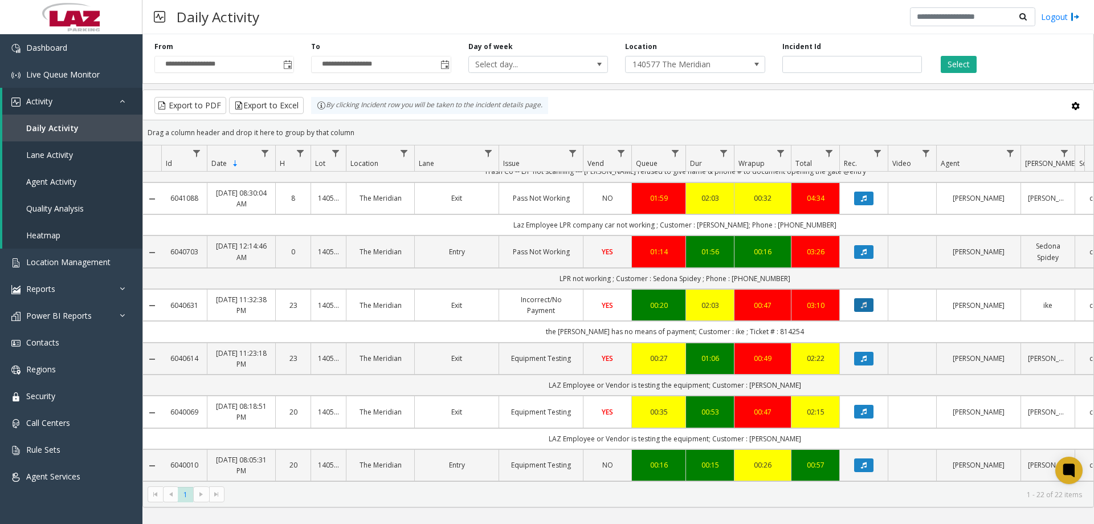
click at [859, 307] on button "Data table" at bounding box center [863, 305] width 19 height 14
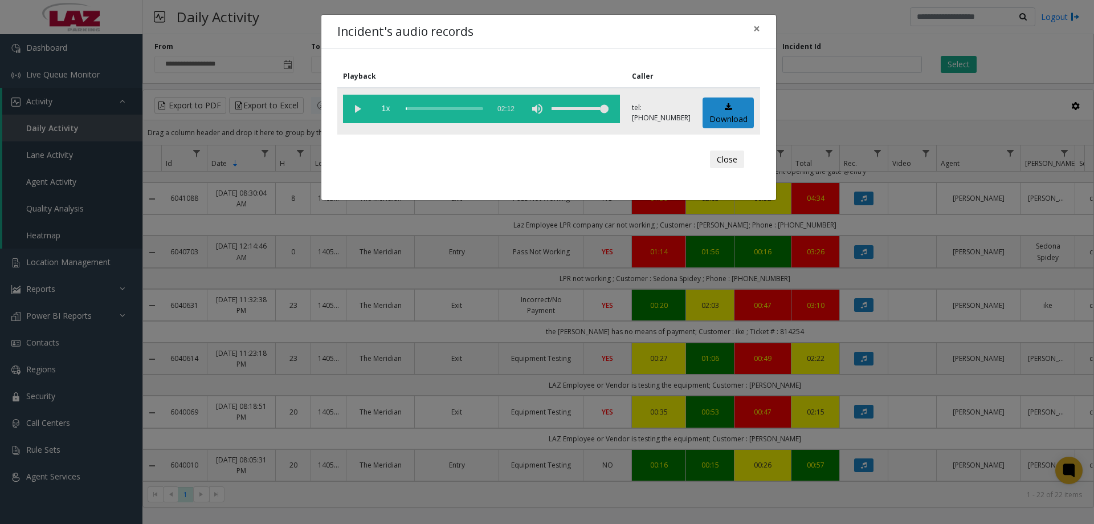
click at [357, 109] on vg-play-pause at bounding box center [357, 109] width 28 height 28
click at [415, 111] on div "scrub bar" at bounding box center [445, 109] width 78 height 28
click at [409, 109] on div "scrub bar" at bounding box center [445, 109] width 78 height 28
click at [417, 109] on div "scrub bar" at bounding box center [445, 109] width 78 height 28
click at [471, 110] on div "scrub bar" at bounding box center [445, 109] width 78 height 28
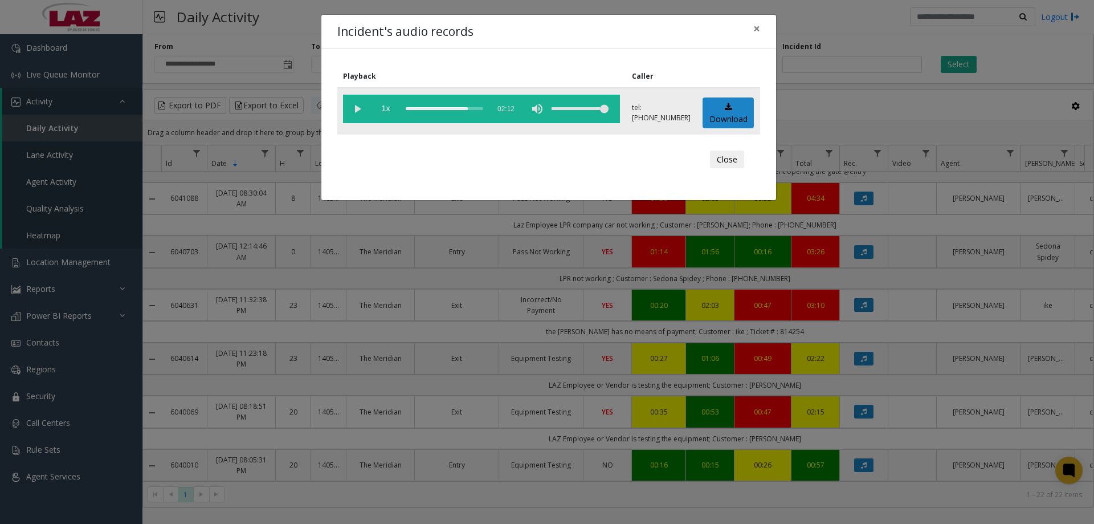
click at [482, 109] on div "scrub bar" at bounding box center [445, 109] width 78 height 28
click at [727, 161] on button "Close" at bounding box center [727, 159] width 34 height 18
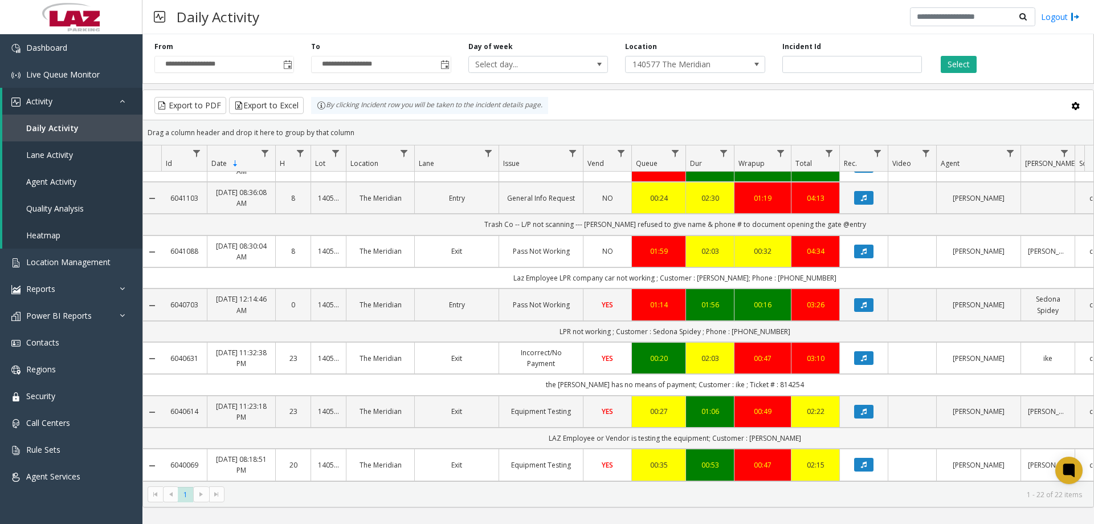
scroll to position [316, 0]
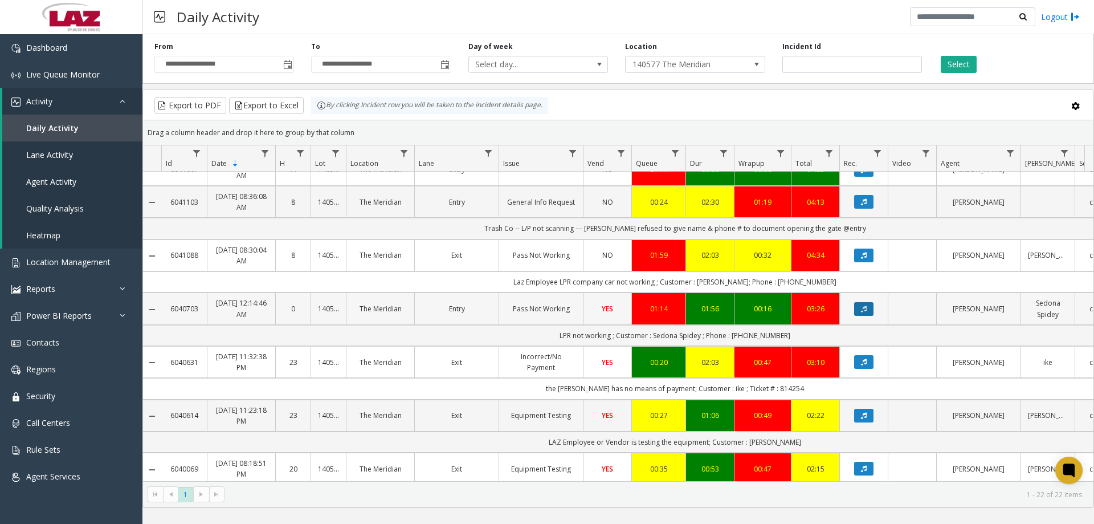
click at [857, 309] on button "Data table" at bounding box center [863, 309] width 19 height 14
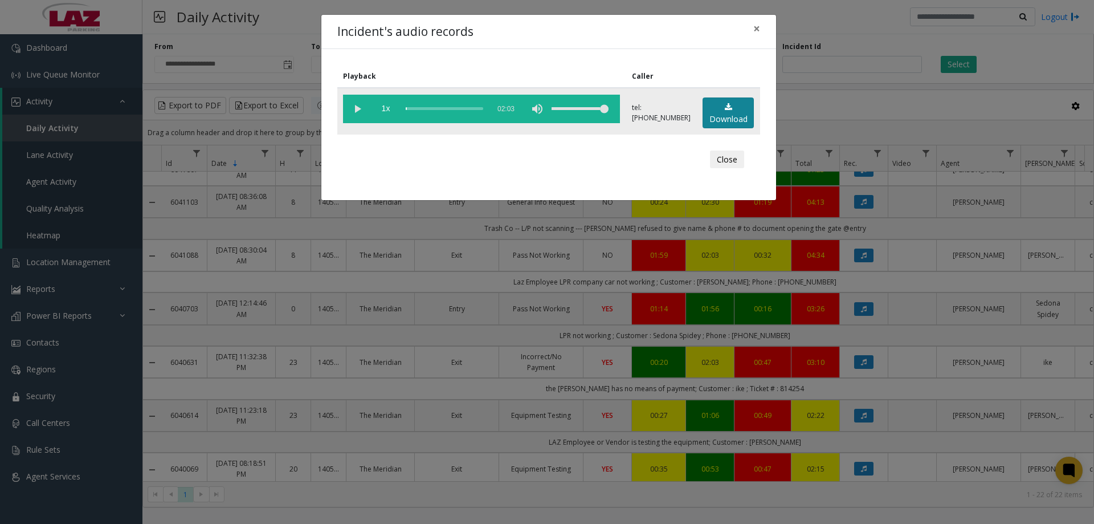
click at [725, 103] on icon at bounding box center [728, 107] width 7 height 8
click at [346, 108] on vg-play-pause at bounding box center [357, 109] width 28 height 28
click at [456, 110] on div "scrub bar" at bounding box center [445, 109] width 78 height 28
click at [473, 108] on div "scrub bar" at bounding box center [445, 109] width 78 height 28
click at [482, 108] on div "scrub bar" at bounding box center [445, 109] width 78 height 28
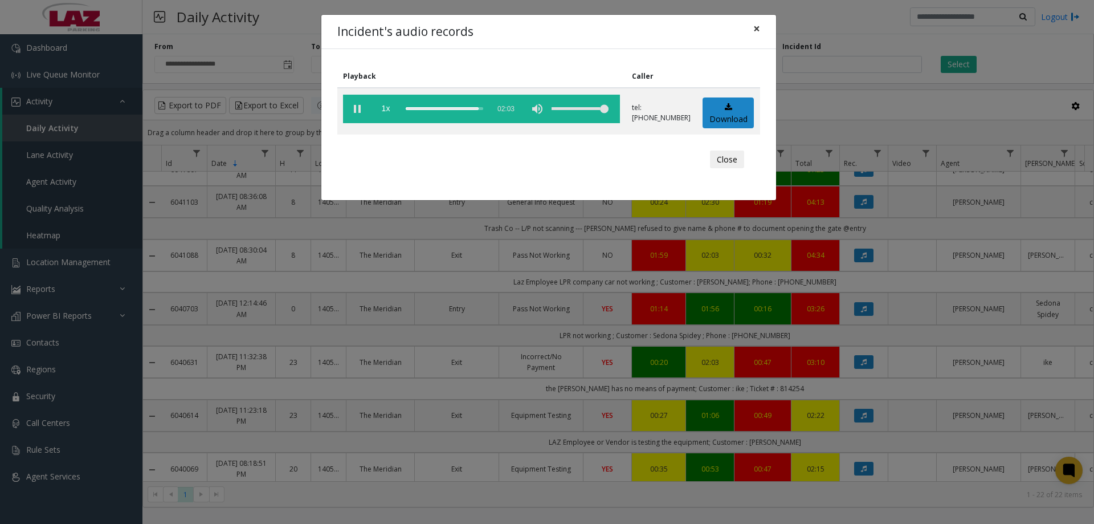
click at [755, 28] on span "×" at bounding box center [756, 29] width 7 height 16
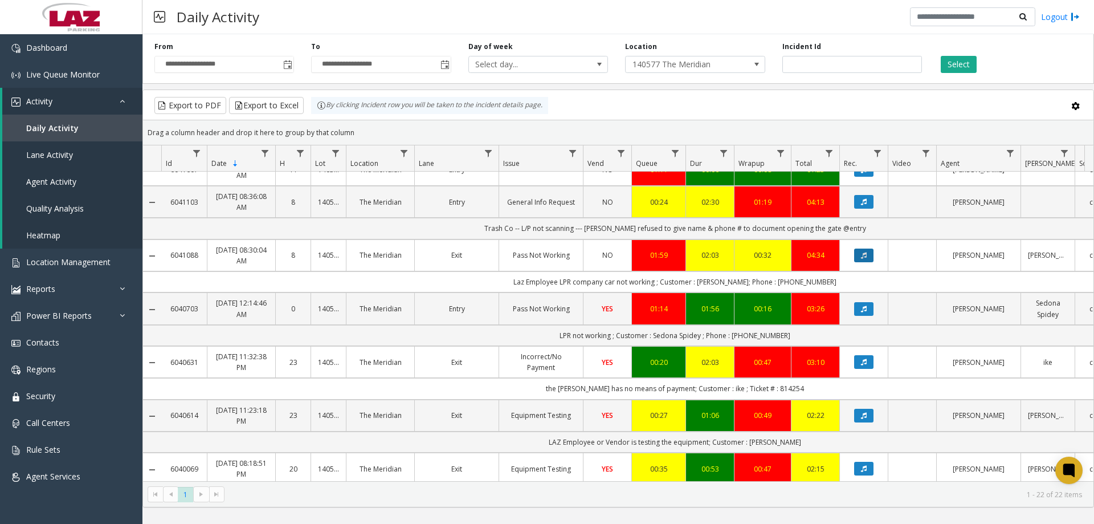
click at [866, 258] on icon "Data table" at bounding box center [864, 255] width 6 height 7
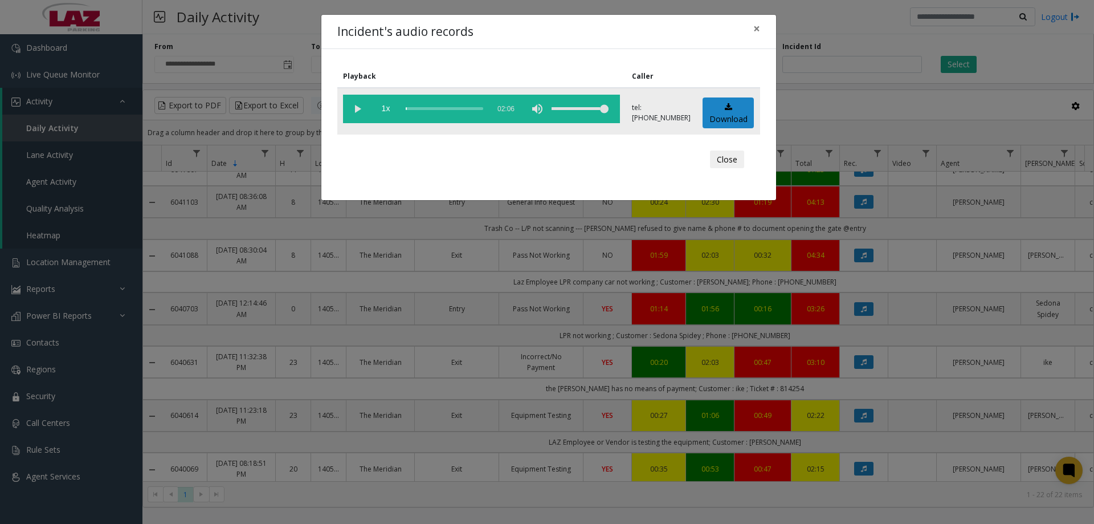
click at [353, 105] on vg-play-pause at bounding box center [357, 109] width 28 height 28
click at [418, 108] on div "scrub bar" at bounding box center [445, 109] width 78 height 28
click at [447, 105] on div "scrub bar" at bounding box center [445, 109] width 78 height 28
click at [466, 106] on div "scrub bar" at bounding box center [445, 109] width 78 height 28
click at [727, 154] on button "Close" at bounding box center [727, 159] width 34 height 18
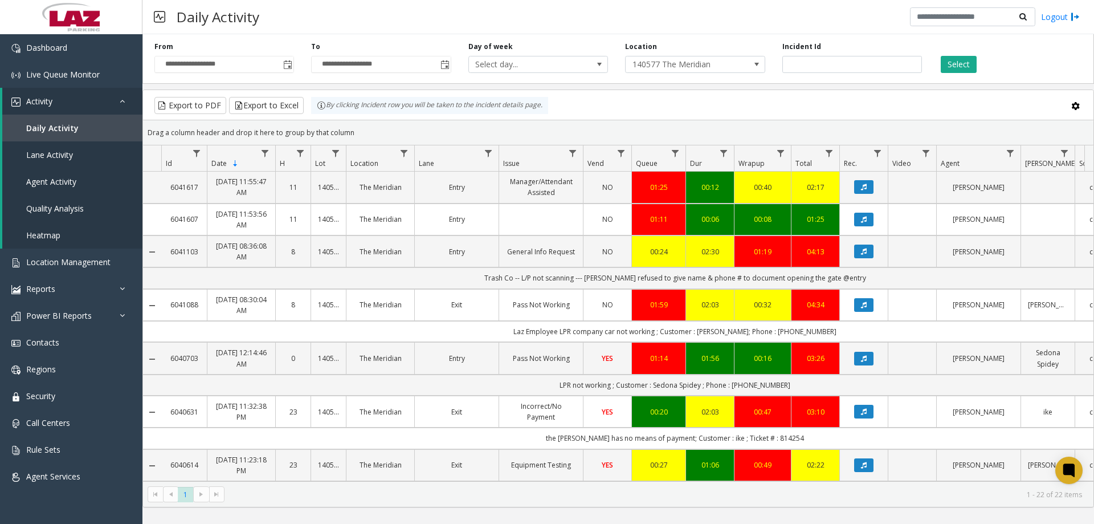
scroll to position [202, 0]
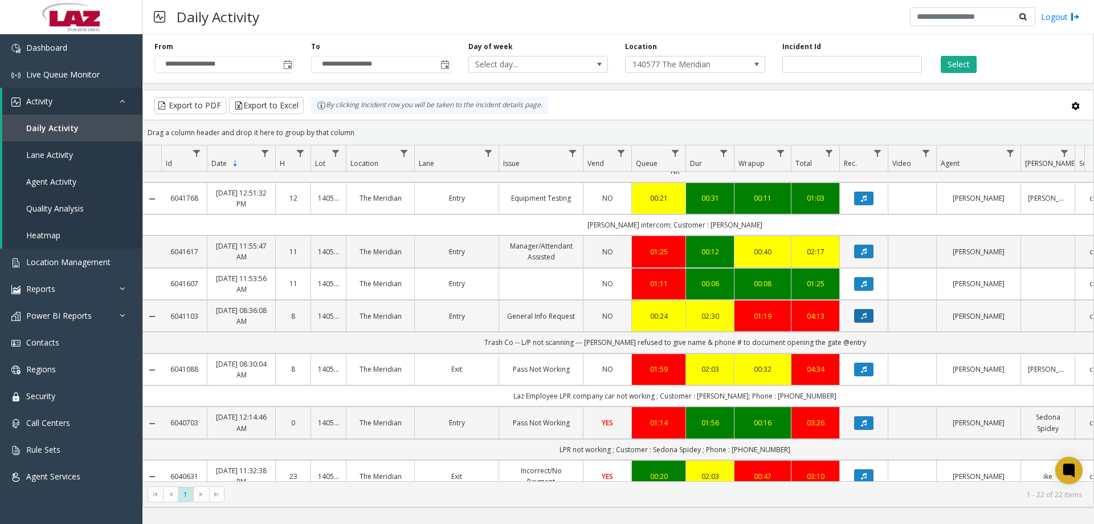
click at [859, 316] on button "Data table" at bounding box center [863, 316] width 19 height 14
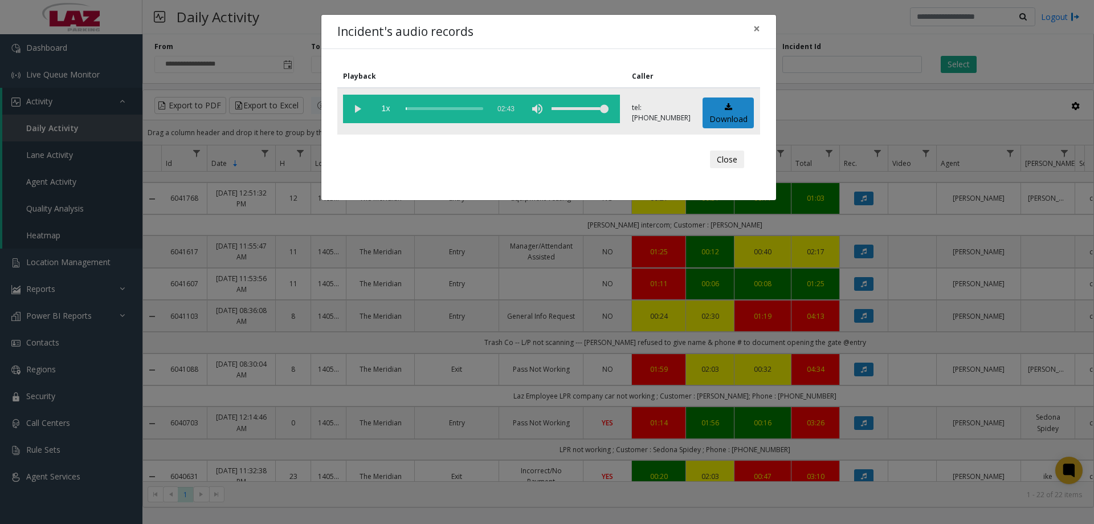
click at [360, 111] on vg-play-pause at bounding box center [357, 109] width 28 height 28
click at [416, 108] on div "scrub bar" at bounding box center [445, 109] width 78 height 28
click at [425, 108] on div "scrub bar" at bounding box center [445, 109] width 78 height 28
click at [437, 107] on div "scrub bar" at bounding box center [445, 109] width 78 height 28
click at [456, 107] on div "scrub bar" at bounding box center [445, 109] width 78 height 28
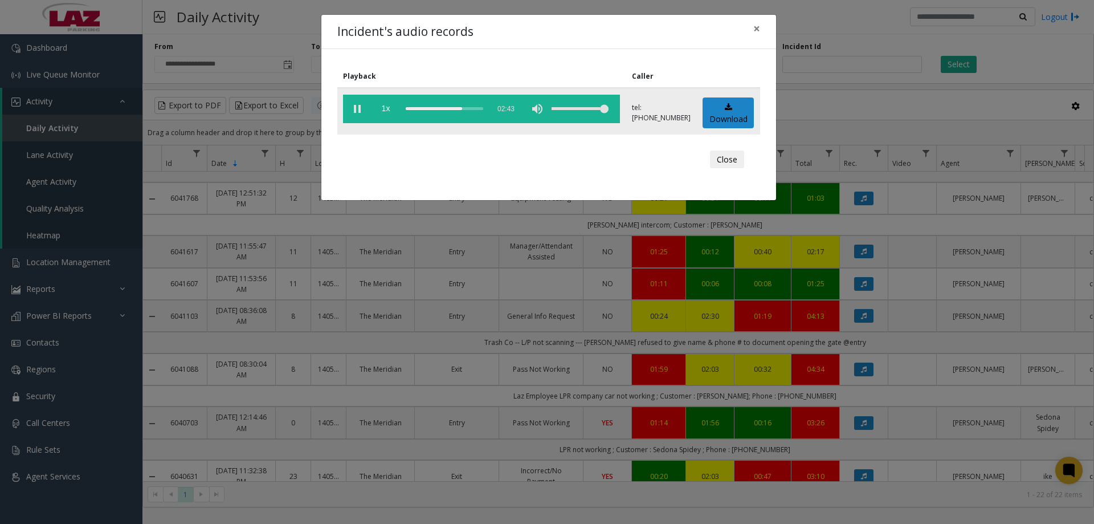
click at [466, 108] on div "scrub bar" at bounding box center [445, 109] width 78 height 28
click at [480, 108] on div "scrub bar" at bounding box center [445, 109] width 78 height 28
click at [483, 108] on div "scrub bar" at bounding box center [445, 109] width 78 height 28
click at [731, 160] on button "Close" at bounding box center [727, 159] width 34 height 18
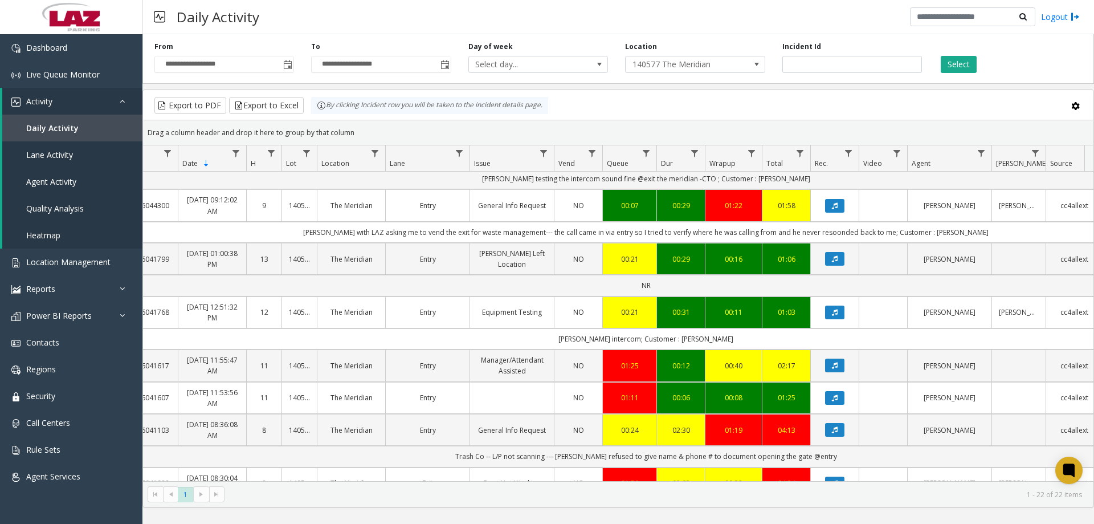
scroll to position [0, 0]
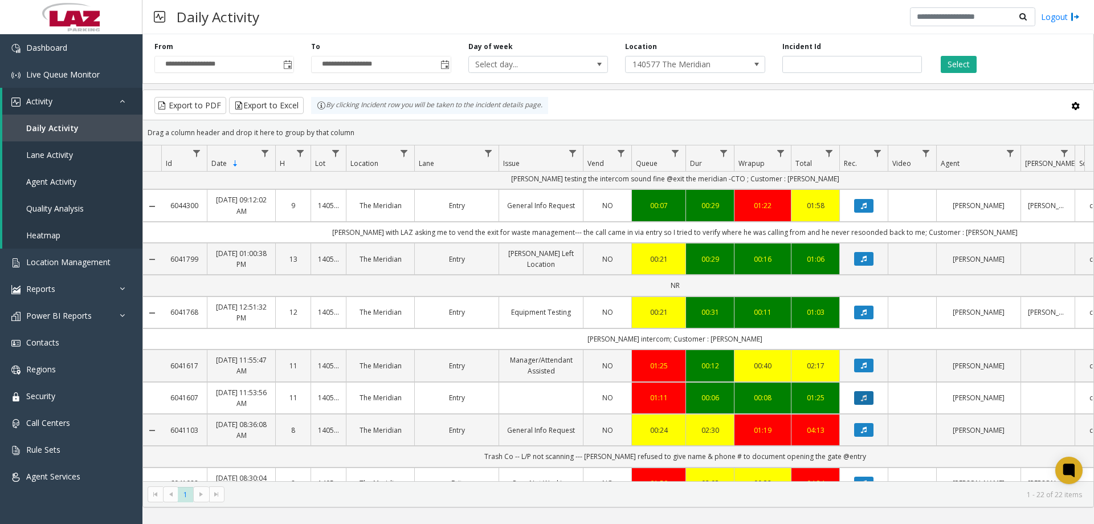
click at [871, 395] on button "Data table" at bounding box center [863, 398] width 19 height 14
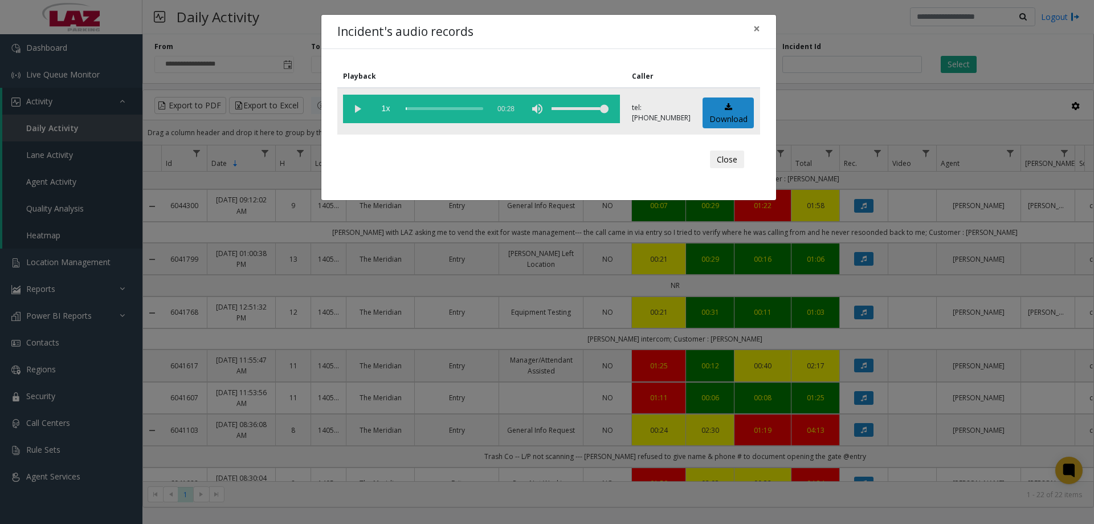
click at [358, 109] on vg-play-pause at bounding box center [357, 109] width 28 height 28
click at [446, 110] on div "scrub bar" at bounding box center [445, 109] width 78 height 28
click at [452, 108] on div "scrub bar" at bounding box center [445, 109] width 78 height 28
click at [463, 108] on div "scrub bar" at bounding box center [445, 109] width 78 height 28
click at [471, 108] on div "scrub bar" at bounding box center [445, 109] width 78 height 28
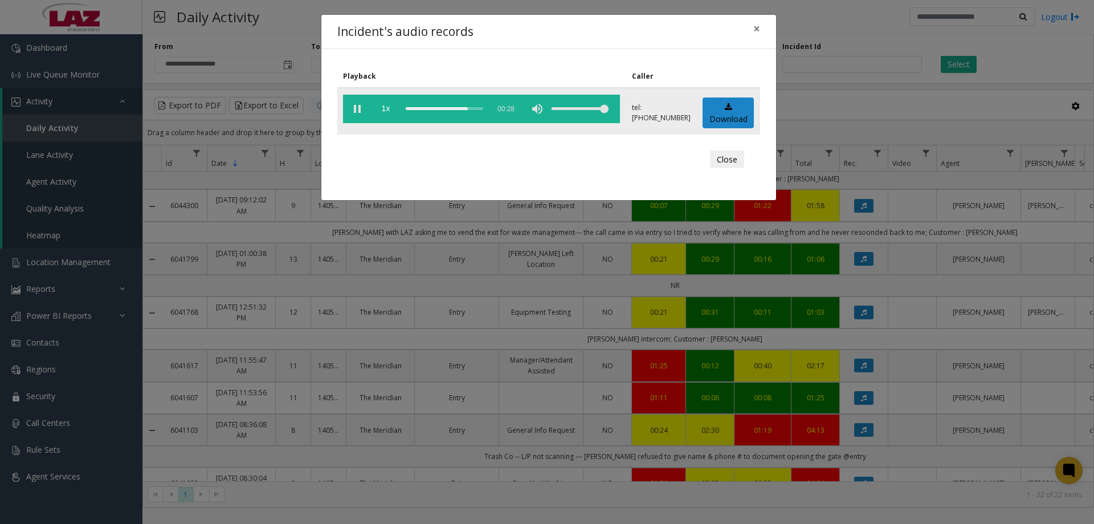
click at [478, 108] on div "scrub bar" at bounding box center [445, 109] width 78 height 28
click at [483, 108] on div "scrub bar" at bounding box center [445, 109] width 78 height 28
click at [483, 107] on div "scrub bar" at bounding box center [445, 109] width 78 height 28
click at [725, 161] on button "Close" at bounding box center [727, 159] width 34 height 18
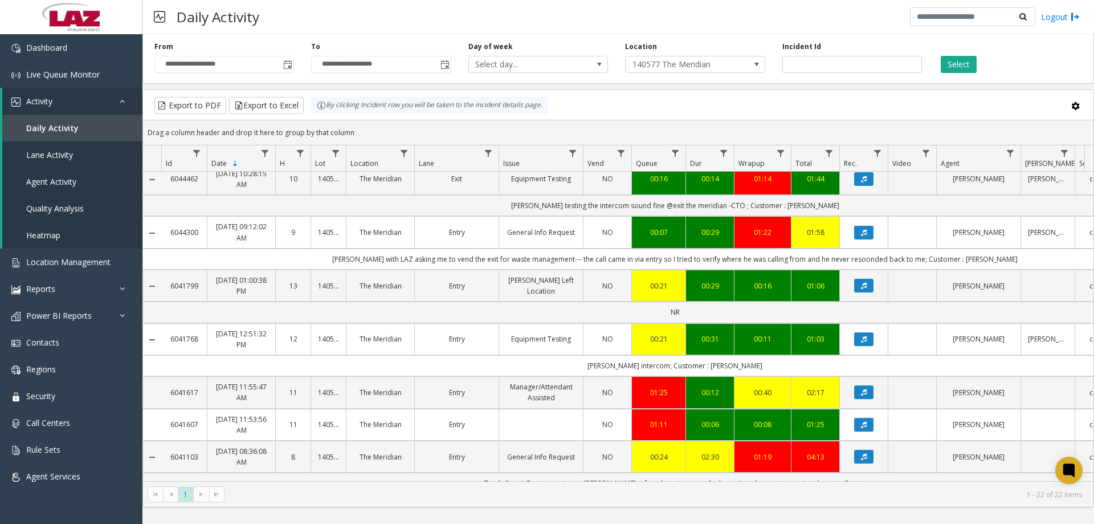
scroll to position [57, 0]
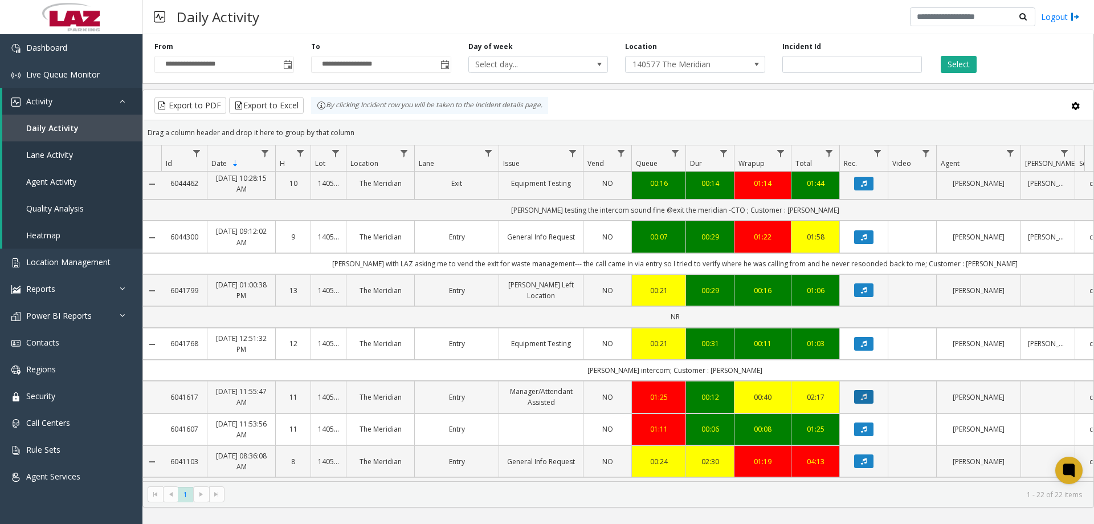
click at [858, 398] on button "Data table" at bounding box center [863, 397] width 19 height 14
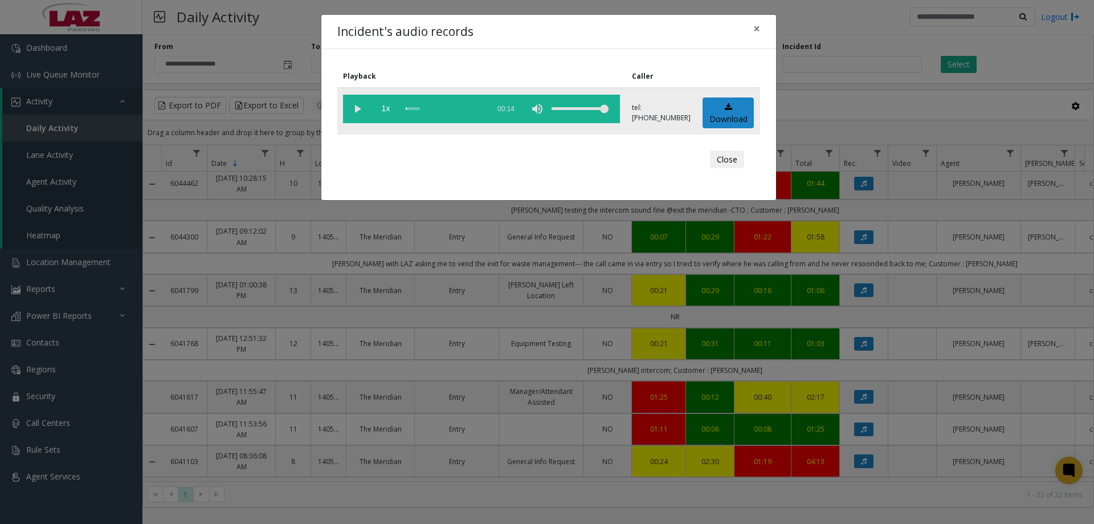
click at [360, 117] on vg-play-pause at bounding box center [357, 109] width 28 height 28
click at [423, 110] on div "scrub bar" at bounding box center [445, 109] width 78 height 28
click at [439, 111] on div "scrub bar" at bounding box center [445, 109] width 78 height 28
click at [736, 157] on button "Close" at bounding box center [727, 159] width 34 height 18
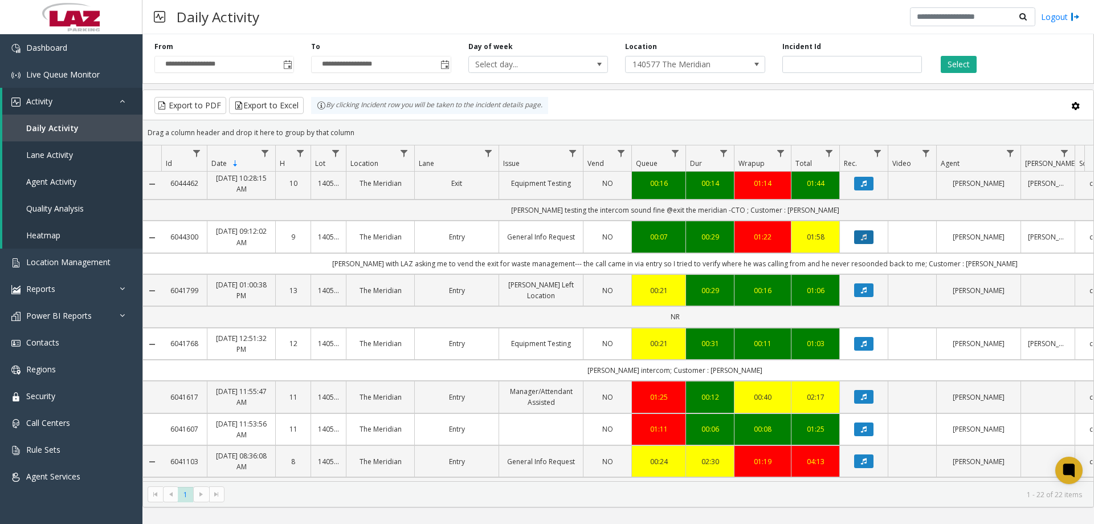
click at [859, 240] on button "Data table" at bounding box center [863, 237] width 19 height 14
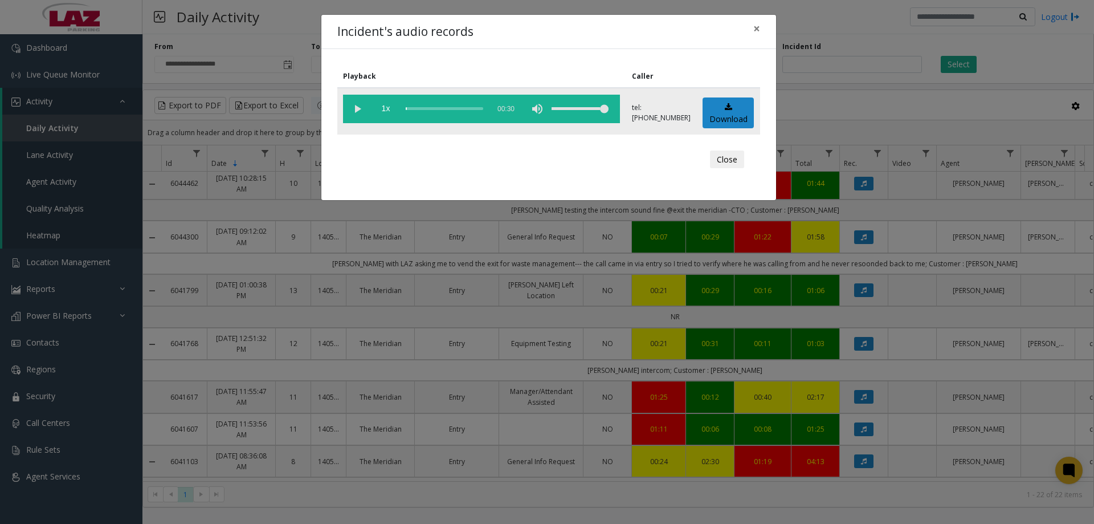
click at [355, 110] on vg-play-pause at bounding box center [357, 109] width 28 height 28
click at [419, 111] on div "scrub bar" at bounding box center [445, 109] width 78 height 28
click at [483, 109] on div "scrub bar" at bounding box center [445, 109] width 78 height 28
click at [721, 151] on button "Close" at bounding box center [727, 159] width 34 height 18
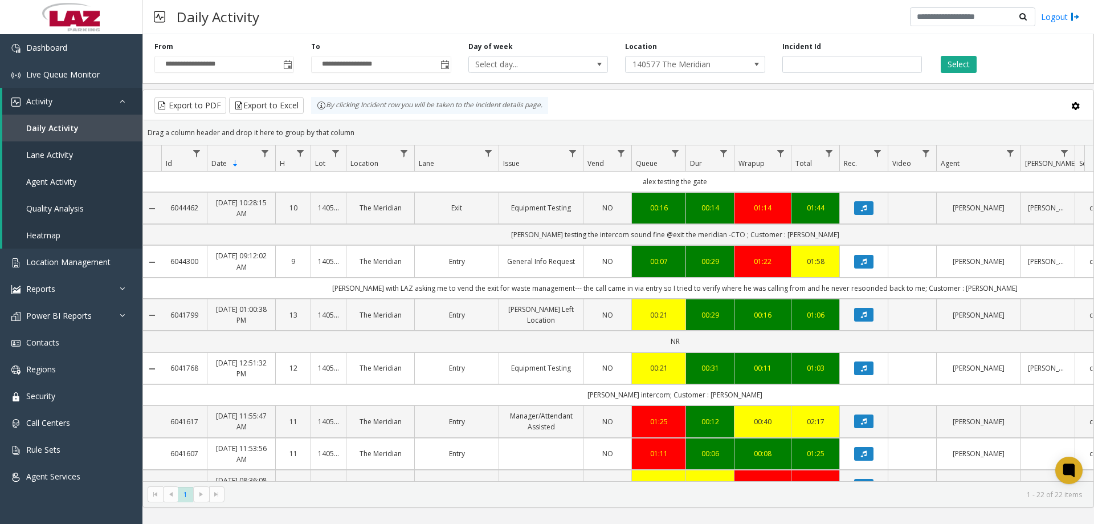
scroll to position [0, 0]
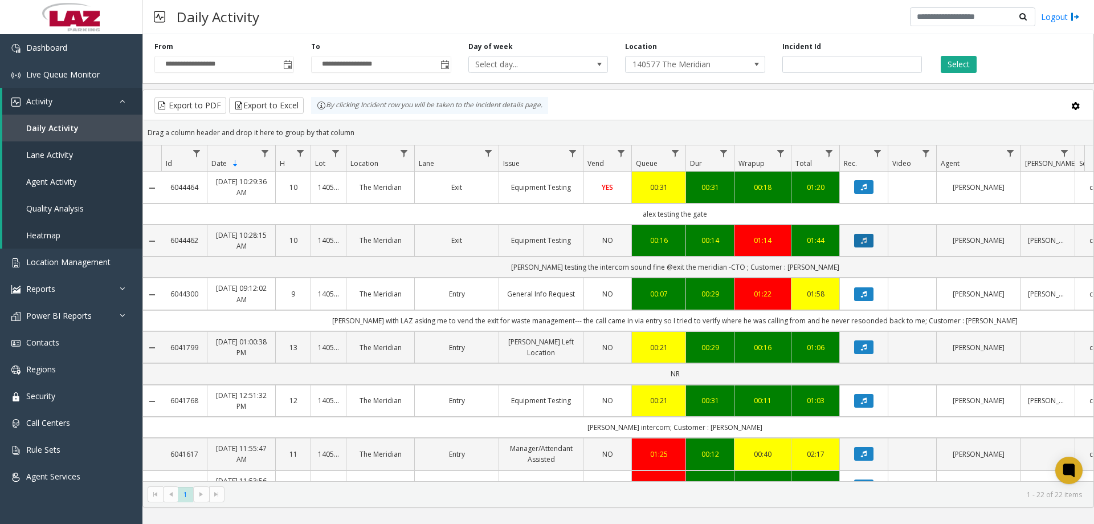
click at [857, 234] on button "Data table" at bounding box center [863, 241] width 19 height 14
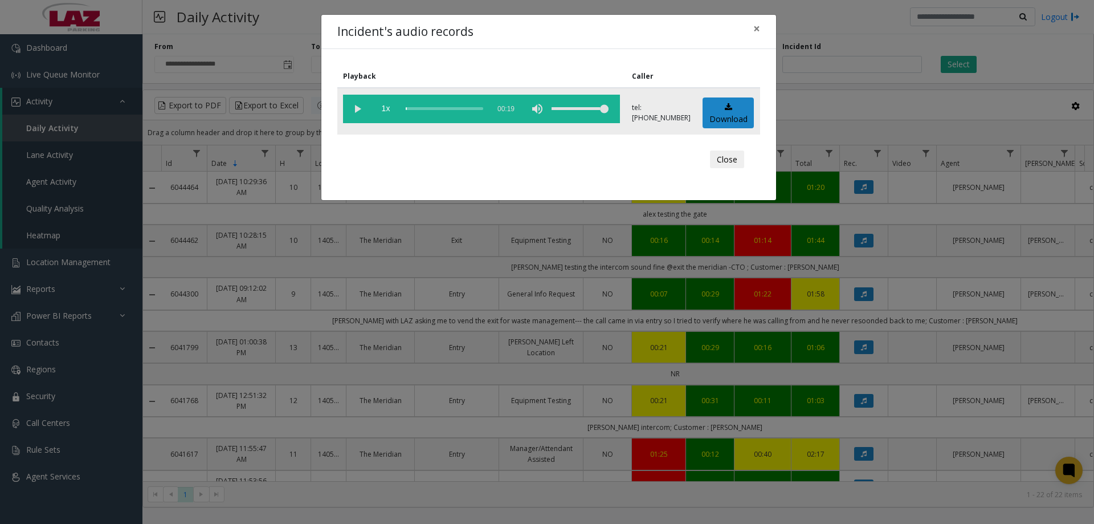
click at [362, 112] on vg-play-pause at bounding box center [357, 109] width 28 height 28
click at [415, 110] on div "scrub bar" at bounding box center [445, 109] width 78 height 28
click at [421, 109] on div "scrub bar" at bounding box center [445, 109] width 78 height 28
click at [427, 109] on div "scrub bar" at bounding box center [445, 109] width 78 height 28
click at [438, 109] on div "scrub bar" at bounding box center [445, 109] width 78 height 28
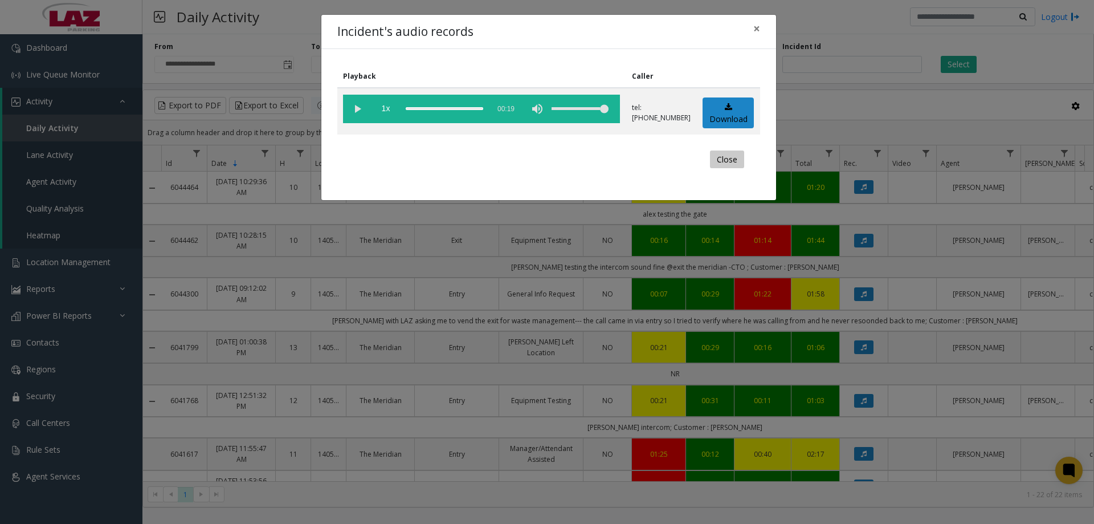
click at [716, 158] on button "Close" at bounding box center [727, 159] width 34 height 18
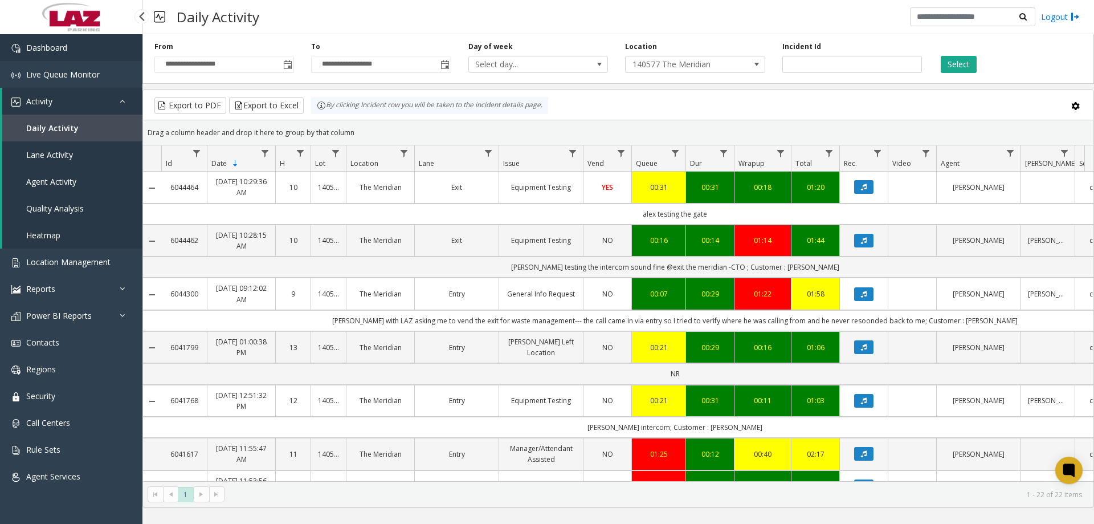
click at [51, 54] on link "Dashboard" at bounding box center [71, 47] width 142 height 27
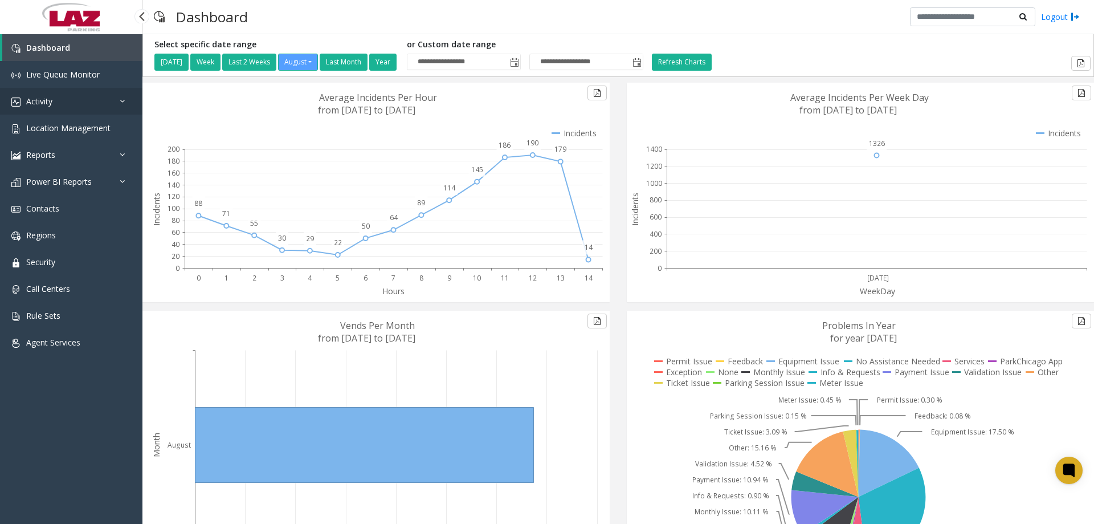
click at [100, 109] on link "Activity" at bounding box center [71, 101] width 142 height 27
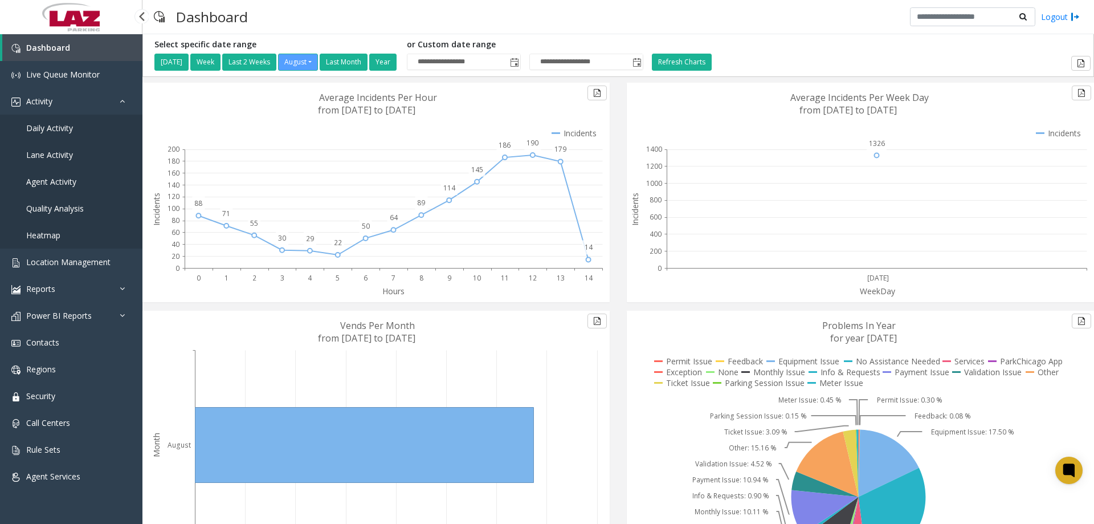
click at [84, 123] on link "Daily Activity" at bounding box center [71, 128] width 142 height 27
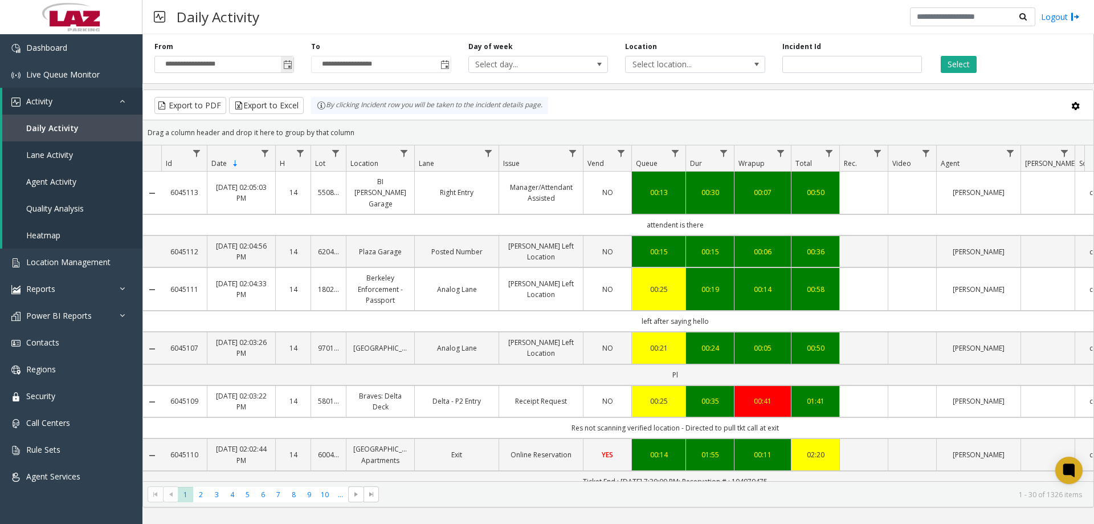
click at [288, 65] on span "Toggle popup" at bounding box center [287, 64] width 9 height 9
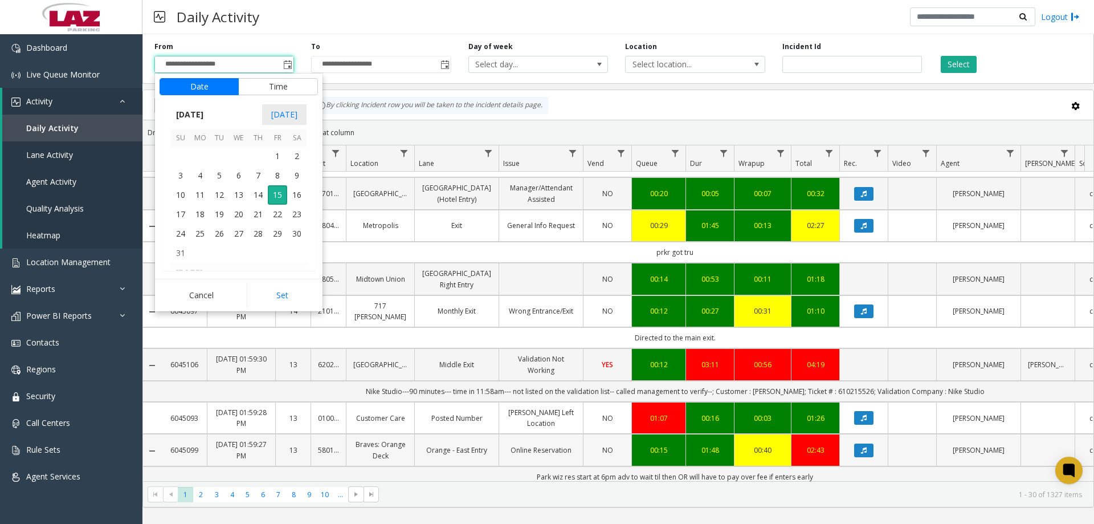
scroll to position [684, 0]
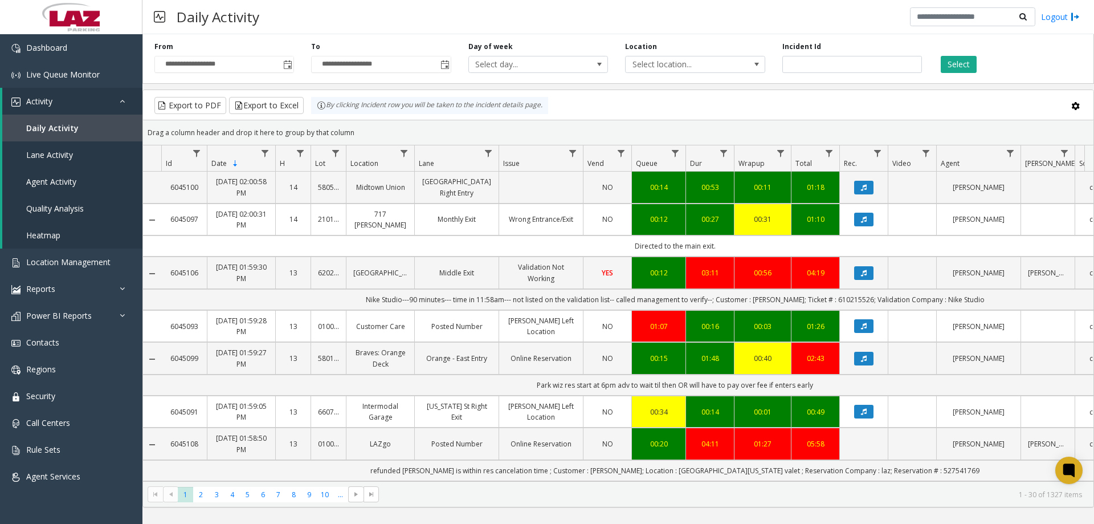
click at [519, 14] on div "Daily Activity Logout" at bounding box center [618, 17] width 952 height 34
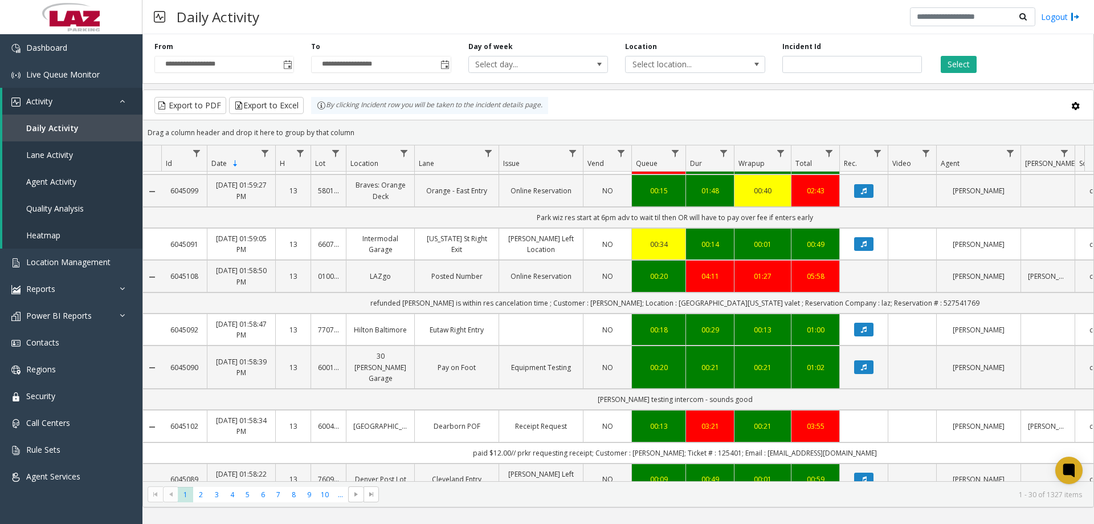
scroll to position [845, 0]
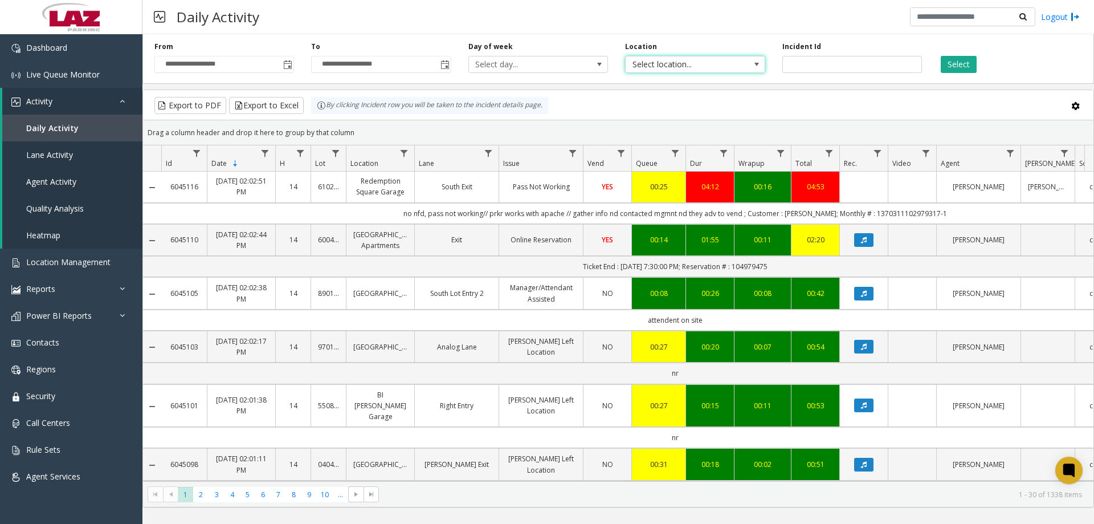
click at [688, 62] on span "Select location..." at bounding box center [681, 64] width 111 height 16
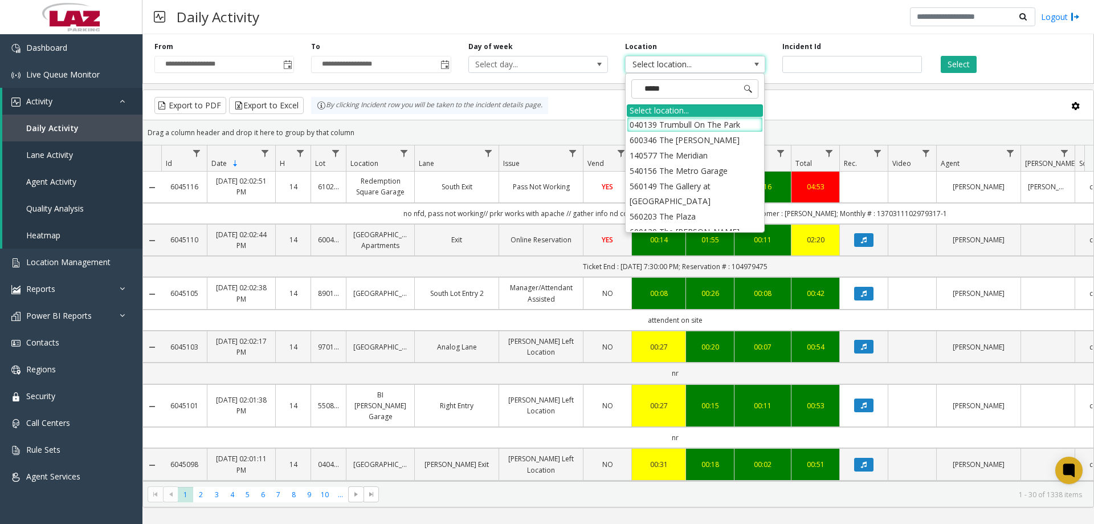
type input "******"
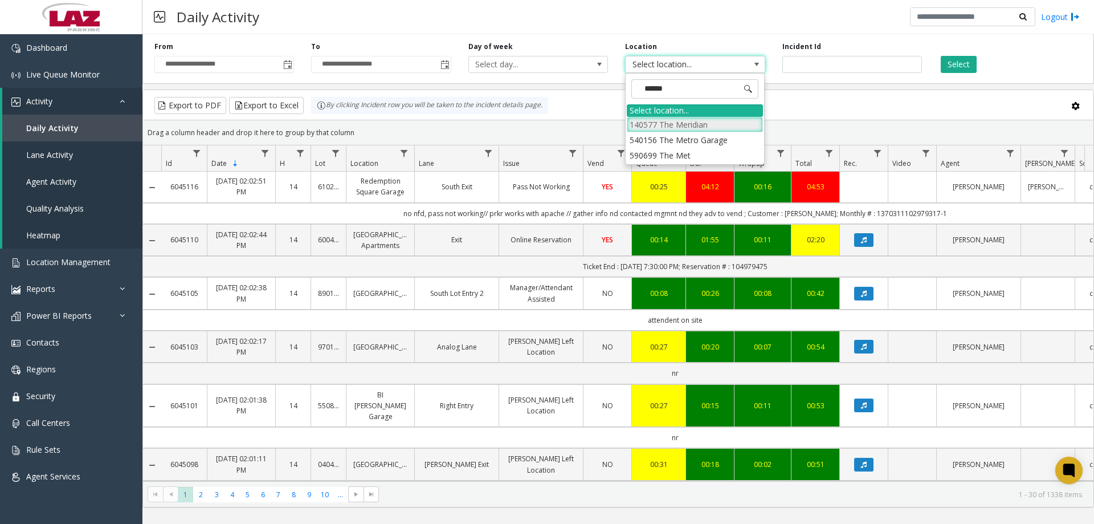
click at [662, 128] on li "140577 The Meridian" at bounding box center [695, 124] width 136 height 15
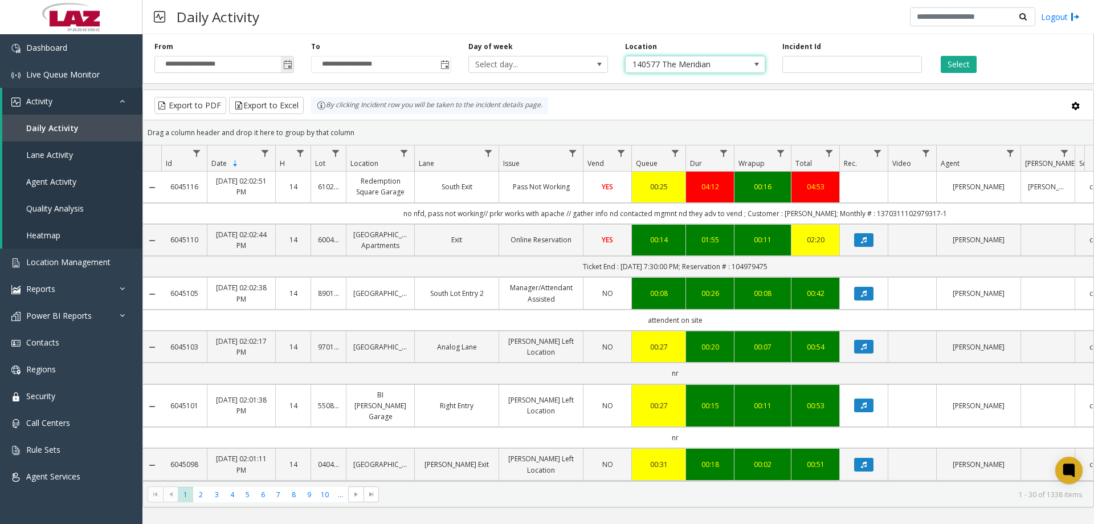
click at [291, 63] on span "Toggle popup" at bounding box center [287, 64] width 9 height 9
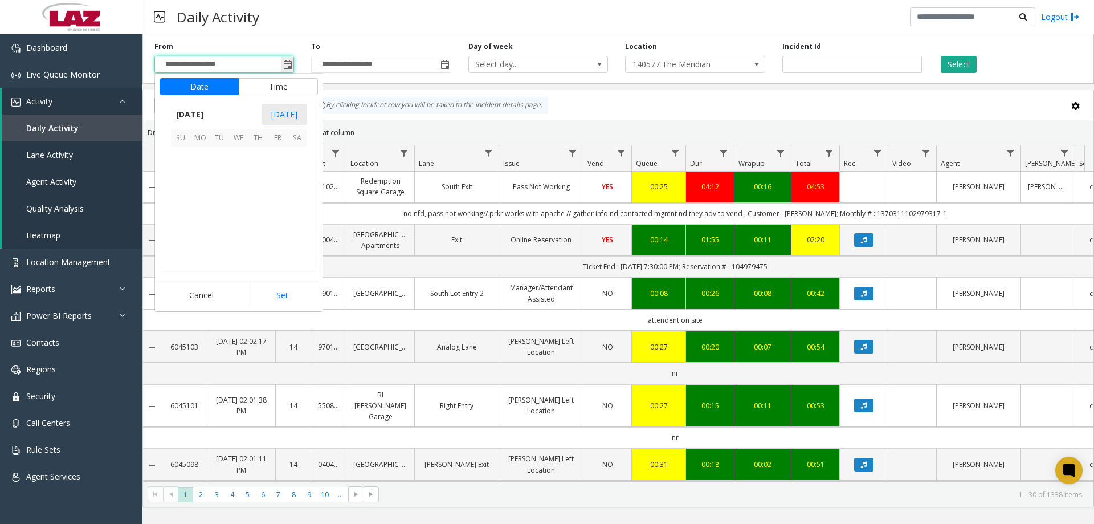
scroll to position [204392, 0]
drag, startPoint x: 218, startPoint y: 197, endPoint x: 273, endPoint y: 276, distance: 96.3
click at [219, 197] on span "12" at bounding box center [219, 194] width 19 height 19
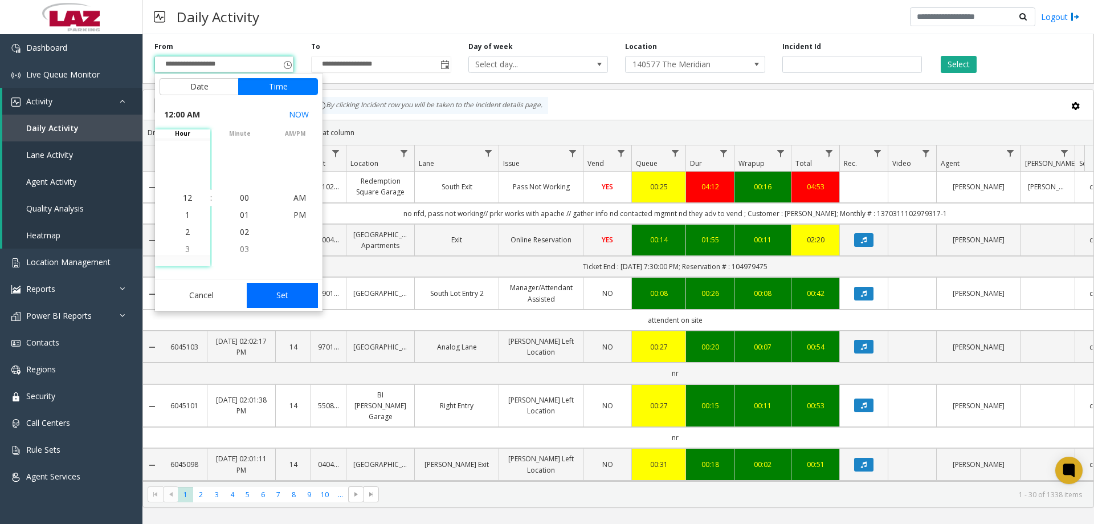
click at [281, 301] on button "Set" at bounding box center [283, 295] width 72 height 25
type input "**********"
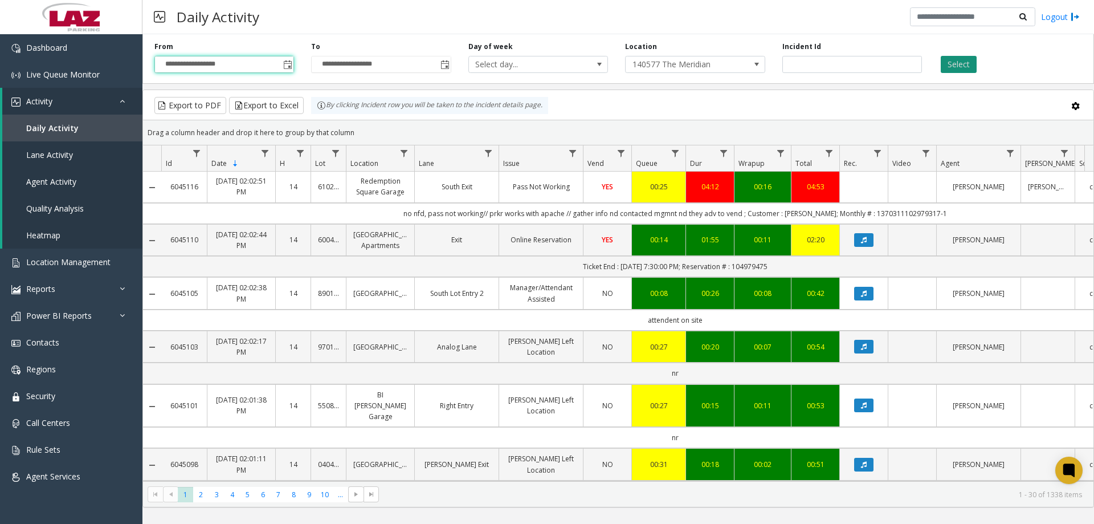
click at [967, 60] on button "Select" at bounding box center [959, 64] width 36 height 17
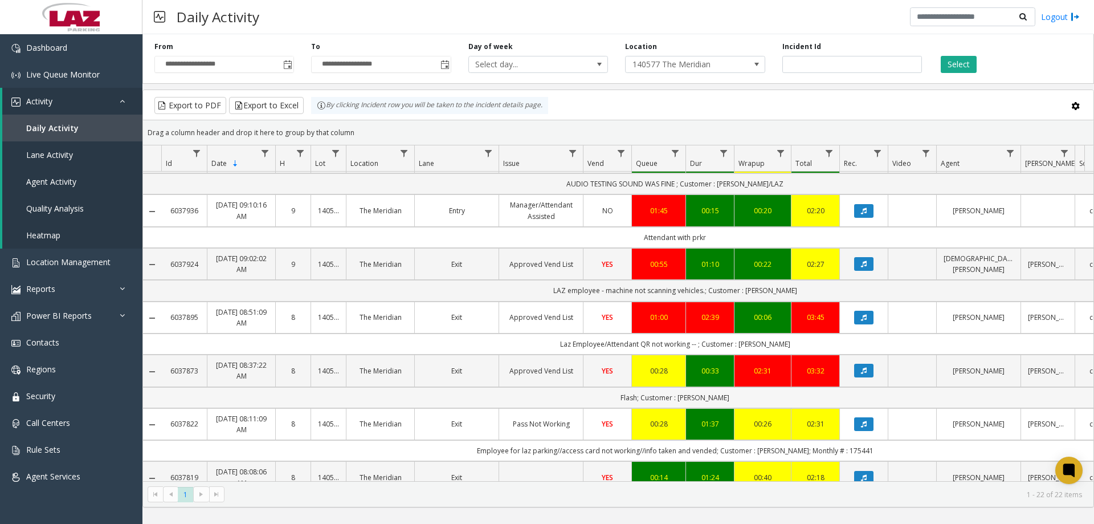
scroll to position [684, 0]
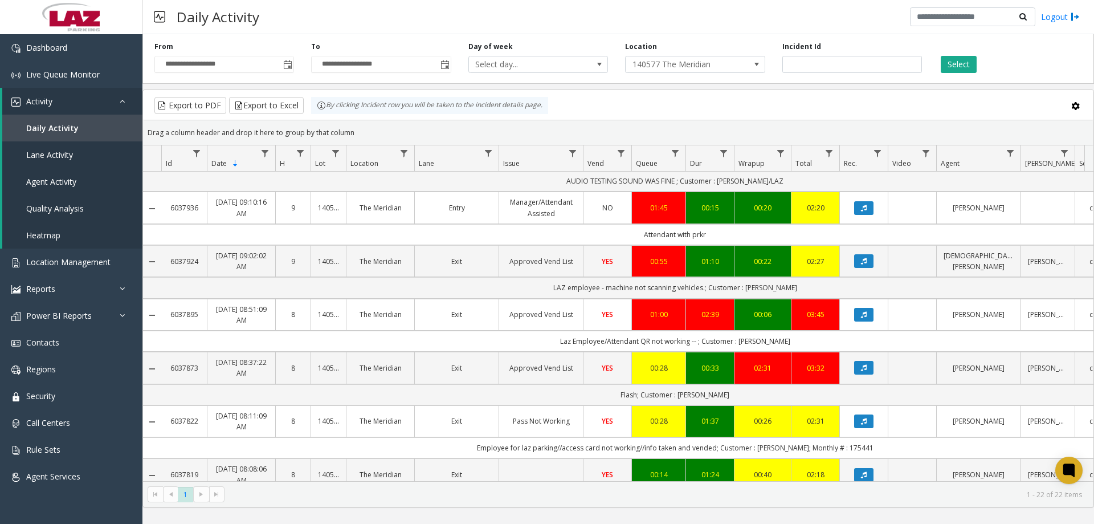
click at [743, 27] on div "Daily Activity Logout" at bounding box center [618, 17] width 952 height 34
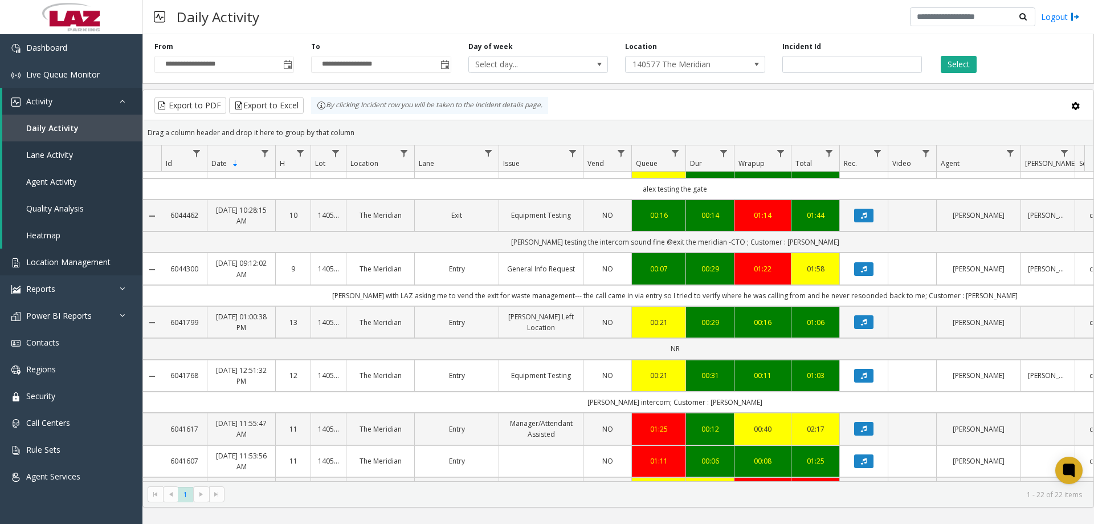
scroll to position [0, 0]
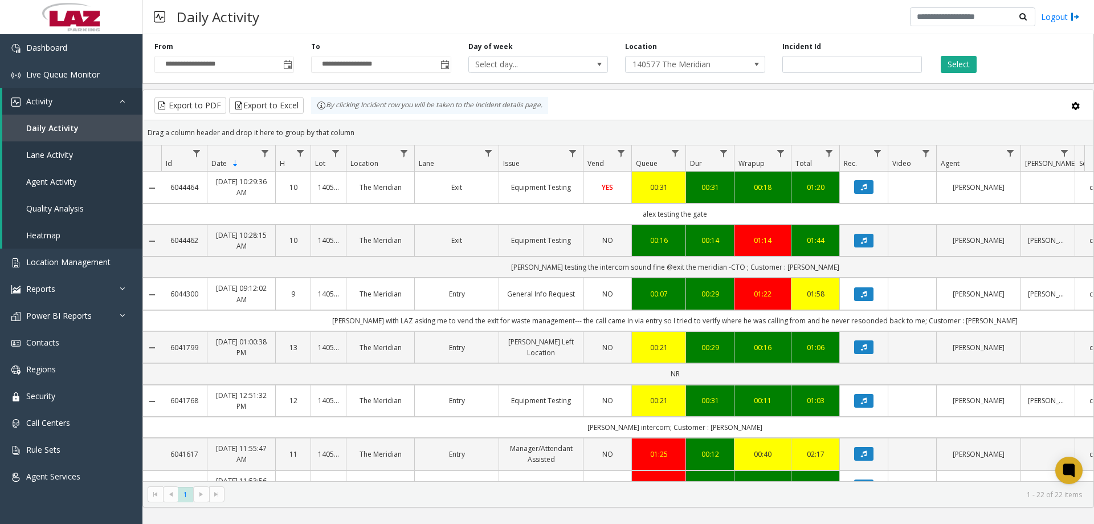
click at [515, 19] on div "Daily Activity Logout" at bounding box center [618, 17] width 952 height 34
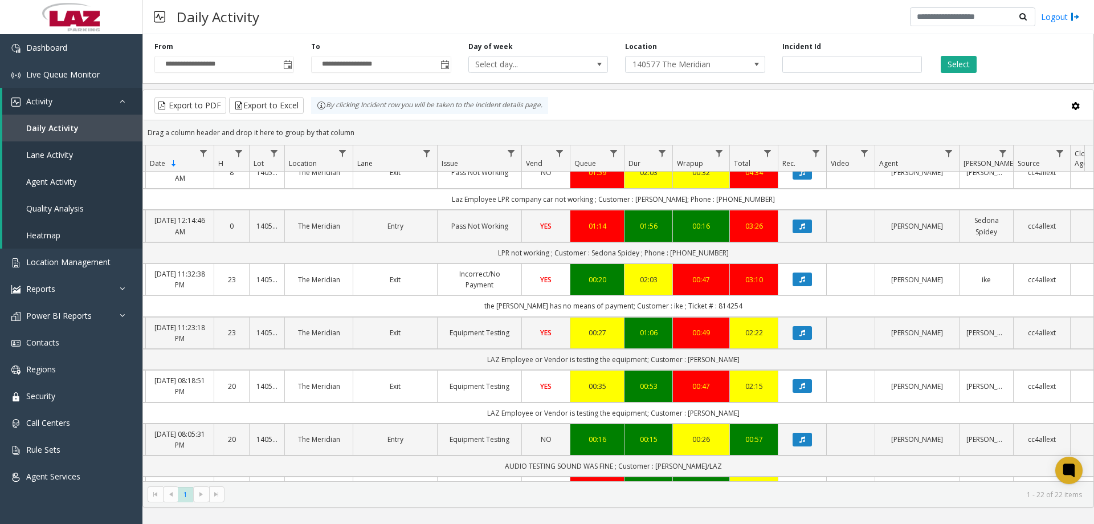
scroll to position [0, 104]
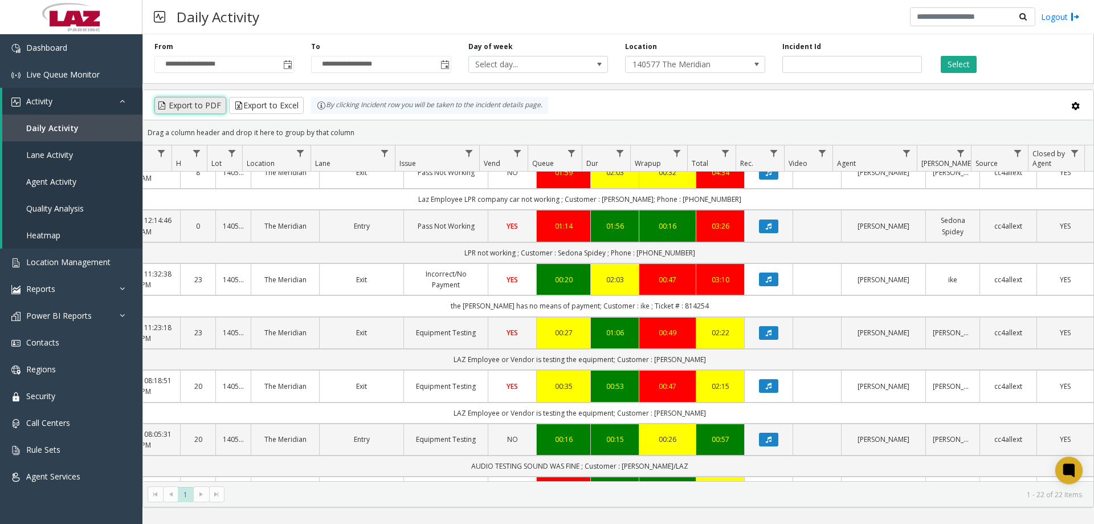
click at [196, 105] on button "Export to PDF" at bounding box center [190, 105] width 72 height 17
click at [280, 100] on button "Export to Excel" at bounding box center [266, 105] width 75 height 17
click at [727, 17] on div "Daily Activity Logout" at bounding box center [618, 17] width 952 height 34
click at [623, 21] on div "Daily Activity Logout" at bounding box center [618, 17] width 952 height 34
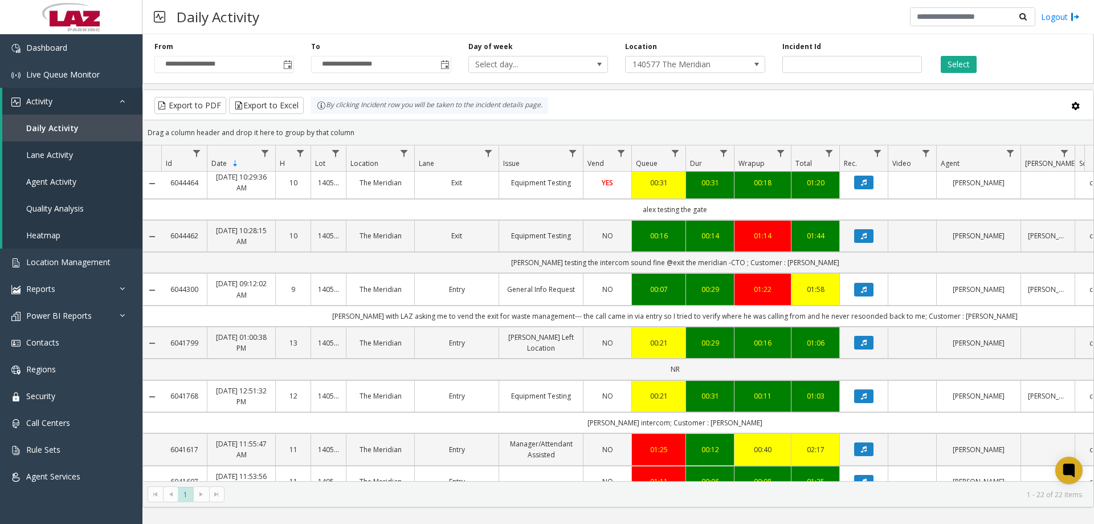
scroll to position [0, 0]
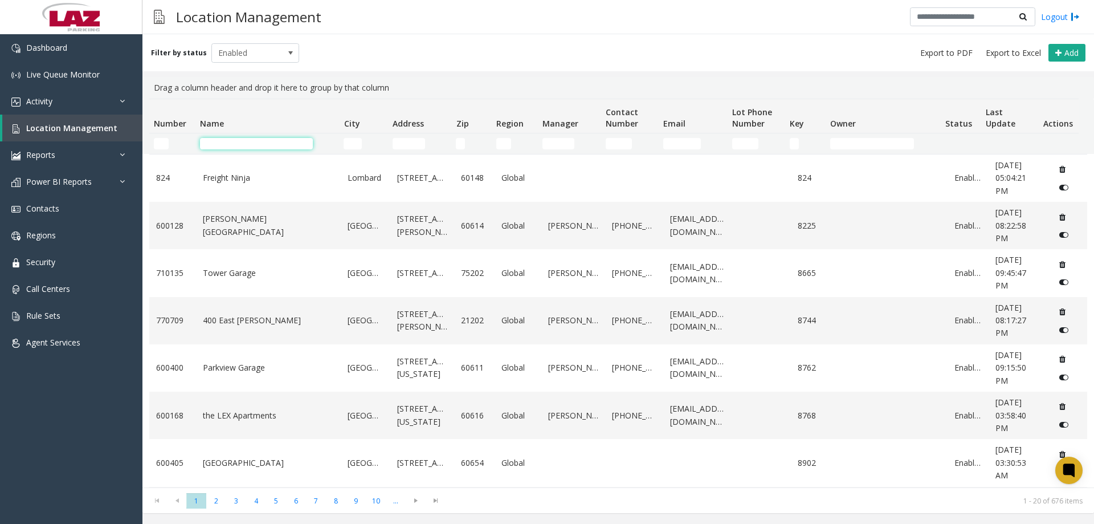
click at [214, 144] on input "Name Filter" at bounding box center [256, 143] width 113 height 11
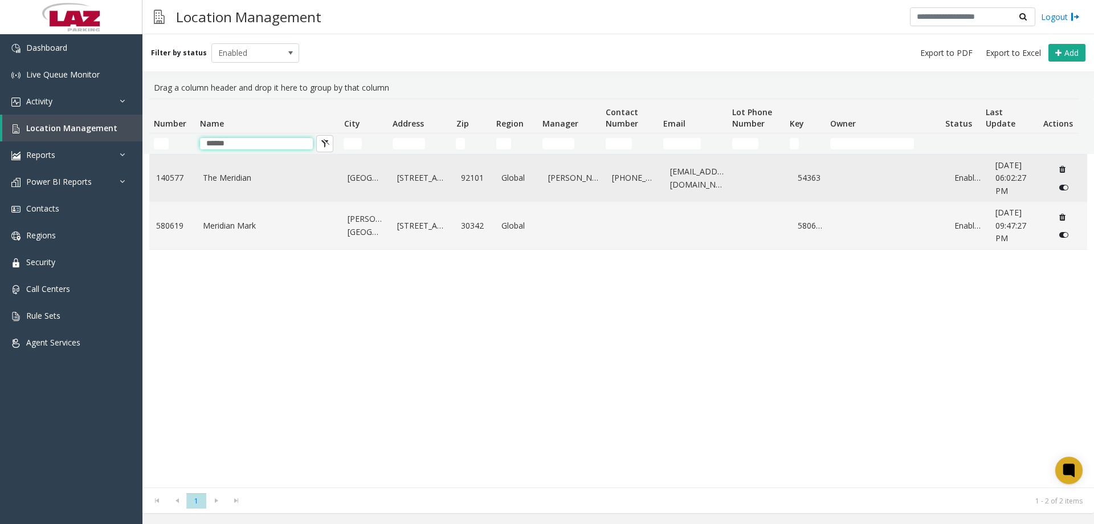
type input "******"
click at [233, 176] on link "The Meridian" at bounding box center [269, 178] width 132 height 13
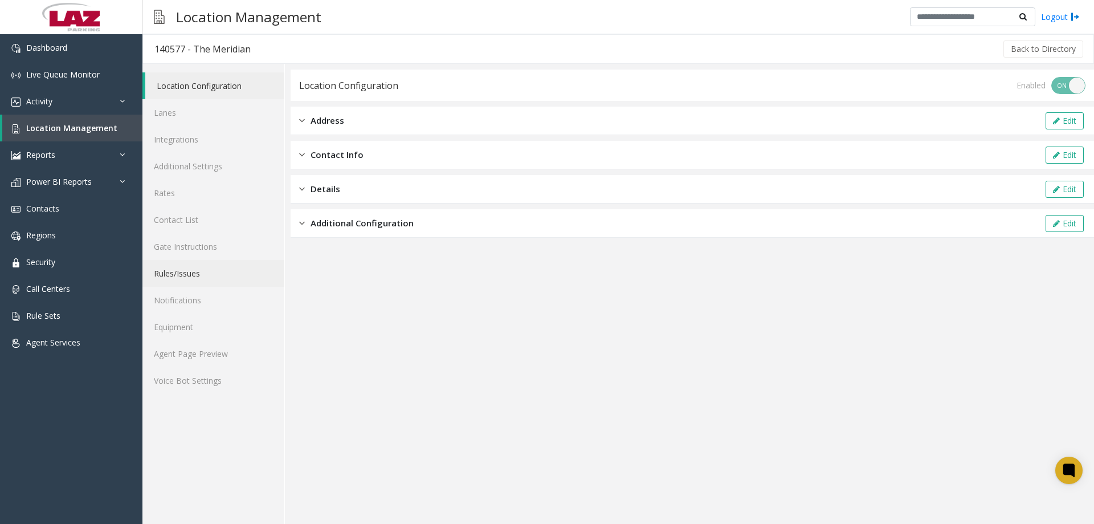
click at [178, 270] on link "Rules/Issues" at bounding box center [213, 273] width 142 height 27
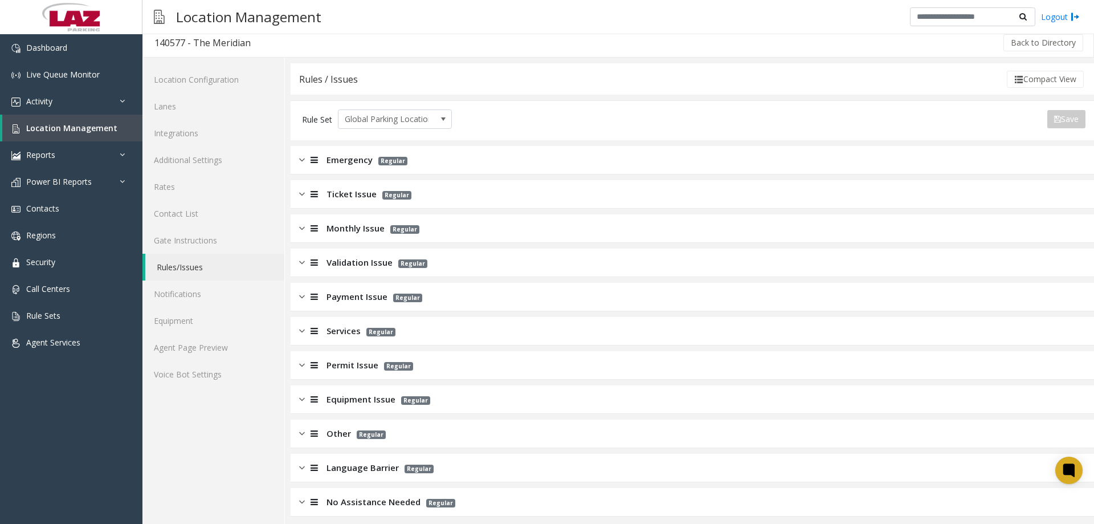
scroll to position [13, 0]
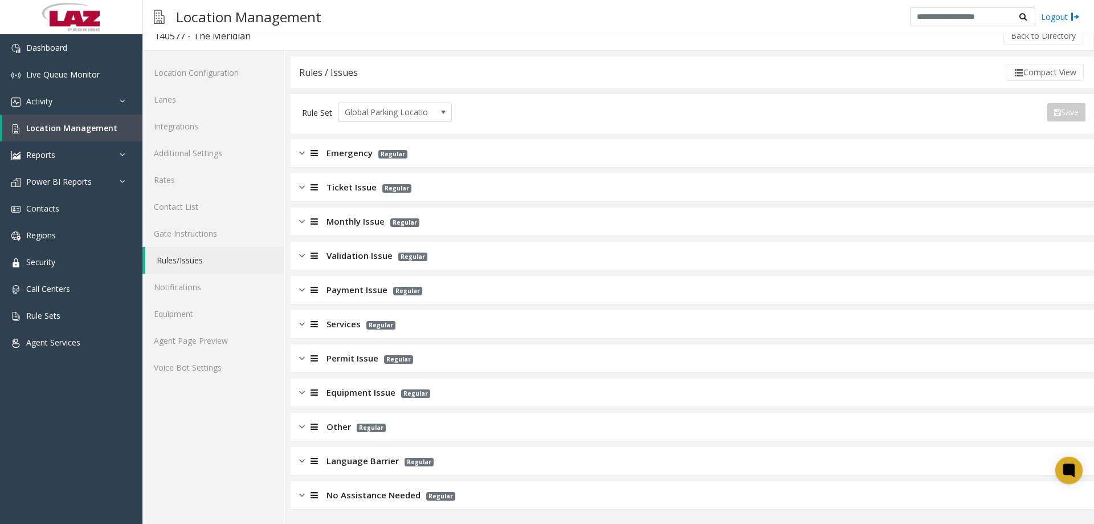
click at [303, 289] on img at bounding box center [302, 289] width 6 height 13
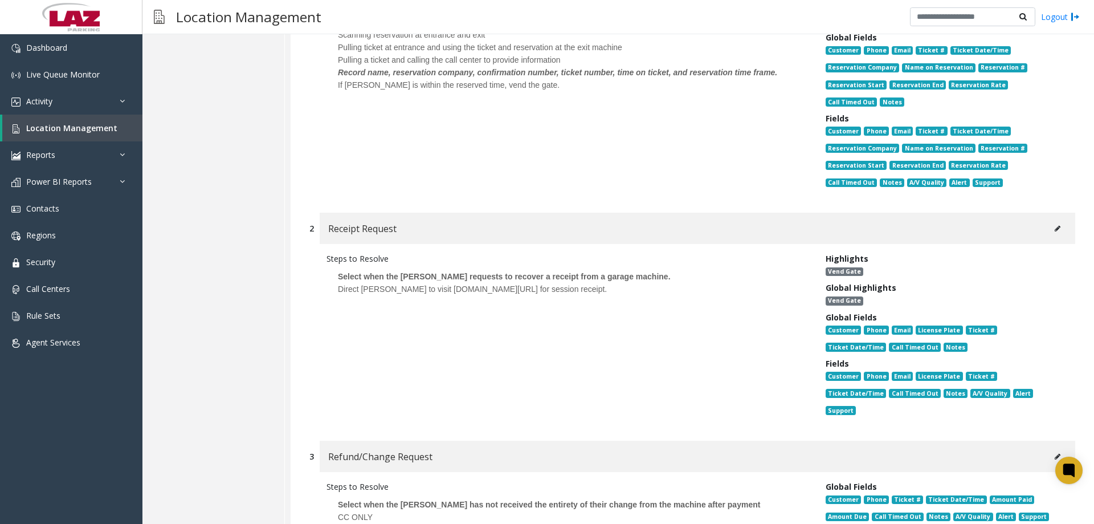
scroll to position [154, 0]
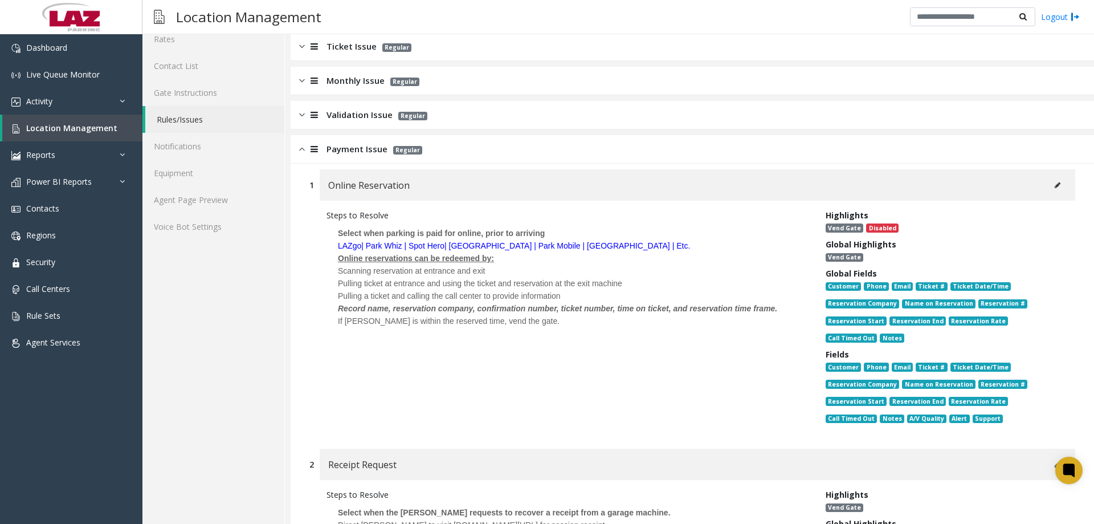
click at [300, 149] on img at bounding box center [302, 148] width 6 height 13
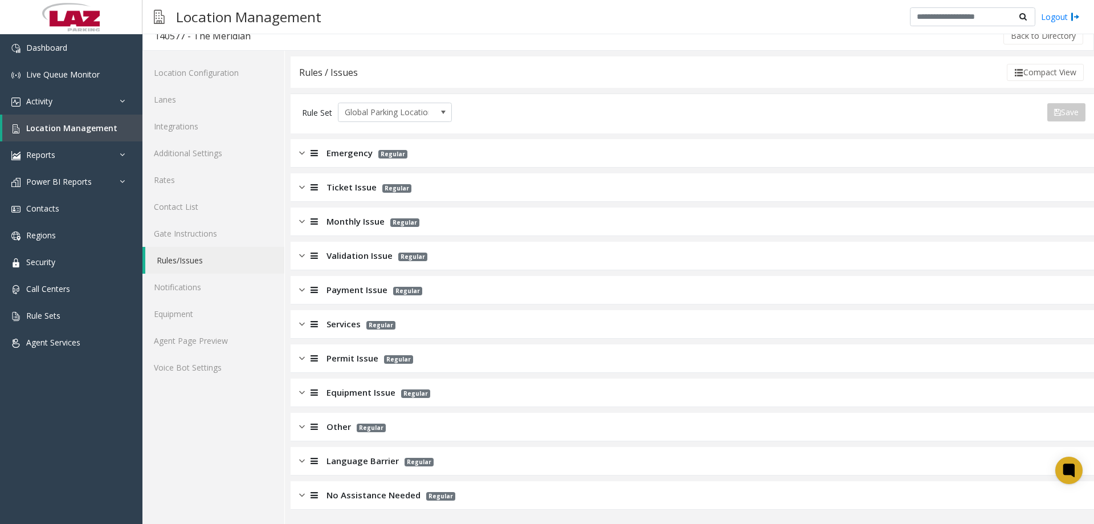
click at [297, 194] on div "Ticket Issue Regular" at bounding box center [693, 187] width 804 height 28
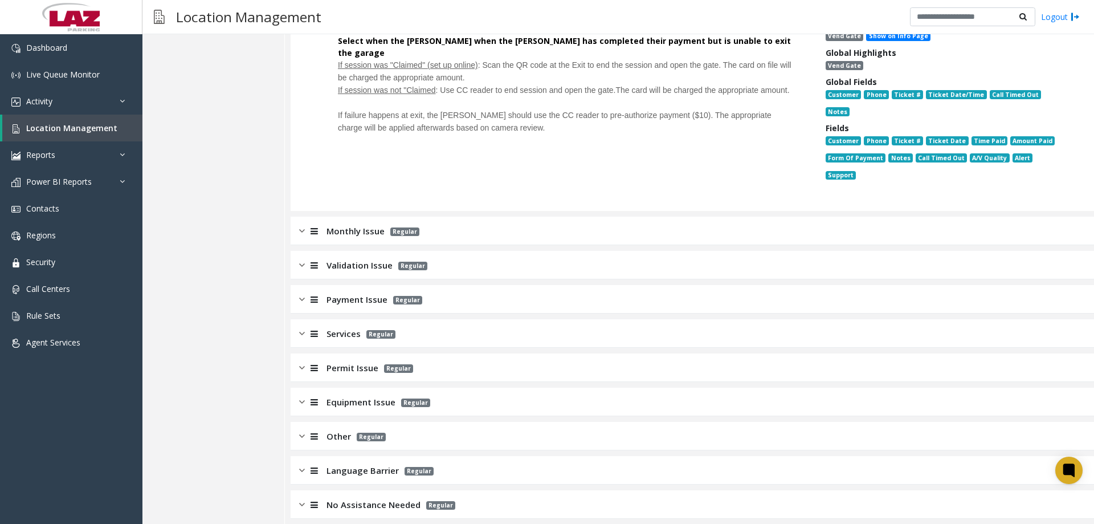
scroll to position [656, 0]
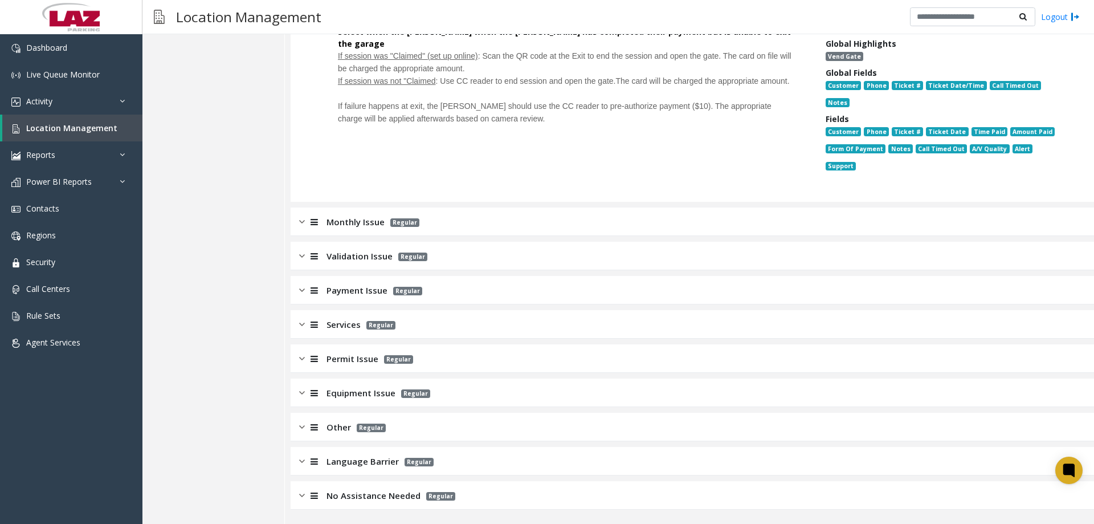
click at [300, 258] on img at bounding box center [302, 256] width 6 height 13
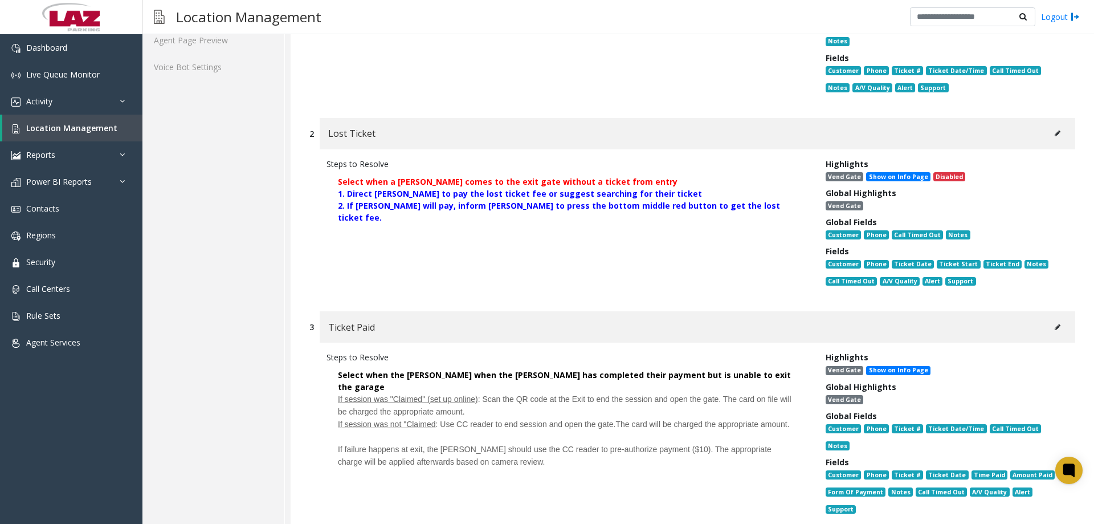
scroll to position [0, 0]
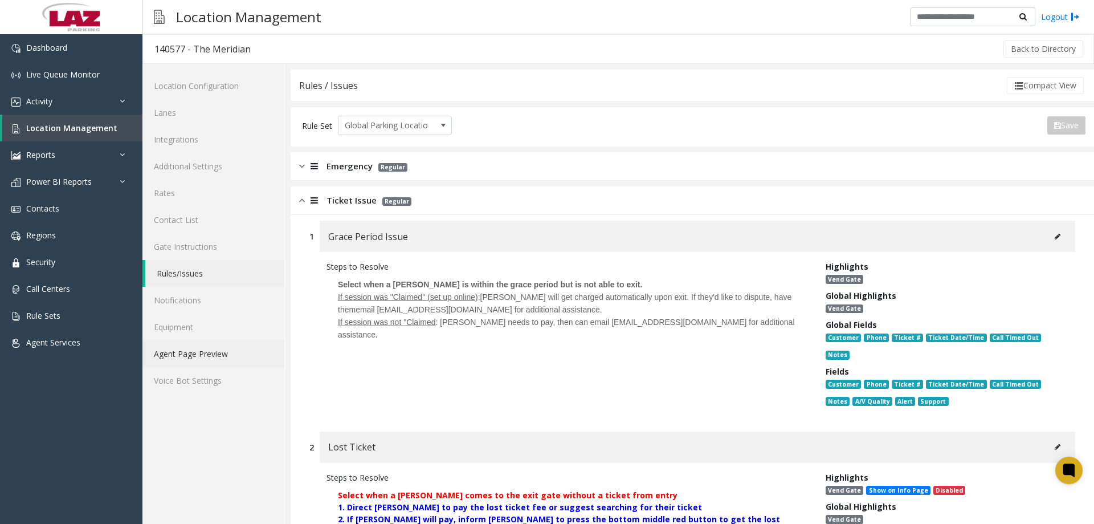
click at [175, 361] on link "Agent Page Preview" at bounding box center [213, 353] width 142 height 27
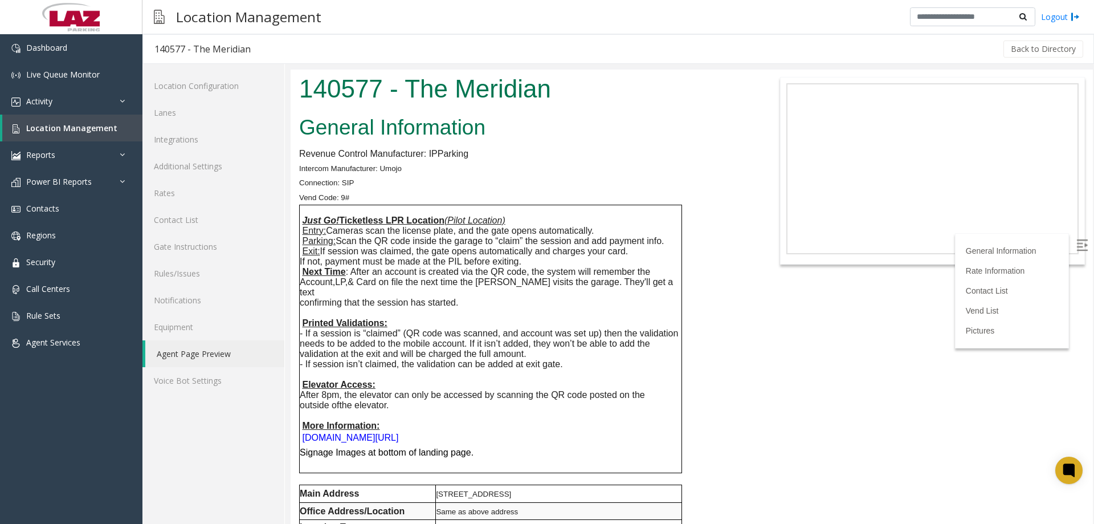
click at [602, 49] on div "Back to Directory" at bounding box center [673, 49] width 823 height 28
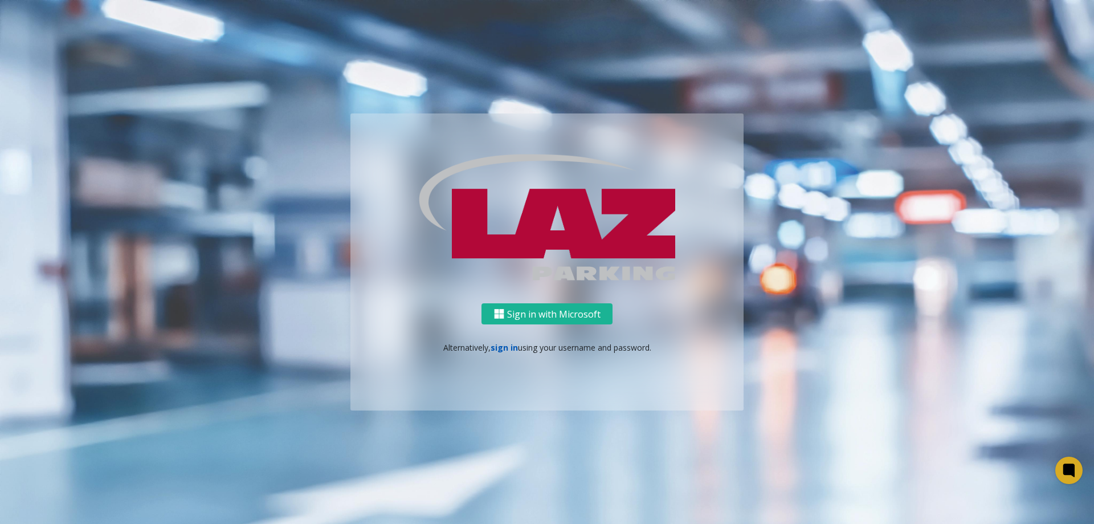
click at [504, 352] on link "sign in" at bounding box center [504, 347] width 27 height 11
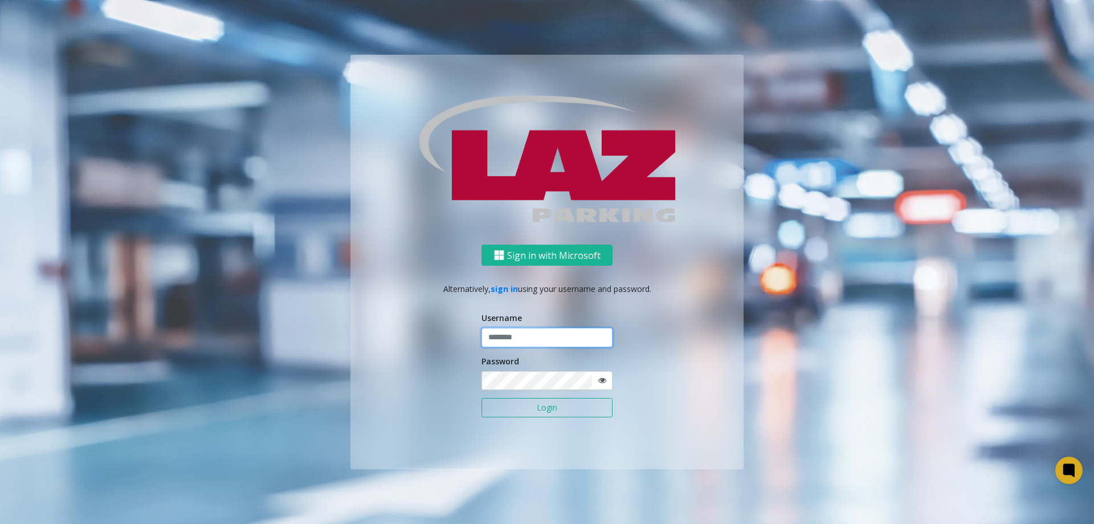
type input "*******"
click at [539, 414] on button "Login" at bounding box center [547, 407] width 131 height 19
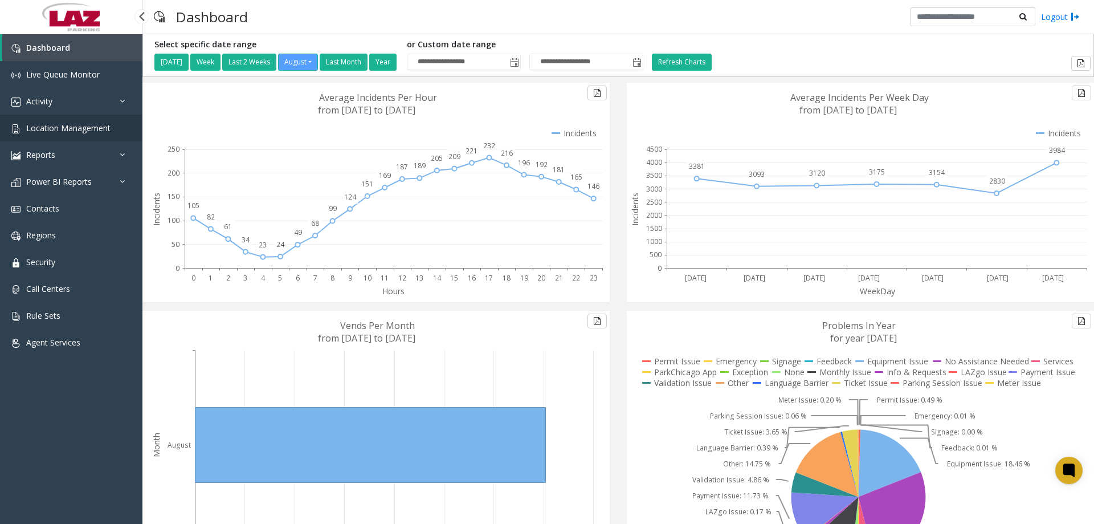
click at [74, 124] on span "Location Management" at bounding box center [68, 128] width 84 height 11
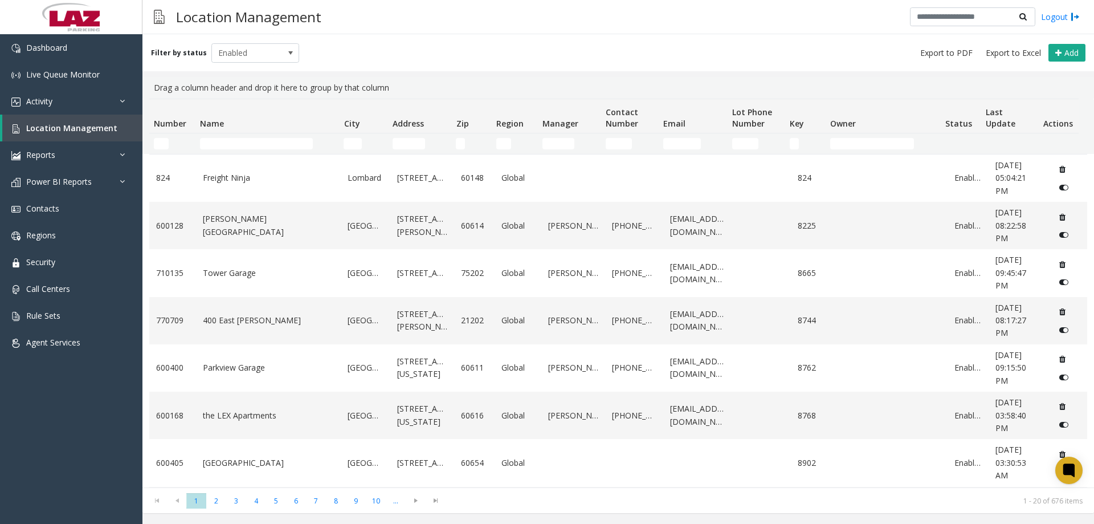
click at [1075, 36] on div "Filter by status Enabled Add" at bounding box center [618, 52] width 952 height 37
click at [1070, 50] on span "Add" at bounding box center [1072, 52] width 14 height 11
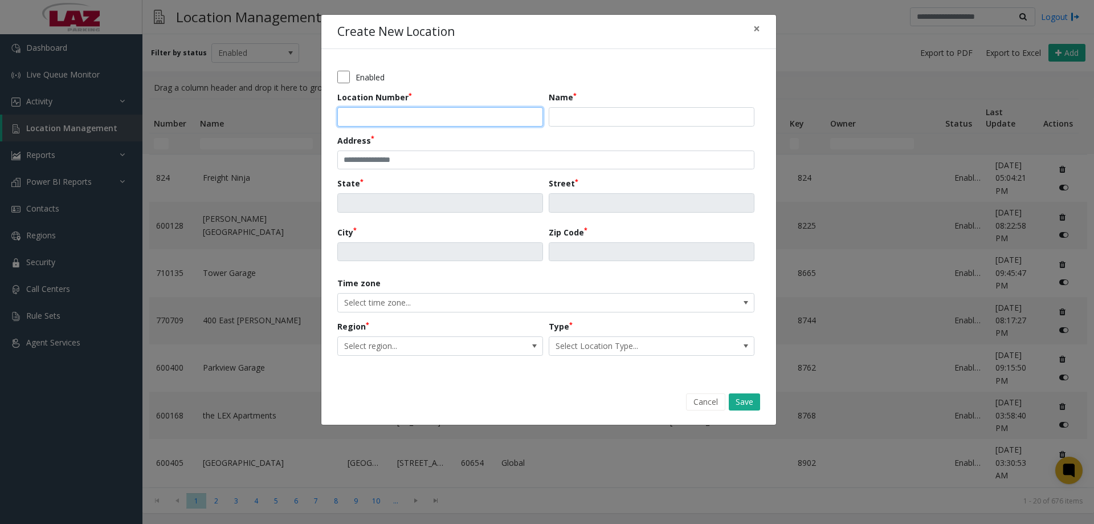
click at [362, 111] on input "Location Number" at bounding box center [440, 116] width 206 height 19
click at [385, 121] on input "Location Number" at bounding box center [440, 116] width 206 height 19
type input "******"
type input "**********"
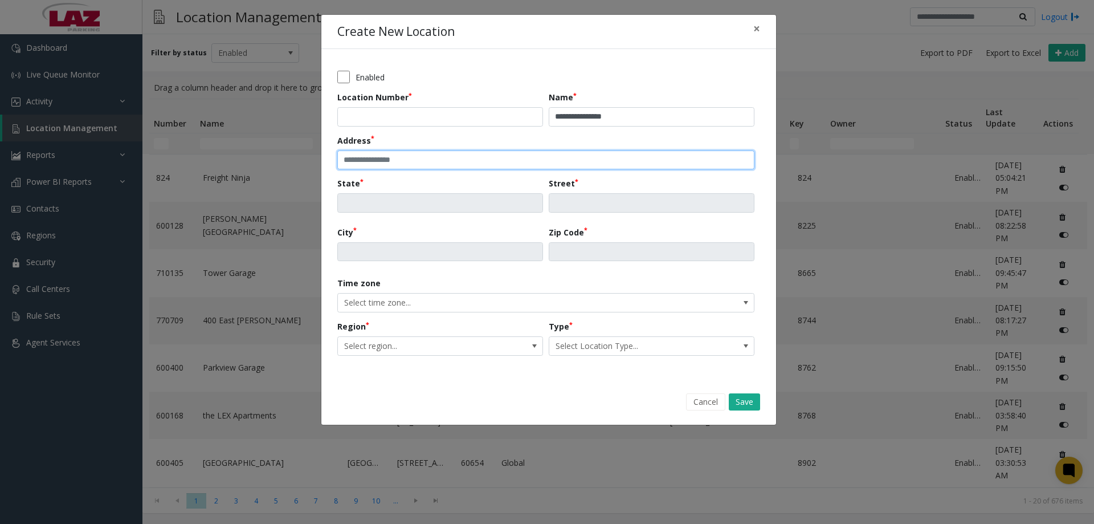
click at [576, 160] on input "text" at bounding box center [545, 159] width 417 height 19
click at [399, 167] on input "text" at bounding box center [545, 159] width 417 height 19
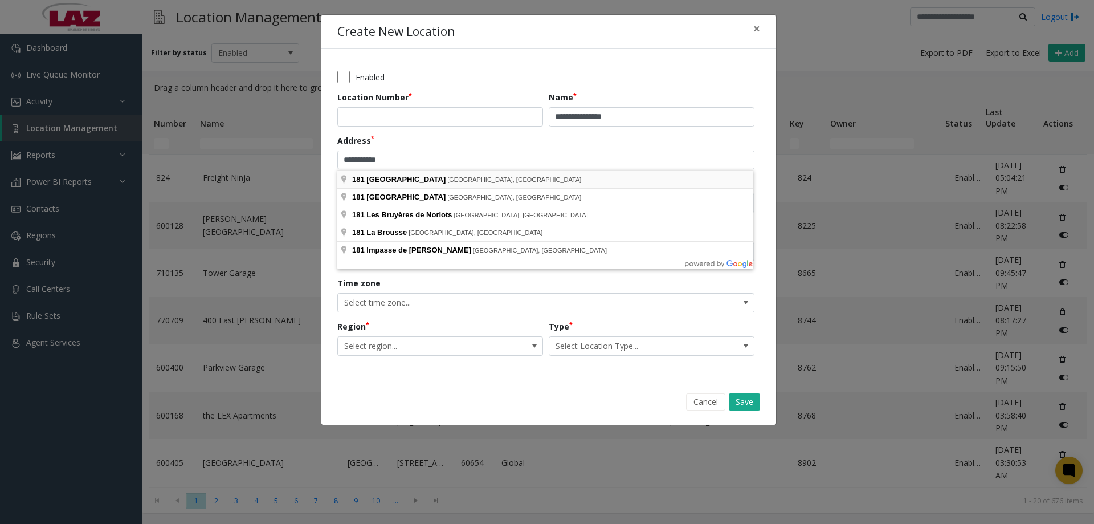
type input "**********"
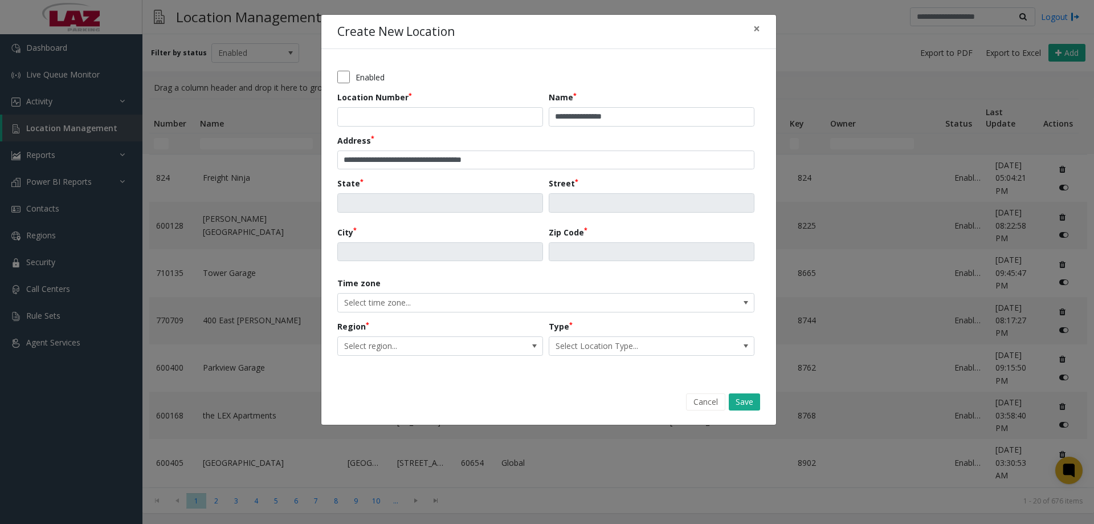
type input "**"
type input "**********"
type input "*****"
click at [406, 349] on span "Select region..." at bounding box center [420, 346] width 164 height 18
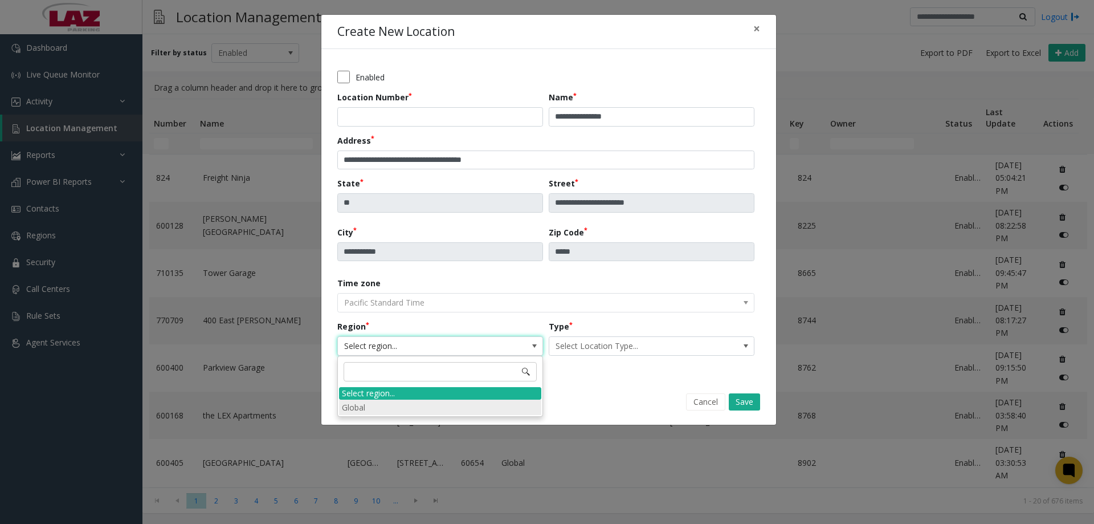
click at [385, 406] on li "Global" at bounding box center [440, 406] width 202 height 15
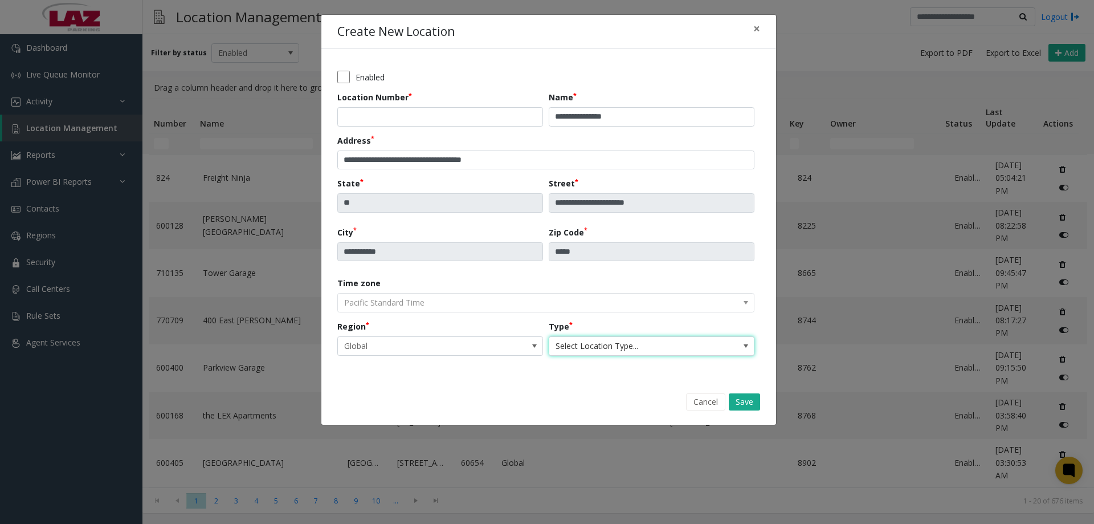
click at [634, 339] on span "Select Location Type..." at bounding box center [631, 346] width 164 height 18
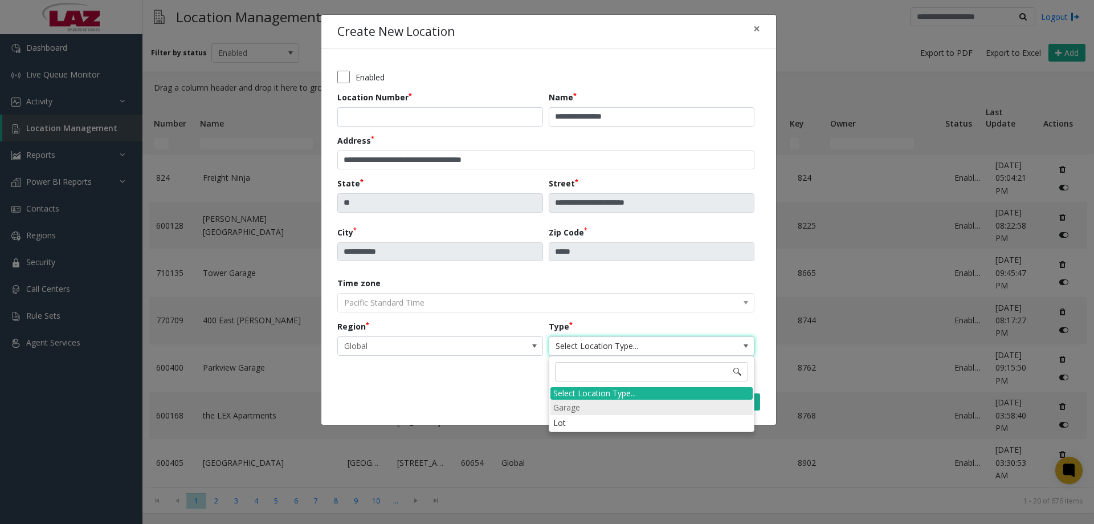
click at [587, 405] on li "Garage" at bounding box center [651, 406] width 202 height 15
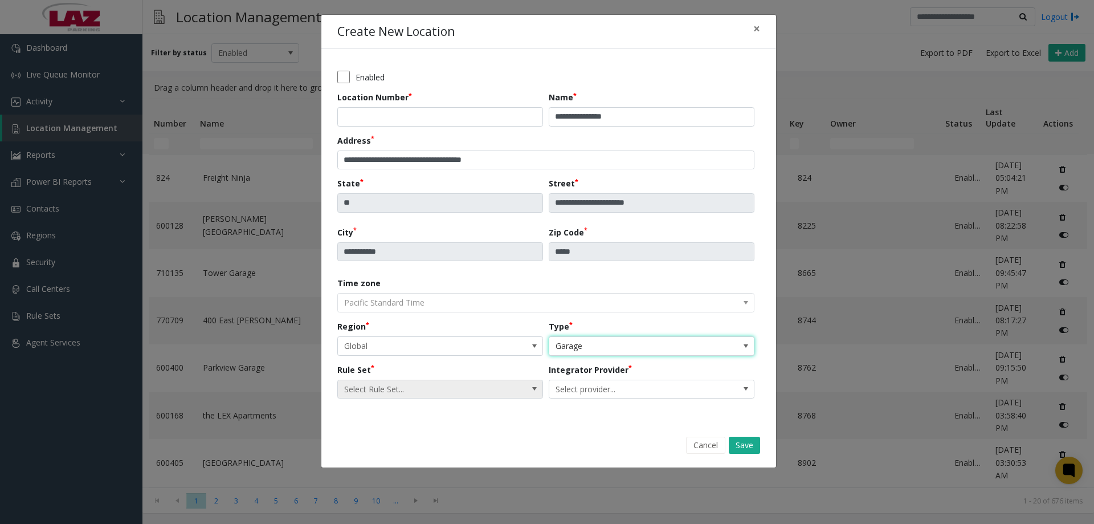
click at [412, 390] on span "Select Rule Set..." at bounding box center [420, 389] width 164 height 18
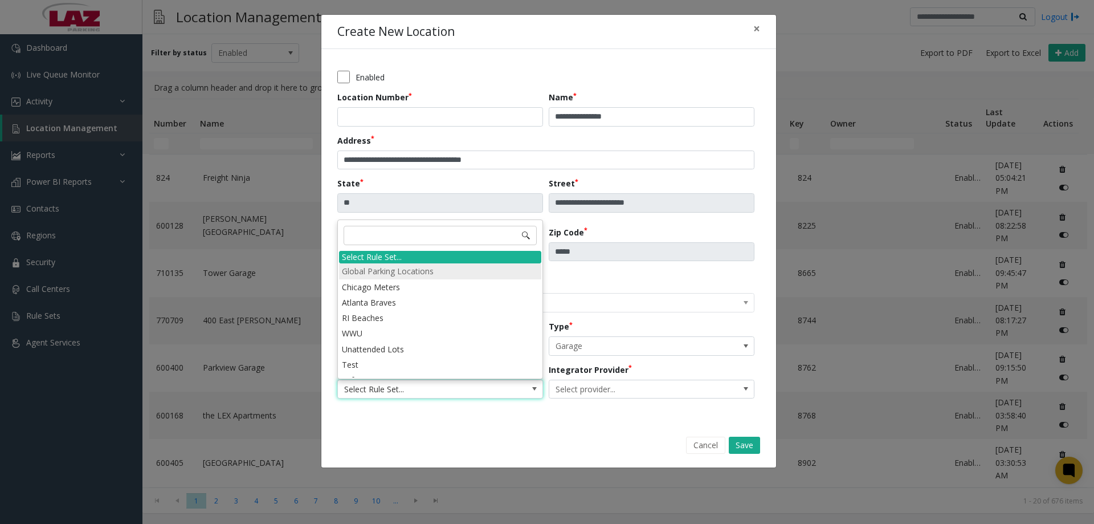
click at [404, 273] on li "Global Parking Locations" at bounding box center [440, 270] width 202 height 15
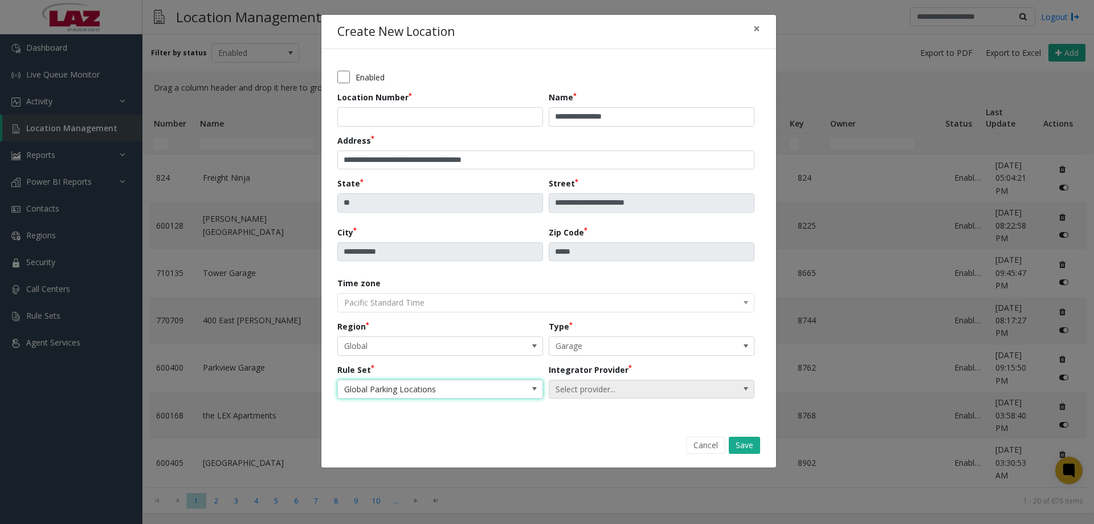
click at [578, 393] on span "Select provider..." at bounding box center [631, 389] width 164 height 18
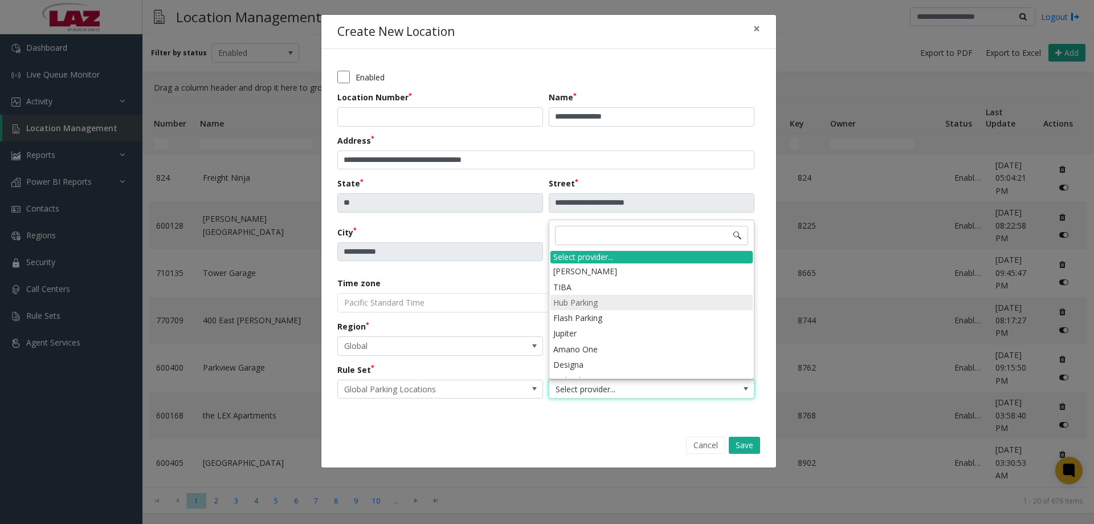
click at [593, 306] on li "Hub Parking" at bounding box center [651, 302] width 202 height 15
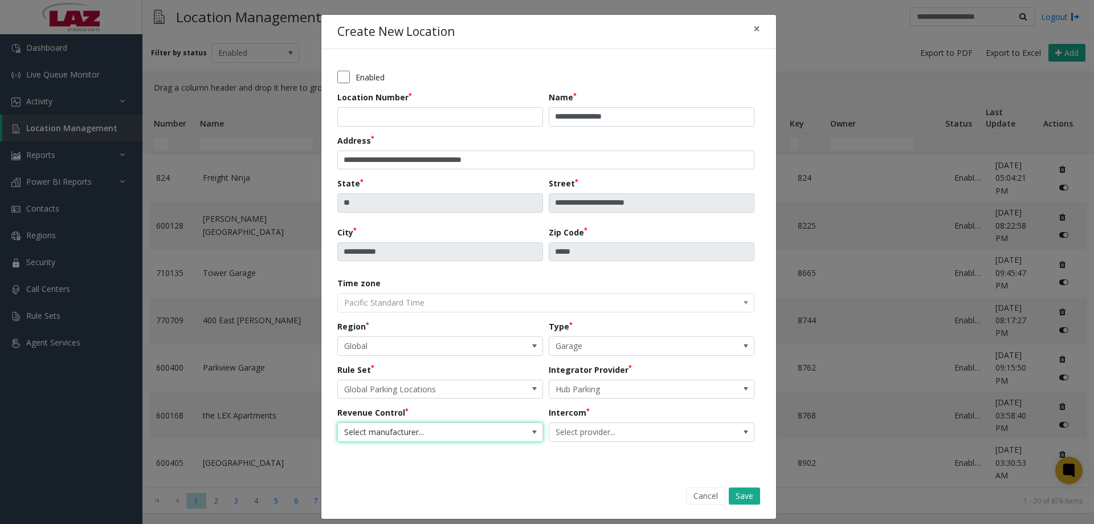
click at [442, 431] on span "Select manufacturer..." at bounding box center [420, 432] width 164 height 18
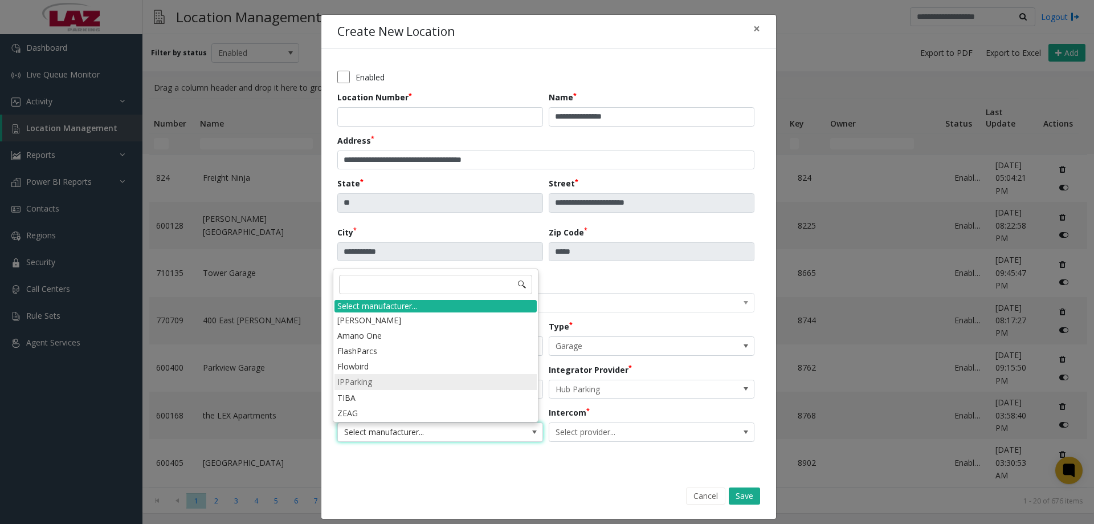
scroll to position [9, 0]
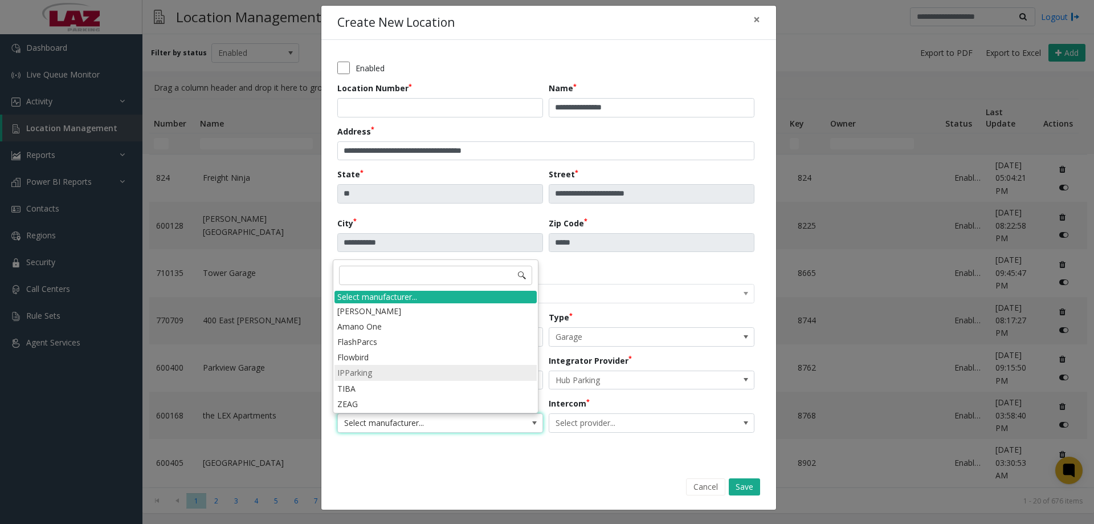
click at [375, 372] on li "IPParking" at bounding box center [436, 372] width 202 height 15
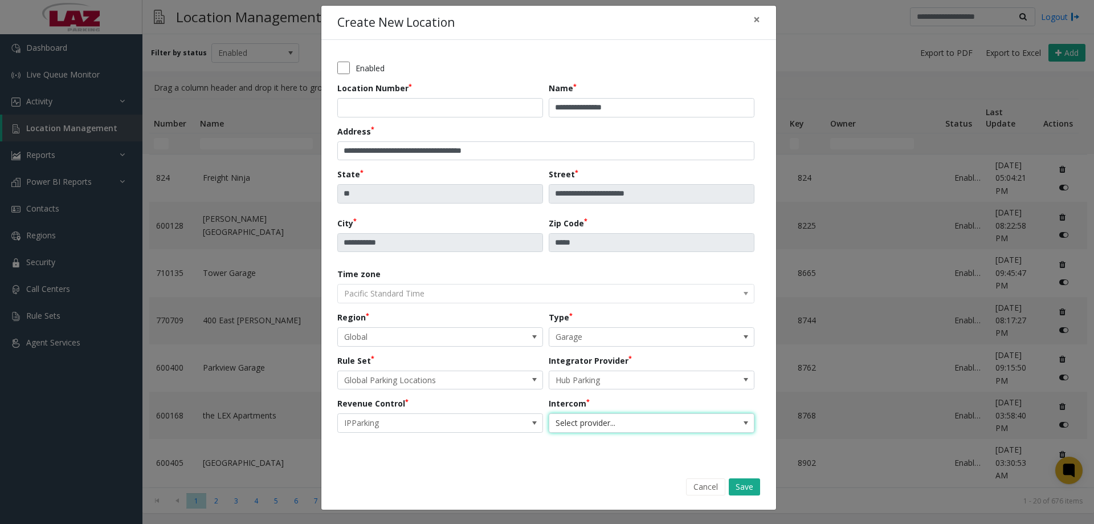
click at [640, 423] on span "Select provider..." at bounding box center [631, 423] width 164 height 18
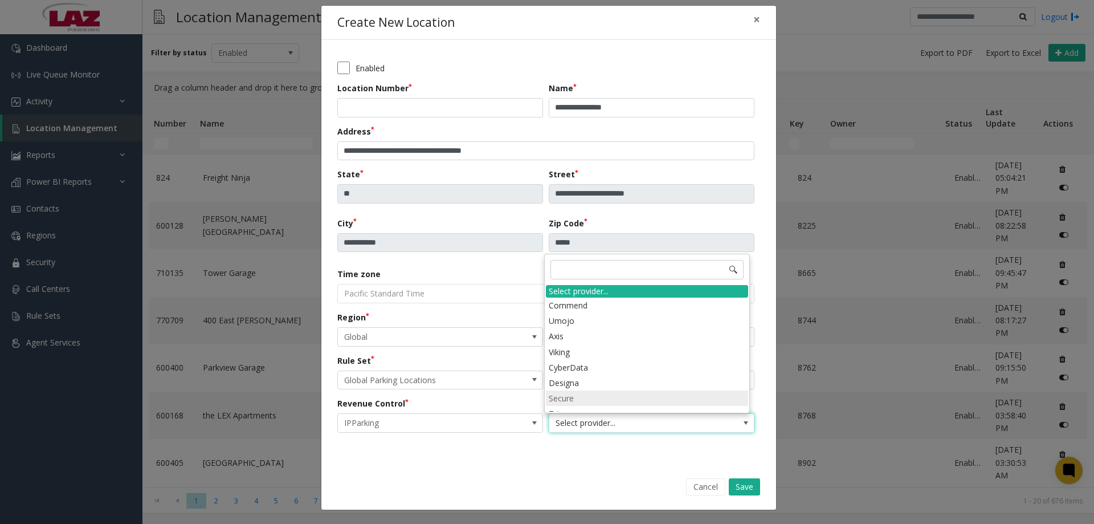
click at [577, 394] on li "Secure" at bounding box center [647, 397] width 202 height 15
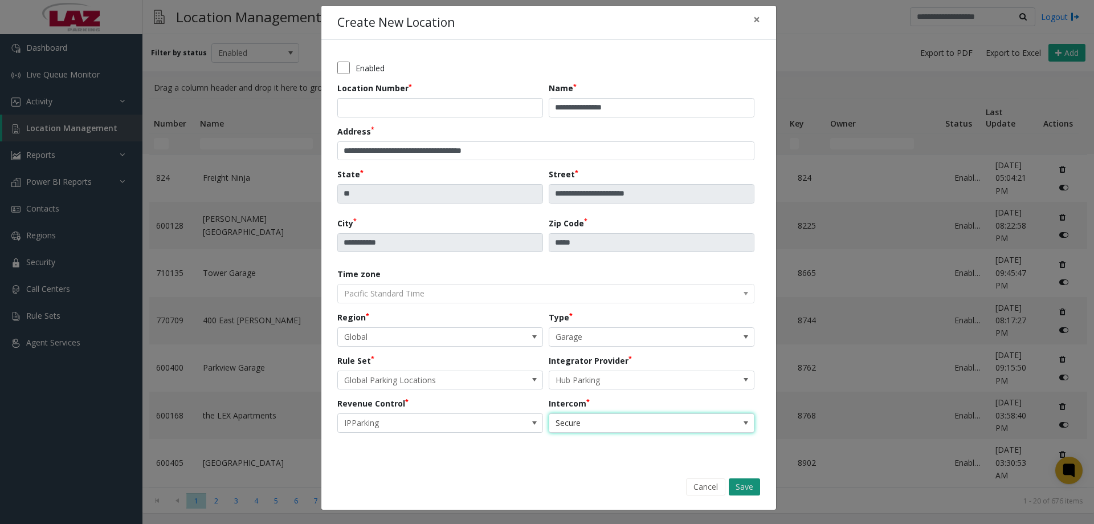
click at [740, 487] on button "Save" at bounding box center [744, 486] width 31 height 17
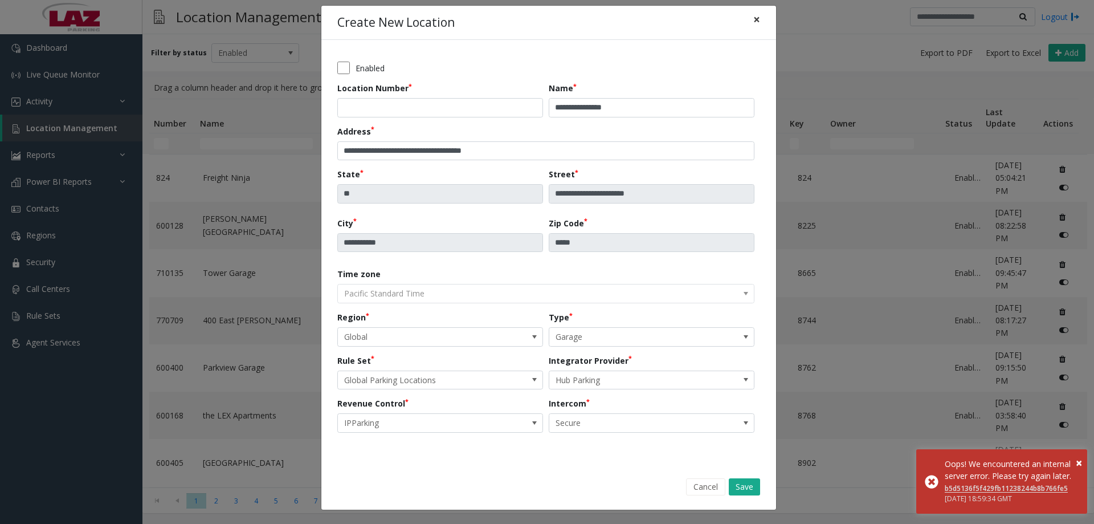
click at [755, 15] on span "×" at bounding box center [756, 19] width 7 height 16
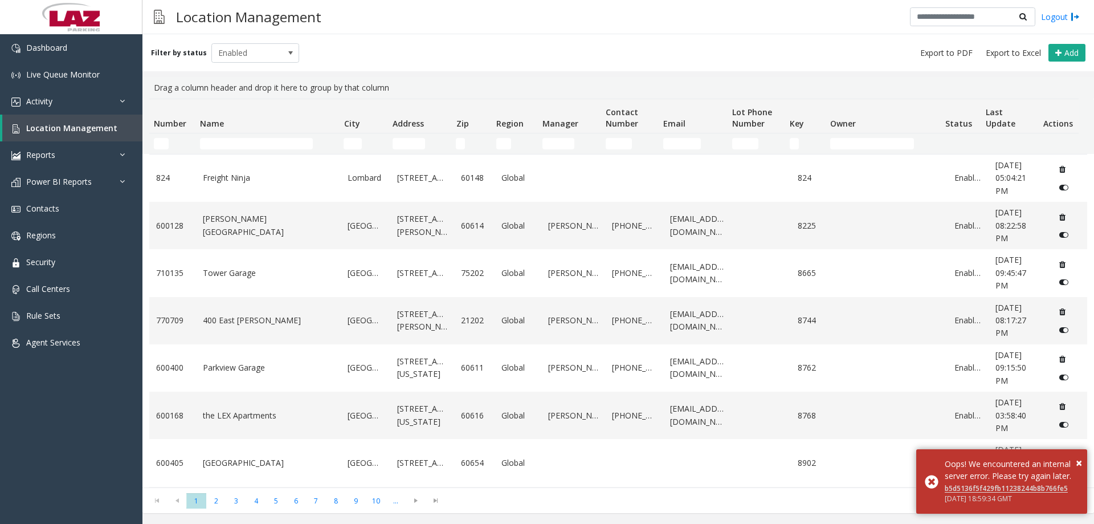
click at [595, 35] on div "Filter by status Enabled Add" at bounding box center [618, 52] width 952 height 37
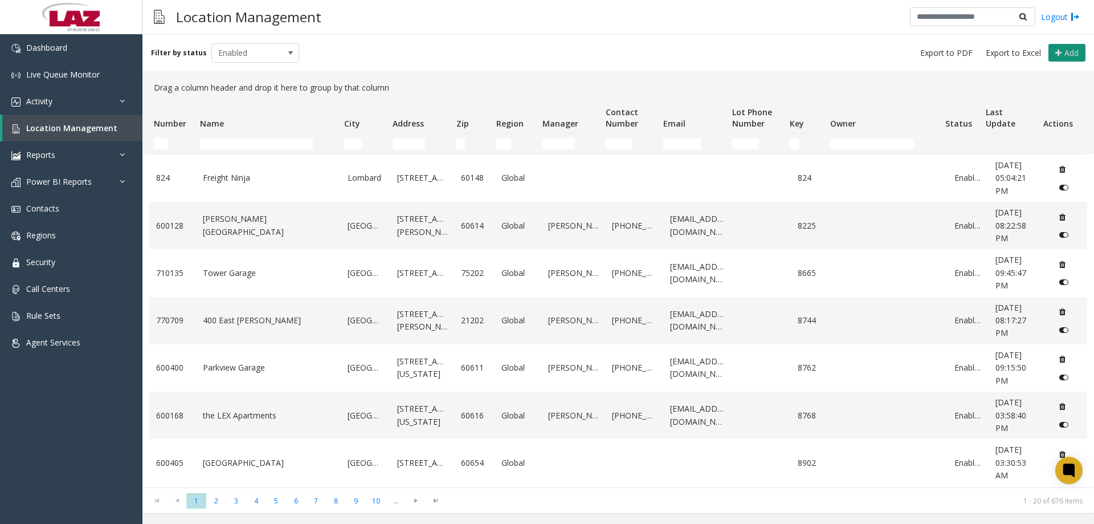
click at [1066, 51] on span "Add" at bounding box center [1072, 52] width 14 height 11
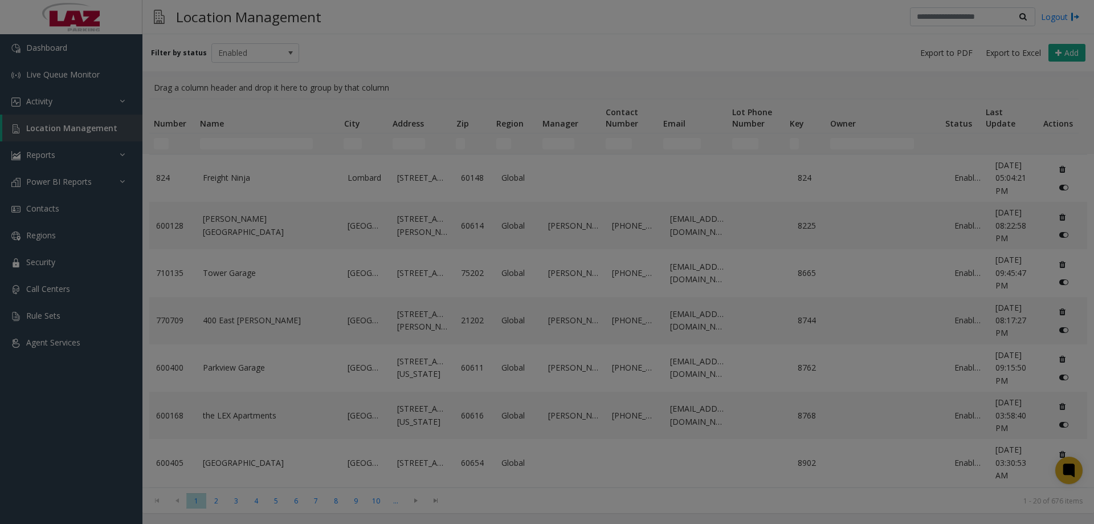
scroll to position [0, 0]
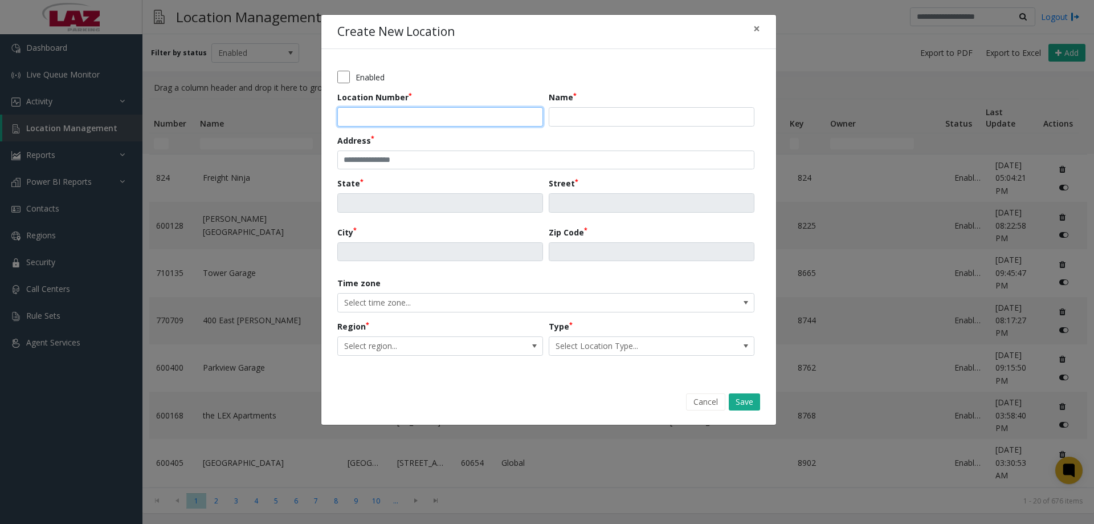
click at [366, 115] on input "Location Number" at bounding box center [440, 116] width 206 height 19
type input "******"
type input "**********"
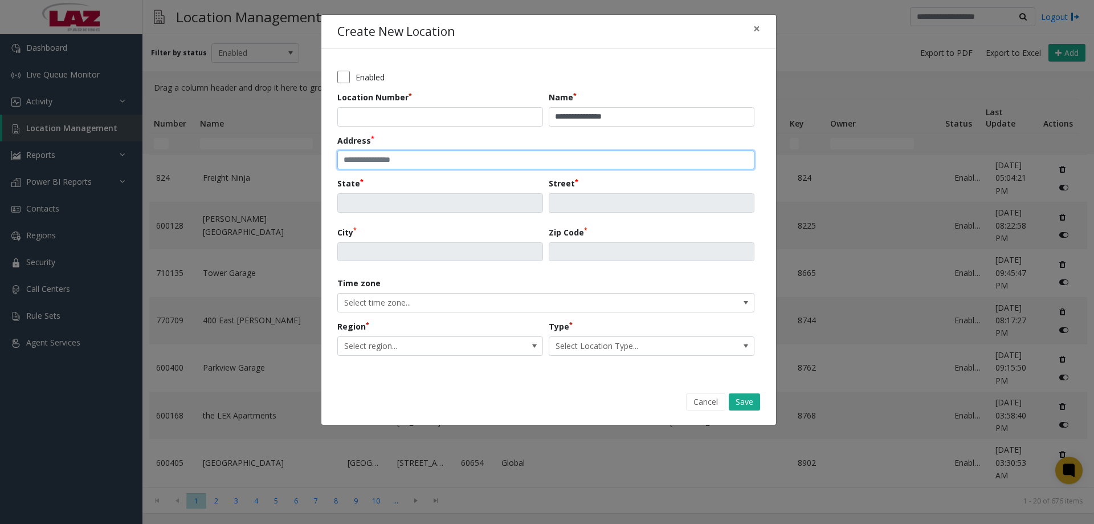
click at [520, 155] on input "text" at bounding box center [545, 159] width 417 height 19
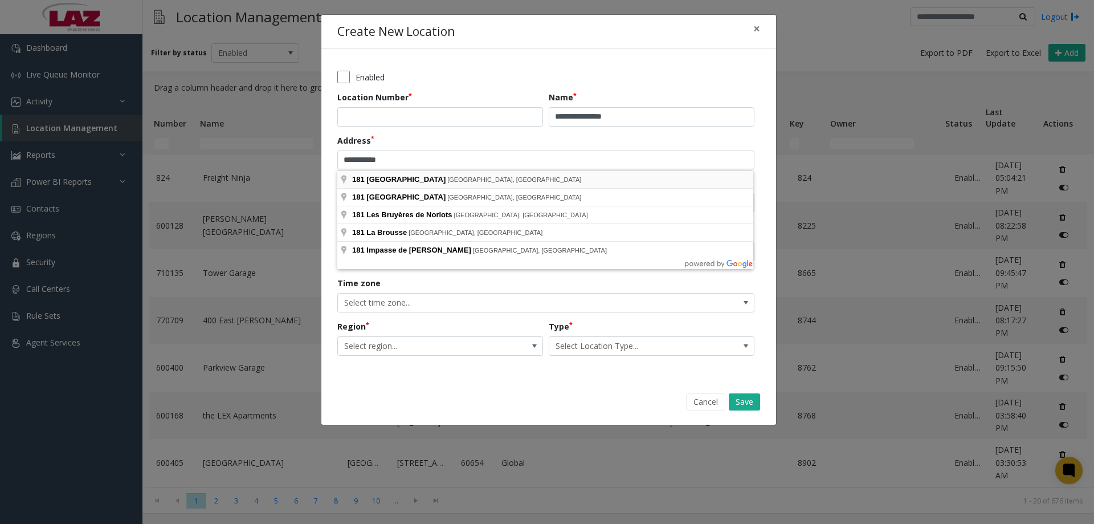
type input "**********"
type input "**"
type input "**********"
type input "*****"
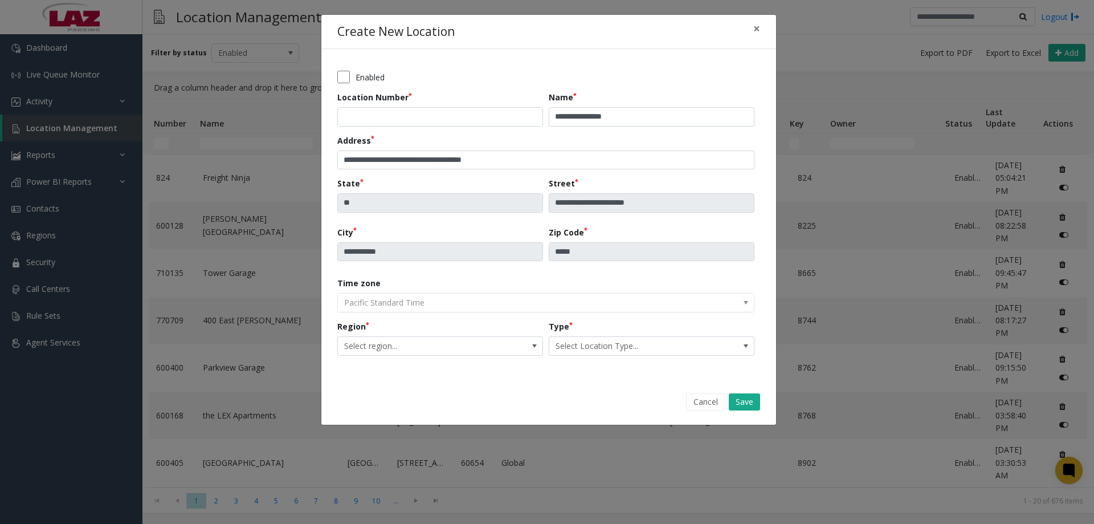
click at [419, 300] on kendo-dropdownlist "Pacific Standard Time" at bounding box center [545, 302] width 417 height 19
click at [385, 342] on span "Select region..." at bounding box center [420, 346] width 164 height 18
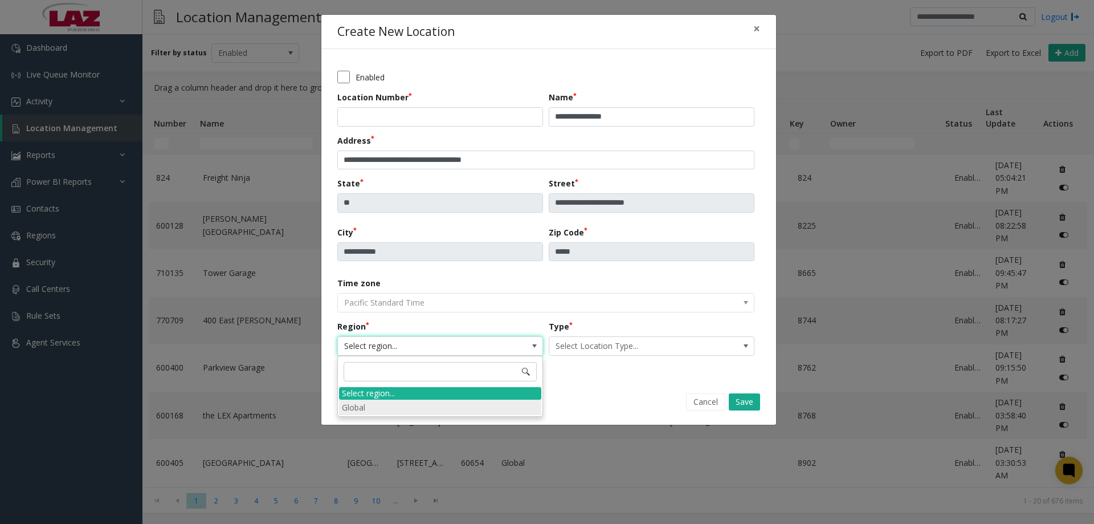
click at [364, 405] on li "Global" at bounding box center [440, 406] width 202 height 15
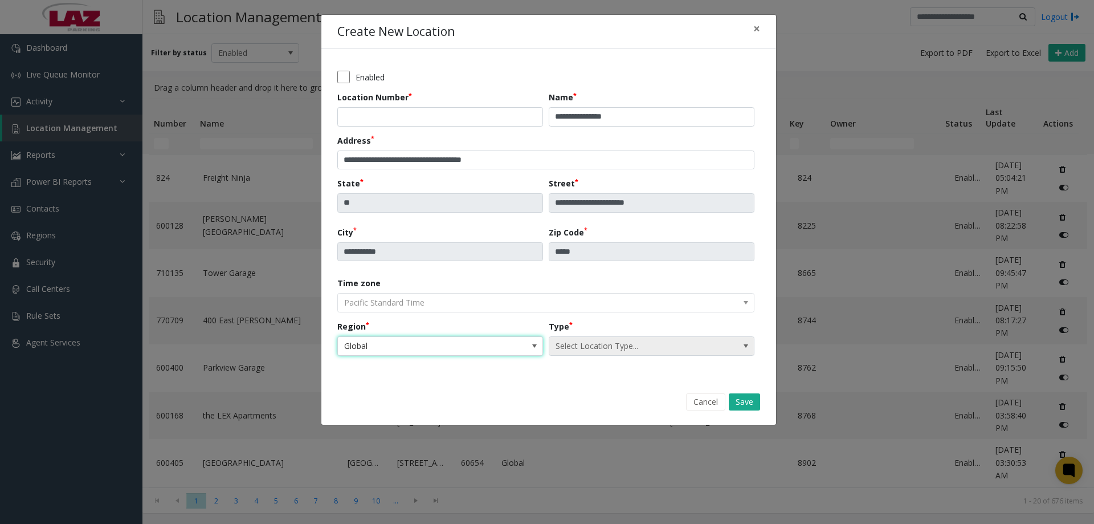
click at [592, 341] on span "Select Location Type..." at bounding box center [631, 346] width 164 height 18
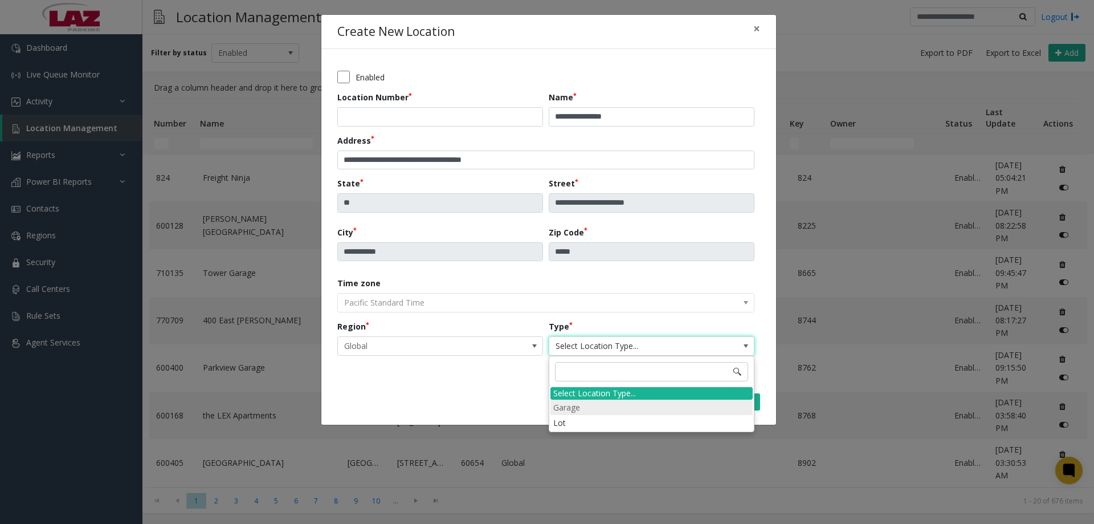
click at [580, 402] on li "Garage" at bounding box center [651, 406] width 202 height 15
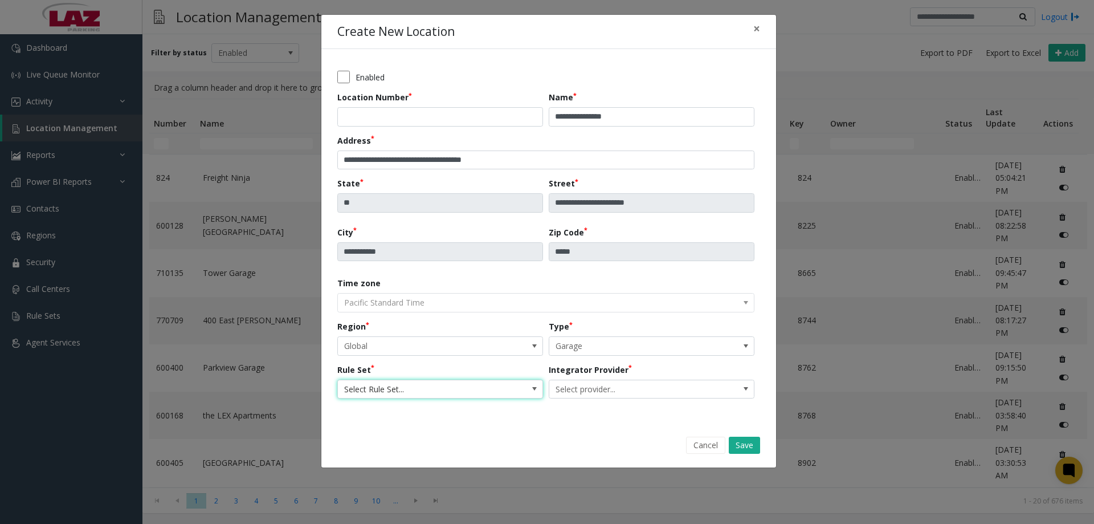
click at [439, 382] on span "Select Rule Set..." at bounding box center [420, 389] width 164 height 18
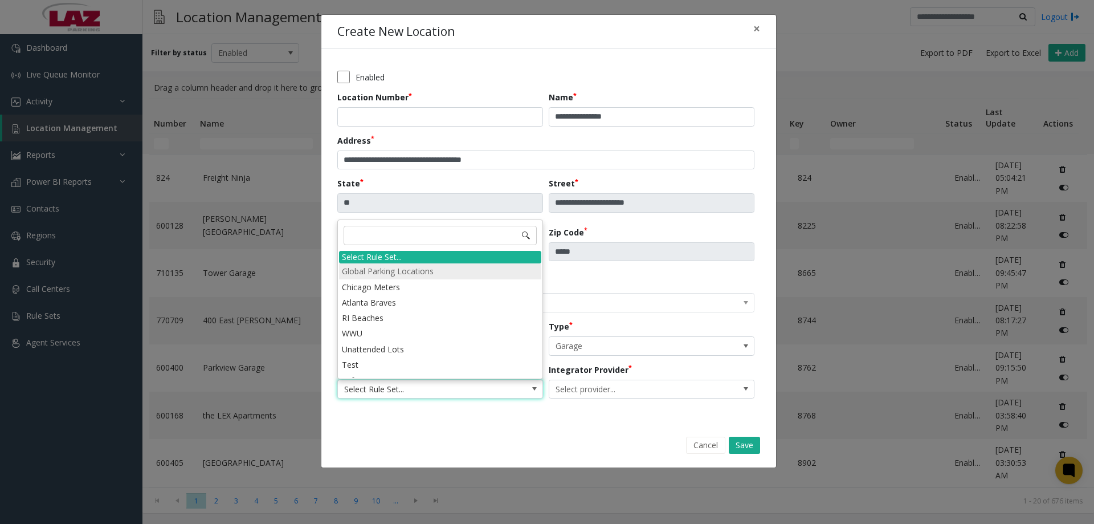
click at [378, 270] on li "Global Parking Locations" at bounding box center [440, 270] width 202 height 15
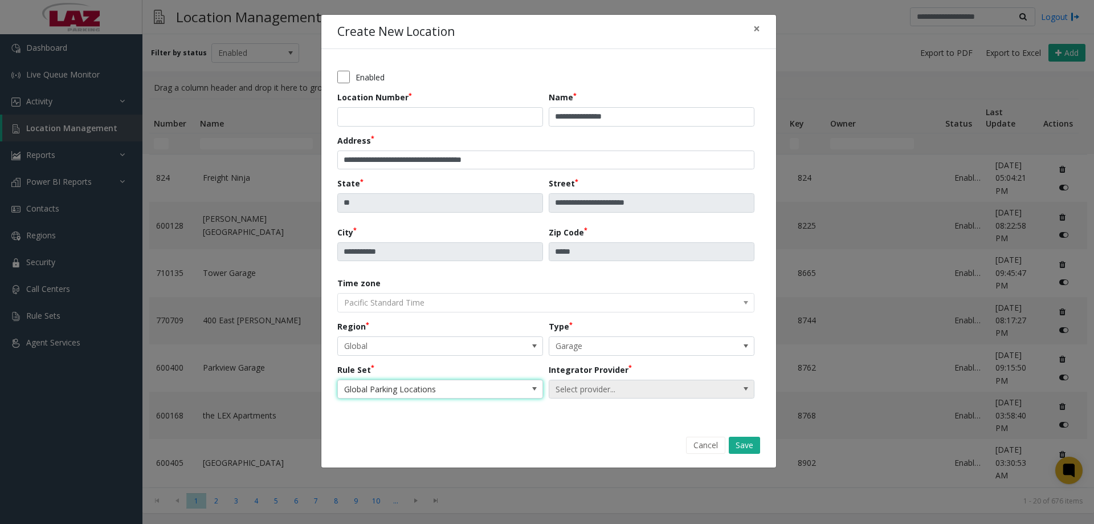
click at [584, 383] on span "Select provider..." at bounding box center [631, 389] width 164 height 18
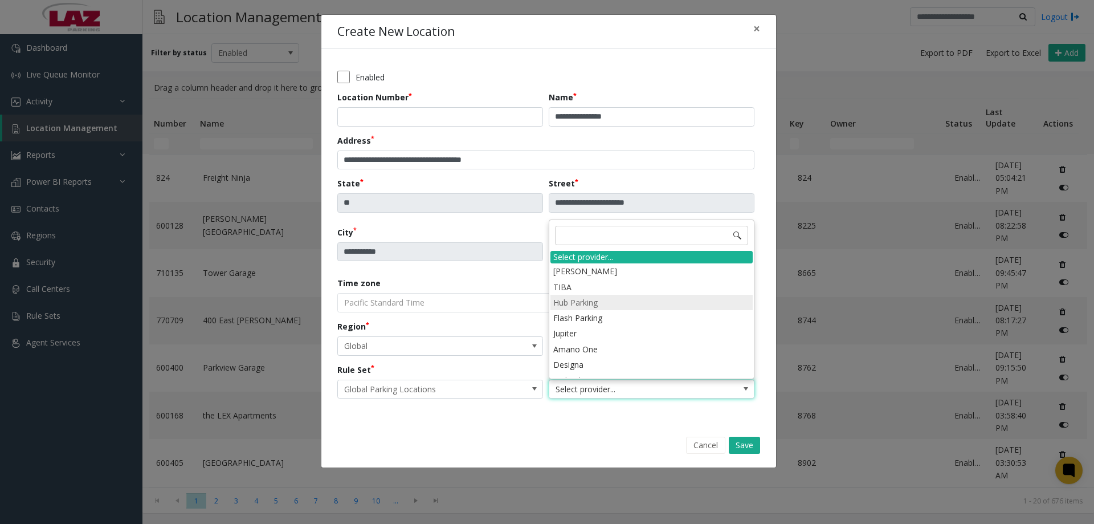
click at [592, 304] on li "Hub Parking" at bounding box center [651, 302] width 202 height 15
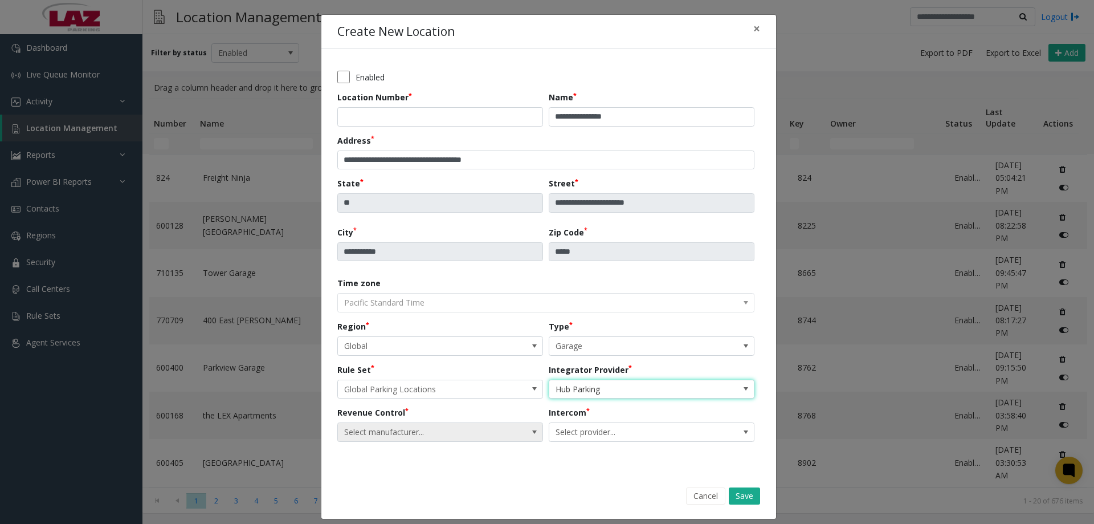
click at [398, 433] on span "Select manufacturer..." at bounding box center [420, 432] width 164 height 18
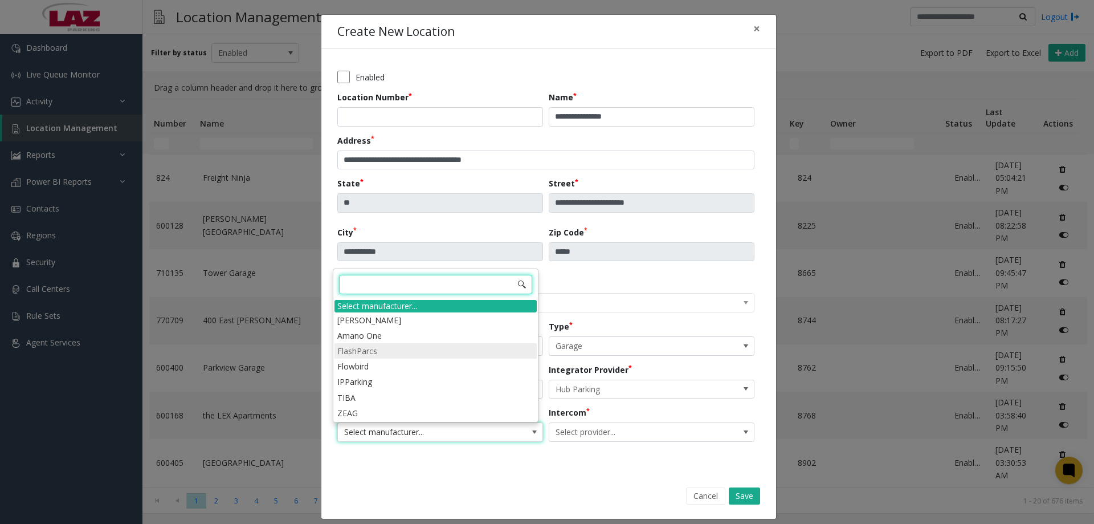
scroll to position [9, 0]
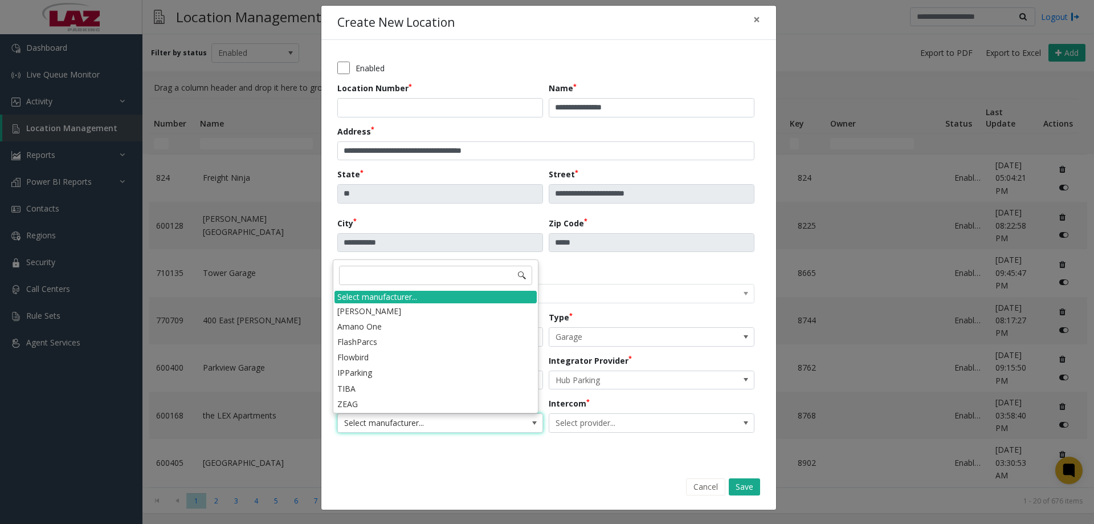
click at [470, 470] on form "**********" at bounding box center [548, 275] width 455 height 470
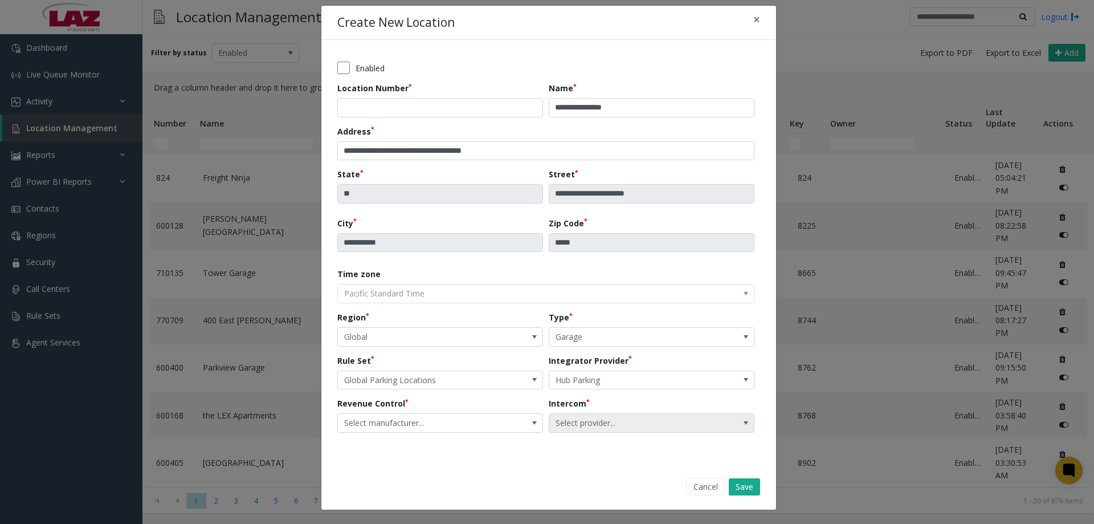
click at [597, 415] on span "Select provider..." at bounding box center [631, 423] width 164 height 18
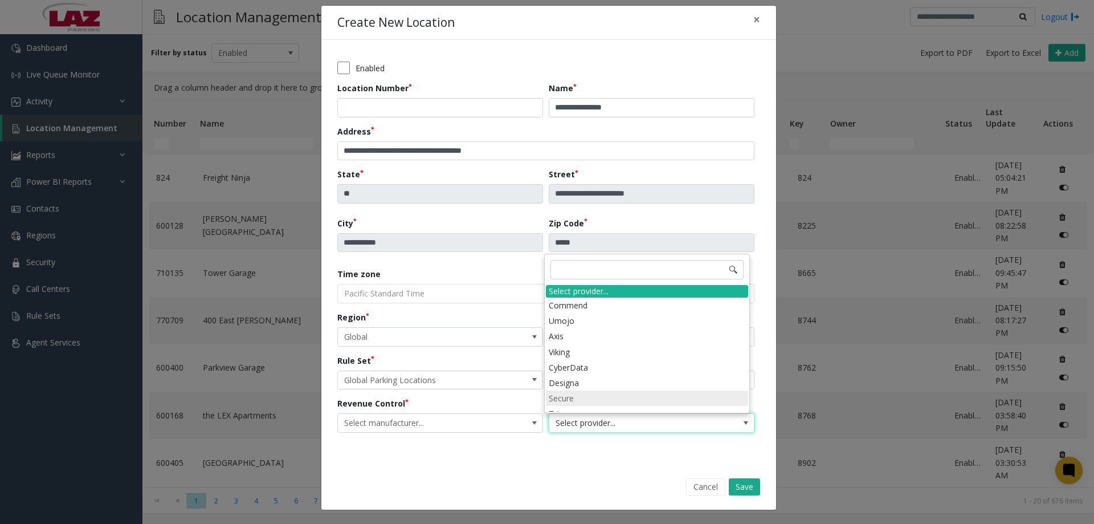
click at [582, 395] on li "Secure" at bounding box center [647, 397] width 202 height 15
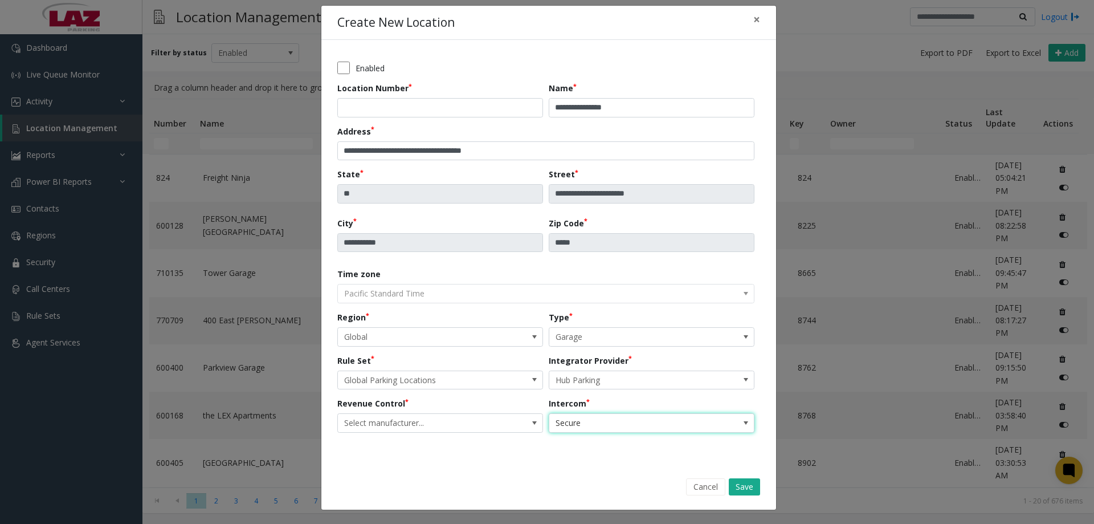
click at [494, 480] on div "Cancel Save" at bounding box center [548, 486] width 439 height 29
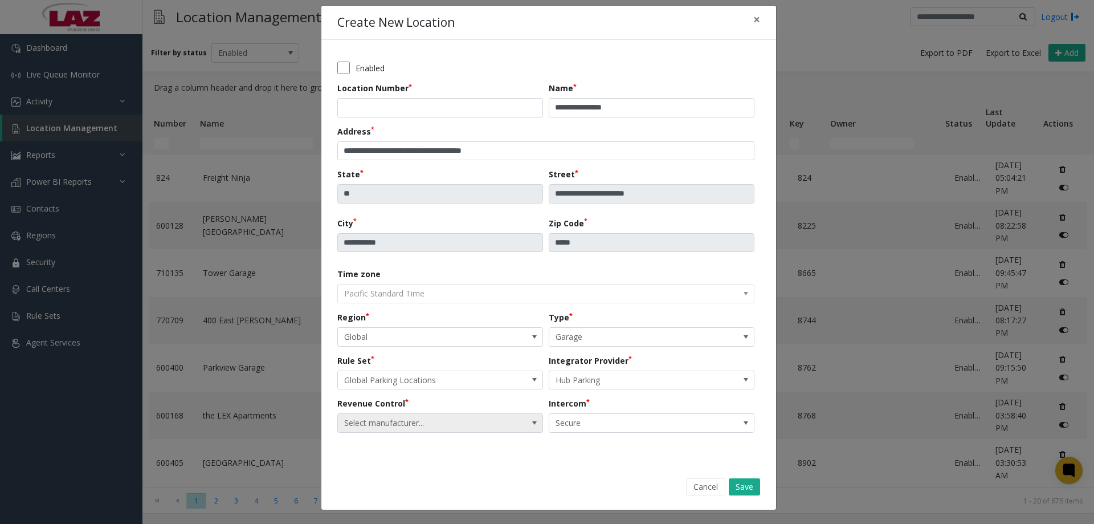
click at [479, 423] on span "Select manufacturer..." at bounding box center [420, 423] width 164 height 18
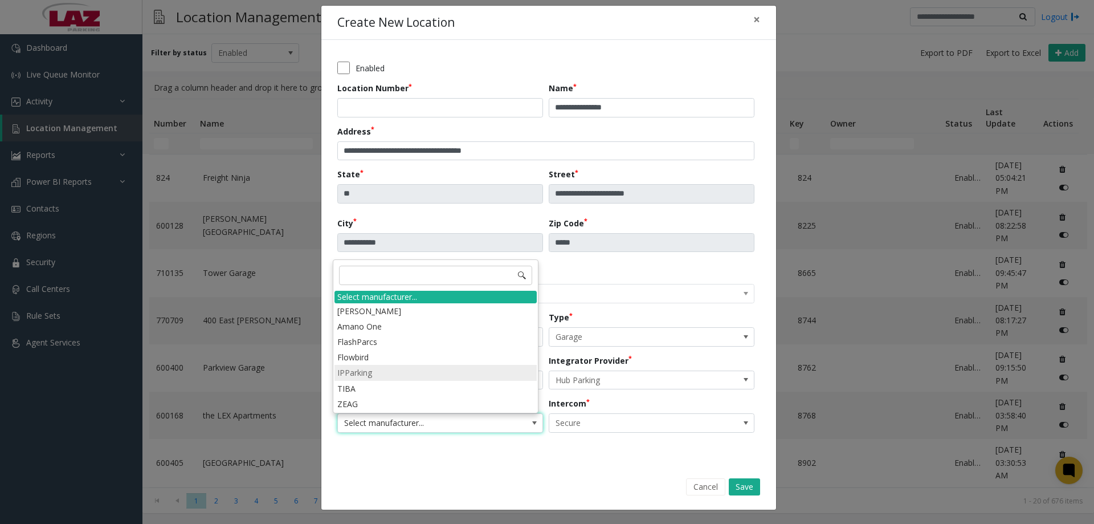
click at [365, 376] on li "IPParking" at bounding box center [436, 372] width 202 height 15
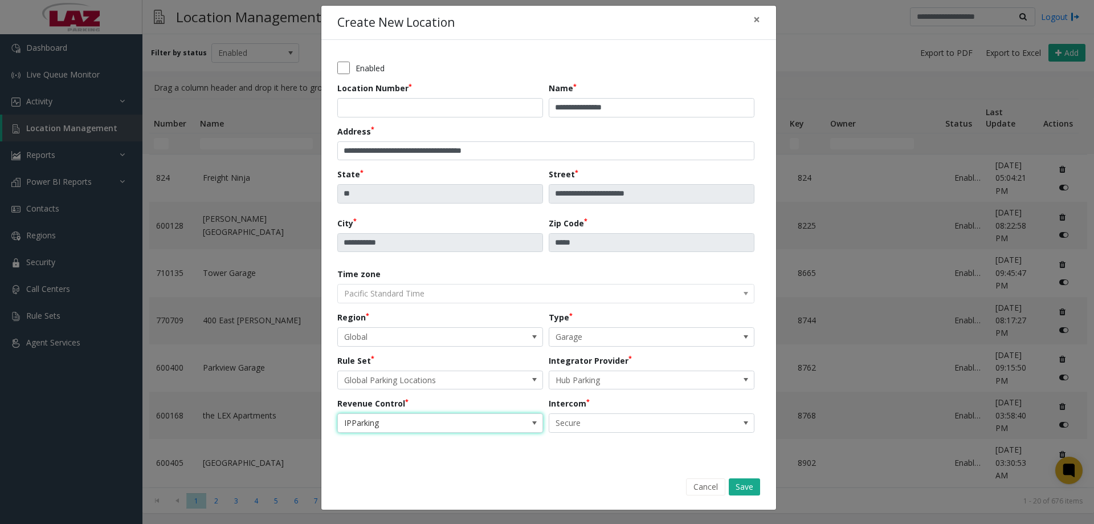
click at [437, 490] on div "Cancel Save" at bounding box center [548, 486] width 439 height 29
click at [460, 460] on div "**********" at bounding box center [548, 252] width 455 height 425
click at [740, 485] on button "Save" at bounding box center [744, 486] width 31 height 17
click at [749, 487] on button "Save" at bounding box center [744, 486] width 31 height 17
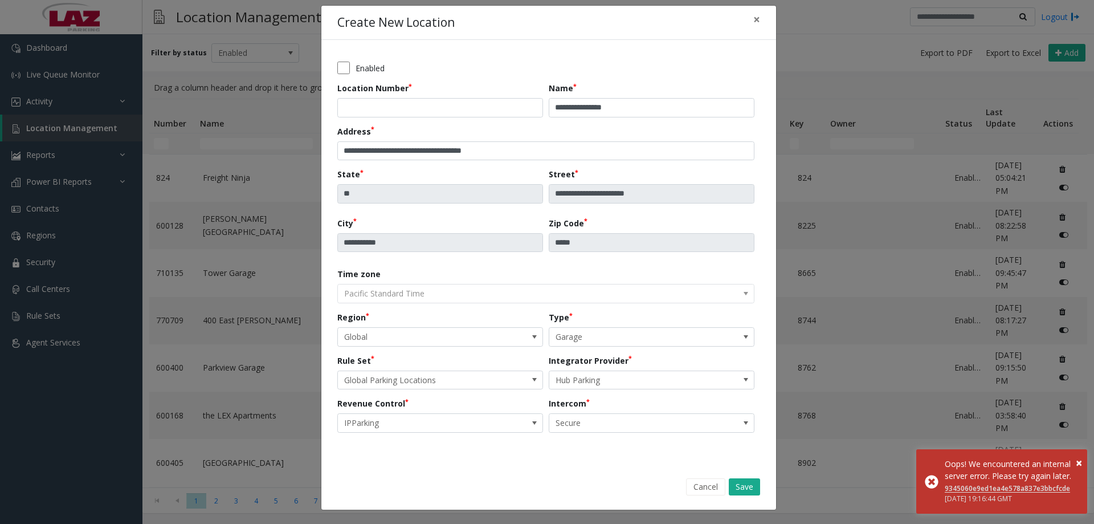
click at [525, 470] on form "**********" at bounding box center [548, 275] width 455 height 470
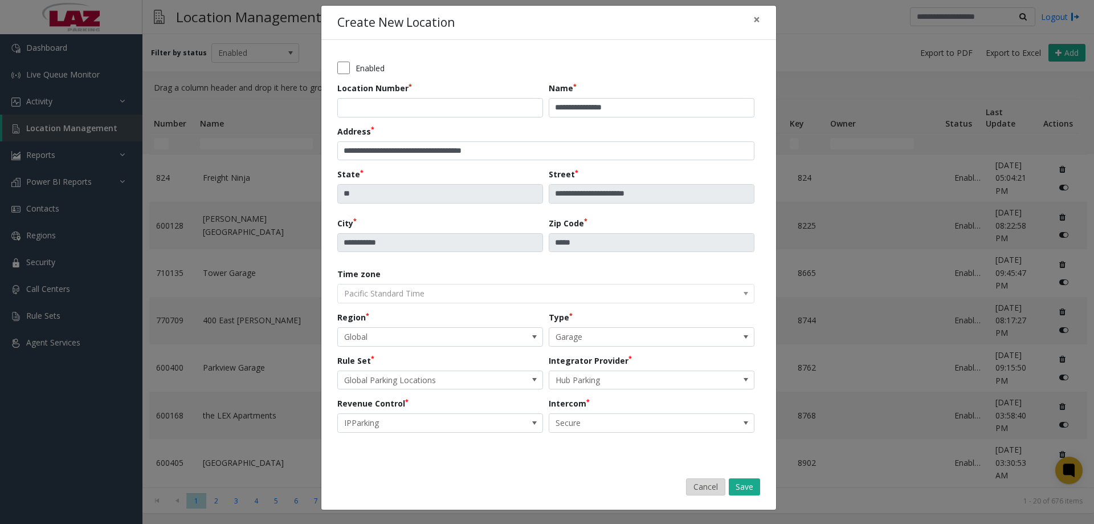
click at [688, 489] on button "Cancel" at bounding box center [705, 486] width 39 height 17
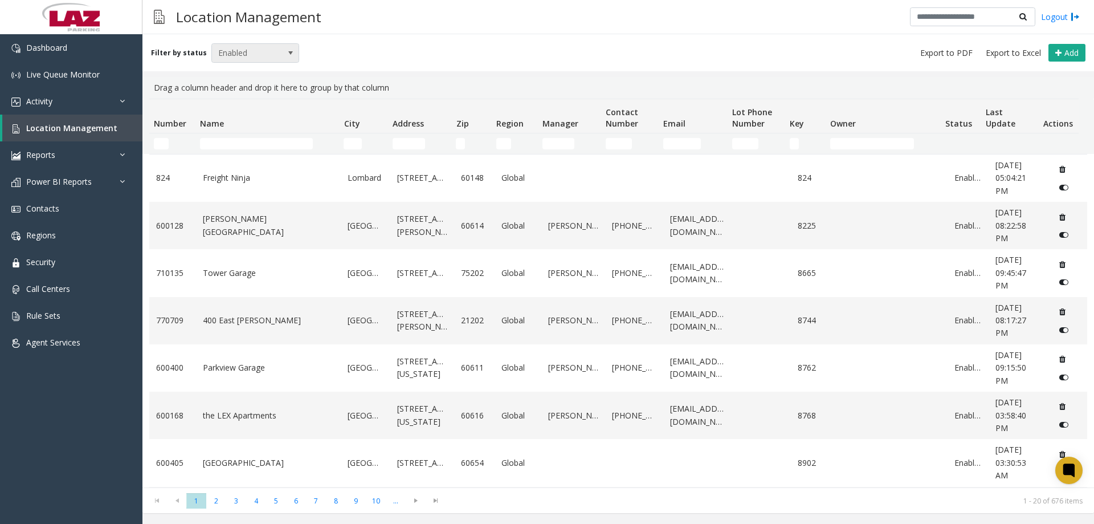
click at [233, 52] on span "Enabled" at bounding box center [247, 53] width 70 height 18
click at [241, 71] on li "All" at bounding box center [250, 71] width 85 height 15
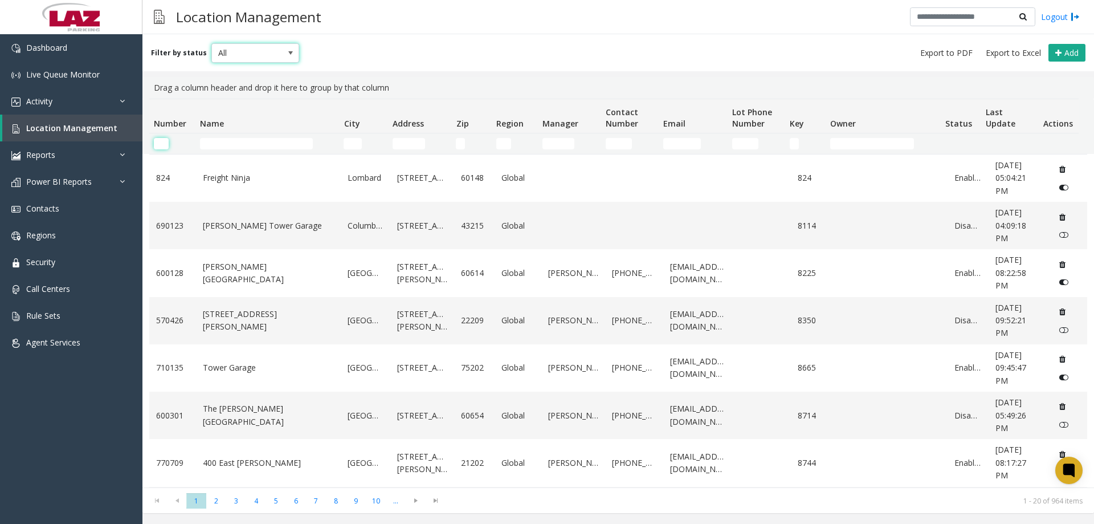
click at [160, 144] on input "Number Filter" at bounding box center [161, 143] width 15 height 11
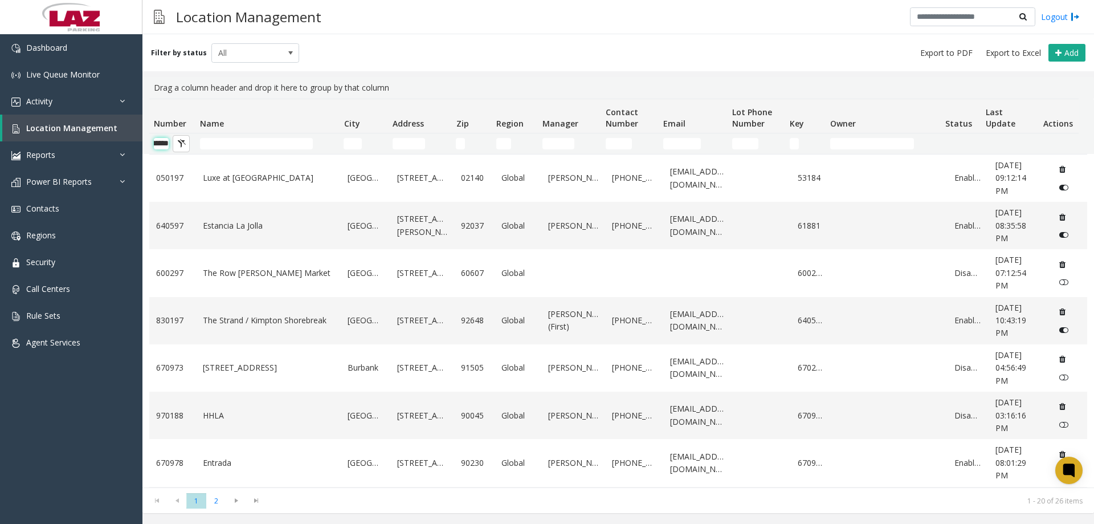
scroll to position [0, 19]
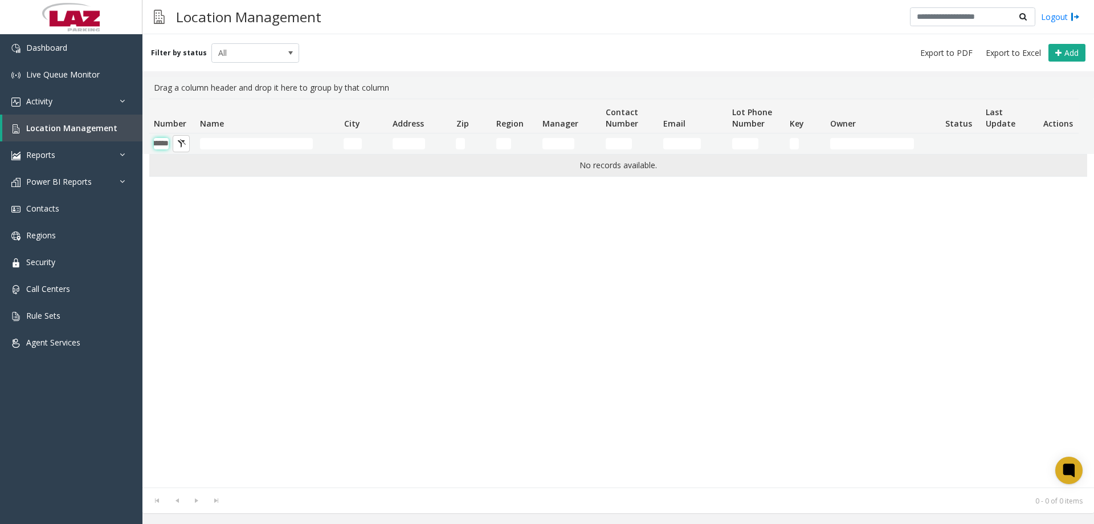
type input "******"
click at [198, 167] on td "No records available." at bounding box center [618, 165] width 938 height 22
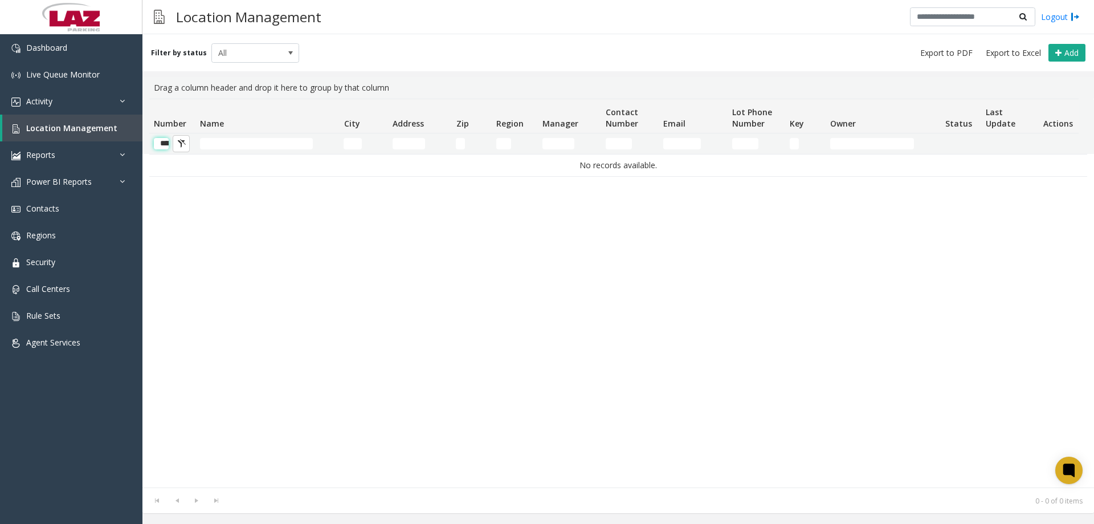
click at [161, 142] on input "******" at bounding box center [161, 143] width 15 height 11
type input "**********"
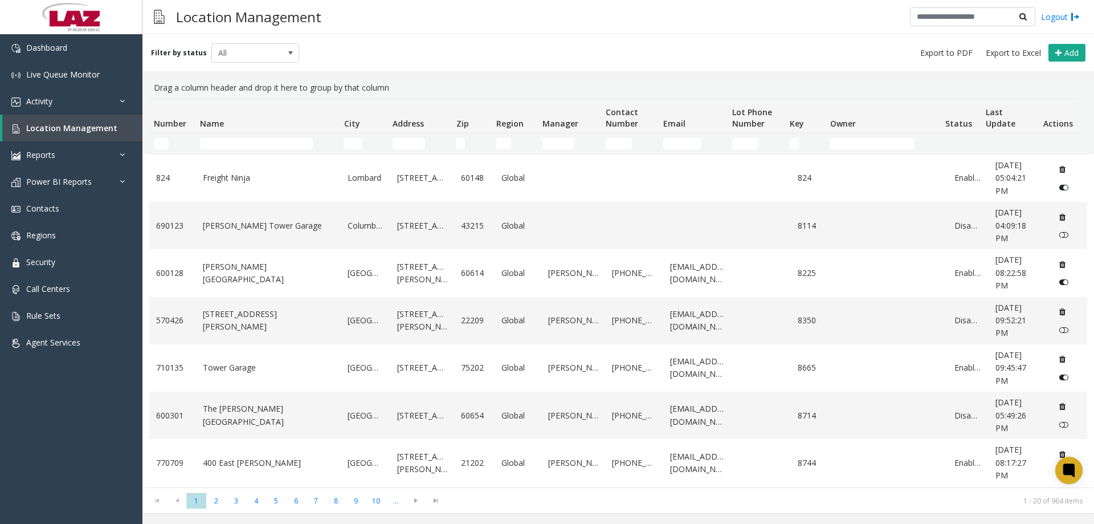
click at [412, 62] on div "Filter by status All Add" at bounding box center [618, 52] width 952 height 37
click at [412, 18] on div "Location Management Logout" at bounding box center [618, 17] width 952 height 34
click at [463, 40] on div "Filter by status All Add" at bounding box center [618, 52] width 952 height 37
click at [647, 18] on div "Location Management Logout" at bounding box center [618, 17] width 952 height 34
